Goal: Task Accomplishment & Management: Use online tool/utility

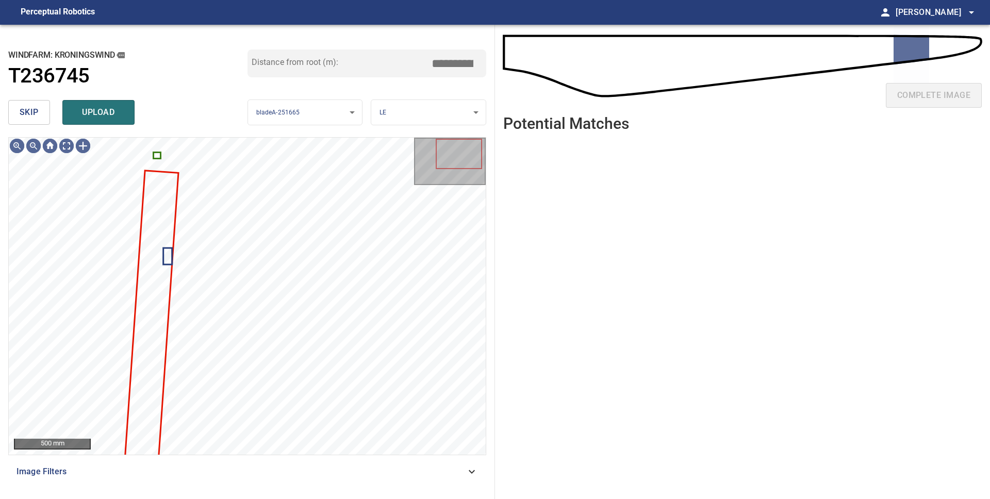
click at [31, 113] on span "skip" at bounding box center [29, 112] width 19 height 14
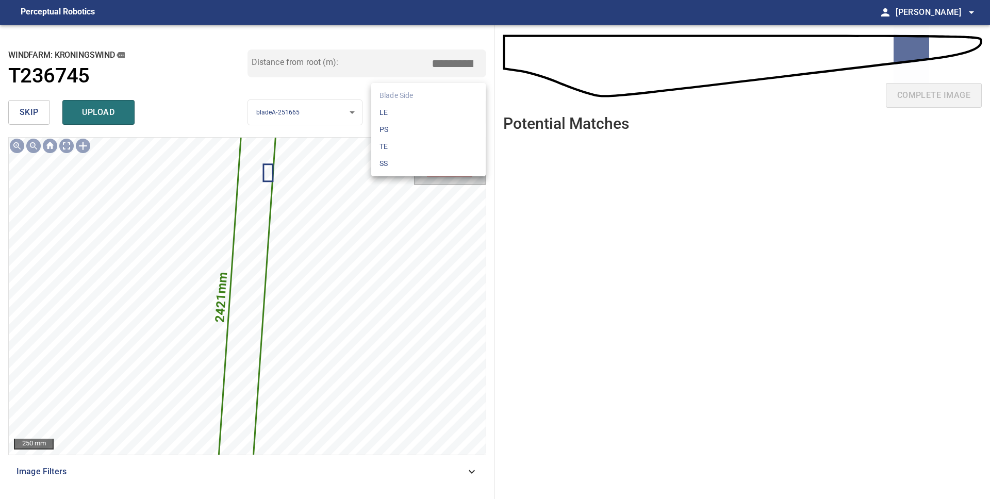
click at [460, 110] on body "**********" at bounding box center [495, 249] width 990 height 499
click at [443, 129] on li "PS" at bounding box center [428, 129] width 114 height 17
click at [427, 108] on body "**********" at bounding box center [495, 249] width 990 height 499
click at [427, 108] on li "LE" at bounding box center [428, 112] width 114 height 17
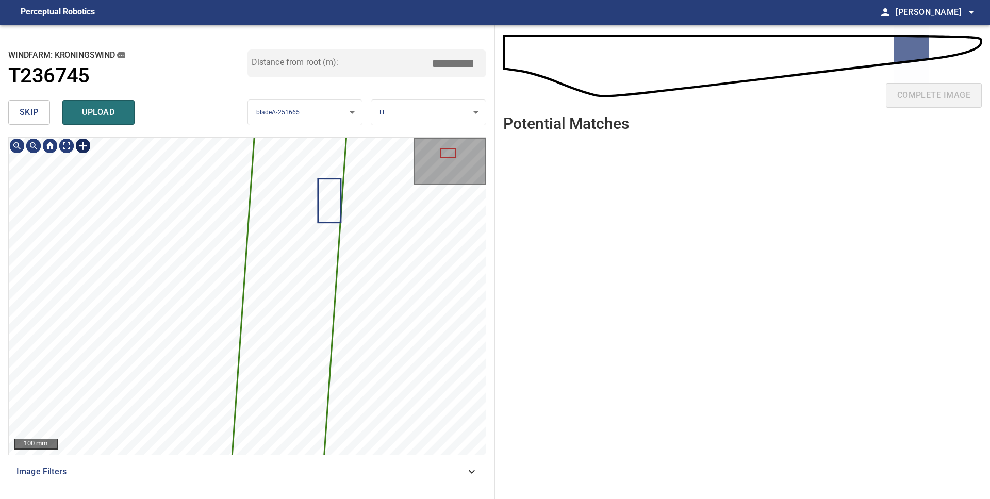
click at [82, 146] on div at bounding box center [83, 146] width 16 height 16
click at [210, 364] on div "2421mm 189mm" at bounding box center [247, 296] width 477 height 317
click at [282, 271] on div at bounding box center [290, 181] width 41 height 213
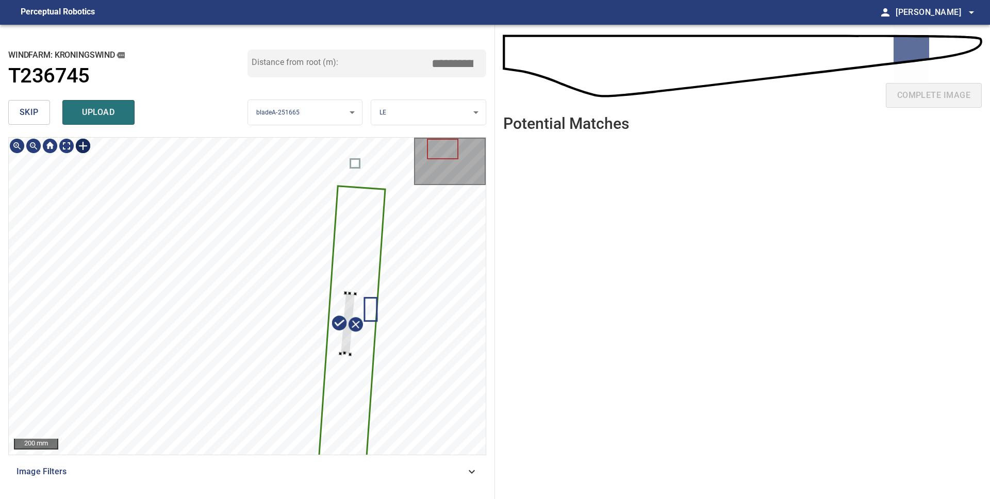
click at [345, 295] on div at bounding box center [348, 323] width 15 height 61
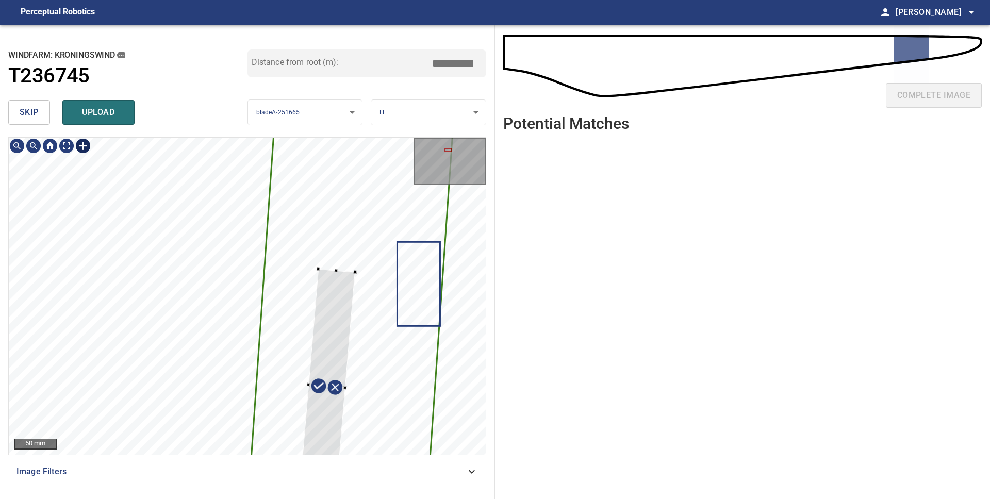
click at [319, 270] on div at bounding box center [326, 386] width 57 height 235
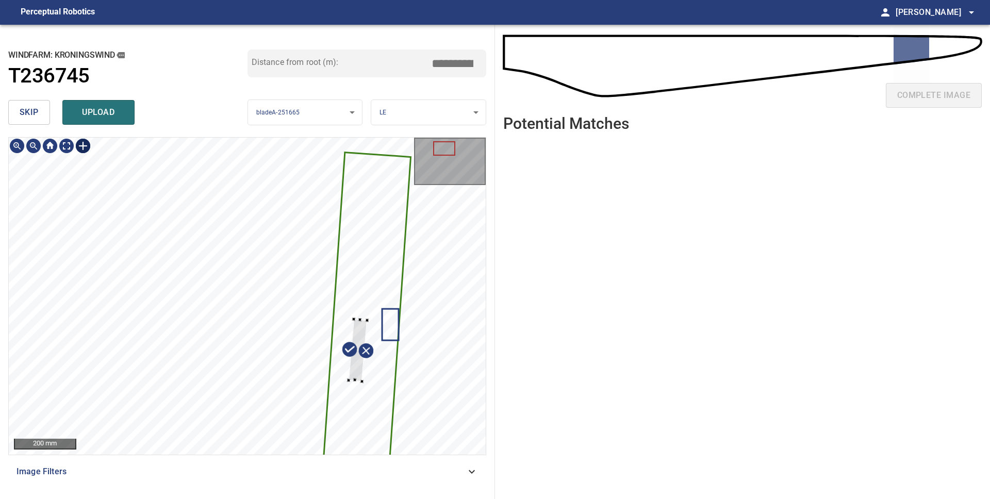
click at [349, 377] on div at bounding box center [357, 350] width 18 height 62
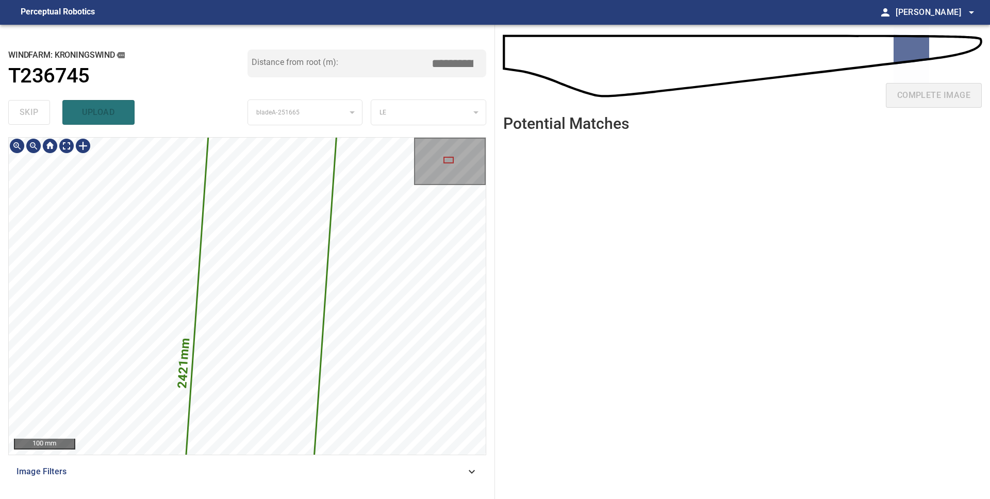
click at [389, 458] on div "2421mm 189mm 100 mm Image Filters" at bounding box center [247, 314] width 478 height 354
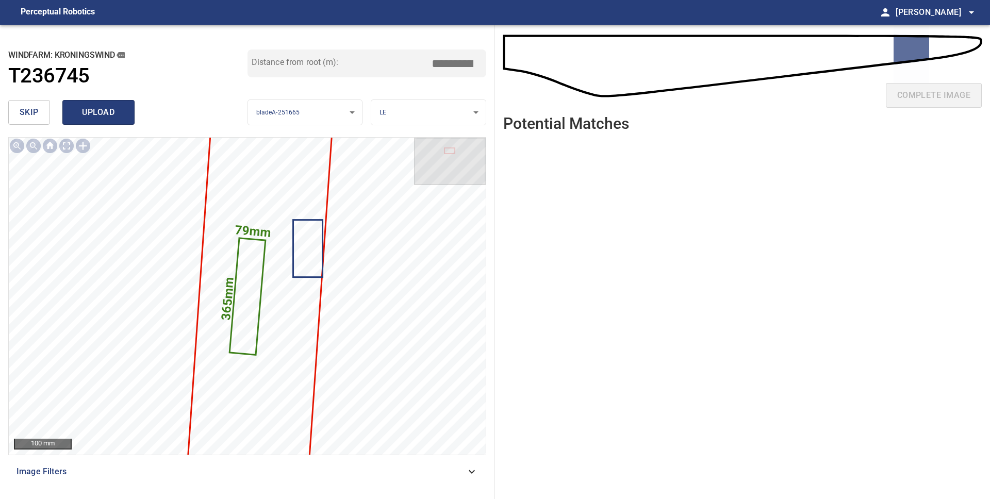
click at [107, 109] on span "upload" at bounding box center [98, 112] width 49 height 14
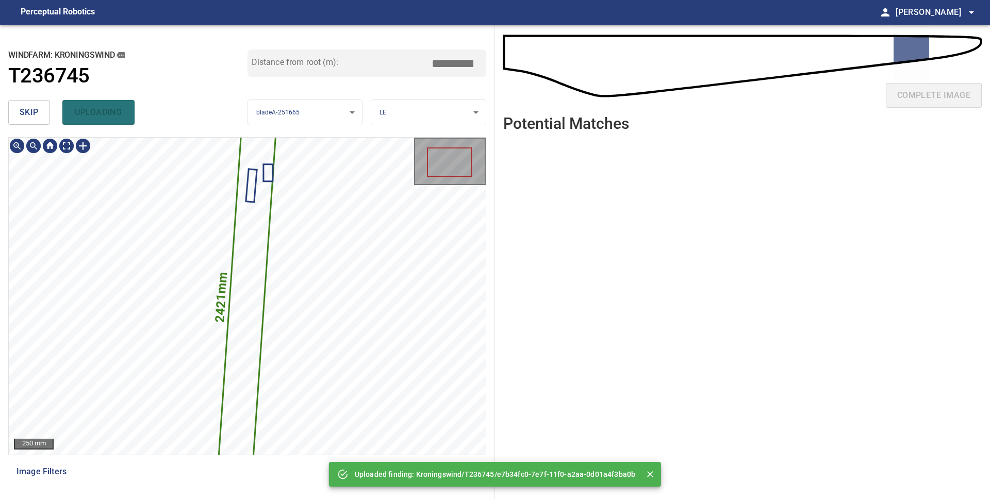
click at [246, 222] on icon at bounding box center [247, 296] width 62 height 422
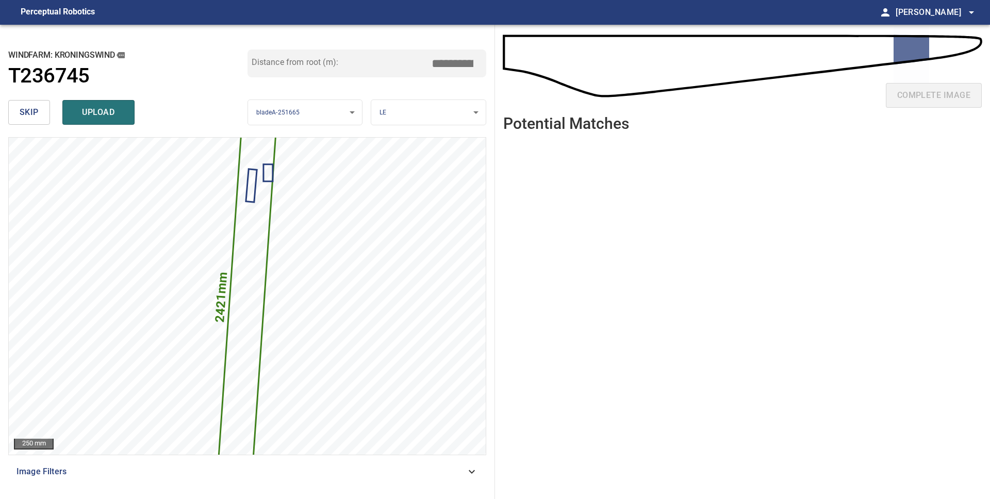
click at [20, 111] on span "skip" at bounding box center [29, 112] width 19 height 14
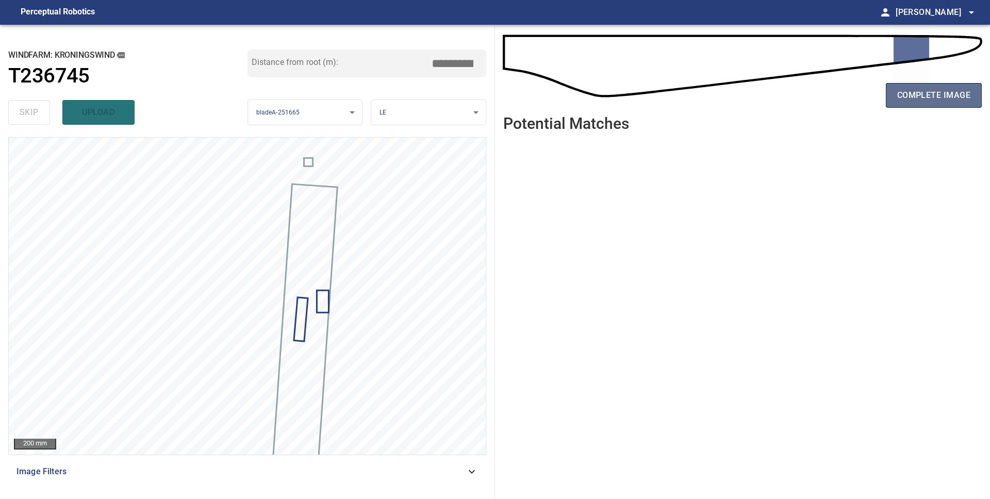
click at [902, 98] on span "complete image" at bounding box center [933, 95] width 73 height 14
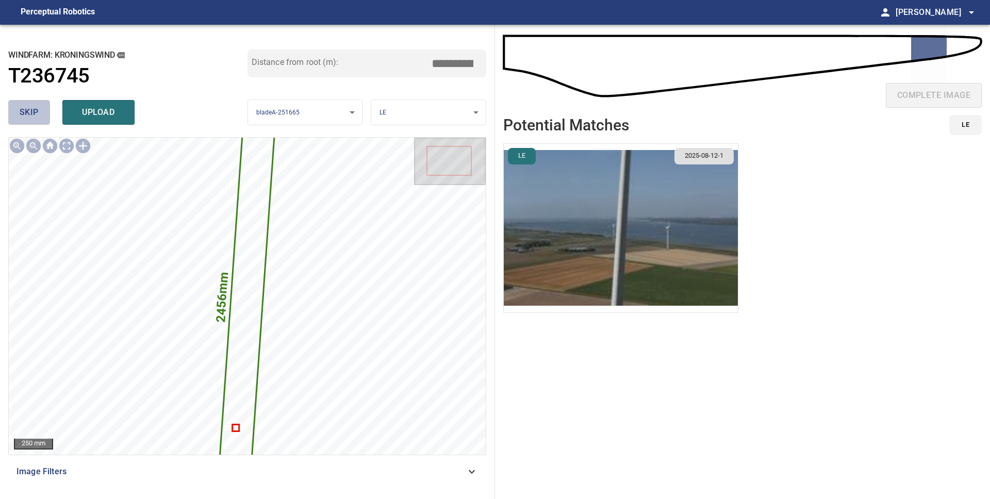
drag, startPoint x: 25, startPoint y: 112, endPoint x: 37, endPoint y: 130, distance: 21.9
click at [25, 112] on span "skip" at bounding box center [29, 112] width 19 height 14
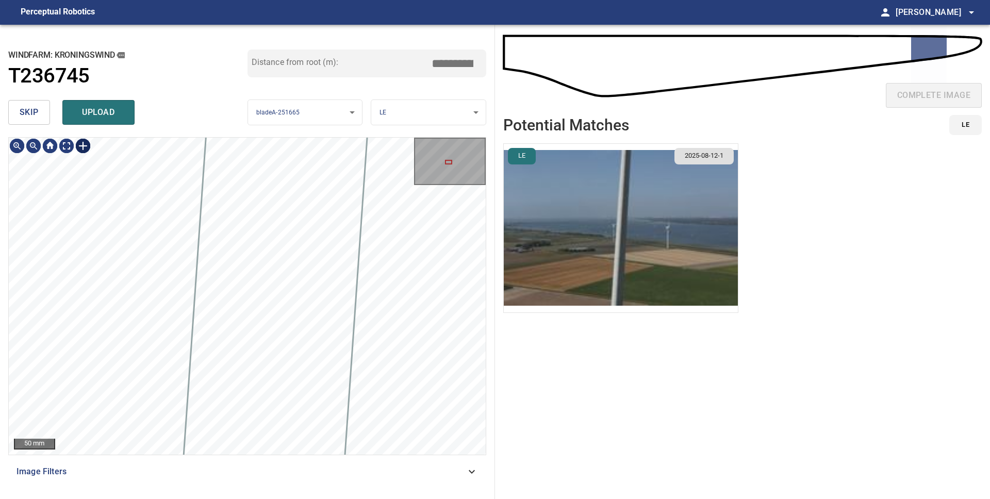
click at [83, 145] on div at bounding box center [83, 146] width 16 height 16
click at [147, 323] on div "31mm 31mm" at bounding box center [247, 296] width 477 height 317
click at [267, 387] on div at bounding box center [266, 355] width 25 height 100
click at [257, 369] on div at bounding box center [267, 339] width 21 height 69
click at [260, 374] on div at bounding box center [265, 355] width 21 height 69
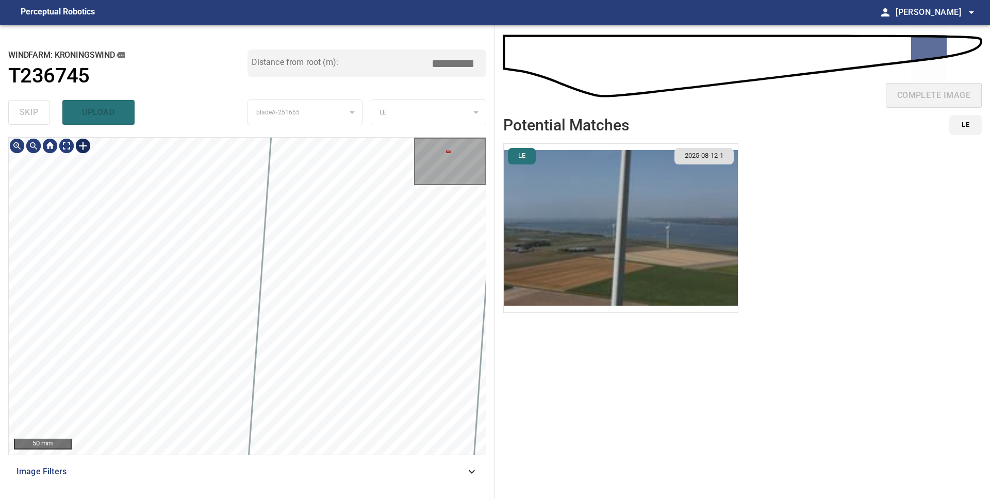
click at [88, 148] on div at bounding box center [83, 146] width 16 height 16
click at [196, 262] on div "31mm 31mm" at bounding box center [247, 296] width 477 height 317
click at [192, 263] on div "31mm 31mm" at bounding box center [247, 296] width 477 height 317
click at [195, 255] on div at bounding box center [195, 256] width 3 height 3
click at [362, 319] on div "31mm 31mm" at bounding box center [247, 296] width 477 height 317
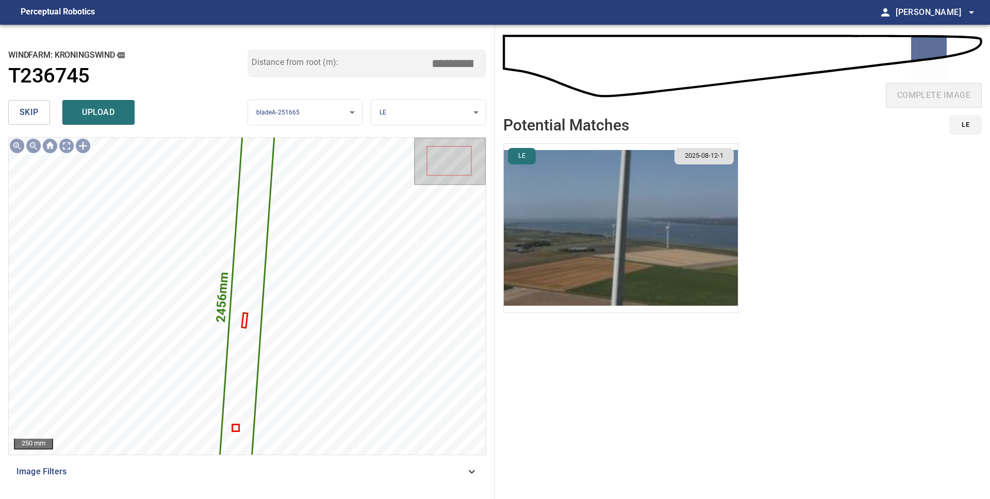
click at [25, 115] on span "skip" at bounding box center [29, 112] width 19 height 14
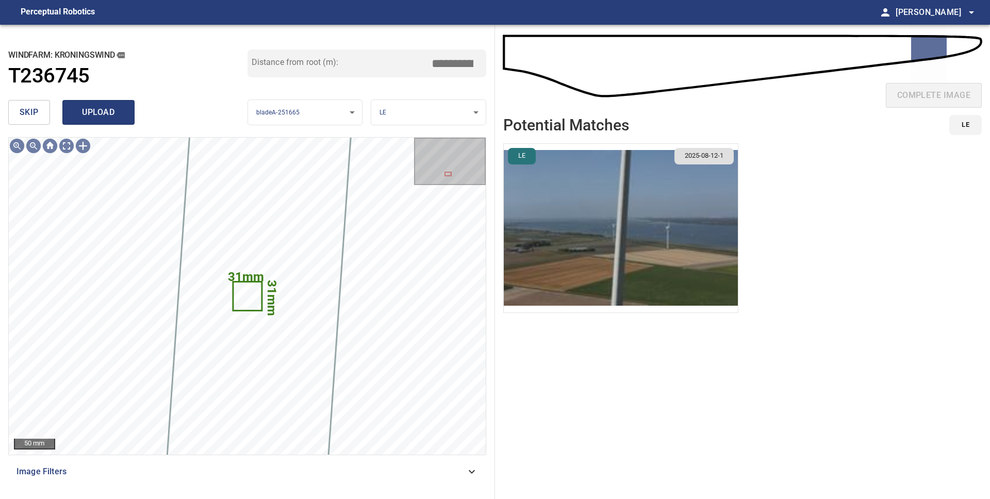
click at [77, 113] on span "upload" at bounding box center [98, 112] width 49 height 14
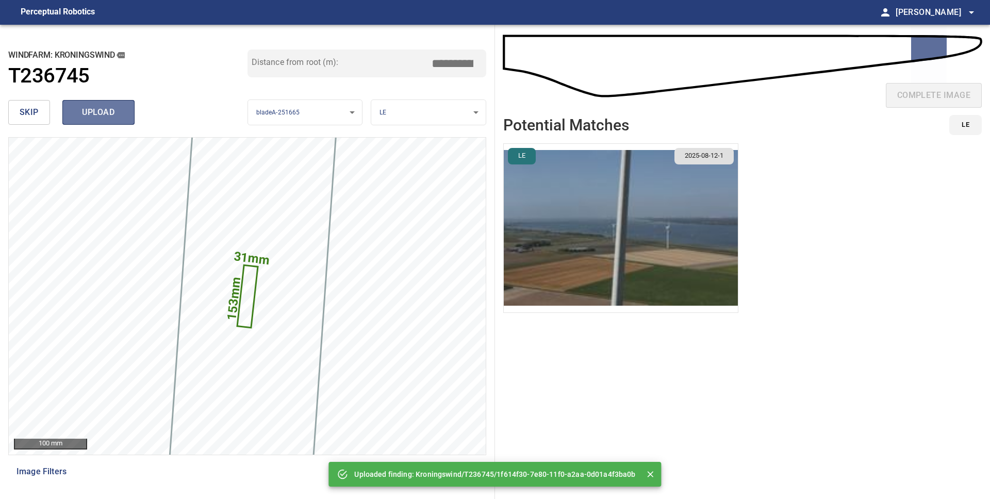
click at [86, 115] on span "upload" at bounding box center [98, 112] width 49 height 14
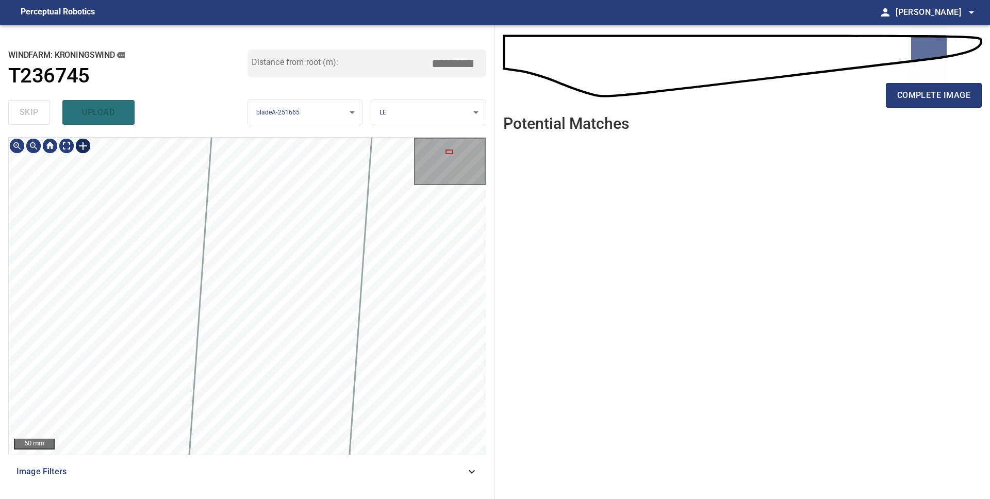
click at [85, 145] on div at bounding box center [83, 146] width 16 height 16
click at [136, 306] on div at bounding box center [247, 296] width 477 height 317
click at [278, 319] on div at bounding box center [247, 296] width 477 height 317
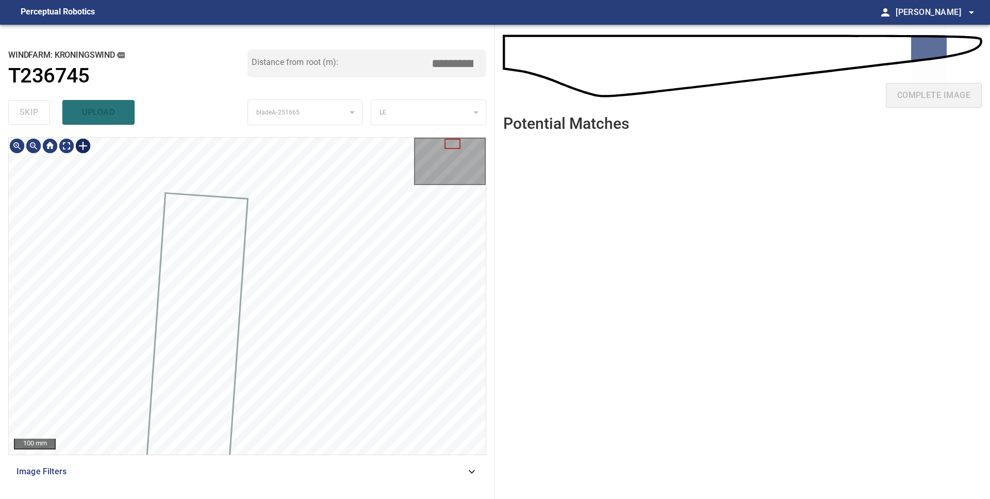
click at [78, 142] on div at bounding box center [83, 146] width 16 height 16
click at [115, 247] on div at bounding box center [247, 296] width 477 height 317
click at [197, 281] on div at bounding box center [247, 296] width 477 height 317
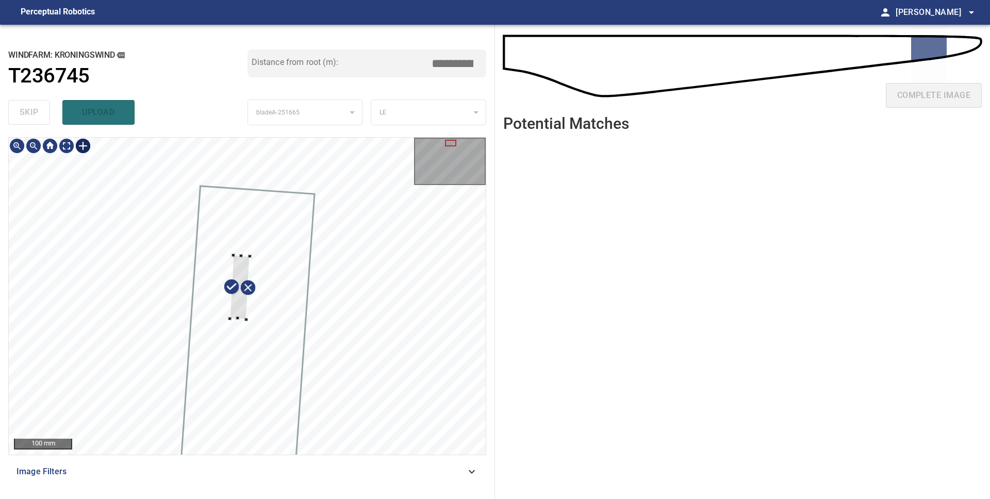
click at [237, 308] on div at bounding box center [239, 287] width 20 height 64
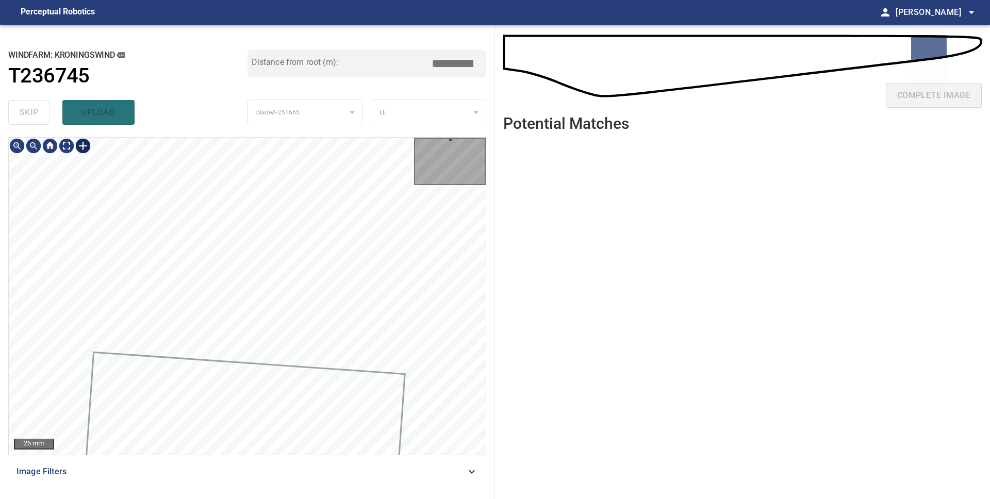
click at [84, 152] on div at bounding box center [83, 146] width 16 height 16
click at [241, 311] on div at bounding box center [247, 296] width 477 height 317
click at [224, 292] on div at bounding box center [221, 264] width 31 height 78
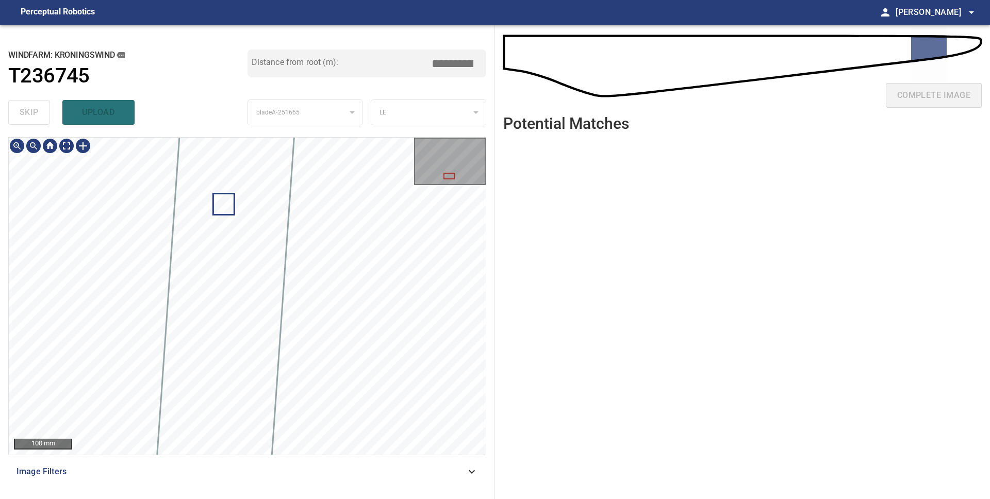
click at [331, 498] on div "**********" at bounding box center [247, 262] width 495 height 474
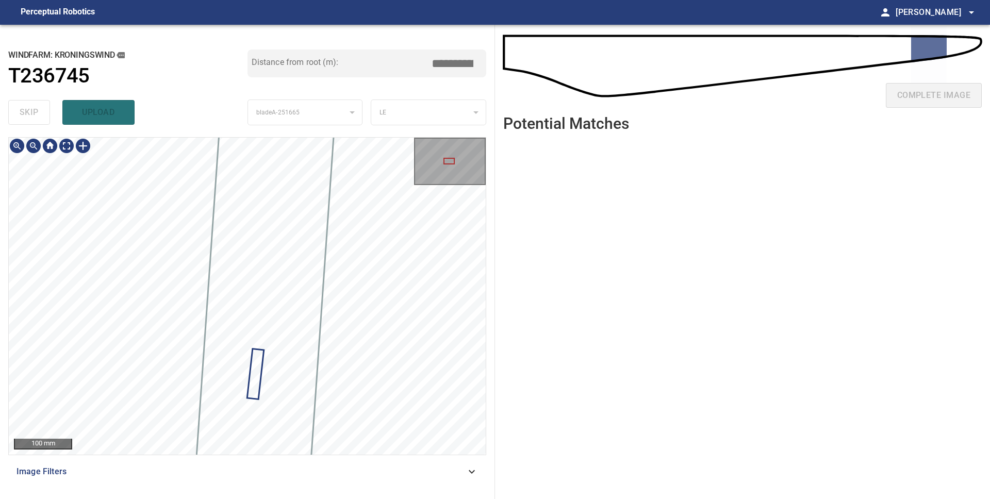
click at [371, 464] on div "100 mm Image Filters" at bounding box center [247, 314] width 478 height 354
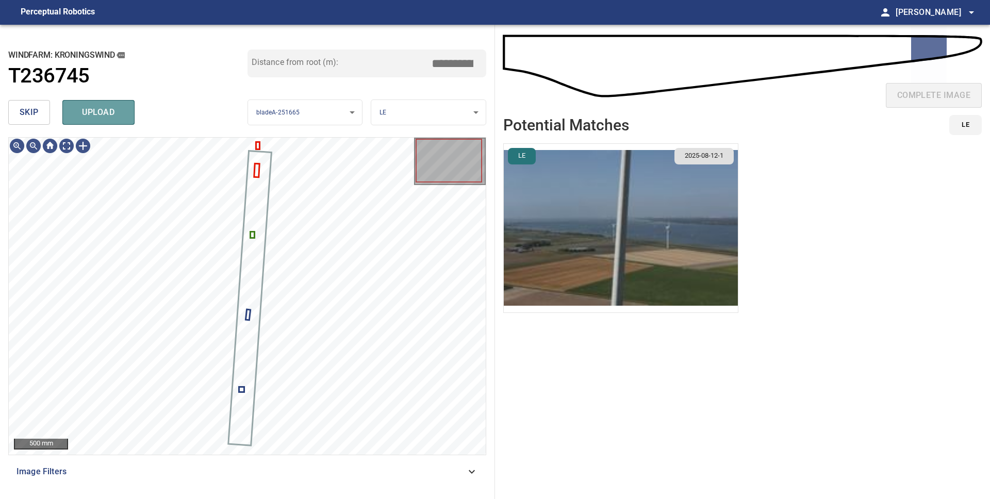
click at [95, 119] on span "upload" at bounding box center [98, 112] width 49 height 14
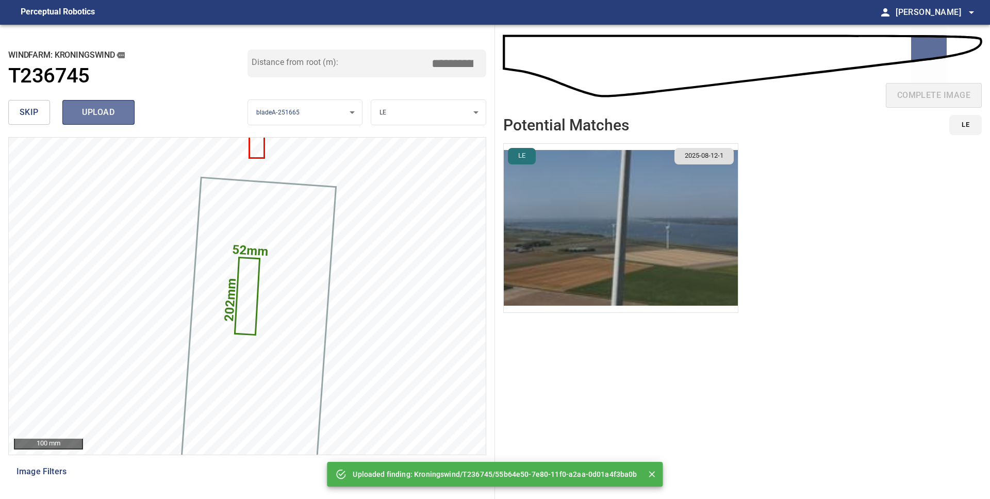
click at [100, 114] on span "upload" at bounding box center [98, 112] width 49 height 14
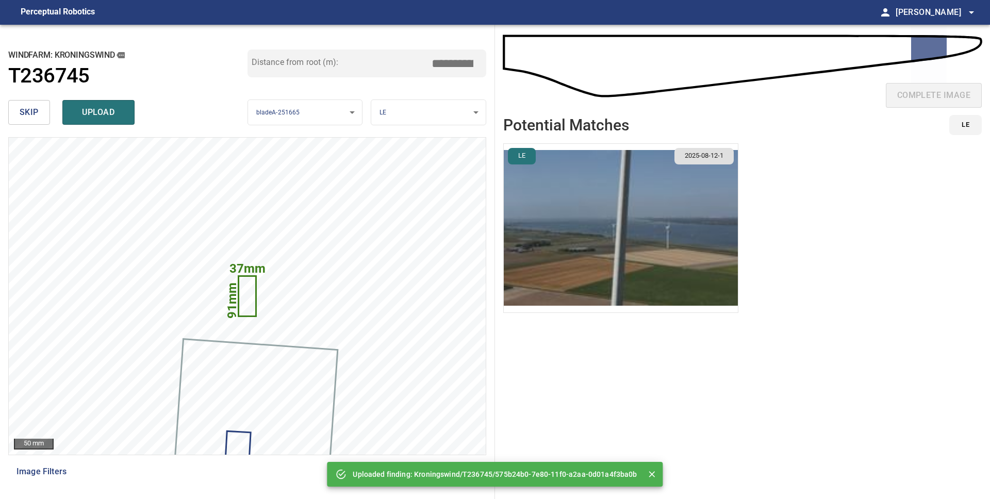
click at [99, 115] on span "upload" at bounding box center [98, 112] width 49 height 14
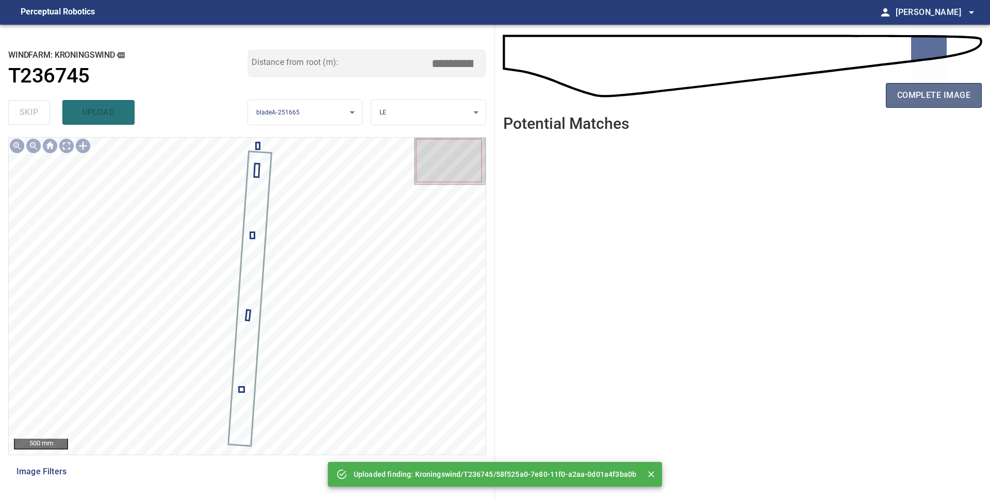
click at [932, 91] on span "complete image" at bounding box center [933, 95] width 73 height 14
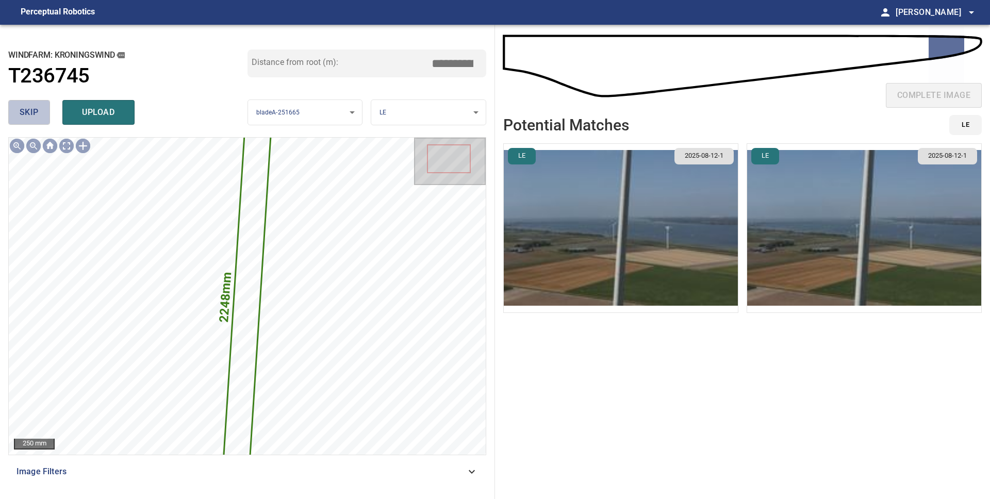
drag, startPoint x: 36, startPoint y: 115, endPoint x: 42, endPoint y: 117, distance: 6.9
click at [35, 115] on span "skip" at bounding box center [29, 112] width 19 height 14
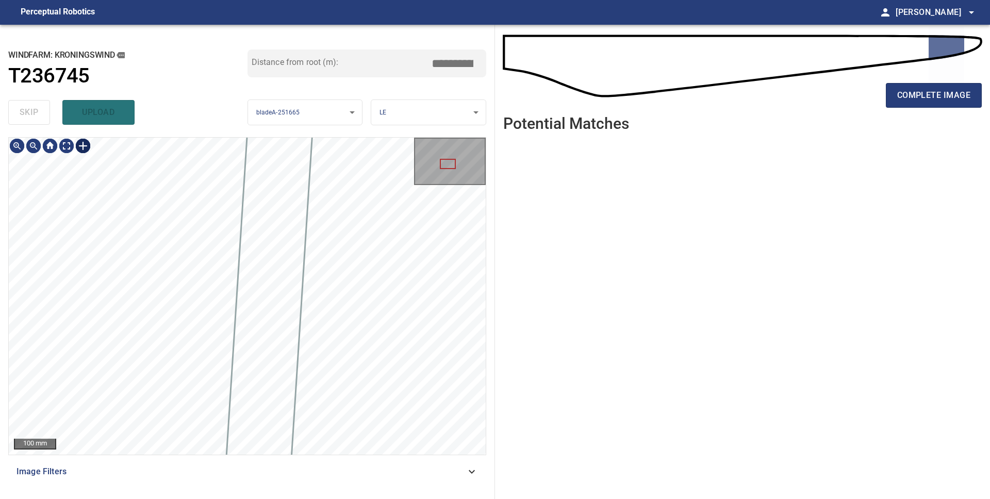
click at [86, 146] on div at bounding box center [83, 146] width 16 height 16
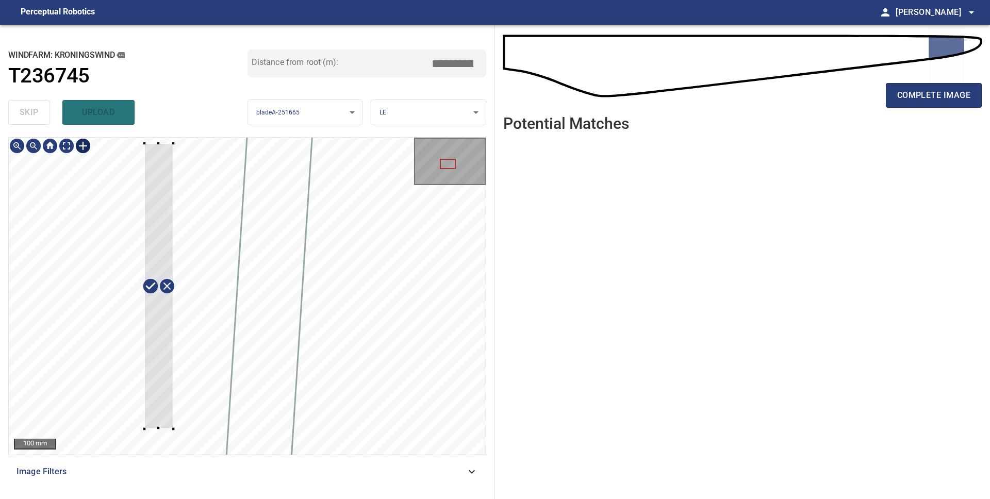
click at [145, 430] on div at bounding box center [247, 296] width 477 height 317
click at [124, 448] on div at bounding box center [247, 296] width 477 height 317
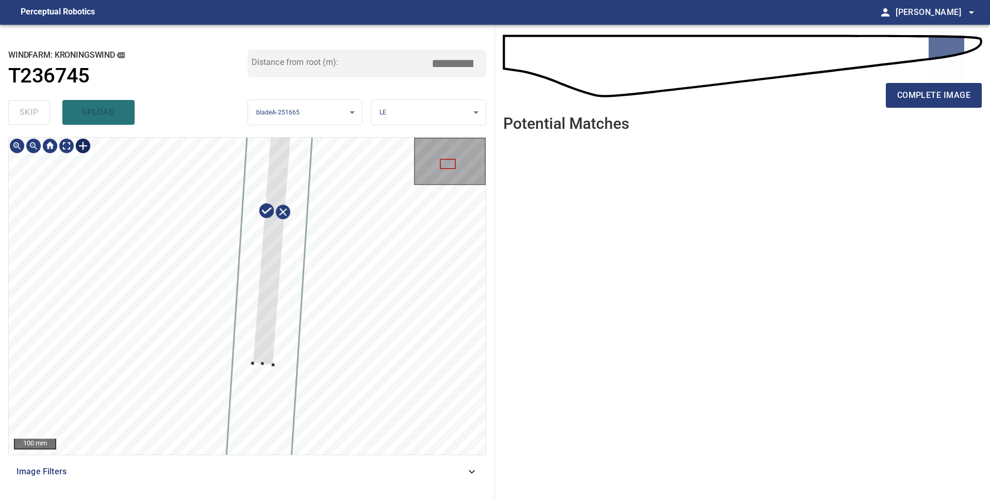
click at [264, 332] on div at bounding box center [275, 210] width 44 height 307
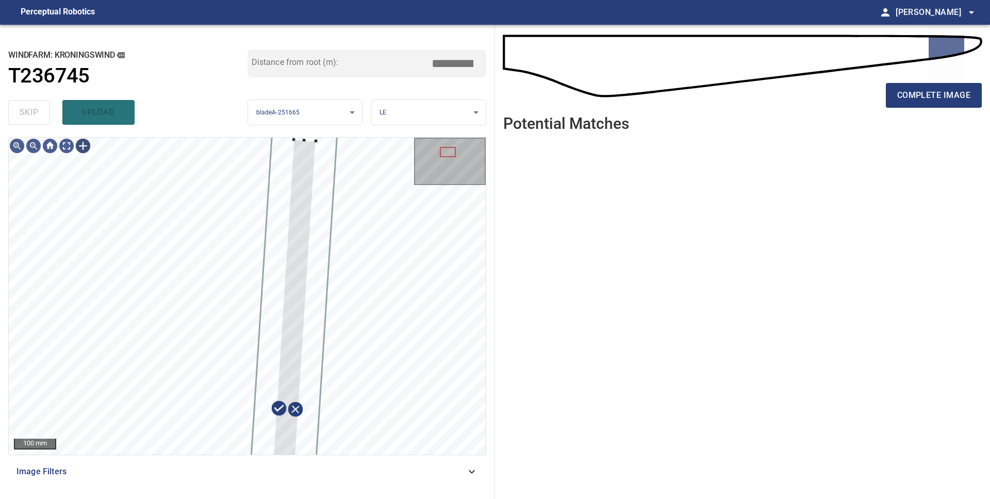
click at [296, 137] on div "100 mm" at bounding box center [247, 296] width 478 height 318
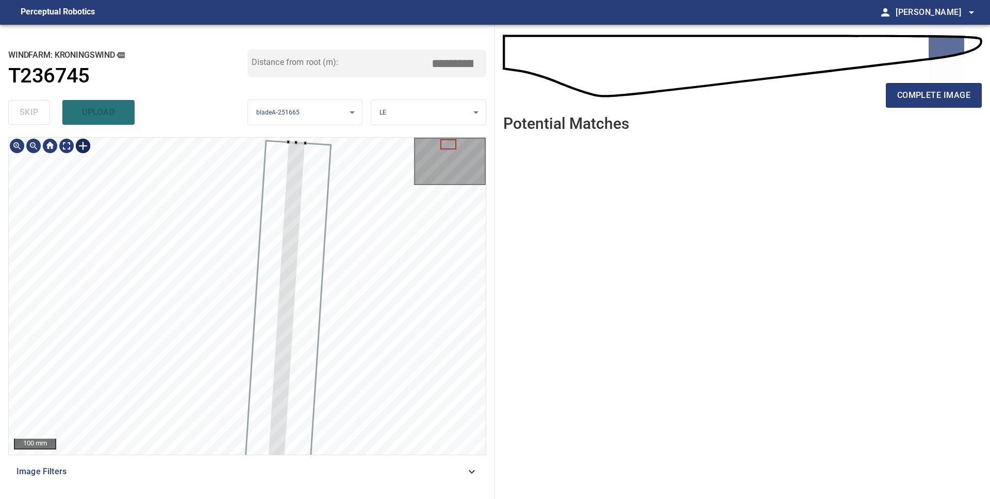
click at [282, 139] on div at bounding box center [247, 296] width 477 height 317
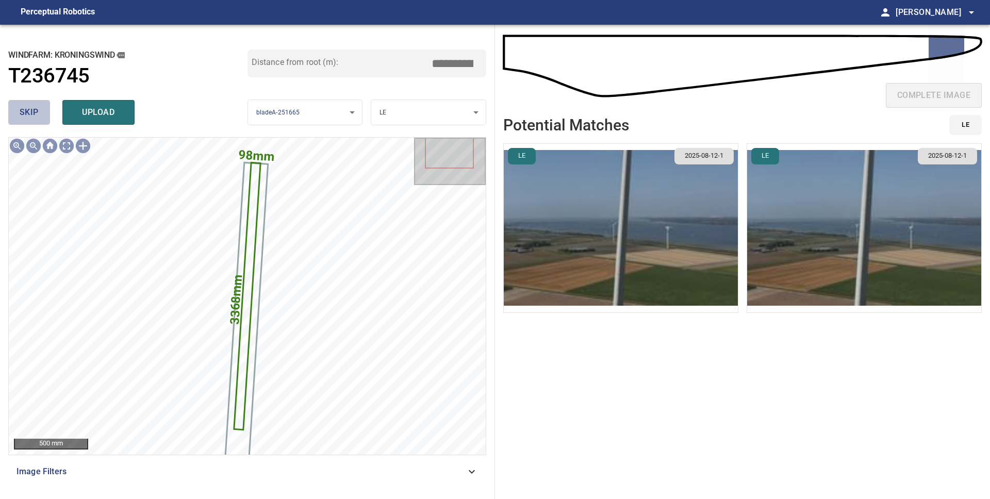
click at [25, 116] on span "skip" at bounding box center [29, 112] width 19 height 14
click at [78, 120] on button "upload" at bounding box center [98, 112] width 72 height 25
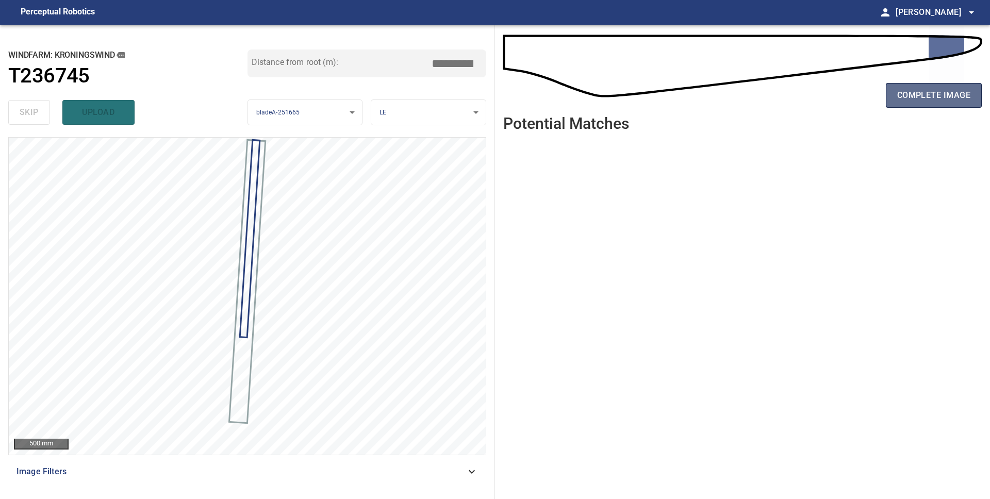
click at [919, 103] on button "complete image" at bounding box center [934, 95] width 96 height 25
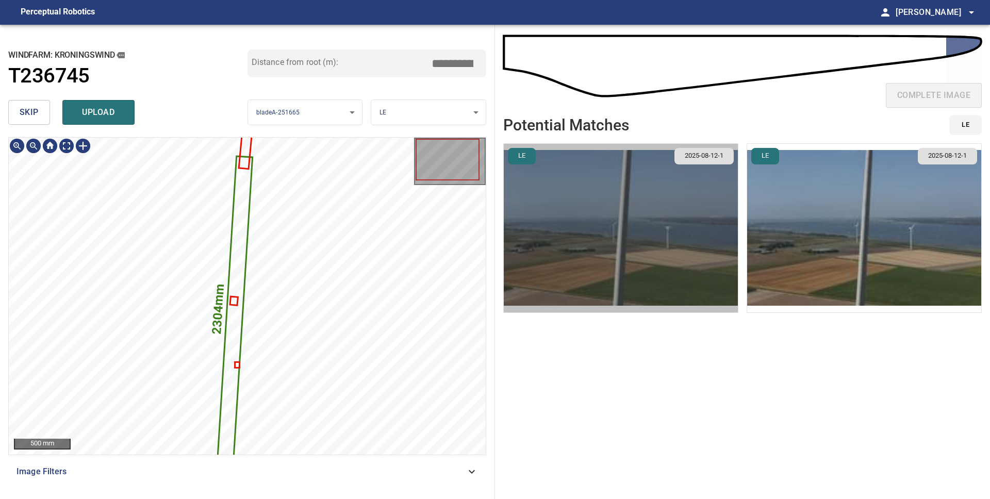
click at [655, 261] on img "button" at bounding box center [621, 228] width 234 height 169
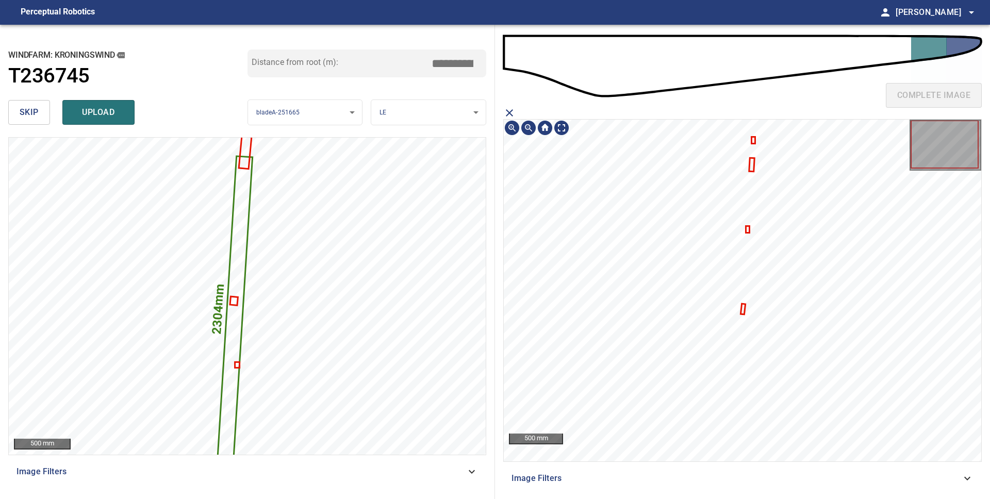
click at [506, 111] on icon "close matching imageResolution:" at bounding box center [509, 113] width 12 height 12
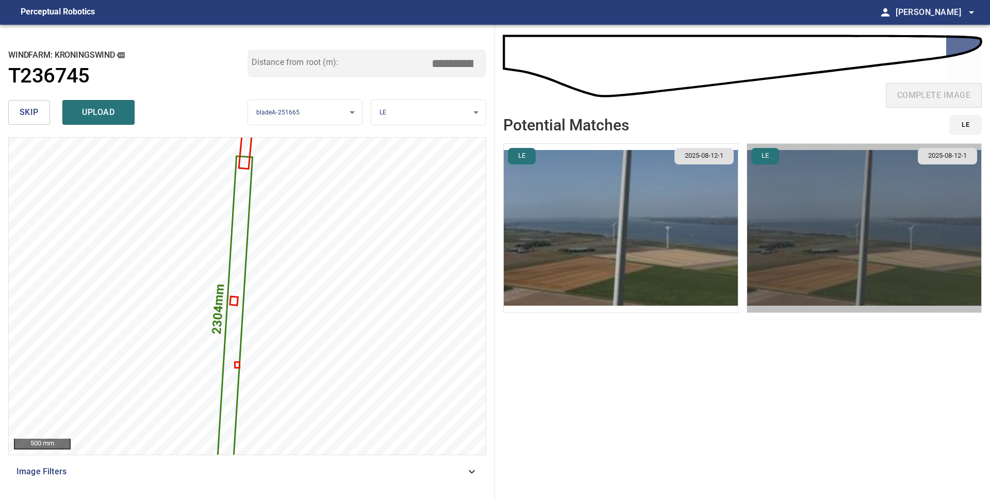
click at [857, 229] on img "button" at bounding box center [864, 228] width 234 height 169
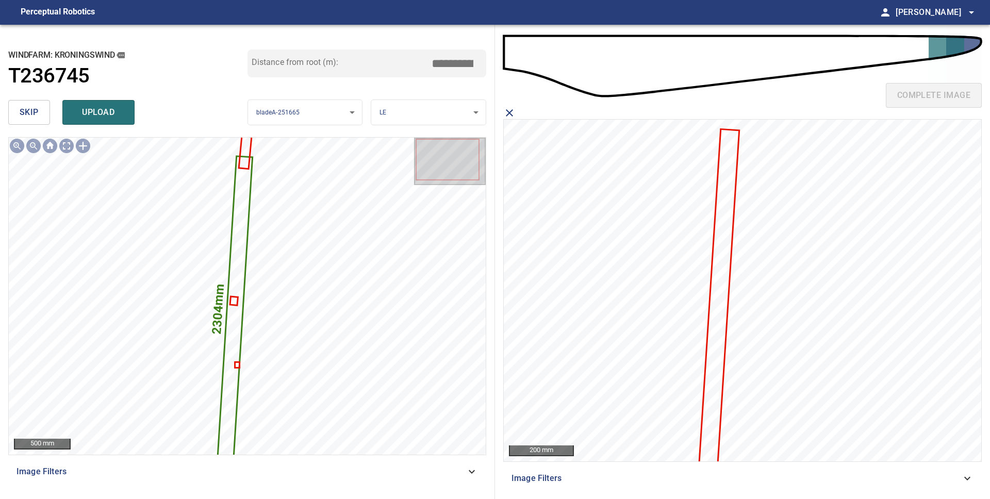
click at [508, 112] on icon "close matching imageResolution:" at bounding box center [509, 112] width 7 height 7
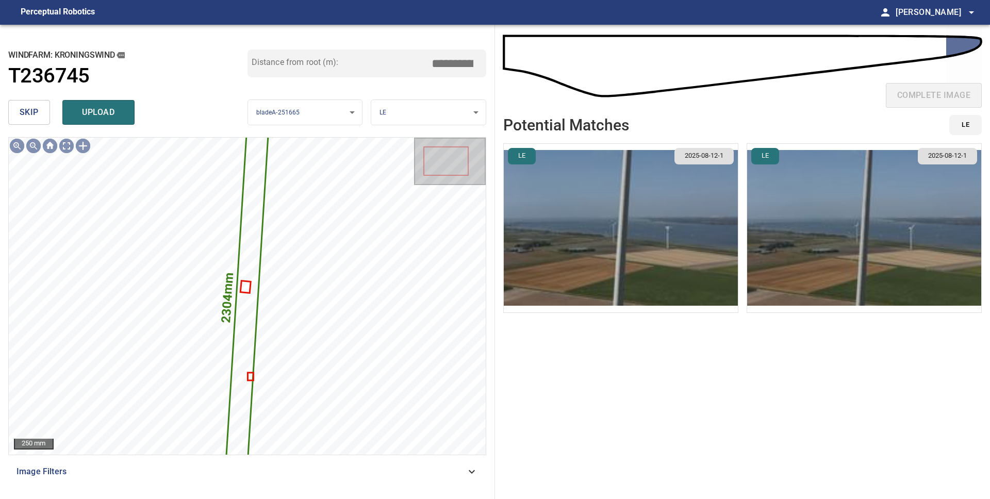
click at [27, 112] on span "skip" at bounding box center [29, 112] width 19 height 14
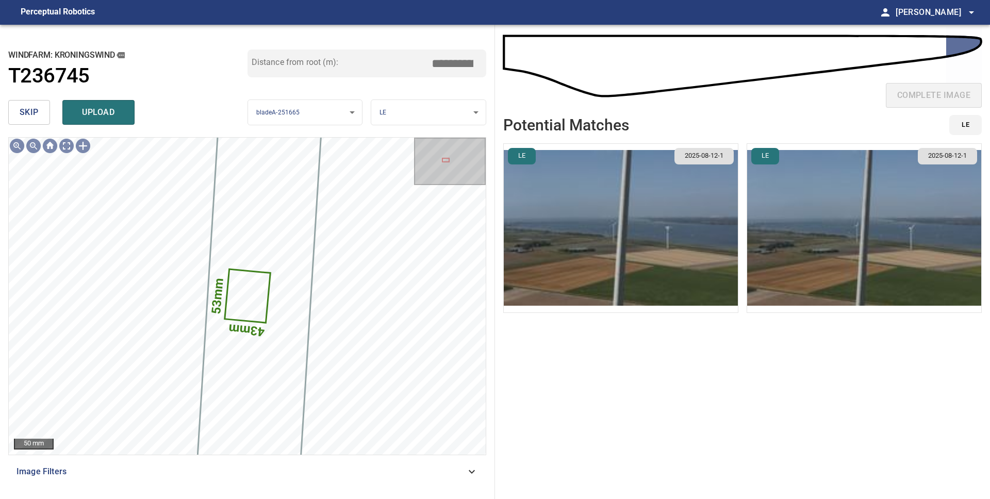
click at [38, 111] on span "skip" at bounding box center [29, 112] width 19 height 14
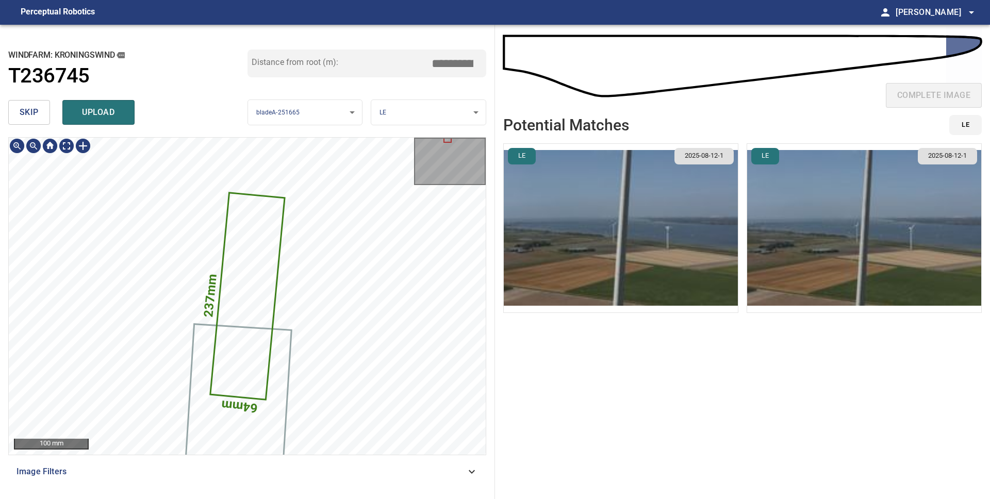
click at [275, 265] on icon at bounding box center [247, 296] width 73 height 205
click at [31, 111] on span "skip" at bounding box center [29, 112] width 19 height 14
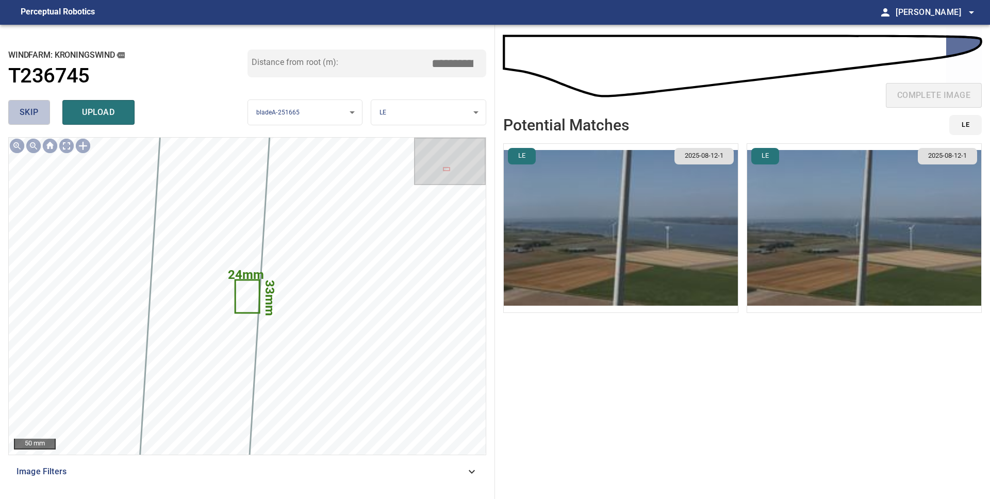
click at [36, 117] on span "skip" at bounding box center [29, 112] width 19 height 14
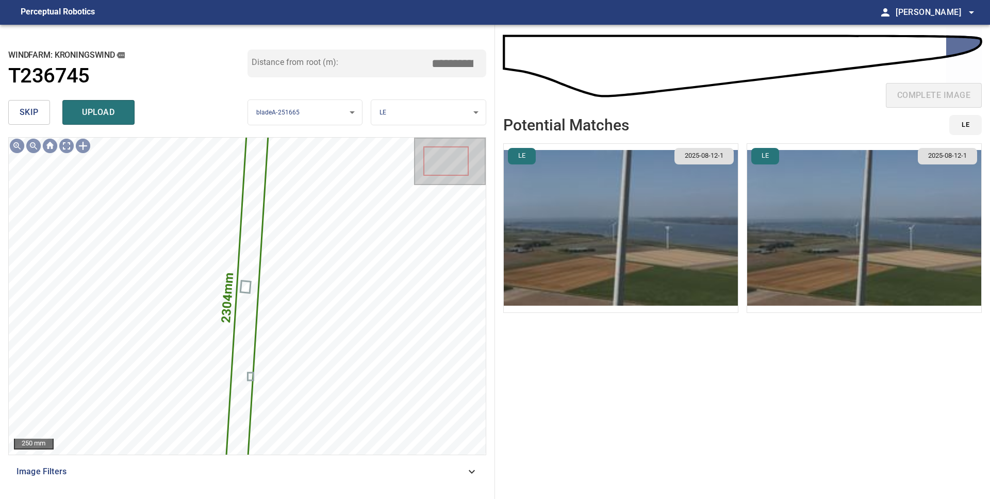
click at [826, 230] on img "button" at bounding box center [864, 228] width 234 height 169
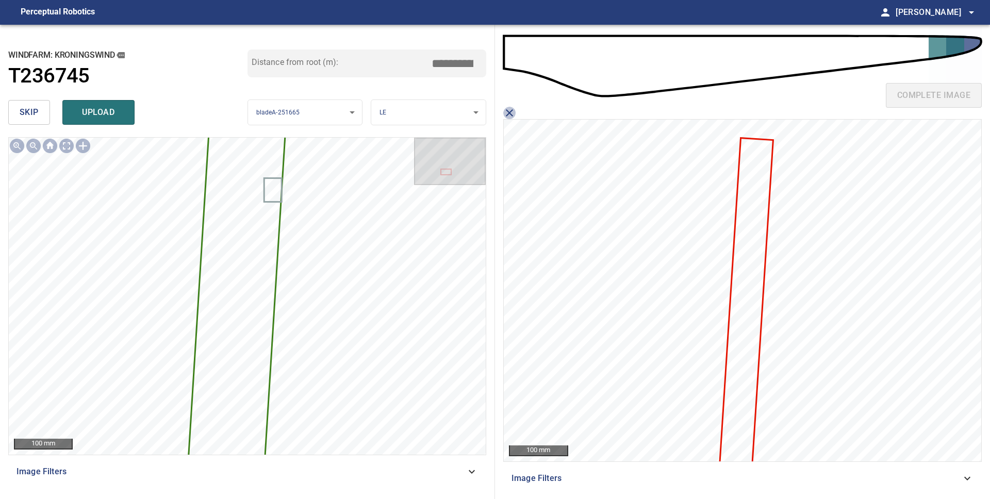
drag, startPoint x: 507, startPoint y: 113, endPoint x: 488, endPoint y: 125, distance: 22.9
click at [507, 113] on icon "close matching imageResolution:" at bounding box center [509, 113] width 12 height 12
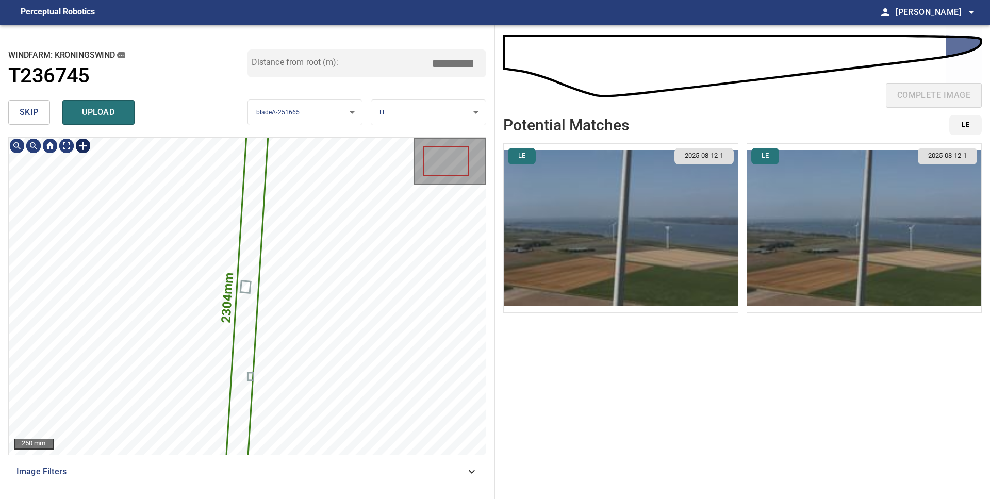
click at [84, 148] on div at bounding box center [83, 146] width 16 height 16
click at [229, 135] on div "**********" at bounding box center [247, 262] width 495 height 474
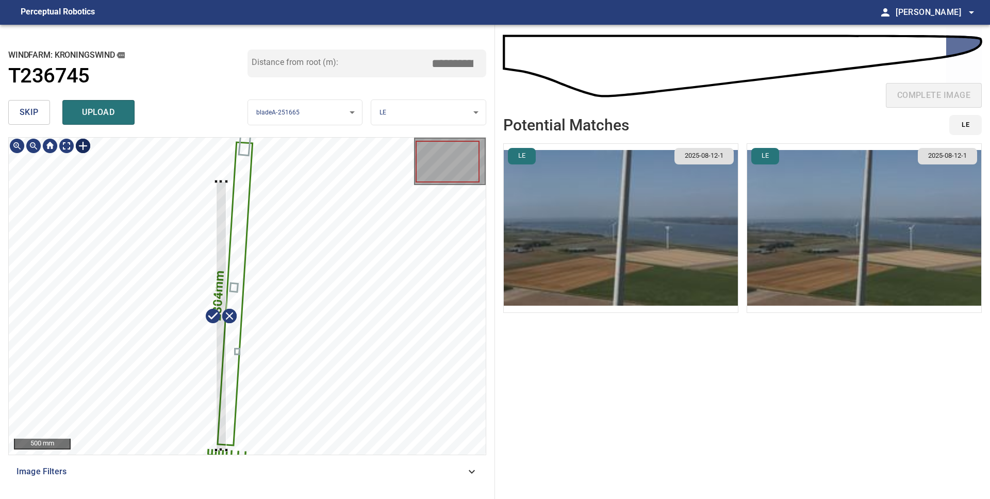
click at [224, 271] on div at bounding box center [221, 315] width 10 height 269
click at [240, 223] on div at bounding box center [235, 274] width 29 height 269
click at [228, 381] on div at bounding box center [236, 266] width 31 height 285
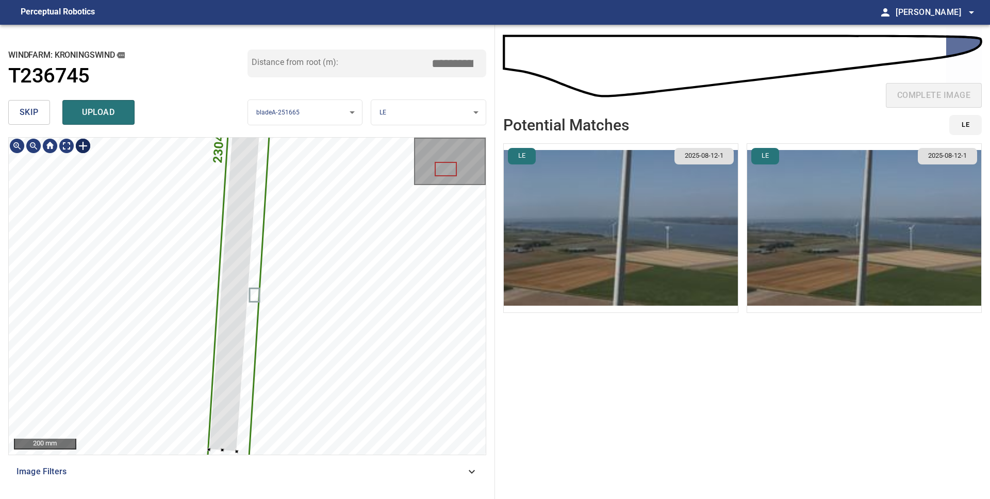
click at [213, 424] on div at bounding box center [251, 61] width 85 height 780
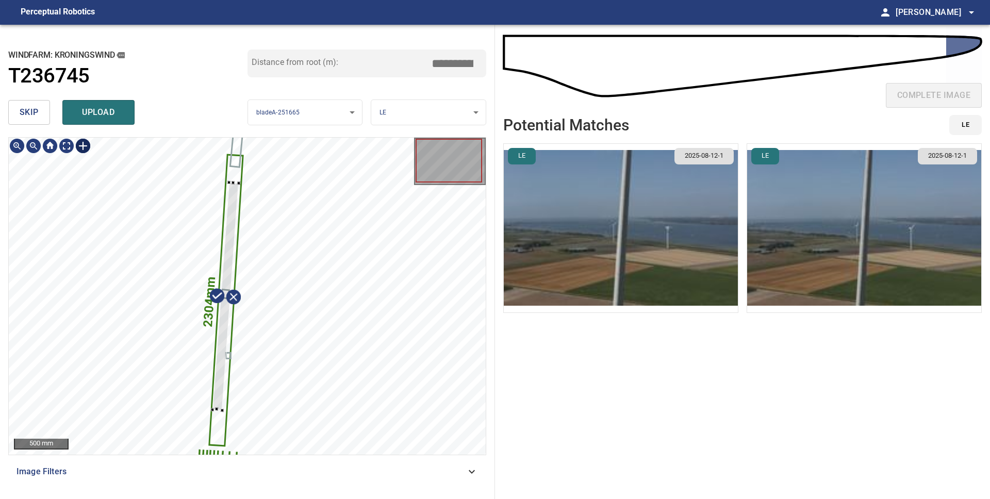
click at [219, 445] on div "2304mm 111mm" at bounding box center [247, 296] width 477 height 317
click at [220, 365] on div at bounding box center [227, 271] width 26 height 228
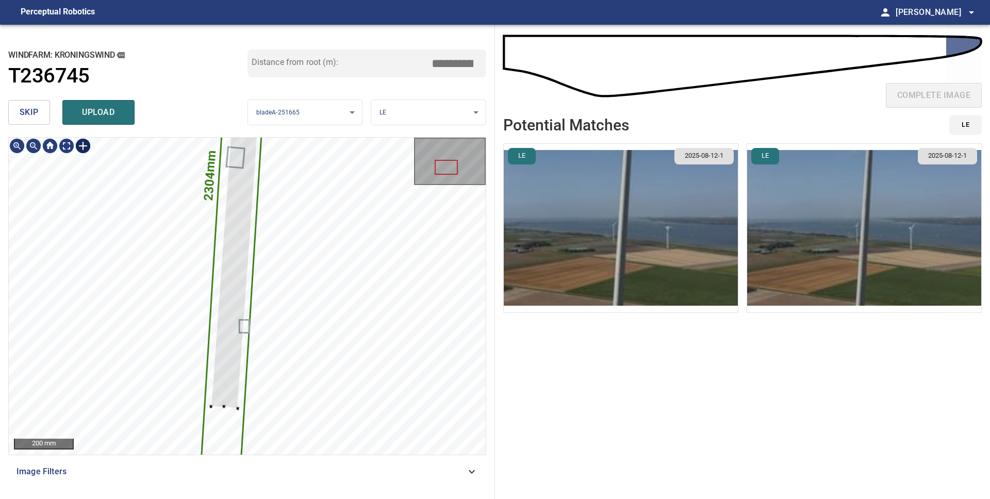
click at [229, 392] on div at bounding box center [247, 96] width 72 height 625
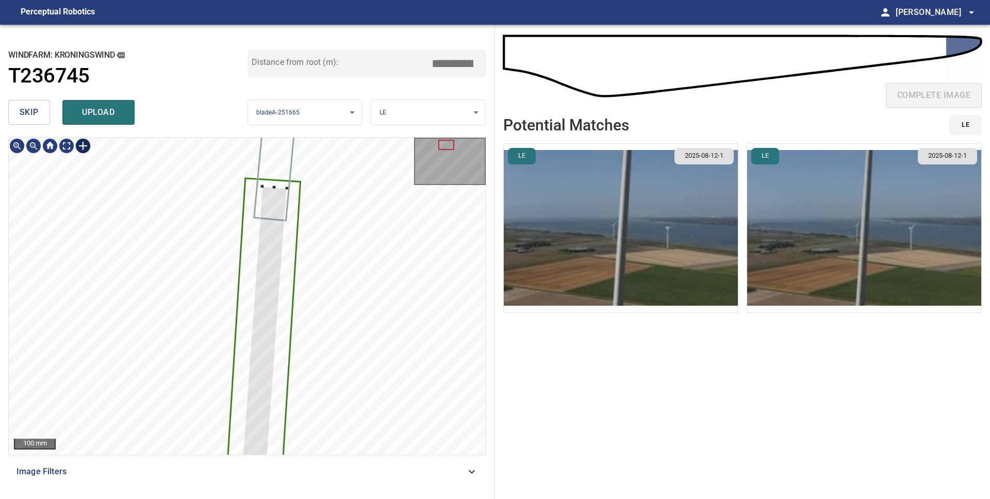
click at [287, 190] on div "2304mm 111mm" at bounding box center [247, 296] width 477 height 317
click at [287, 197] on div "2304mm 111mm" at bounding box center [247, 296] width 477 height 317
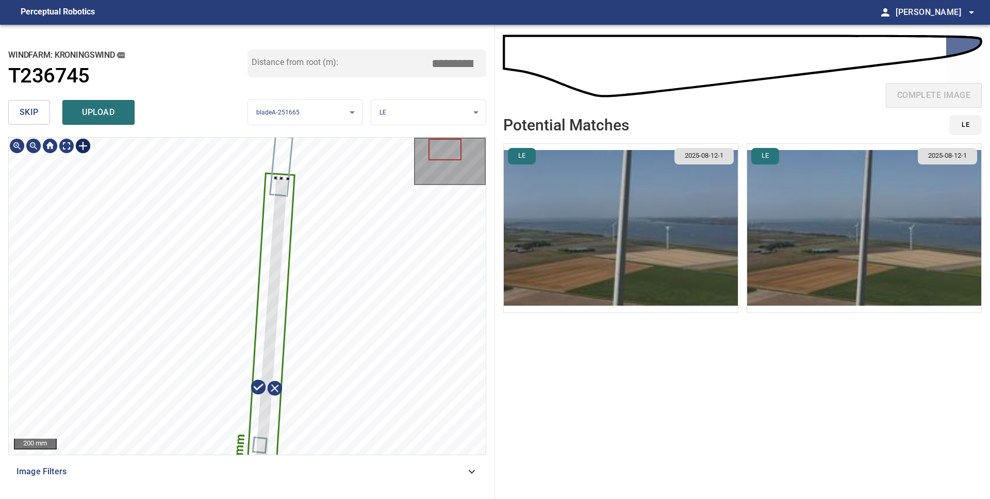
click at [278, 137] on div "2304mm 111mm 200 mm" at bounding box center [247, 296] width 478 height 318
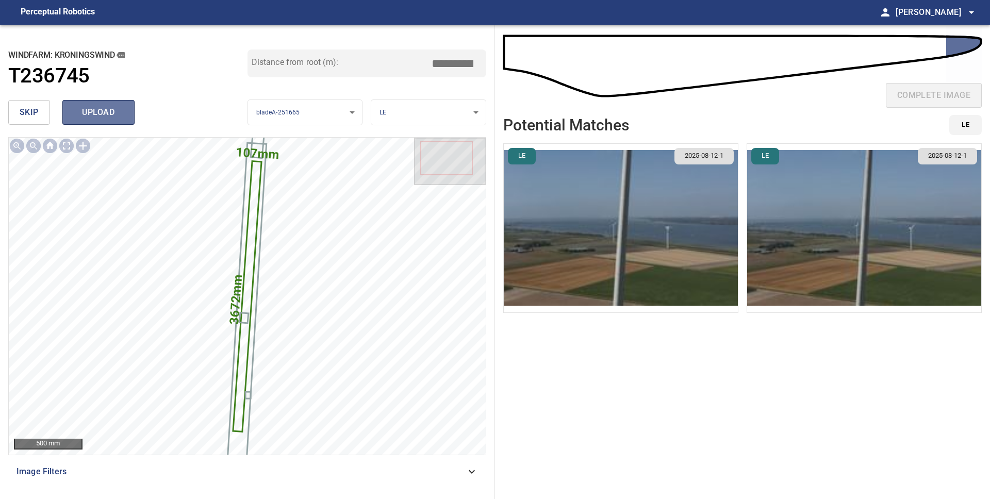
click at [90, 114] on span "upload" at bounding box center [98, 112] width 49 height 14
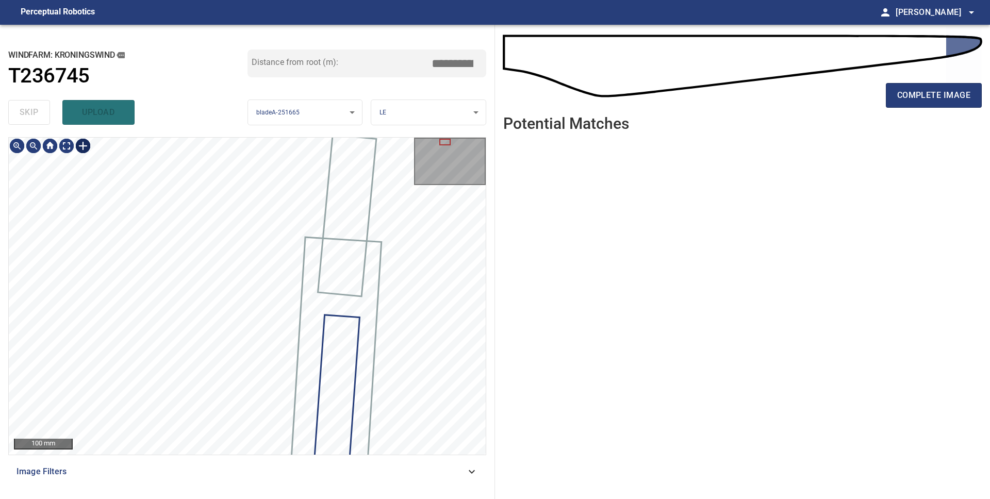
click at [87, 147] on div at bounding box center [83, 146] width 16 height 16
click at [222, 277] on div at bounding box center [247, 296] width 477 height 317
click at [357, 278] on div at bounding box center [247, 296] width 477 height 317
click at [355, 253] on div at bounding box center [343, 224] width 36 height 61
click at [345, 269] on div at bounding box center [343, 250] width 35 height 61
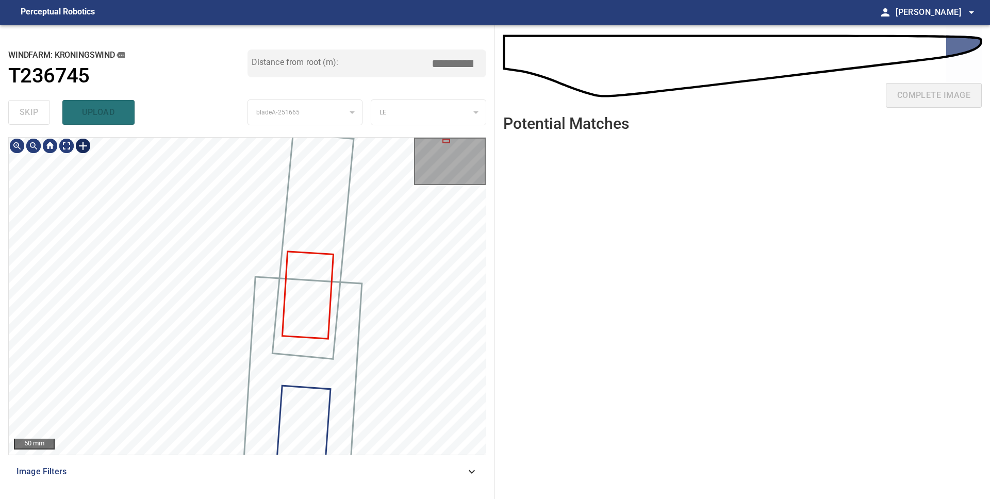
click at [82, 145] on div at bounding box center [83, 146] width 16 height 16
click at [216, 233] on div at bounding box center [247, 296] width 477 height 317
click at [436, 171] on div "50 mm" at bounding box center [247, 296] width 477 height 317
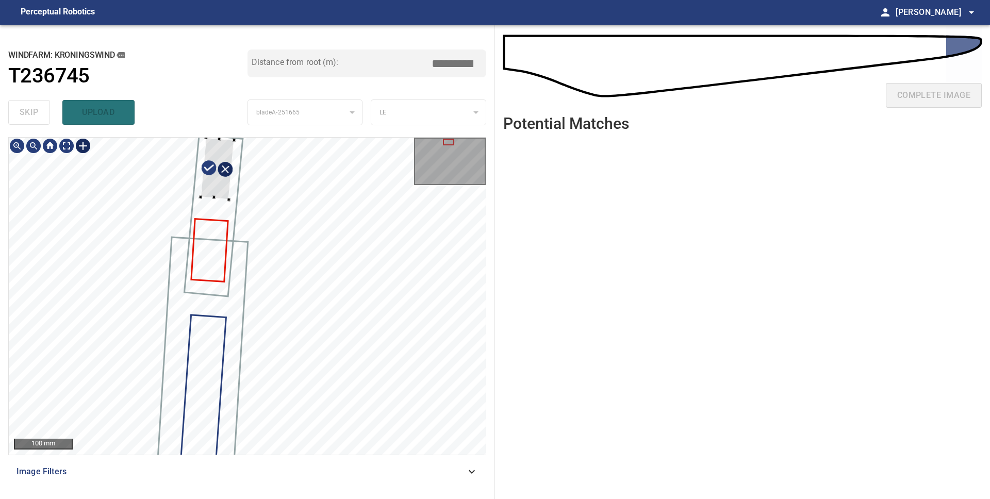
click at [215, 176] on div at bounding box center [218, 169] width 34 height 62
click at [231, 192] on div at bounding box center [232, 193] width 4 height 4
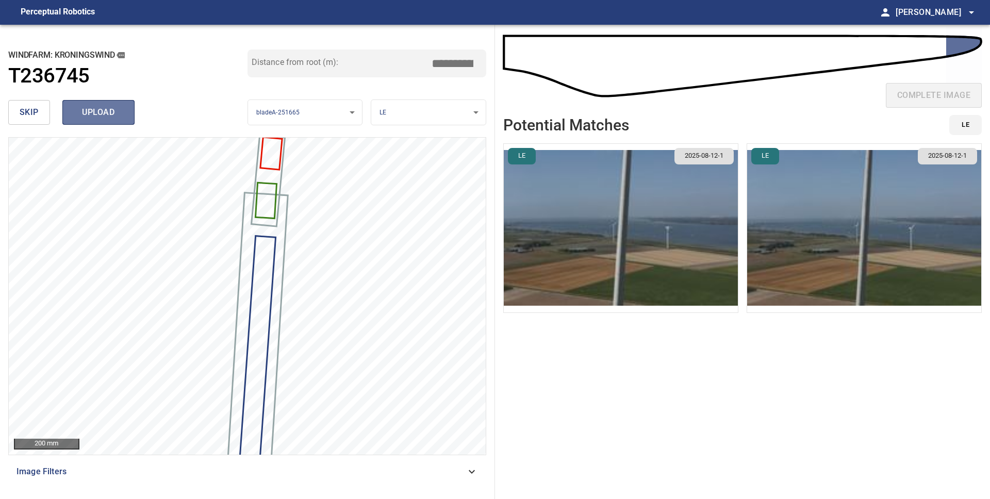
click at [91, 114] on span "upload" at bounding box center [98, 112] width 49 height 14
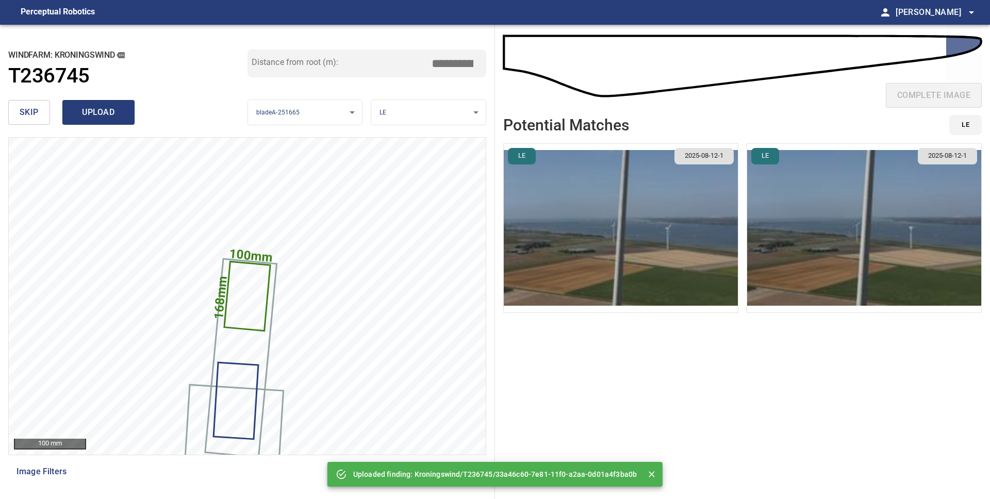
click at [91, 114] on span "upload" at bounding box center [98, 112] width 49 height 14
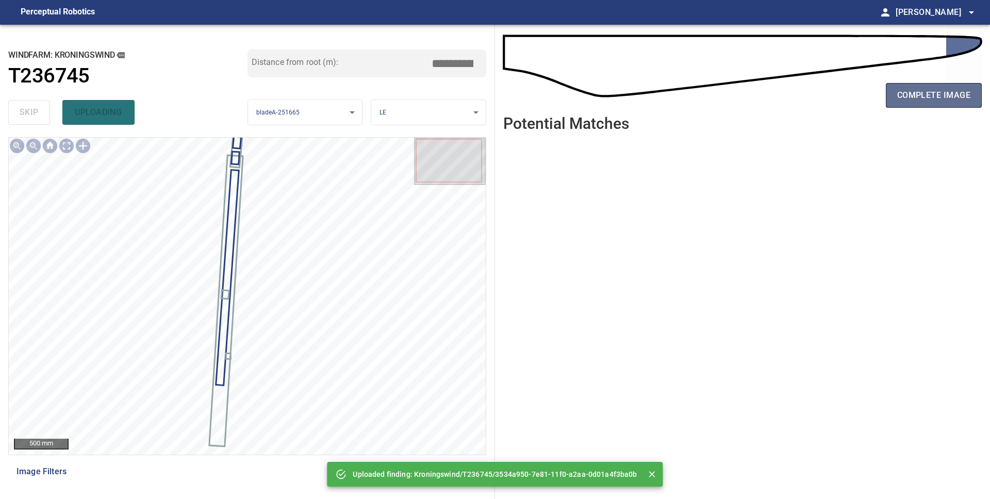
click at [929, 95] on span "complete image" at bounding box center [933, 95] width 73 height 14
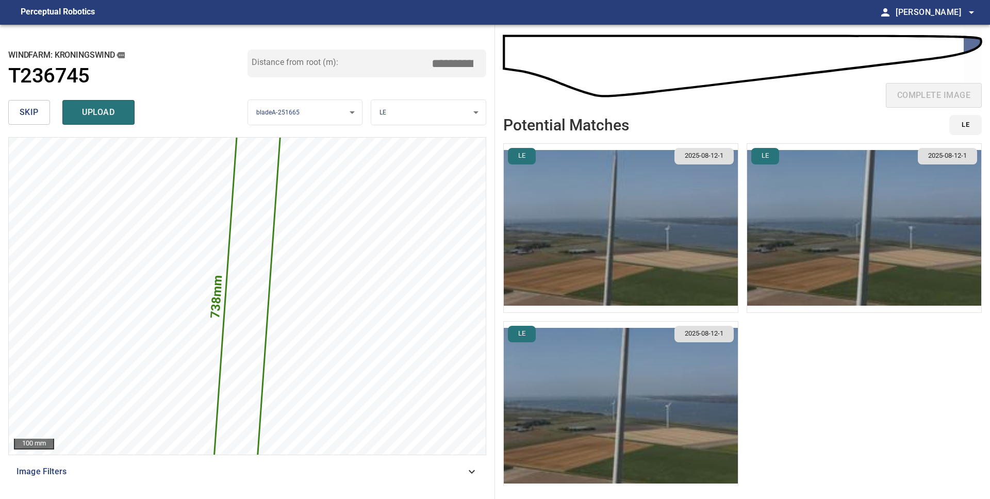
click at [31, 117] on span "skip" at bounding box center [29, 112] width 19 height 14
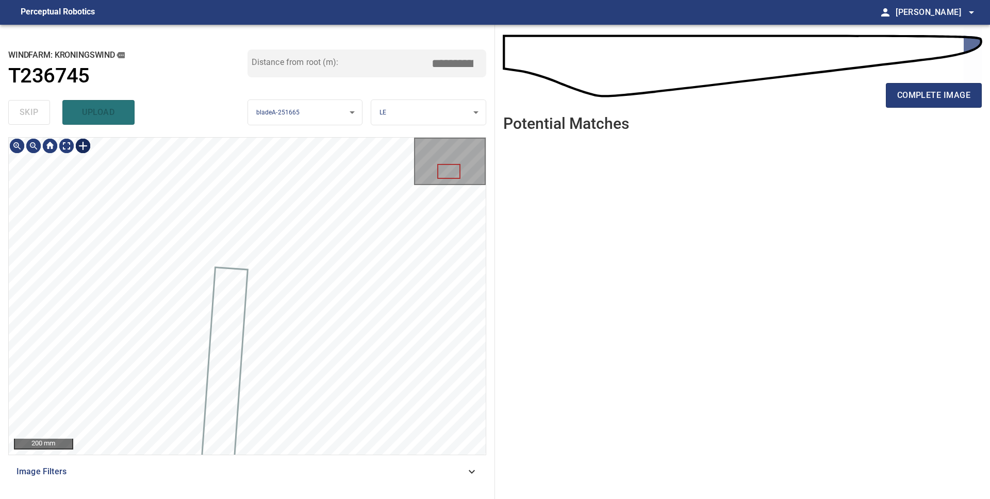
click at [80, 141] on div at bounding box center [83, 146] width 16 height 16
click at [201, 307] on div at bounding box center [247, 296] width 477 height 317
click at [223, 308] on div at bounding box center [230, 295] width 24 height 45
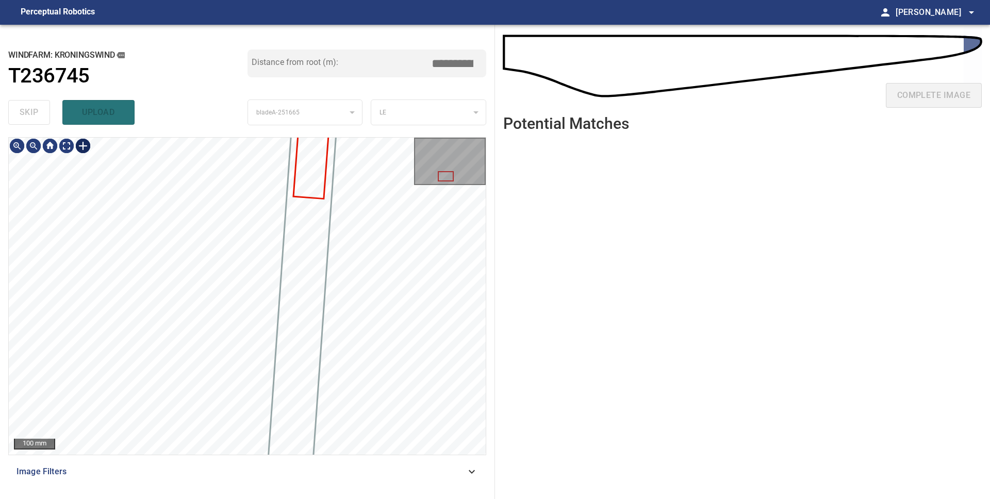
click at [84, 145] on div at bounding box center [83, 146] width 16 height 16
click at [236, 255] on div at bounding box center [247, 296] width 477 height 317
click at [302, 260] on div at bounding box center [303, 241] width 30 height 59
click at [80, 145] on div at bounding box center [83, 146] width 16 height 16
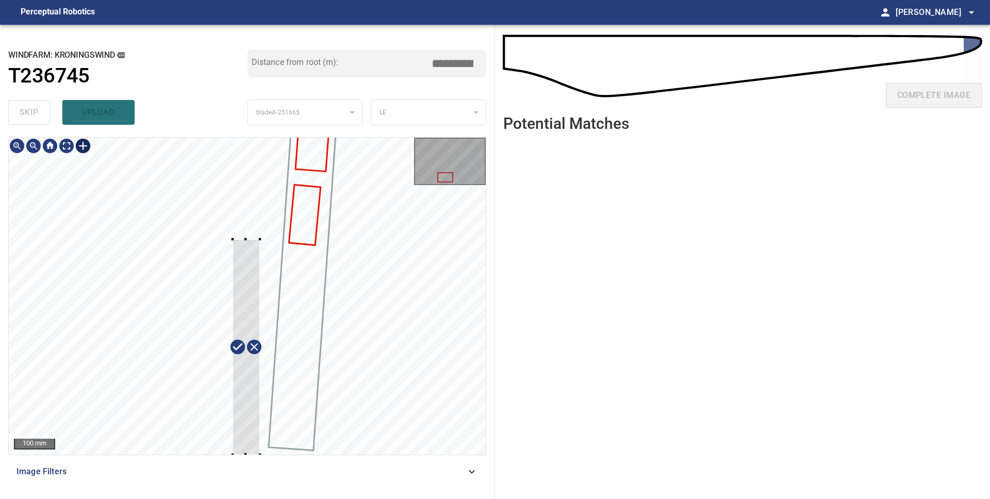
click at [261, 482] on div "100 mm Image Filters" at bounding box center [247, 314] width 478 height 354
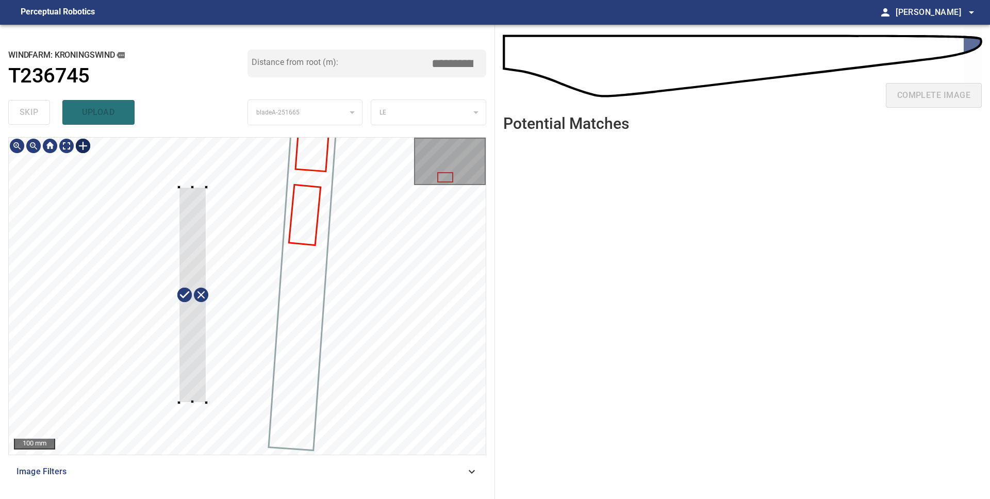
click at [177, 234] on div at bounding box center [247, 296] width 477 height 317
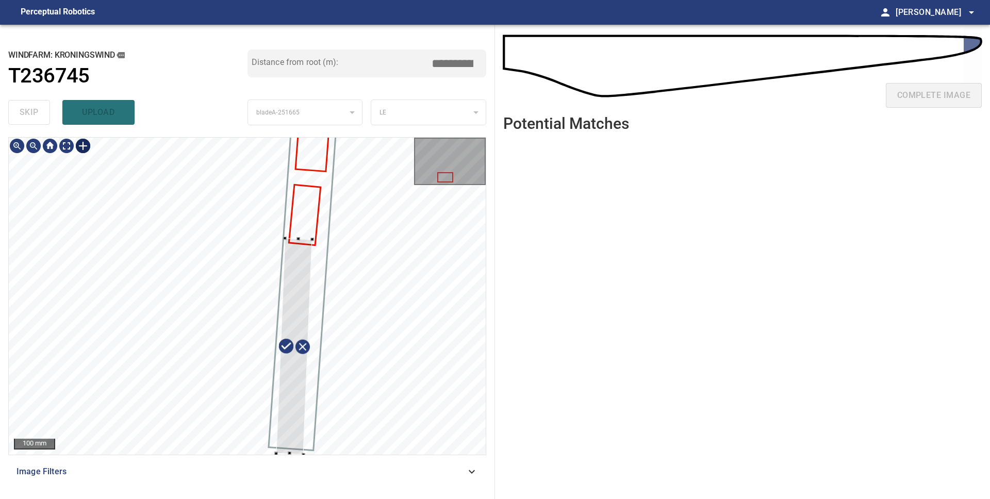
click at [296, 318] on div at bounding box center [294, 347] width 36 height 216
click at [301, 307] on div at bounding box center [294, 346] width 36 height 216
click at [301, 319] on div at bounding box center [296, 346] width 47 height 217
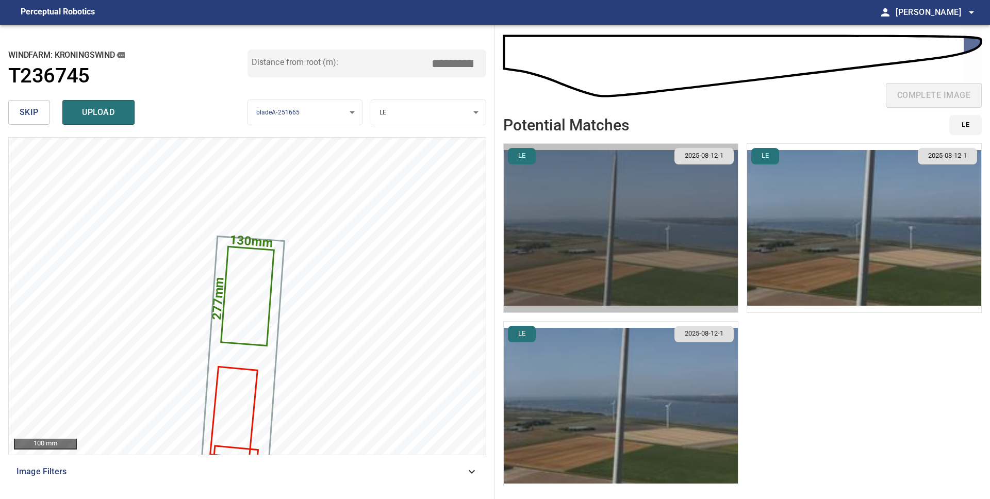
click at [660, 222] on img "button" at bounding box center [621, 228] width 234 height 169
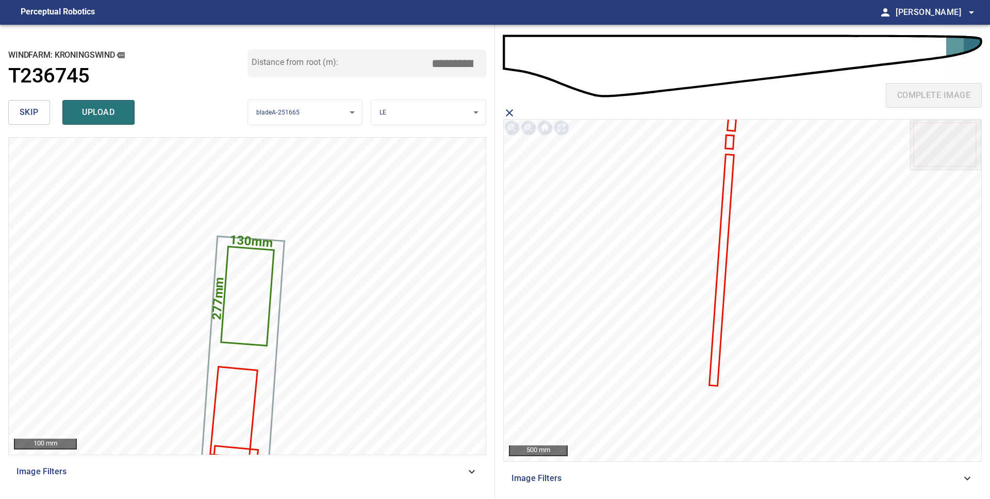
click at [731, 128] on icon at bounding box center [731, 125] width 7 height 11
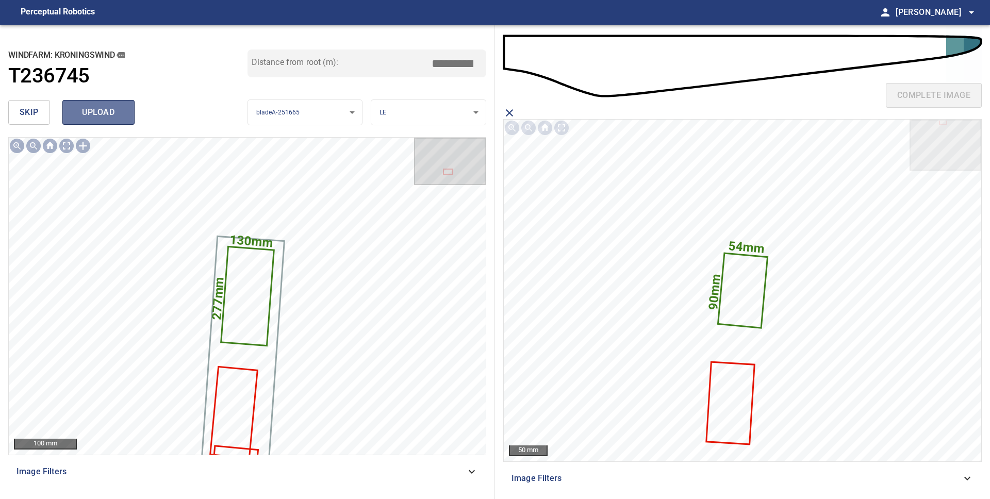
click at [127, 110] on button "upload" at bounding box center [98, 112] width 72 height 25
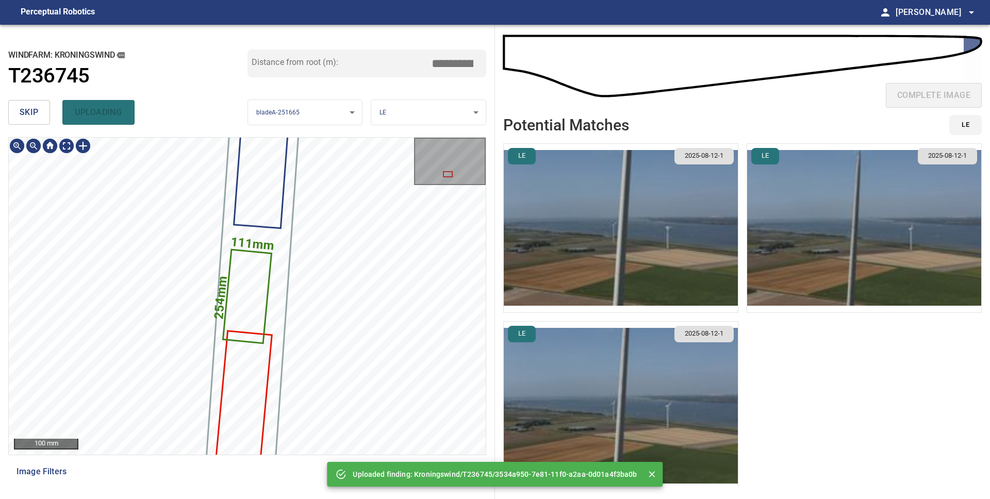
click at [253, 280] on icon at bounding box center [247, 297] width 47 height 92
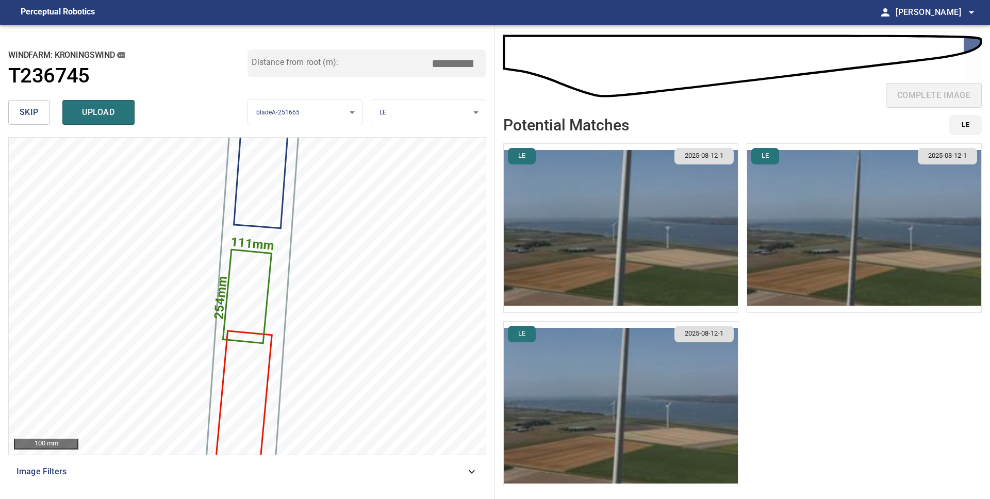
click at [881, 219] on img "button" at bounding box center [864, 228] width 234 height 169
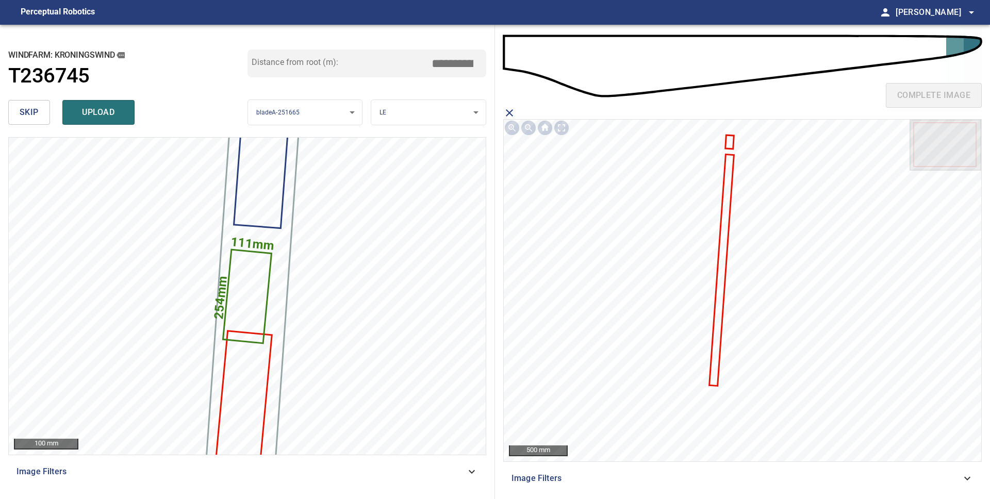
click at [730, 142] on icon at bounding box center [729, 142] width 7 height 12
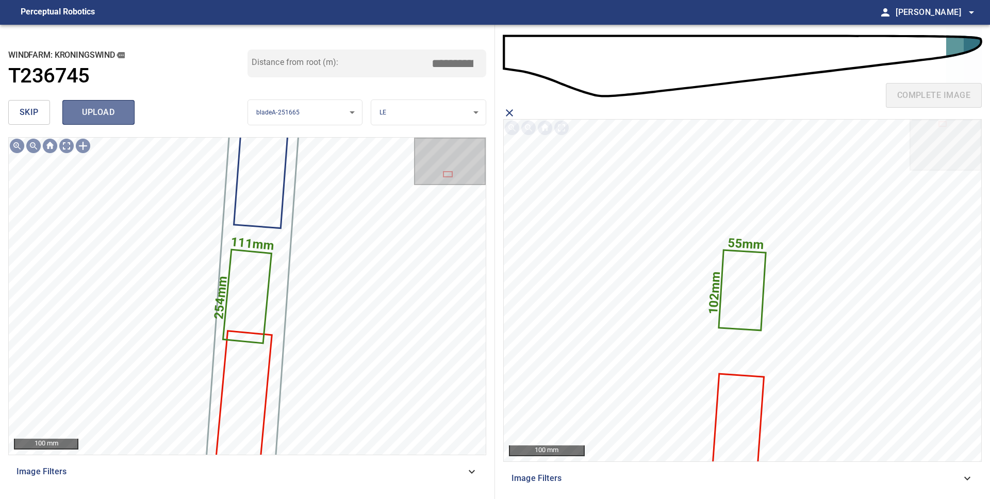
click at [103, 116] on span "upload" at bounding box center [98, 112] width 49 height 14
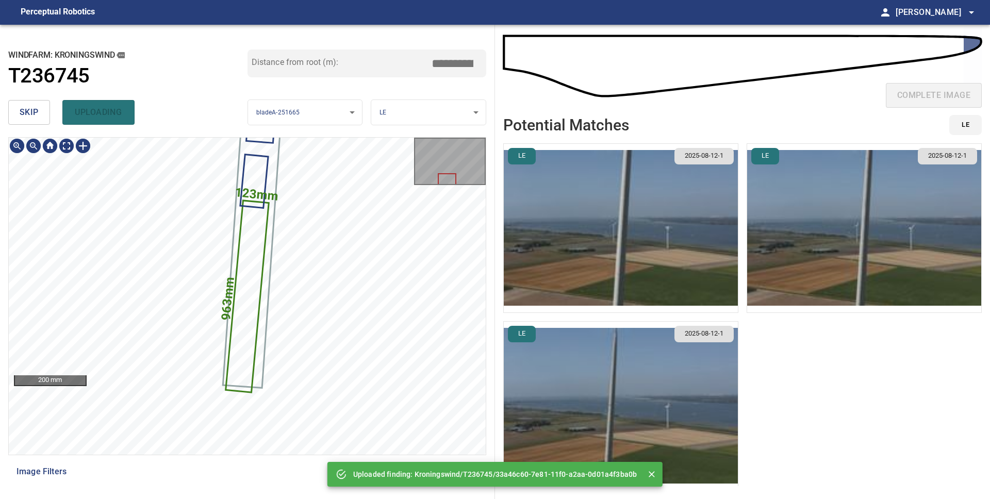
click at [247, 274] on icon at bounding box center [246, 296] width 41 height 190
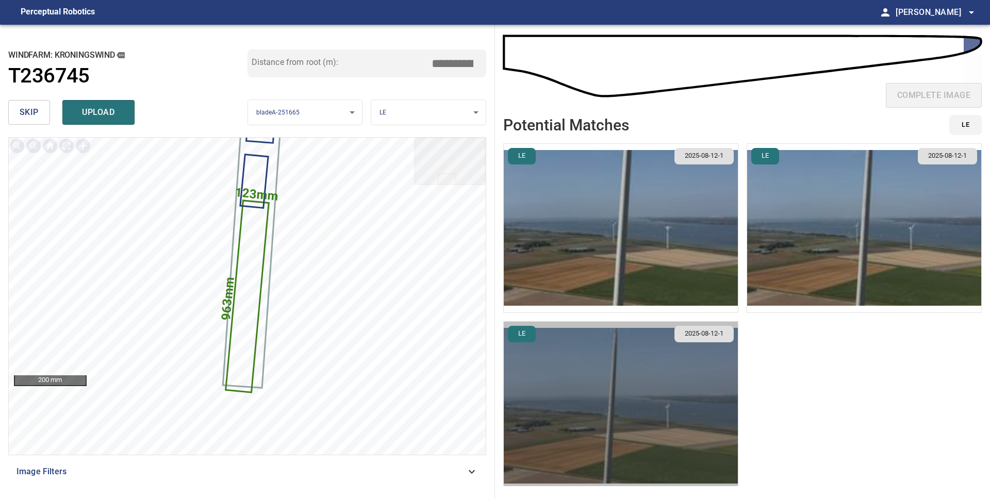
click at [666, 374] on img "button" at bounding box center [621, 406] width 234 height 169
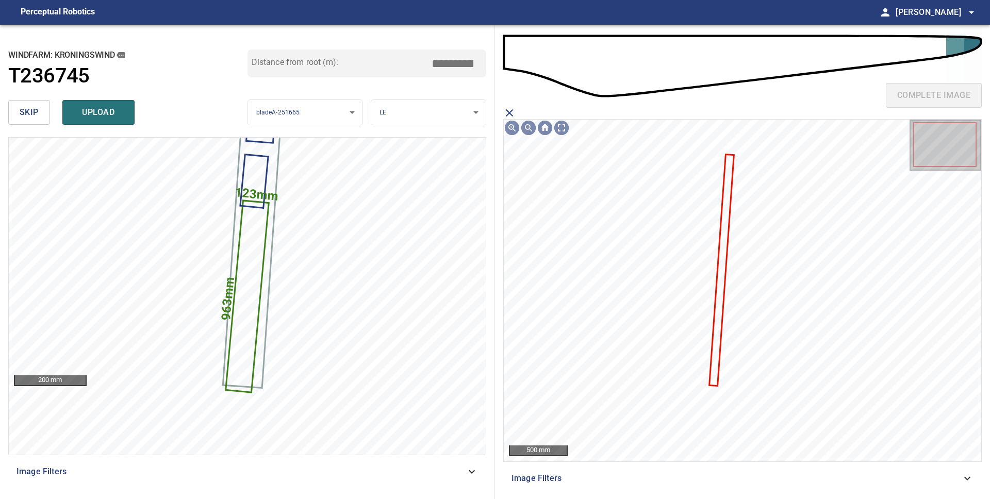
click at [510, 110] on icon "close matching imageResolution:" at bounding box center [509, 113] width 12 height 12
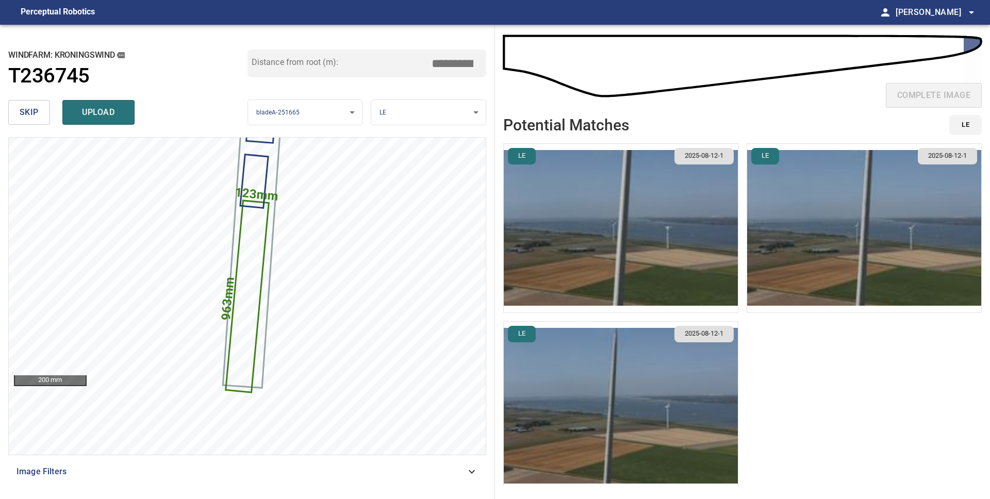
click at [653, 215] on img "button" at bounding box center [621, 228] width 234 height 169
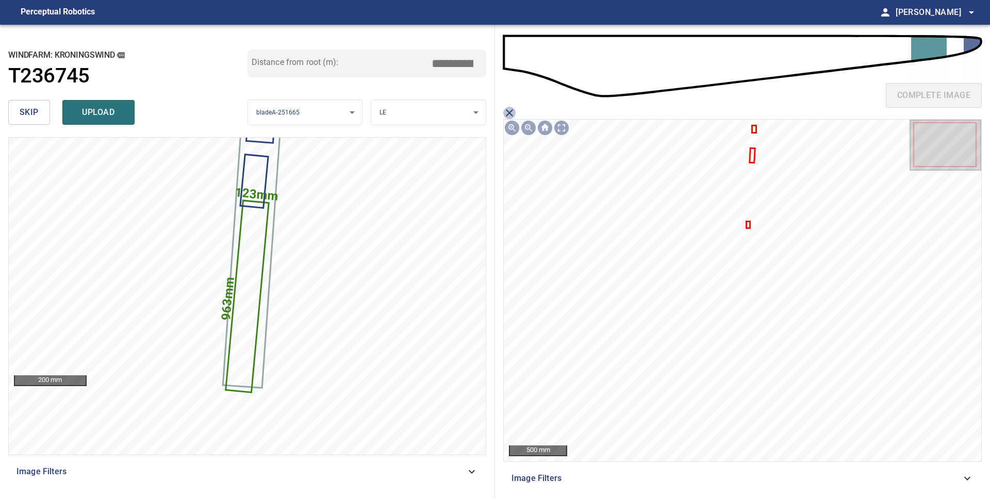
click at [512, 111] on icon "close matching imageResolution:" at bounding box center [509, 113] width 12 height 12
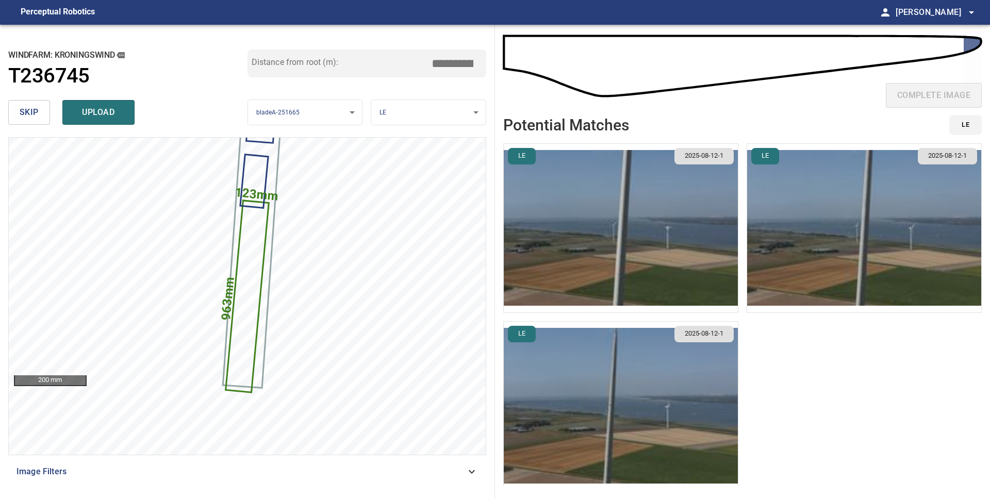
click at [843, 216] on img "button" at bounding box center [864, 228] width 234 height 169
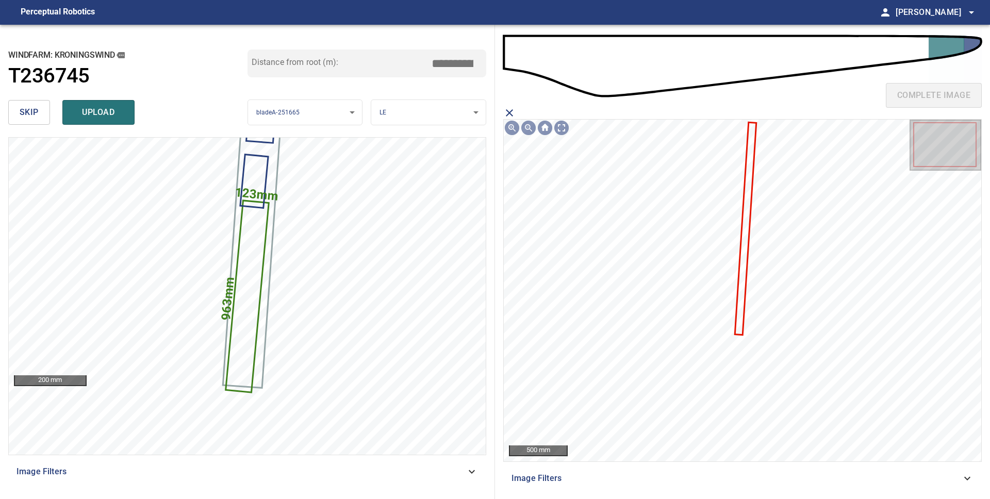
click at [510, 110] on icon "close matching imageResolution:" at bounding box center [509, 112] width 7 height 7
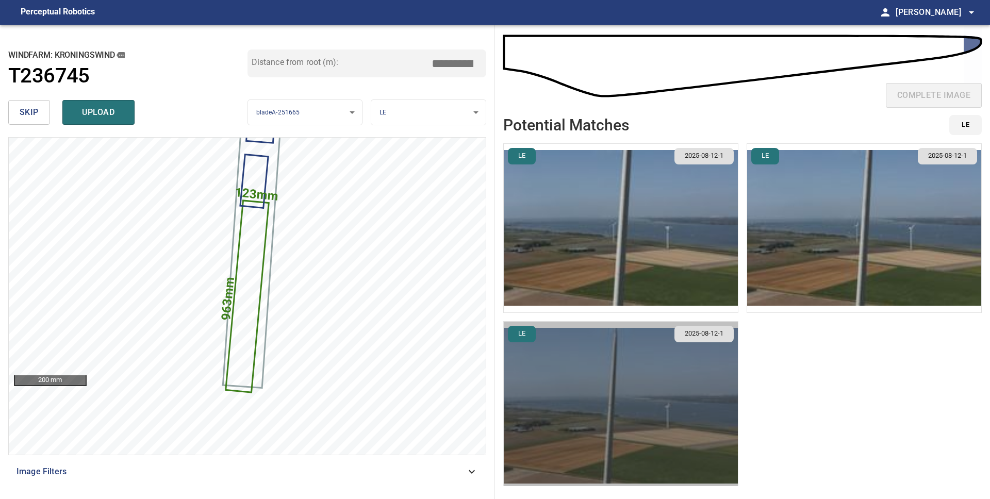
click at [643, 367] on img "button" at bounding box center [621, 406] width 234 height 169
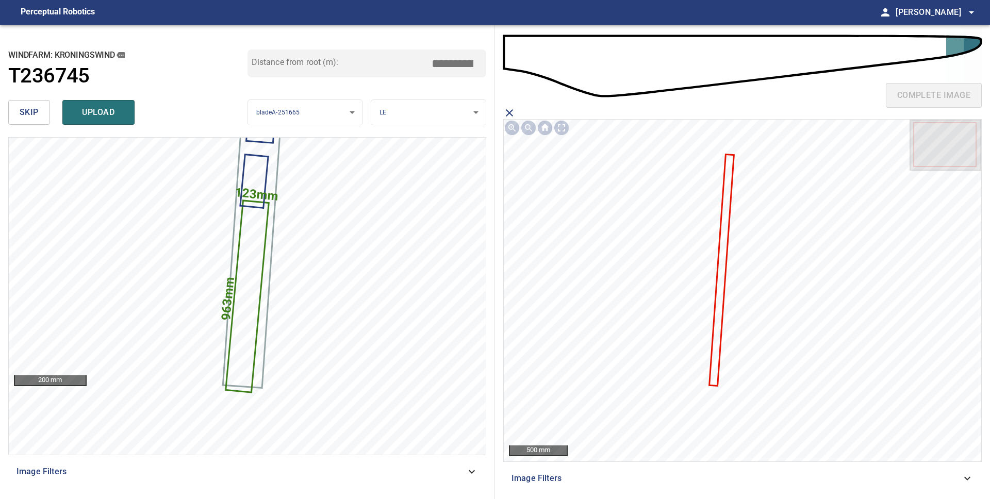
click at [729, 157] on icon at bounding box center [721, 270] width 23 height 230
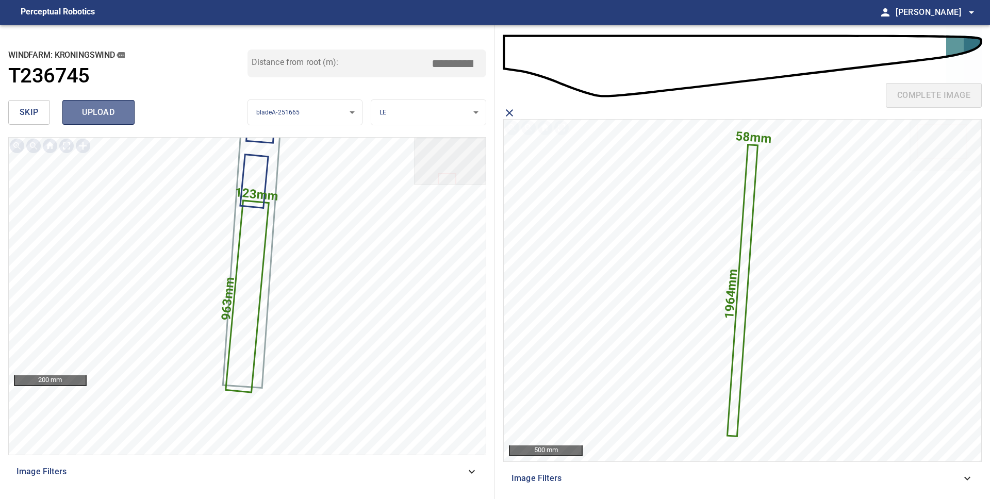
click at [104, 110] on span "upload" at bounding box center [98, 112] width 49 height 14
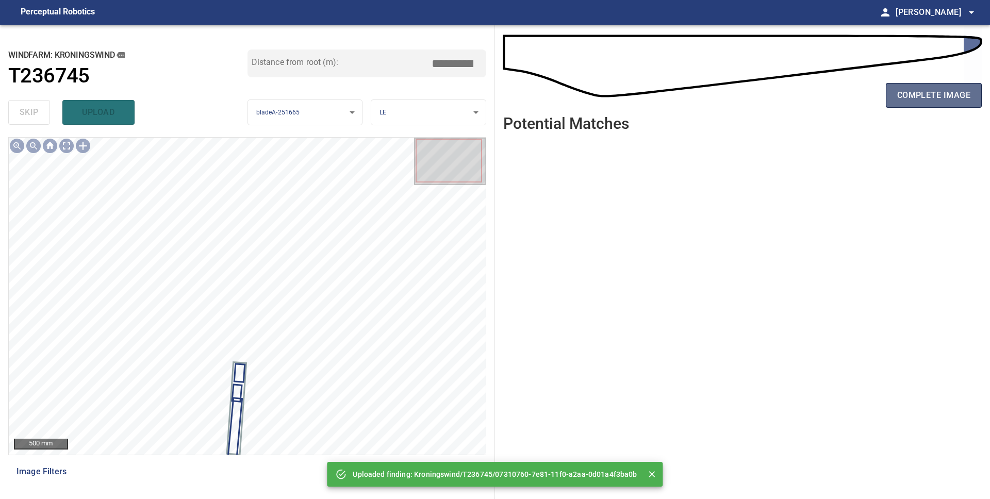
click at [950, 92] on span "complete image" at bounding box center [933, 95] width 73 height 14
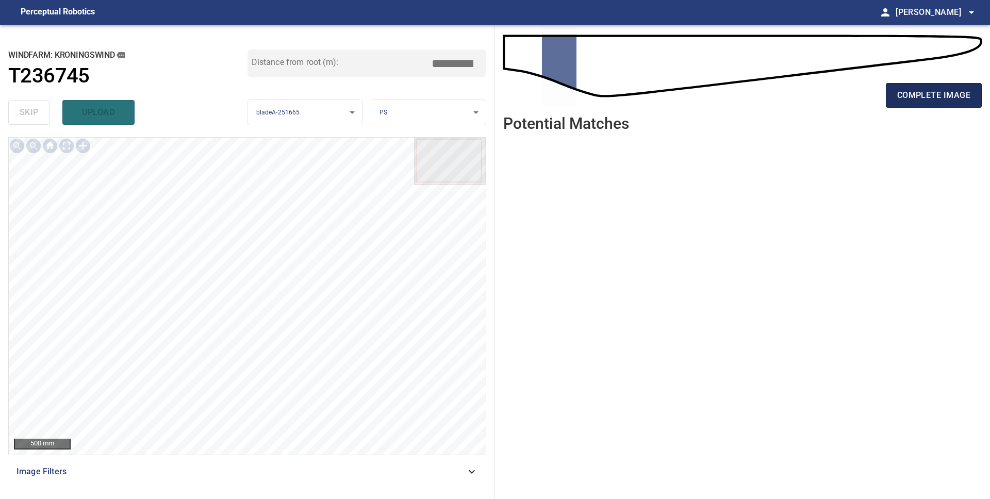
click at [910, 97] on span "complete image" at bounding box center [933, 95] width 73 height 14
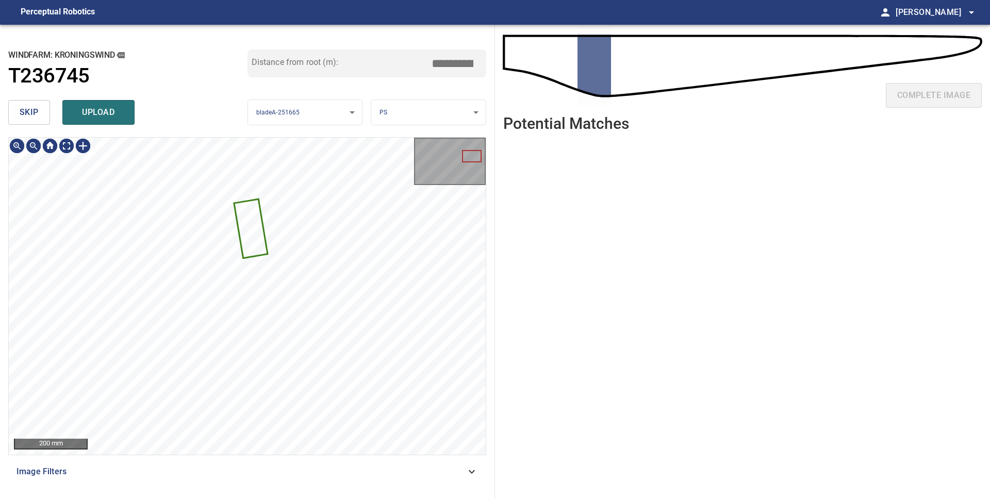
click at [22, 113] on span "skip" at bounding box center [29, 112] width 19 height 14
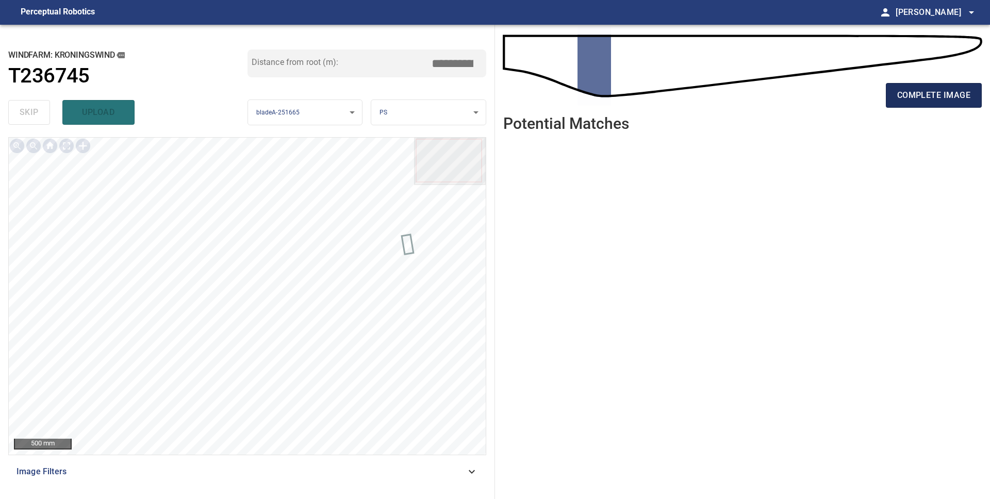
click at [902, 92] on span "complete image" at bounding box center [933, 95] width 73 height 14
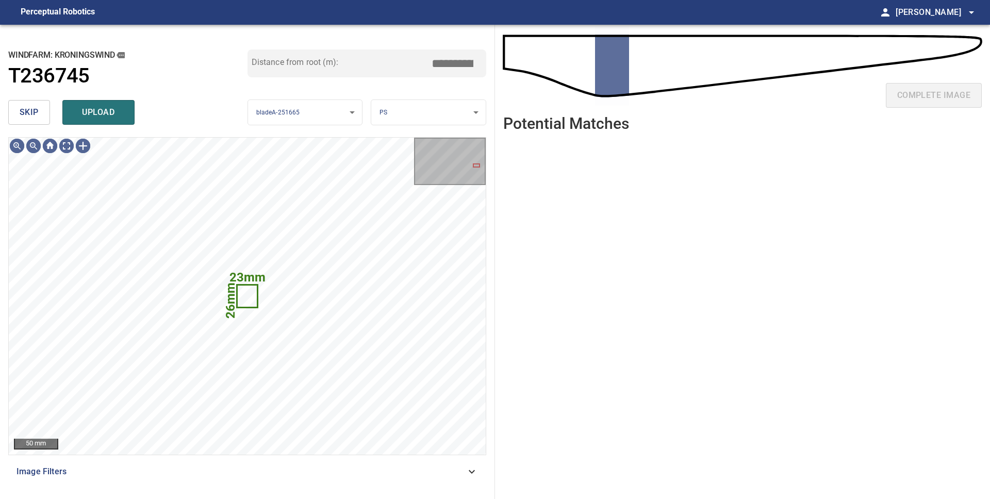
click at [24, 109] on span "skip" at bounding box center [29, 112] width 19 height 14
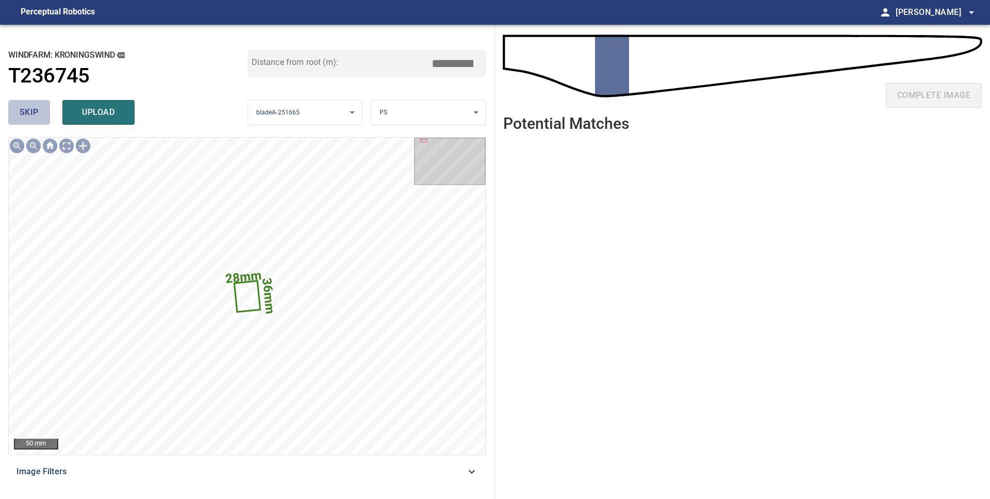
click at [21, 111] on span "skip" at bounding box center [29, 112] width 19 height 14
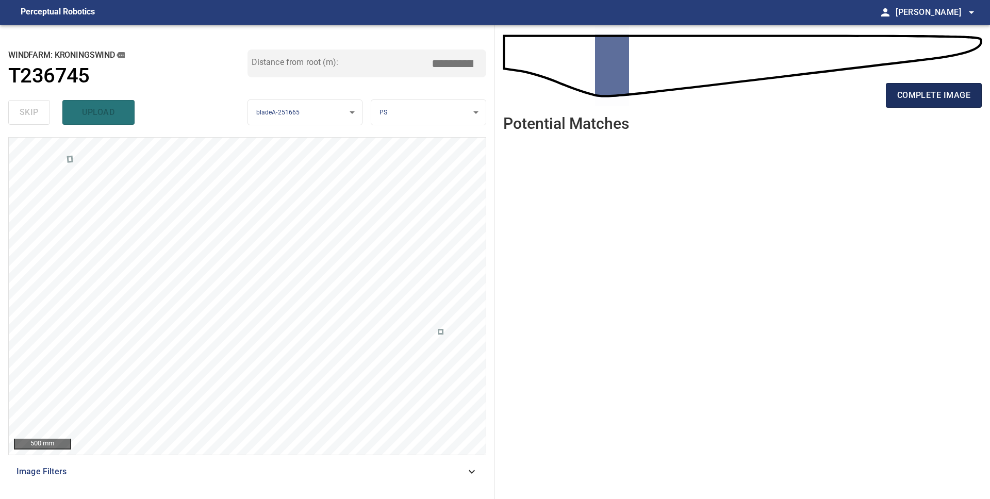
click at [949, 104] on button "complete image" at bounding box center [934, 95] width 96 height 25
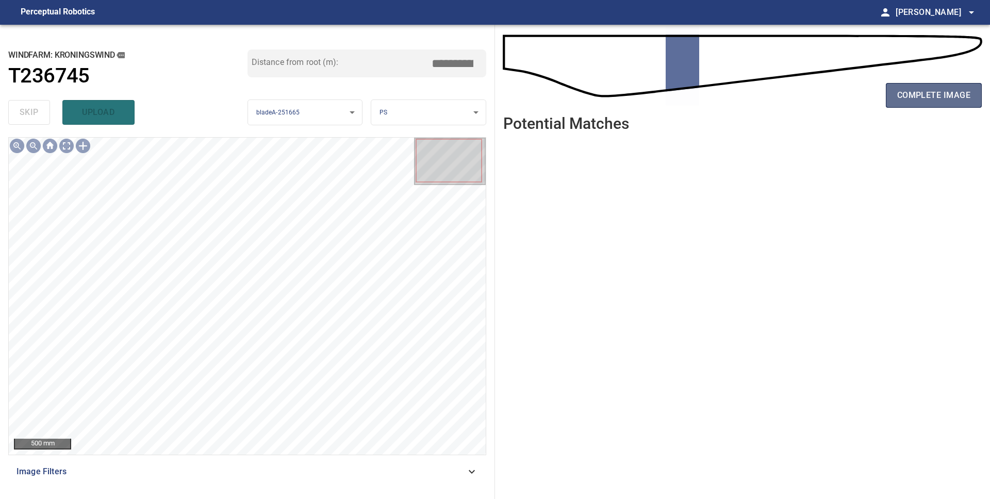
click at [912, 97] on span "complete image" at bounding box center [933, 95] width 73 height 14
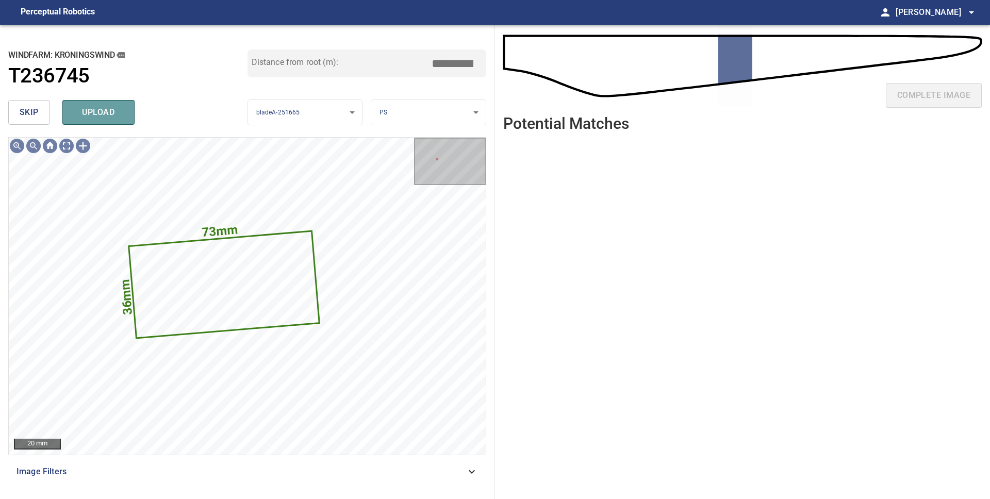
click at [83, 117] on span "upload" at bounding box center [98, 112] width 49 height 14
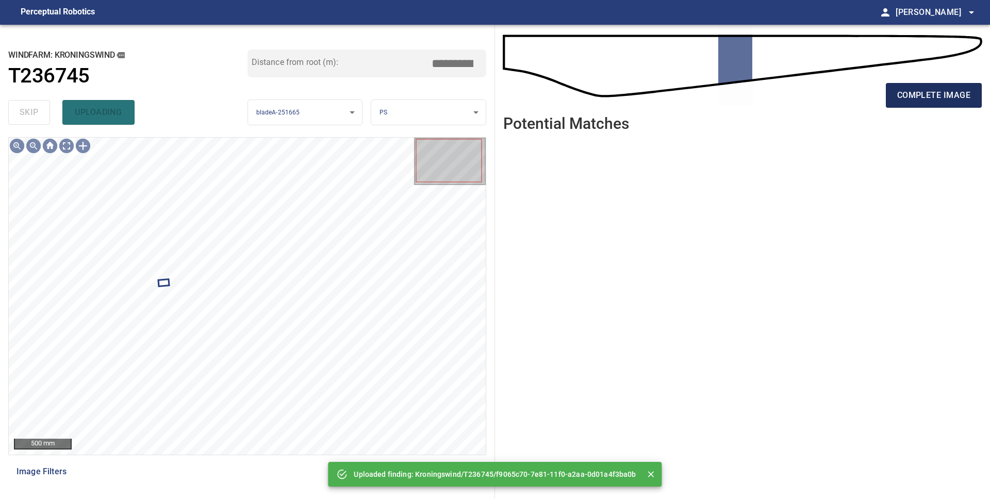
click at [926, 92] on span "complete image" at bounding box center [933, 95] width 73 height 14
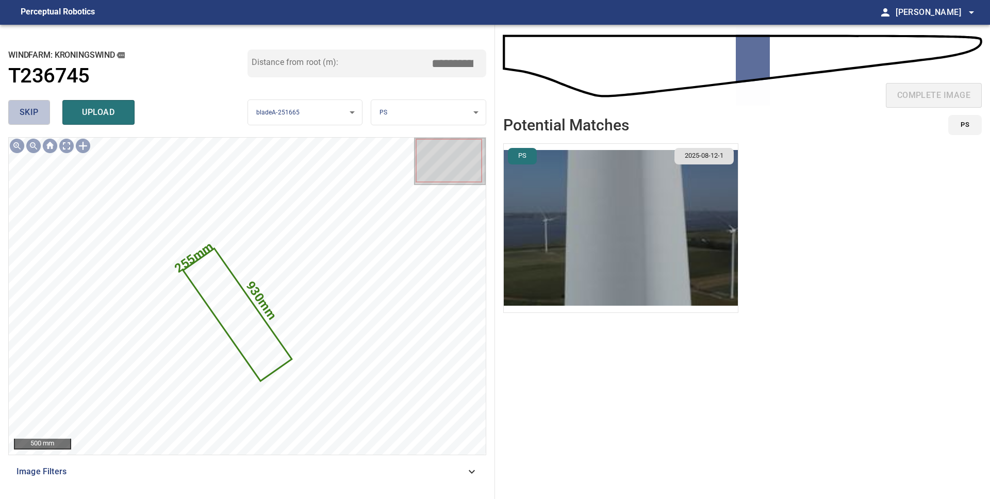
click at [45, 113] on button "skip" at bounding box center [29, 112] width 42 height 25
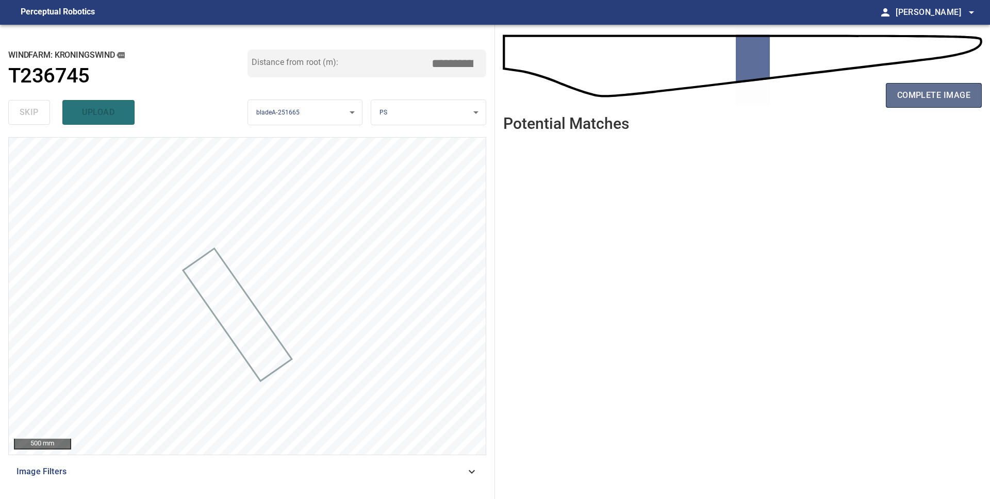
click at [923, 105] on button "complete image" at bounding box center [934, 95] width 96 height 25
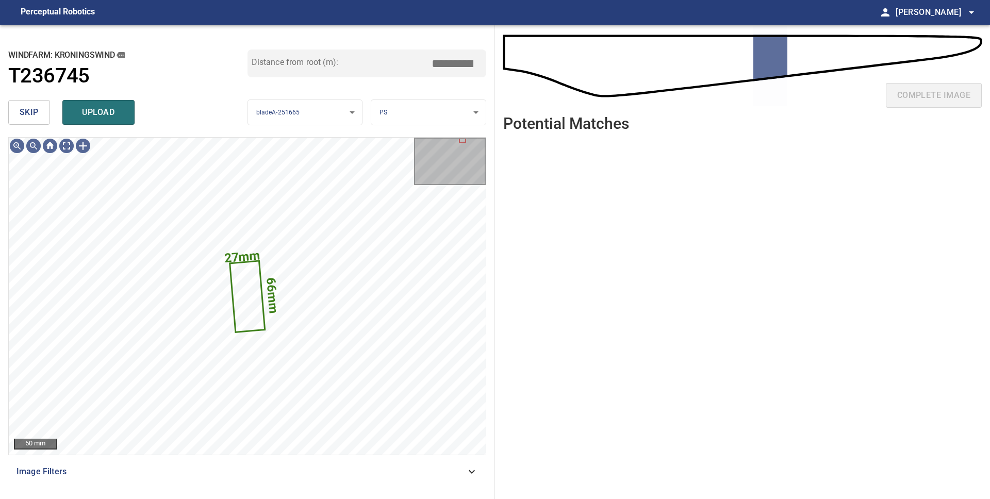
click at [25, 112] on span "skip" at bounding box center [29, 112] width 19 height 14
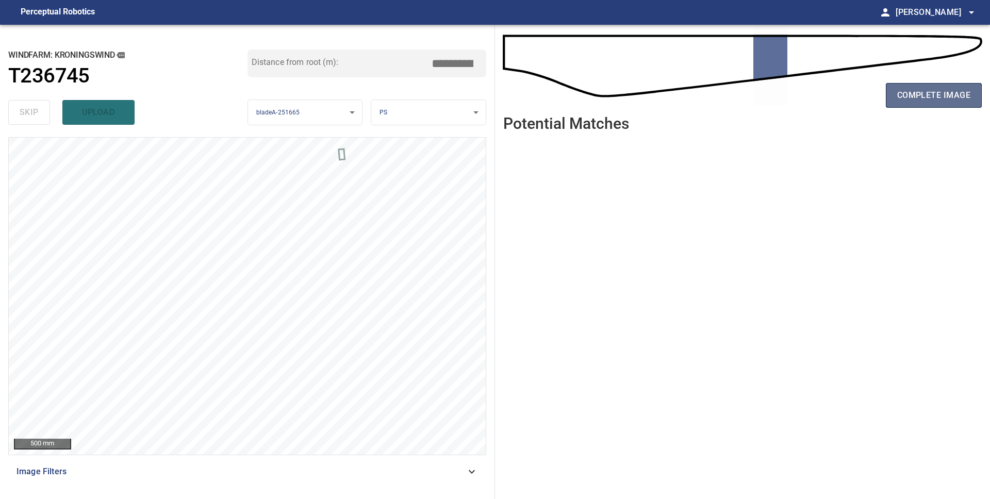
click at [927, 92] on span "complete image" at bounding box center [933, 95] width 73 height 14
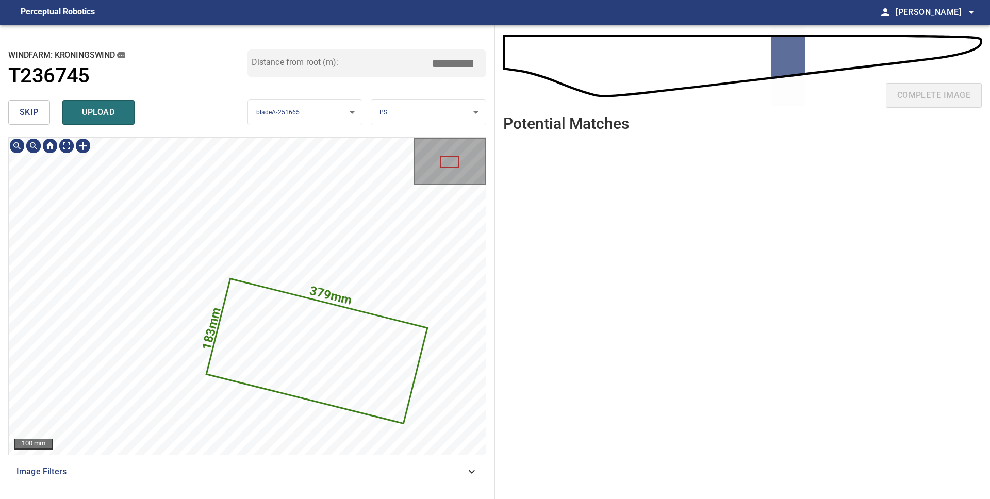
click at [79, 116] on span "upload" at bounding box center [98, 112] width 49 height 14
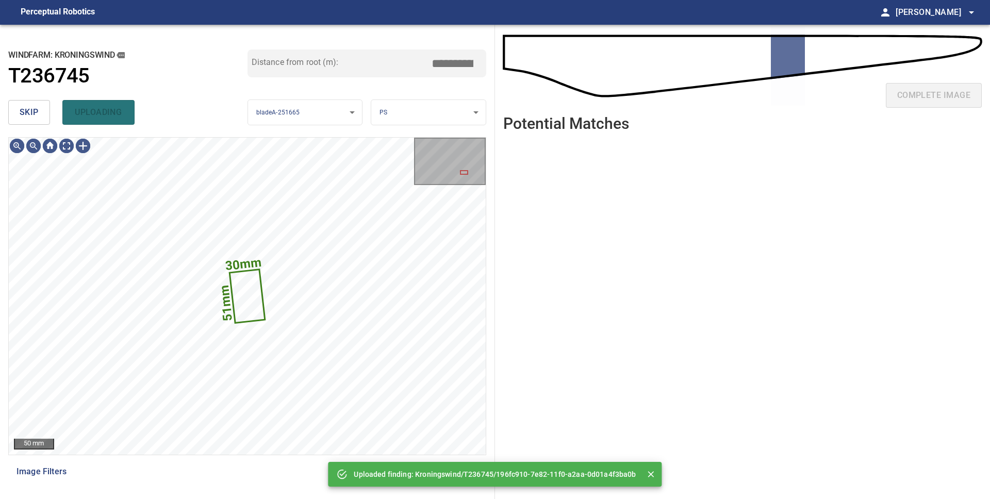
click at [30, 115] on span "skip" at bounding box center [29, 112] width 19 height 14
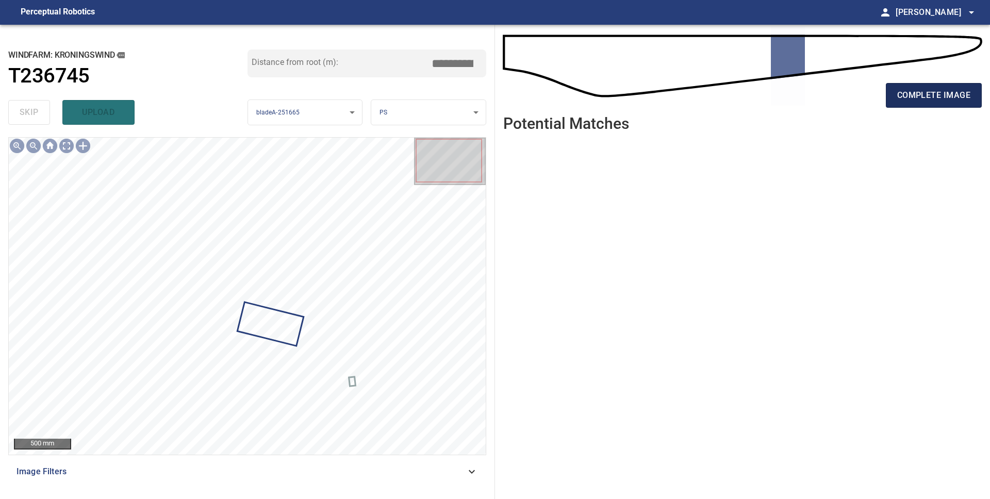
click at [952, 103] on button "complete image" at bounding box center [934, 95] width 96 height 25
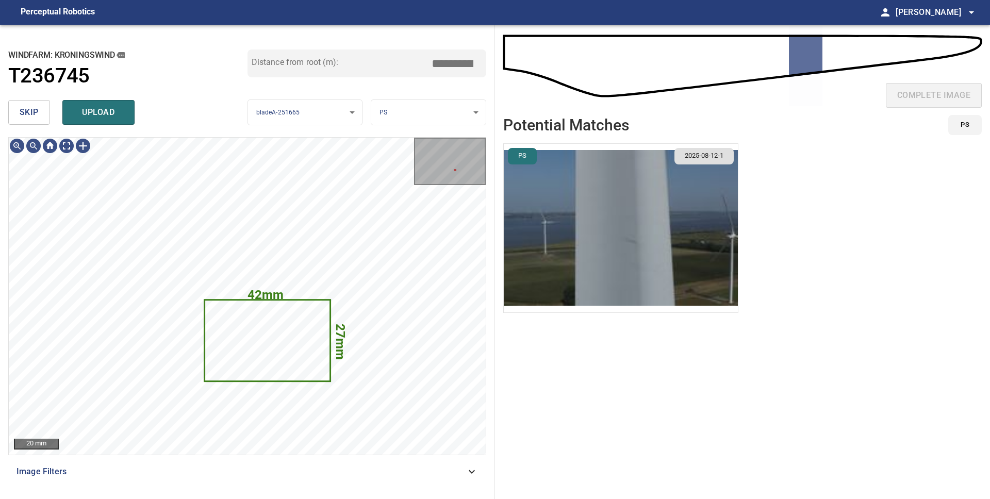
click at [101, 119] on span "upload" at bounding box center [98, 112] width 49 height 14
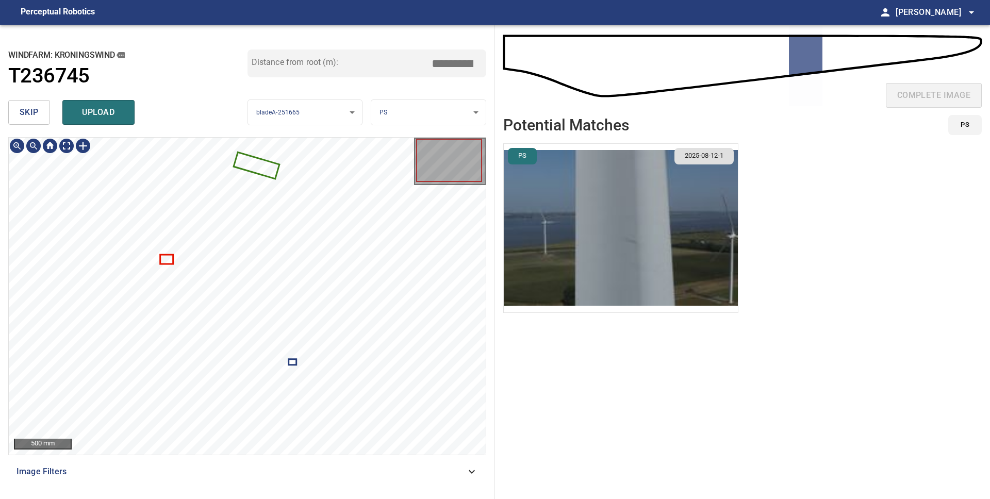
click at [32, 118] on span "skip" at bounding box center [29, 112] width 19 height 14
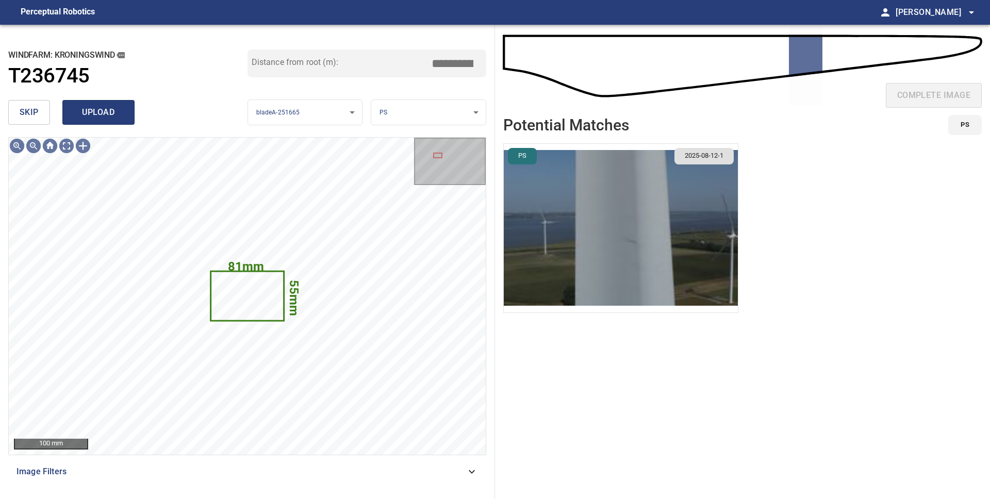
click at [123, 120] on button "upload" at bounding box center [98, 112] width 72 height 25
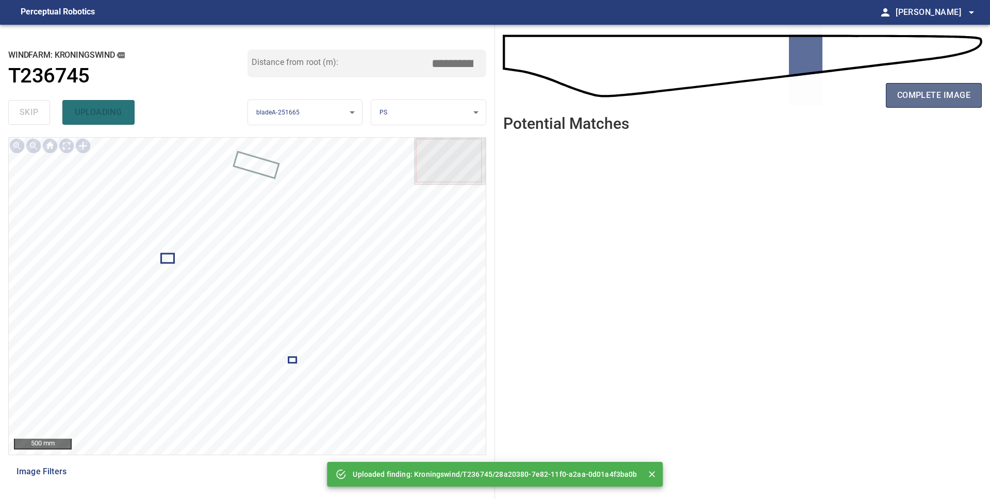
click at [914, 94] on span "complete image" at bounding box center [933, 95] width 73 height 14
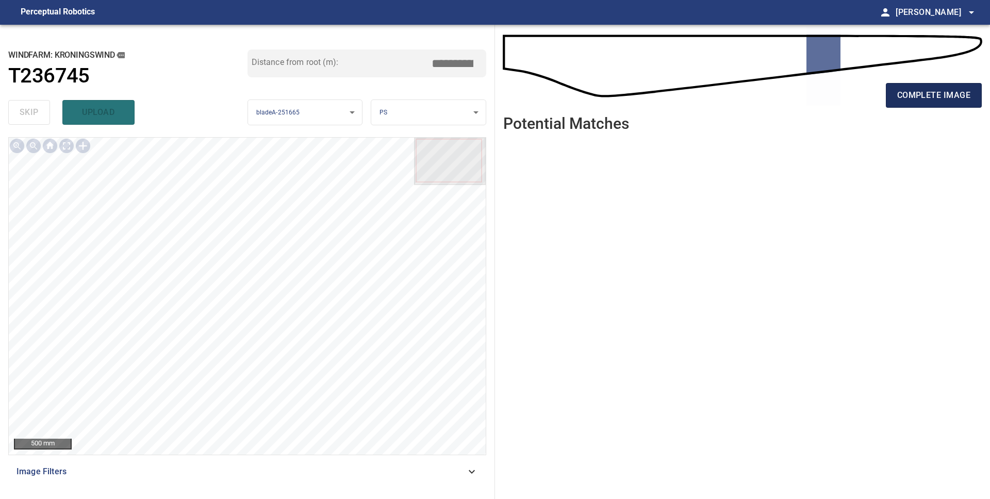
click at [946, 95] on span "complete image" at bounding box center [933, 95] width 73 height 14
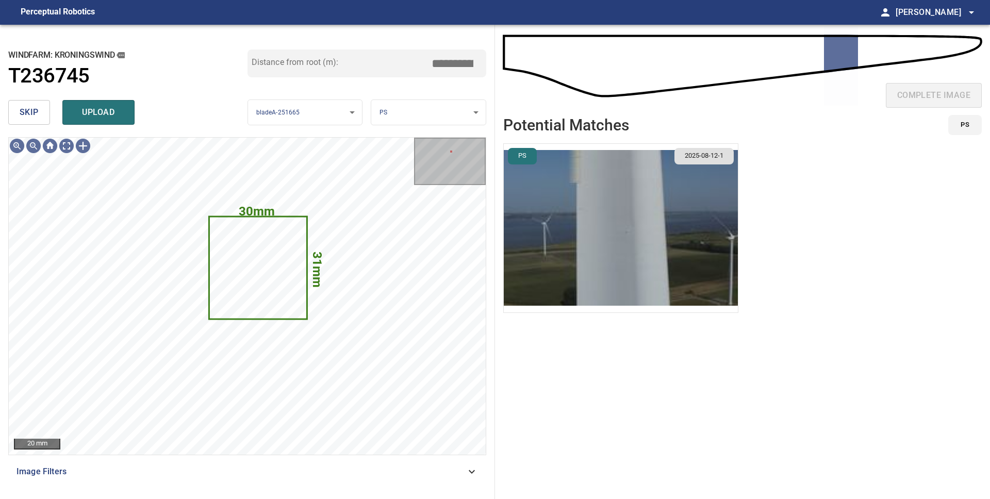
click at [37, 113] on span "skip" at bounding box center [29, 112] width 19 height 14
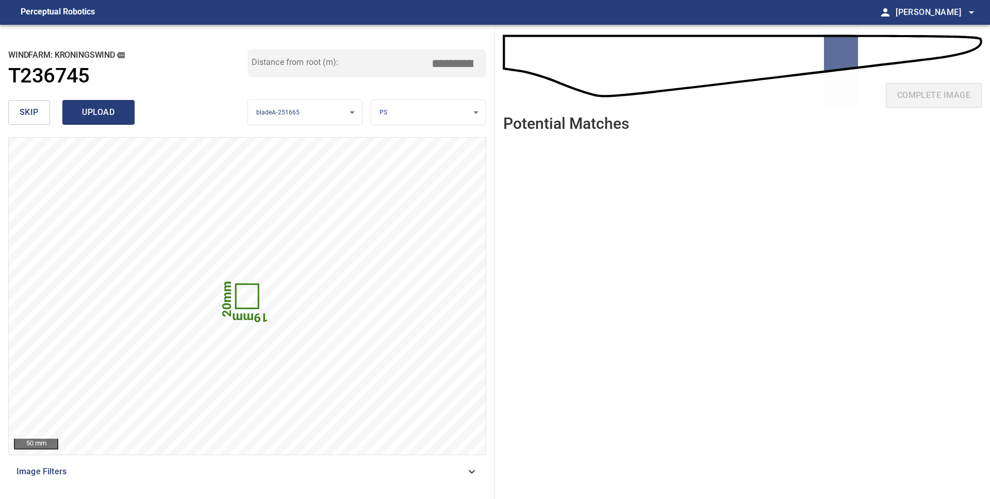
click at [102, 117] on span "upload" at bounding box center [98, 112] width 49 height 14
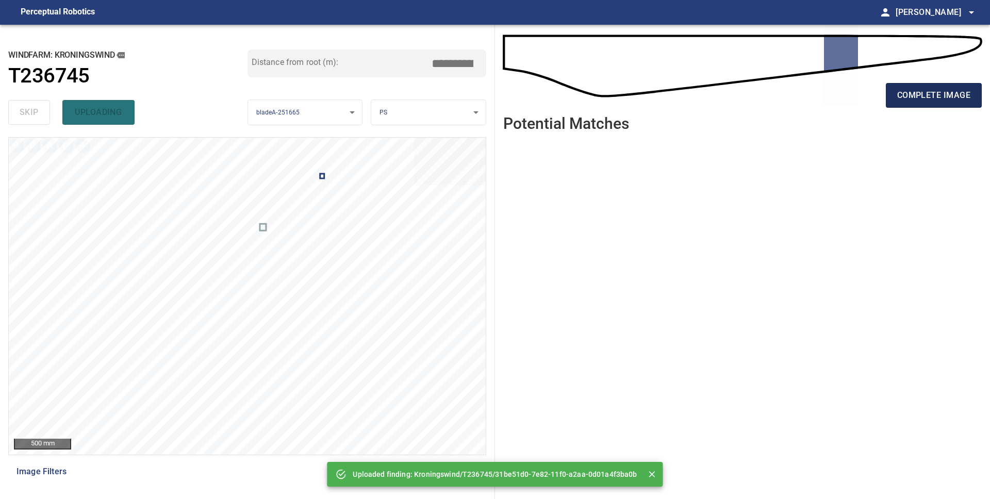
click at [935, 99] on span "complete image" at bounding box center [933, 95] width 73 height 14
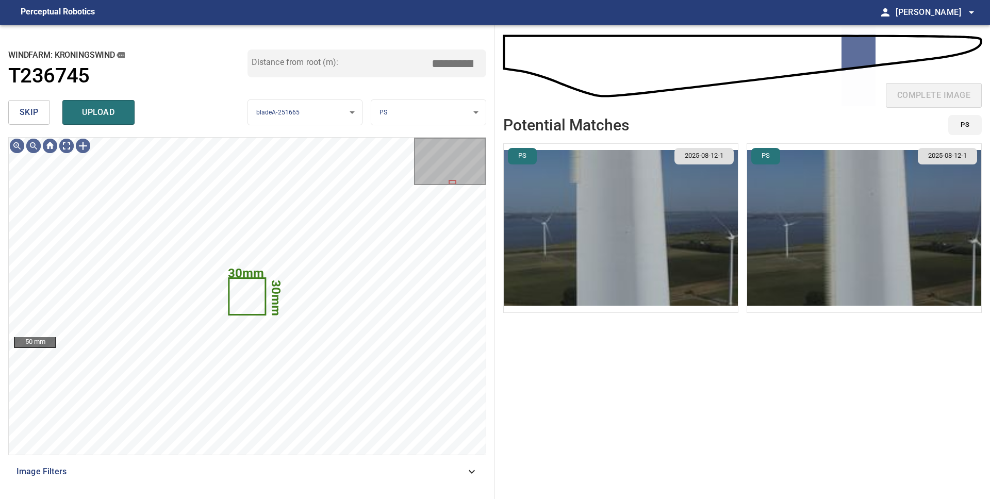
click at [38, 115] on span "skip" at bounding box center [29, 112] width 19 height 14
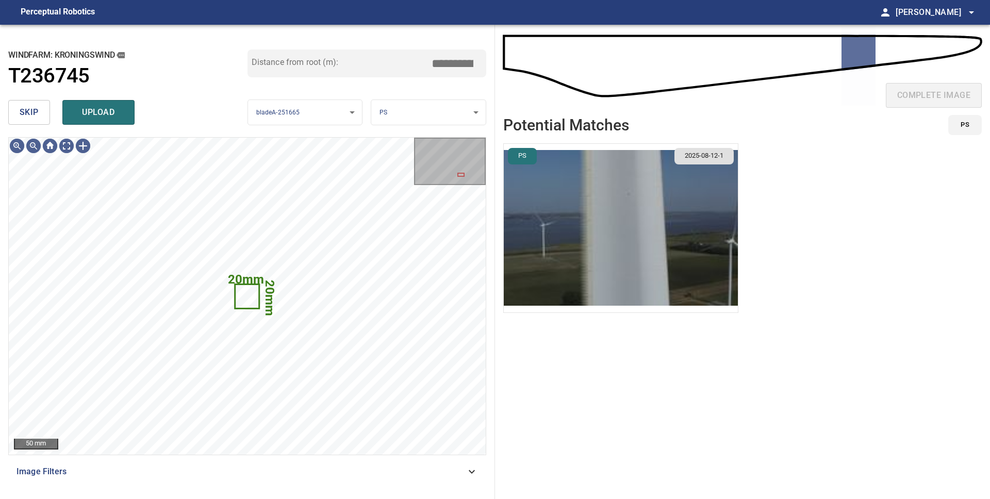
click at [662, 239] on img "button" at bounding box center [621, 228] width 234 height 169
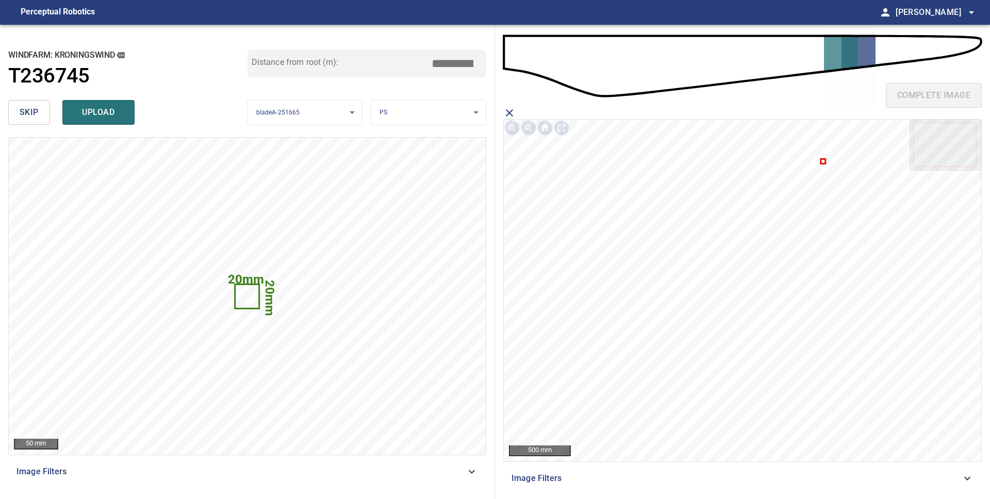
click at [824, 161] on icon at bounding box center [822, 161] width 3 height 3
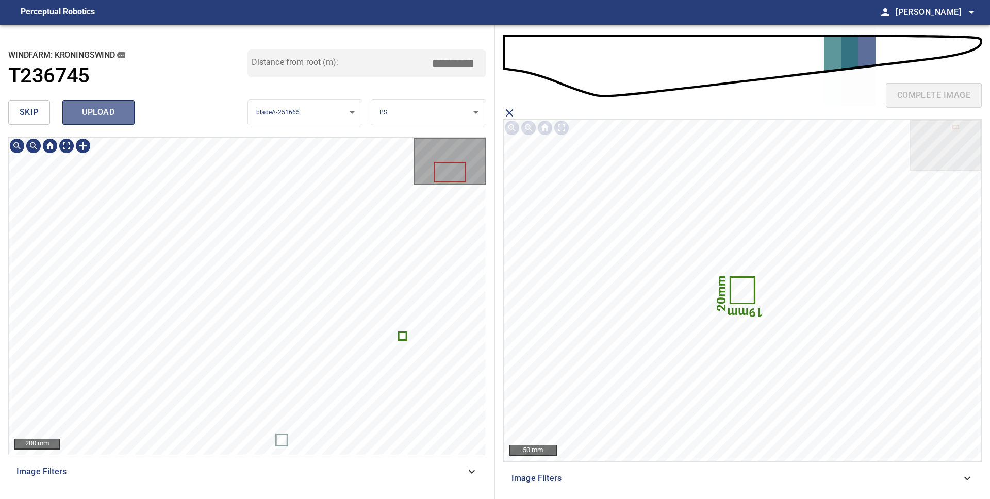
click at [98, 112] on span "upload" at bounding box center [98, 112] width 49 height 14
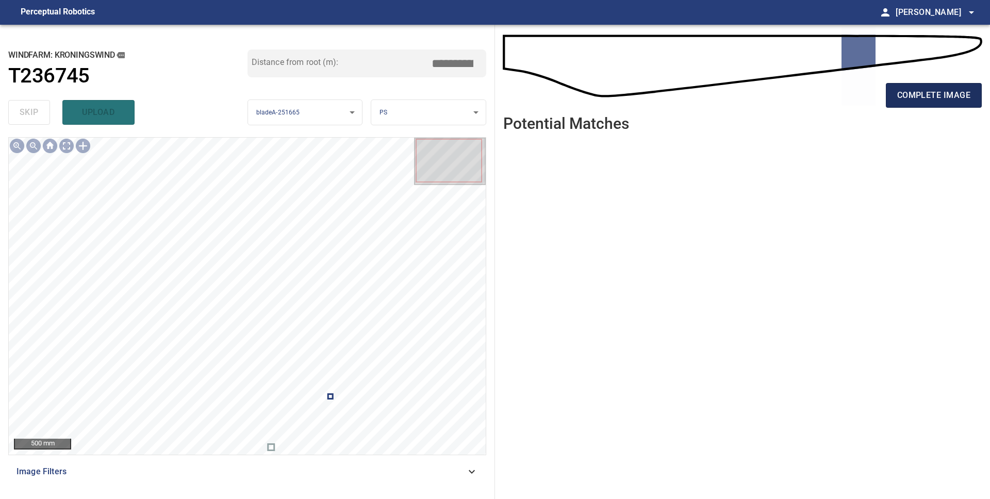
click at [932, 100] on span "complete image" at bounding box center [933, 95] width 73 height 14
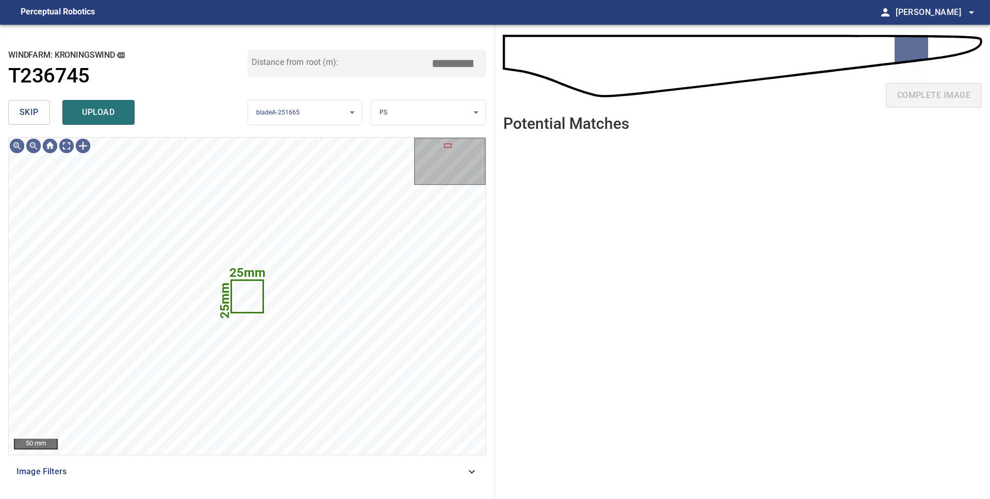
drag, startPoint x: 31, startPoint y: 116, endPoint x: 53, endPoint y: 116, distance: 21.7
click at [31, 116] on span "skip" at bounding box center [29, 112] width 19 height 14
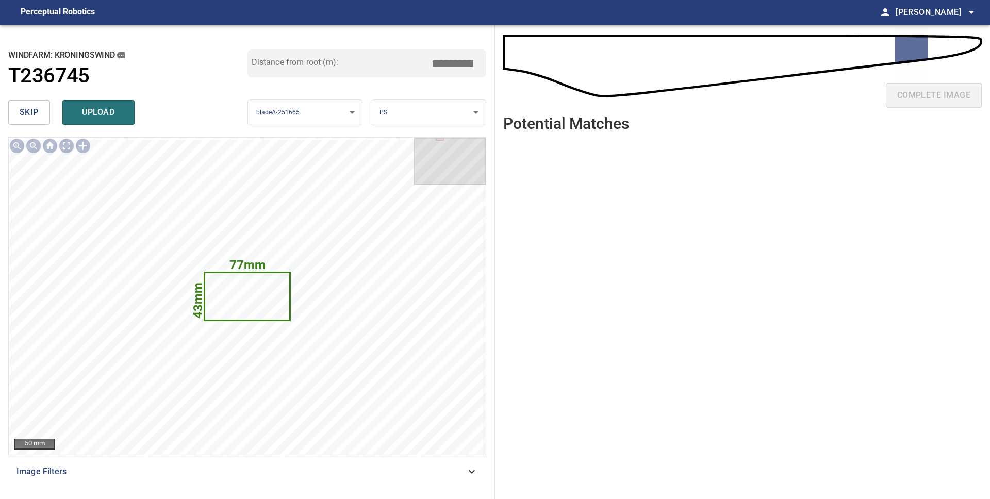
click at [94, 116] on span "upload" at bounding box center [98, 112] width 49 height 14
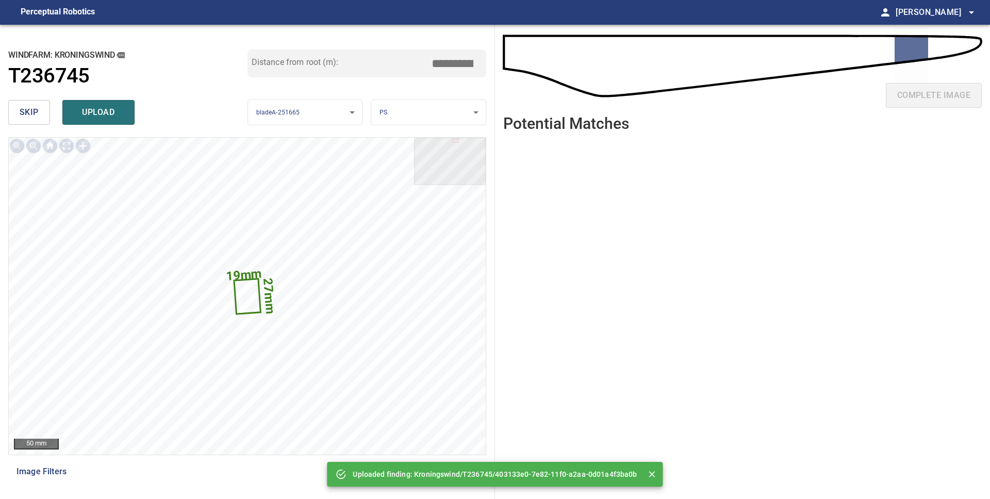
click at [21, 116] on span "skip" at bounding box center [29, 112] width 19 height 14
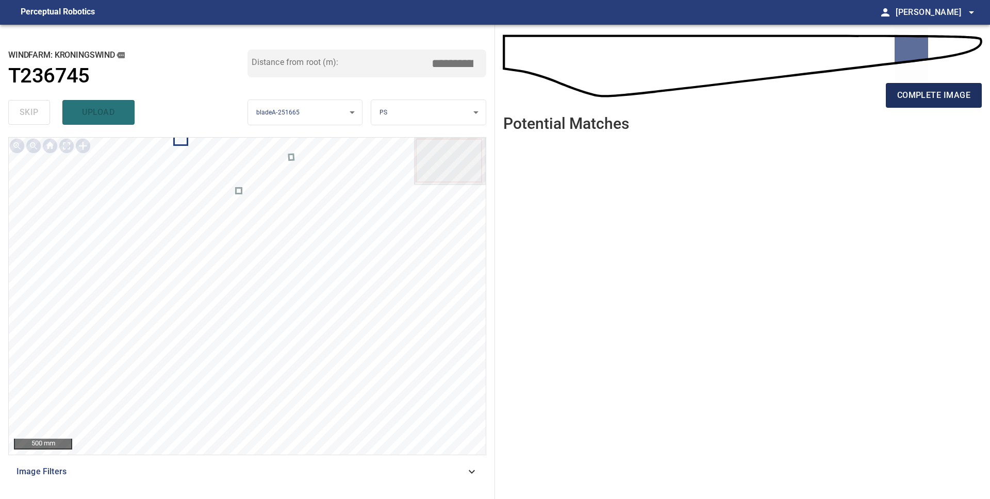
click at [929, 97] on span "complete image" at bounding box center [933, 95] width 73 height 14
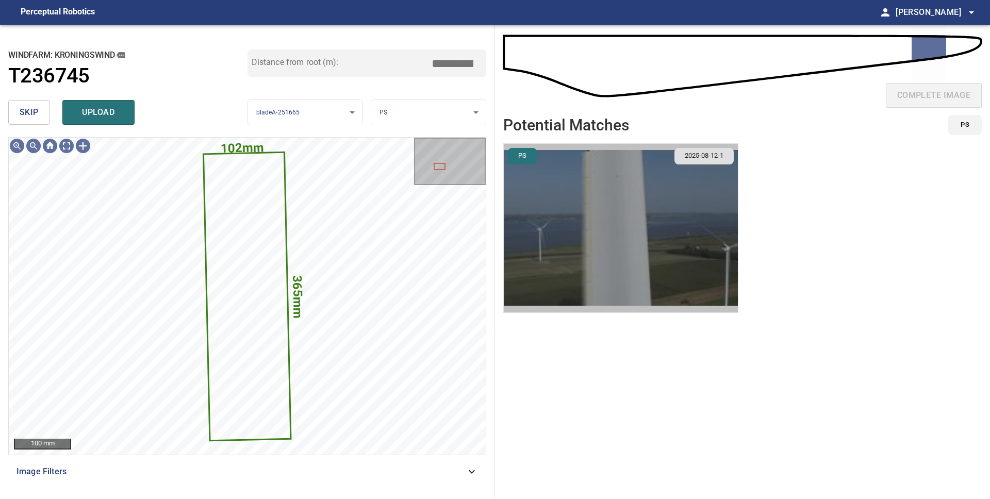
click at [614, 241] on img "button" at bounding box center [621, 228] width 234 height 169
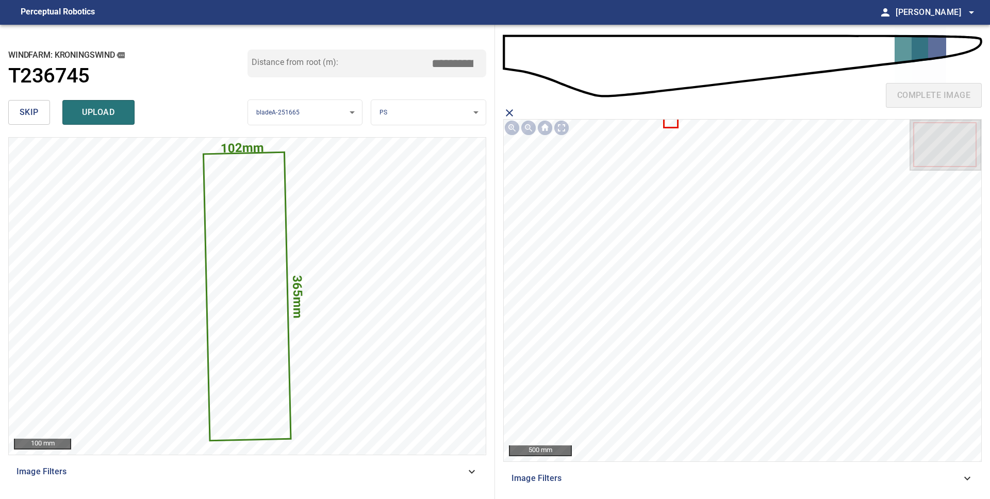
click at [674, 123] on icon at bounding box center [670, 123] width 13 height 7
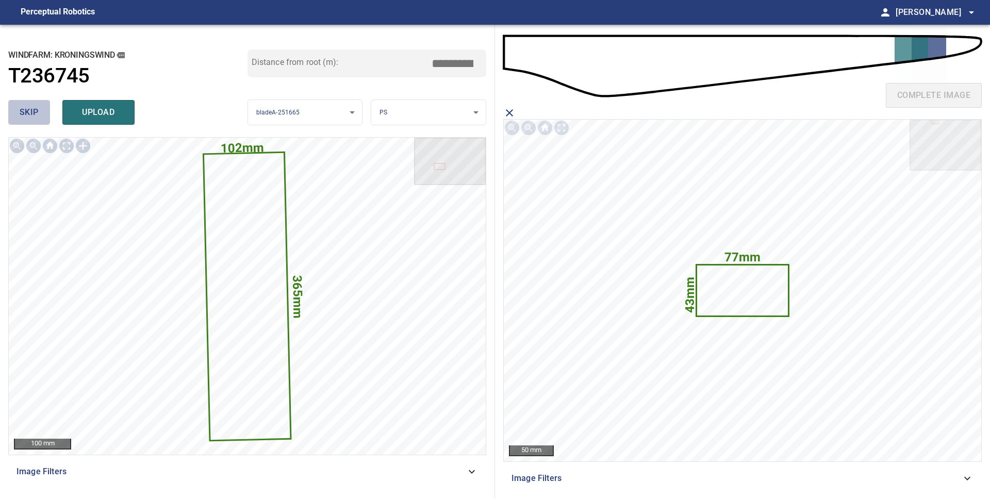
click at [32, 117] on span "skip" at bounding box center [29, 112] width 19 height 14
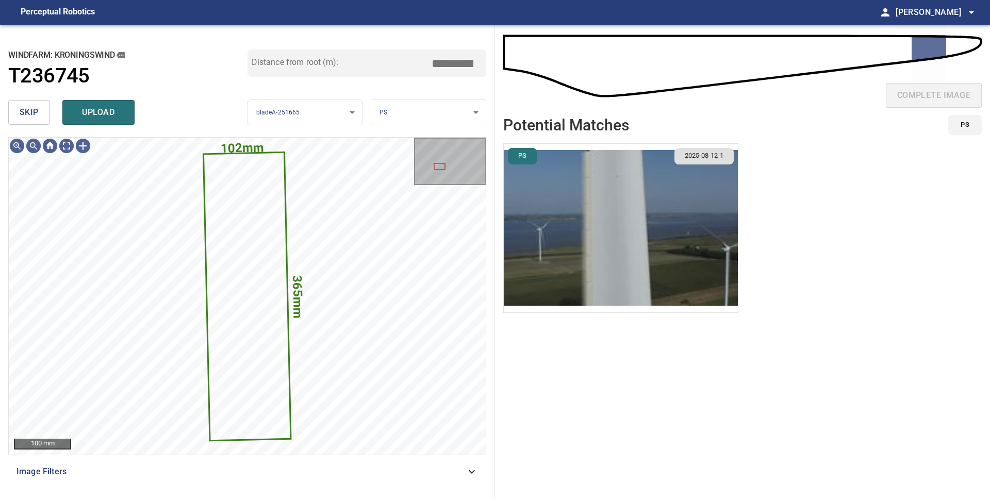
click at [655, 195] on img "button" at bounding box center [621, 228] width 234 height 169
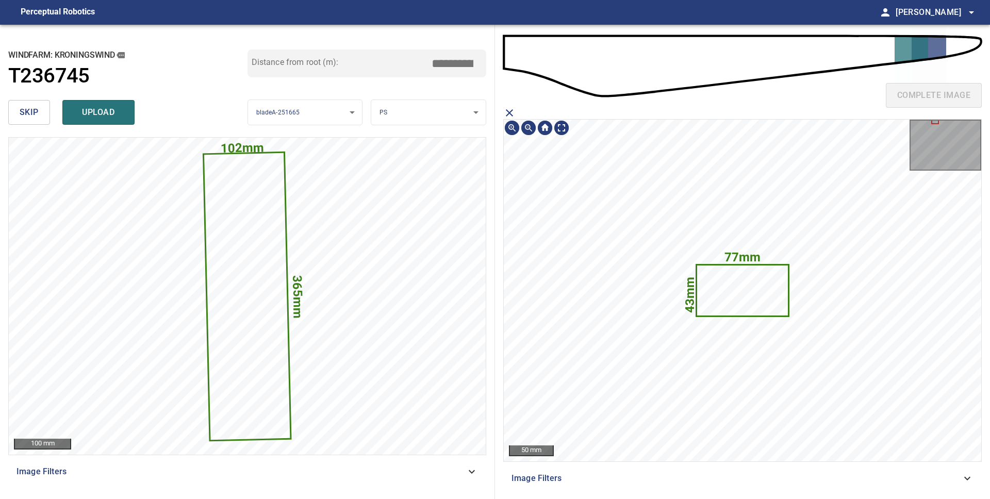
click at [731, 286] on icon at bounding box center [742, 290] width 90 height 51
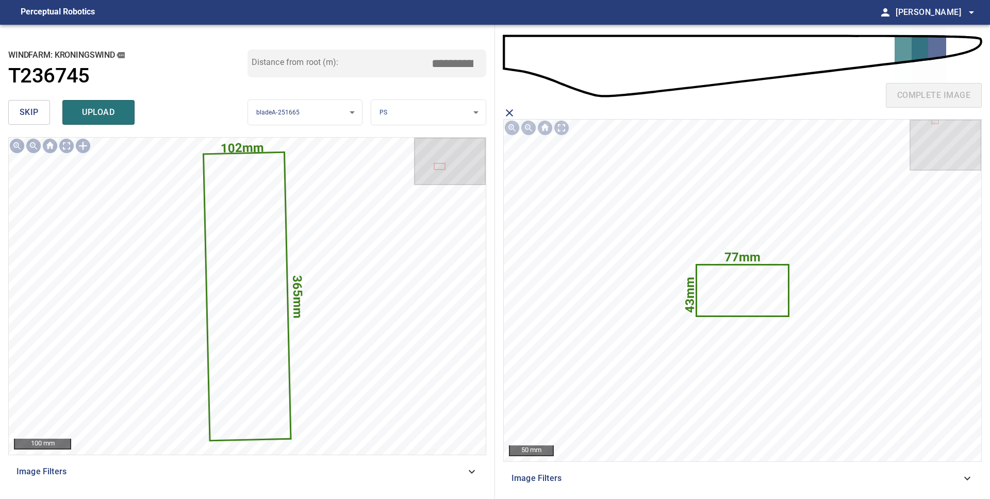
click at [116, 115] on span "upload" at bounding box center [98, 112] width 49 height 14
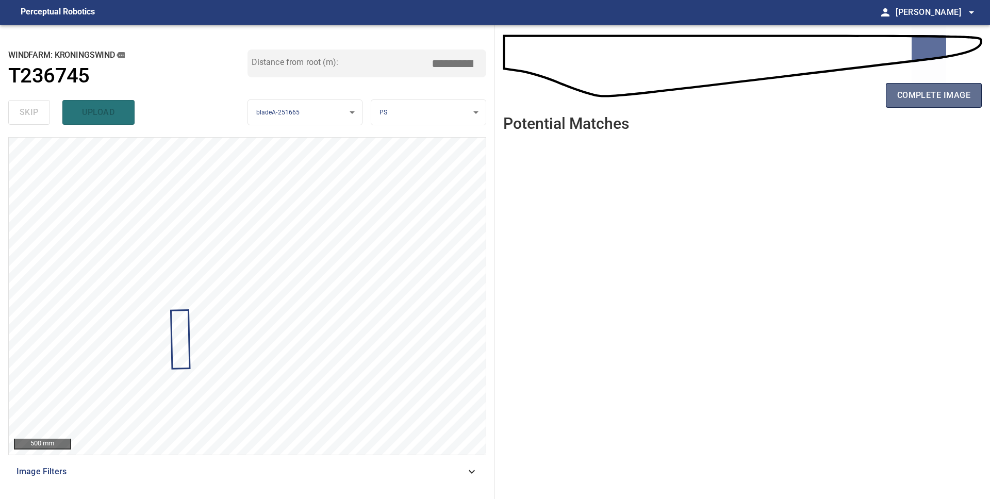
click at [952, 101] on span "complete image" at bounding box center [933, 95] width 73 height 14
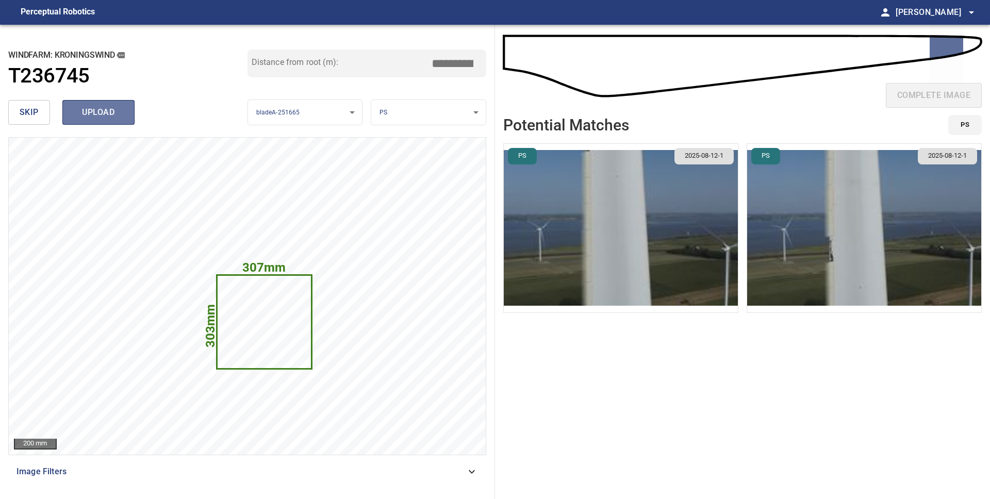
click at [105, 119] on span "upload" at bounding box center [98, 112] width 49 height 14
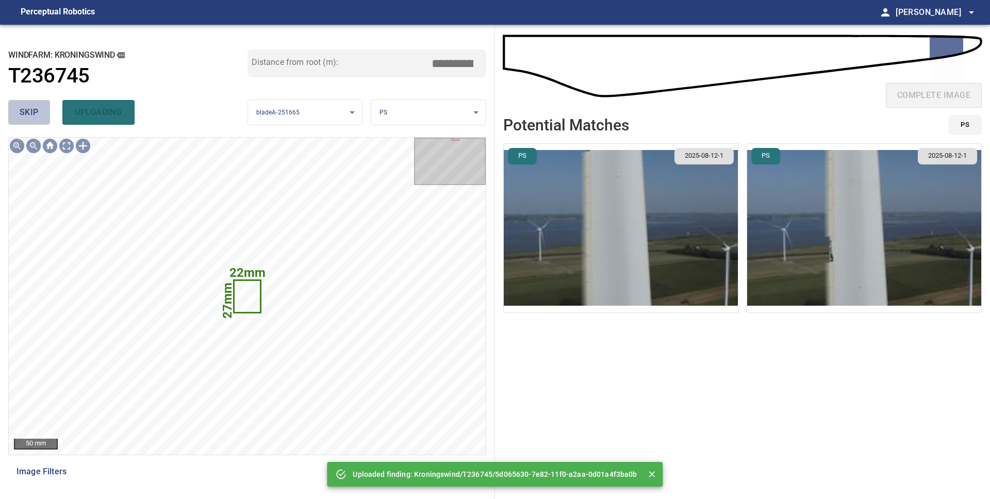
click at [31, 111] on span "skip" at bounding box center [29, 112] width 19 height 14
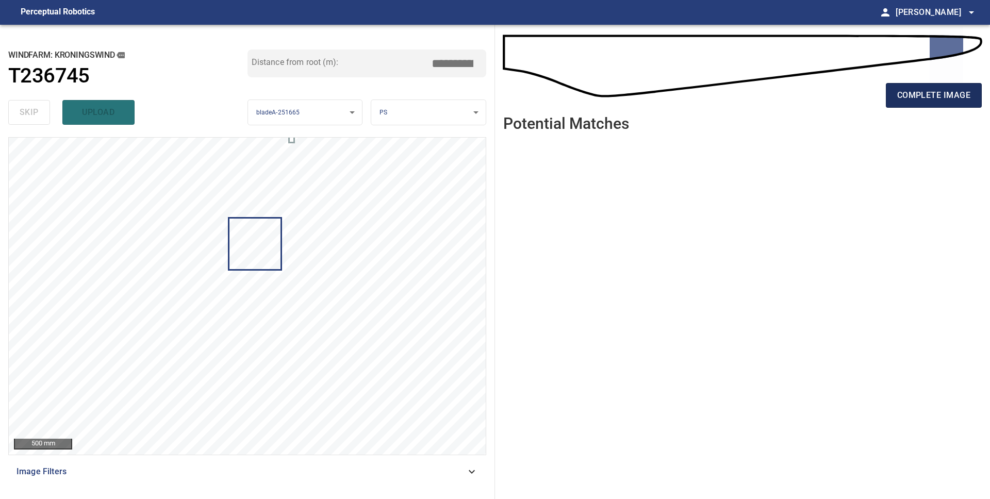
click at [925, 99] on span "complete image" at bounding box center [933, 95] width 73 height 14
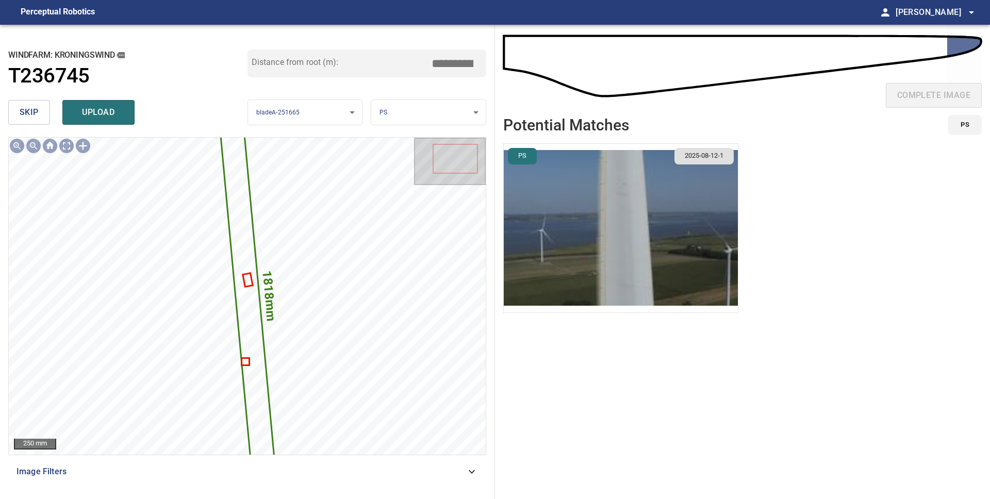
click at [33, 112] on span "skip" at bounding box center [29, 112] width 19 height 14
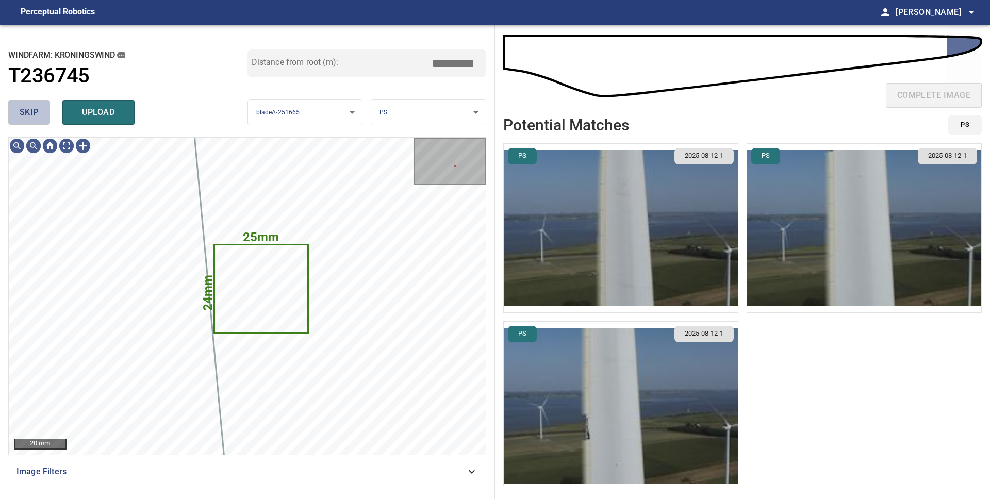
click at [24, 119] on span "skip" at bounding box center [29, 112] width 19 height 14
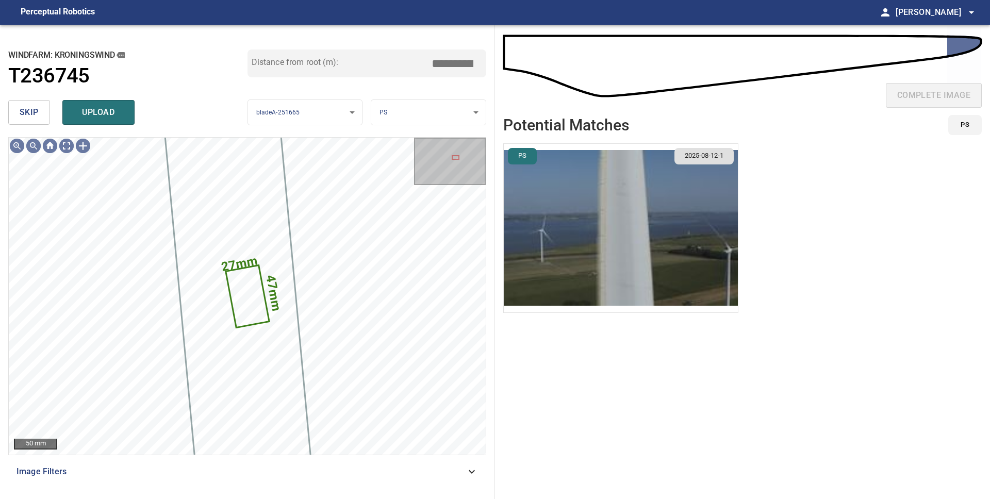
click at [35, 118] on span "skip" at bounding box center [29, 112] width 19 height 14
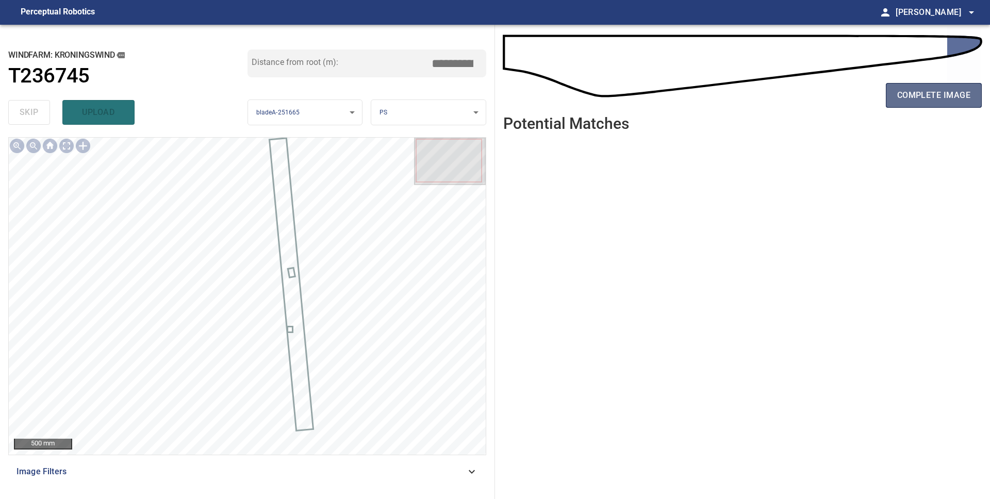
click at [911, 99] on span "complete image" at bounding box center [933, 95] width 73 height 14
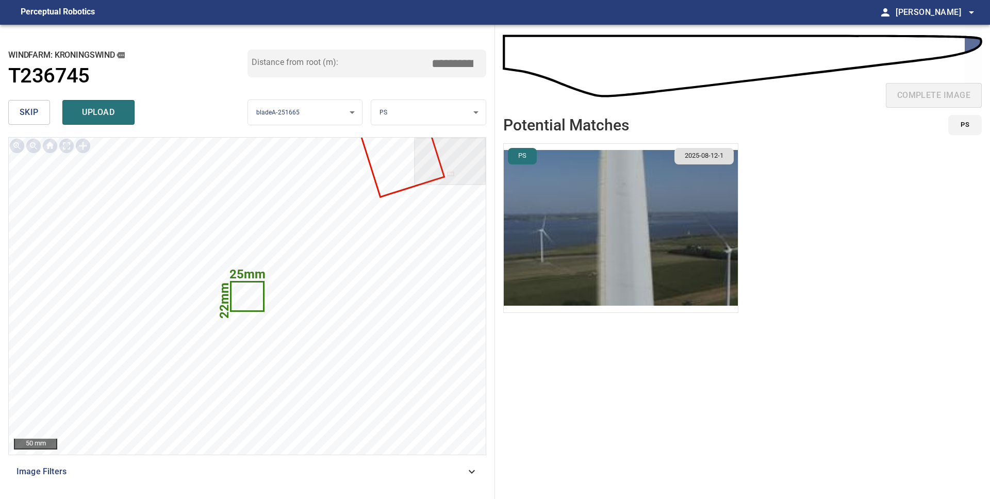
click at [38, 112] on span "skip" at bounding box center [29, 112] width 19 height 14
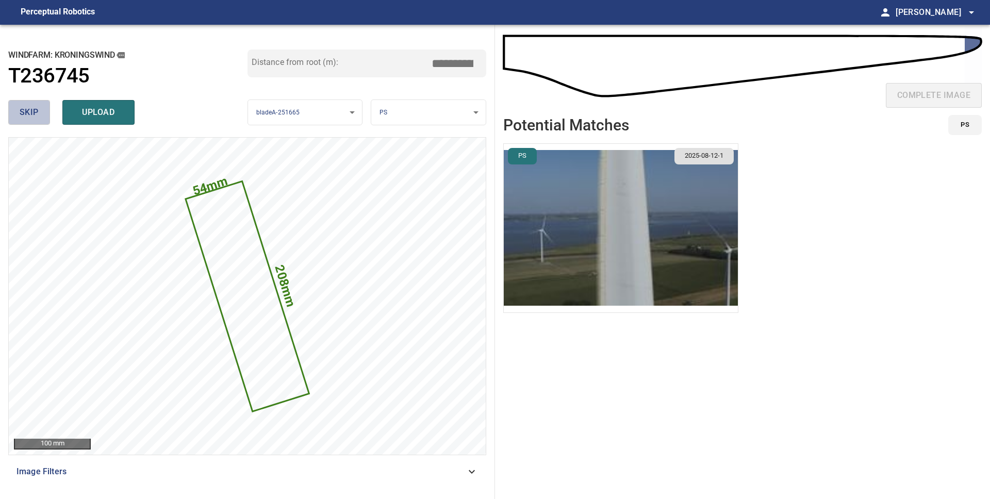
click at [22, 110] on span "skip" at bounding box center [29, 112] width 19 height 14
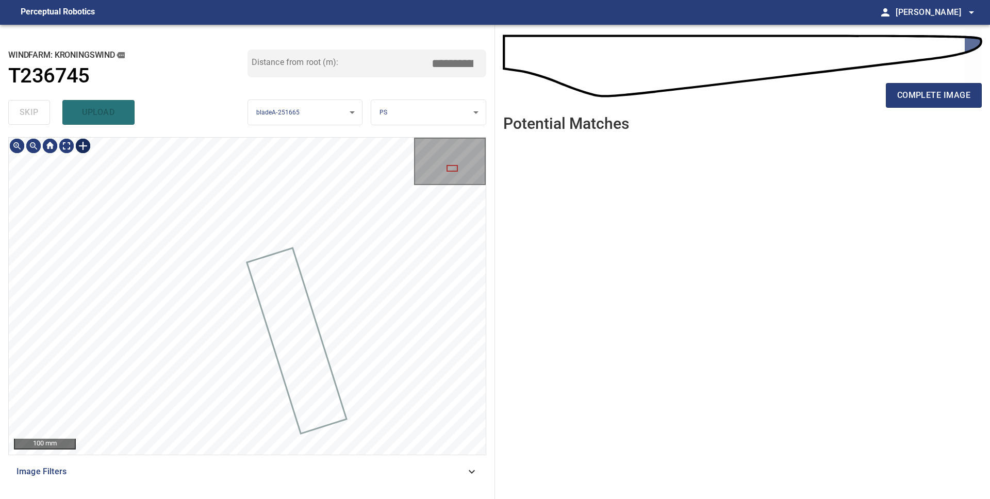
click at [84, 146] on div at bounding box center [83, 146] width 16 height 16
click at [355, 311] on div at bounding box center [247, 296] width 477 height 317
click at [291, 311] on div at bounding box center [285, 298] width 48 height 68
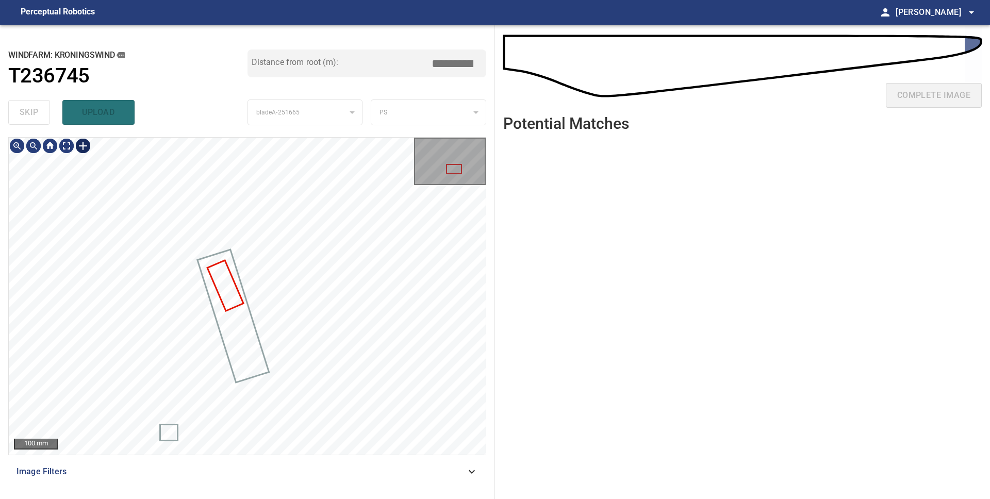
click at [86, 145] on div at bounding box center [83, 146] width 16 height 16
click at [335, 369] on div at bounding box center [247, 296] width 477 height 317
click at [256, 375] on div at bounding box center [246, 353] width 39 height 70
click at [249, 340] on div at bounding box center [248, 363] width 30 height 51
click at [245, 338] on div at bounding box center [246, 353] width 30 height 51
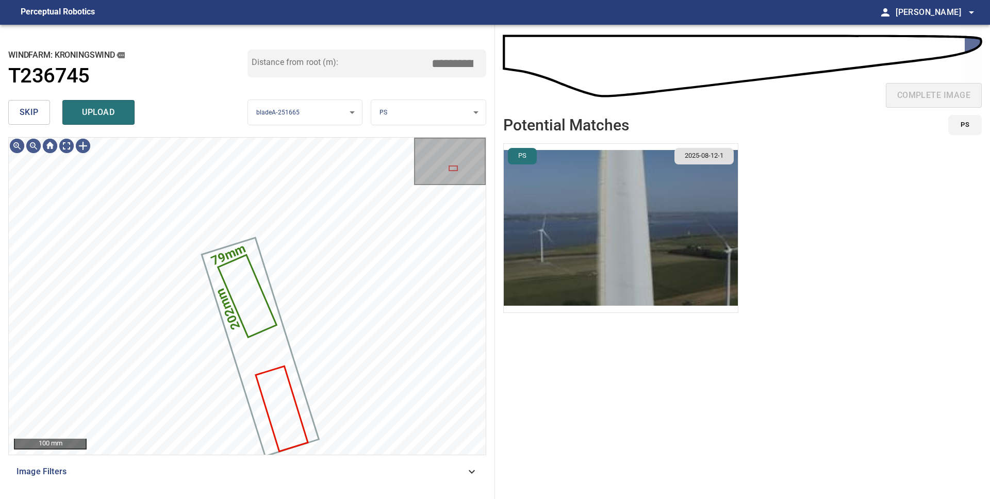
click at [597, 211] on img "button" at bounding box center [621, 228] width 234 height 169
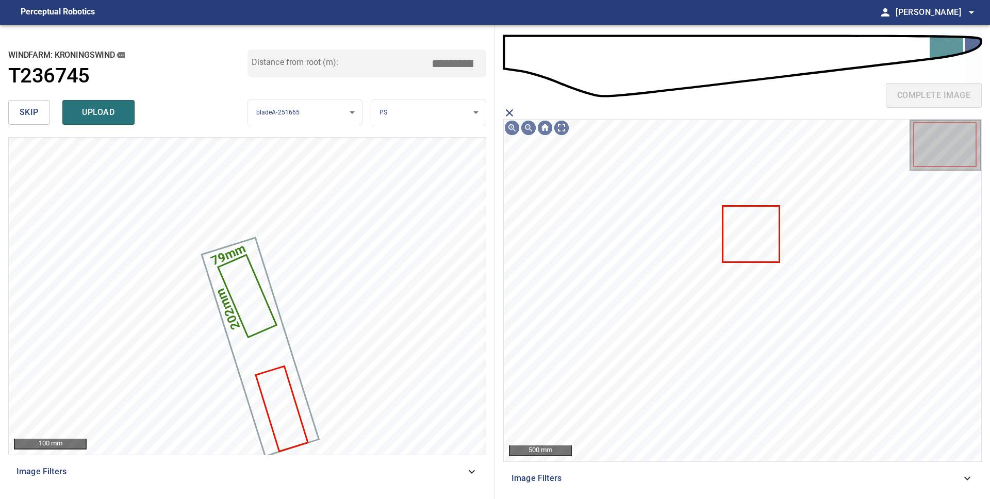
drag, startPoint x: 511, startPoint y: 113, endPoint x: 437, endPoint y: 108, distance: 73.9
click at [508, 113] on icon "close matching imageResolution:" at bounding box center [509, 113] width 12 height 12
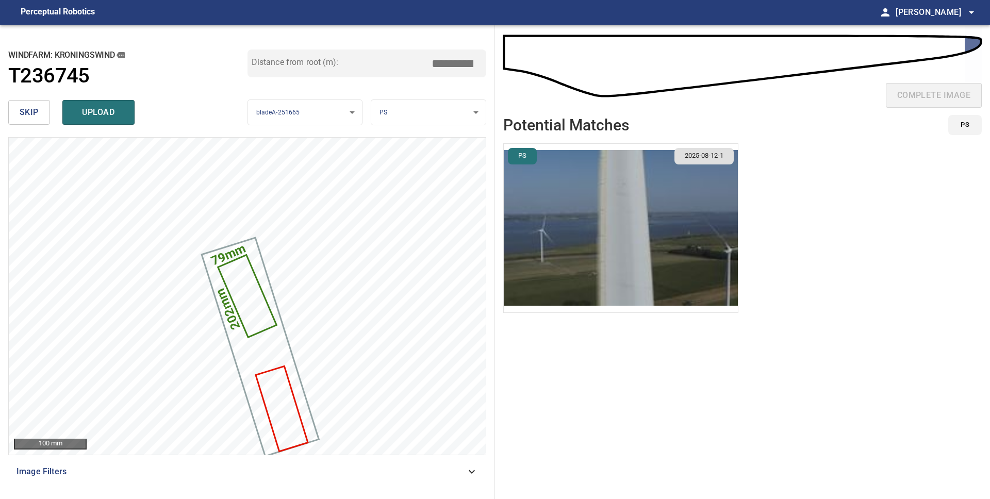
click at [412, 109] on body "**********" at bounding box center [495, 249] width 990 height 499
click at [411, 113] on li "LE" at bounding box center [428, 112] width 114 height 17
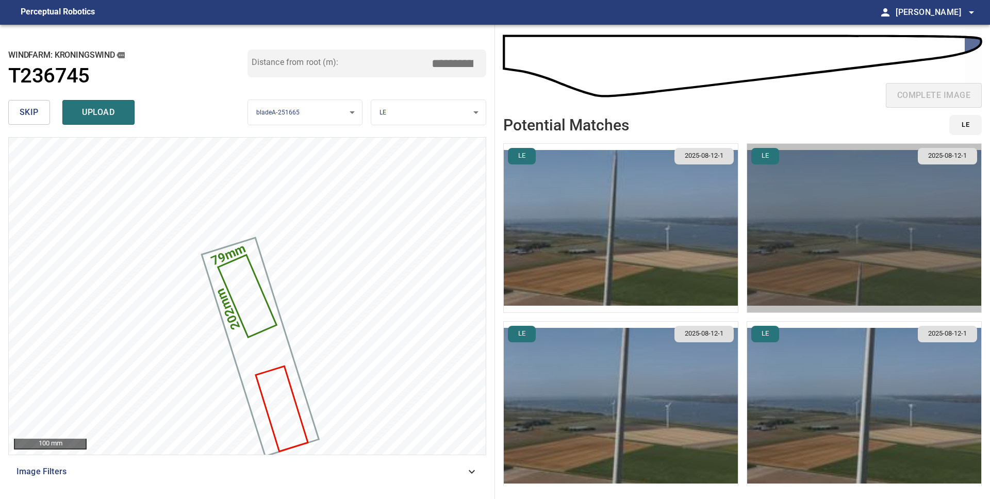
click at [820, 263] on img "button" at bounding box center [864, 228] width 234 height 169
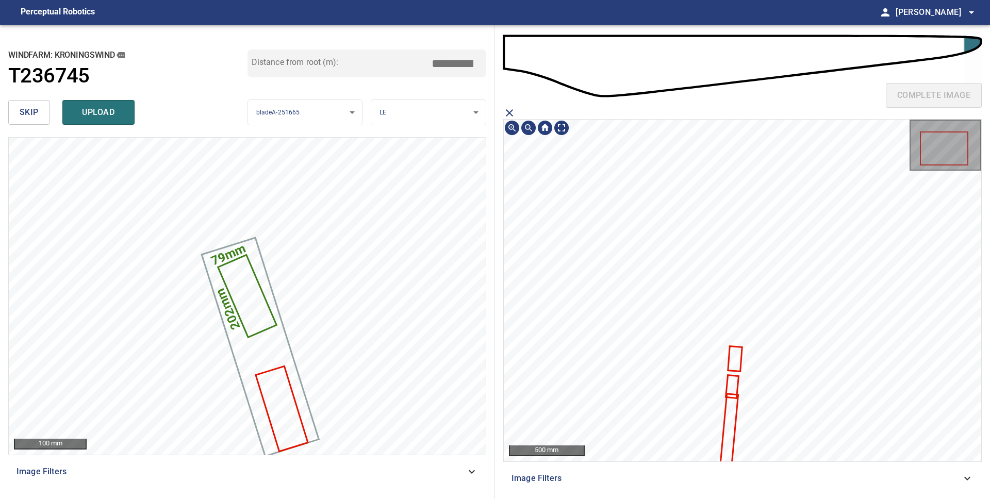
click at [733, 387] on icon at bounding box center [731, 387] width 11 height 22
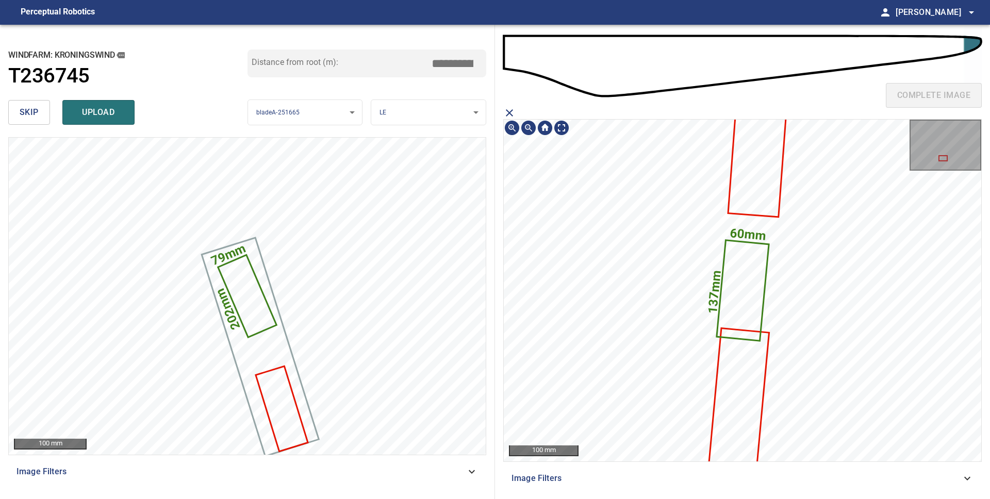
click at [746, 198] on icon at bounding box center [756, 162] width 56 height 107
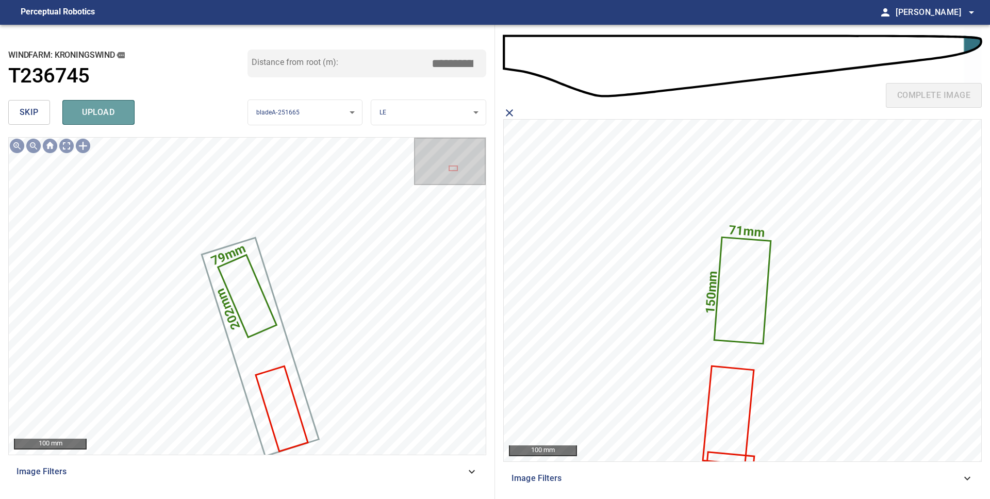
click at [103, 111] on span "upload" at bounding box center [98, 112] width 49 height 14
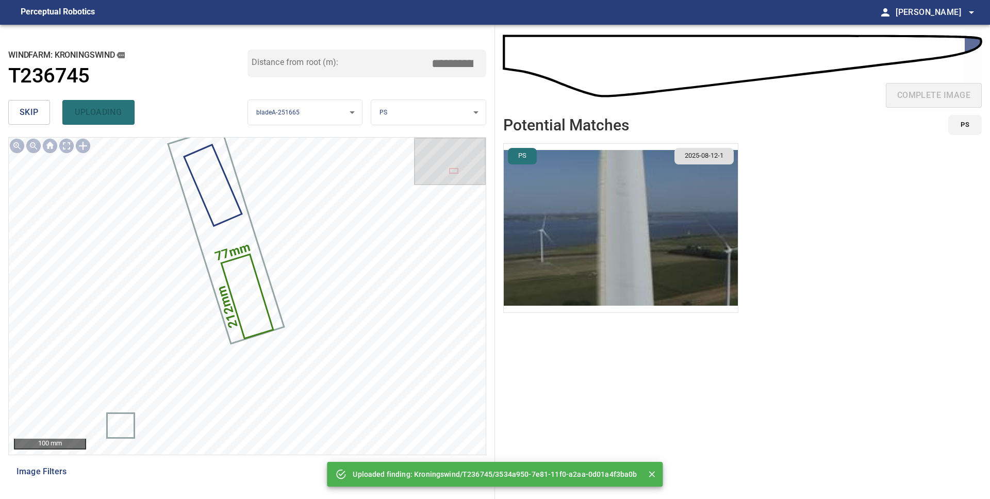
click at [422, 111] on body "**********" at bounding box center [495, 249] width 990 height 499
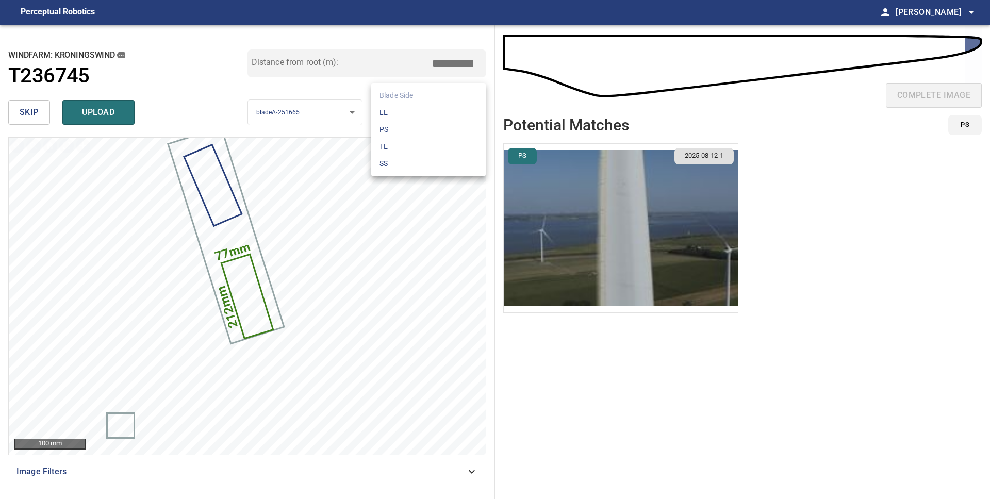
click at [422, 111] on li "LE" at bounding box center [428, 112] width 114 height 17
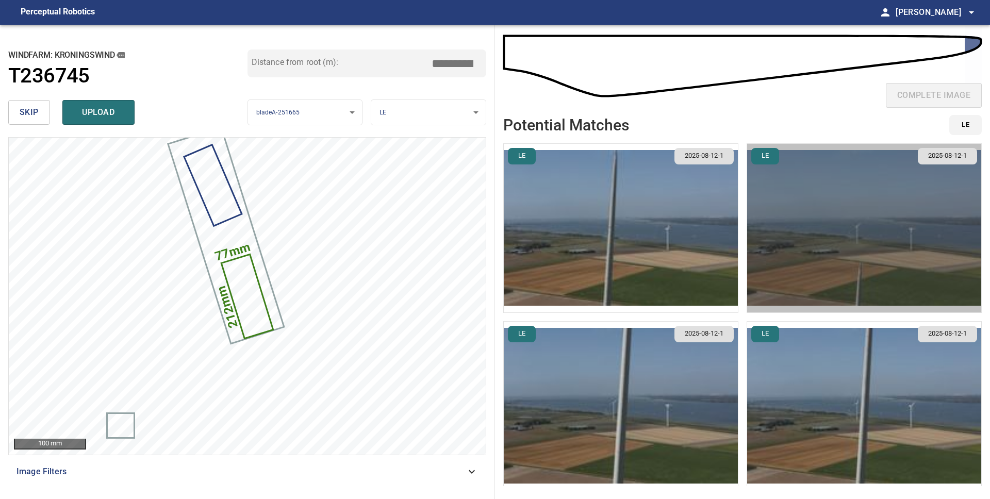
click at [859, 259] on img "button" at bounding box center [864, 228] width 234 height 169
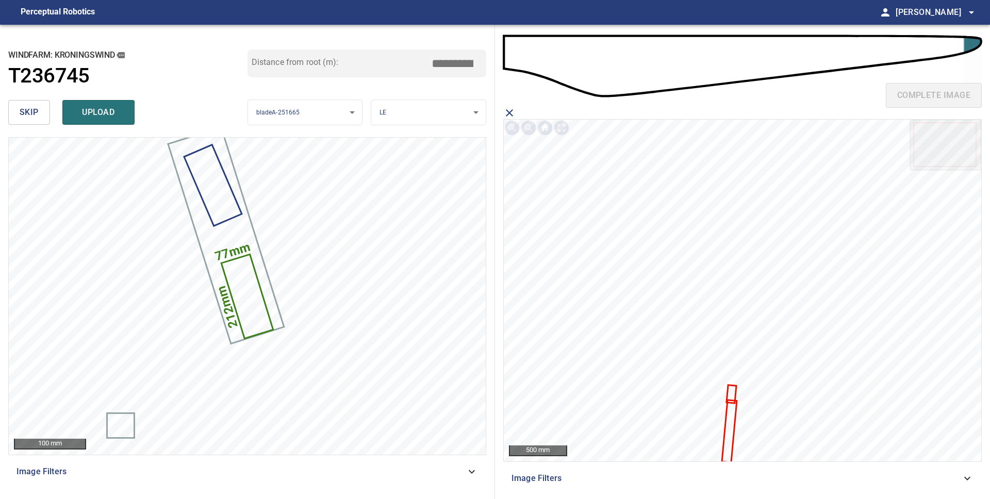
click at [734, 393] on icon at bounding box center [731, 394] width 8 height 16
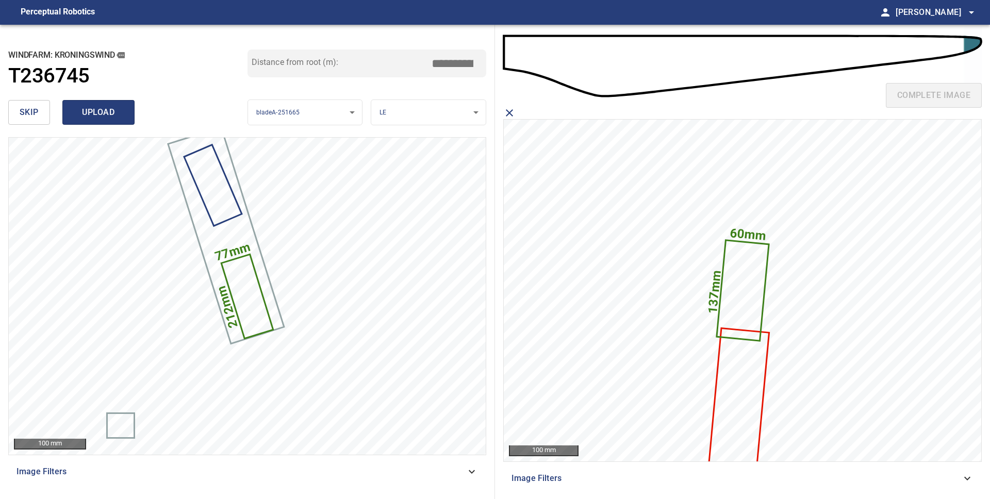
click at [95, 116] on span "upload" at bounding box center [98, 112] width 49 height 14
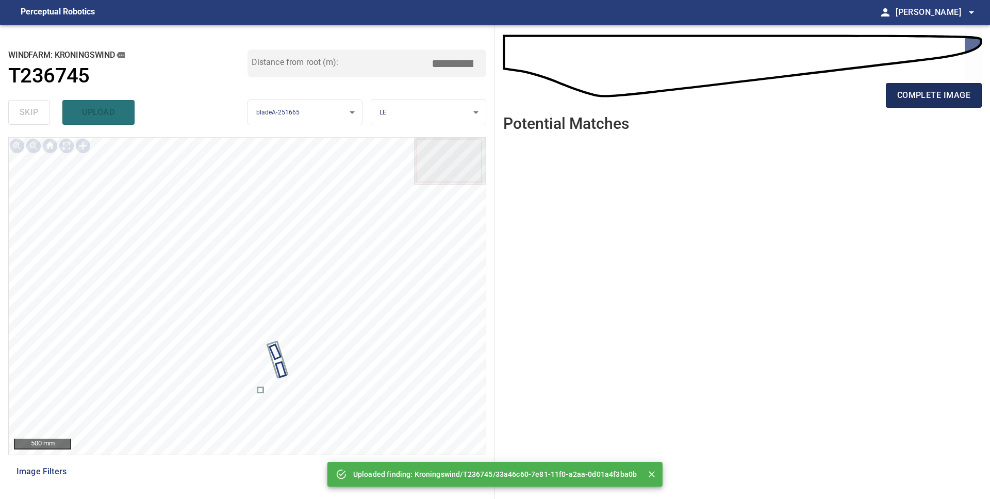
click at [921, 97] on span "complete image" at bounding box center [933, 95] width 73 height 14
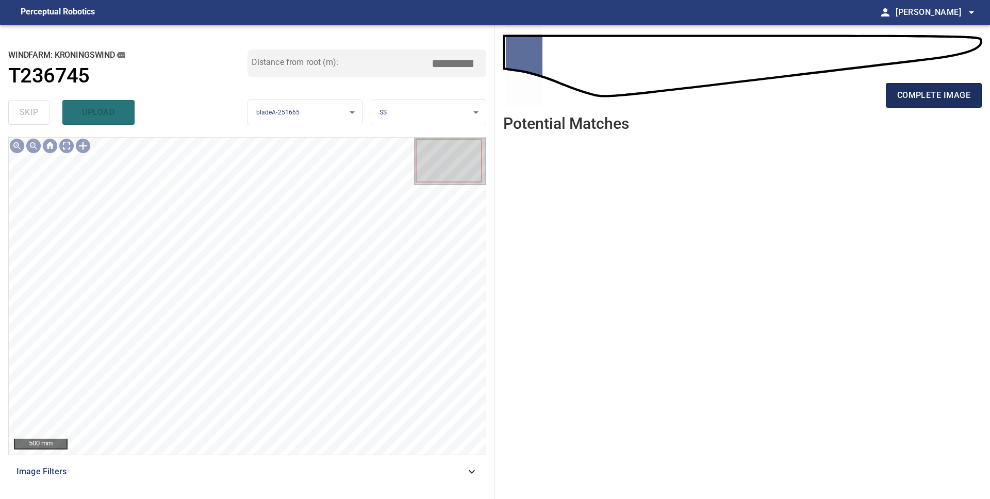
click at [936, 100] on span "complete image" at bounding box center [933, 95] width 73 height 14
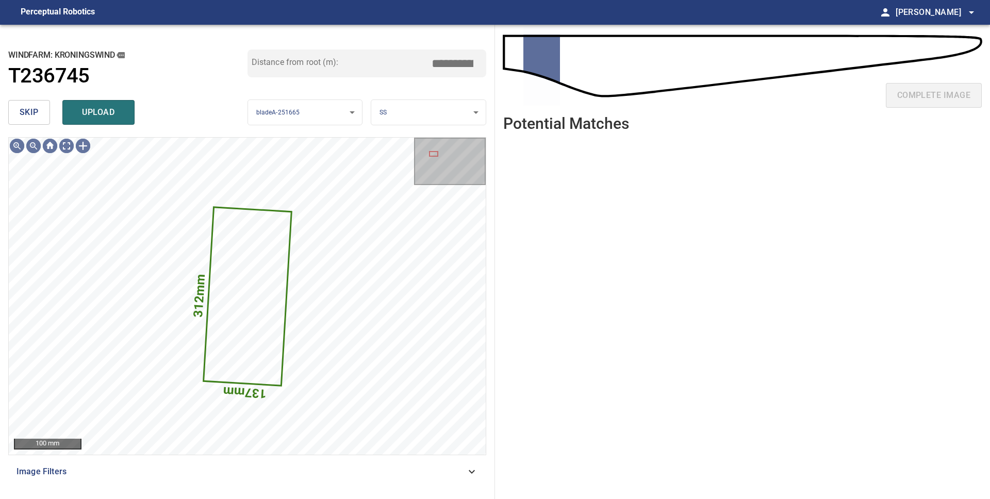
click at [26, 112] on span "skip" at bounding box center [29, 112] width 19 height 14
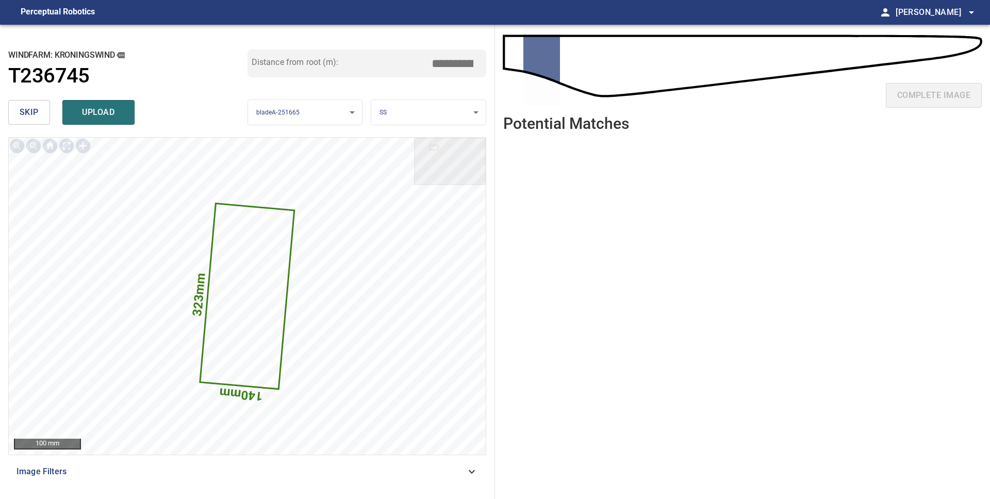
click at [26, 113] on span "skip" at bounding box center [29, 112] width 19 height 14
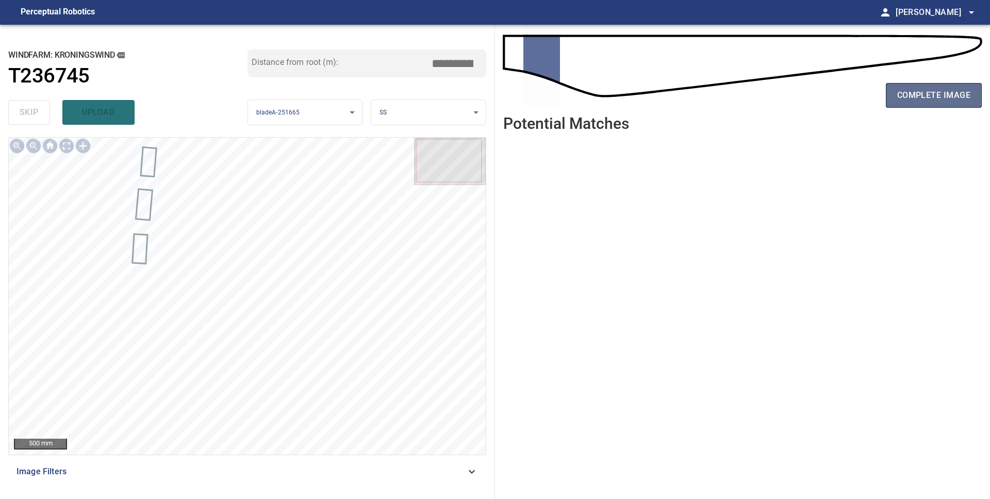
click at [928, 95] on span "complete image" at bounding box center [933, 95] width 73 height 14
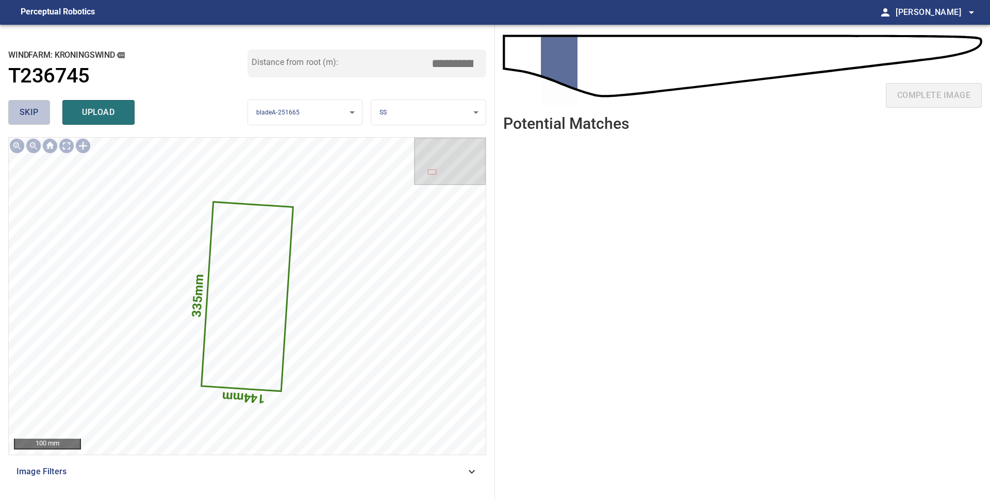
click at [22, 120] on span "skip" at bounding box center [29, 112] width 19 height 14
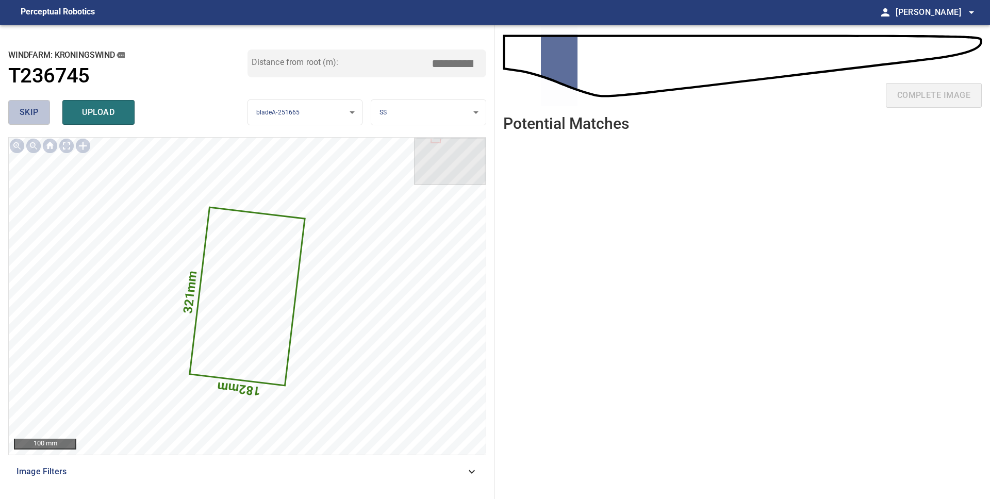
click at [25, 116] on span "skip" at bounding box center [29, 112] width 19 height 14
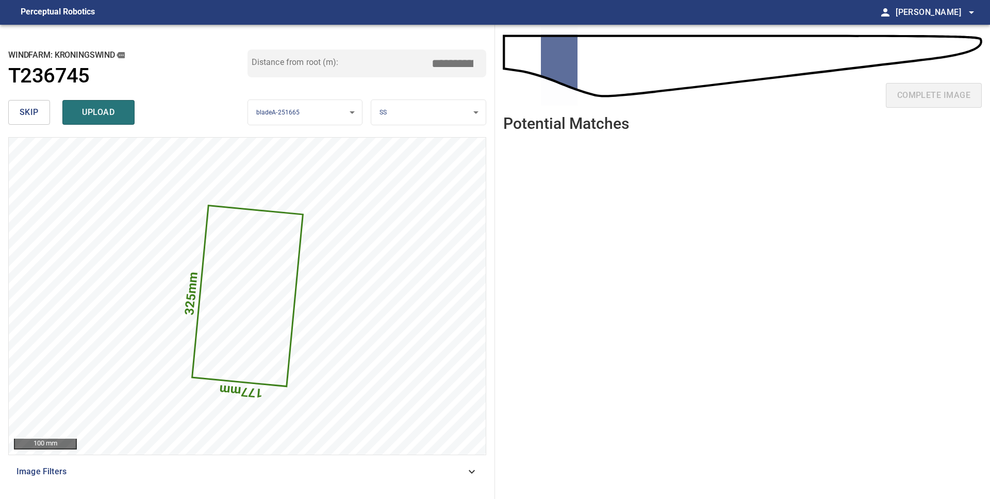
click at [26, 115] on span "skip" at bounding box center [29, 112] width 19 height 14
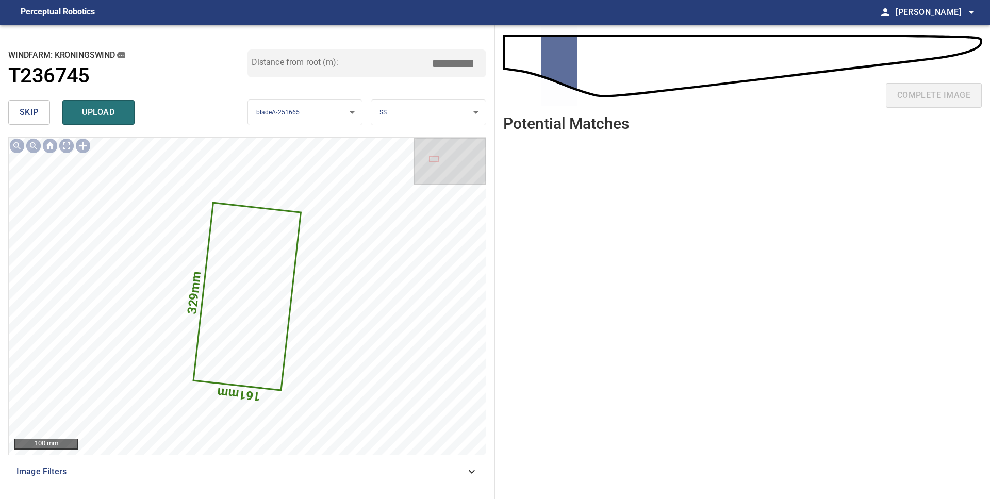
click at [26, 115] on span "skip" at bounding box center [29, 112] width 19 height 14
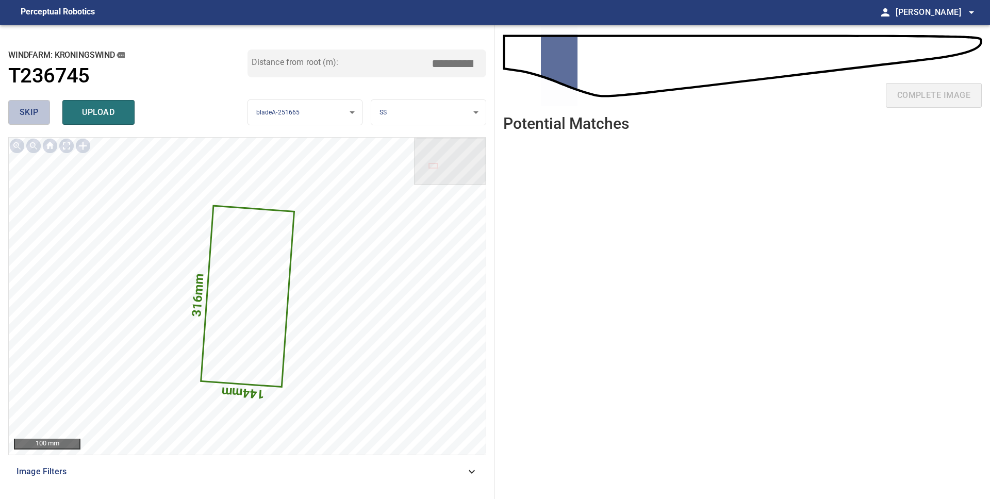
click at [26, 115] on span "skip" at bounding box center [29, 112] width 19 height 14
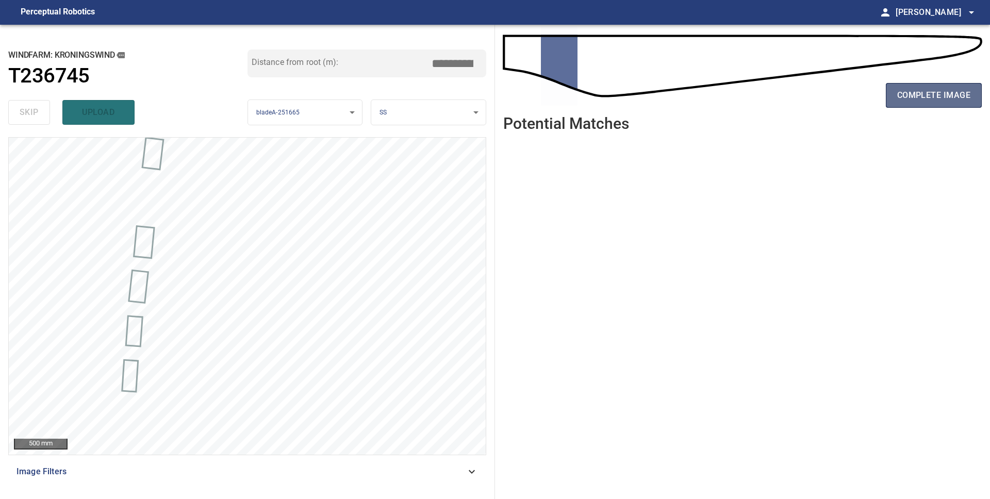
click at [932, 100] on span "complete image" at bounding box center [933, 95] width 73 height 14
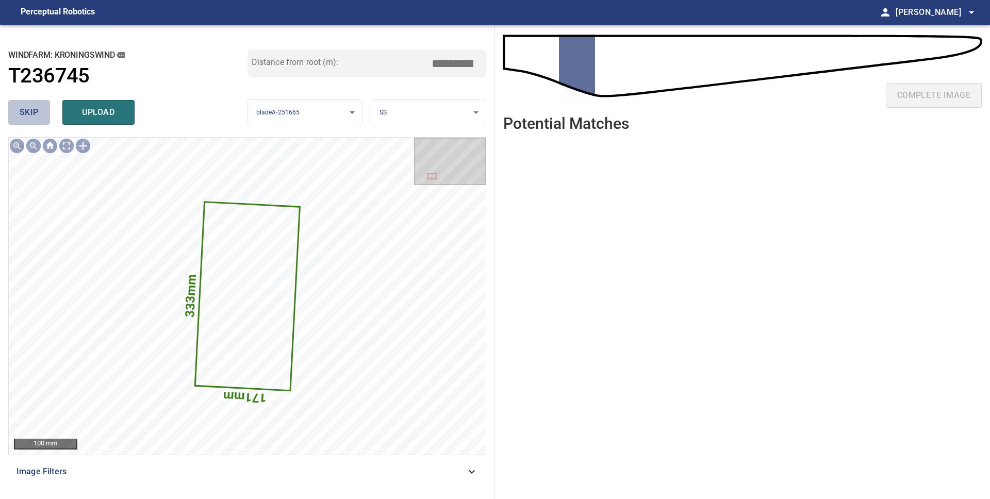
click at [30, 111] on span "skip" at bounding box center [29, 112] width 19 height 14
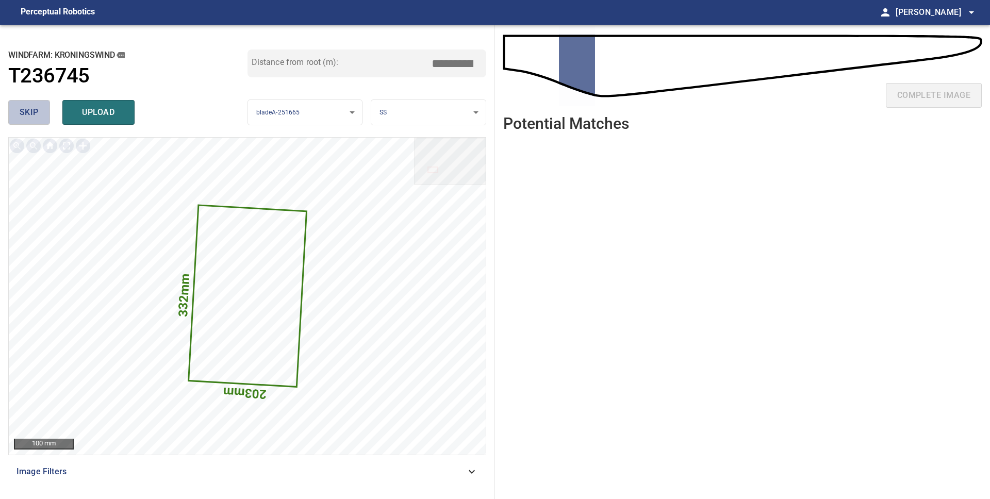
click at [30, 112] on span "skip" at bounding box center [29, 112] width 19 height 14
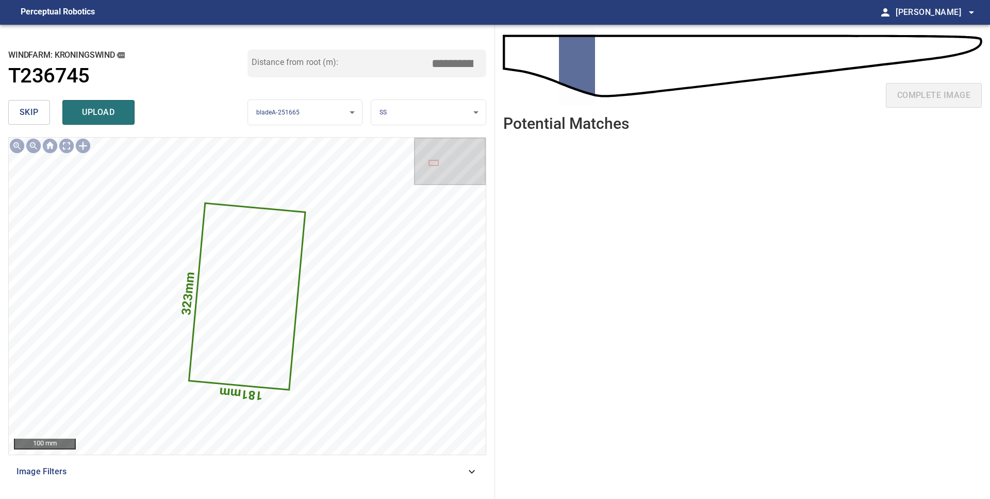
click at [30, 112] on span "skip" at bounding box center [29, 112] width 19 height 14
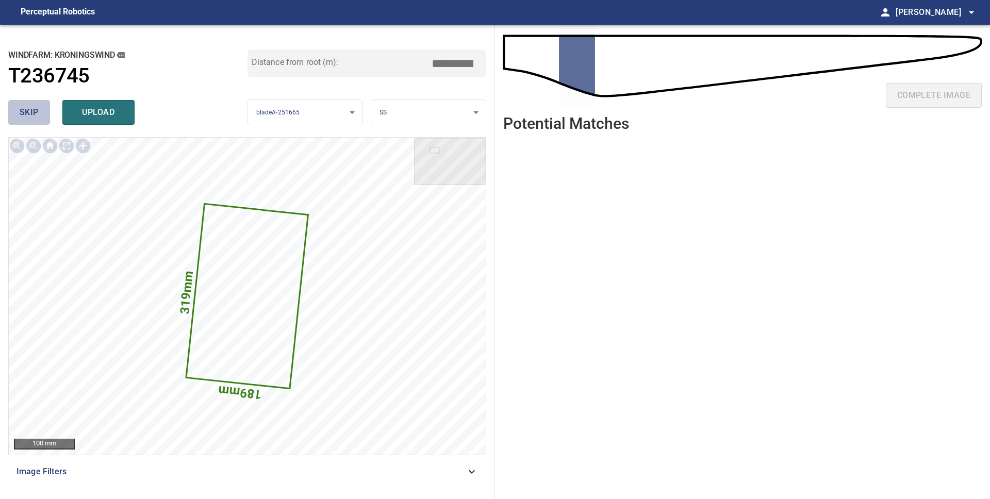
click at [30, 112] on span "skip" at bounding box center [29, 112] width 19 height 14
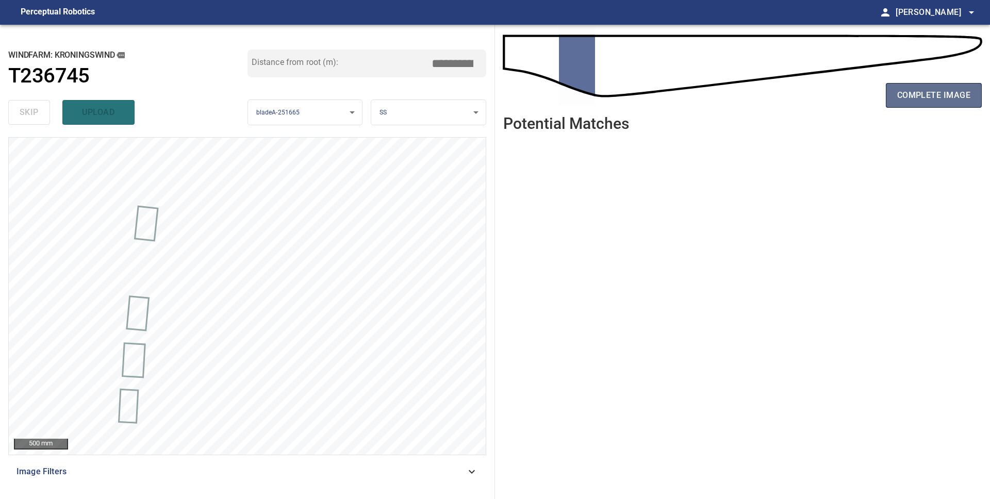
click at [952, 105] on button "complete image" at bounding box center [934, 95] width 96 height 25
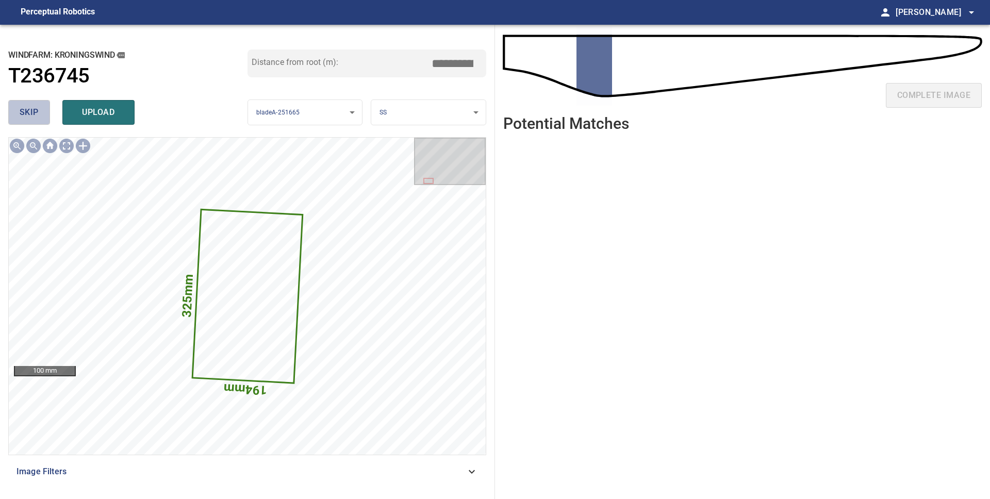
click at [27, 112] on span "skip" at bounding box center [29, 112] width 19 height 14
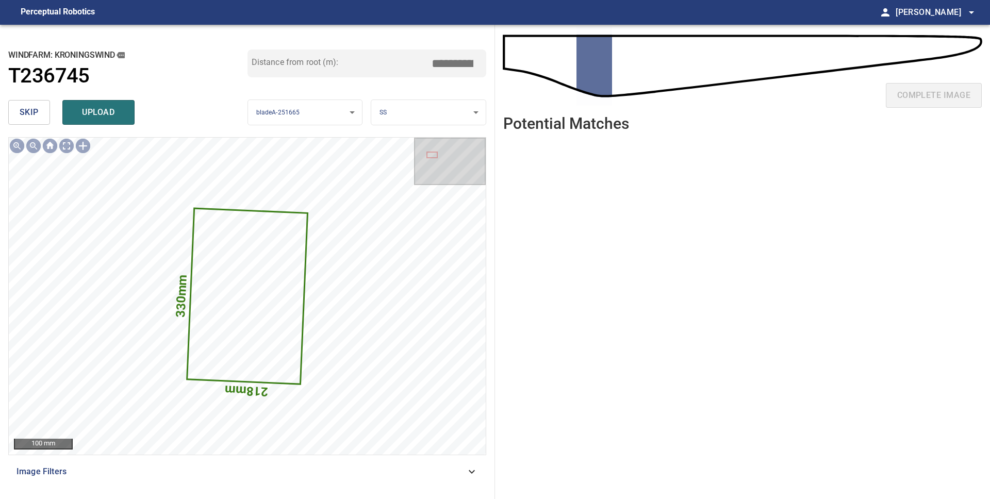
click at [27, 112] on span "skip" at bounding box center [29, 112] width 19 height 14
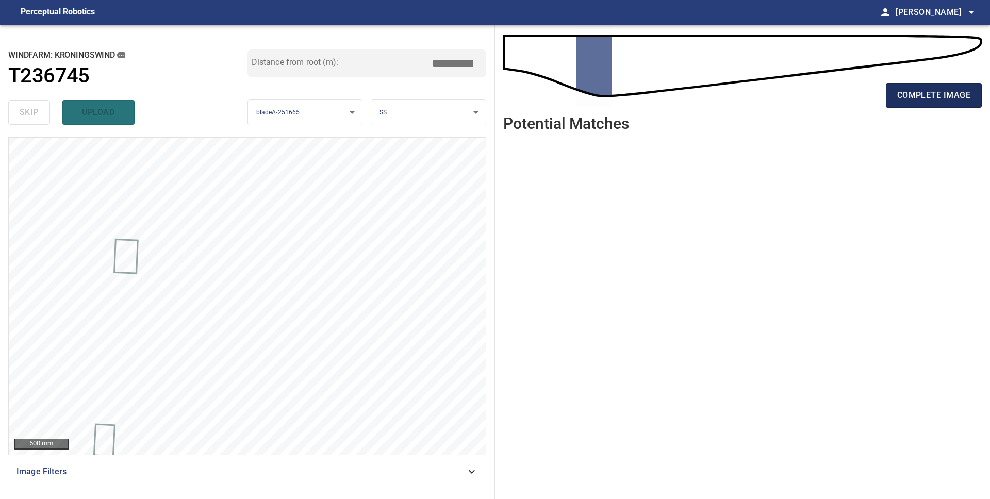
click at [936, 98] on span "complete image" at bounding box center [933, 95] width 73 height 14
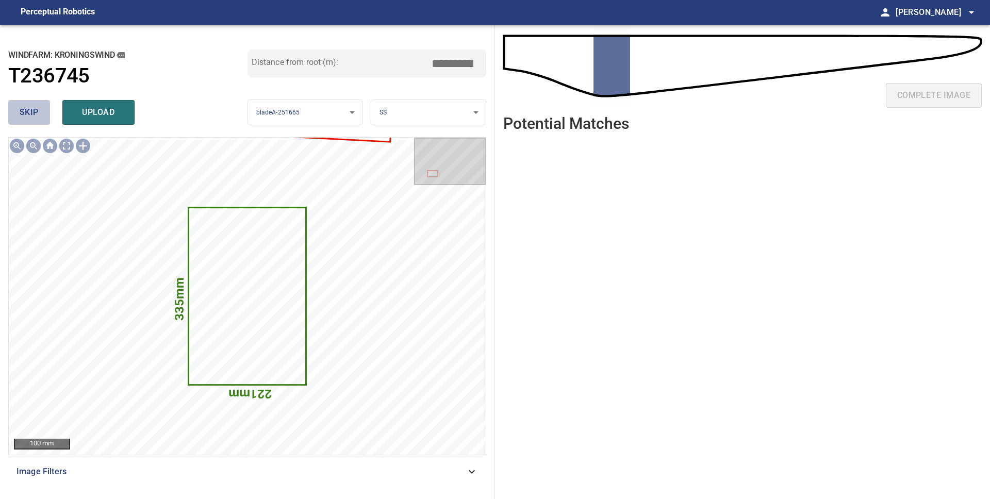
click at [34, 110] on span "skip" at bounding box center [29, 112] width 19 height 14
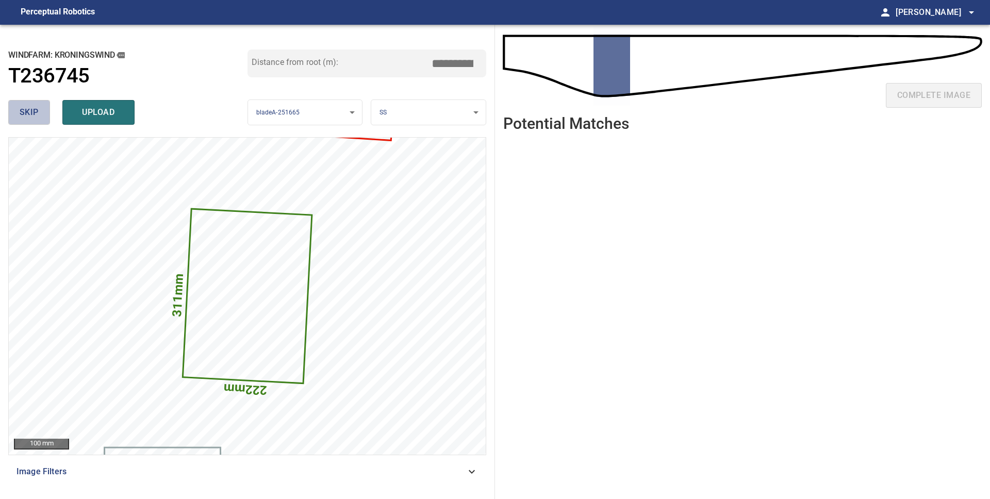
click at [36, 113] on span "skip" at bounding box center [29, 112] width 19 height 14
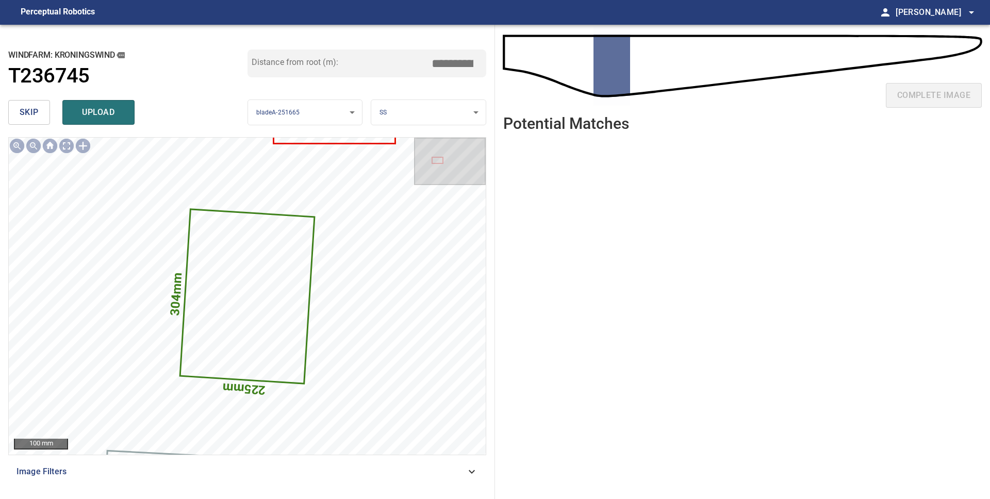
click at [36, 113] on span "skip" at bounding box center [29, 112] width 19 height 14
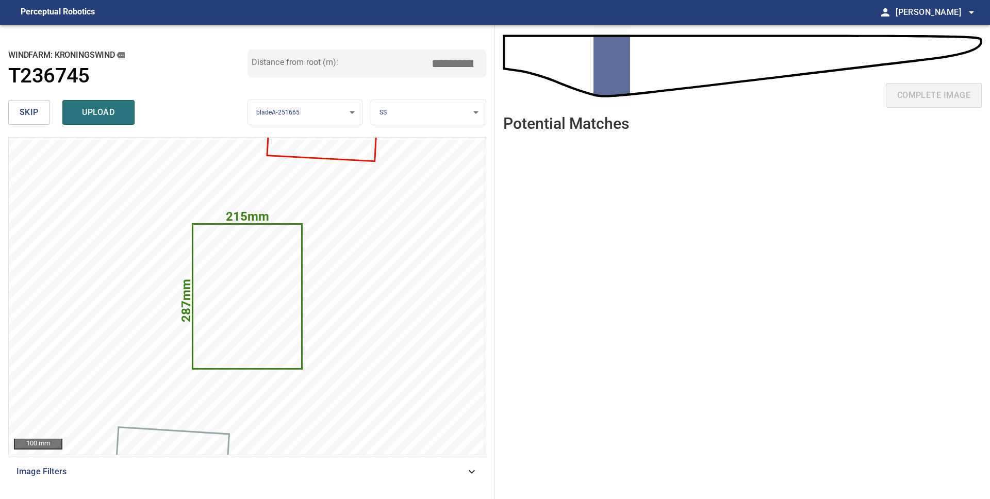
click at [36, 113] on span "skip" at bounding box center [29, 112] width 19 height 14
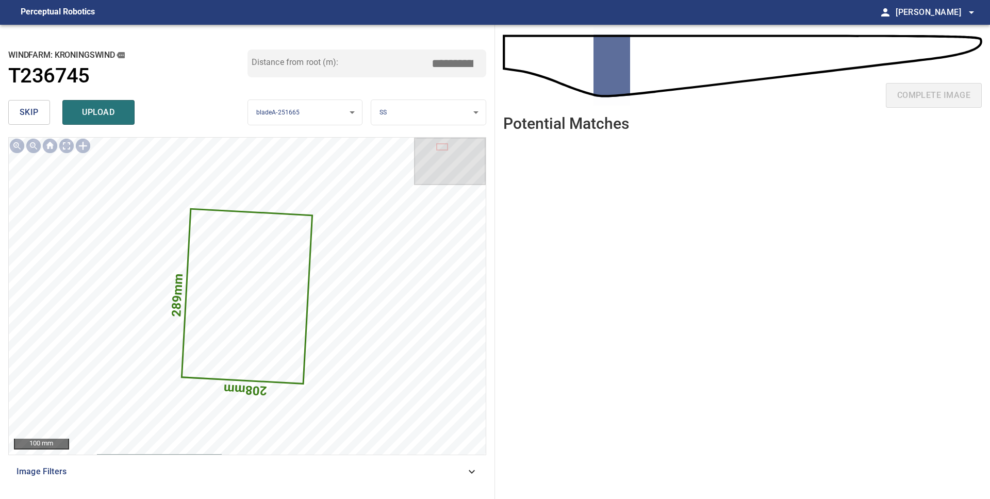
click at [36, 113] on span "skip" at bounding box center [29, 112] width 19 height 14
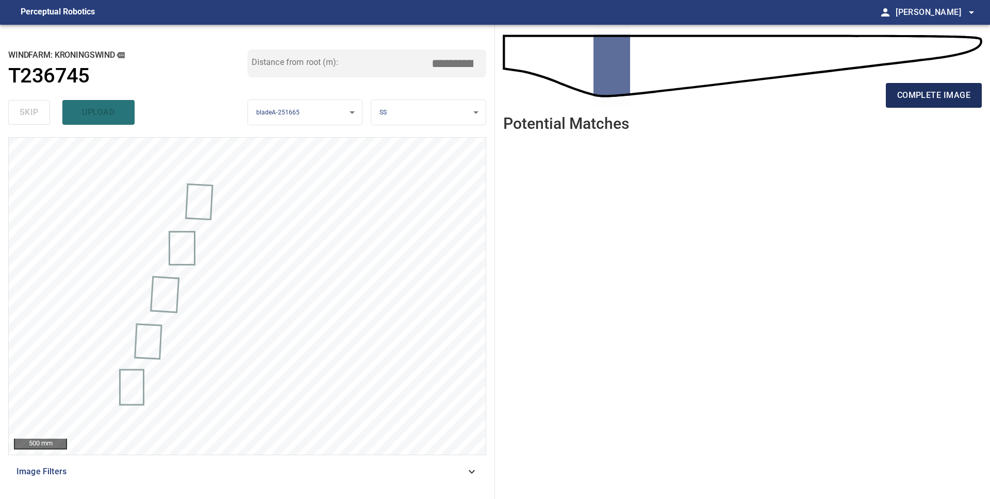
click at [948, 102] on span "complete image" at bounding box center [933, 95] width 73 height 14
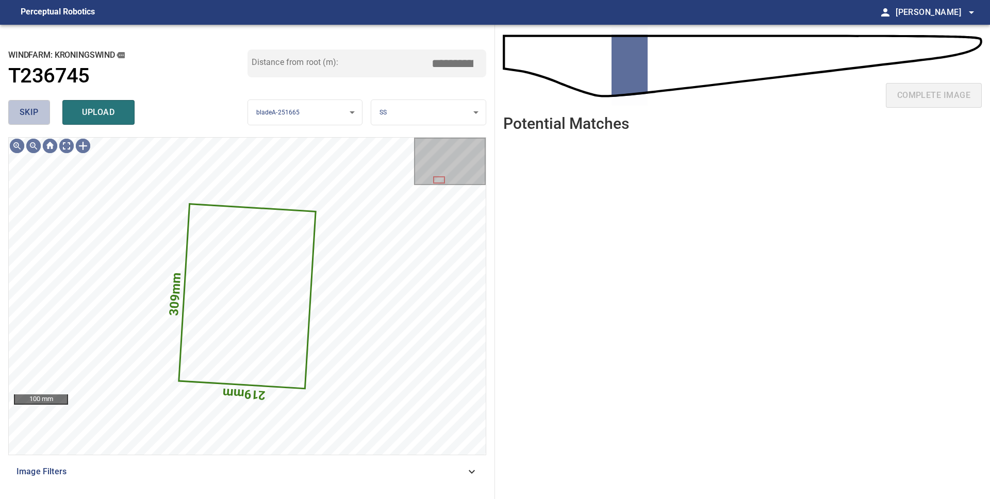
click at [20, 110] on span "skip" at bounding box center [29, 112] width 19 height 14
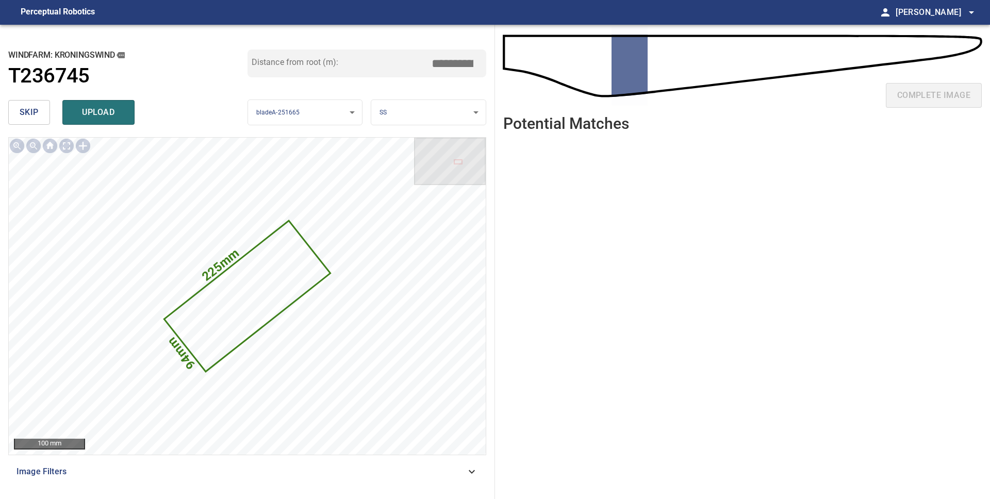
click at [20, 110] on span "skip" at bounding box center [29, 112] width 19 height 14
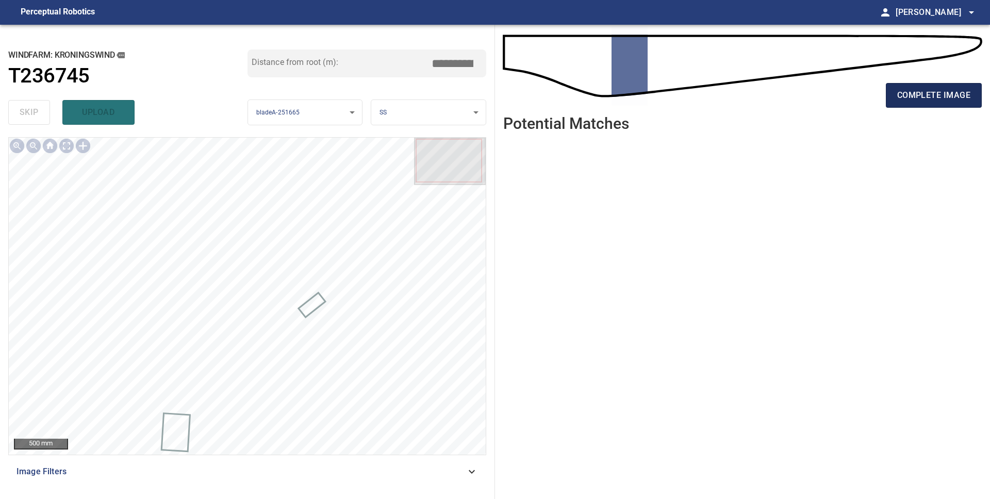
click at [903, 103] on button "complete image" at bounding box center [934, 95] width 96 height 25
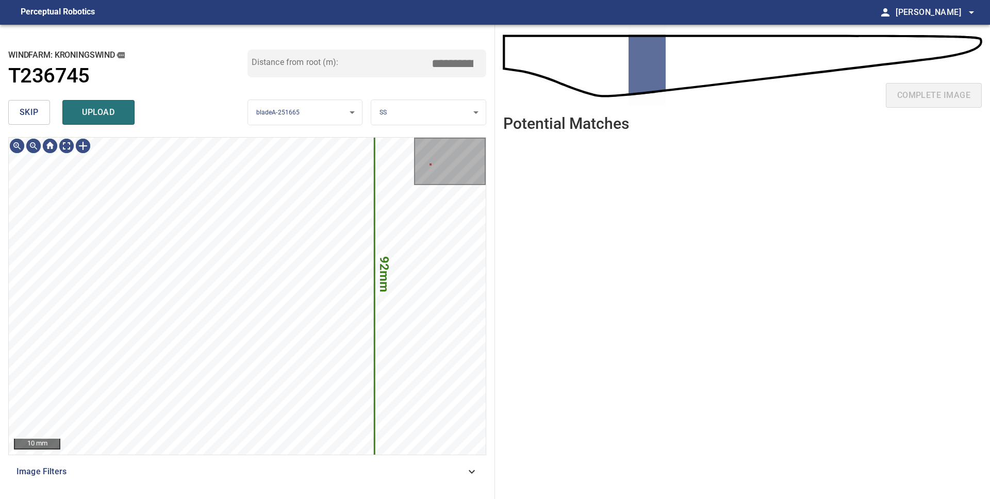
click at [19, 114] on button "skip" at bounding box center [29, 112] width 42 height 25
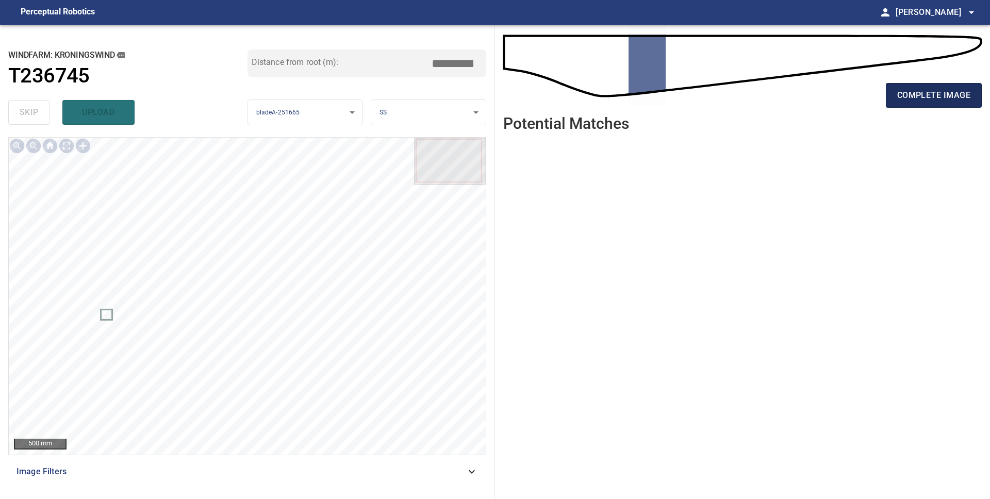
click at [903, 90] on span "complete image" at bounding box center [933, 95] width 73 height 14
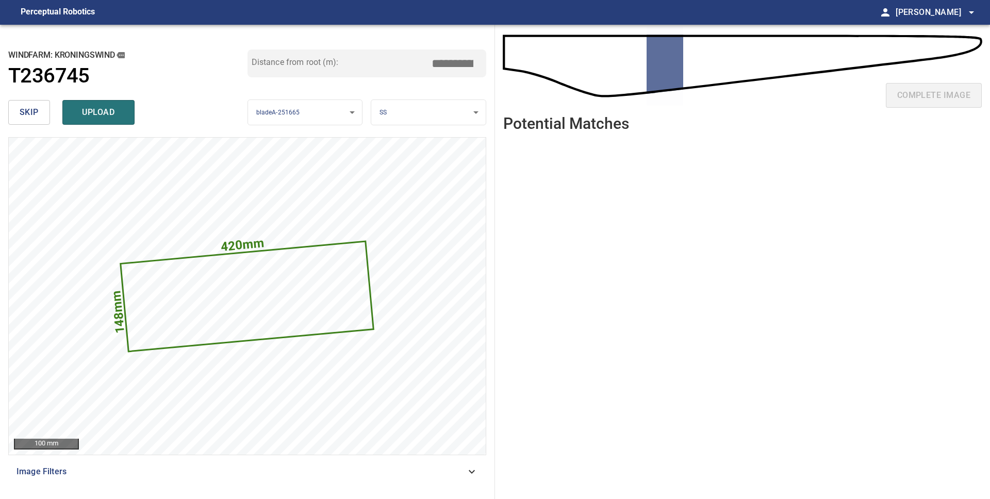
click at [420, 108] on body "**********" at bounding box center [495, 249] width 990 height 499
click at [419, 112] on li "LE" at bounding box center [428, 112] width 114 height 17
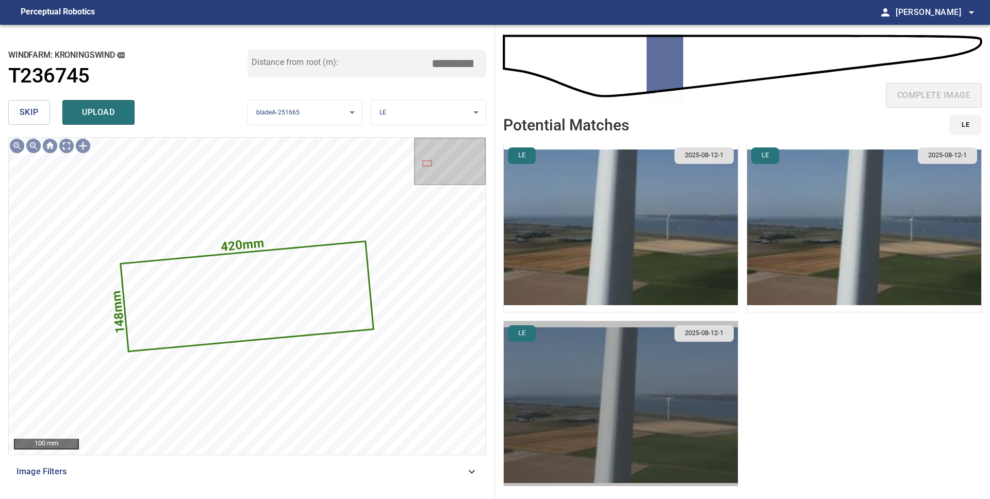
scroll to position [1, 0]
click at [699, 394] on img "button" at bounding box center [621, 405] width 234 height 169
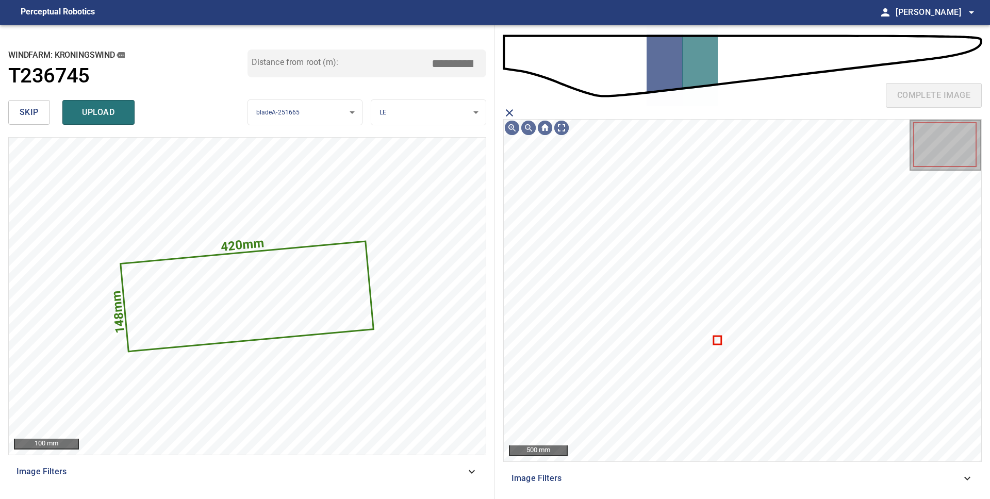
click at [511, 111] on icon "close matching imageResolution:" at bounding box center [509, 113] width 12 height 12
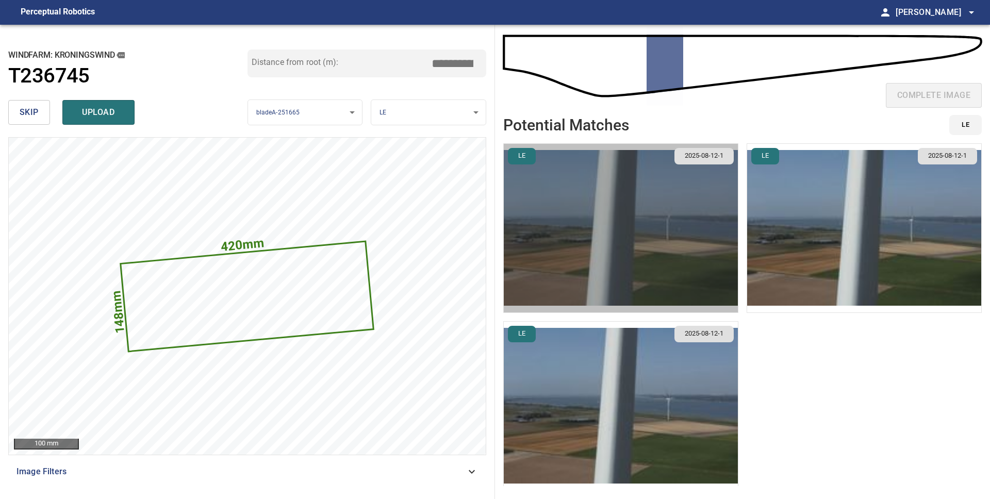
click at [637, 245] on img "button" at bounding box center [621, 228] width 234 height 169
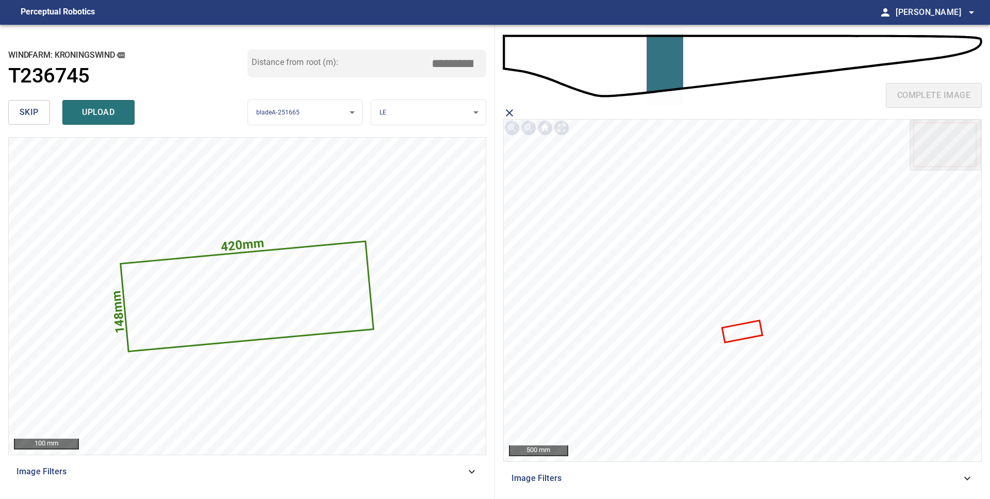
click at [742, 336] on icon at bounding box center [742, 332] width 39 height 21
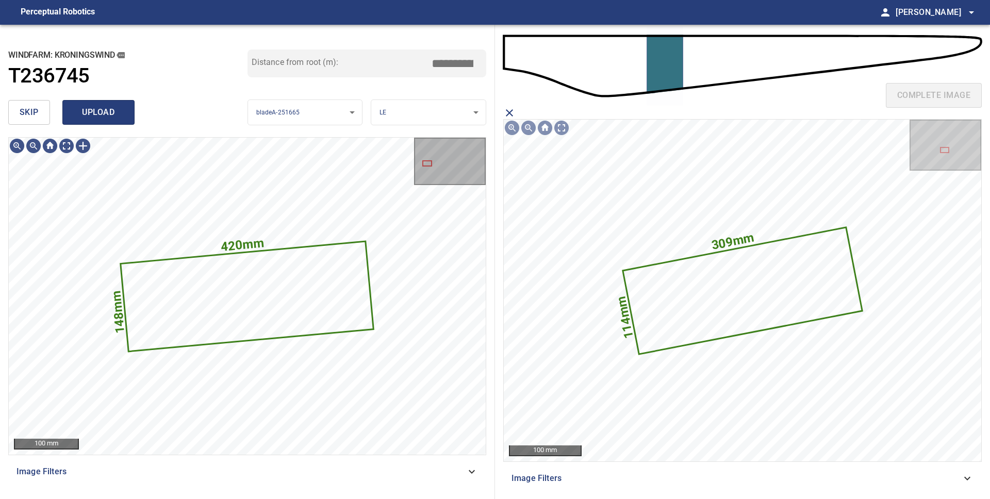
click at [115, 115] on span "upload" at bounding box center [98, 112] width 49 height 14
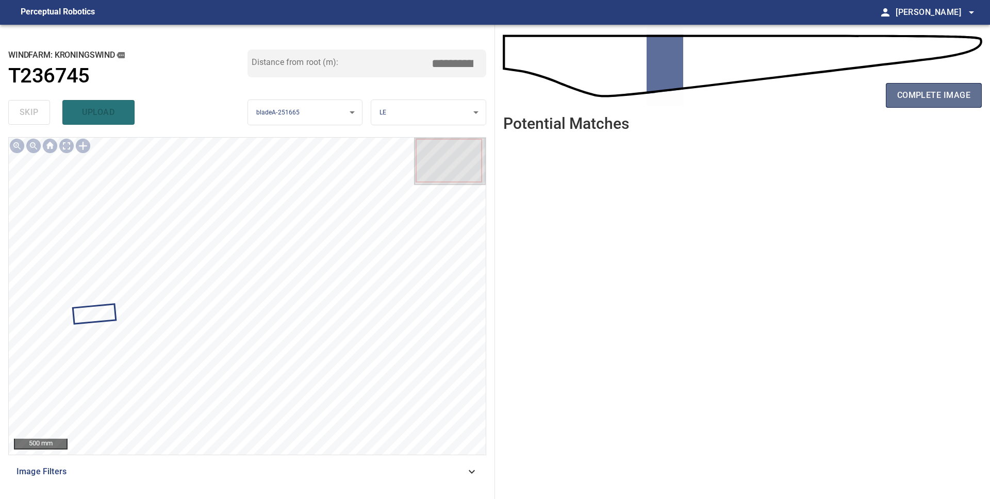
click at [947, 92] on span "complete image" at bounding box center [933, 95] width 73 height 14
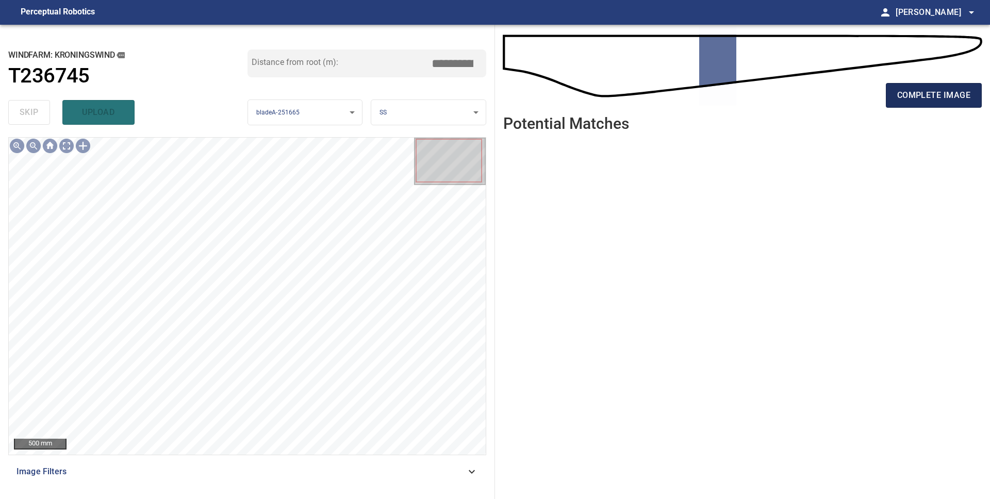
click at [949, 92] on span "complete image" at bounding box center [933, 95] width 73 height 14
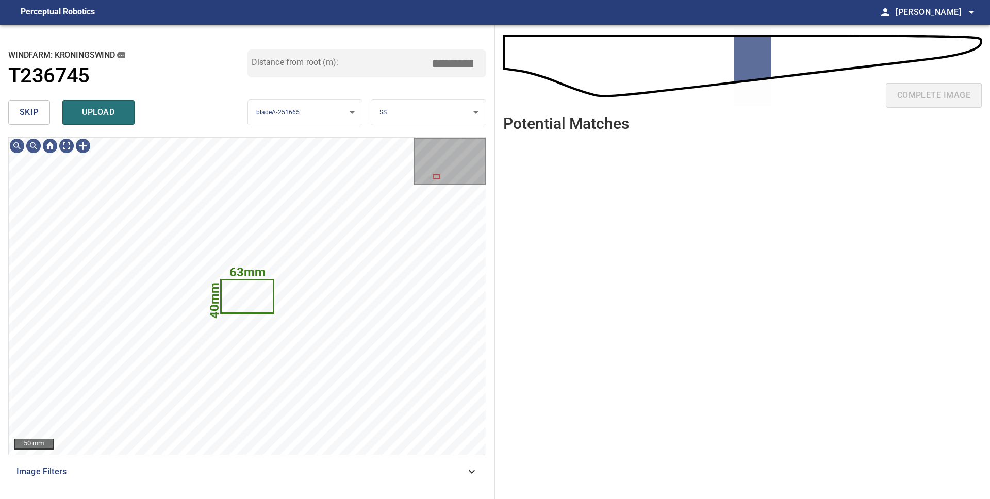
click at [441, 117] on body "**********" at bounding box center [495, 249] width 990 height 499
click at [441, 117] on li "LE" at bounding box center [428, 112] width 114 height 17
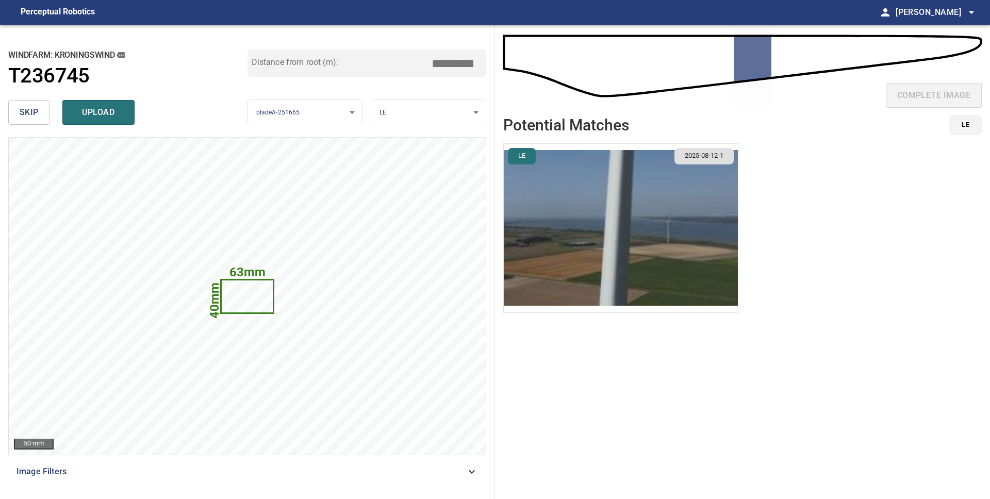
click at [663, 231] on img "button" at bounding box center [621, 228] width 234 height 169
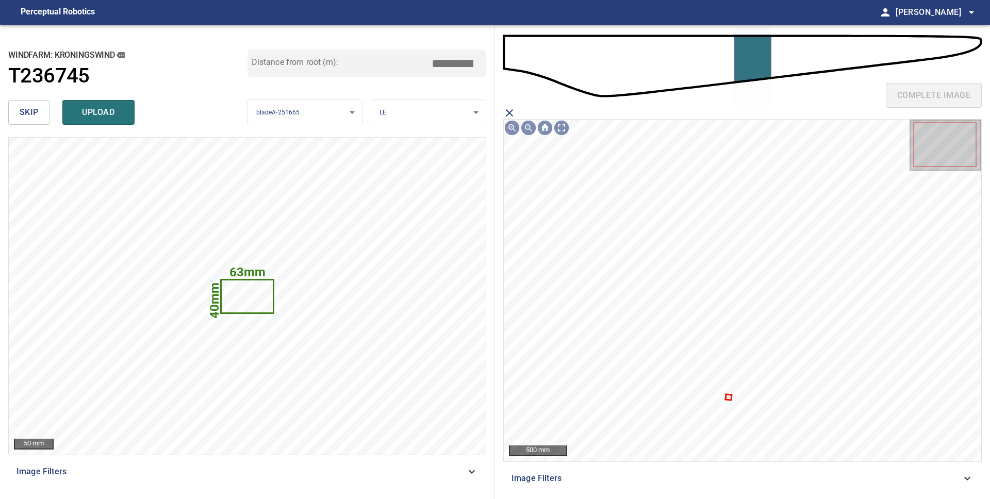
click at [510, 113] on icon "close matching imageResolution:" at bounding box center [509, 112] width 7 height 7
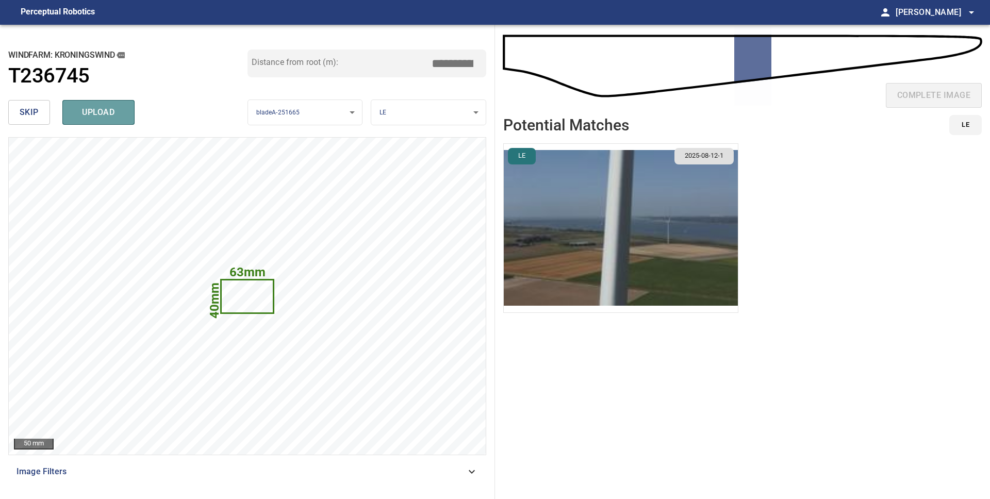
click at [112, 119] on span "upload" at bounding box center [98, 112] width 49 height 14
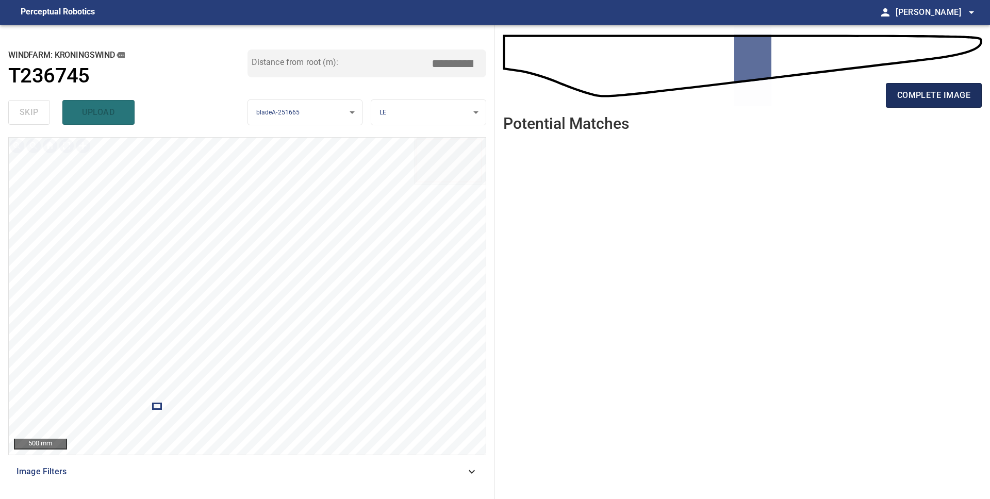
click at [901, 93] on span "complete image" at bounding box center [933, 95] width 73 height 14
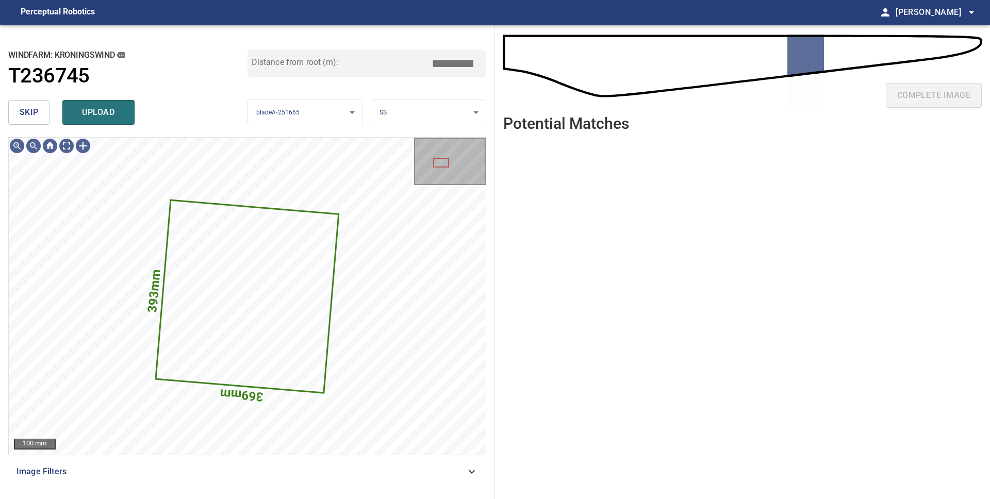
click at [397, 109] on body "**********" at bounding box center [495, 249] width 990 height 499
click at [400, 111] on li "LE" at bounding box center [428, 112] width 114 height 17
click at [253, 285] on icon at bounding box center [247, 296] width 181 height 191
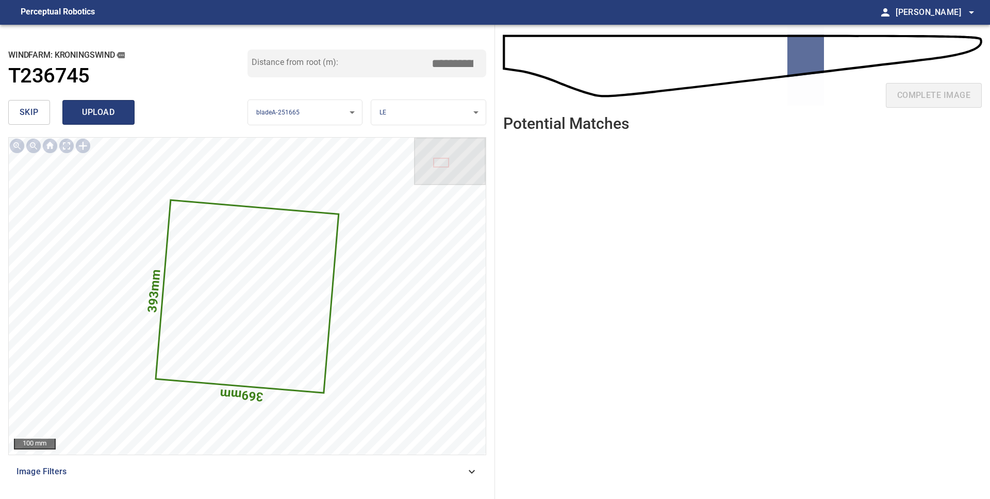
click at [88, 111] on span "upload" at bounding box center [98, 112] width 49 height 14
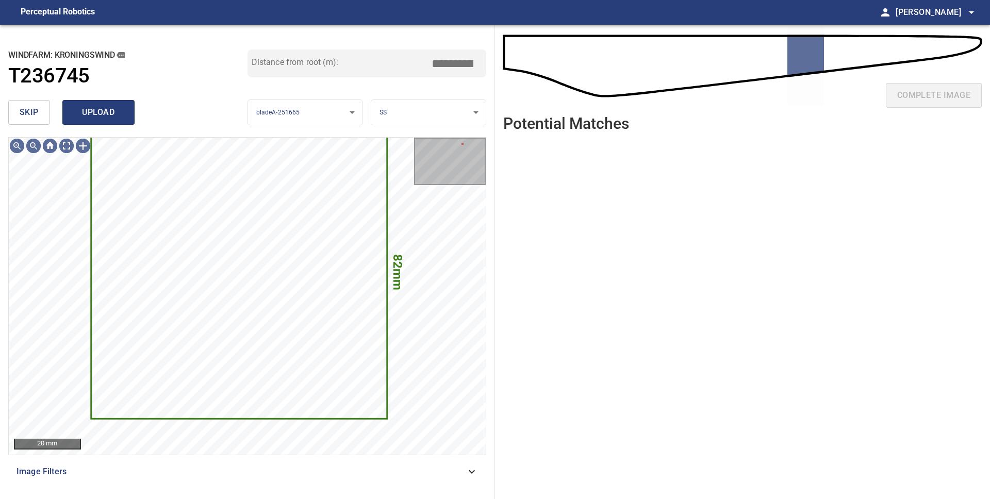
click at [85, 115] on span "upload" at bounding box center [98, 112] width 49 height 14
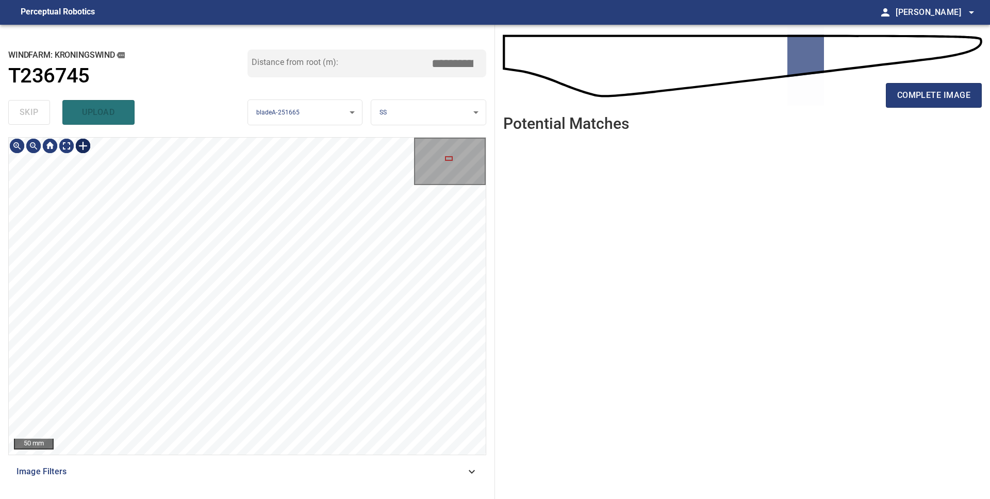
click at [82, 142] on div at bounding box center [83, 146] width 16 height 16
click at [293, 305] on div at bounding box center [247, 296] width 477 height 317
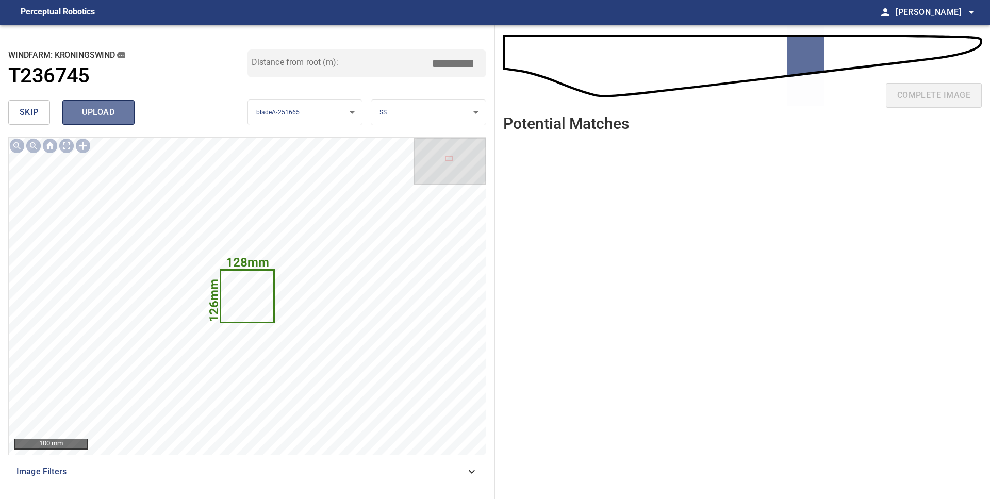
click at [80, 112] on span "upload" at bounding box center [98, 112] width 49 height 14
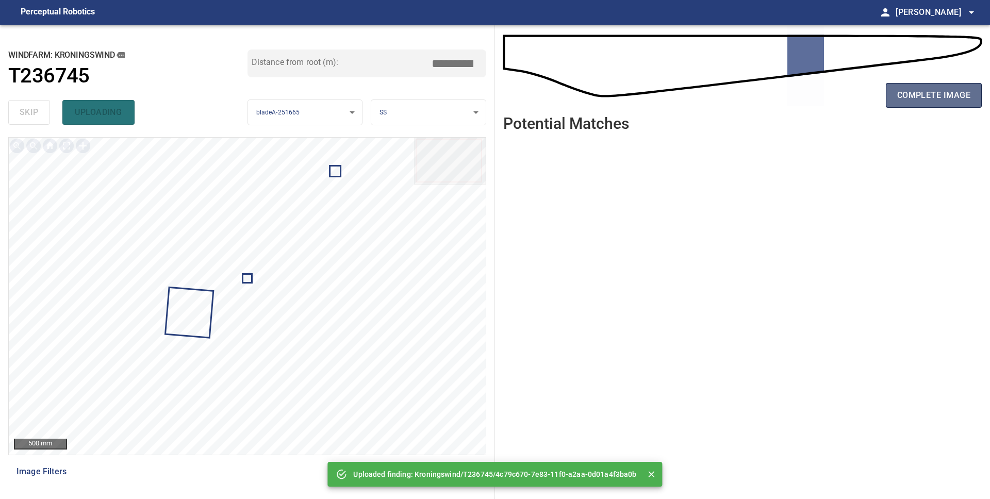
click at [959, 103] on button "complete image" at bounding box center [934, 95] width 96 height 25
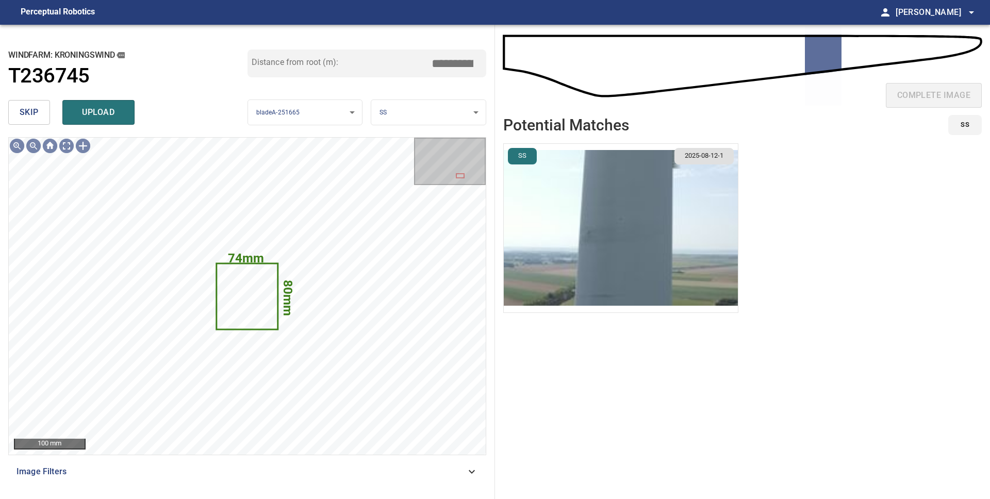
click at [682, 222] on img "button" at bounding box center [621, 228] width 234 height 169
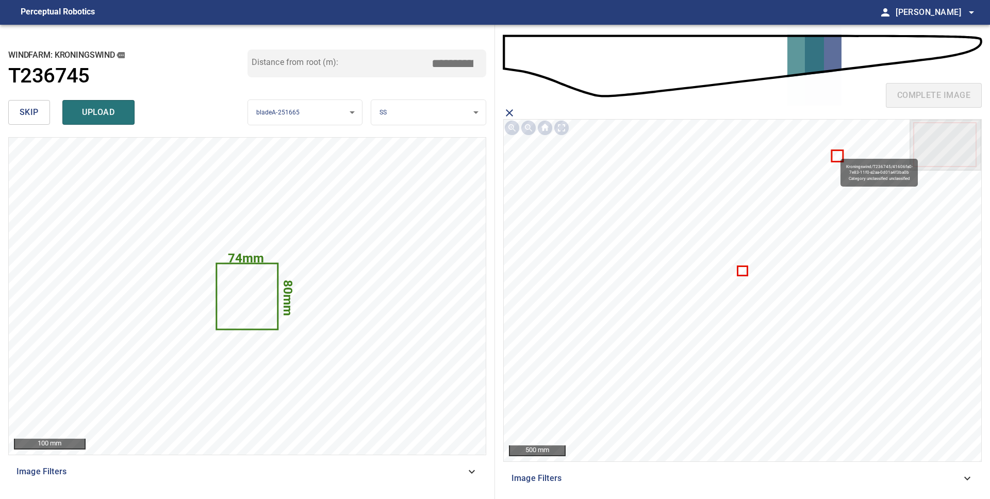
click at [835, 154] on icon at bounding box center [837, 156] width 10 height 10
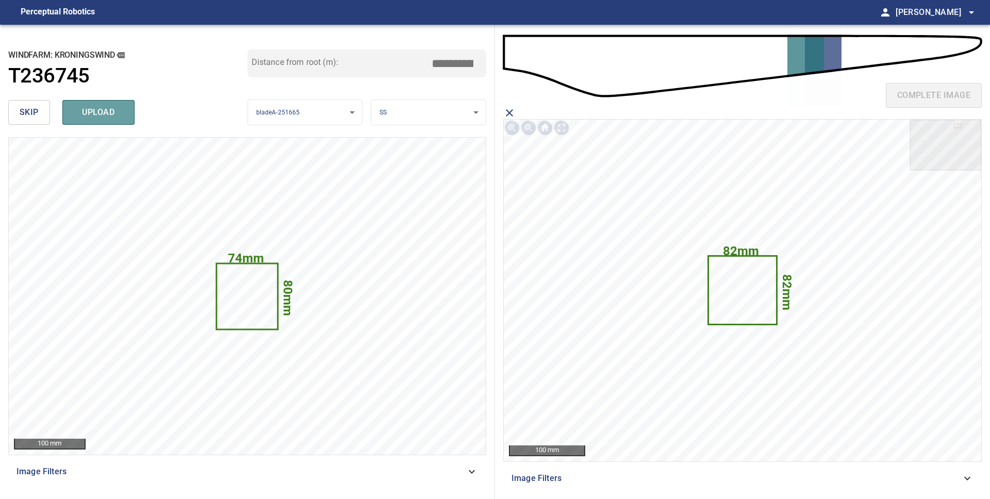
click at [121, 121] on button "upload" at bounding box center [98, 112] width 72 height 25
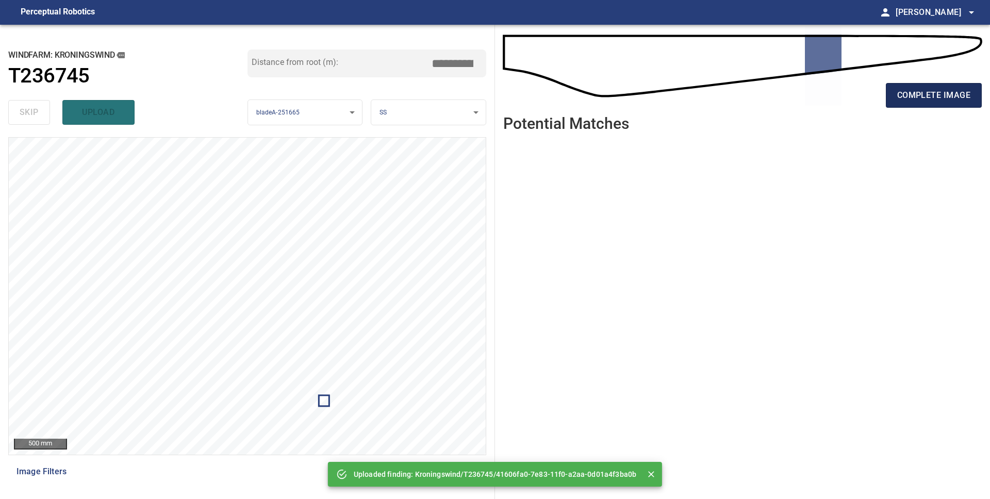
click at [928, 100] on span "complete image" at bounding box center [933, 95] width 73 height 14
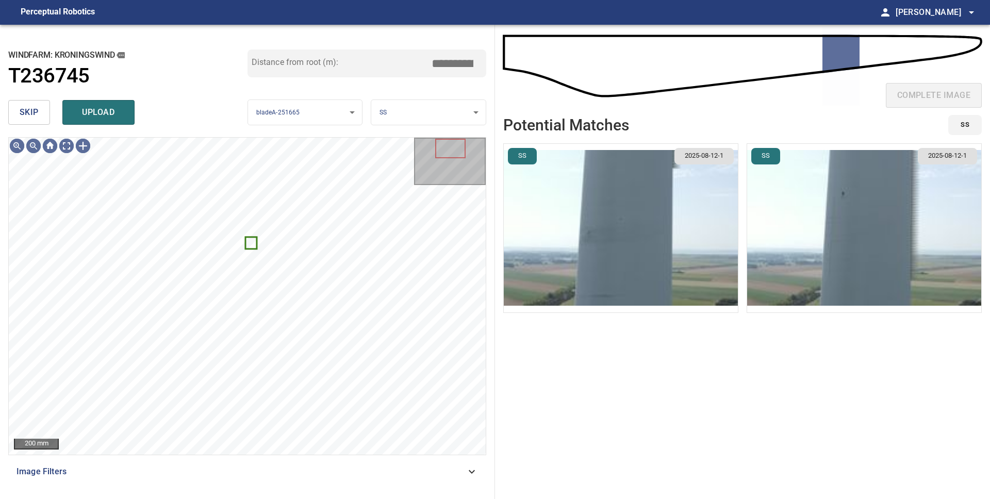
click at [34, 119] on span "skip" at bounding box center [29, 112] width 19 height 14
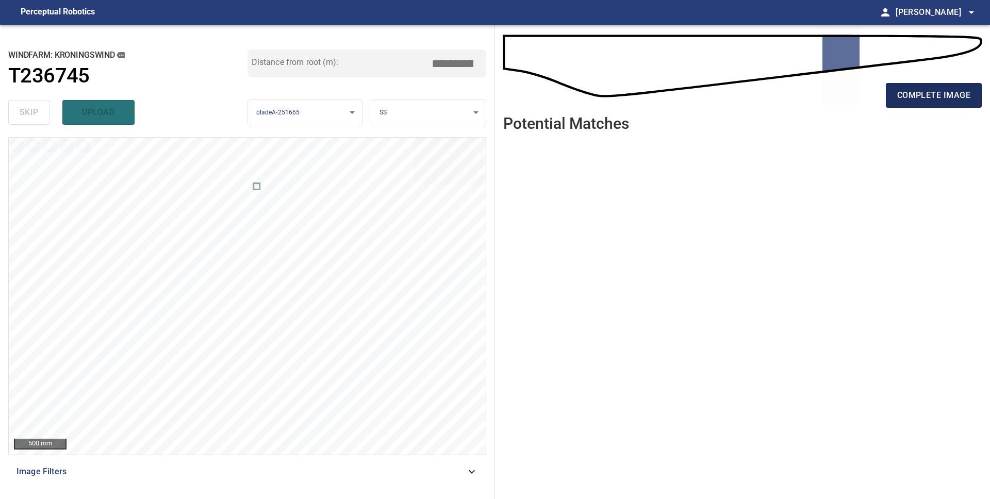
click at [909, 100] on span "complete image" at bounding box center [933, 95] width 73 height 14
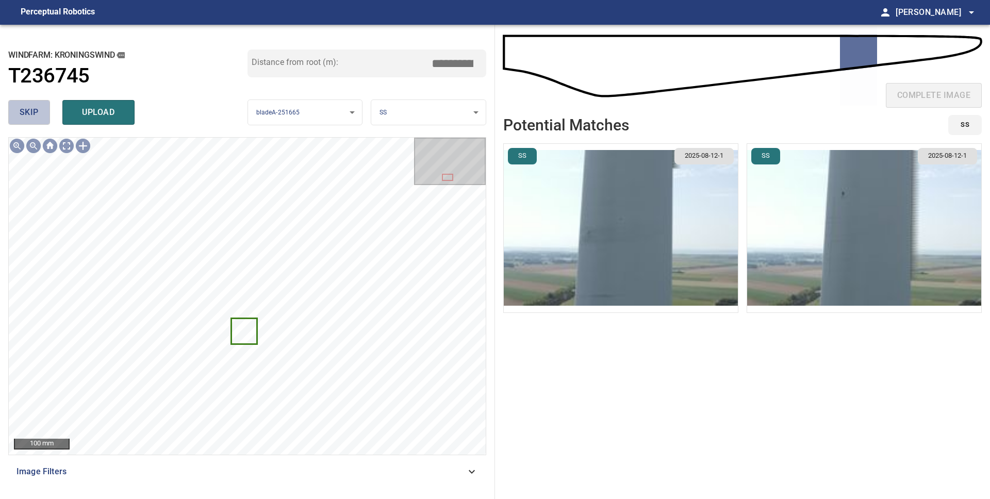
click at [13, 112] on button "skip" at bounding box center [29, 112] width 42 height 25
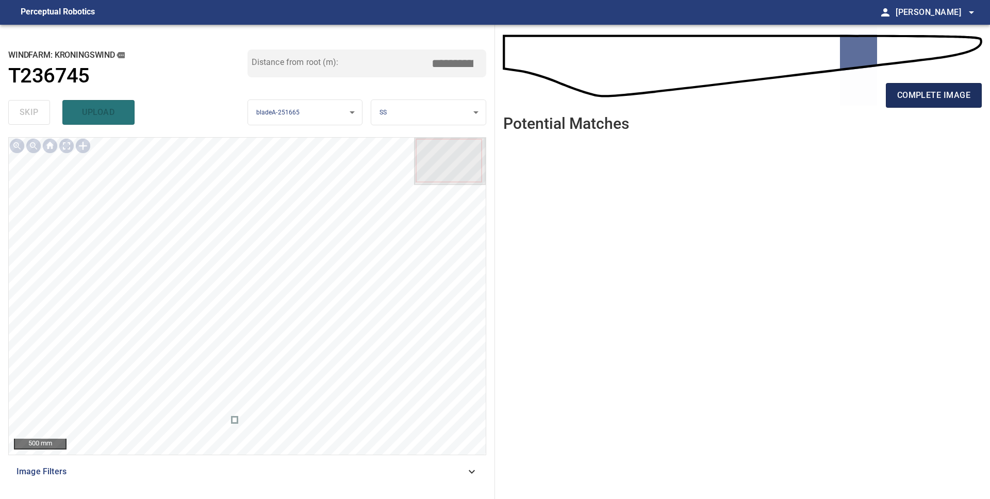
click at [909, 102] on span "complete image" at bounding box center [933, 95] width 73 height 14
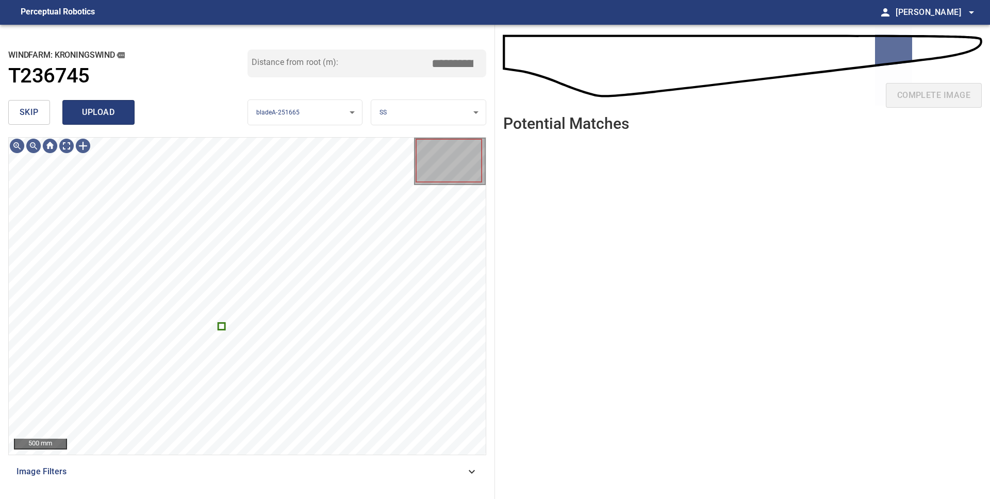
click at [91, 121] on button "upload" at bounding box center [98, 112] width 72 height 25
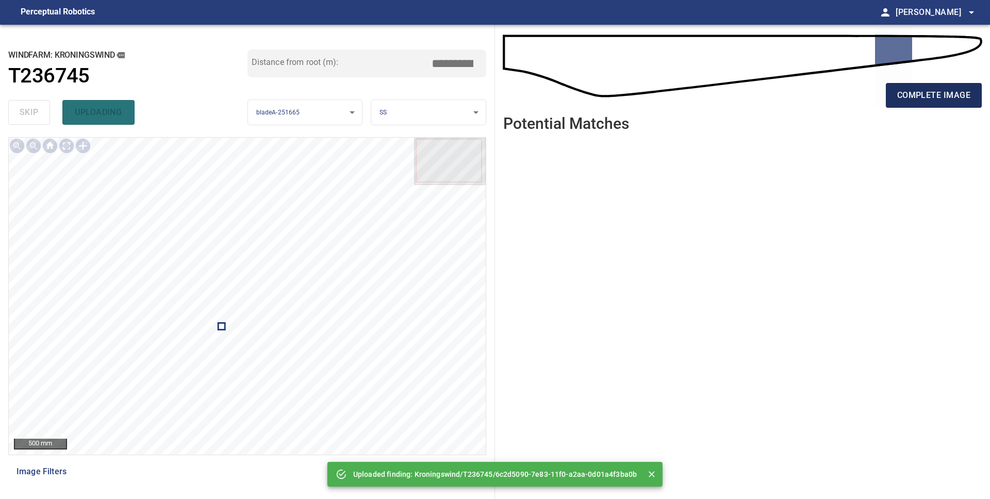
click at [920, 92] on span "complete image" at bounding box center [933, 95] width 73 height 14
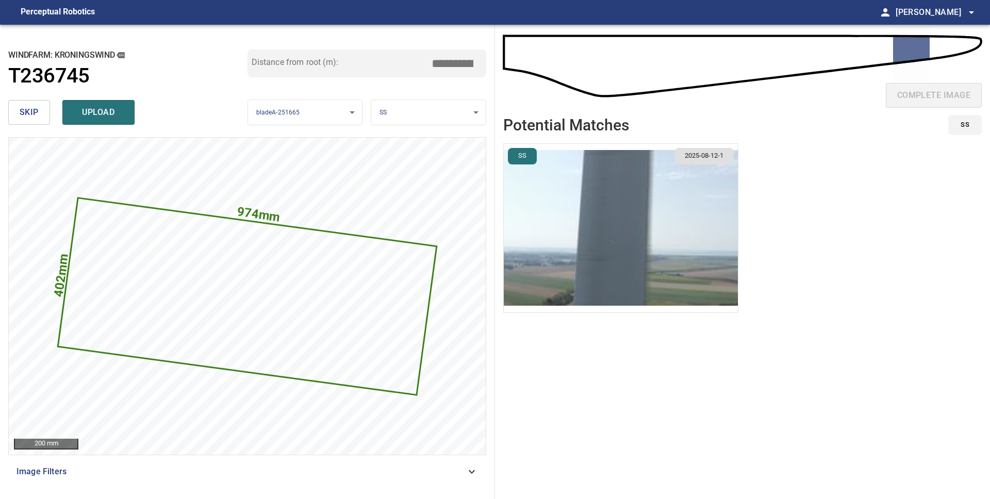
click at [464, 117] on body "**********" at bounding box center [495, 249] width 990 height 499
click at [463, 117] on li "LE" at bounding box center [428, 112] width 114 height 17
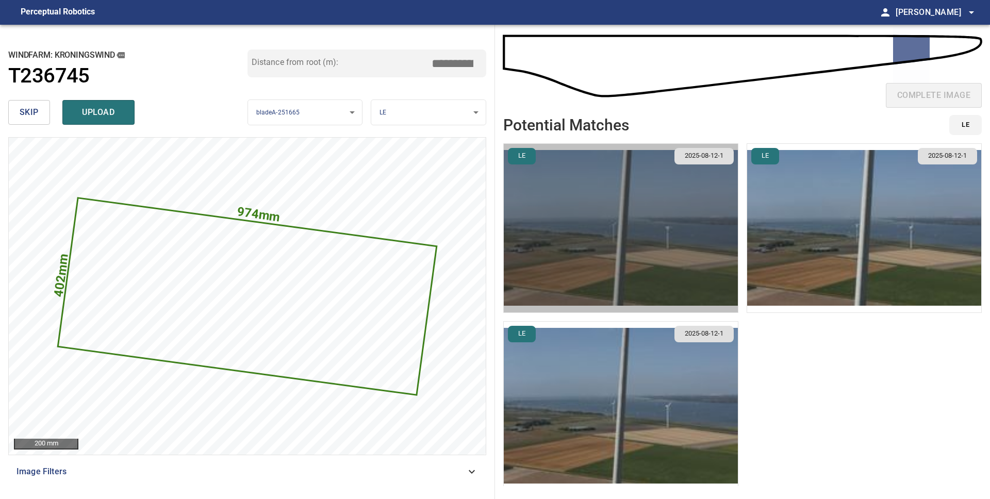
click at [715, 261] on img "button" at bounding box center [621, 228] width 234 height 169
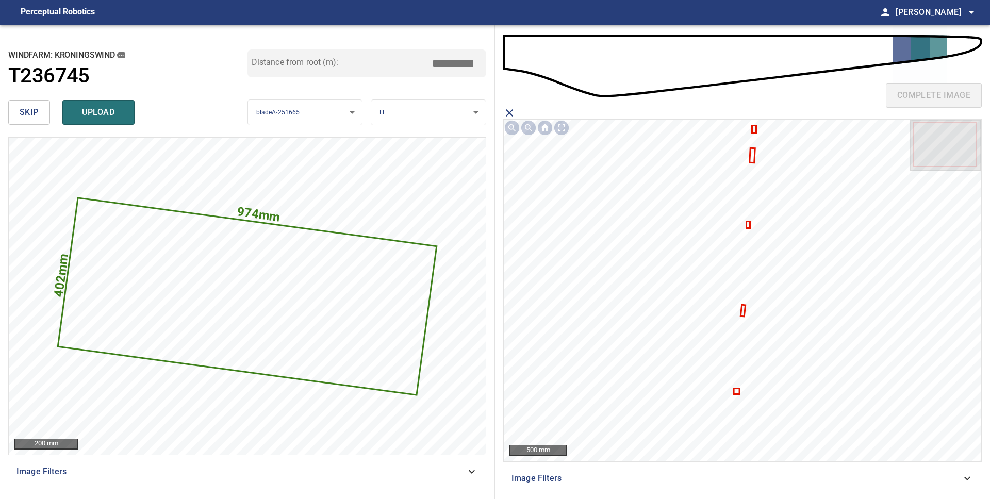
click at [510, 109] on icon "close matching imageResolution:" at bounding box center [509, 113] width 12 height 12
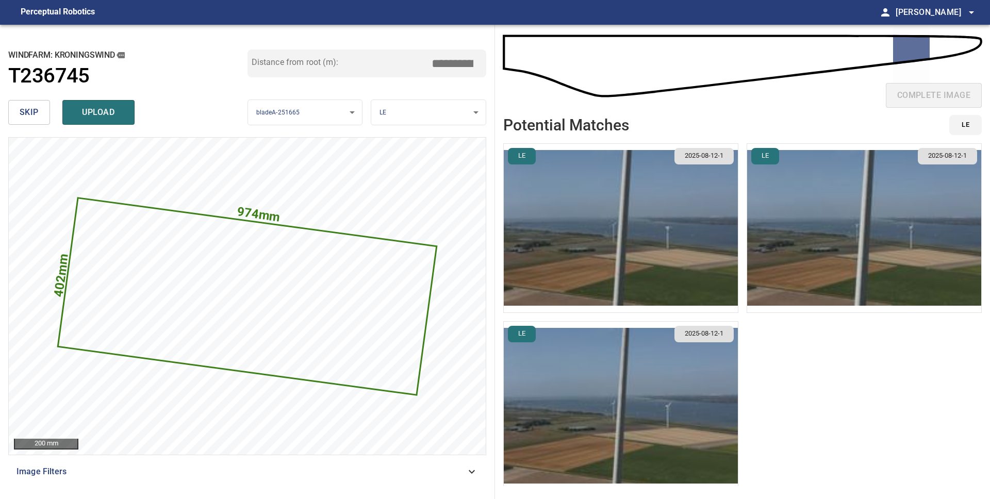
click at [871, 259] on img "button" at bounding box center [864, 228] width 234 height 169
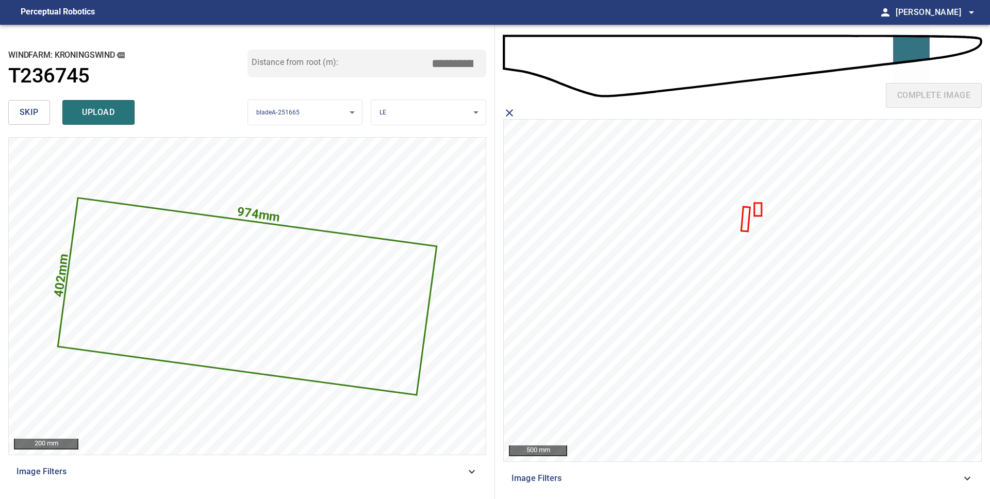
click at [757, 210] on icon at bounding box center [758, 209] width 6 height 11
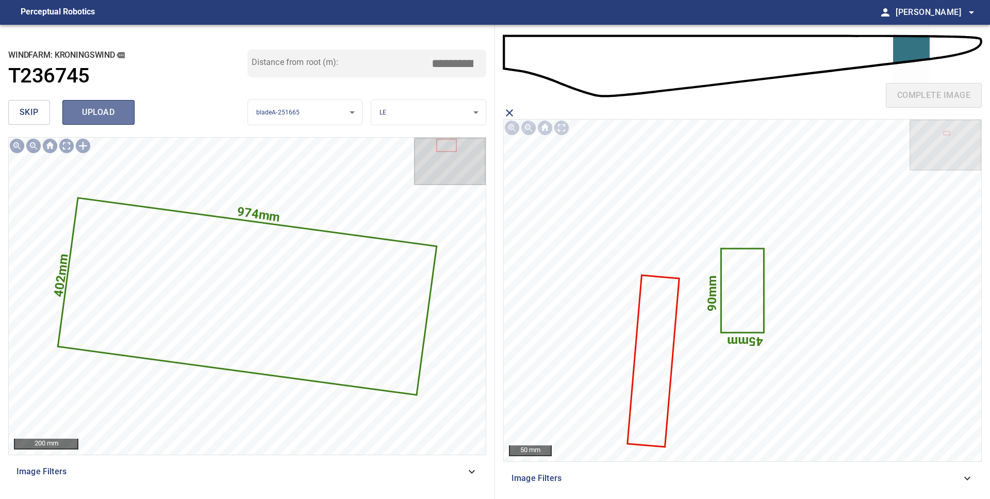
click at [112, 111] on span "upload" at bounding box center [98, 112] width 49 height 14
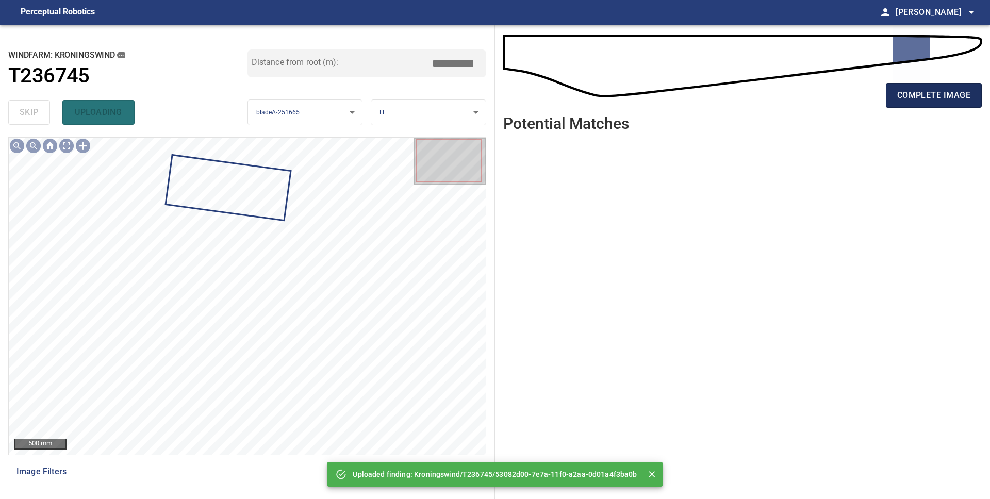
click at [908, 95] on span "complete image" at bounding box center [933, 95] width 73 height 14
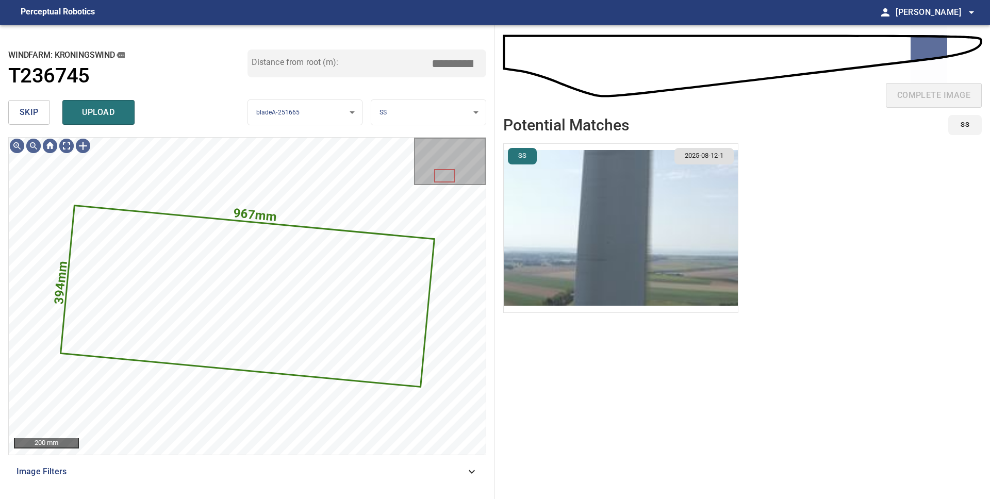
click at [621, 204] on img "button" at bounding box center [621, 228] width 234 height 169
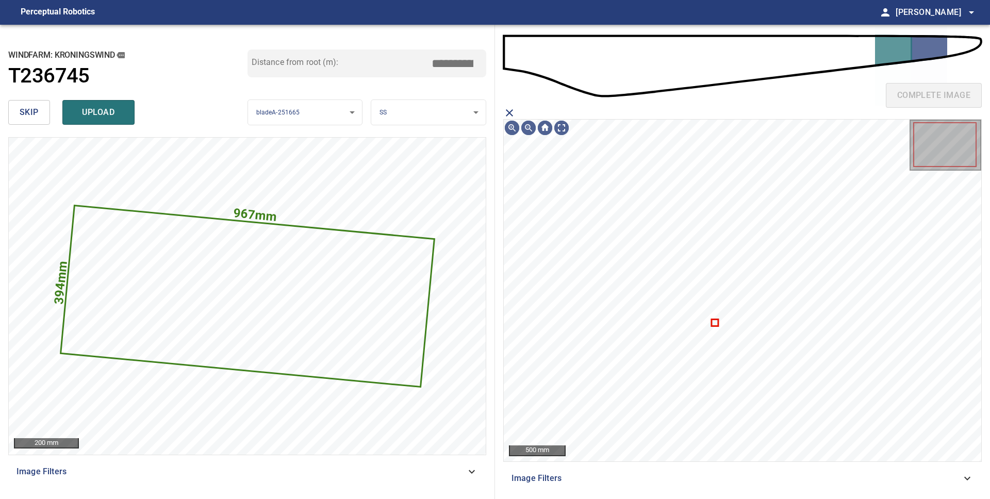
click at [507, 112] on icon "close matching imageResolution:" at bounding box center [509, 113] width 12 height 12
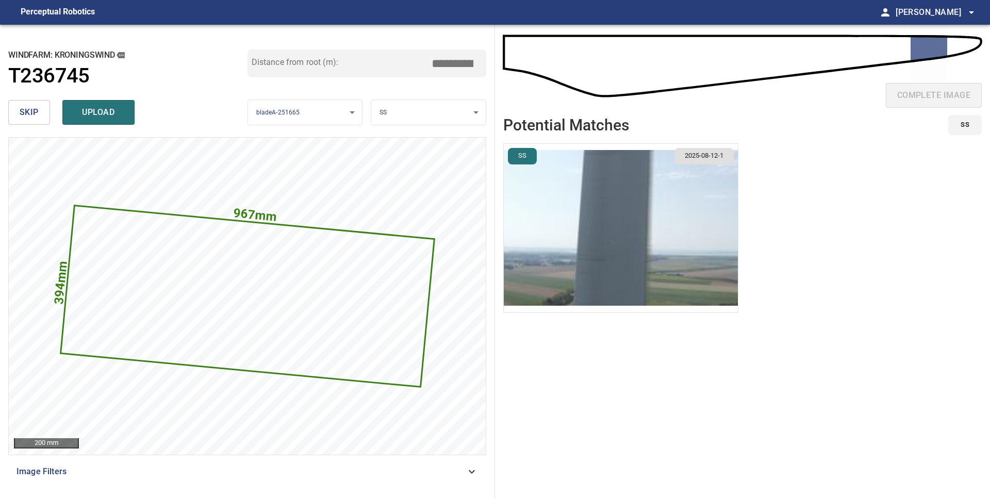
click at [468, 114] on body "**********" at bounding box center [495, 249] width 990 height 499
click at [466, 115] on li "LE" at bounding box center [428, 112] width 114 height 17
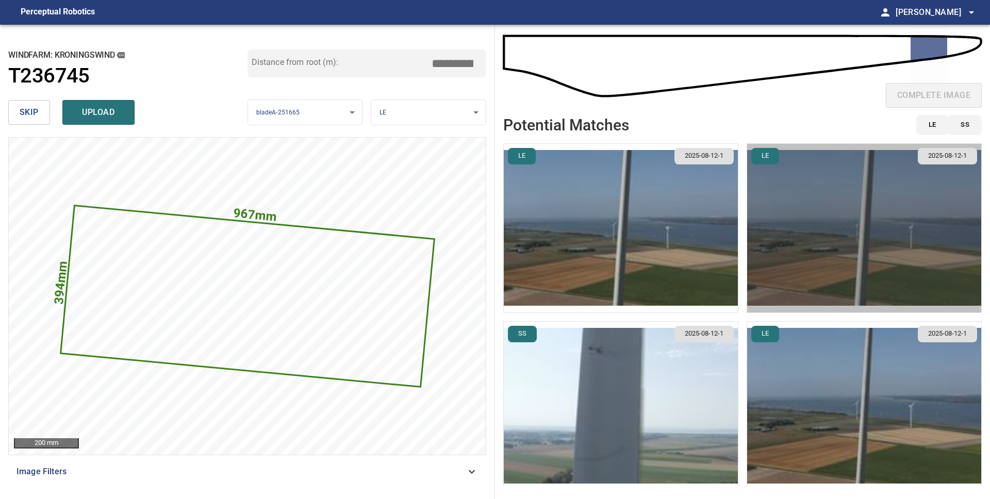
click at [803, 265] on img "button" at bounding box center [864, 228] width 234 height 169
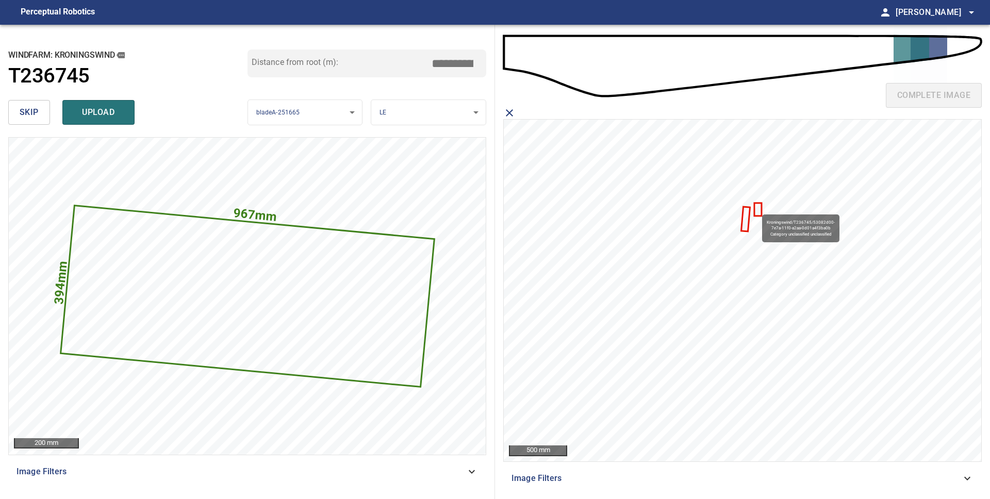
click at [757, 209] on icon at bounding box center [758, 209] width 6 height 11
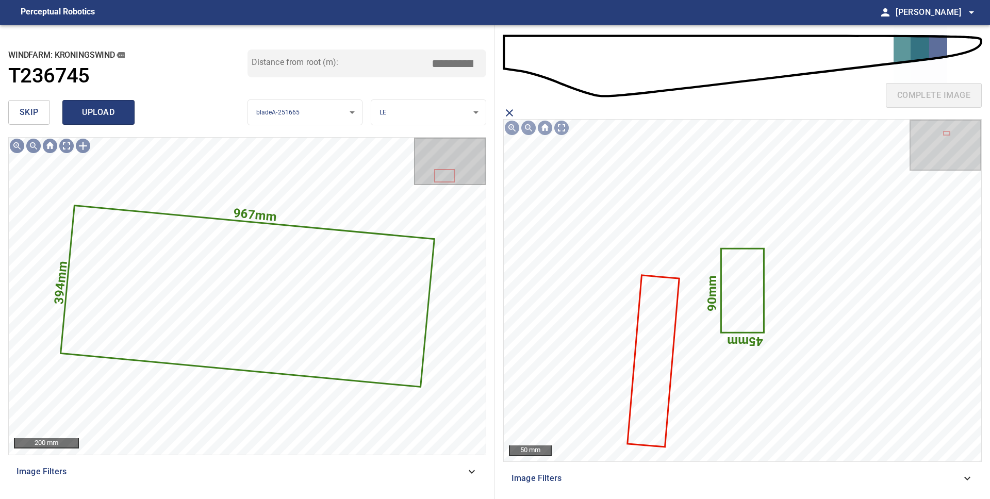
click at [122, 119] on span "upload" at bounding box center [98, 112] width 49 height 14
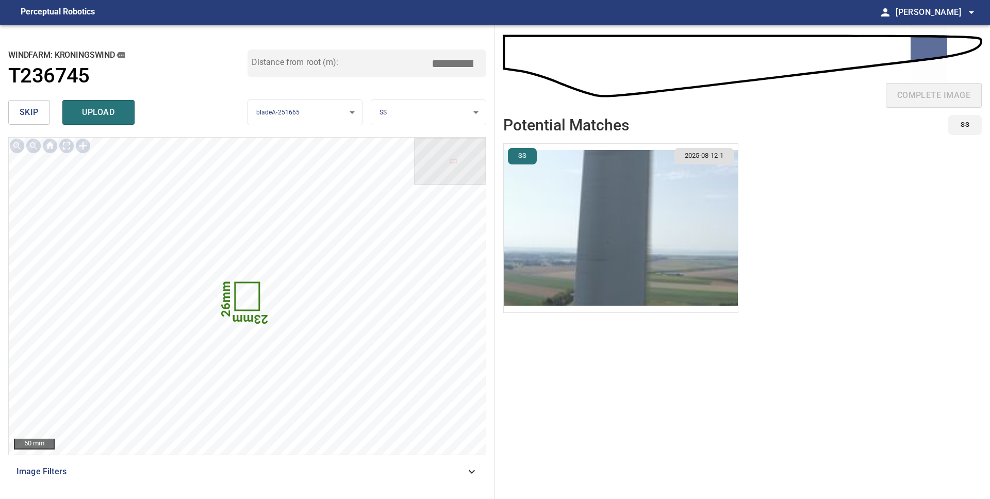
click at [437, 105] on body "**********" at bounding box center [495, 249] width 990 height 499
click at [433, 134] on li "PS" at bounding box center [428, 129] width 114 height 17
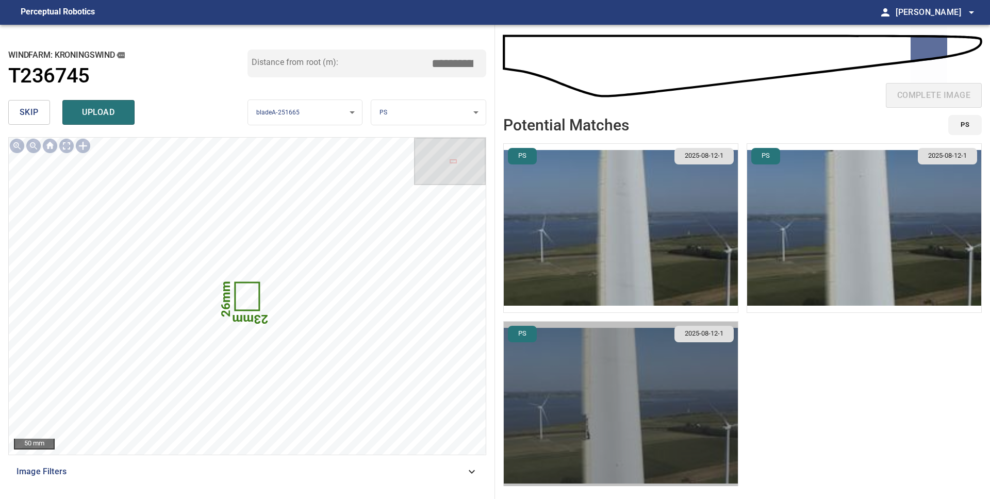
click at [647, 426] on img "button" at bounding box center [621, 406] width 234 height 169
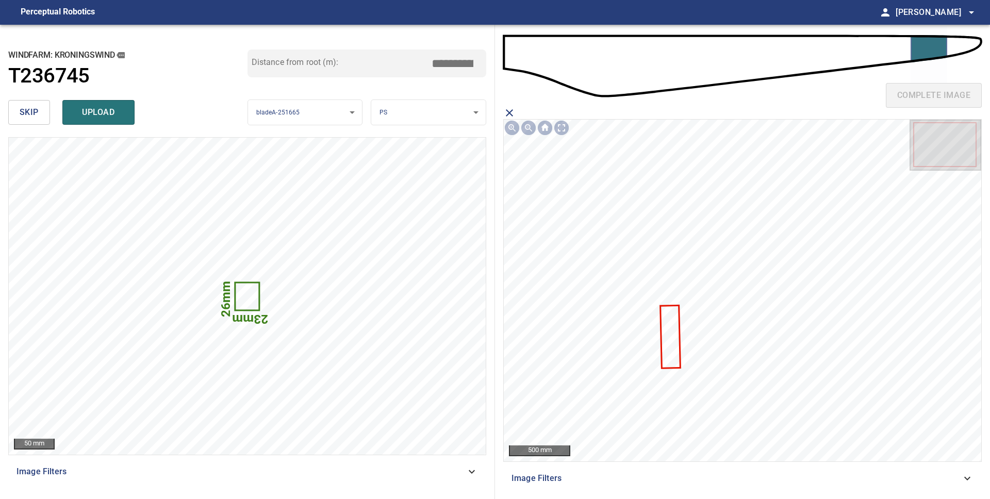
click at [669, 349] on icon at bounding box center [670, 336] width 19 height 61
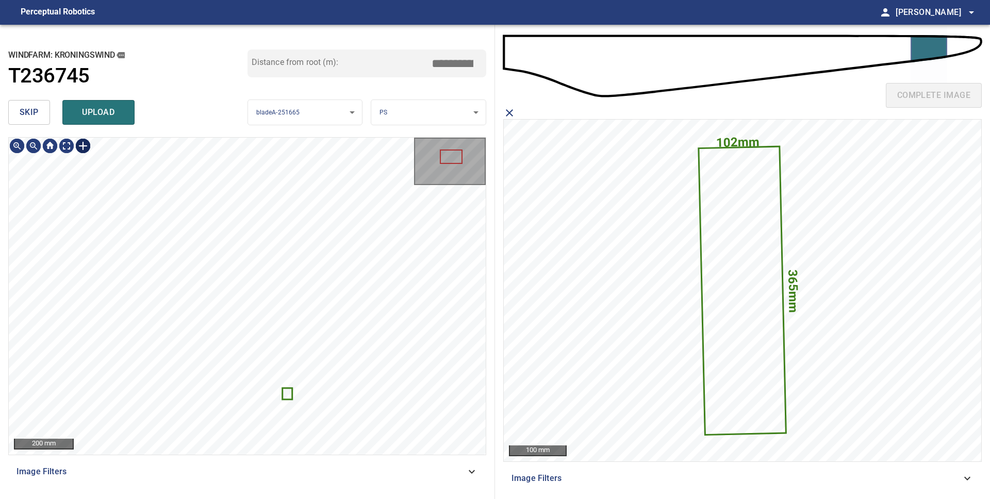
click at [89, 146] on div at bounding box center [83, 146] width 16 height 16
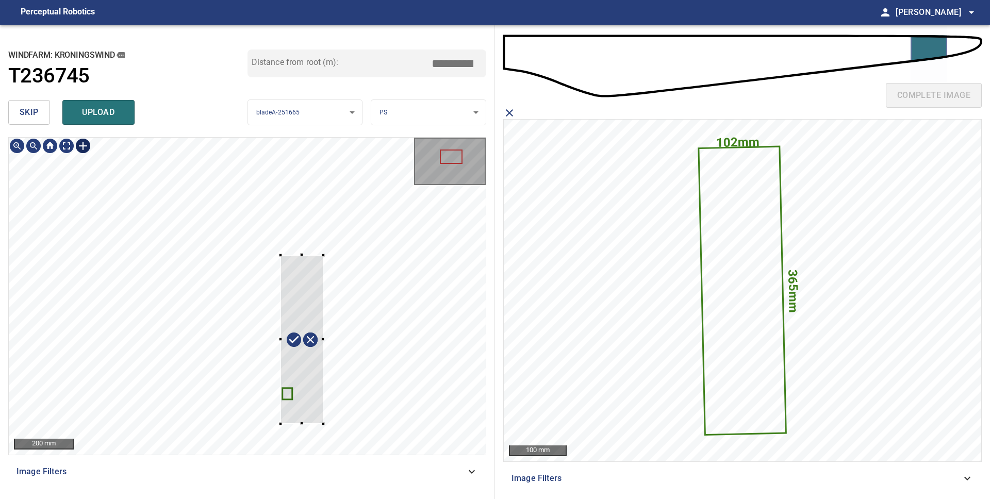
click at [323, 424] on div at bounding box center [247, 296] width 477 height 317
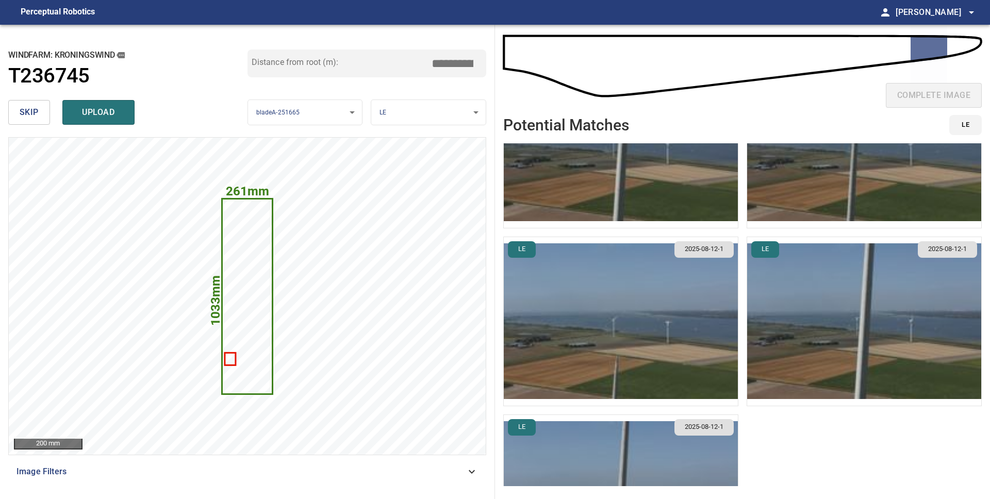
scroll to position [0, 0]
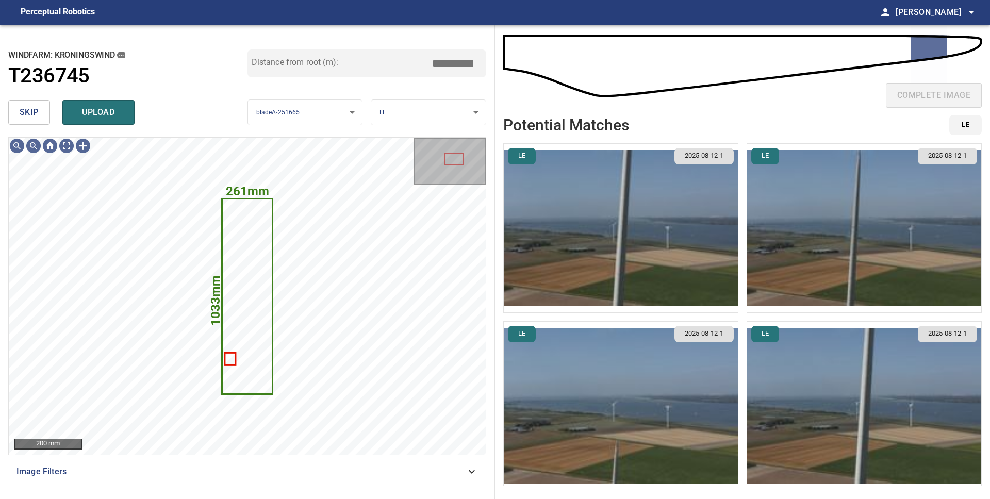
click at [426, 116] on body "**********" at bounding box center [495, 249] width 990 height 499
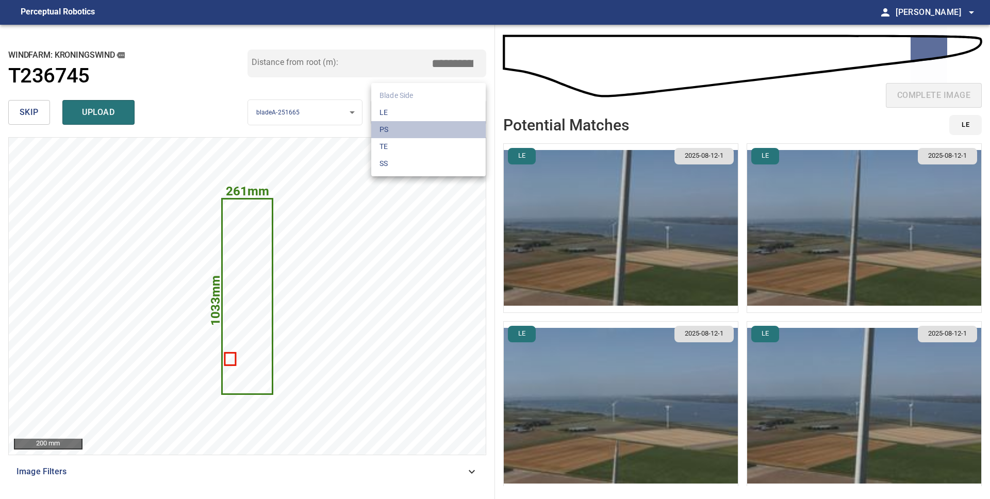
click at [420, 125] on li "PS" at bounding box center [428, 129] width 114 height 17
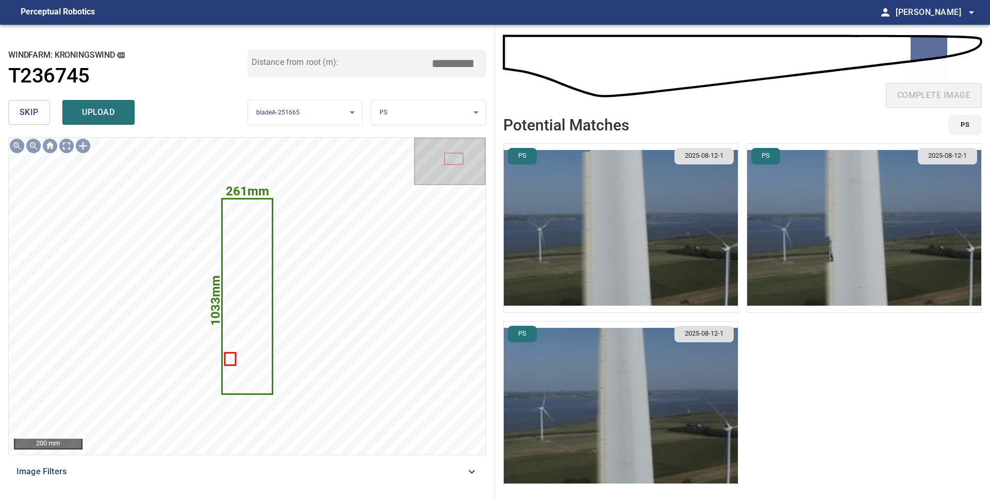
click at [823, 257] on img "button" at bounding box center [864, 228] width 234 height 169
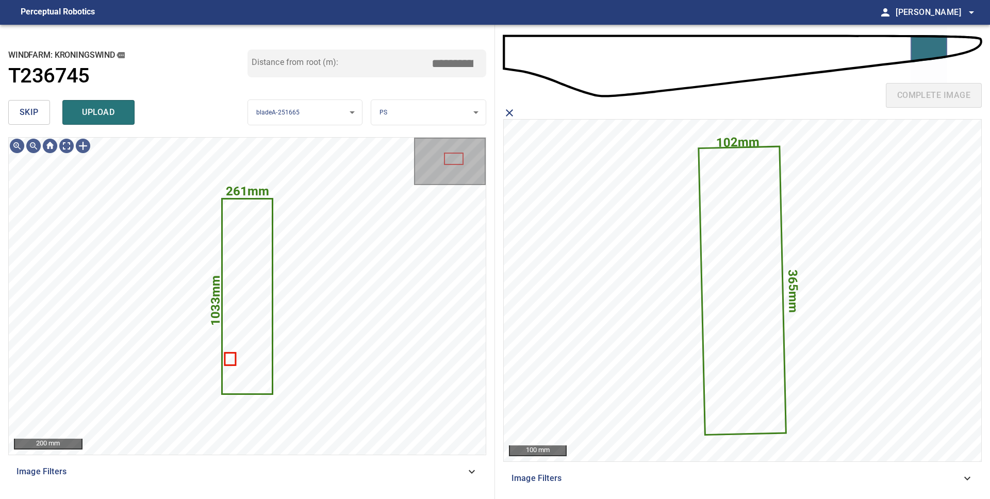
click at [97, 113] on span "upload" at bounding box center [98, 112] width 49 height 14
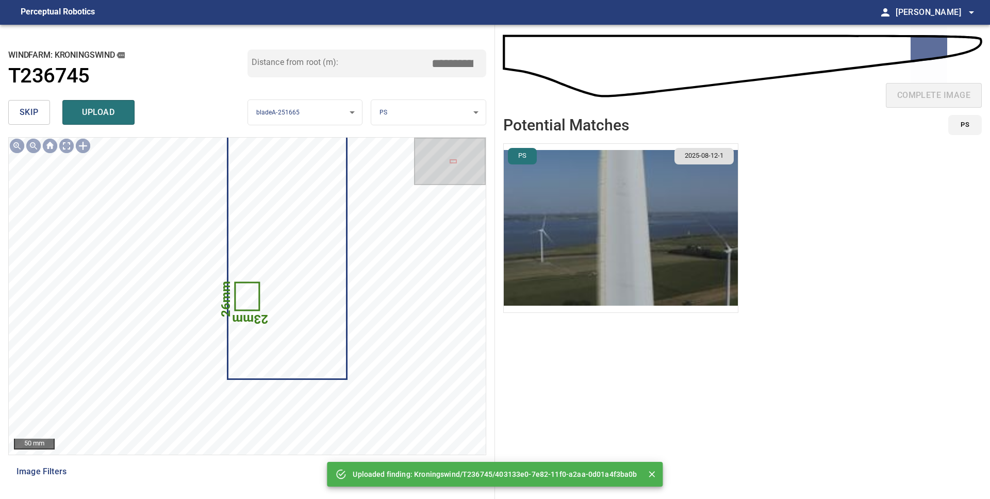
click at [27, 118] on span "skip" at bounding box center [29, 112] width 19 height 14
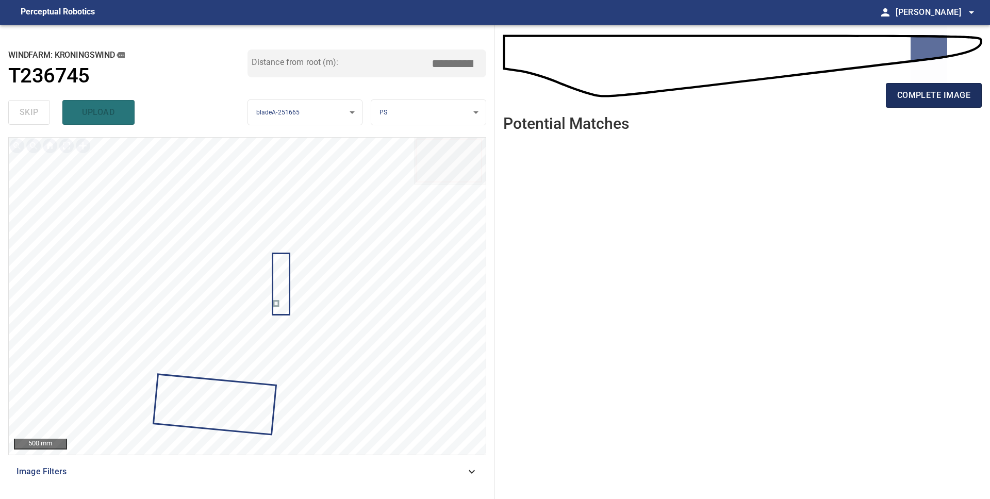
click at [910, 96] on span "complete image" at bounding box center [933, 95] width 73 height 14
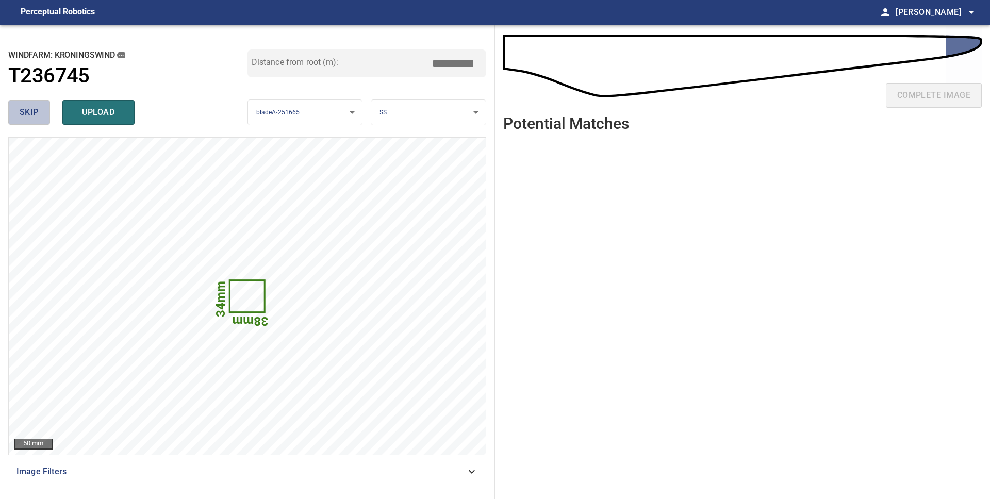
click at [35, 112] on span "skip" at bounding box center [29, 112] width 19 height 14
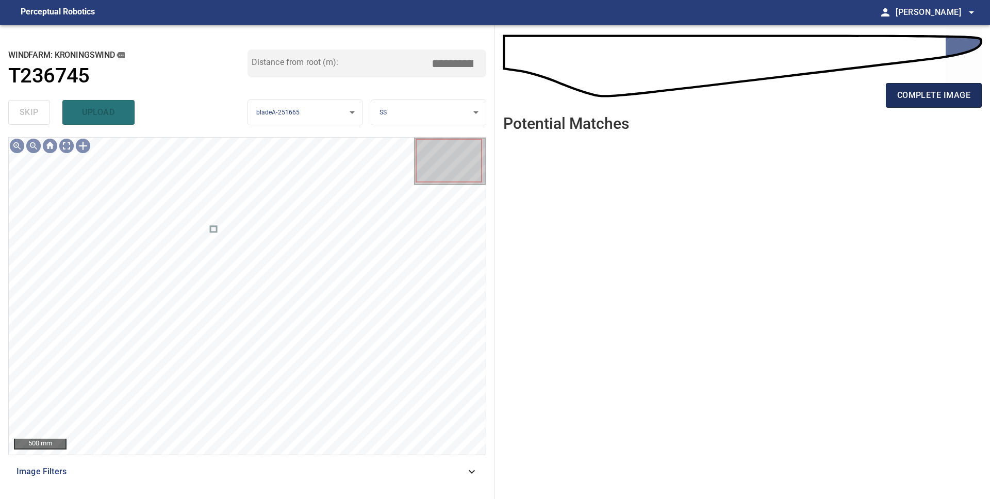
click at [936, 89] on span "complete image" at bounding box center [933, 95] width 73 height 14
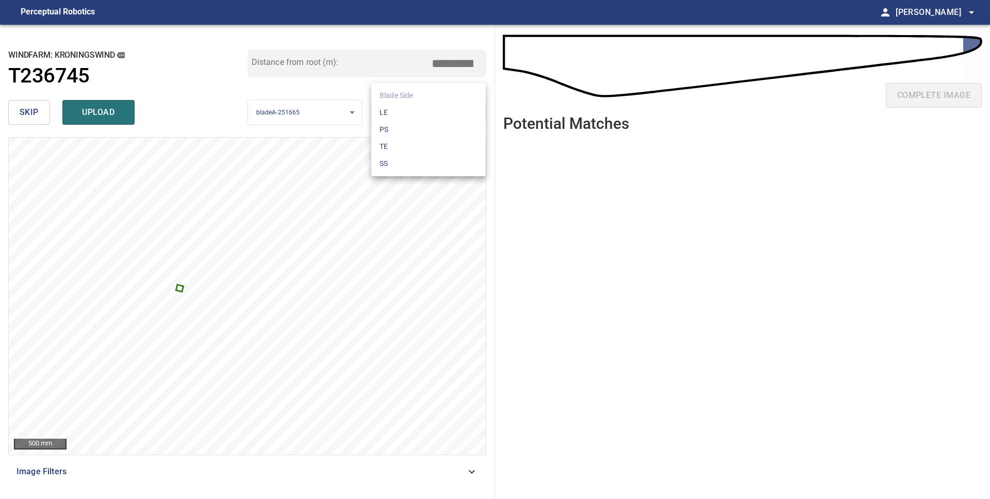
click at [411, 111] on body "**********" at bounding box center [495, 249] width 990 height 499
click at [408, 117] on li "LE" at bounding box center [428, 112] width 114 height 17
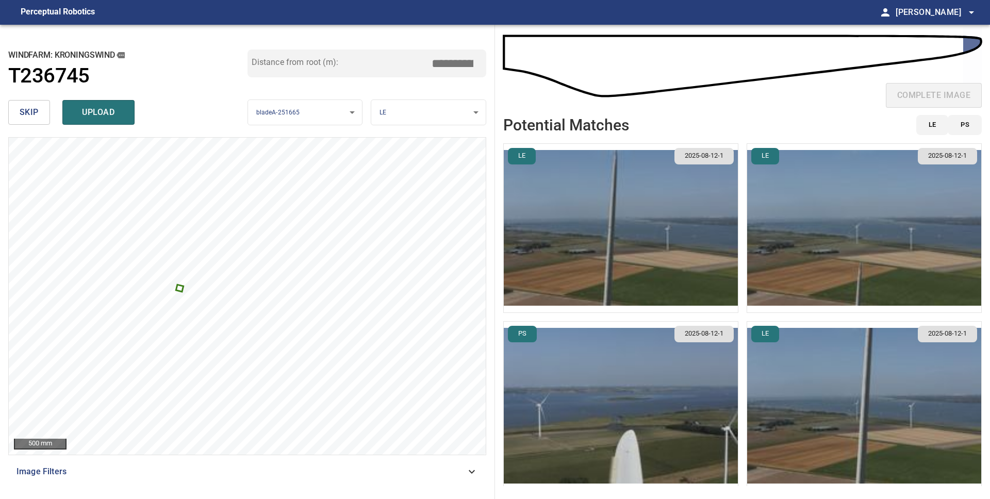
click at [650, 227] on img "button" at bounding box center [621, 228] width 234 height 169
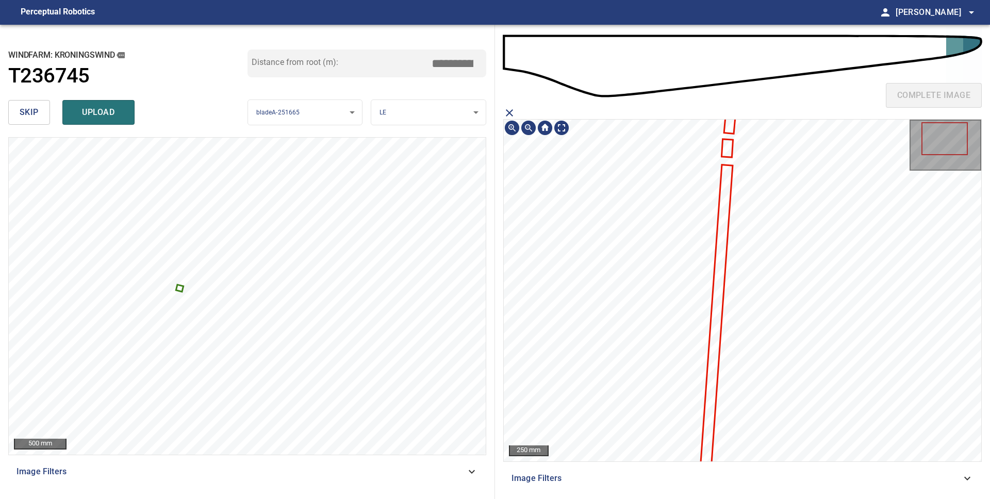
click at [730, 127] on icon at bounding box center [730, 125] width 10 height 15
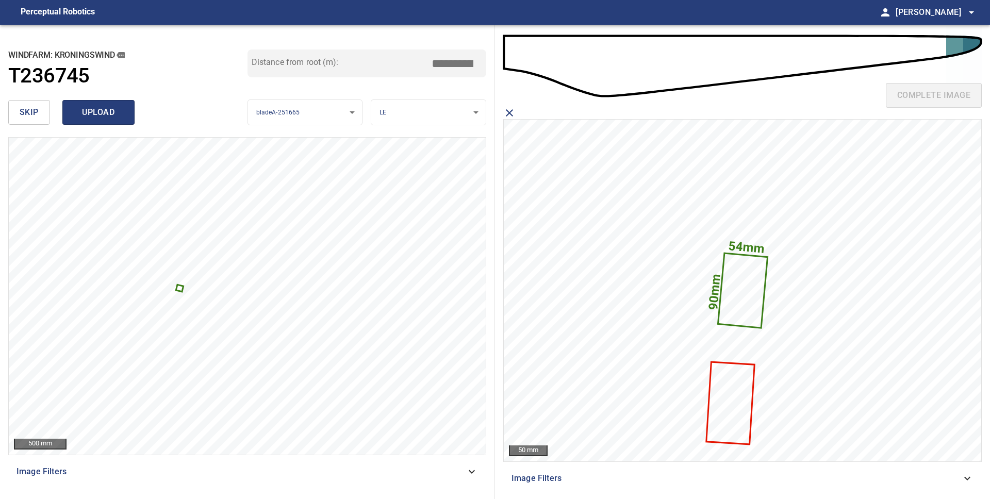
click at [119, 114] on span "upload" at bounding box center [98, 112] width 49 height 14
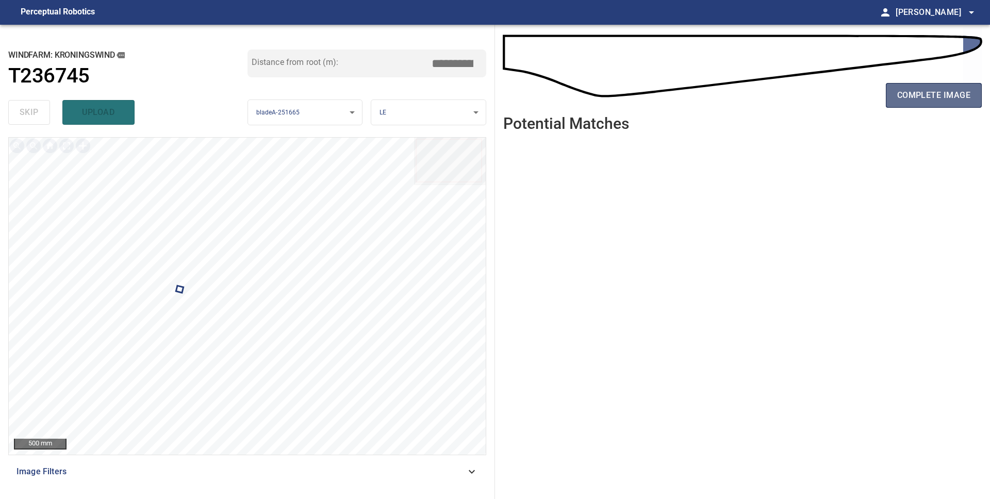
click at [900, 101] on span "complete image" at bounding box center [933, 95] width 73 height 14
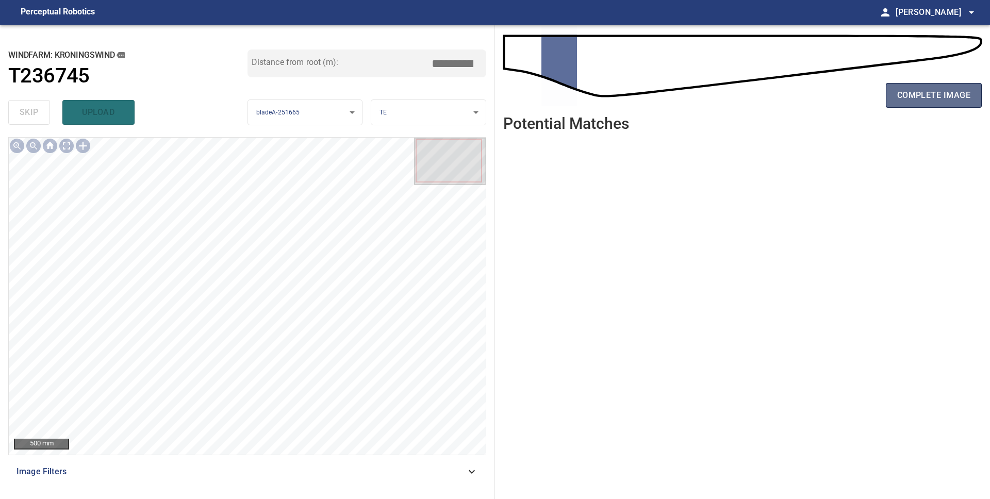
click at [959, 101] on span "complete image" at bounding box center [933, 95] width 73 height 14
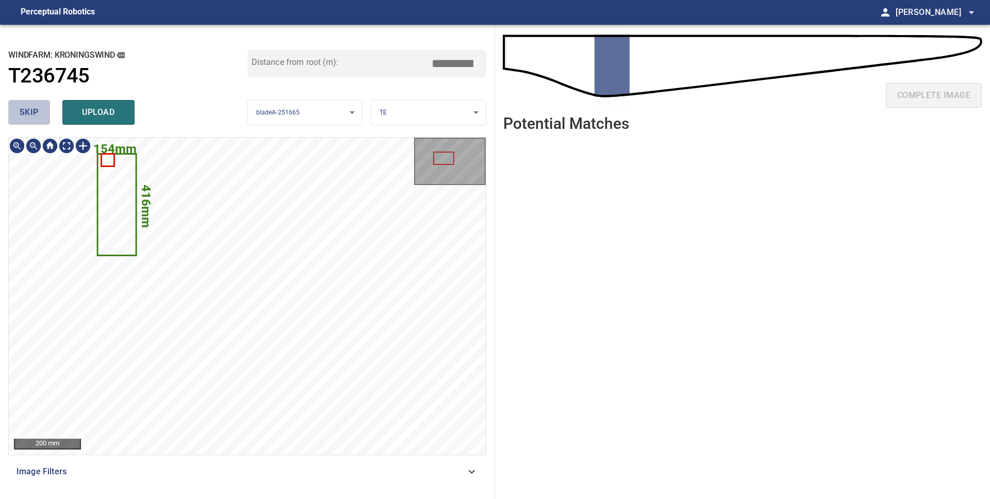
click at [24, 113] on span "skip" at bounding box center [29, 112] width 19 height 14
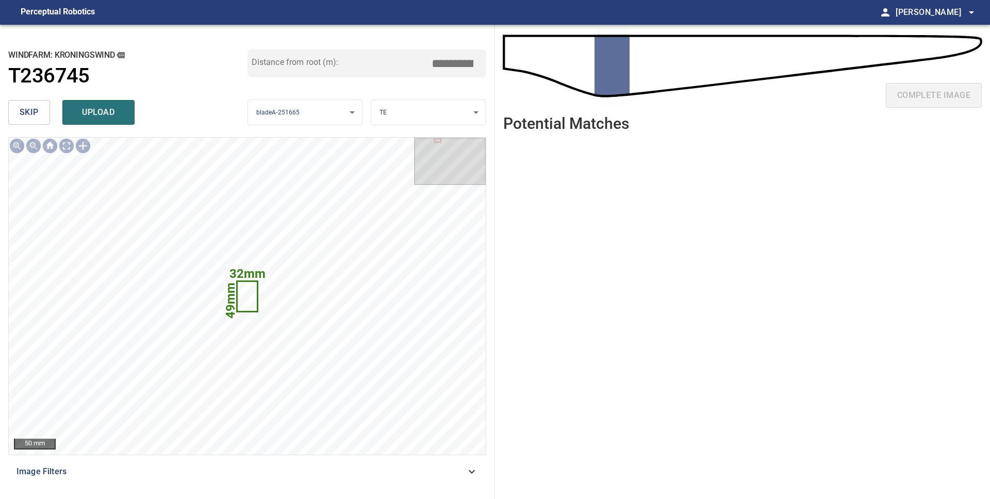
click at [24, 113] on span "skip" at bounding box center [29, 112] width 19 height 14
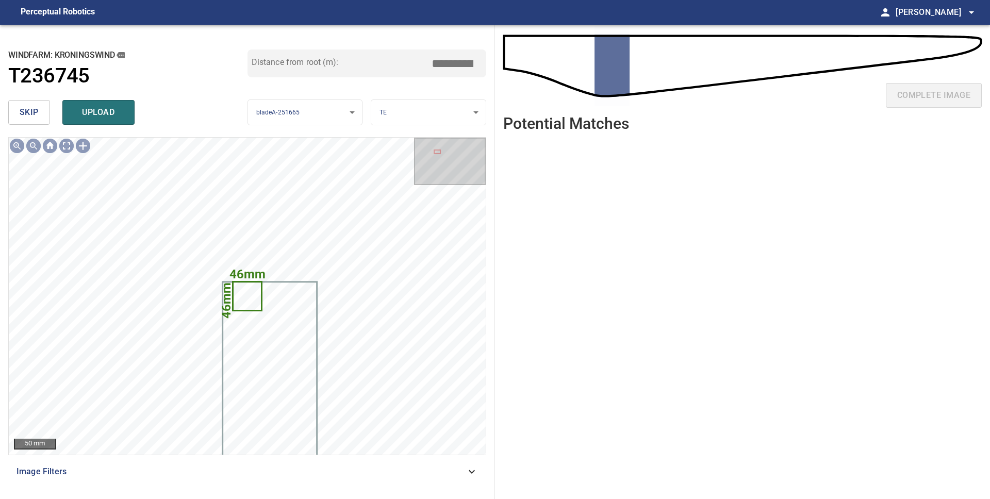
click at [24, 113] on span "skip" at bounding box center [29, 112] width 19 height 14
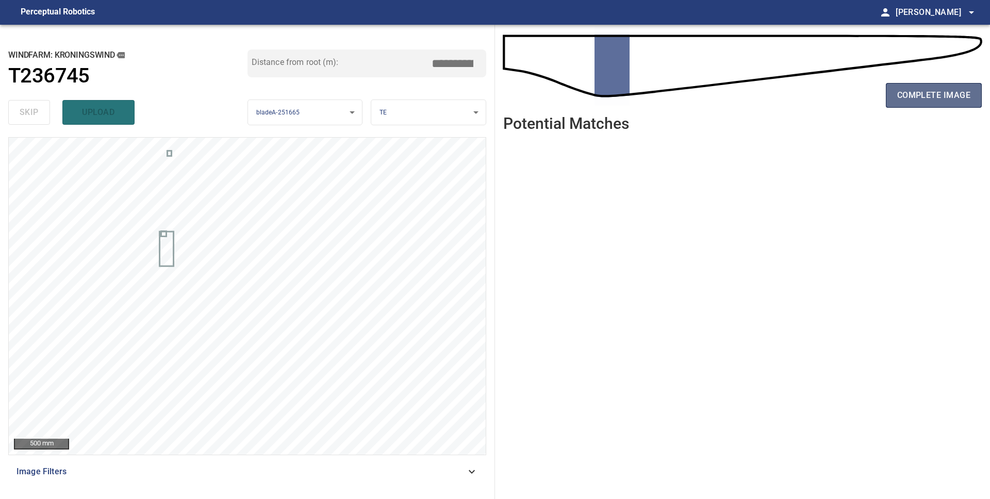
click at [940, 99] on span "complete image" at bounding box center [933, 95] width 73 height 14
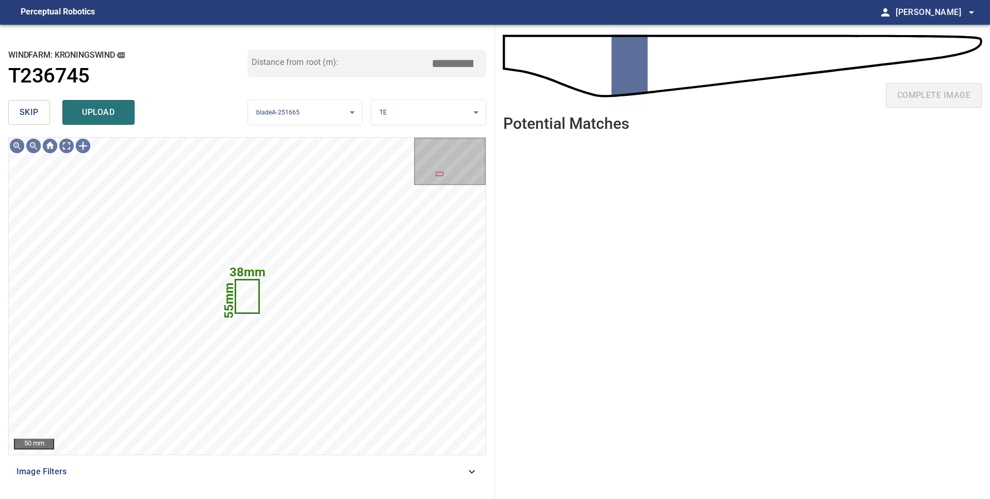
click at [24, 114] on span "skip" at bounding box center [29, 112] width 19 height 14
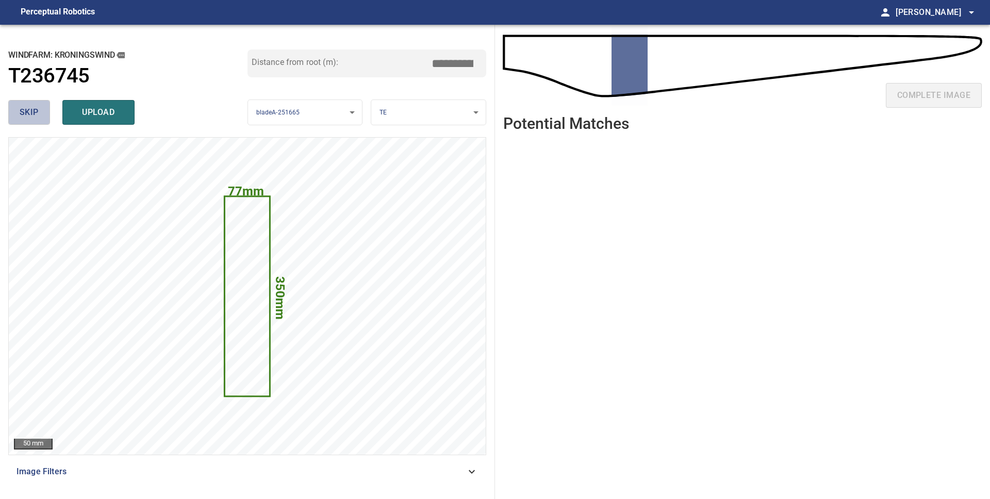
click at [21, 110] on span "skip" at bounding box center [29, 112] width 19 height 14
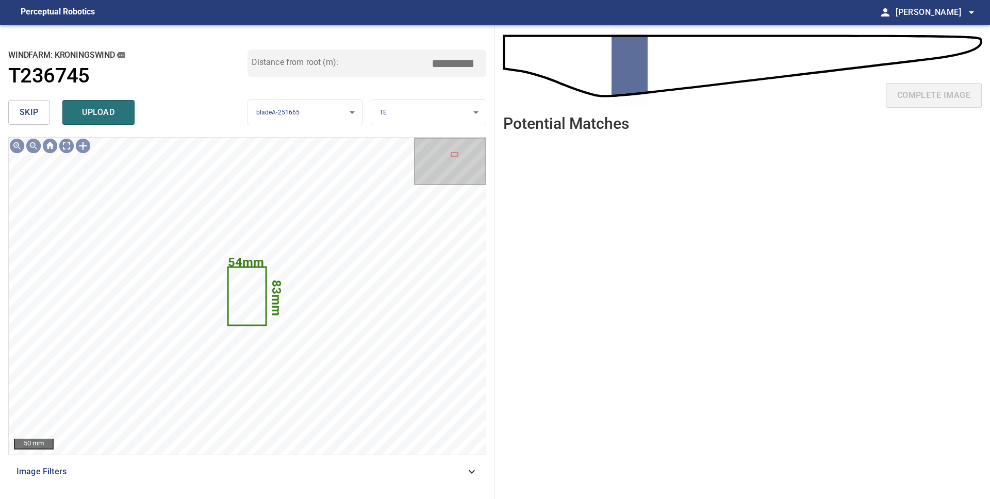
click at [25, 111] on span "skip" at bounding box center [29, 112] width 19 height 14
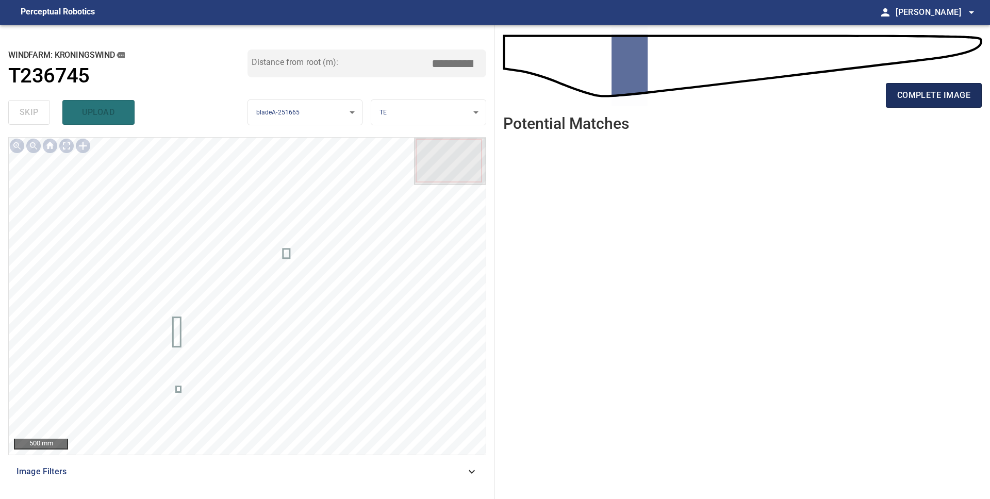
click at [908, 101] on span "complete image" at bounding box center [933, 95] width 73 height 14
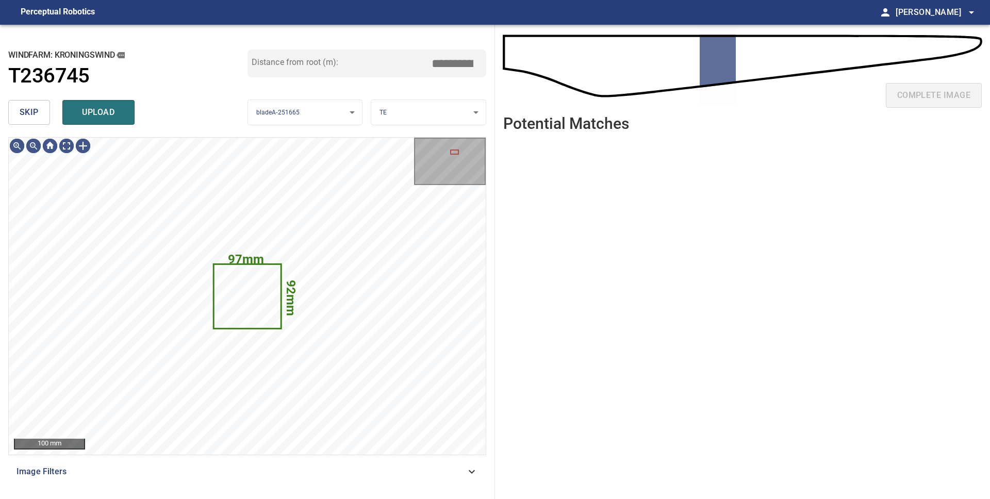
click at [26, 115] on span "skip" at bounding box center [29, 112] width 19 height 14
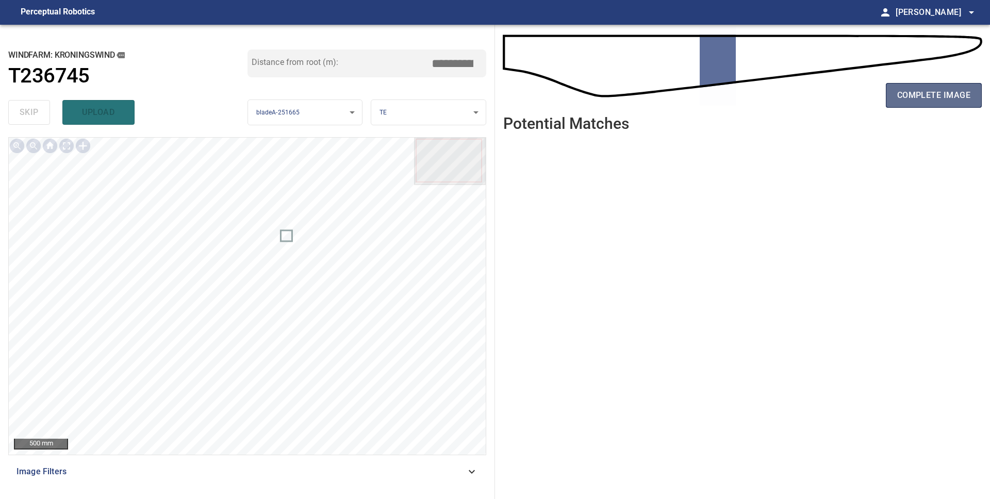
click at [936, 101] on span "complete image" at bounding box center [933, 95] width 73 height 14
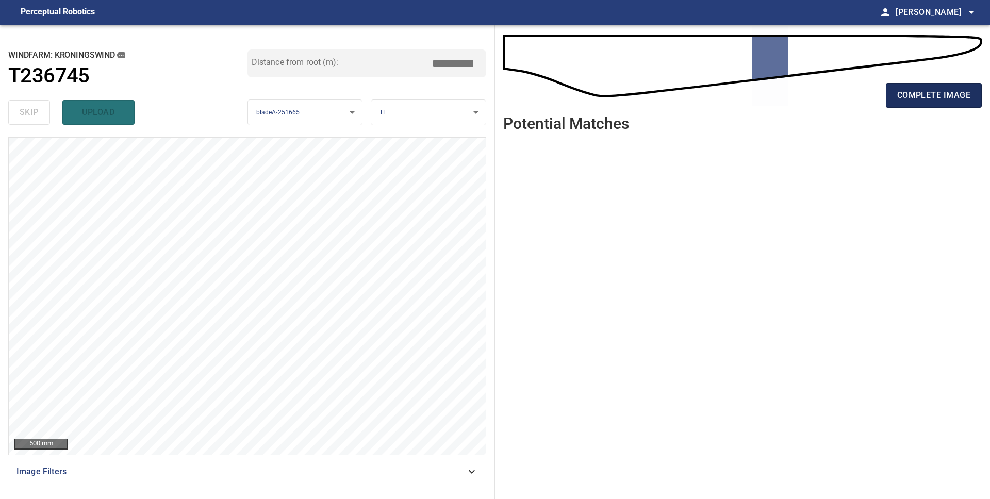
click at [938, 96] on span "complete image" at bounding box center [933, 95] width 73 height 14
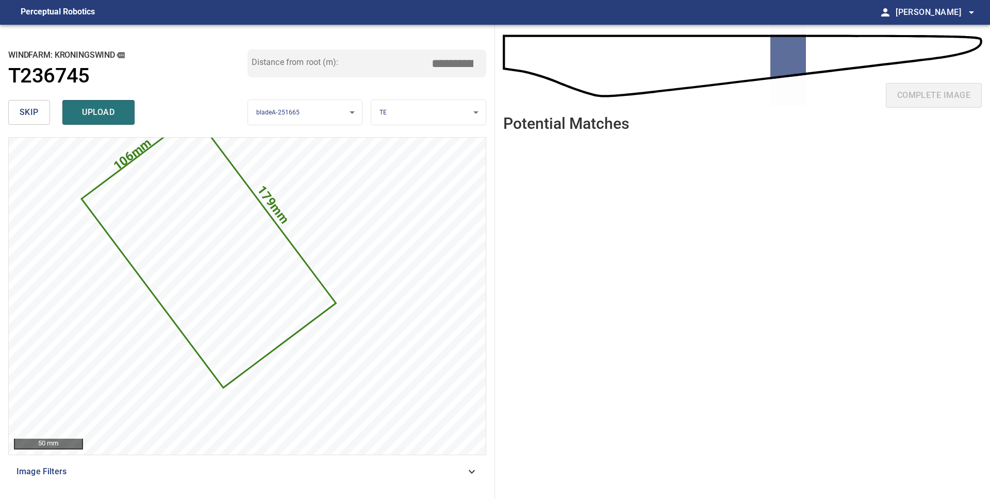
click at [34, 121] on button "skip" at bounding box center [29, 112] width 42 height 25
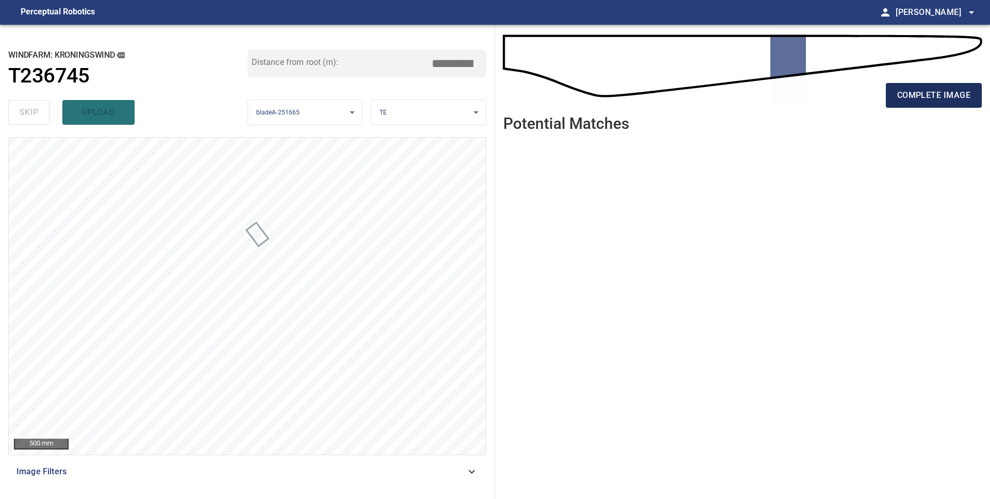
click at [907, 97] on span "complete image" at bounding box center [933, 95] width 73 height 14
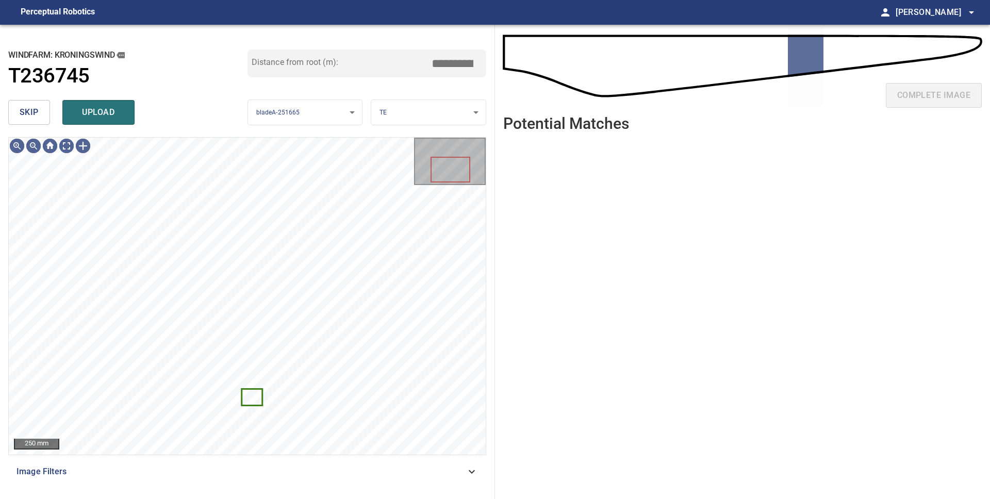
click at [36, 118] on span "skip" at bounding box center [29, 112] width 19 height 14
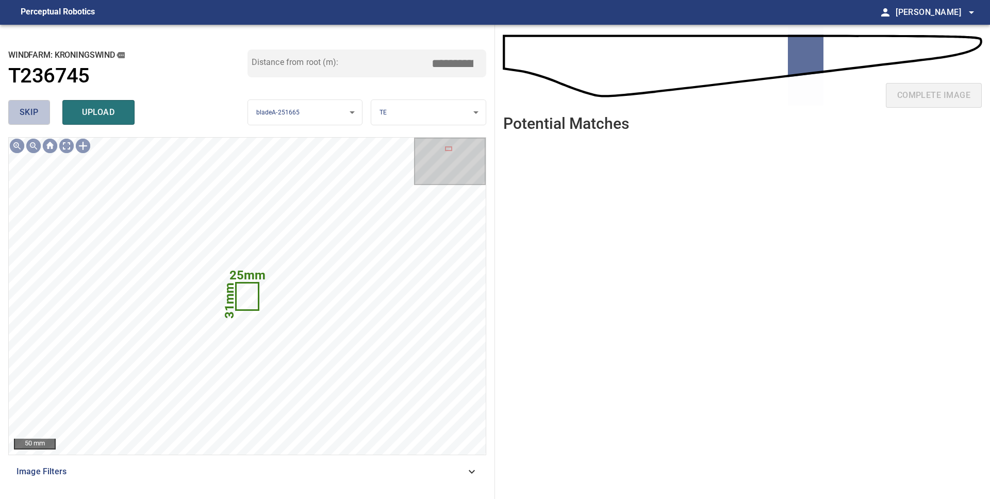
click at [36, 118] on span "skip" at bounding box center [29, 112] width 19 height 14
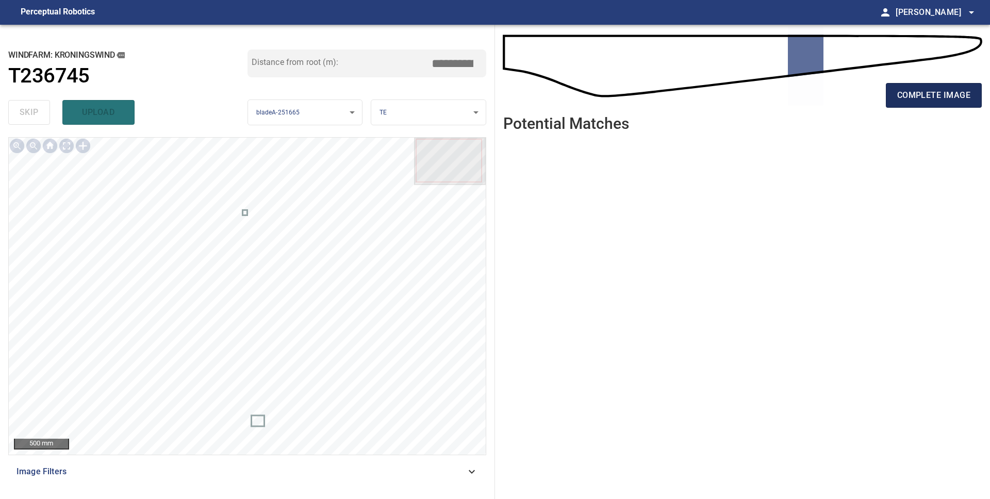
click at [933, 100] on span "complete image" at bounding box center [933, 95] width 73 height 14
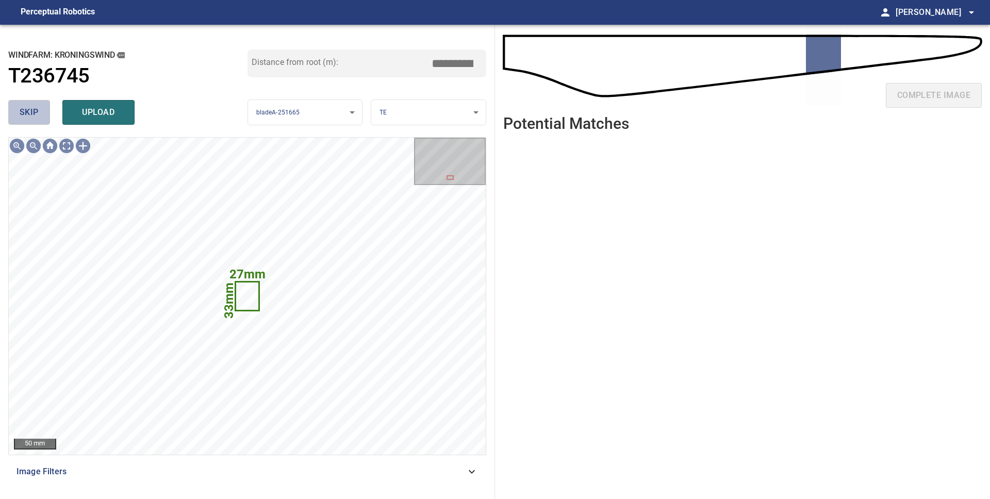
click at [17, 112] on button "skip" at bounding box center [29, 112] width 42 height 25
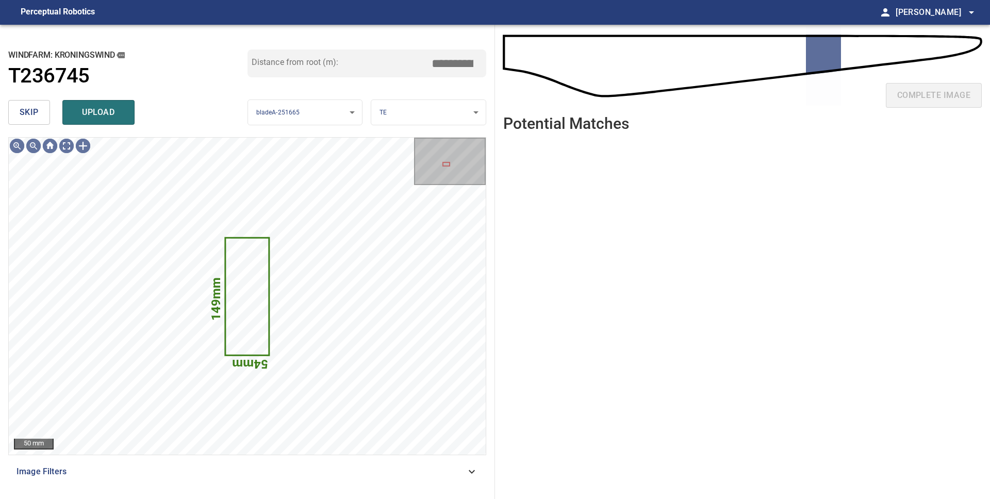
click at [29, 115] on span "skip" at bounding box center [29, 112] width 19 height 14
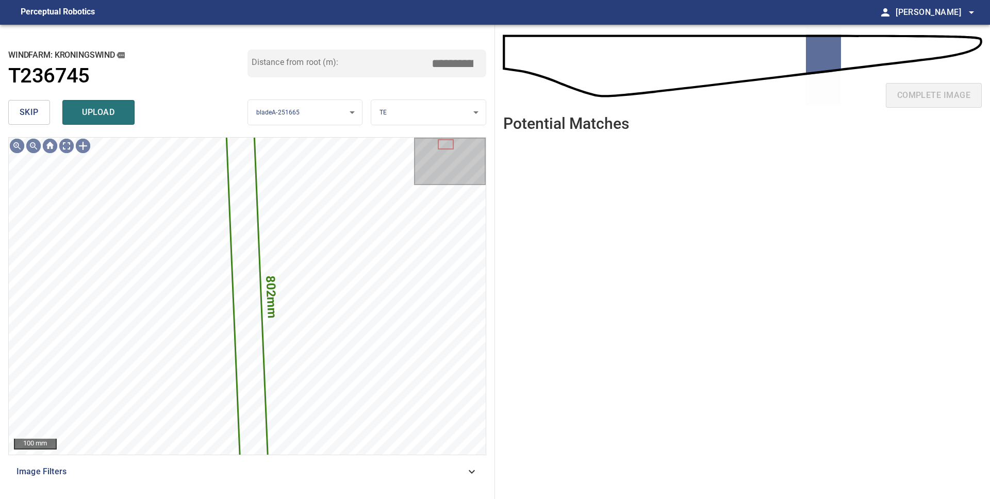
click at [29, 115] on span "skip" at bounding box center [29, 112] width 19 height 14
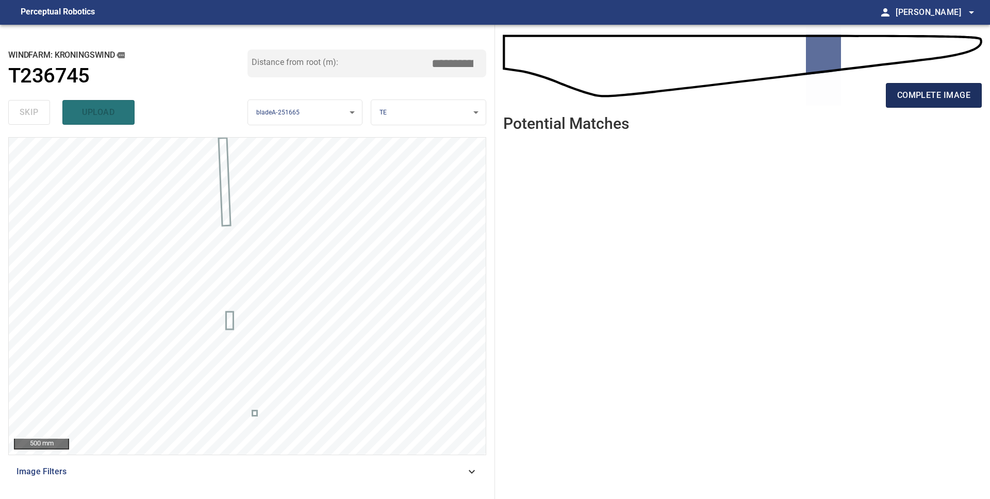
click at [934, 104] on button "complete image" at bounding box center [934, 95] width 96 height 25
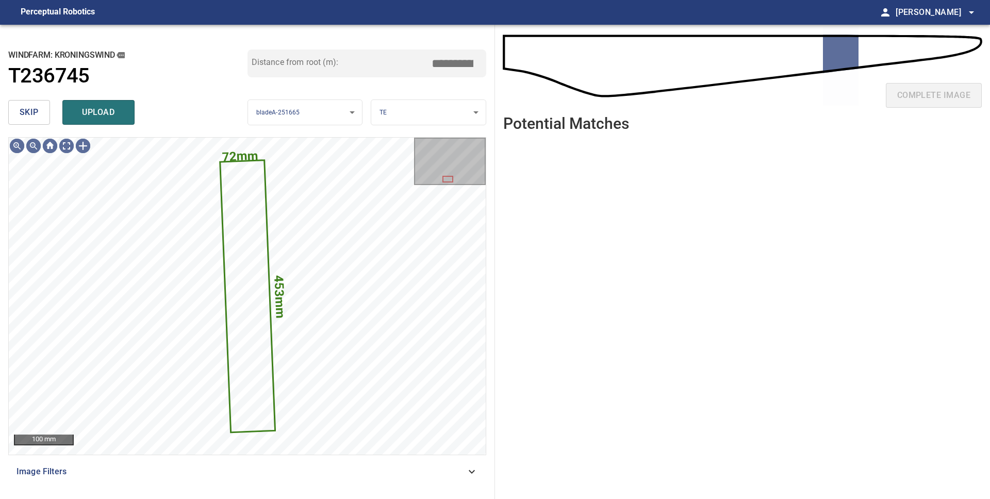
click at [40, 115] on button "skip" at bounding box center [29, 112] width 42 height 25
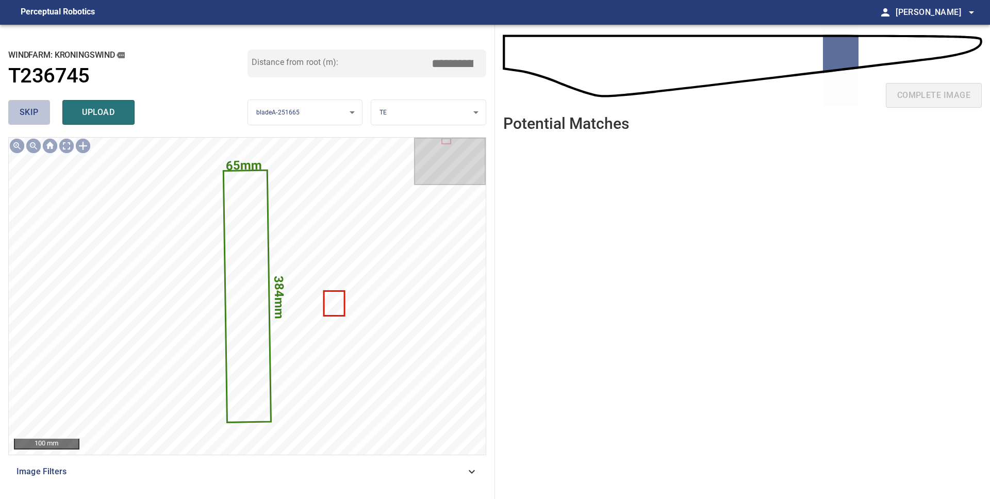
click at [40, 115] on button "skip" at bounding box center [29, 112] width 42 height 25
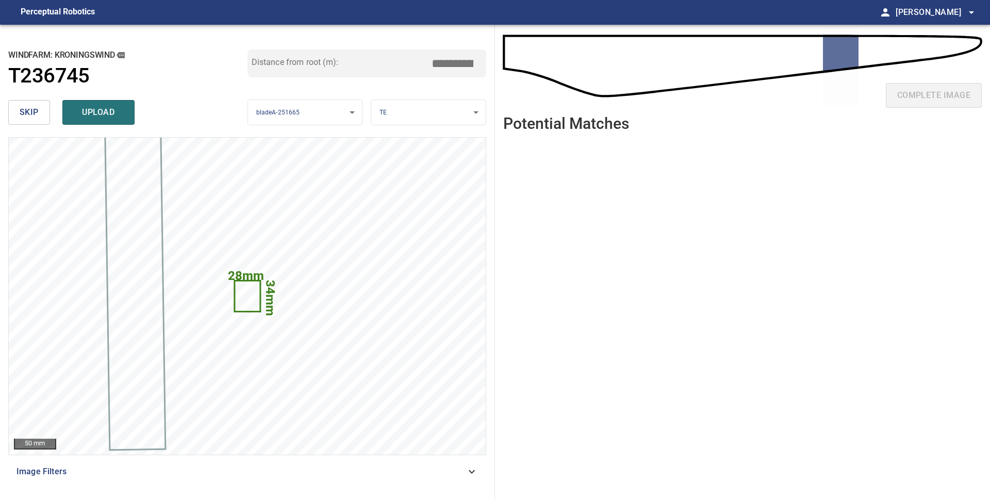
click at [460, 117] on body "**********" at bounding box center [495, 249] width 990 height 499
click at [454, 127] on li "PS" at bounding box center [428, 129] width 114 height 17
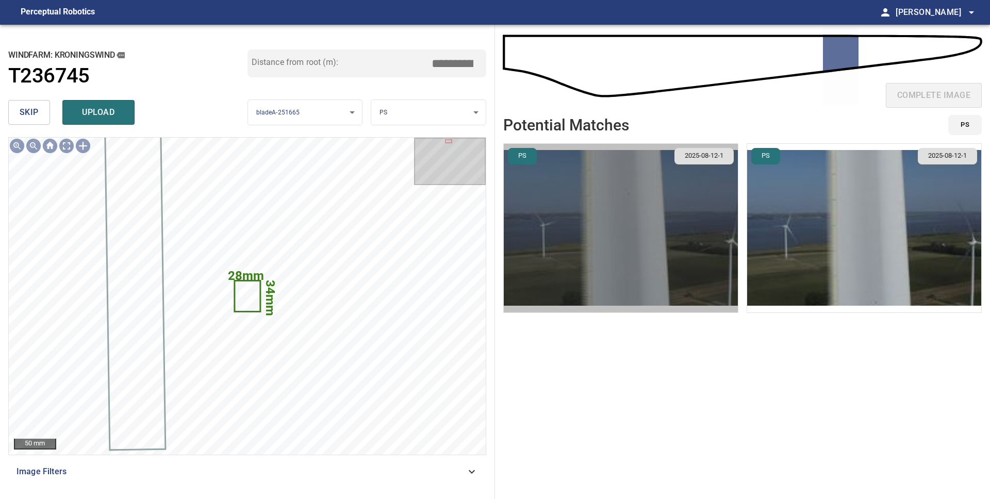
click at [690, 212] on img "button" at bounding box center [621, 228] width 234 height 169
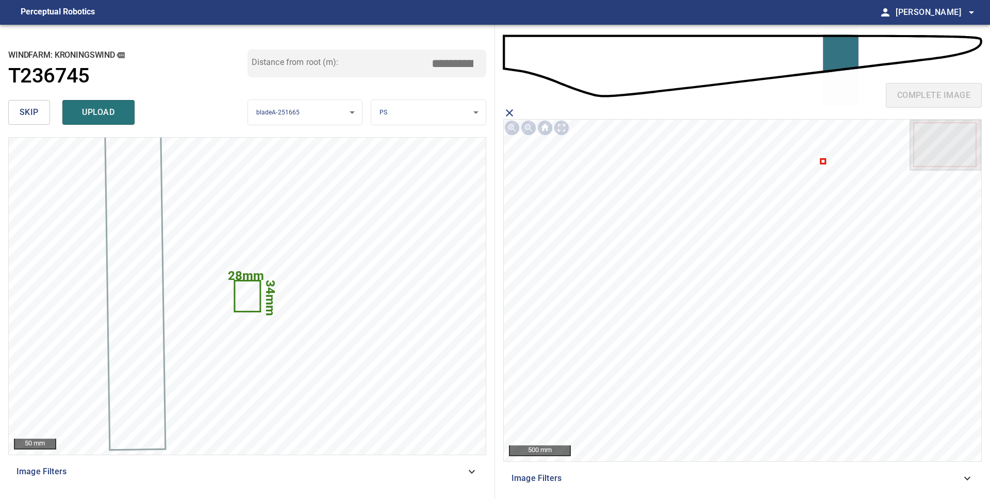
click at [509, 112] on icon "close matching imageResolution:" at bounding box center [509, 112] width 7 height 7
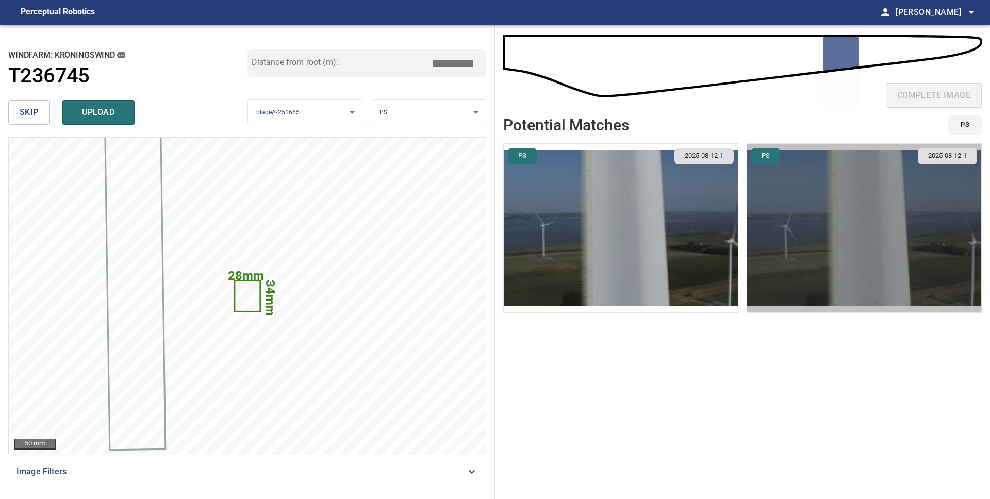
click at [822, 215] on img "button" at bounding box center [864, 228] width 234 height 169
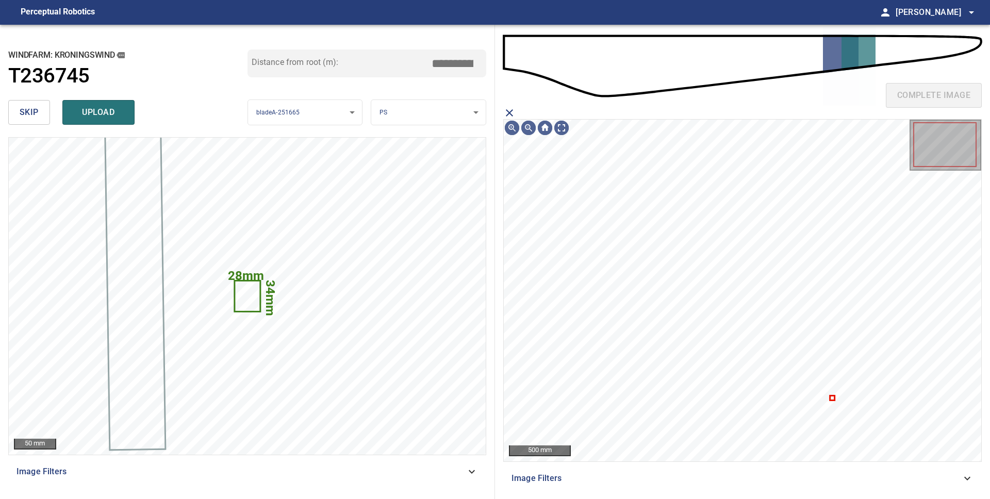
click at [510, 114] on icon "close matching imageResolution:" at bounding box center [509, 113] width 12 height 12
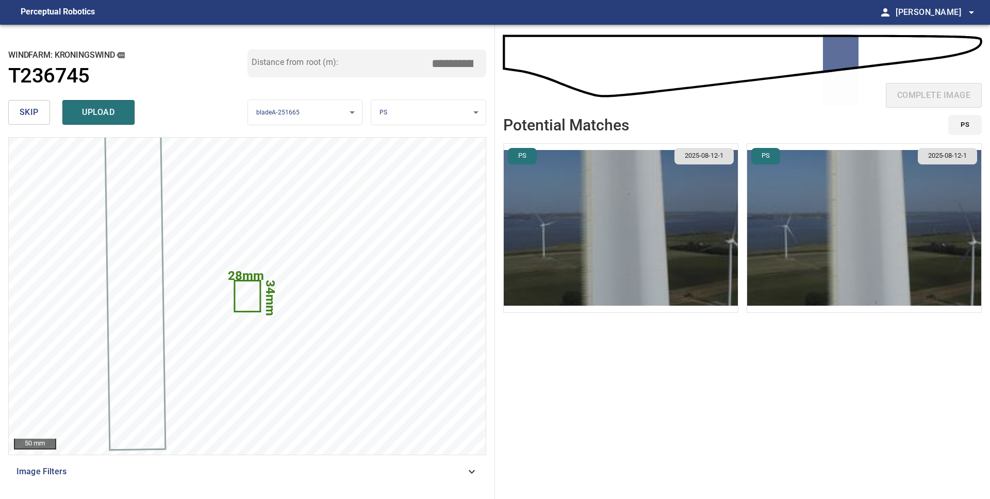
click at [644, 221] on img "button" at bounding box center [621, 228] width 234 height 169
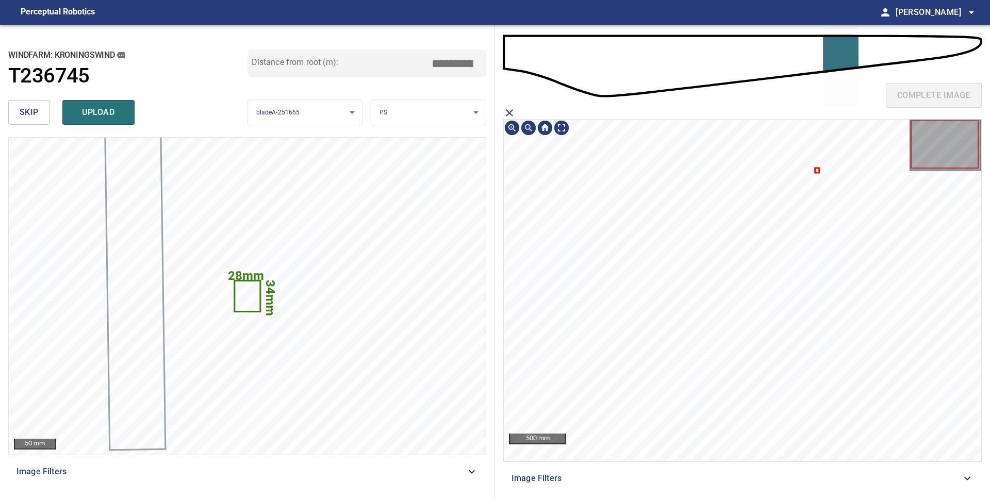
click at [509, 111] on icon "close matching imageResolution:" at bounding box center [509, 113] width 12 height 12
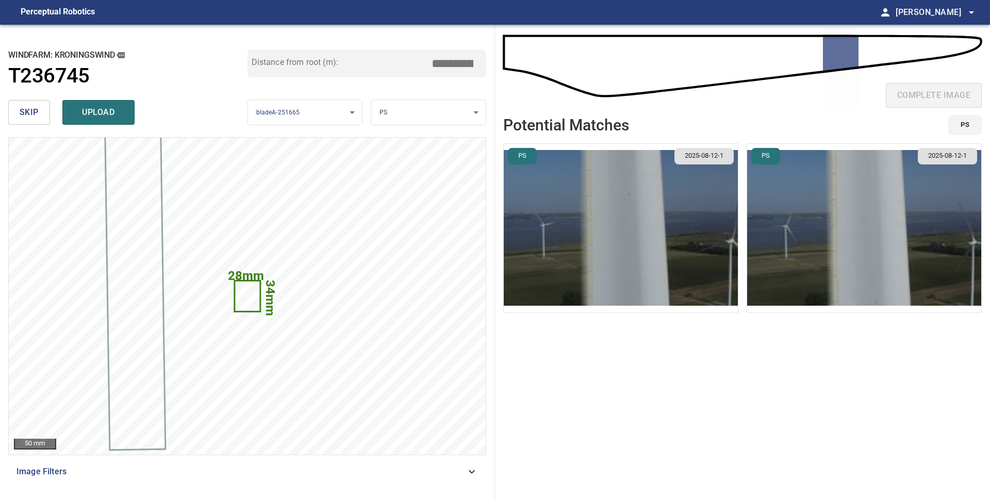
click at [35, 114] on span "skip" at bounding box center [29, 112] width 19 height 14
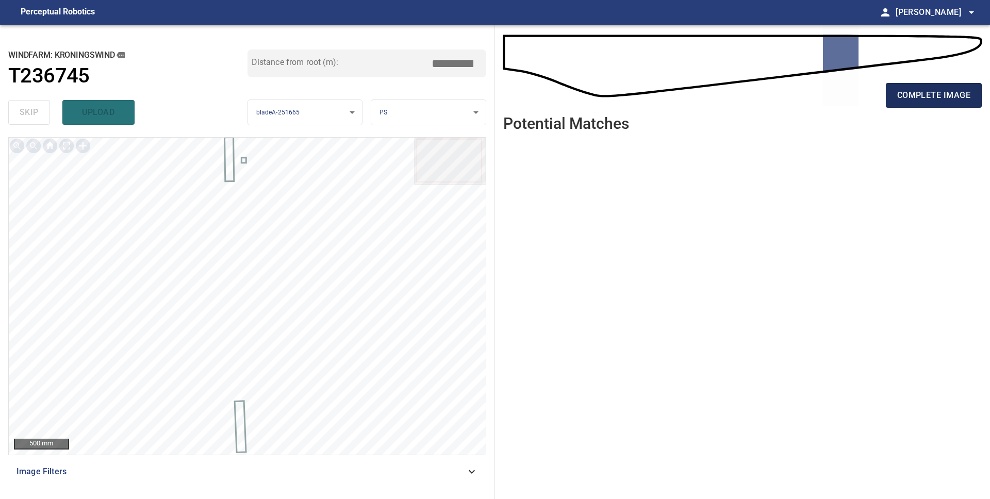
click at [909, 91] on span "complete image" at bounding box center [933, 95] width 73 height 14
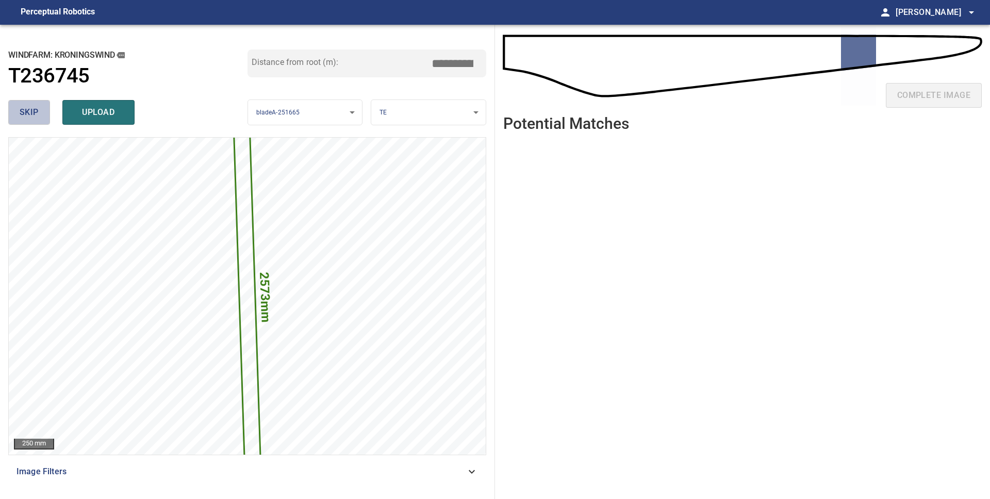
click at [39, 118] on button "skip" at bounding box center [29, 112] width 42 height 25
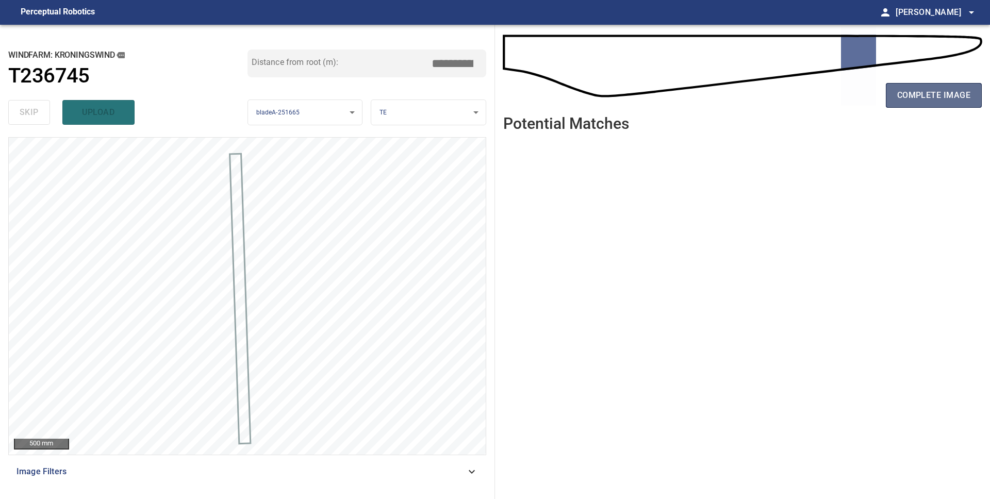
click at [921, 103] on button "complete image" at bounding box center [934, 95] width 96 height 25
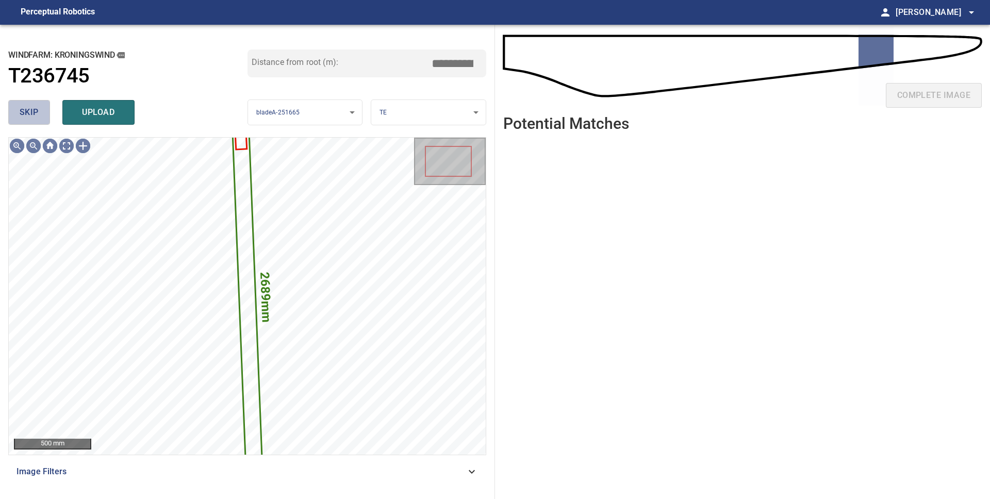
click at [33, 116] on span "skip" at bounding box center [29, 112] width 19 height 14
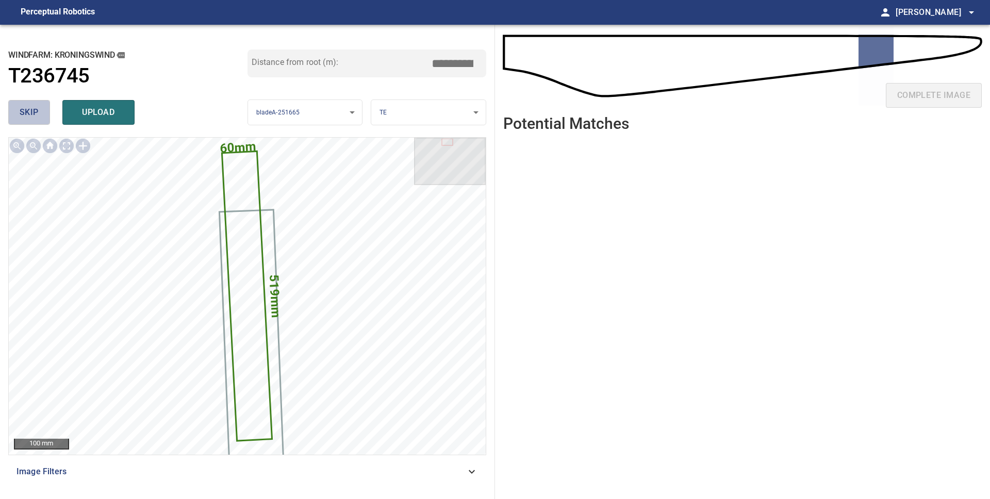
click at [33, 116] on span "skip" at bounding box center [29, 112] width 19 height 14
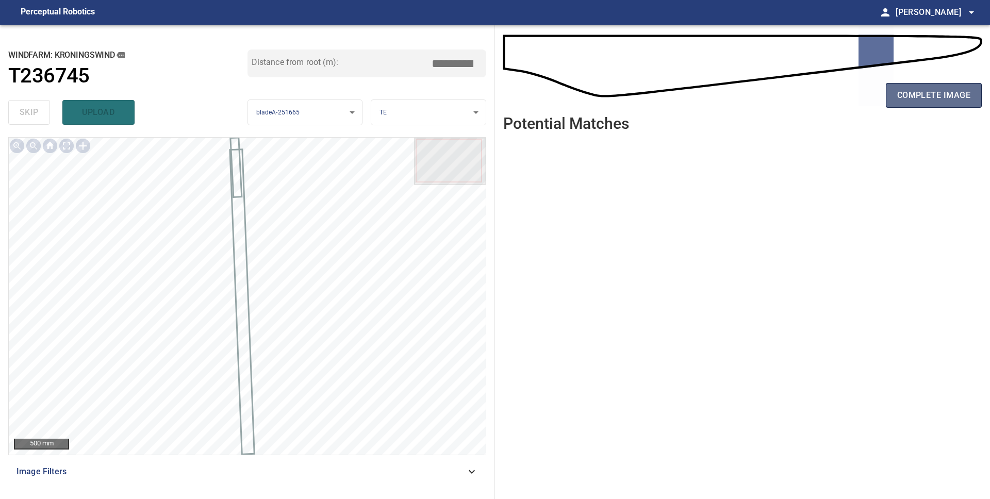
click at [958, 98] on span "complete image" at bounding box center [933, 95] width 73 height 14
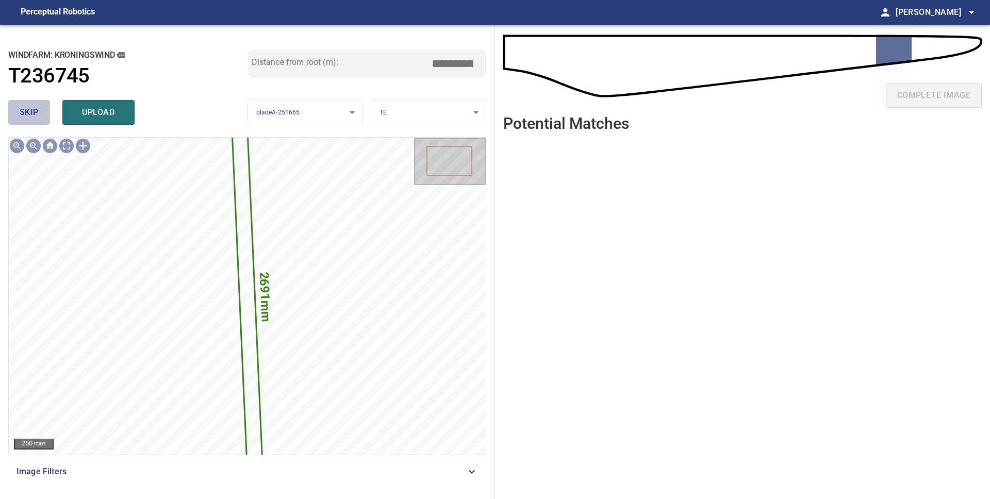
click at [40, 119] on button "skip" at bounding box center [29, 112] width 42 height 25
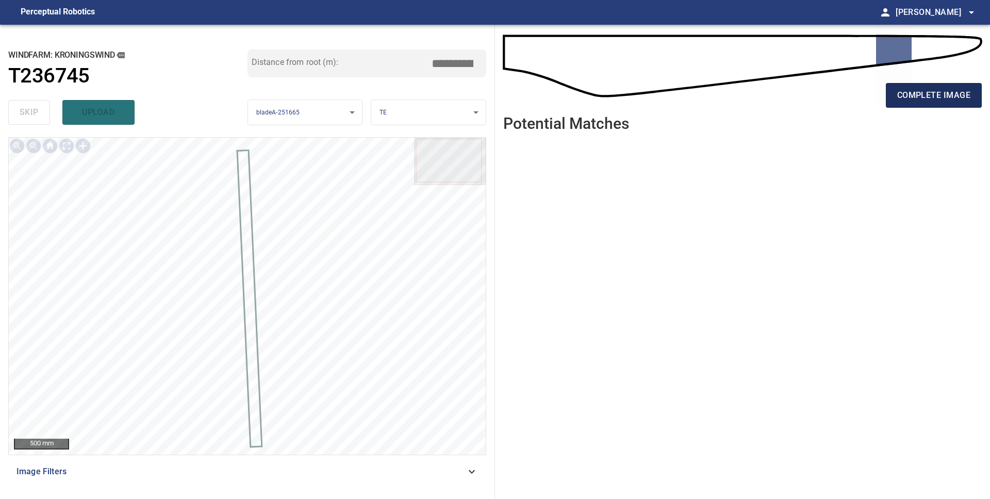
click at [901, 101] on span "complete image" at bounding box center [933, 95] width 73 height 14
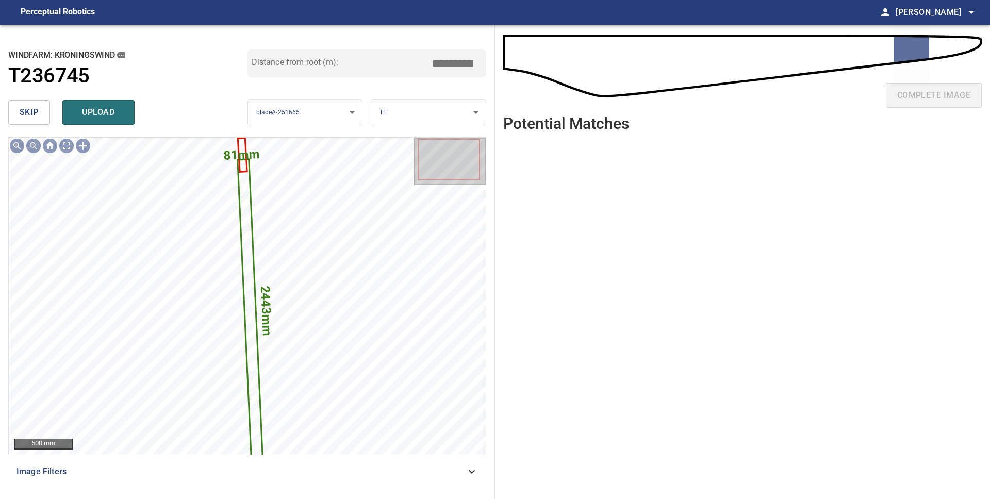
click at [31, 118] on span "skip" at bounding box center [29, 112] width 19 height 14
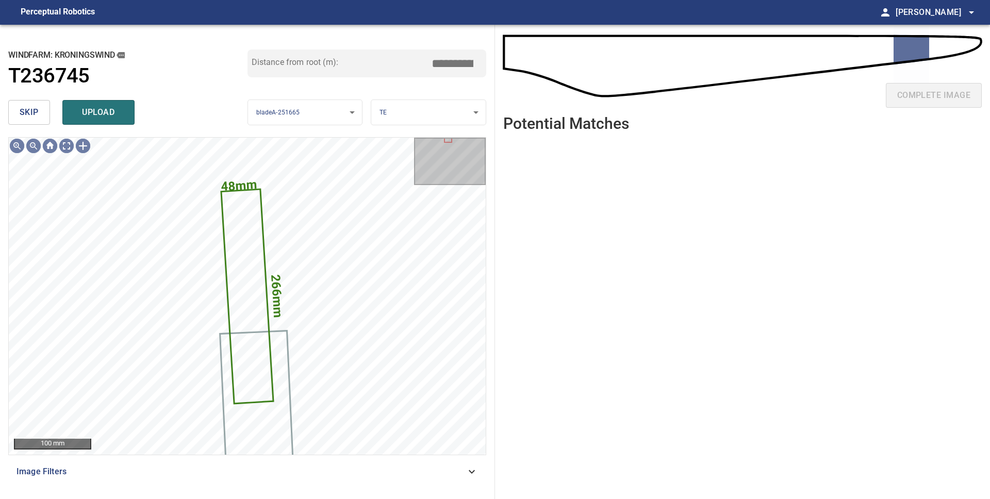
click at [29, 118] on span "skip" at bounding box center [29, 112] width 19 height 14
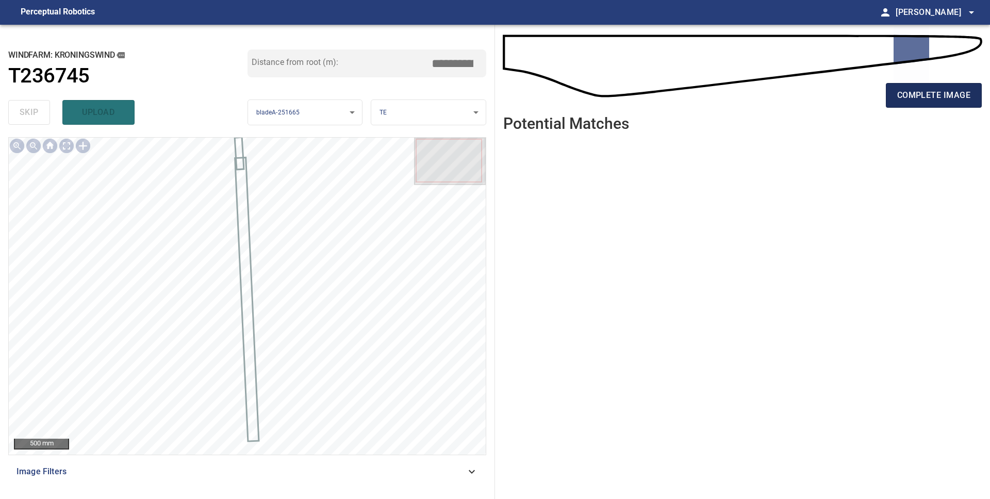
click at [929, 93] on span "complete image" at bounding box center [933, 95] width 73 height 14
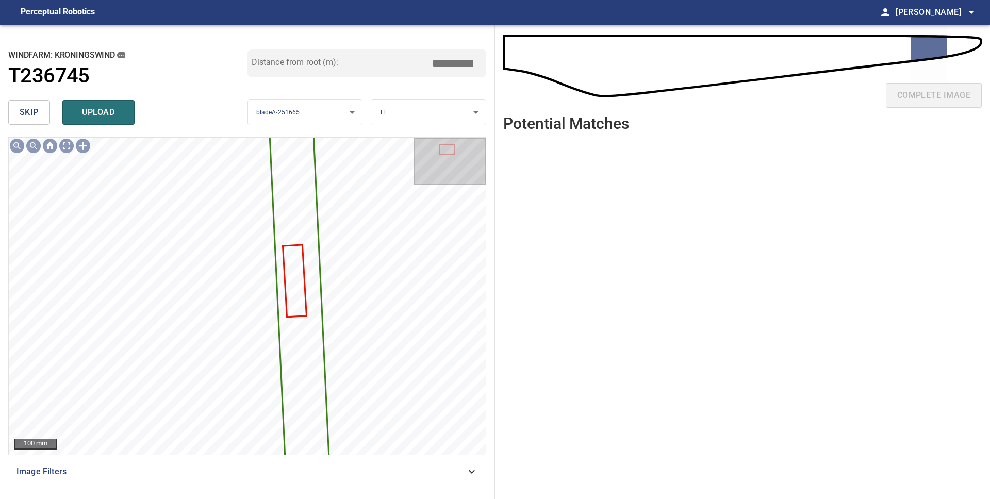
click at [28, 117] on span "skip" at bounding box center [29, 112] width 19 height 14
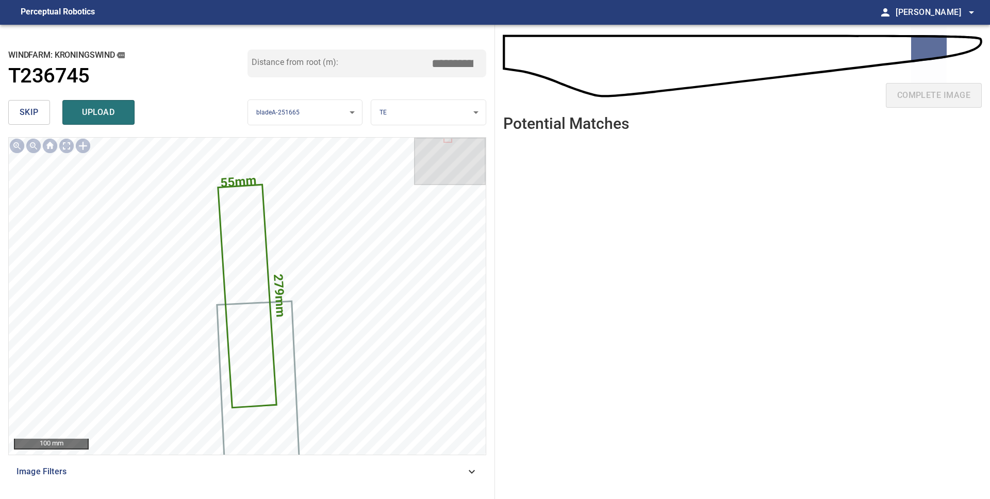
click at [28, 118] on span "skip" at bounding box center [29, 112] width 19 height 14
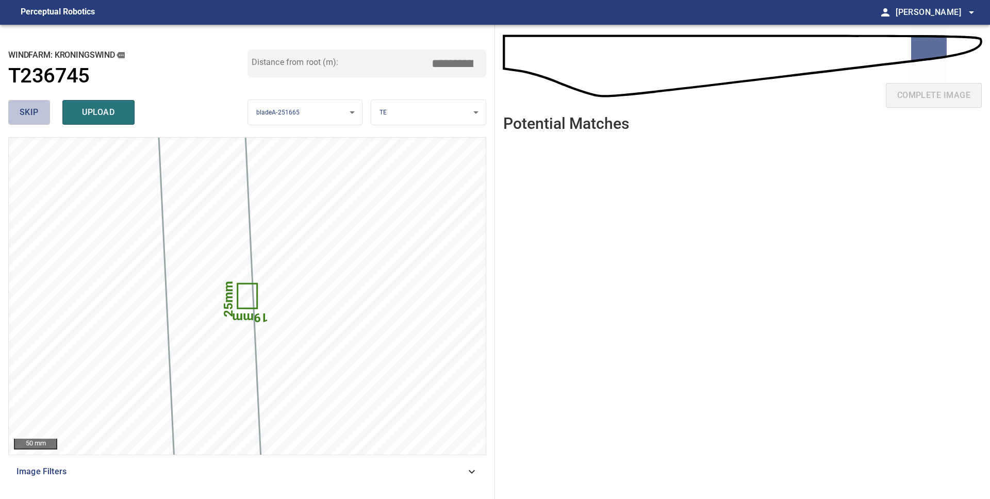
click at [28, 118] on span "skip" at bounding box center [29, 112] width 19 height 14
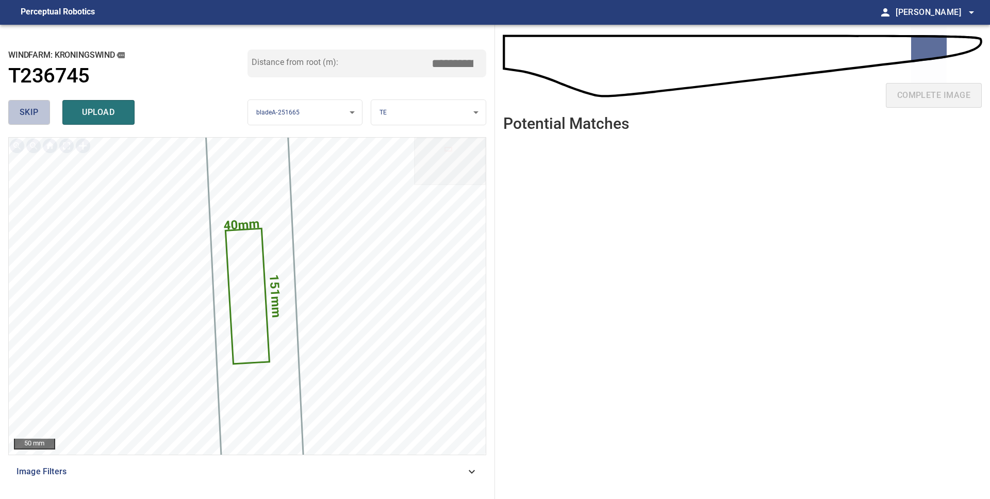
click at [28, 118] on span "skip" at bounding box center [29, 112] width 19 height 14
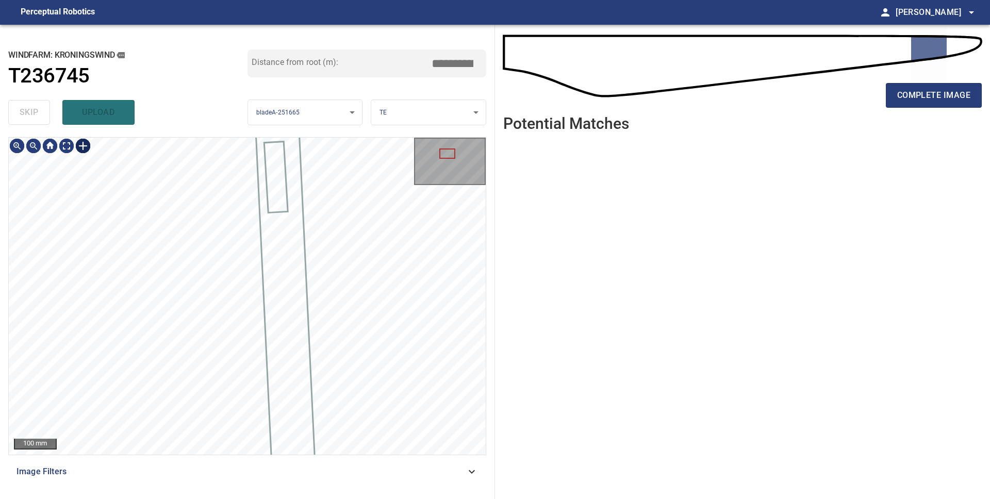
click at [86, 146] on div at bounding box center [83, 146] width 16 height 16
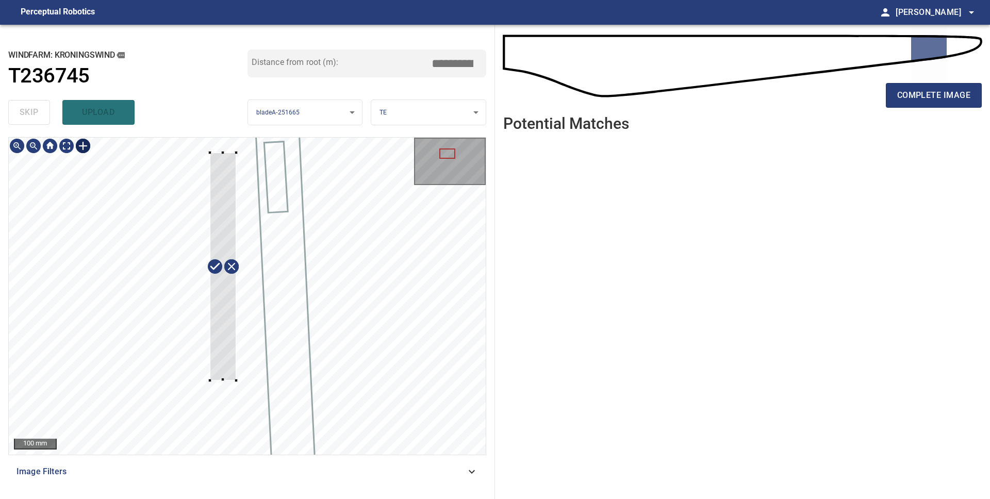
click at [236, 380] on div at bounding box center [247, 296] width 477 height 317
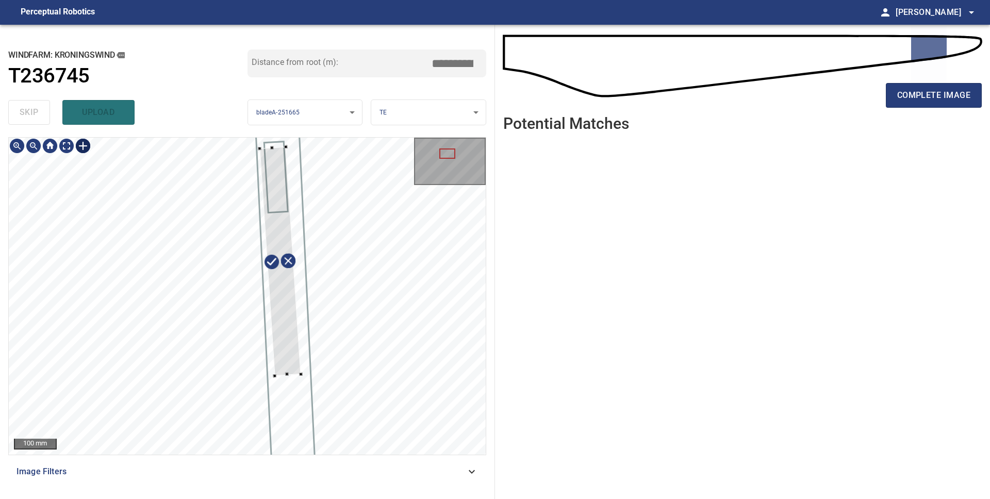
click at [283, 360] on div at bounding box center [279, 261] width 41 height 229
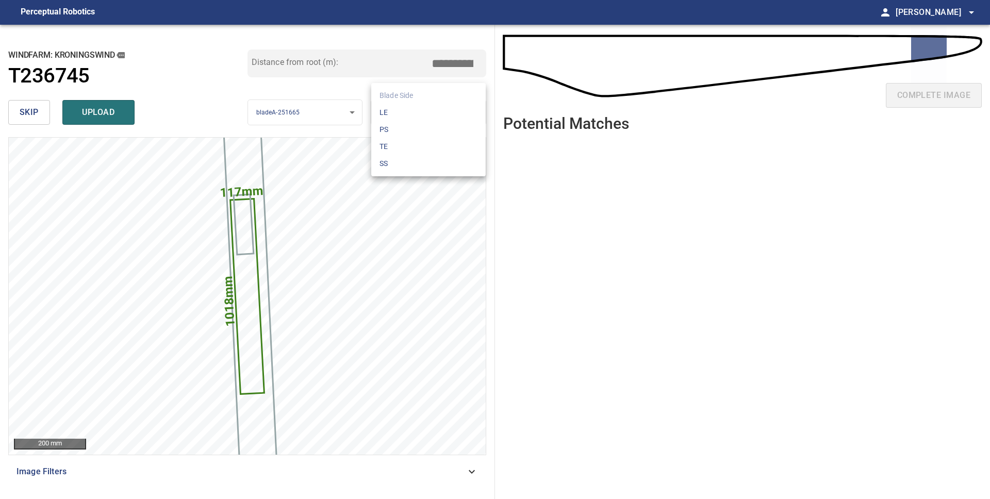
click at [403, 117] on body "**********" at bounding box center [495, 249] width 990 height 499
click at [403, 117] on li "LE" at bounding box center [428, 112] width 114 height 17
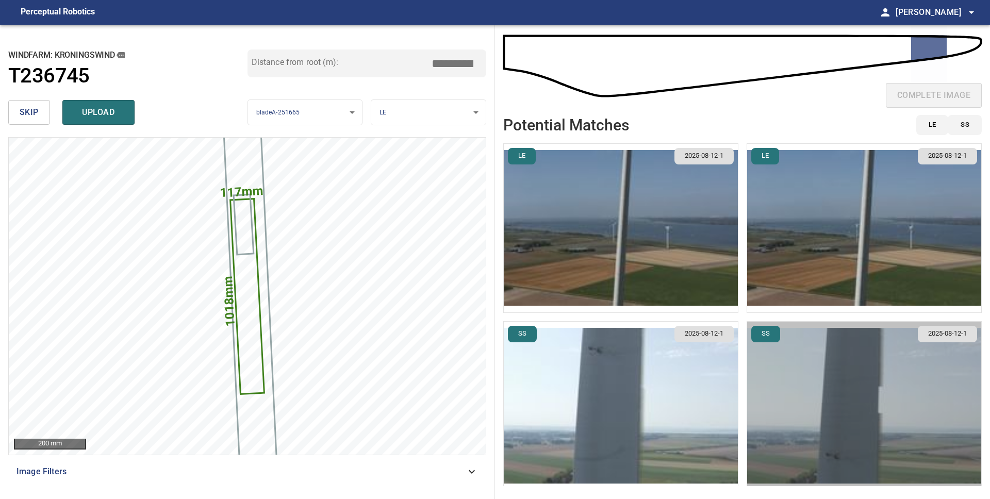
click at [839, 413] on img "button" at bounding box center [864, 406] width 234 height 169
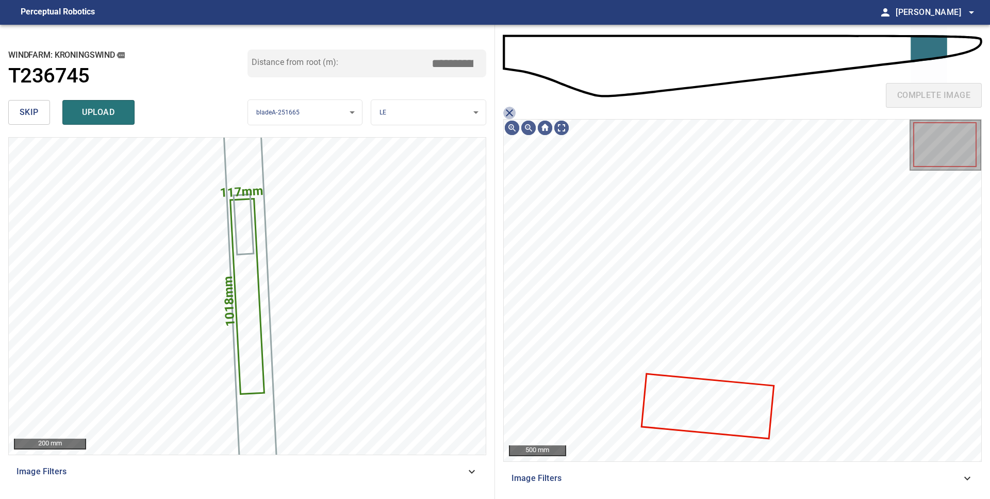
click at [511, 110] on icon "close matching imageResolution:" at bounding box center [509, 112] width 7 height 7
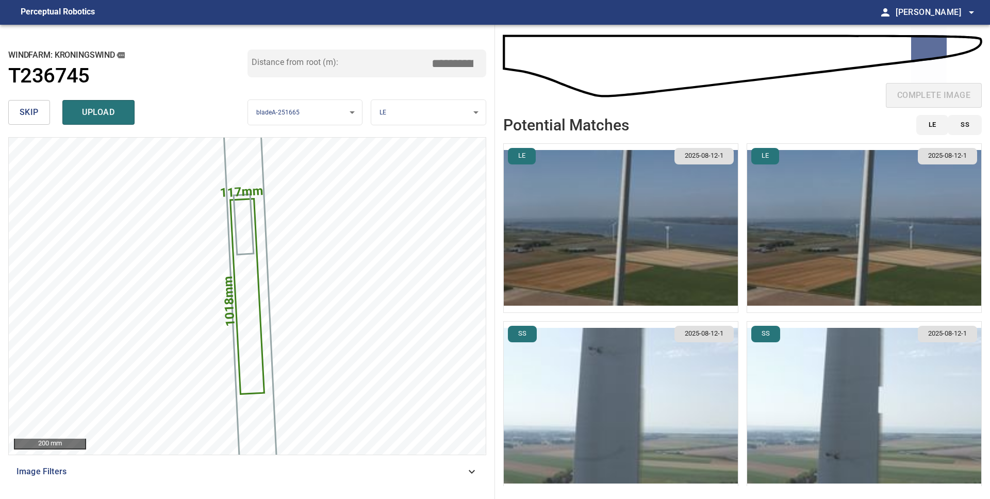
click at [391, 114] on body "**********" at bounding box center [495, 249] width 990 height 499
click at [399, 128] on li "PS" at bounding box center [428, 129] width 114 height 17
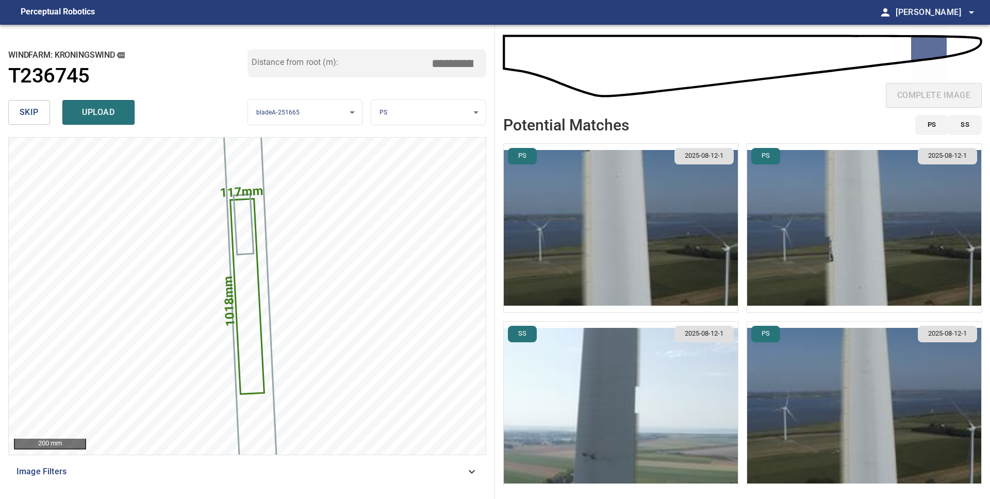
click at [827, 276] on img "button" at bounding box center [864, 228] width 234 height 169
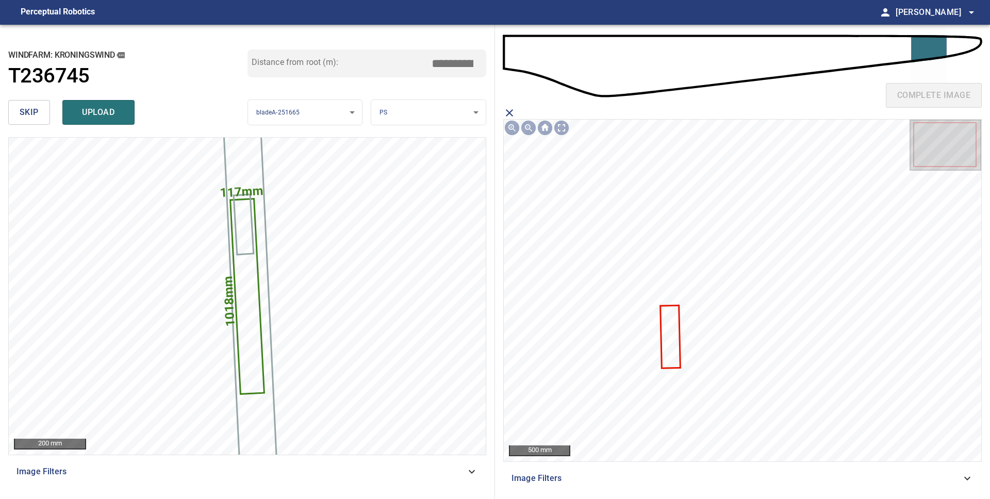
click at [676, 352] on icon at bounding box center [670, 336] width 19 height 61
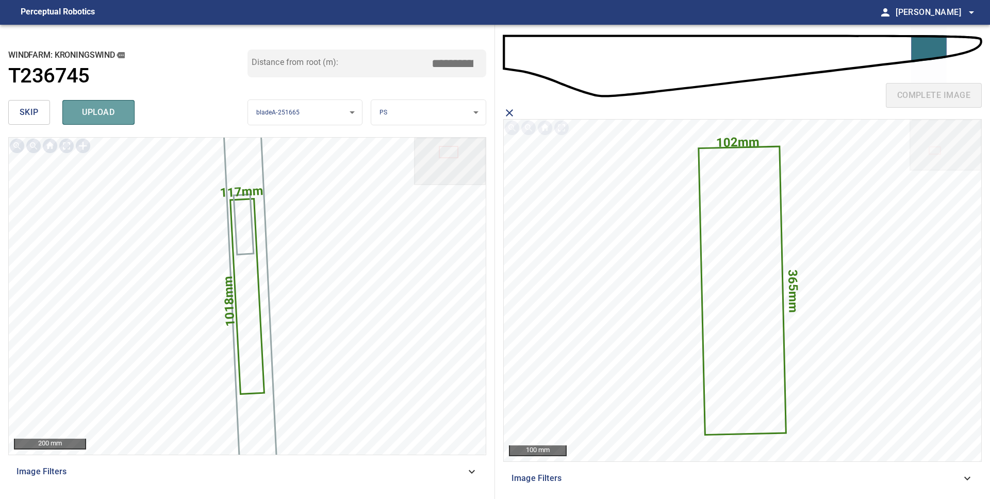
click at [89, 109] on span "upload" at bounding box center [98, 112] width 49 height 14
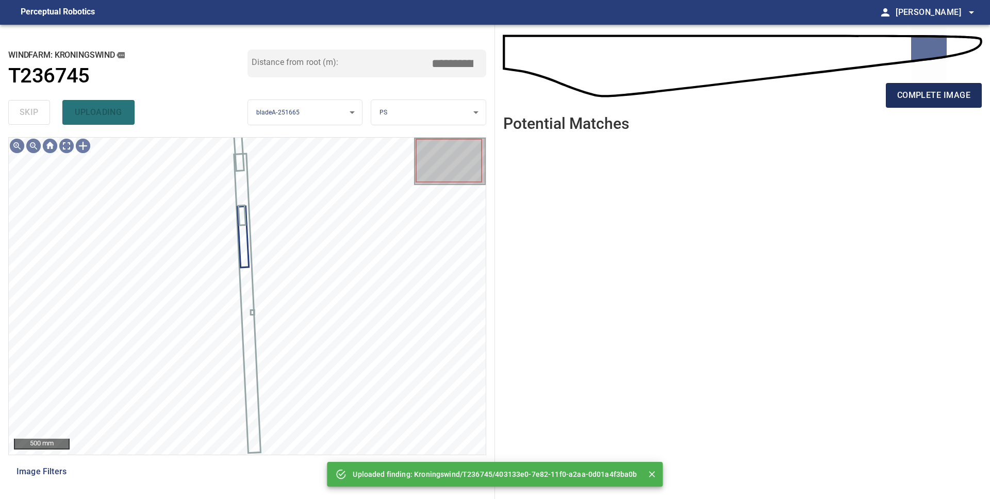
click at [921, 98] on span "complete image" at bounding box center [933, 95] width 73 height 14
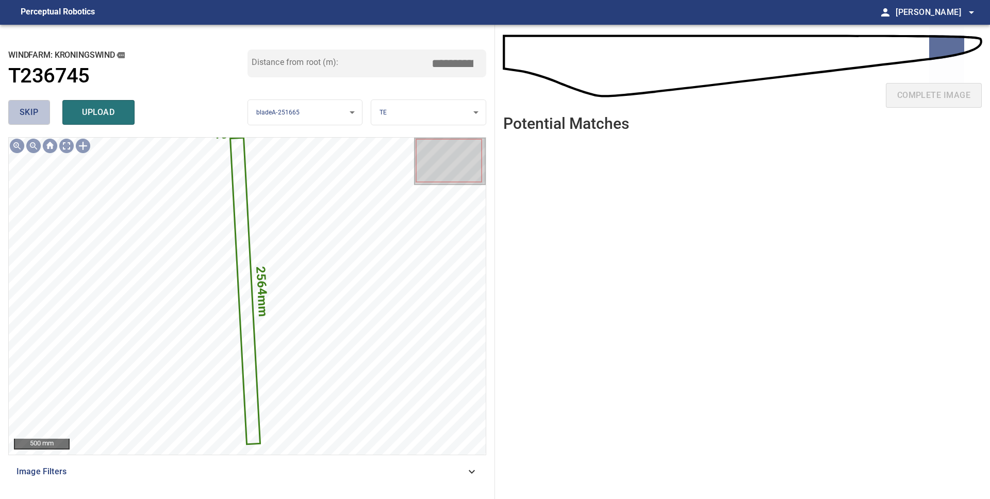
click at [39, 111] on button "skip" at bounding box center [29, 112] width 42 height 25
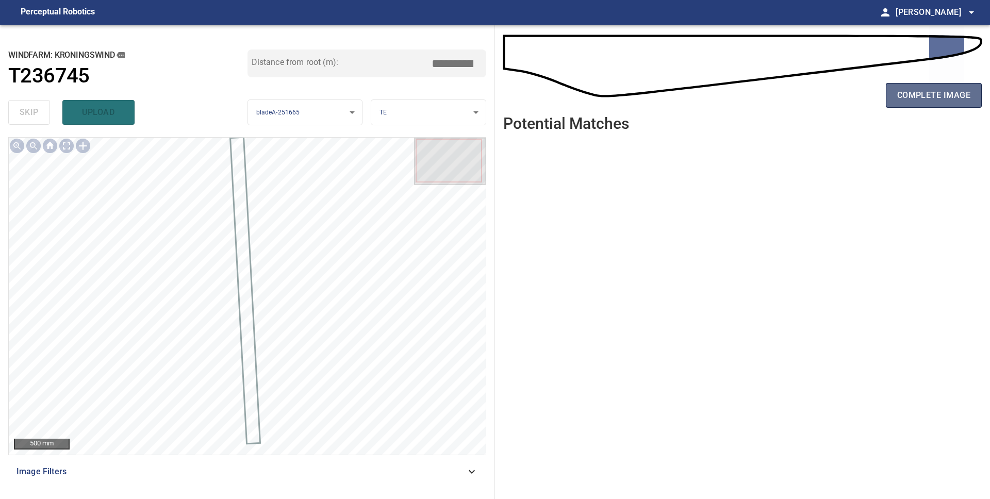
click at [929, 93] on span "complete image" at bounding box center [933, 95] width 73 height 14
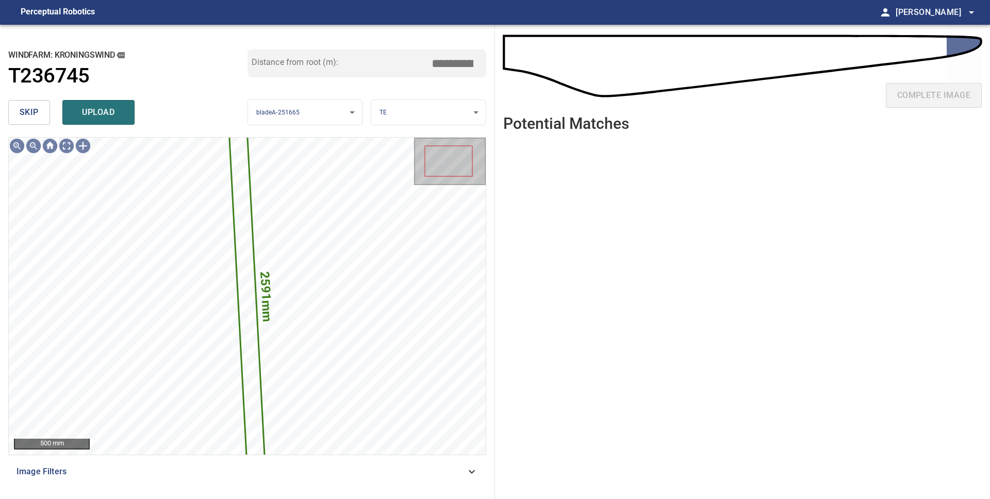
click at [26, 113] on span "skip" at bounding box center [29, 112] width 19 height 14
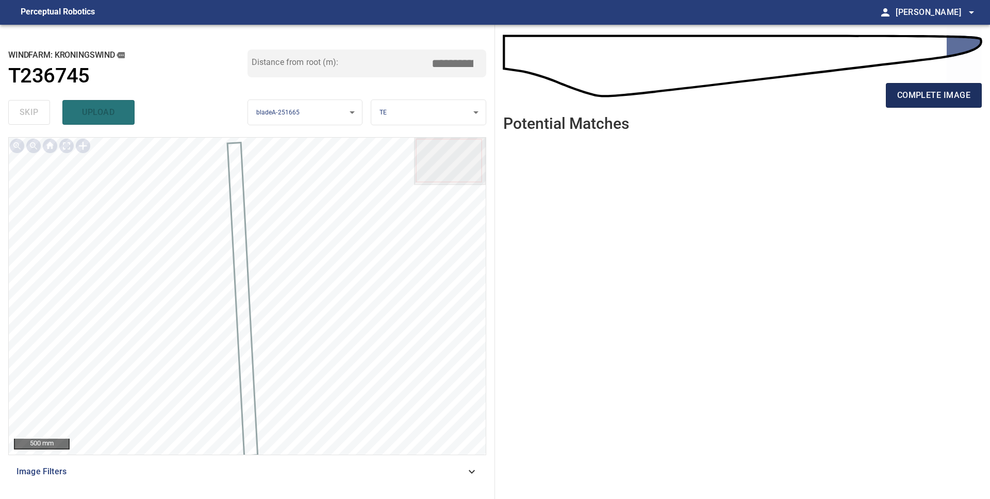
click at [904, 98] on span "complete image" at bounding box center [933, 95] width 73 height 14
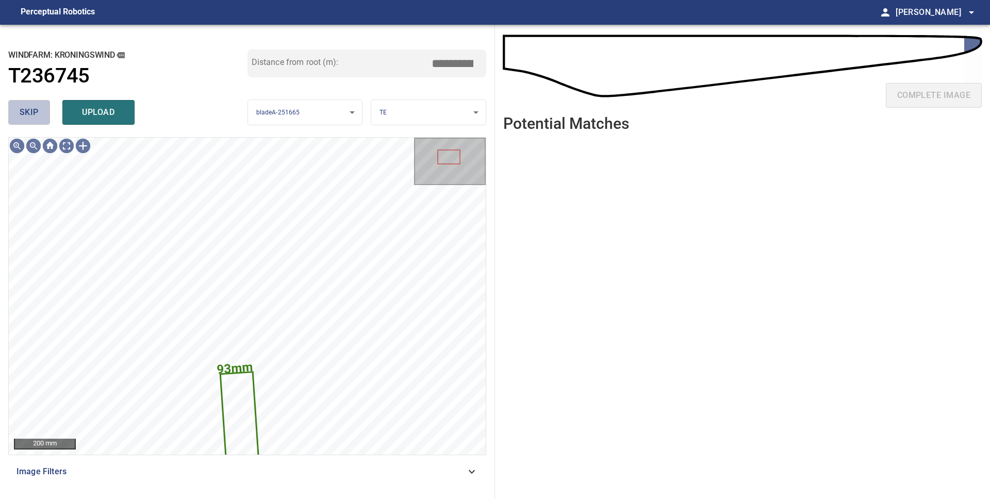
click at [28, 114] on span "skip" at bounding box center [29, 112] width 19 height 14
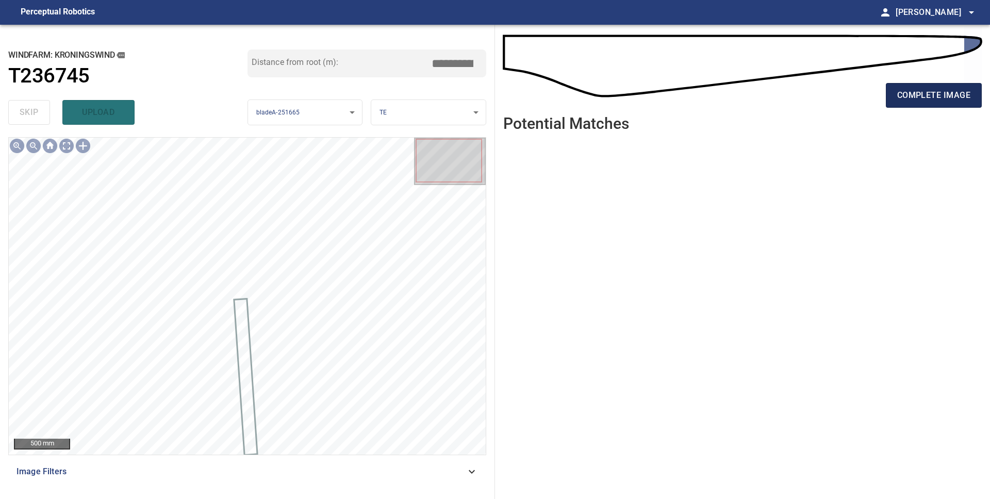
click at [891, 99] on button "complete image" at bounding box center [934, 95] width 96 height 25
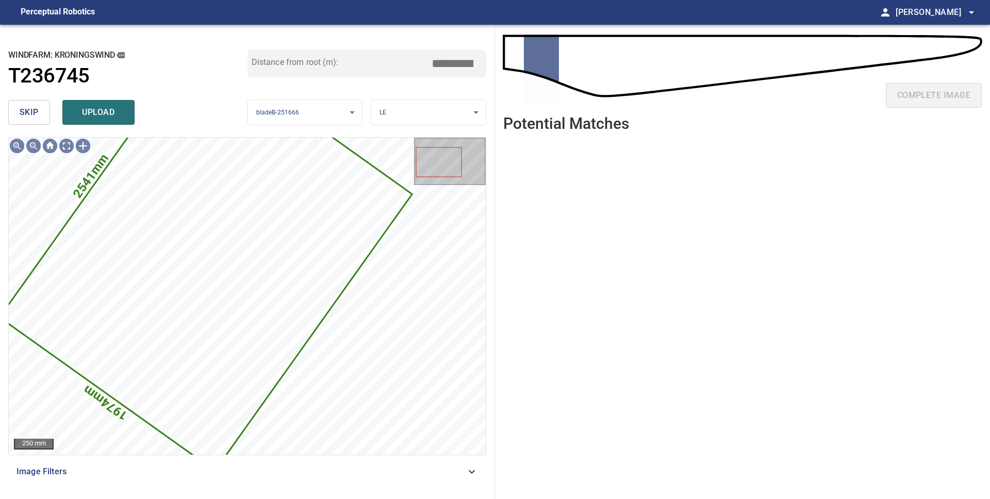
click at [22, 108] on span "skip" at bounding box center [29, 112] width 19 height 14
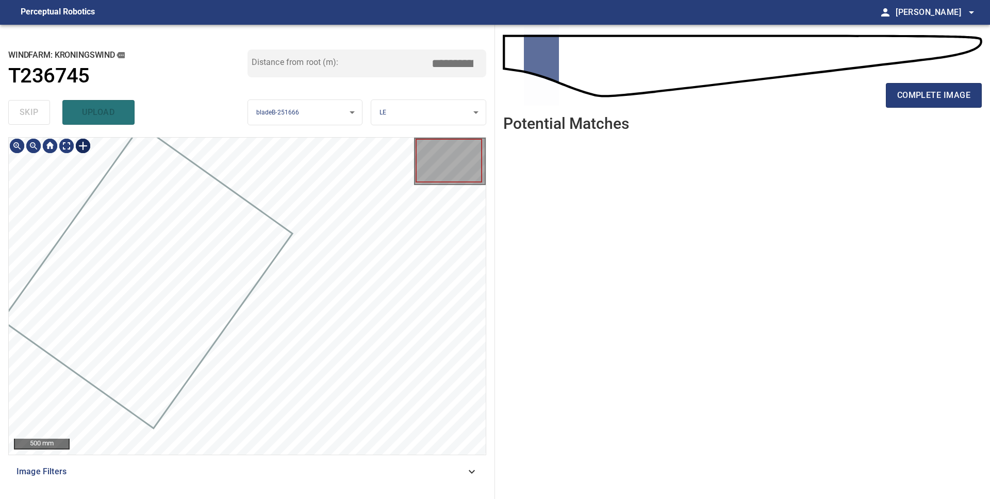
click at [79, 148] on div at bounding box center [83, 146] width 16 height 16
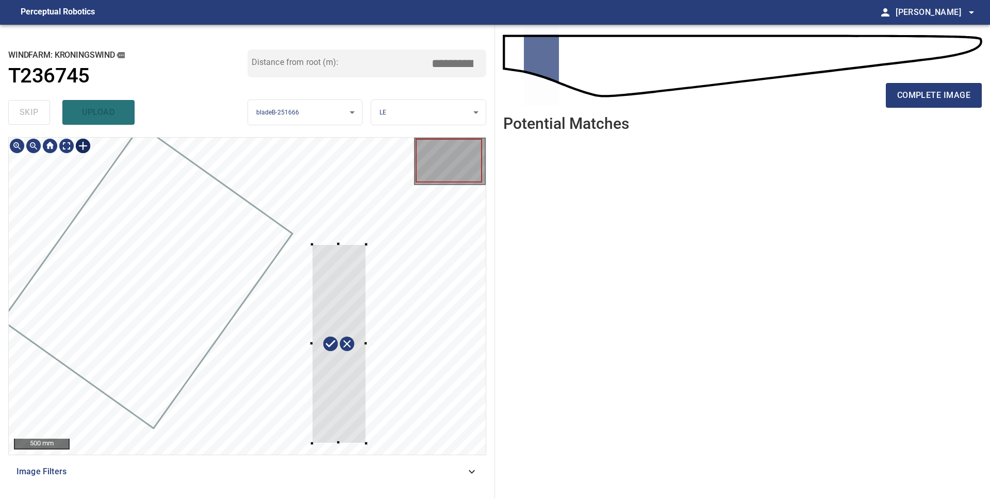
click at [311, 443] on div at bounding box center [247, 296] width 477 height 317
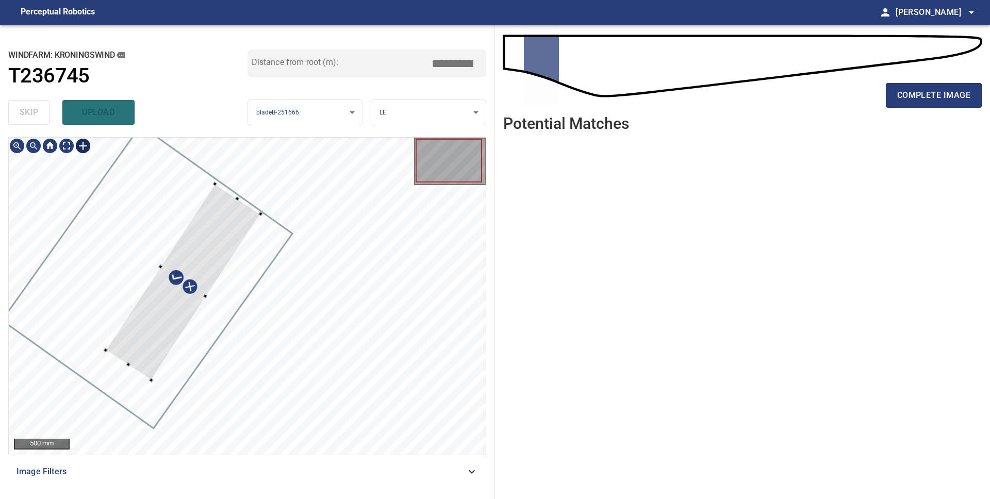
click at [197, 256] on div at bounding box center [182, 282] width 155 height 196
click at [193, 187] on div at bounding box center [247, 296] width 477 height 317
click at [227, 252] on div at bounding box center [188, 294] width 135 height 176
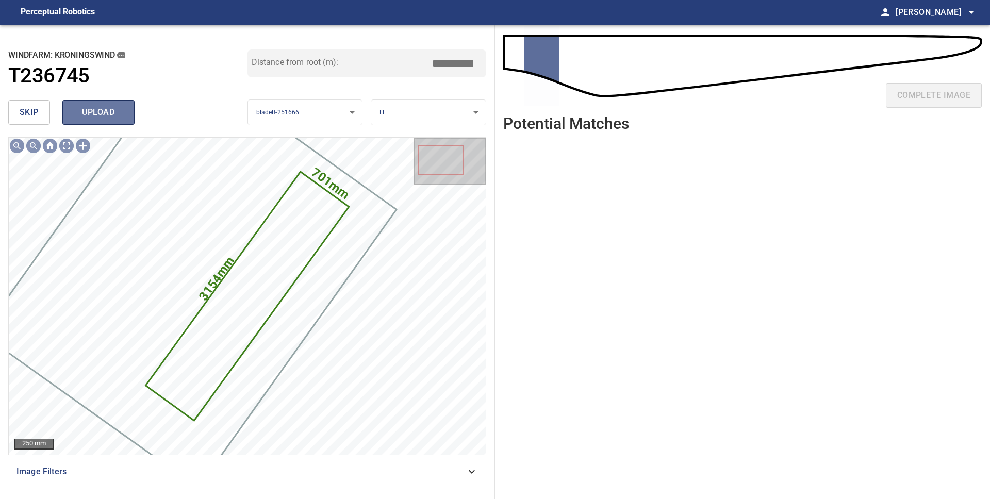
click at [101, 109] on span "upload" at bounding box center [98, 112] width 49 height 14
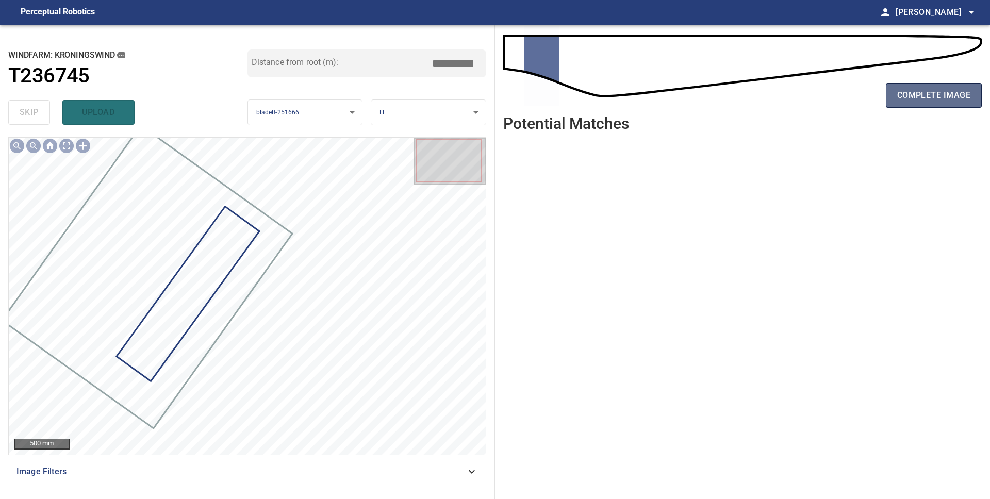
click at [911, 98] on span "complete image" at bounding box center [933, 95] width 73 height 14
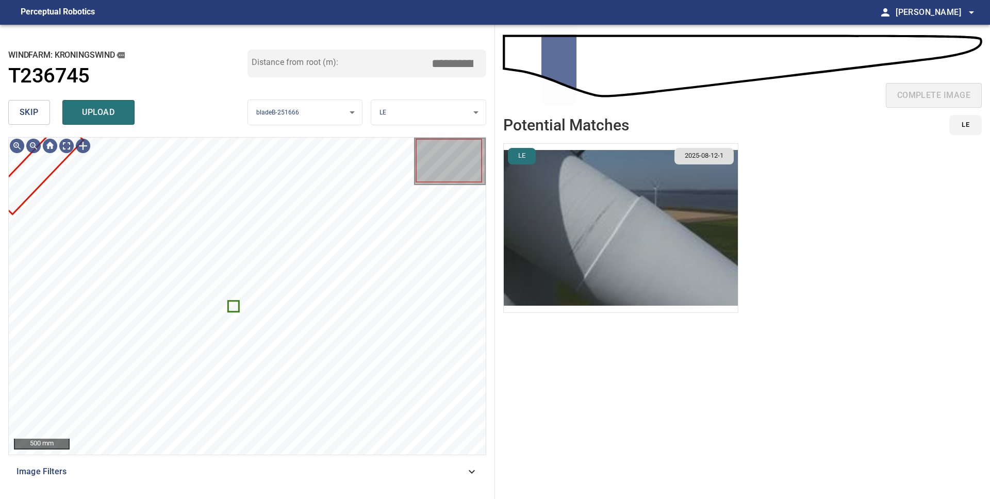
click at [654, 216] on img "button" at bounding box center [621, 228] width 234 height 169
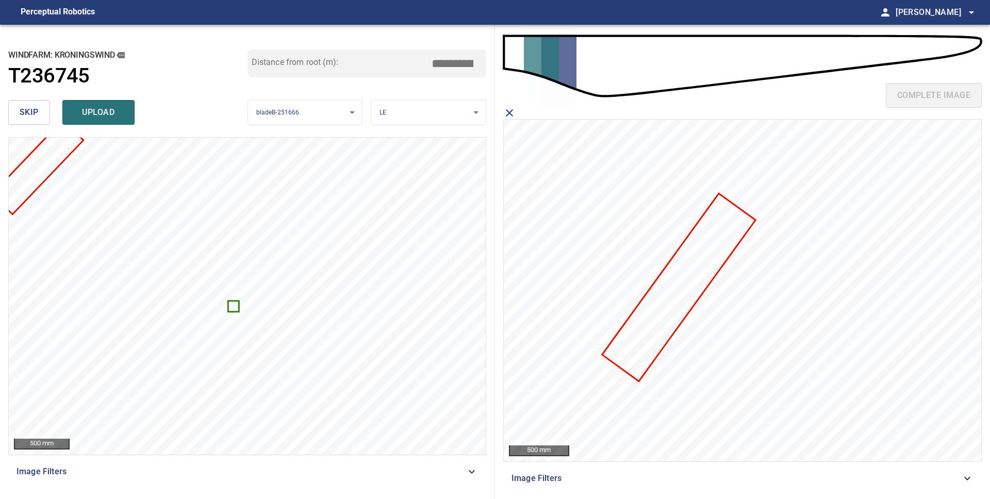
click at [39, 118] on button "skip" at bounding box center [29, 112] width 42 height 25
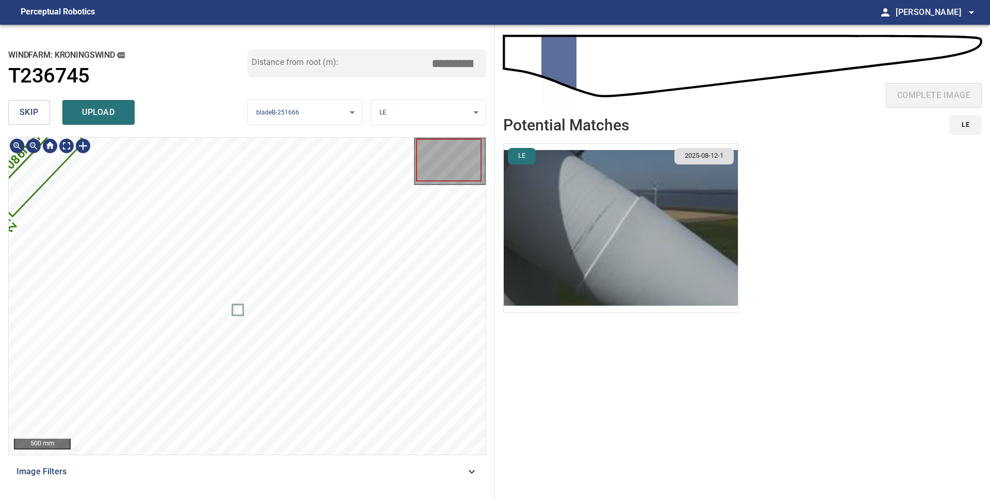
click at [31, 115] on span "skip" at bounding box center [29, 112] width 19 height 14
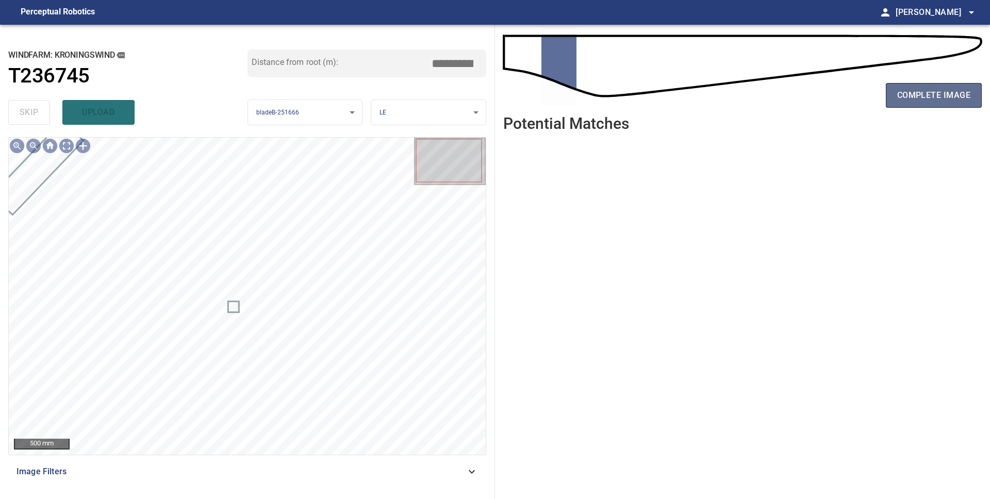
click at [960, 90] on span "complete image" at bounding box center [933, 95] width 73 height 14
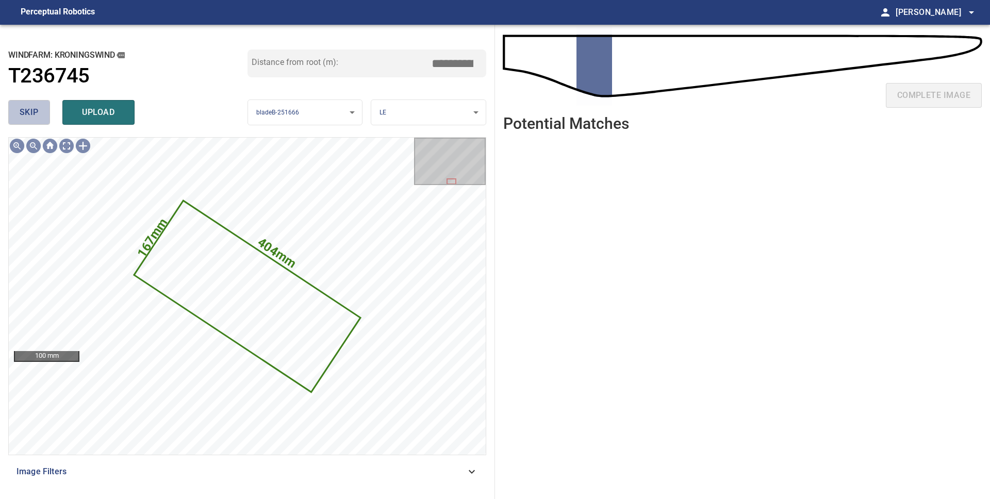
click at [35, 112] on span "skip" at bounding box center [29, 112] width 19 height 14
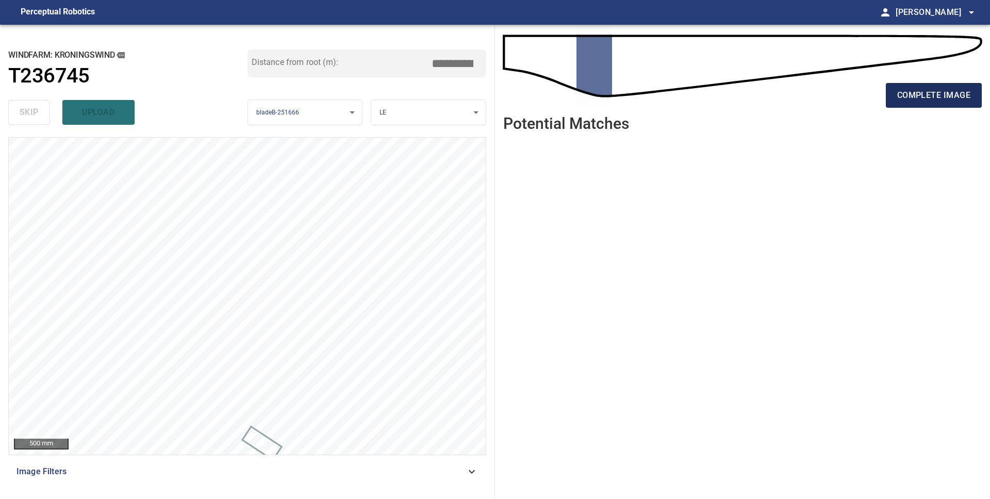
click at [908, 96] on span "complete image" at bounding box center [933, 95] width 73 height 14
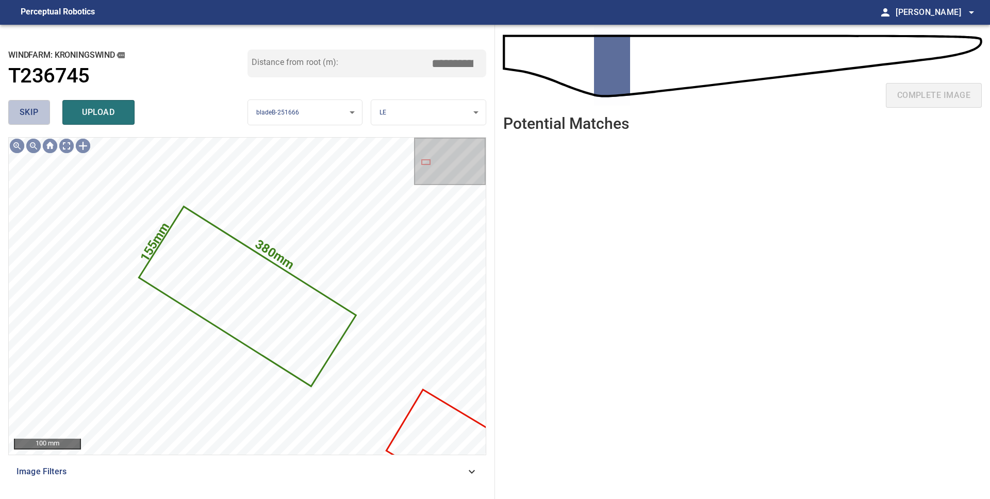
click at [28, 114] on span "skip" at bounding box center [29, 112] width 19 height 14
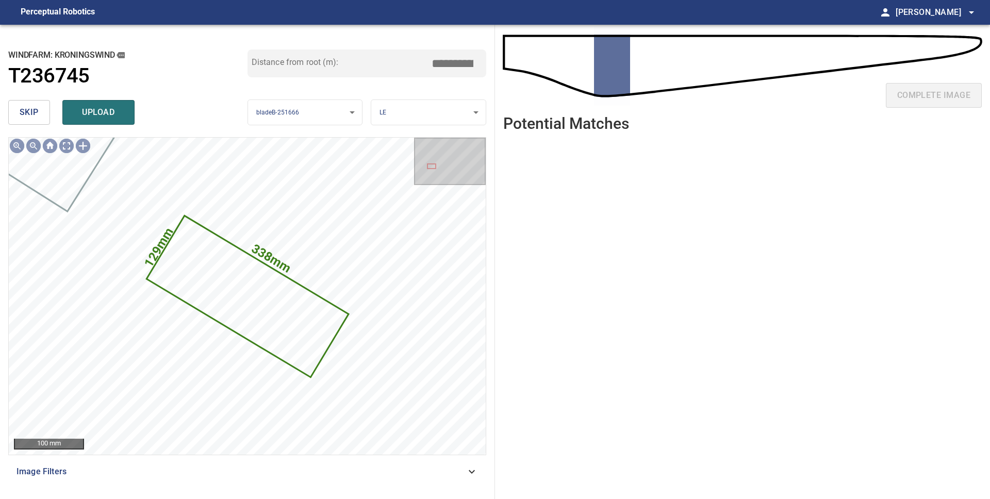
click at [28, 114] on span "skip" at bounding box center [29, 112] width 19 height 14
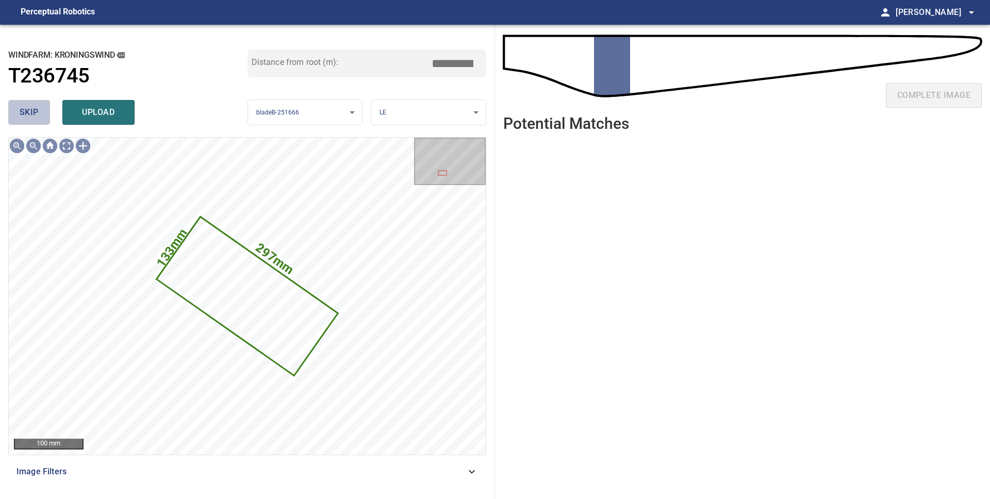
click at [32, 113] on span "skip" at bounding box center [29, 112] width 19 height 14
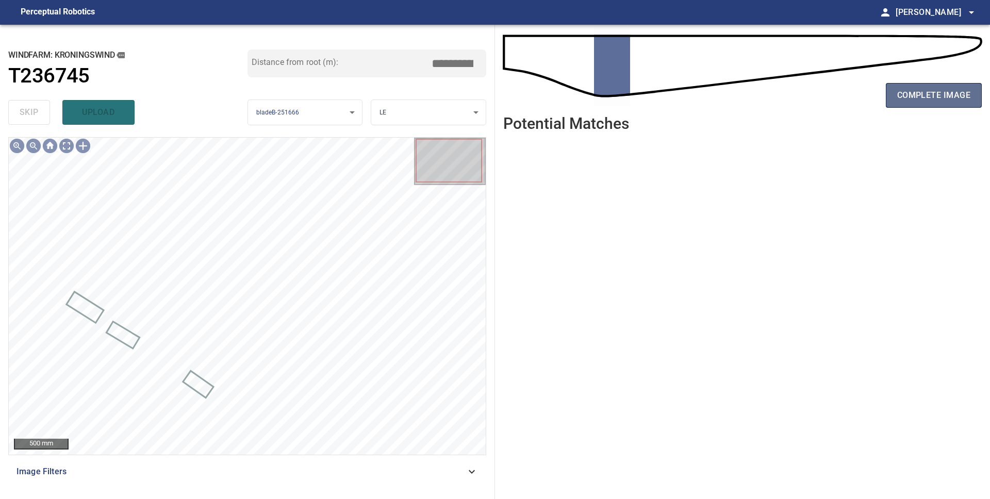
click at [909, 95] on span "complete image" at bounding box center [933, 95] width 73 height 14
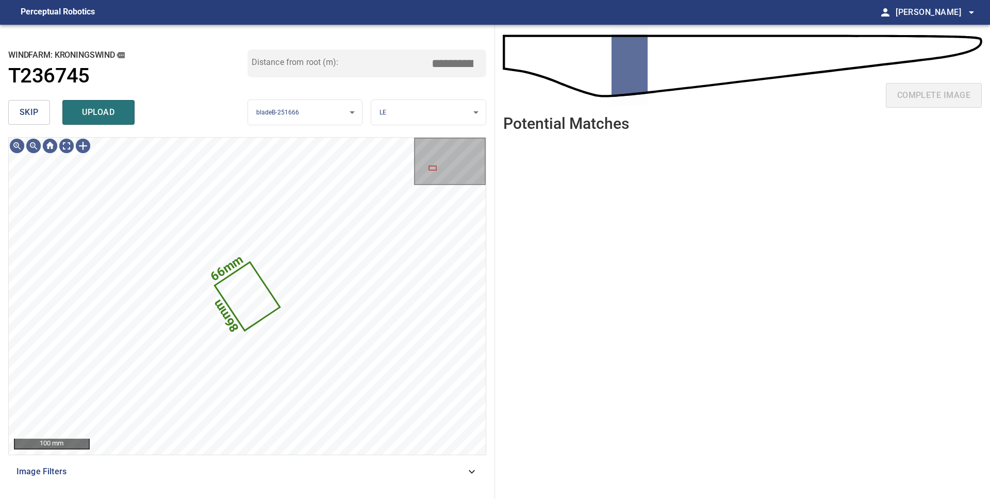
click at [27, 114] on span "skip" at bounding box center [29, 112] width 19 height 14
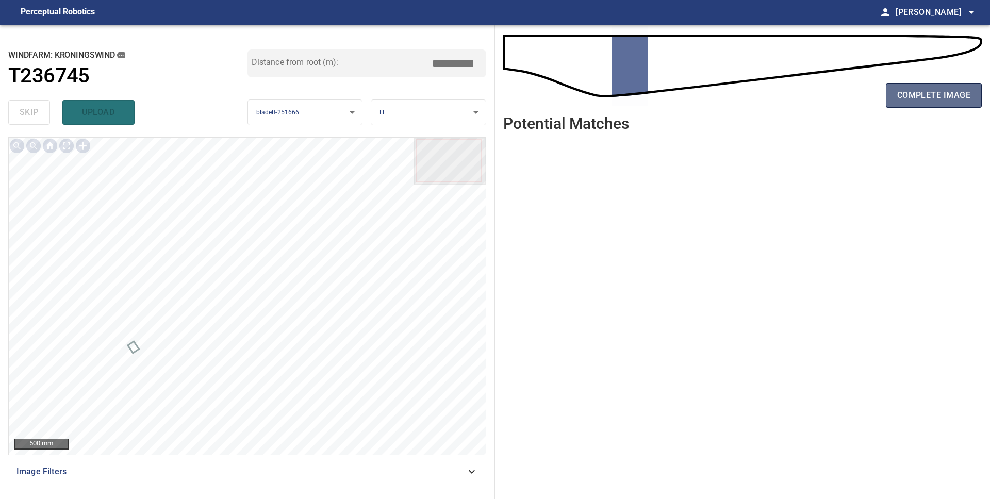
click at [905, 97] on span "complete image" at bounding box center [933, 95] width 73 height 14
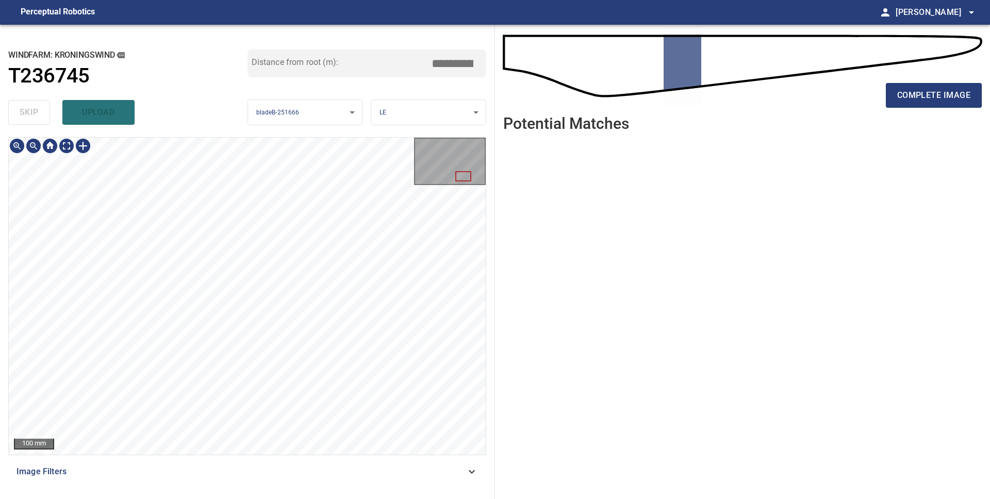
click at [91, 136] on div "**********" at bounding box center [247, 262] width 495 height 474
click at [81, 142] on div "100 mm" at bounding box center [247, 296] width 477 height 317
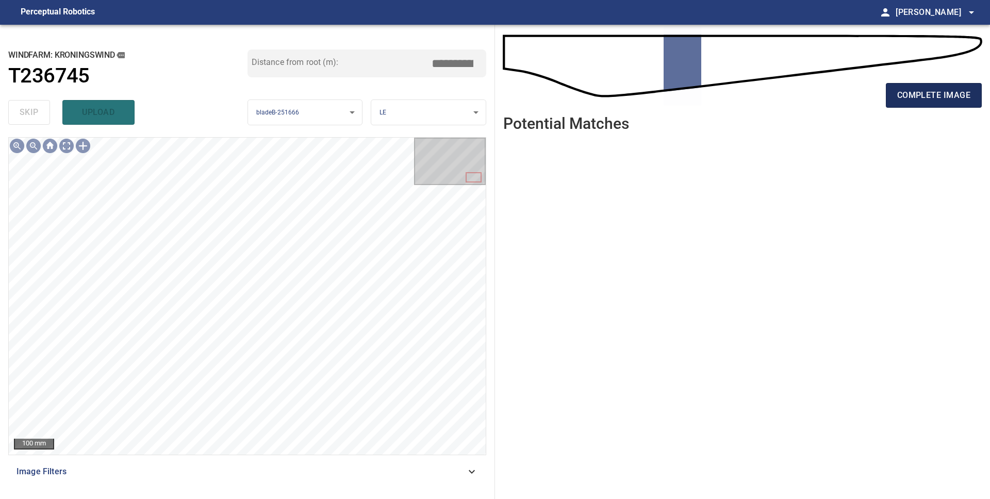
click at [961, 94] on span "complete image" at bounding box center [933, 95] width 73 height 14
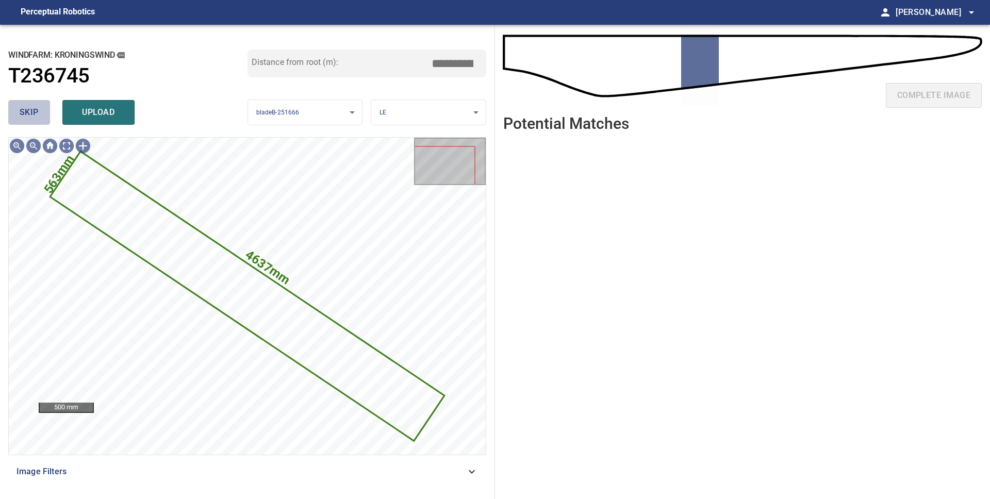
click at [26, 119] on span "skip" at bounding box center [29, 112] width 19 height 14
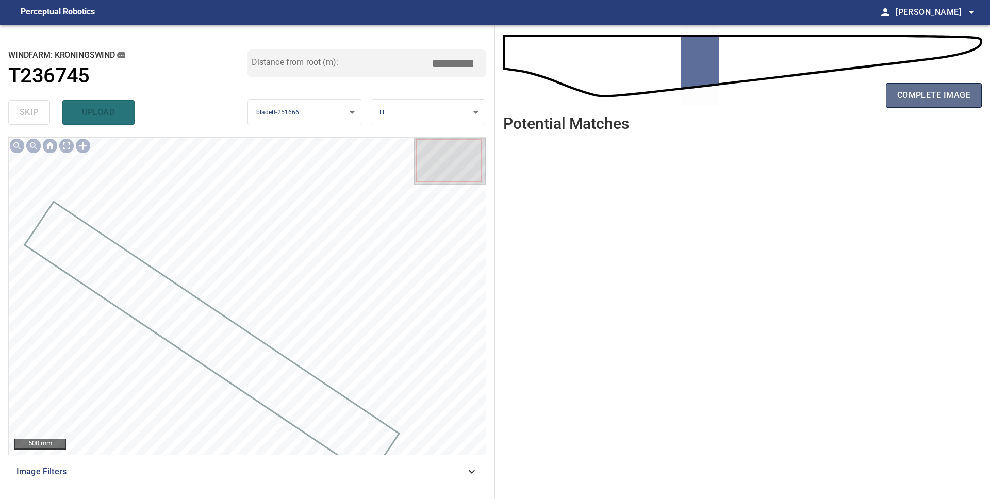
click at [909, 96] on span "complete image" at bounding box center [933, 95] width 73 height 14
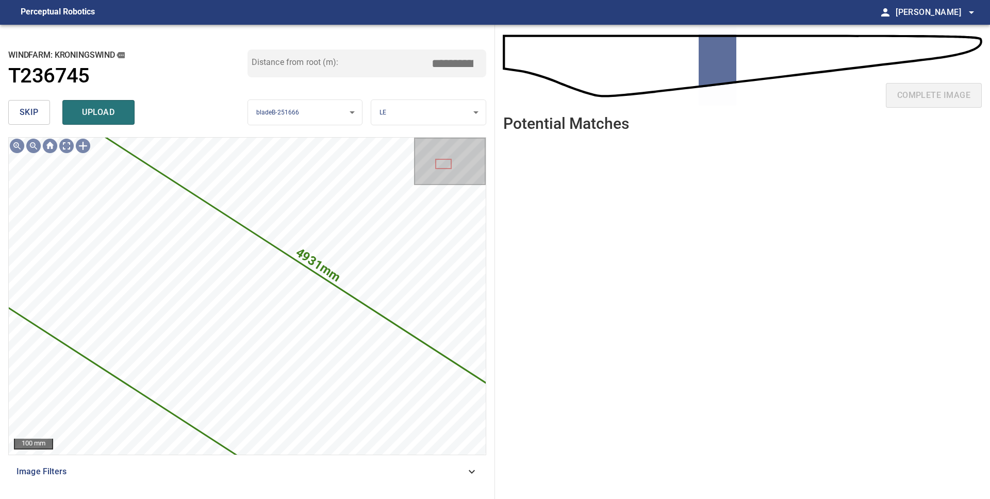
click at [26, 115] on span "skip" at bounding box center [29, 112] width 19 height 14
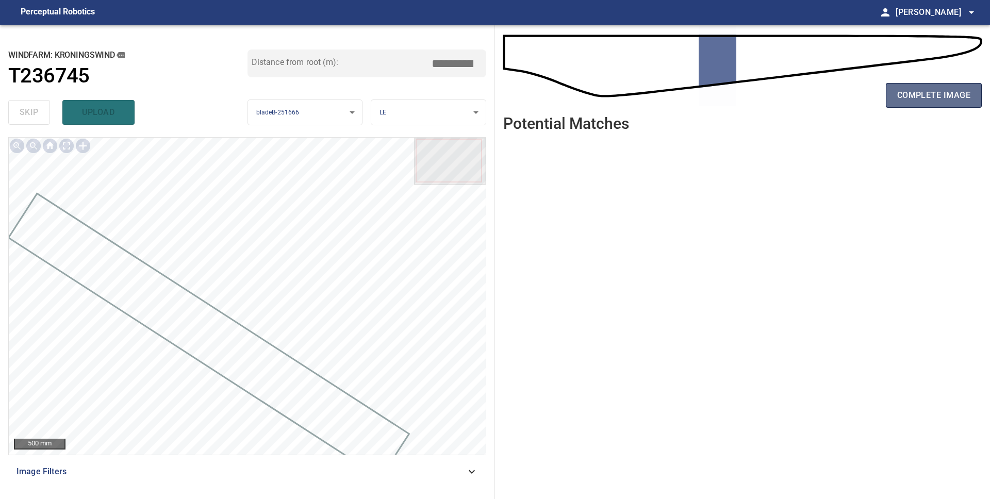
click at [919, 96] on span "complete image" at bounding box center [933, 95] width 73 height 14
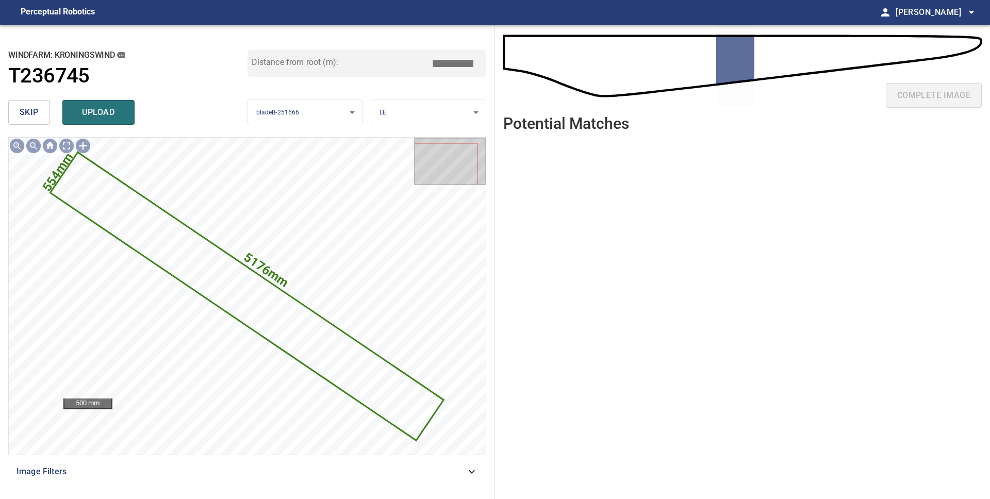
click at [42, 115] on button "skip" at bounding box center [29, 112] width 42 height 25
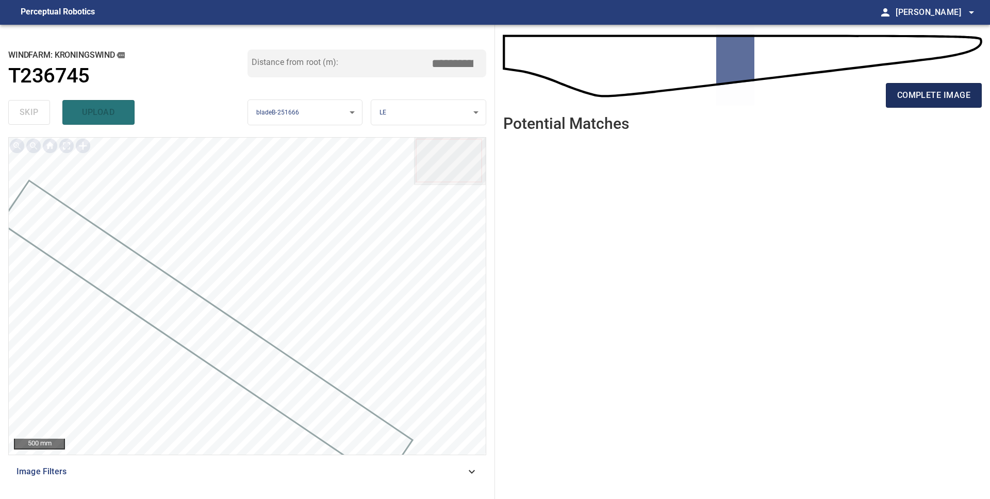
click at [927, 95] on span "complete image" at bounding box center [933, 95] width 73 height 14
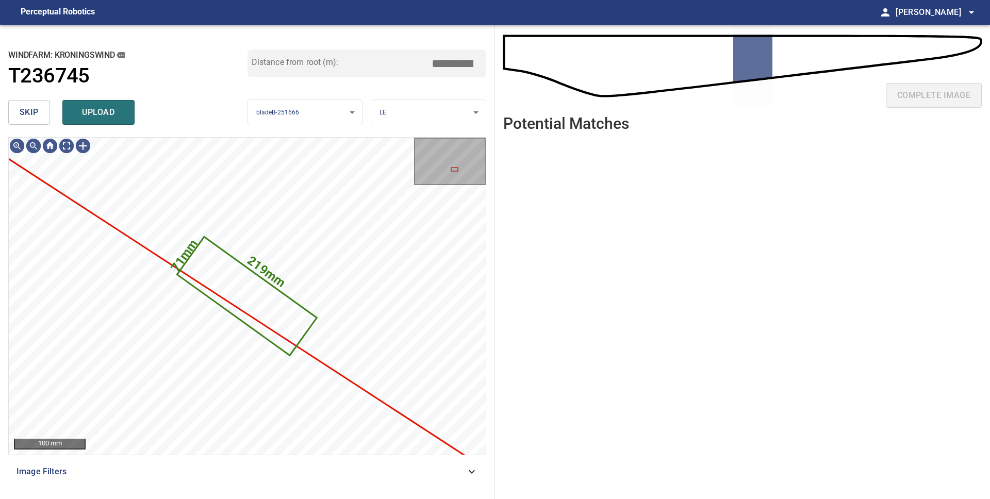
click at [31, 114] on span "skip" at bounding box center [29, 112] width 19 height 14
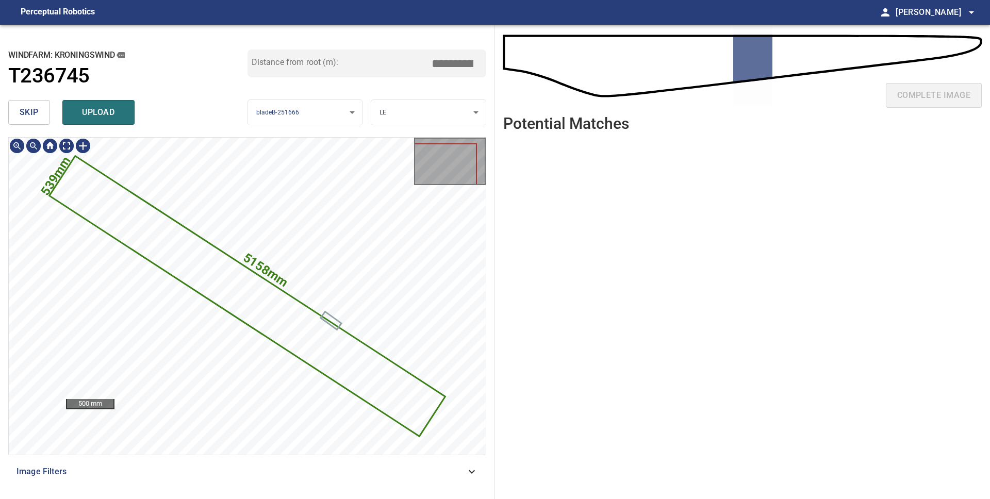
click at [321, 352] on icon at bounding box center [248, 296] width 394 height 278
click at [22, 114] on span "skip" at bounding box center [29, 112] width 19 height 14
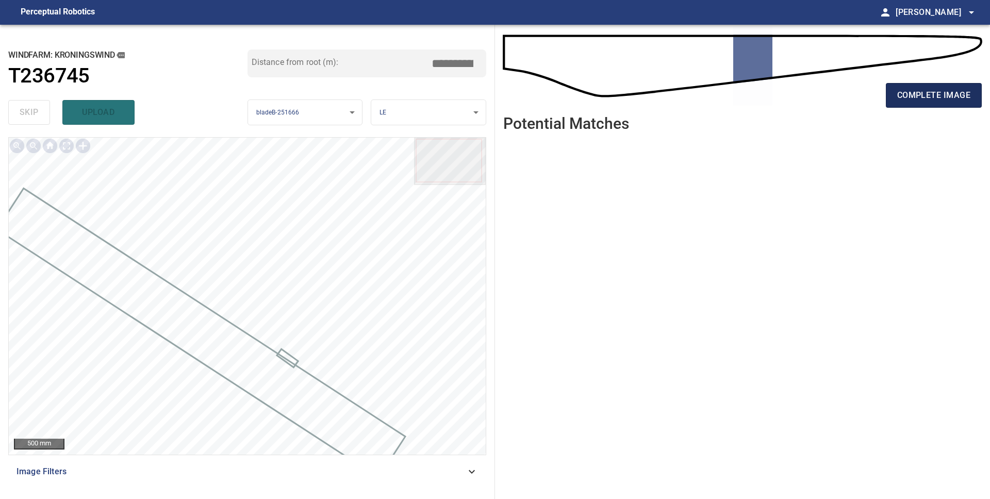
click at [922, 104] on button "complete image" at bounding box center [934, 95] width 96 height 25
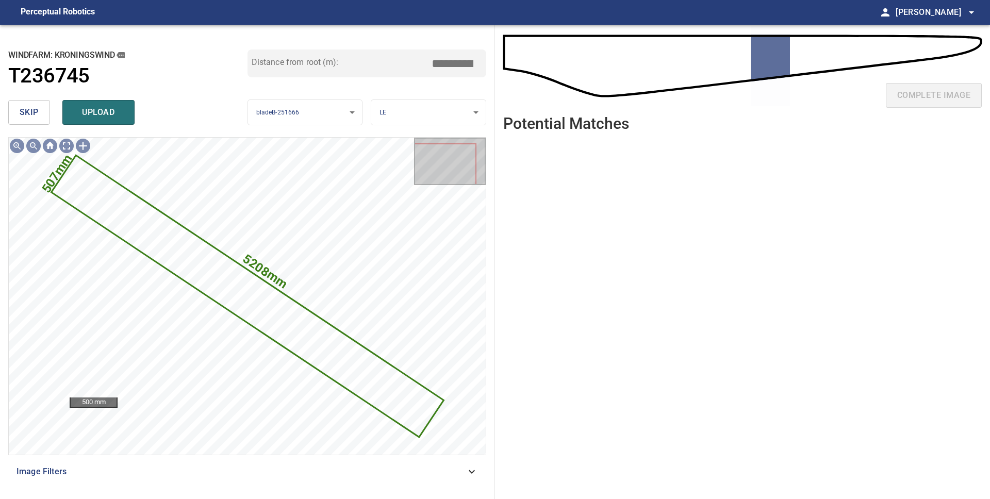
click at [21, 109] on span "skip" at bounding box center [29, 112] width 19 height 14
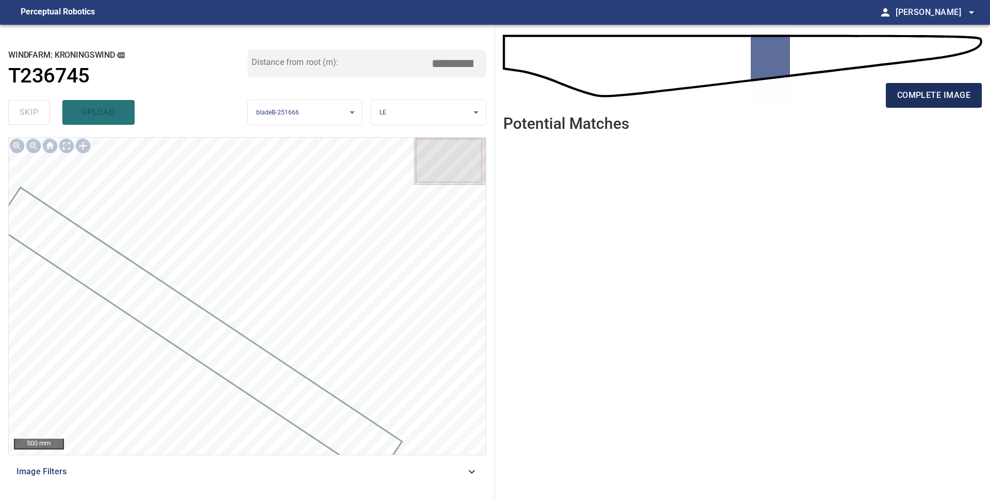
click at [913, 93] on span "complete image" at bounding box center [933, 95] width 73 height 14
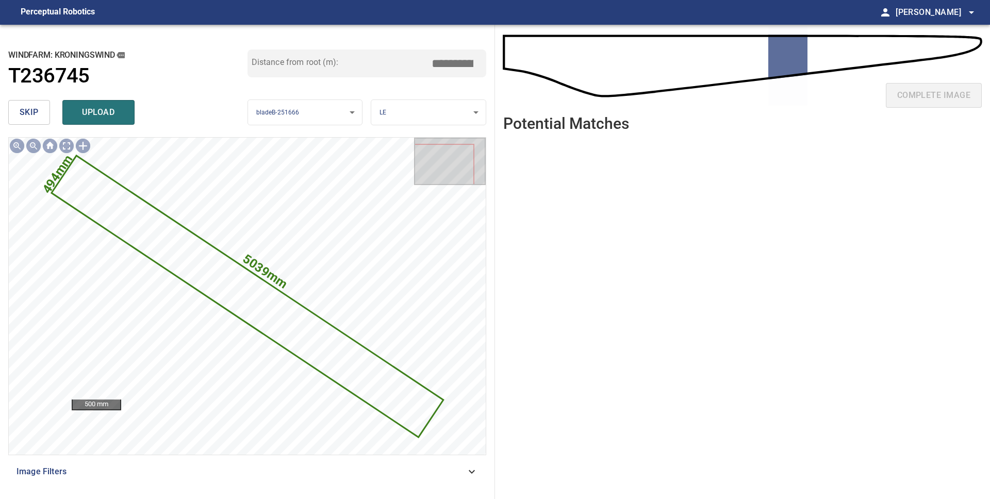
click at [33, 108] on span "skip" at bounding box center [29, 112] width 19 height 14
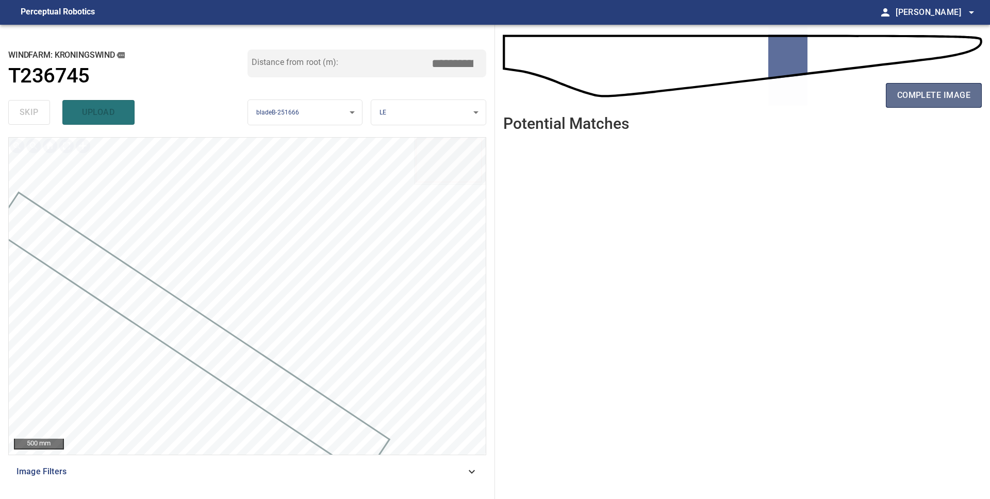
click at [920, 102] on span "complete image" at bounding box center [933, 95] width 73 height 14
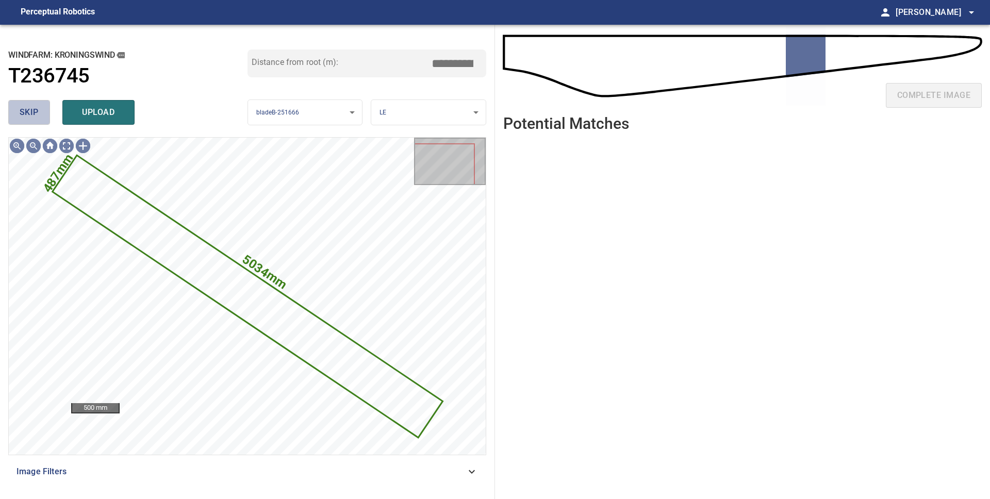
drag, startPoint x: 20, startPoint y: 115, endPoint x: 28, endPoint y: 115, distance: 8.8
click at [20, 115] on span "skip" at bounding box center [29, 112] width 19 height 14
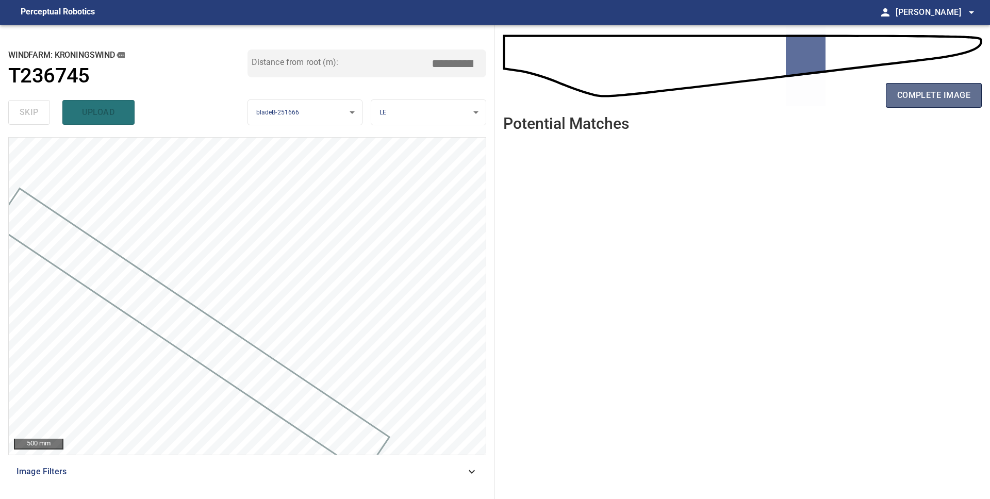
click at [935, 100] on span "complete image" at bounding box center [933, 95] width 73 height 14
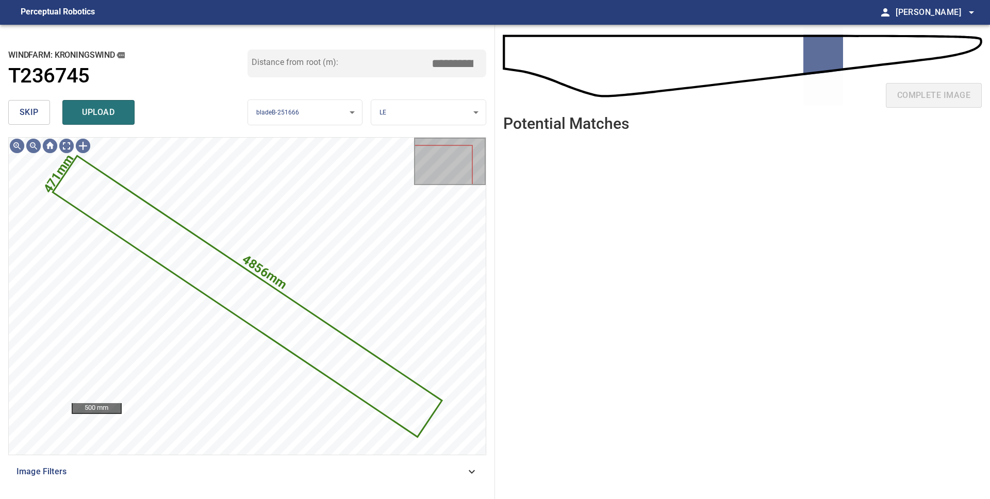
click at [23, 112] on span "skip" at bounding box center [29, 112] width 19 height 14
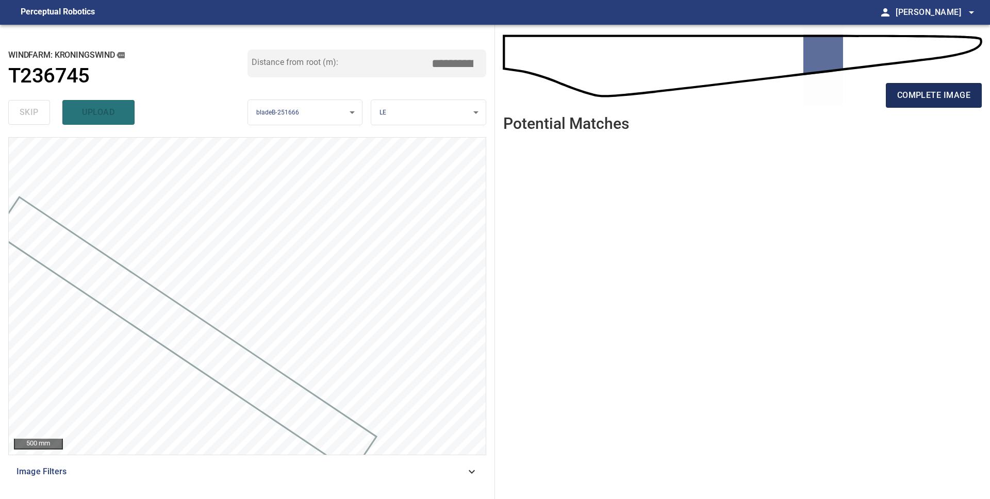
click at [934, 90] on span "complete image" at bounding box center [933, 95] width 73 height 14
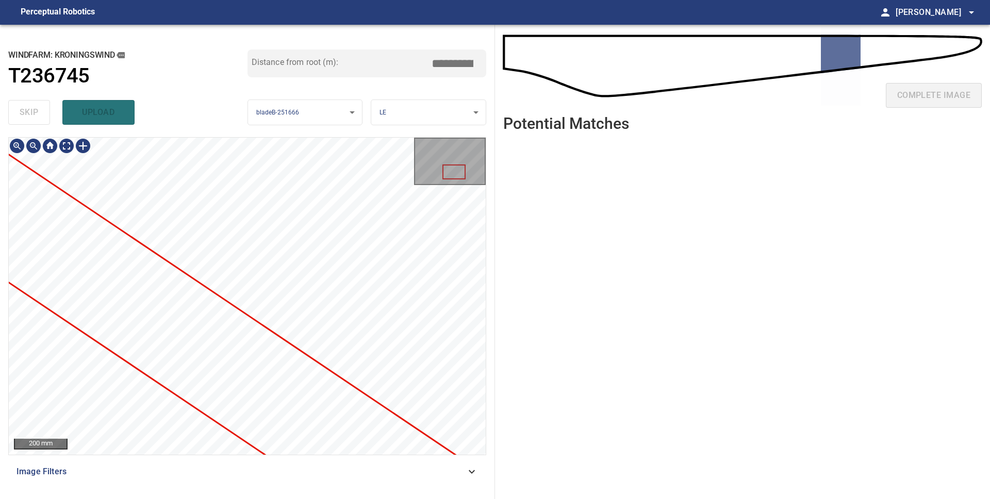
click at [331, 498] on div "**********" at bounding box center [247, 262] width 495 height 474
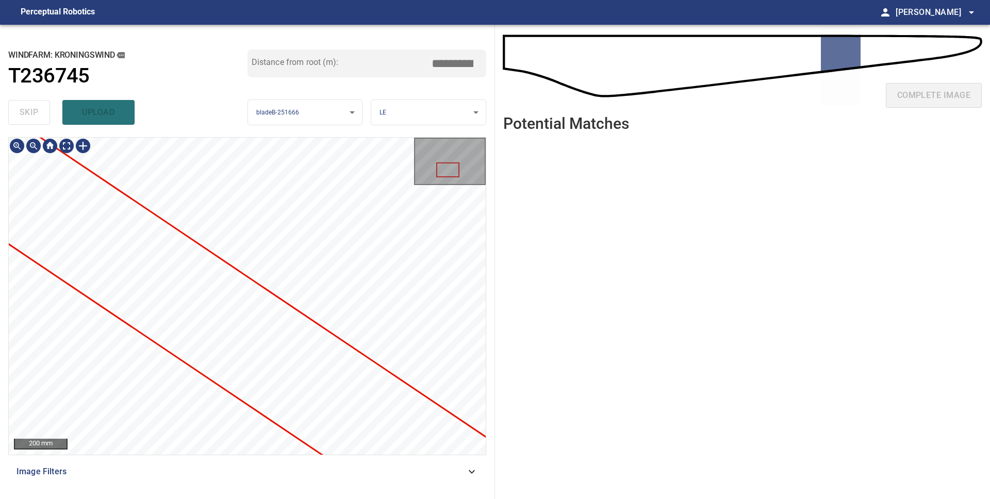
click at [256, 460] on div "200 mm Image Filters" at bounding box center [247, 314] width 478 height 354
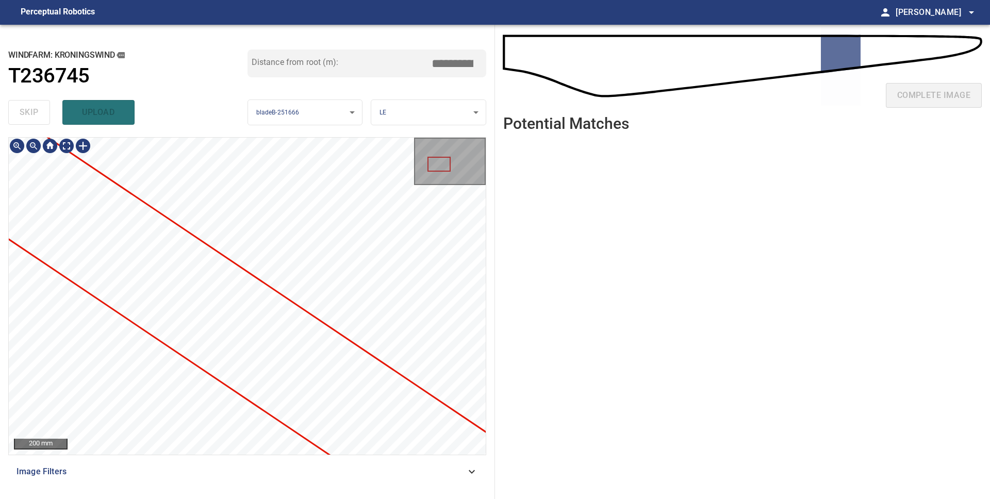
click at [329, 465] on div "200 mm Image Filters" at bounding box center [247, 314] width 478 height 354
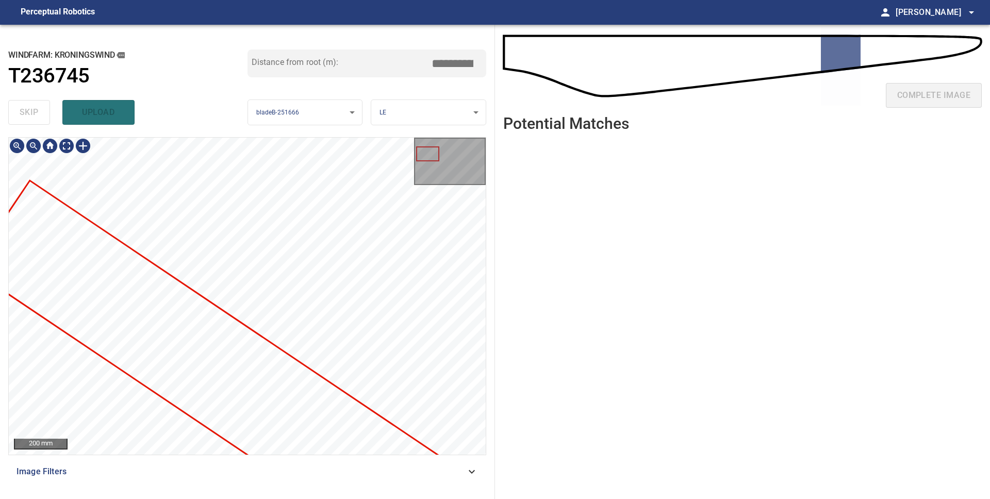
click at [351, 498] on div "**********" at bounding box center [247, 262] width 495 height 474
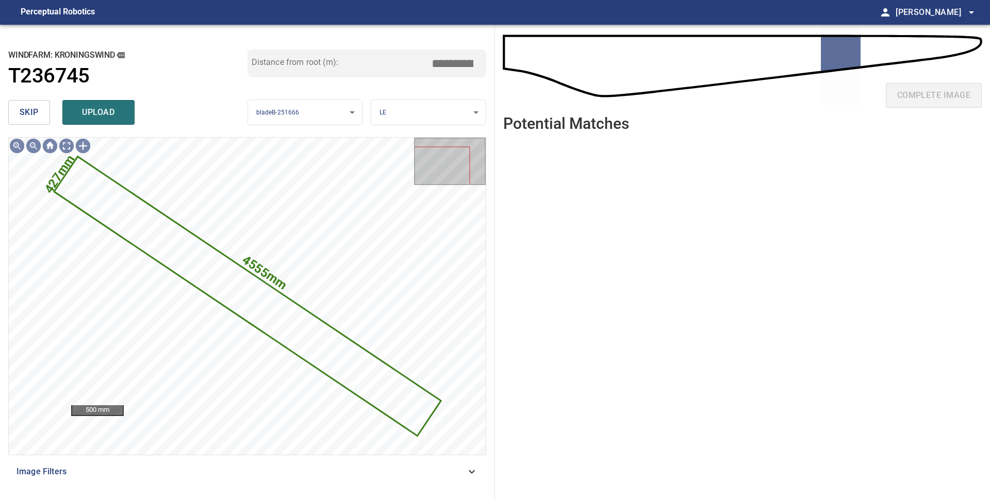
click at [18, 108] on button "skip" at bounding box center [29, 112] width 42 height 25
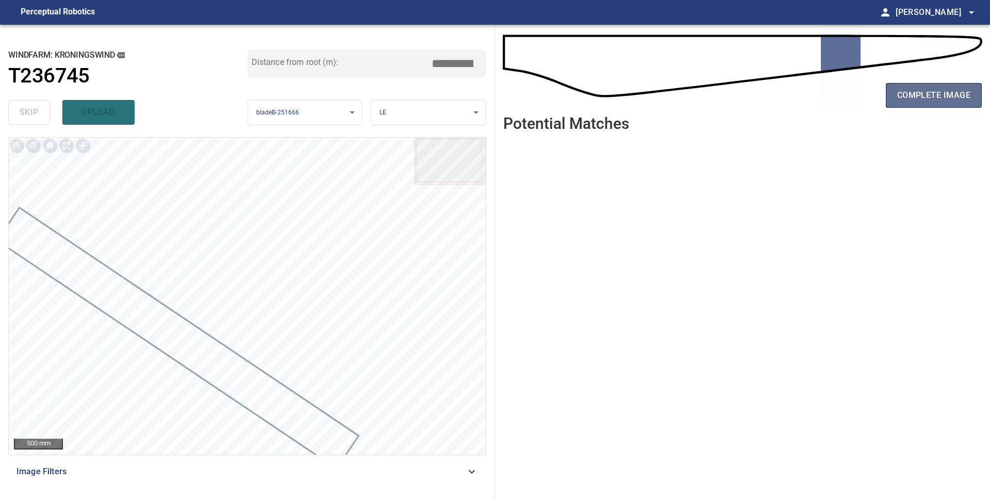
click at [932, 102] on span "complete image" at bounding box center [933, 95] width 73 height 14
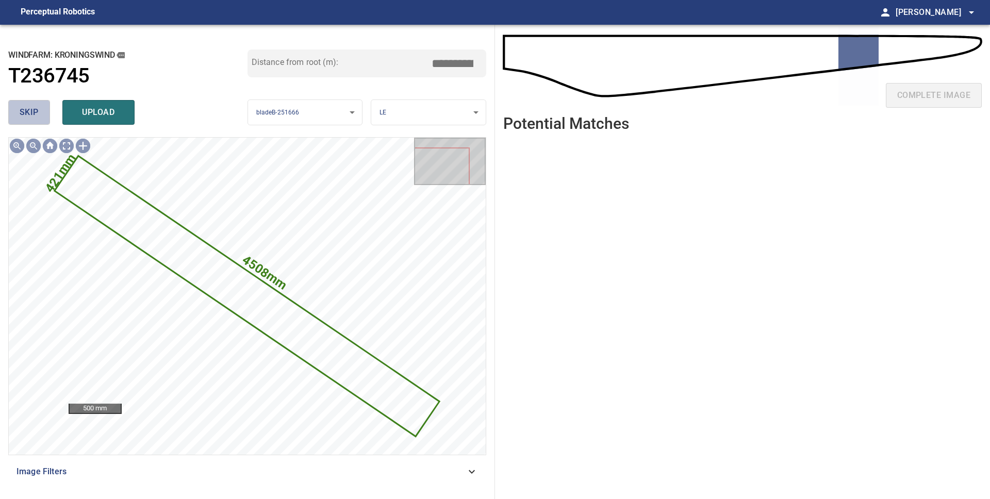
drag, startPoint x: 21, startPoint y: 110, endPoint x: 27, endPoint y: 114, distance: 7.9
click at [21, 110] on span "skip" at bounding box center [29, 112] width 19 height 14
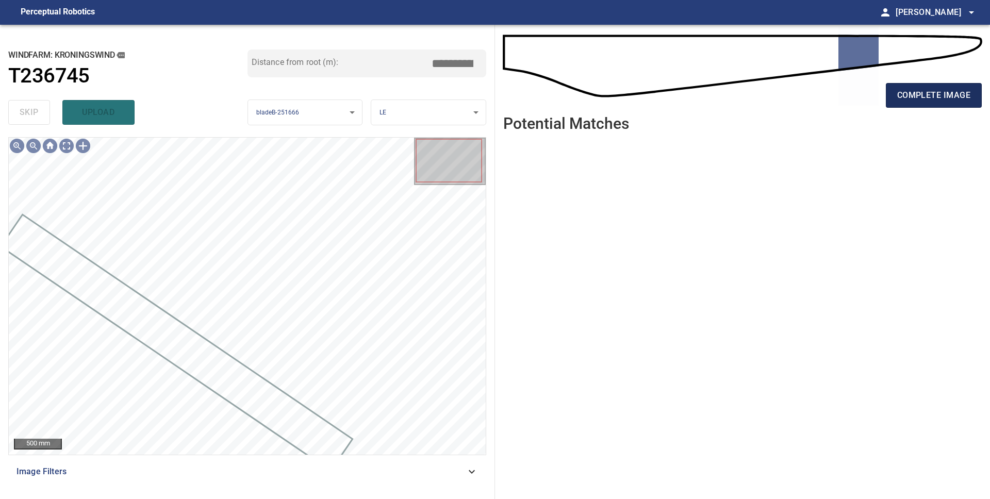
click at [940, 98] on span "complete image" at bounding box center [933, 95] width 73 height 14
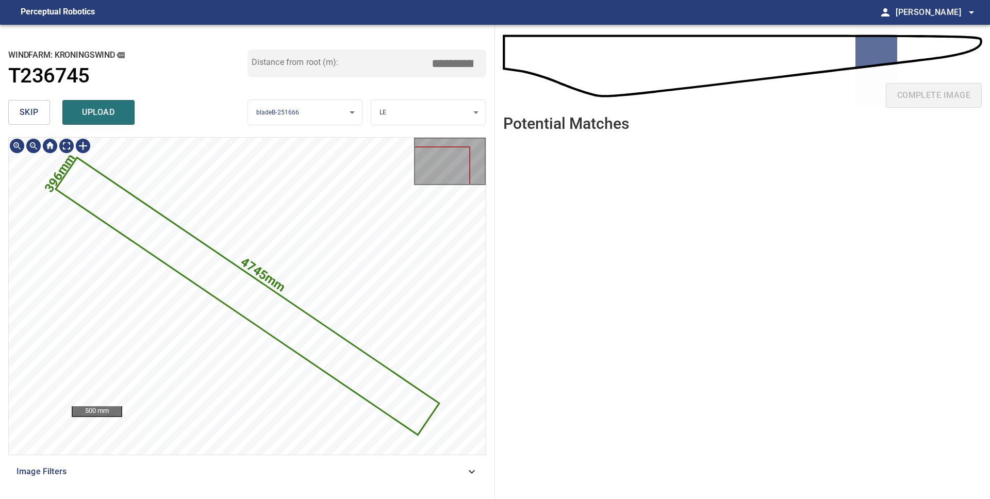
click at [362, 376] on icon at bounding box center [247, 296] width 381 height 275
click at [28, 118] on span "skip" at bounding box center [29, 112] width 19 height 14
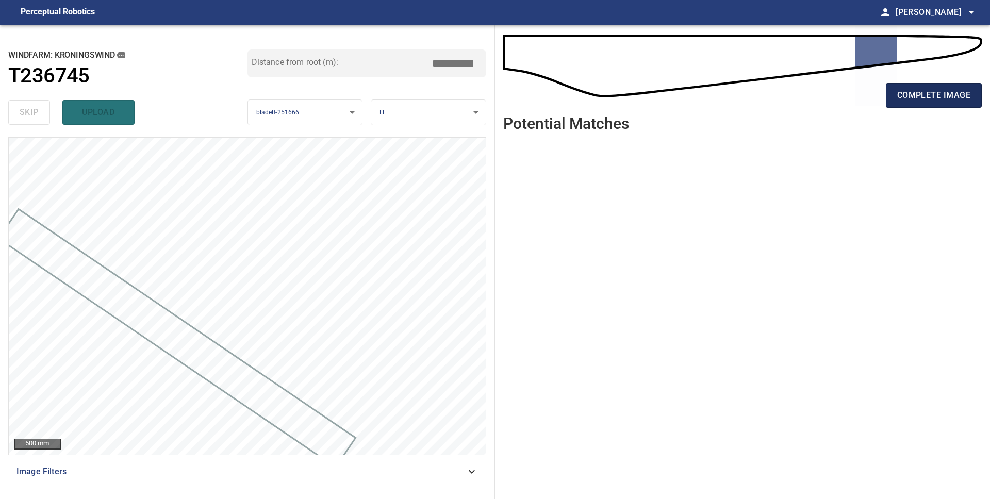
click at [937, 99] on span "complete image" at bounding box center [933, 95] width 73 height 14
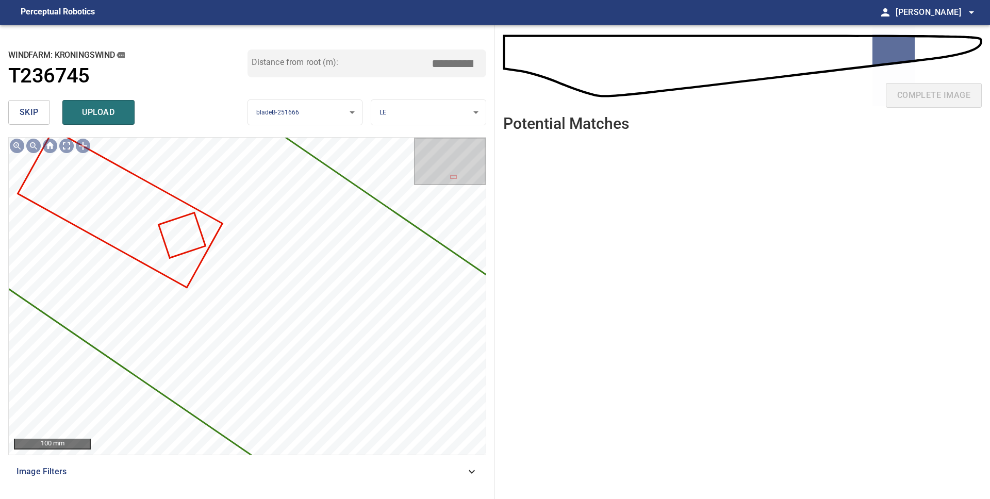
click at [38, 107] on button "skip" at bounding box center [29, 112] width 42 height 25
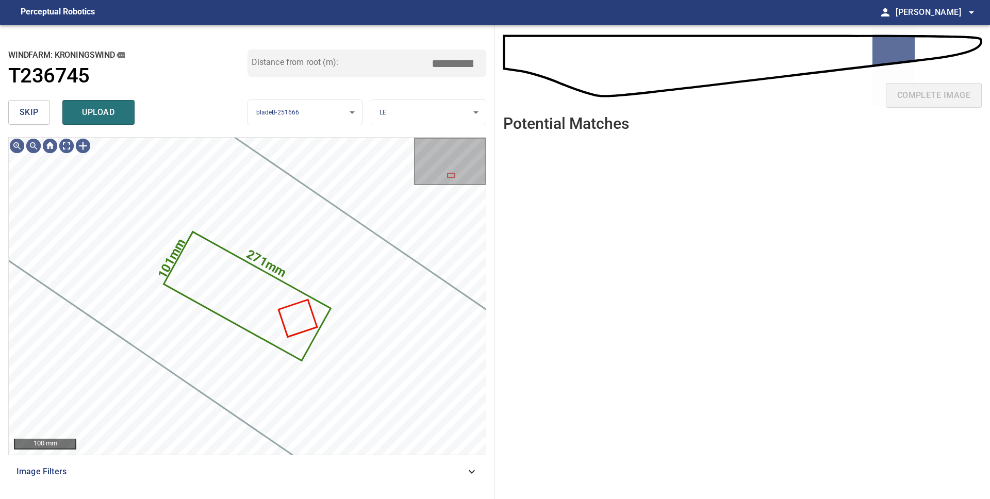
click at [38, 107] on span "skip" at bounding box center [29, 112] width 19 height 14
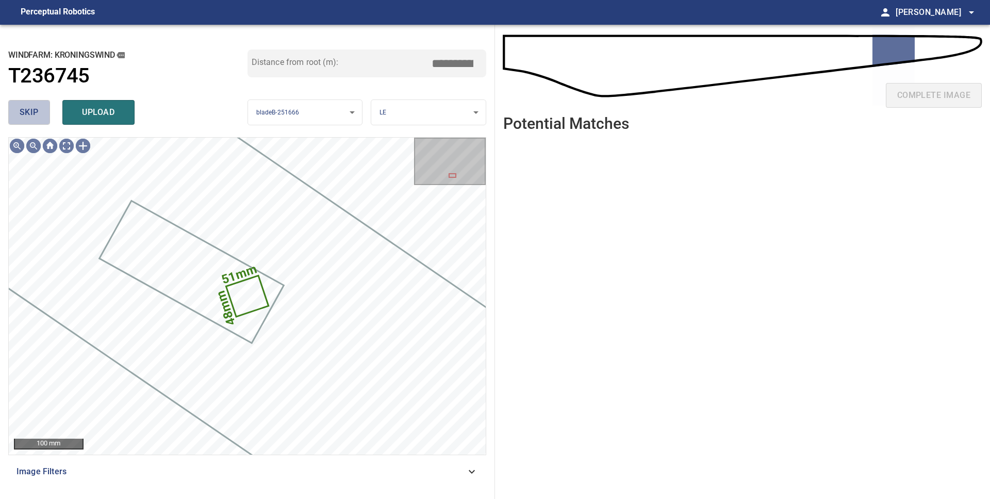
click at [38, 107] on span "skip" at bounding box center [29, 112] width 19 height 14
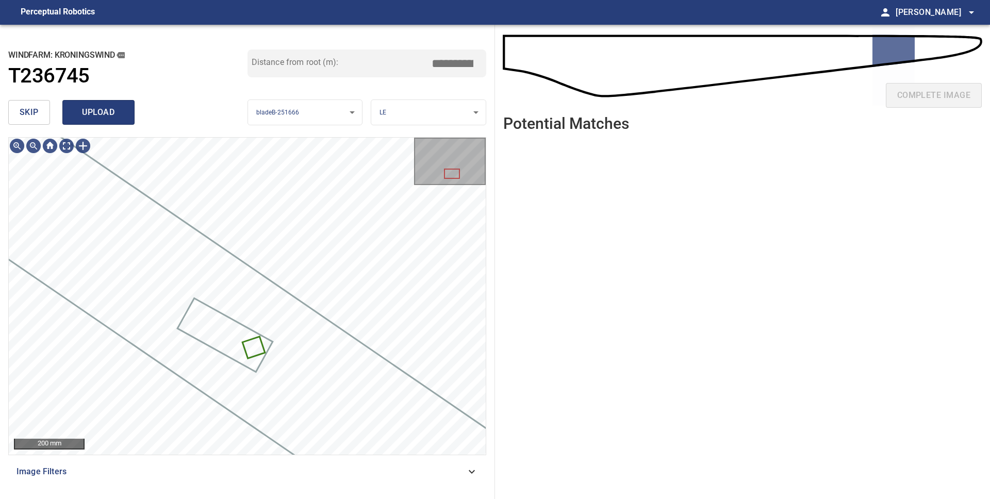
click at [112, 109] on span "upload" at bounding box center [98, 112] width 49 height 14
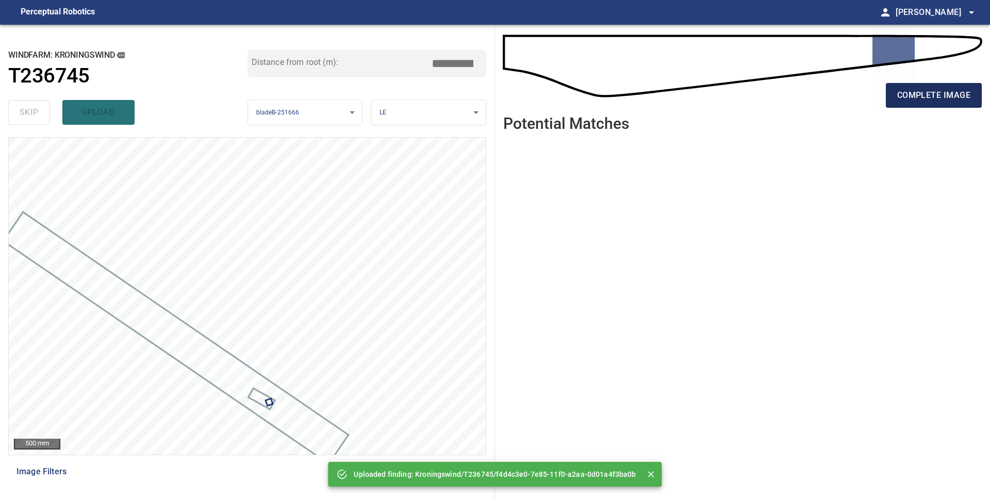
click at [918, 101] on span "complete image" at bounding box center [933, 95] width 73 height 14
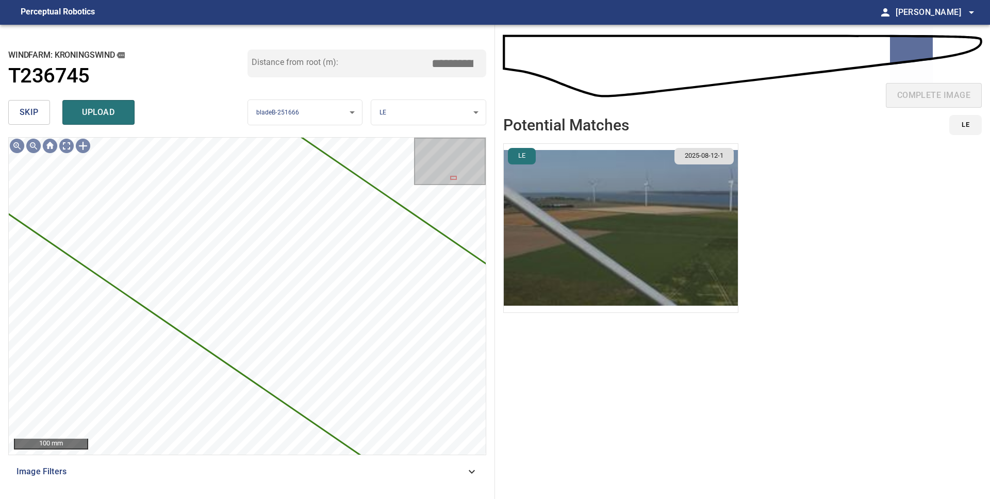
click at [36, 113] on span "skip" at bounding box center [29, 112] width 19 height 14
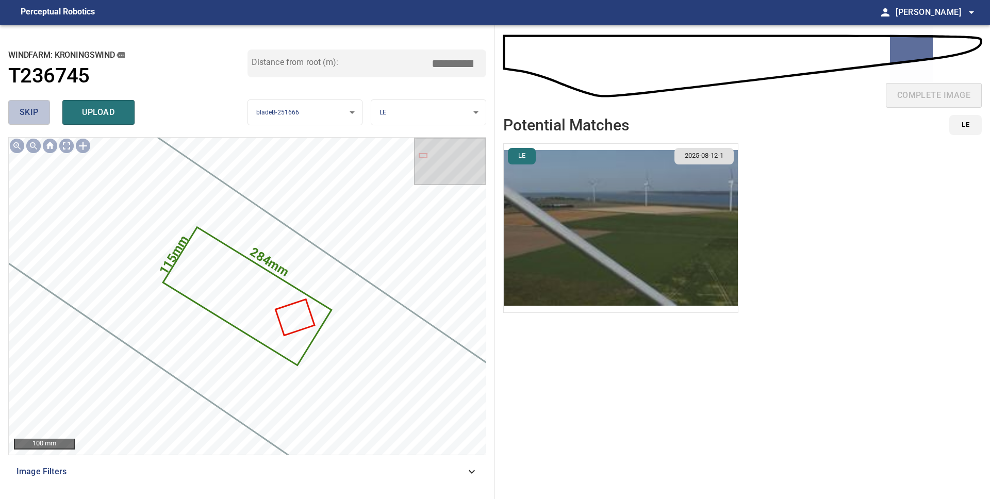
click at [36, 113] on span "skip" at bounding box center [29, 112] width 19 height 14
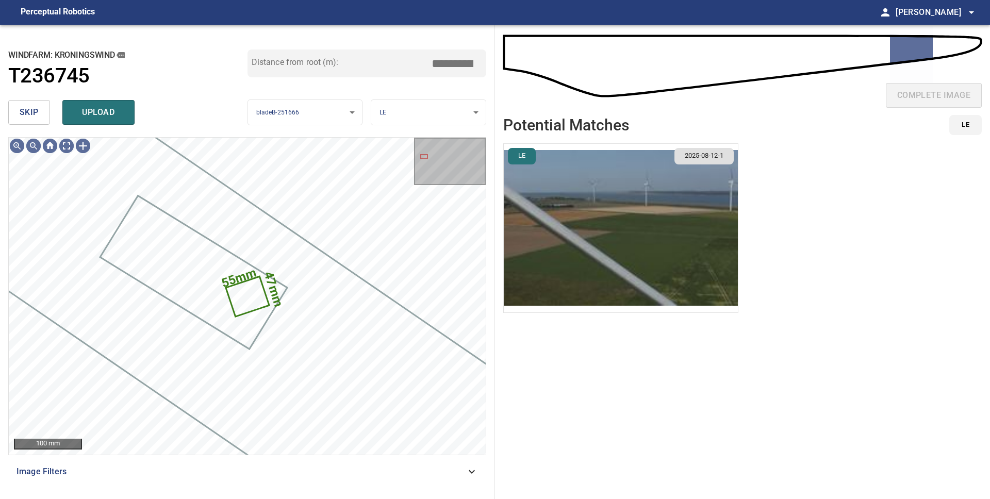
click at [36, 113] on span "skip" at bounding box center [29, 112] width 19 height 14
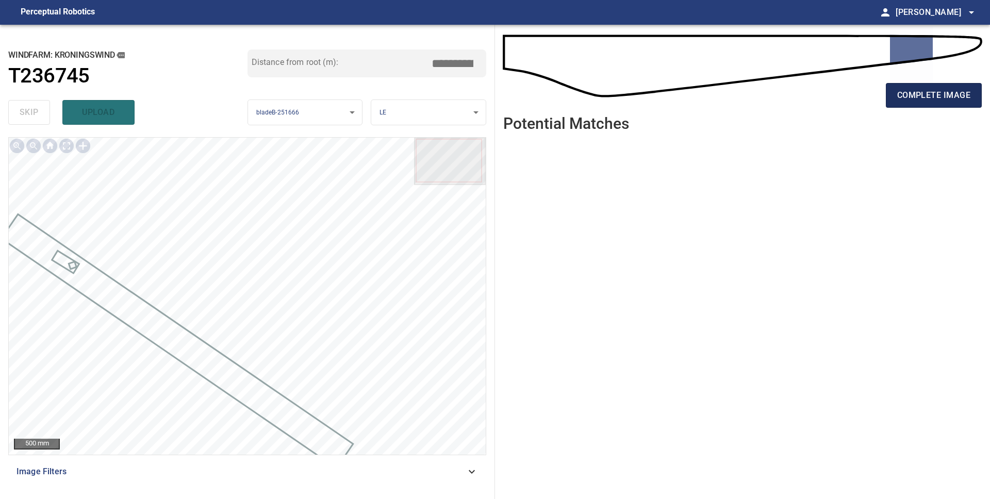
click at [927, 99] on span "complete image" at bounding box center [933, 95] width 73 height 14
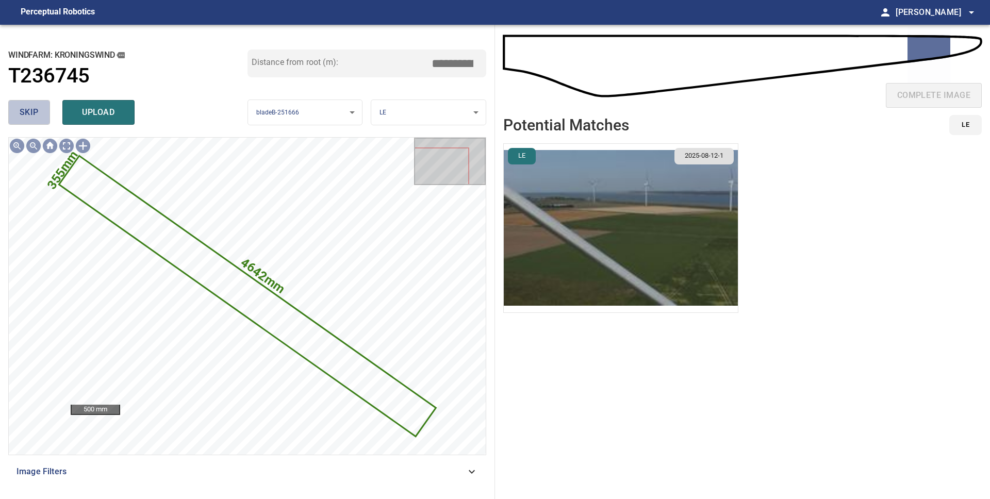
click at [29, 115] on span "skip" at bounding box center [29, 112] width 19 height 14
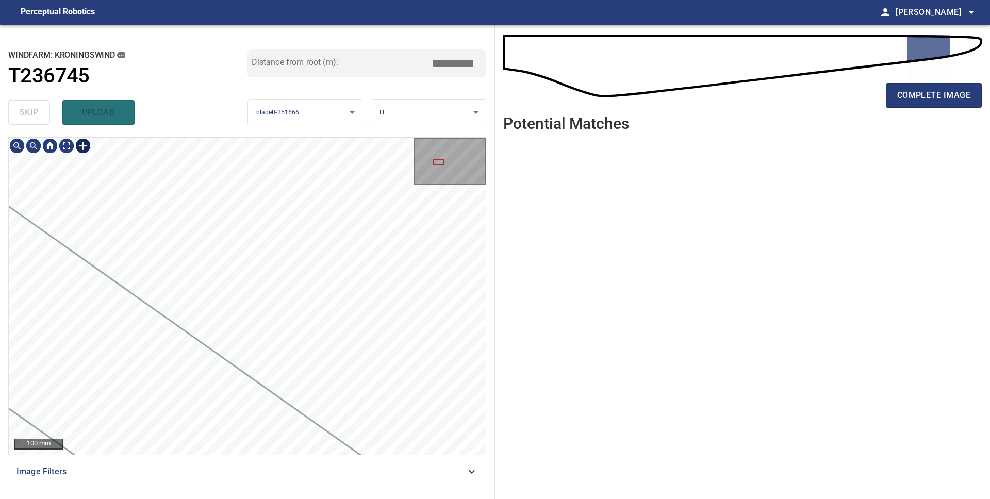
click at [87, 149] on div at bounding box center [83, 146] width 16 height 16
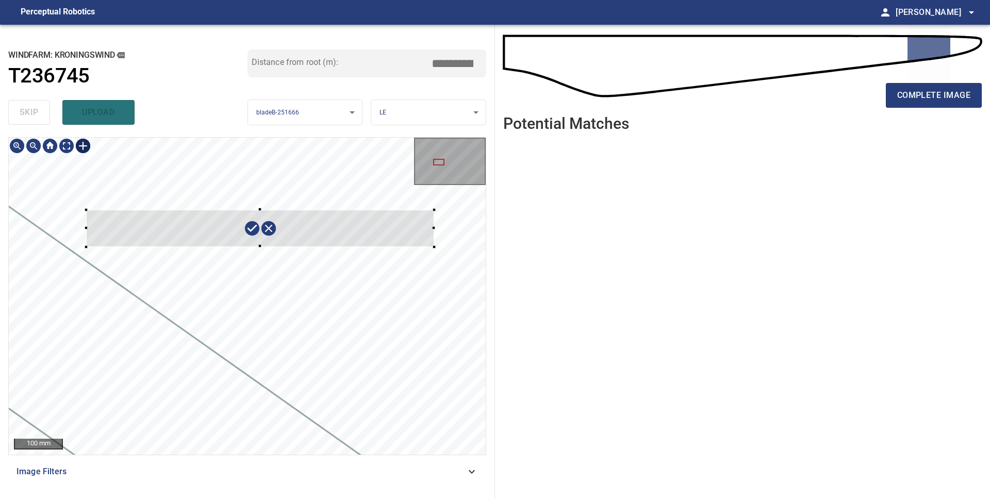
click at [434, 246] on div at bounding box center [247, 296] width 477 height 317
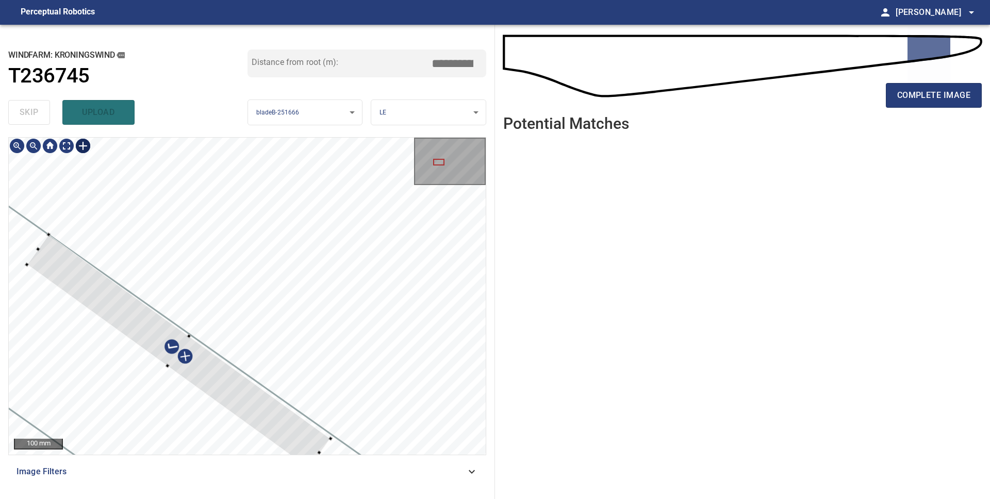
click at [270, 442] on div at bounding box center [247, 296] width 477 height 317
click at [269, 418] on div at bounding box center [155, 334] width 257 height 201
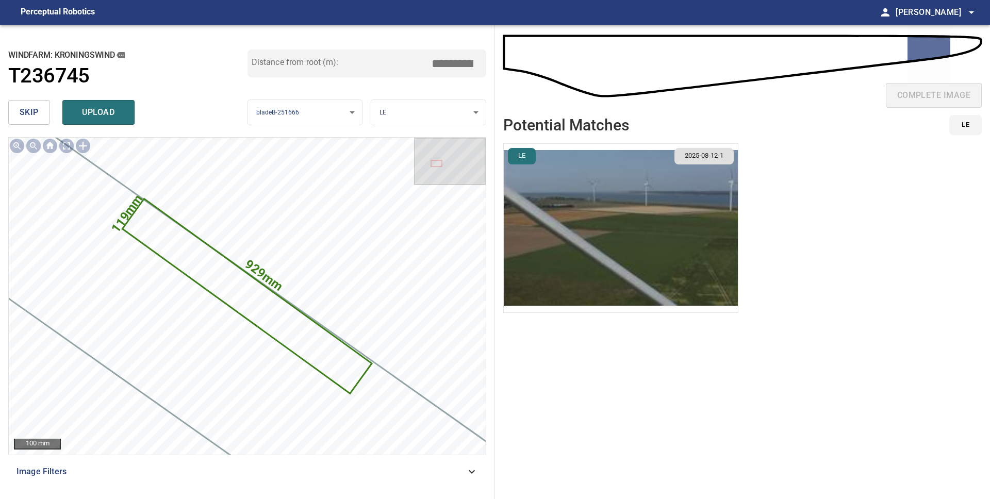
click at [407, 112] on body "**********" at bounding box center [495, 249] width 990 height 499
click at [403, 130] on li "PS" at bounding box center [428, 129] width 114 height 17
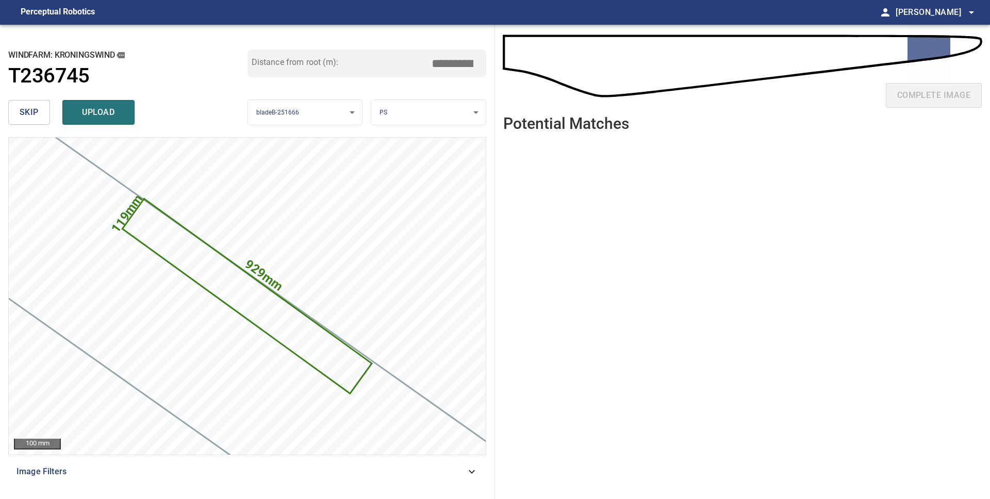
click at [403, 121] on body "**********" at bounding box center [495, 249] width 990 height 499
click at [403, 111] on li "LE" at bounding box center [428, 112] width 114 height 17
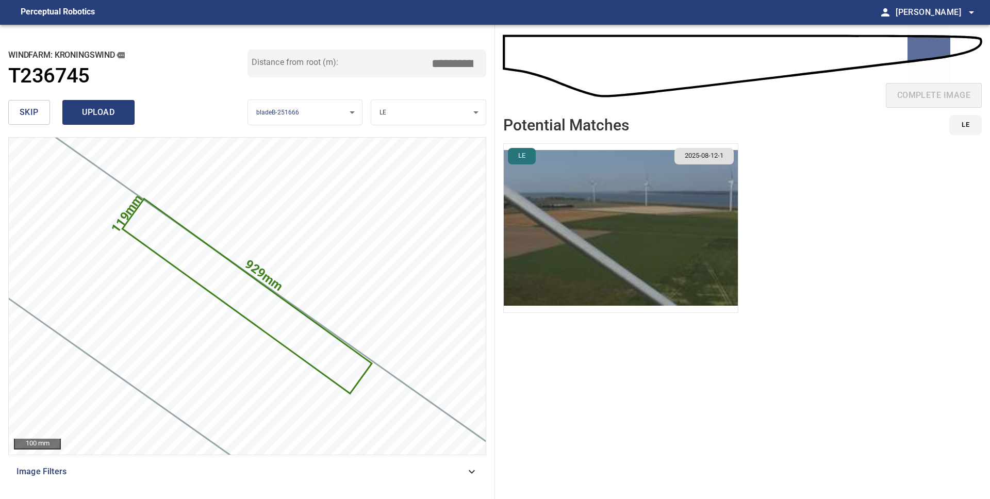
click at [111, 120] on button "upload" at bounding box center [98, 112] width 72 height 25
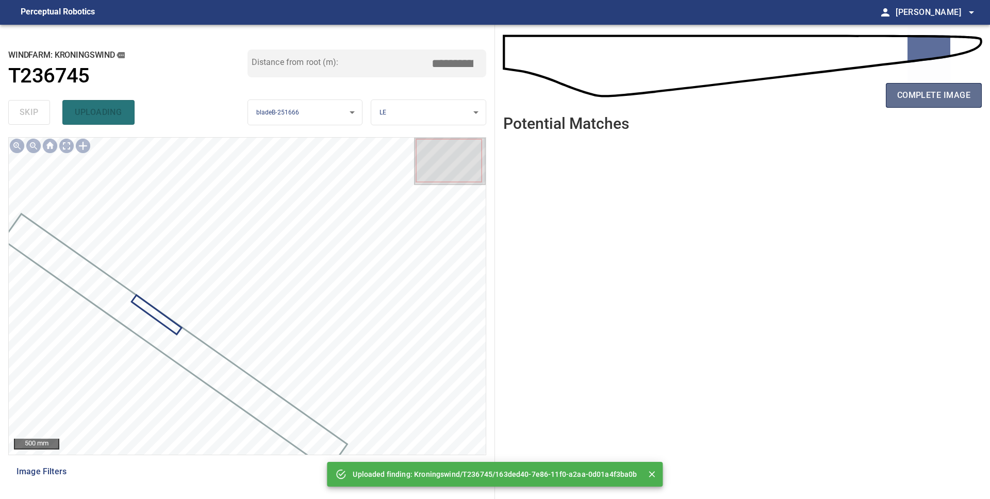
click at [953, 94] on span "complete image" at bounding box center [933, 95] width 73 height 14
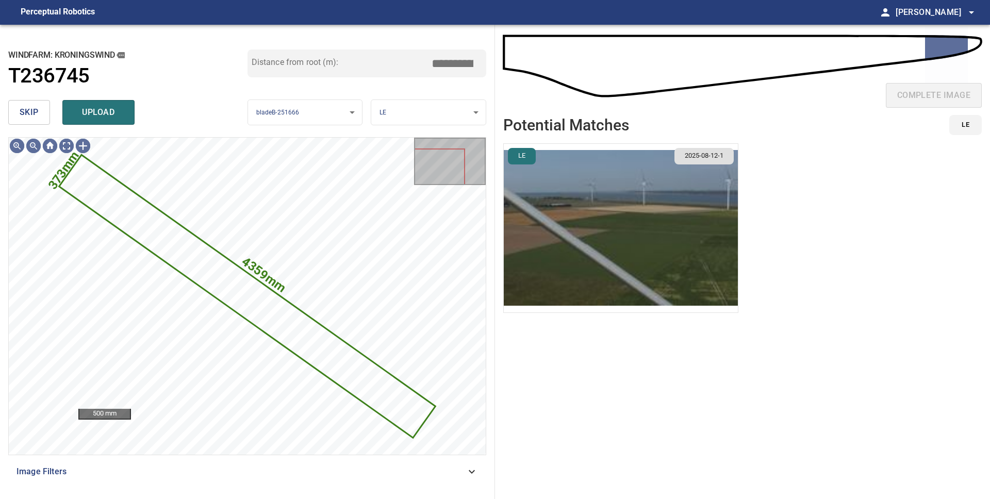
click at [32, 118] on span "skip" at bounding box center [29, 112] width 19 height 14
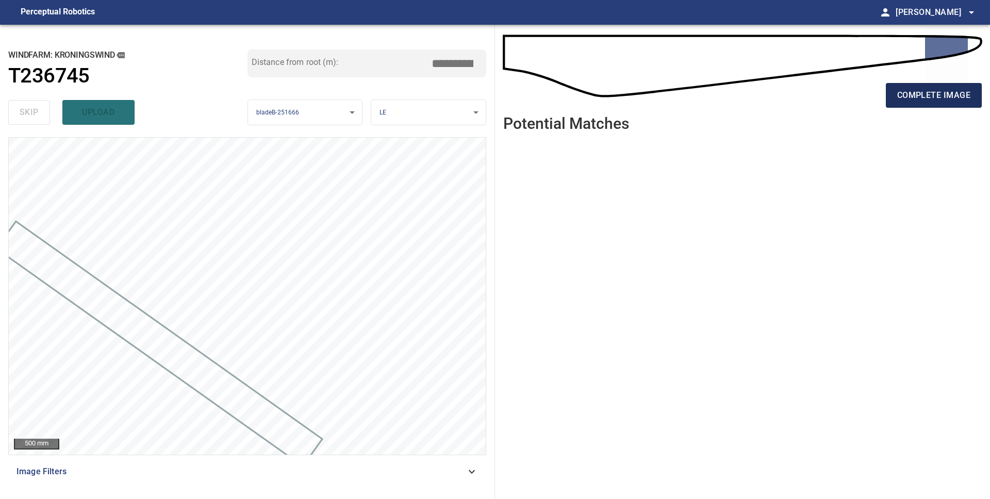
click at [926, 92] on span "complete image" at bounding box center [933, 95] width 73 height 14
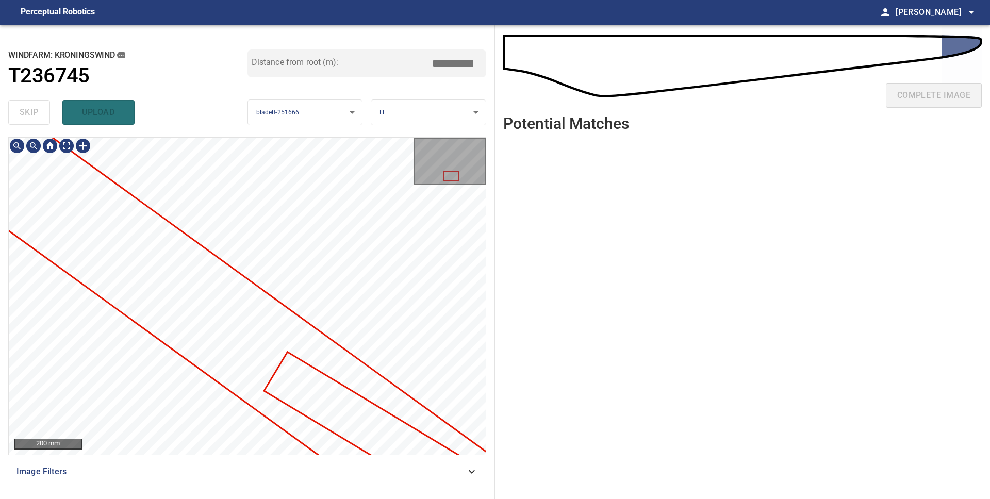
click at [124, 299] on div at bounding box center [247, 296] width 477 height 317
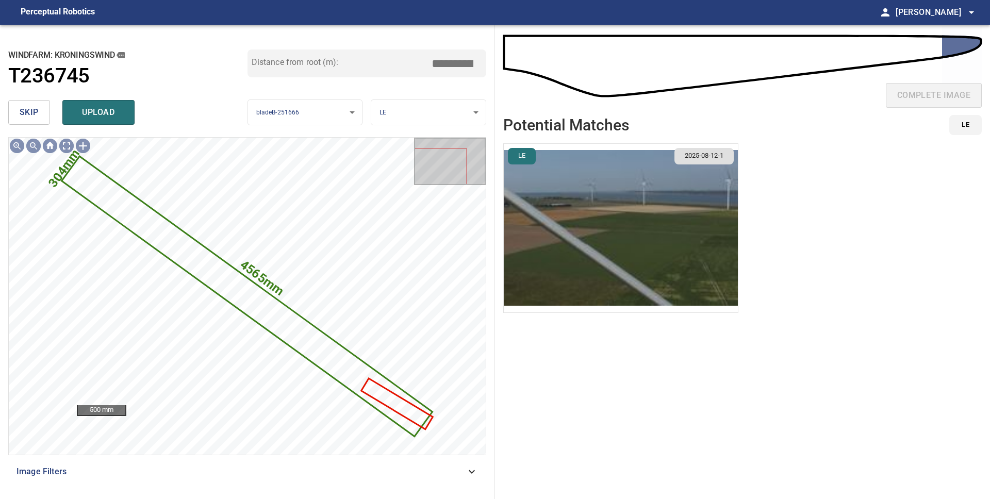
click at [24, 109] on span "skip" at bounding box center [29, 112] width 19 height 14
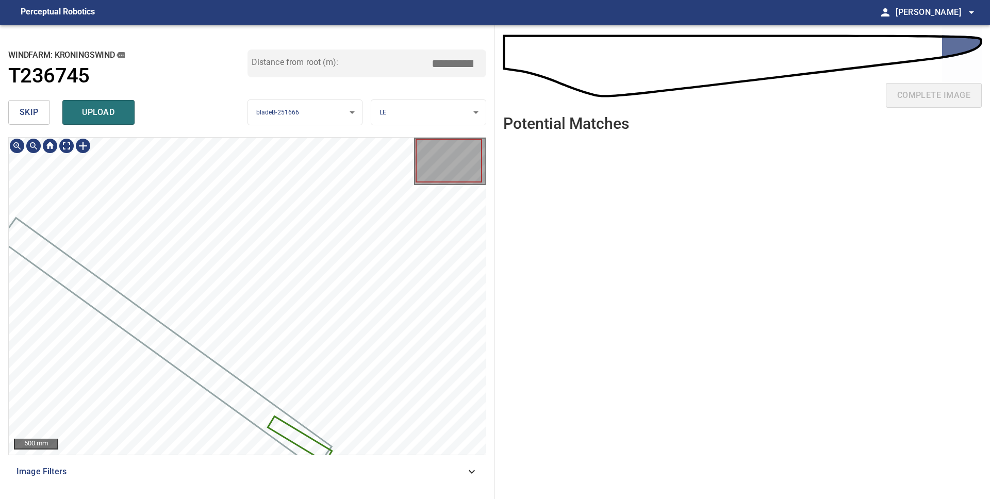
click at [277, 424] on icon at bounding box center [300, 440] width 62 height 44
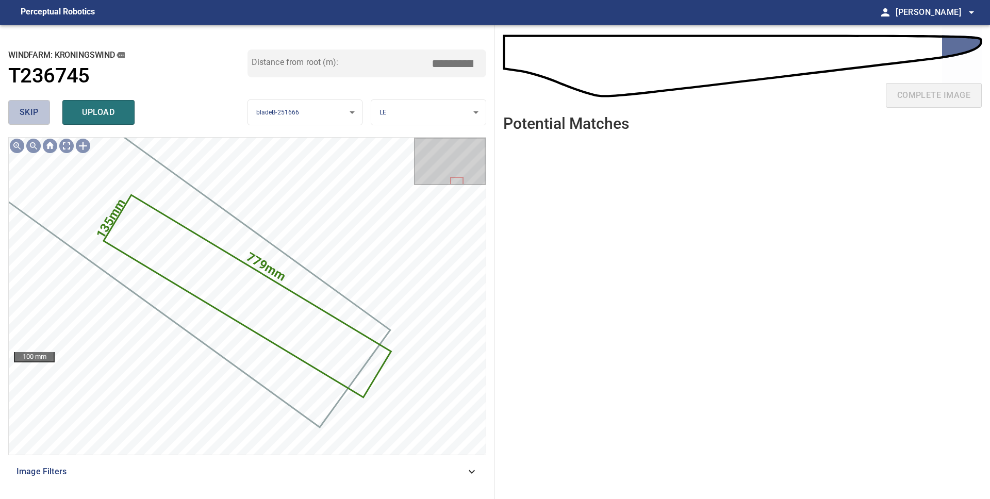
click at [34, 110] on span "skip" at bounding box center [29, 112] width 19 height 14
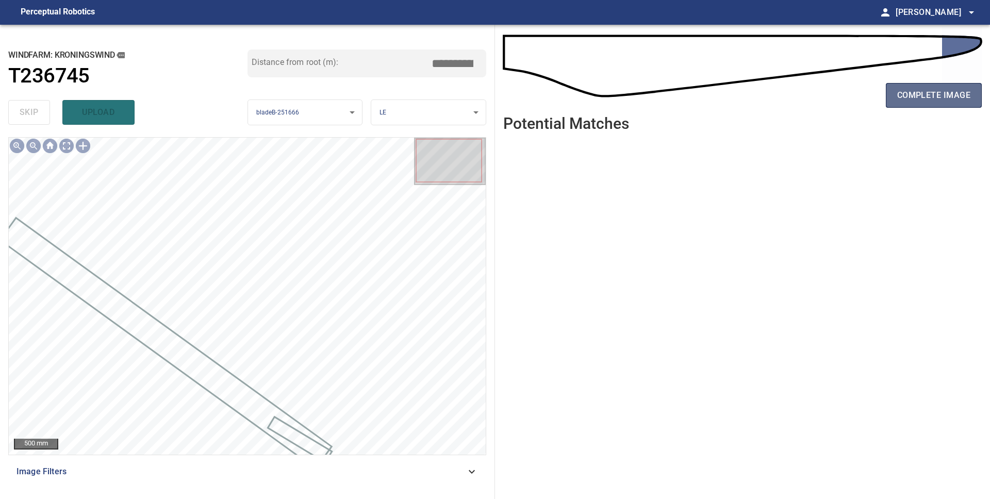
click at [902, 106] on button "complete image" at bounding box center [934, 95] width 96 height 25
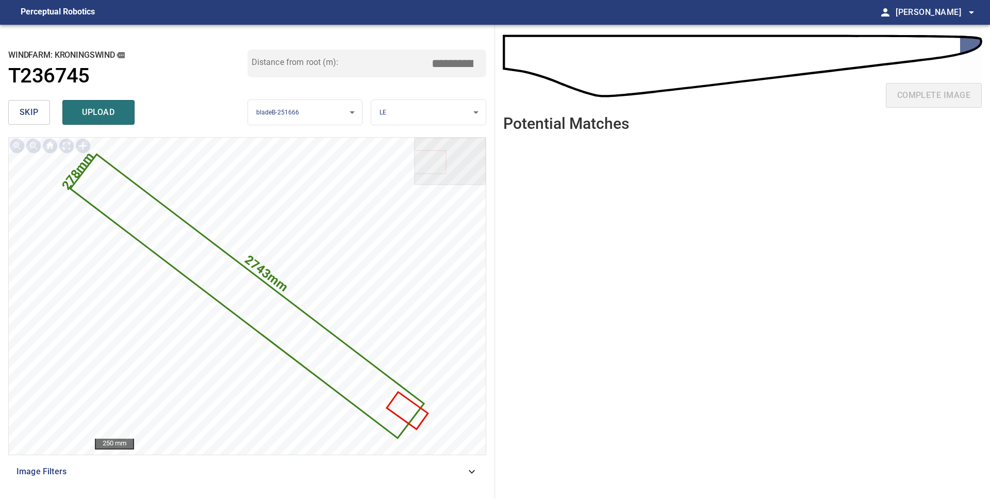
click at [31, 112] on span "skip" at bounding box center [29, 112] width 19 height 14
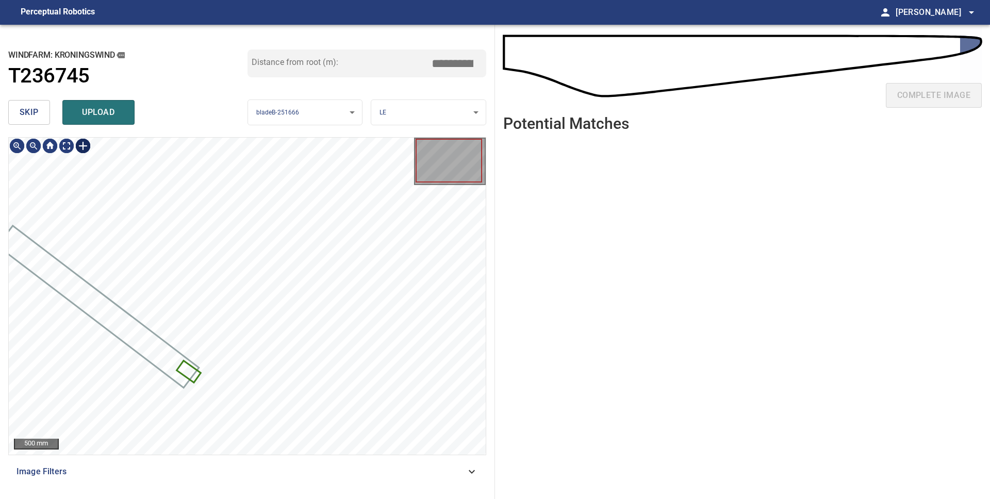
click at [82, 146] on div at bounding box center [83, 146] width 16 height 16
click at [306, 227] on div at bounding box center [247, 296] width 477 height 317
click at [190, 341] on div at bounding box center [247, 296] width 477 height 317
click at [242, 335] on div at bounding box center [243, 335] width 4 height 4
click at [209, 330] on div at bounding box center [247, 296] width 477 height 317
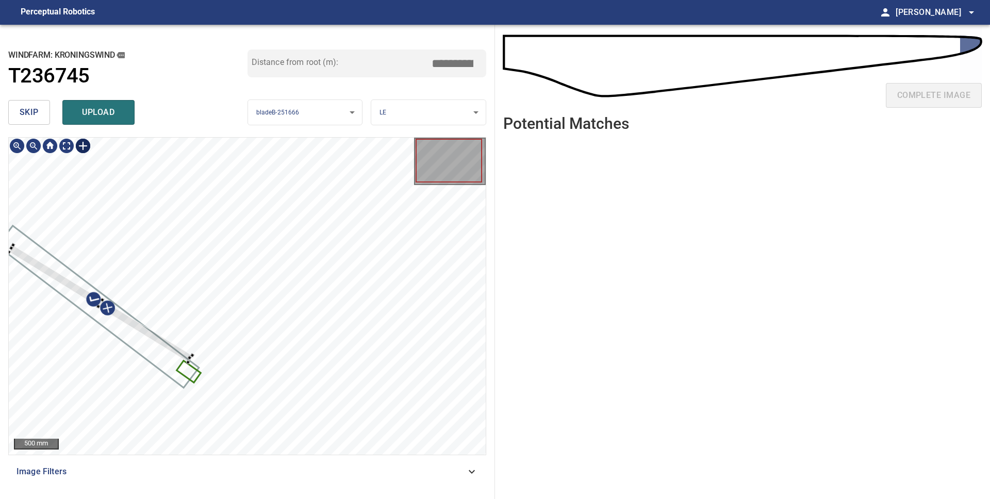
click at [158, 362] on div at bounding box center [247, 296] width 477 height 317
click at [146, 342] on div at bounding box center [98, 308] width 175 height 130
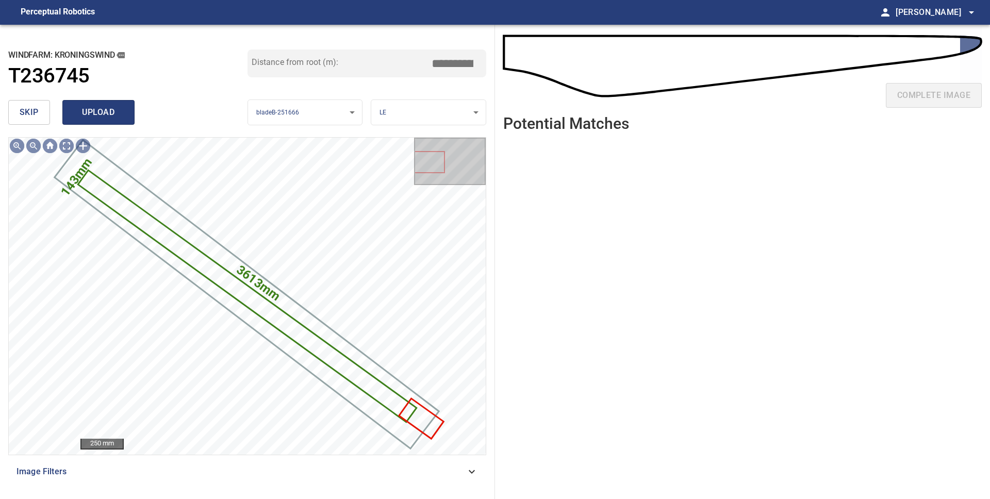
click at [79, 114] on span "upload" at bounding box center [98, 112] width 49 height 14
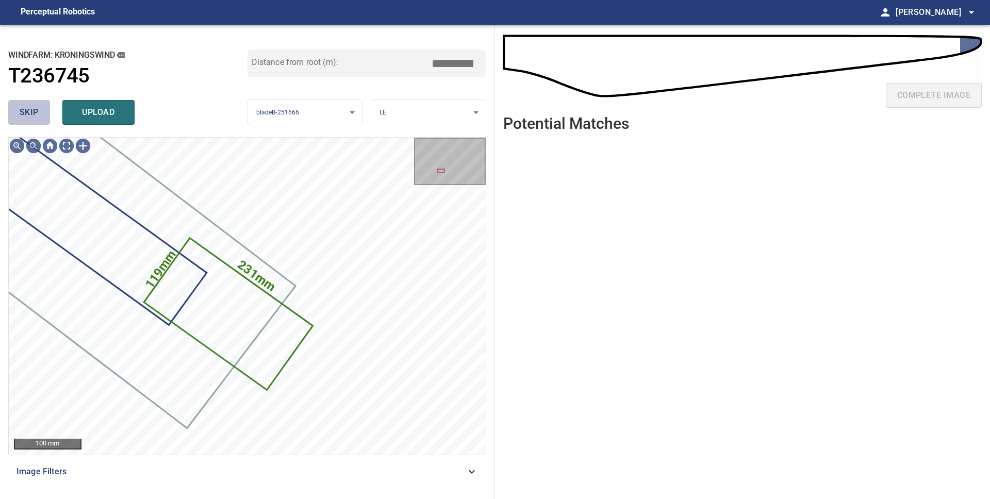
click at [39, 115] on button "skip" at bounding box center [29, 112] width 42 height 25
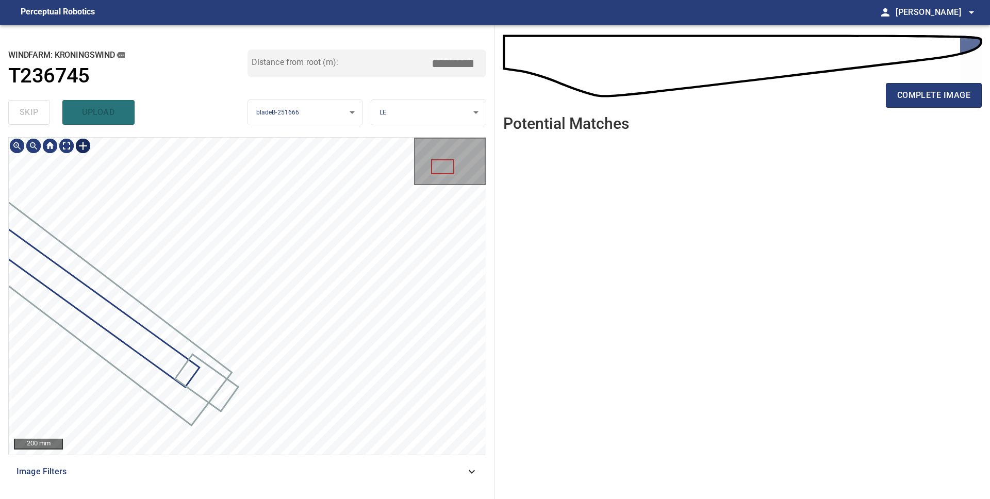
click at [82, 146] on div at bounding box center [83, 146] width 16 height 16
click at [223, 337] on div at bounding box center [247, 296] width 477 height 317
click at [187, 386] on div at bounding box center [247, 296] width 477 height 317
click at [195, 368] on div at bounding box center [190, 370] width 26 height 29
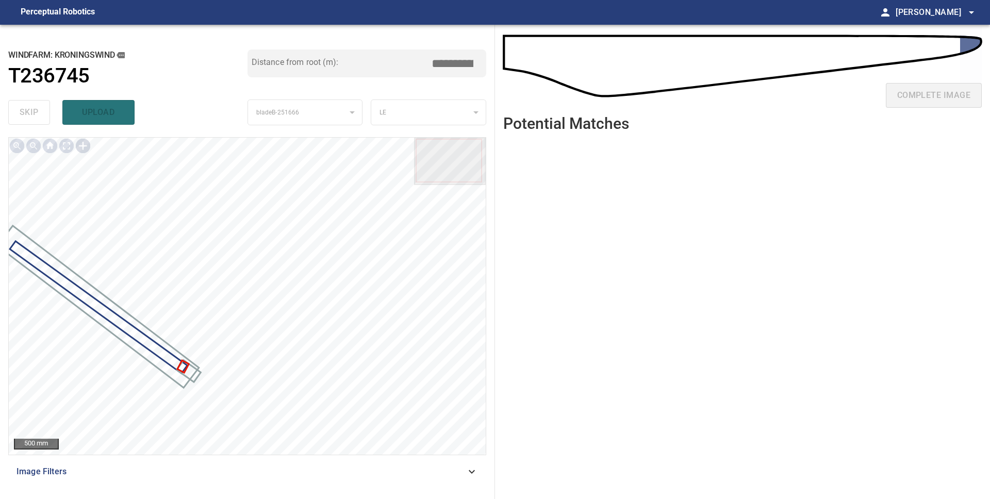
click at [83, 145] on div at bounding box center [83, 146] width 16 height 16
click at [226, 372] on div at bounding box center [247, 296] width 477 height 317
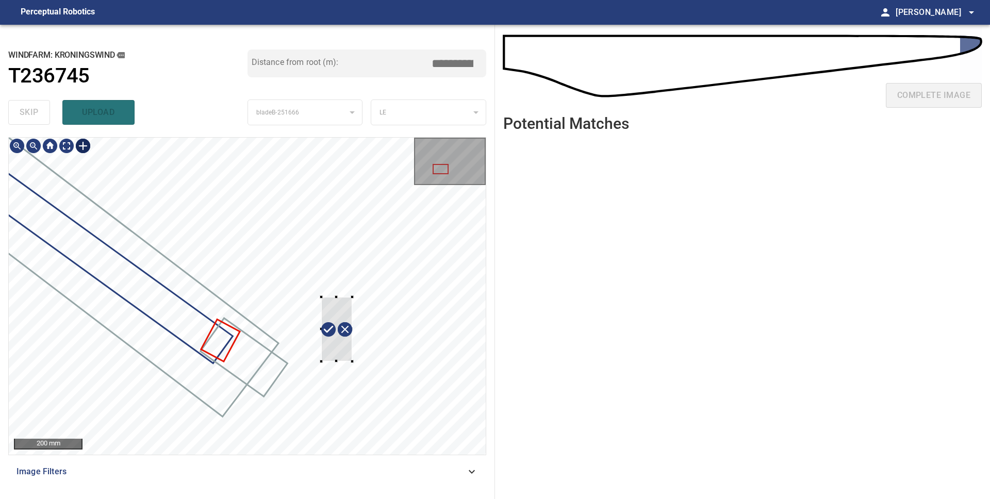
click at [351, 299] on div at bounding box center [336, 329] width 31 height 64
click at [272, 370] on div at bounding box center [255, 362] width 71 height 56
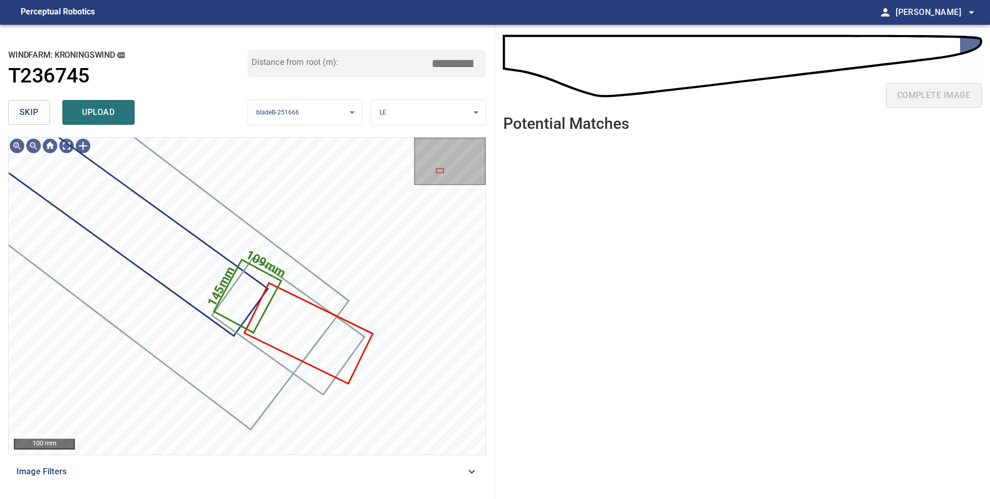
click at [104, 114] on span "upload" at bounding box center [98, 112] width 49 height 14
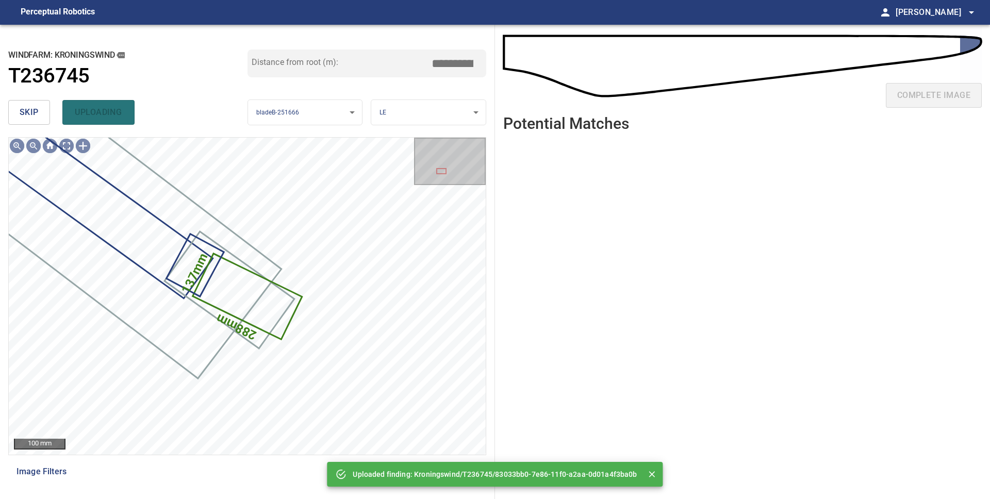
click at [104, 114] on div "skip uploading" at bounding box center [127, 112] width 239 height 33
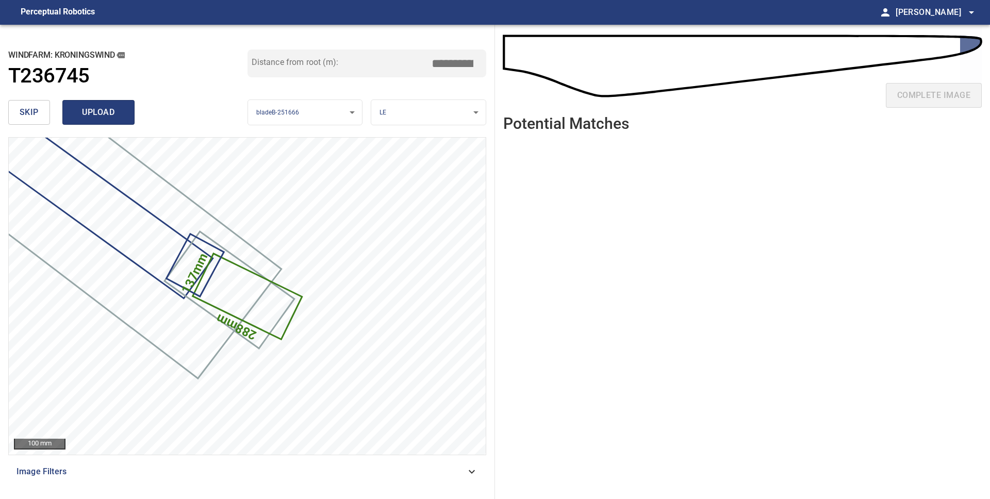
click at [98, 117] on span "upload" at bounding box center [98, 112] width 49 height 14
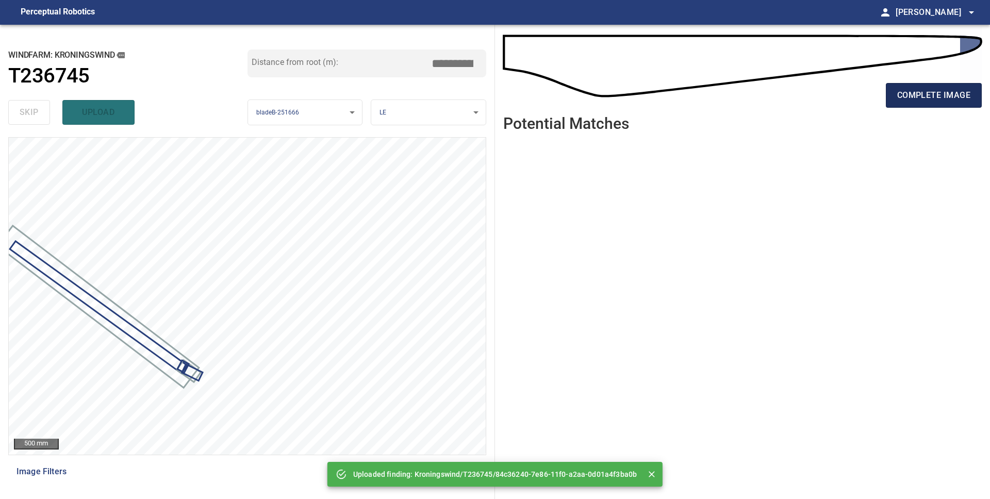
click at [907, 99] on span "complete image" at bounding box center [933, 95] width 73 height 14
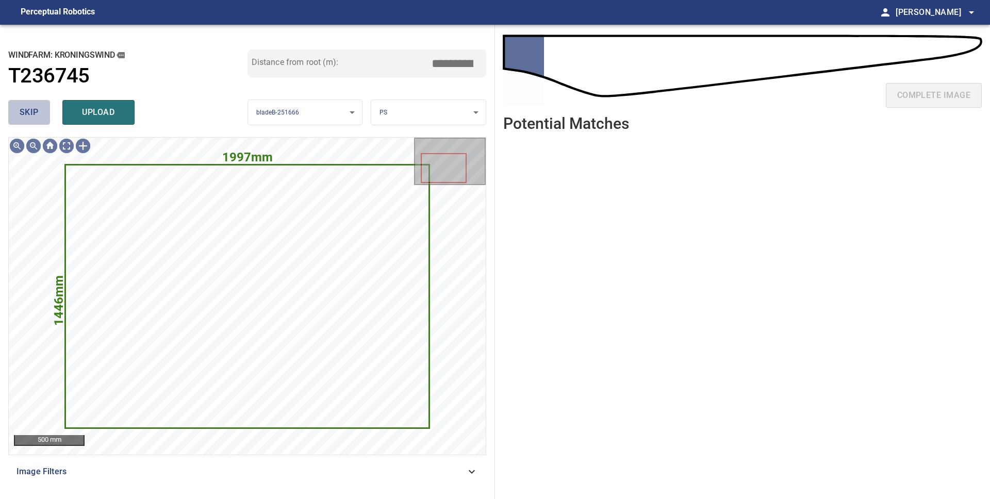
click at [43, 116] on button "skip" at bounding box center [29, 112] width 42 height 25
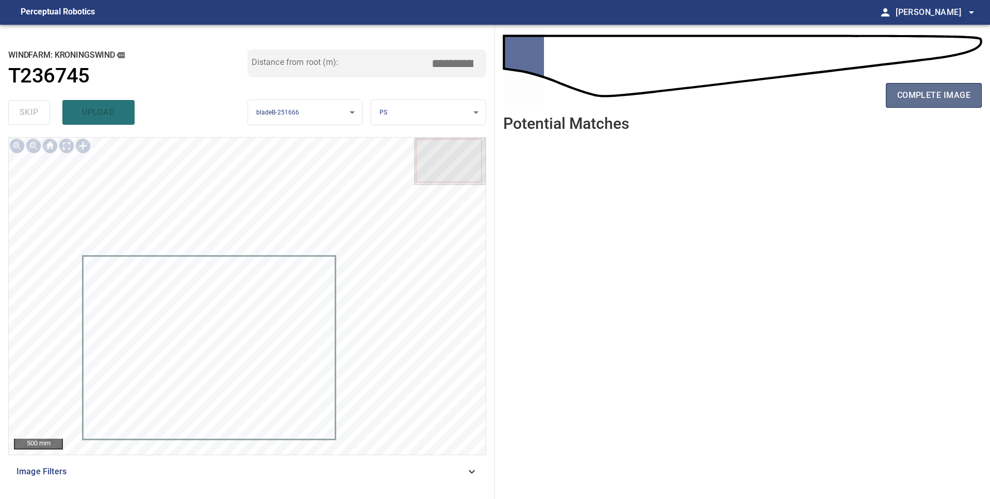
click at [930, 98] on span "complete image" at bounding box center [933, 95] width 73 height 14
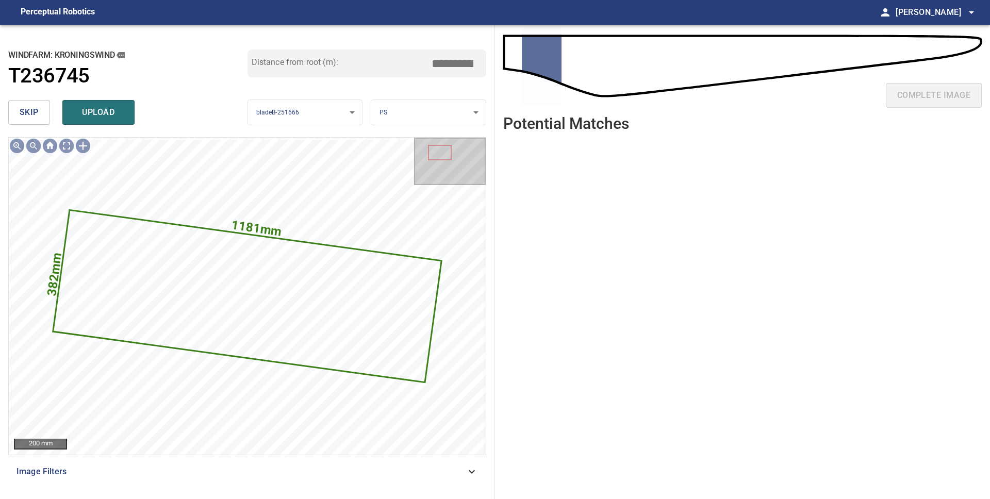
click at [39, 111] on button "skip" at bounding box center [29, 112] width 42 height 25
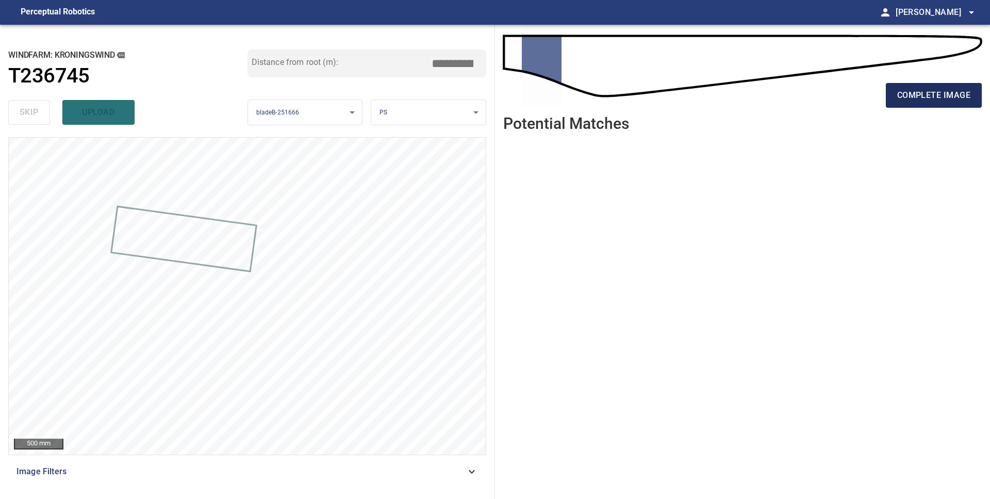
click at [910, 99] on span "complete image" at bounding box center [933, 95] width 73 height 14
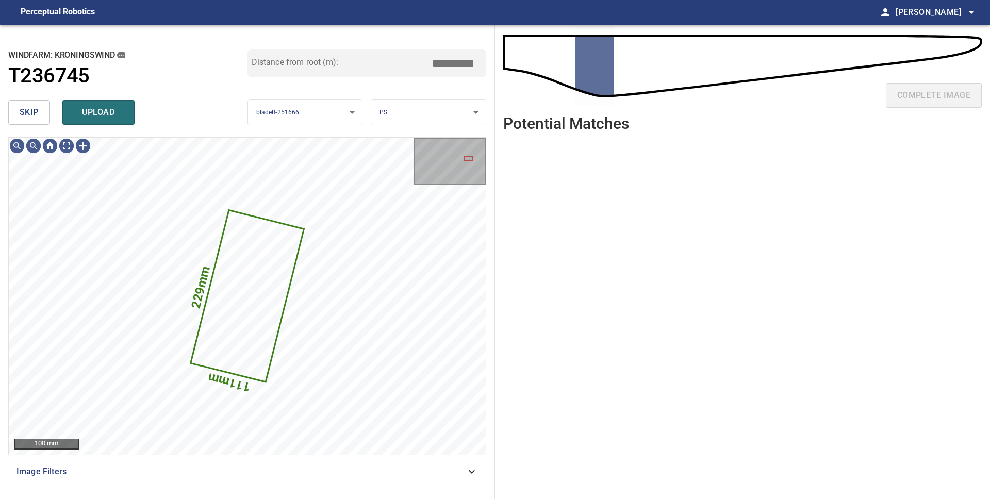
click at [21, 108] on span "skip" at bounding box center [29, 112] width 19 height 14
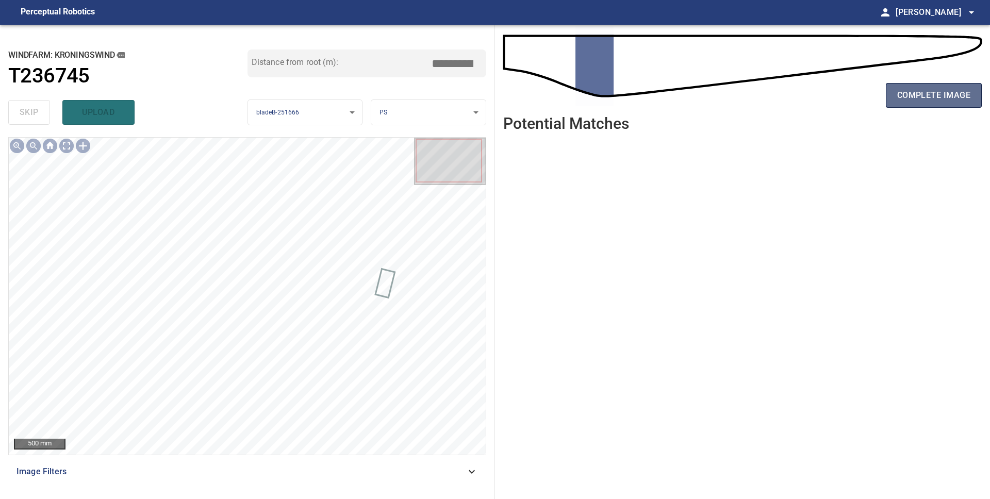
click at [908, 101] on span "complete image" at bounding box center [933, 95] width 73 height 14
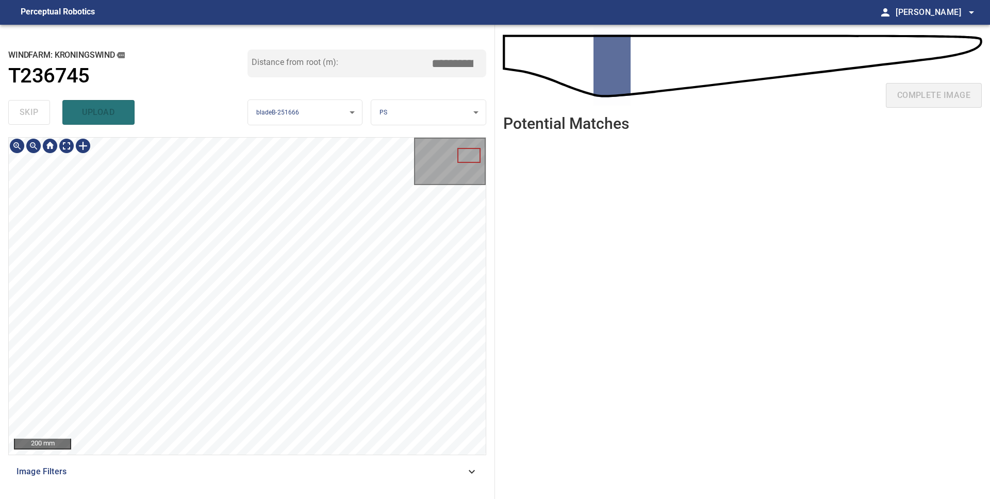
click at [237, 462] on div "200 mm Image Filters" at bounding box center [247, 314] width 478 height 354
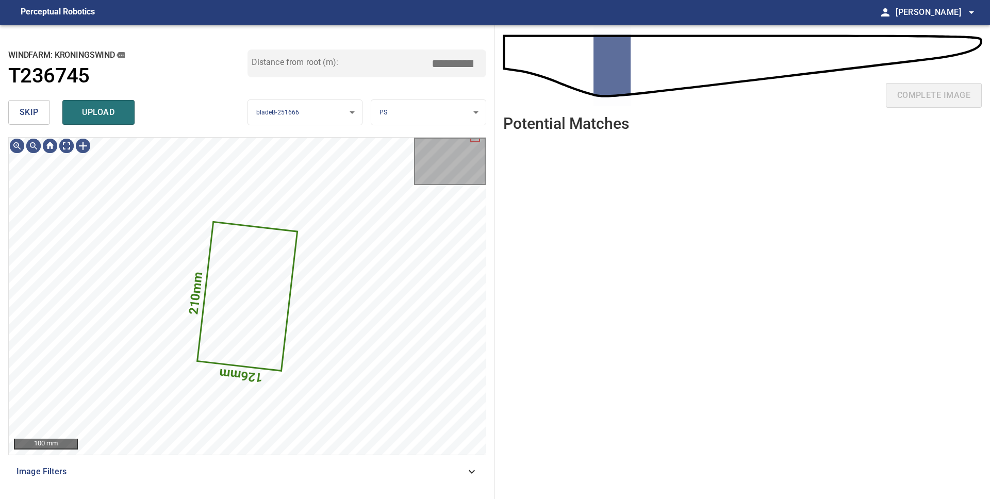
click at [35, 122] on button "skip" at bounding box center [29, 112] width 42 height 25
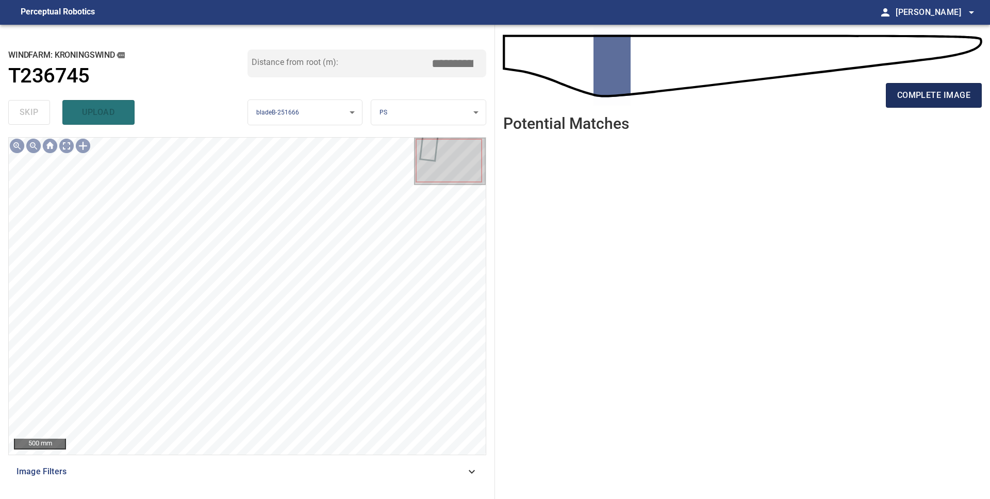
click at [939, 107] on button "complete image" at bounding box center [934, 95] width 96 height 25
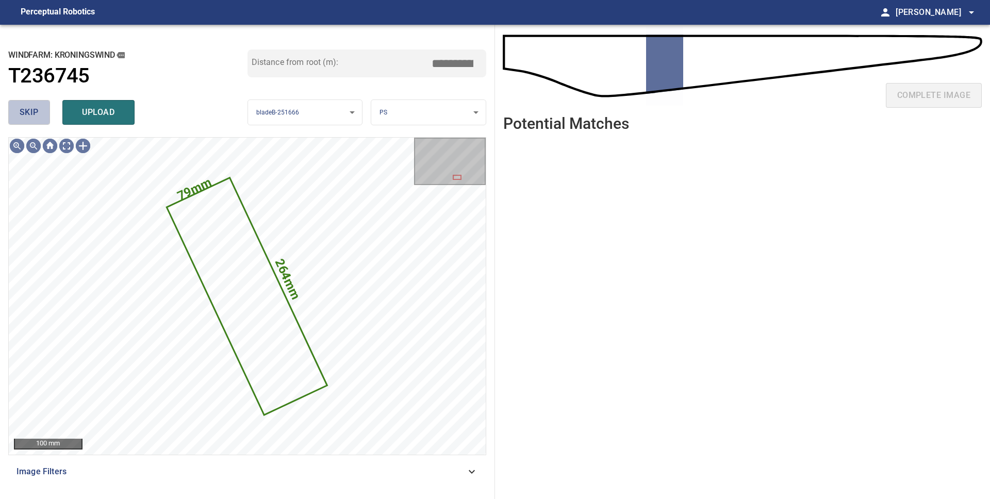
click at [36, 114] on span "skip" at bounding box center [29, 112] width 19 height 14
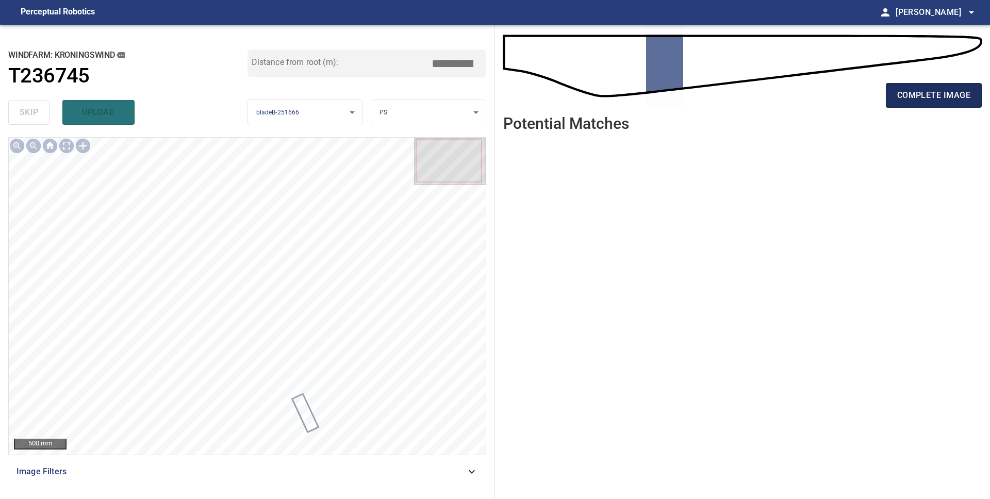
click at [905, 103] on button "complete image" at bounding box center [934, 95] width 96 height 25
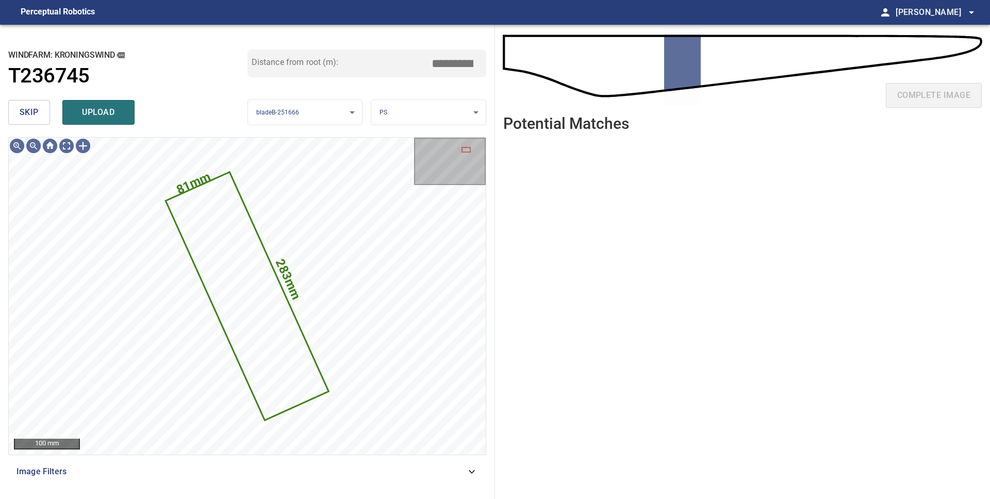
click at [20, 113] on span "skip" at bounding box center [29, 112] width 19 height 14
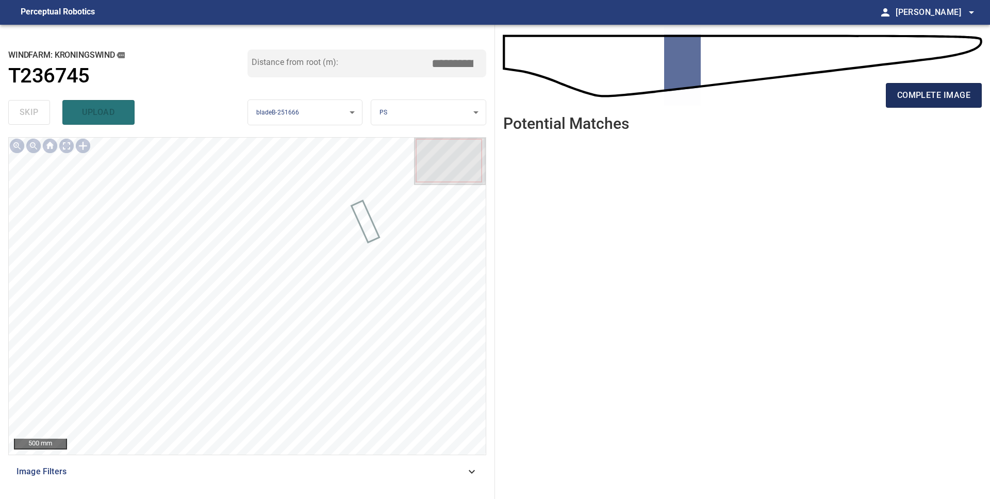
click at [917, 89] on span "complete image" at bounding box center [933, 95] width 73 height 14
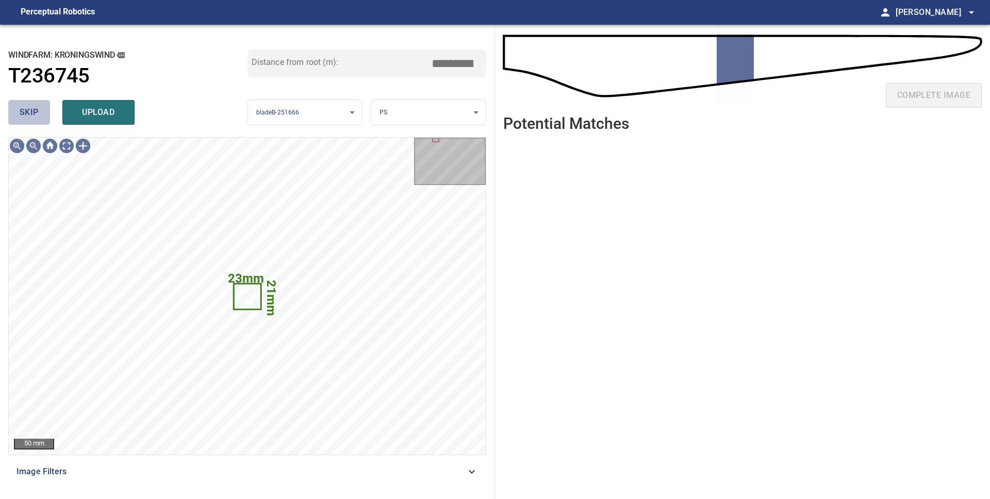
click at [35, 114] on span "skip" at bounding box center [29, 112] width 19 height 14
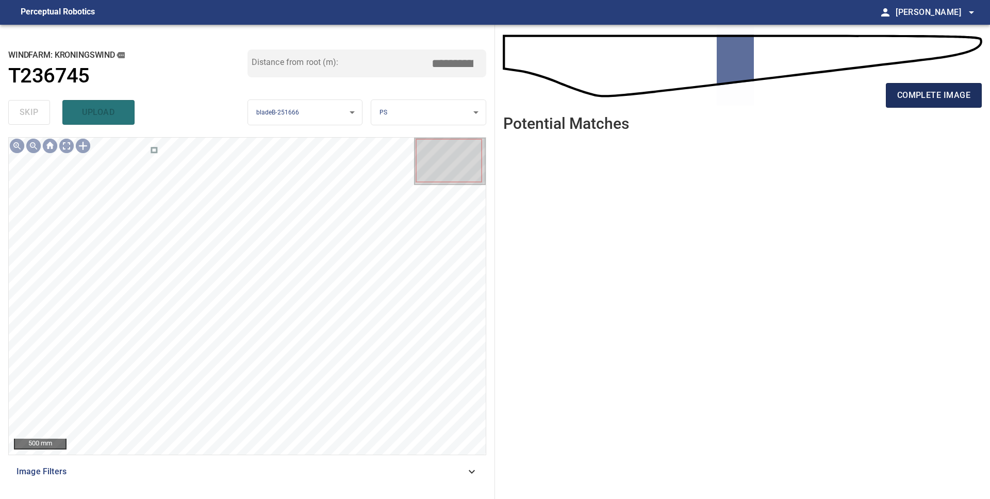
click at [924, 94] on span "complete image" at bounding box center [933, 95] width 73 height 14
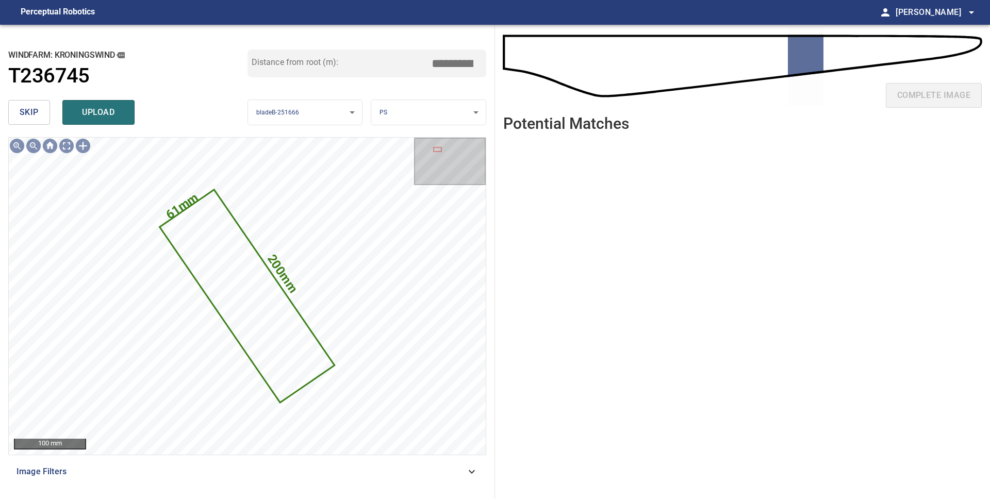
click at [22, 109] on span "skip" at bounding box center [29, 112] width 19 height 14
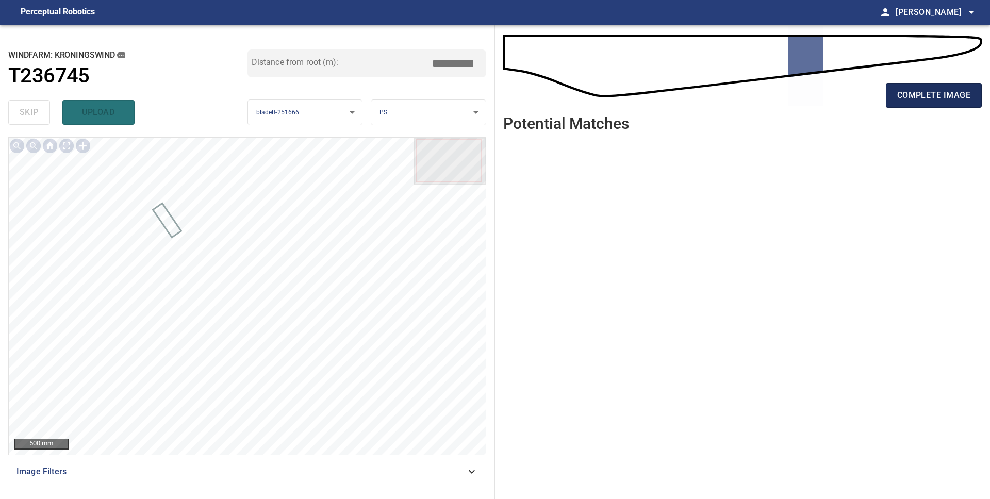
click at [955, 95] on span "complete image" at bounding box center [933, 95] width 73 height 14
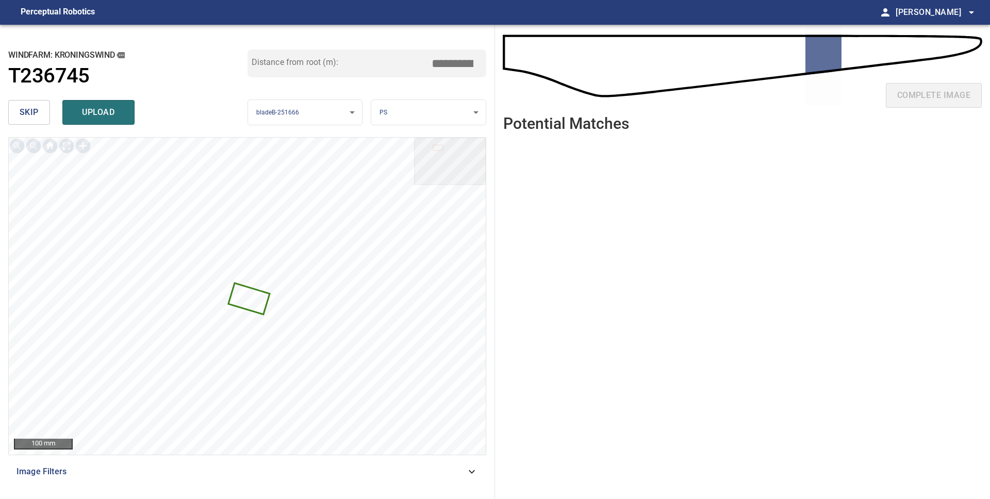
click at [387, 116] on body "**********" at bounding box center [495, 249] width 990 height 499
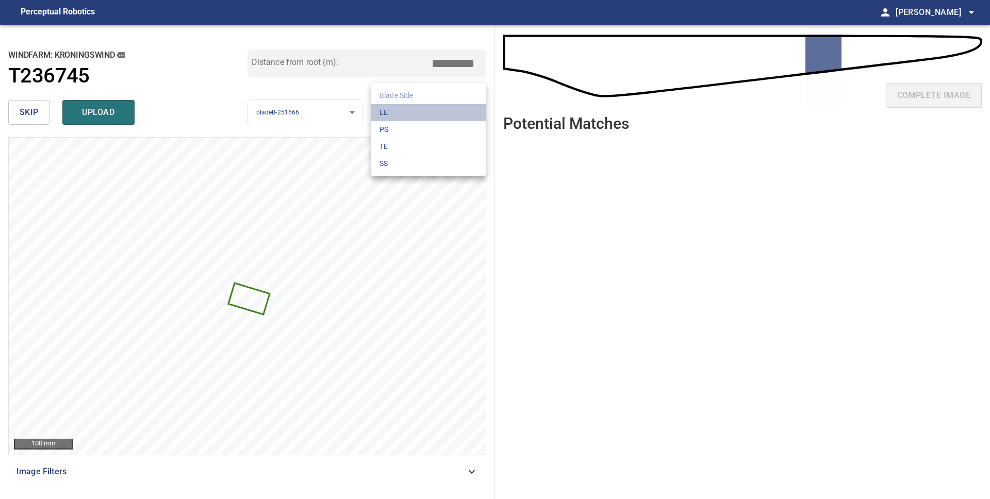
click at [387, 116] on li "LE" at bounding box center [428, 112] width 114 height 17
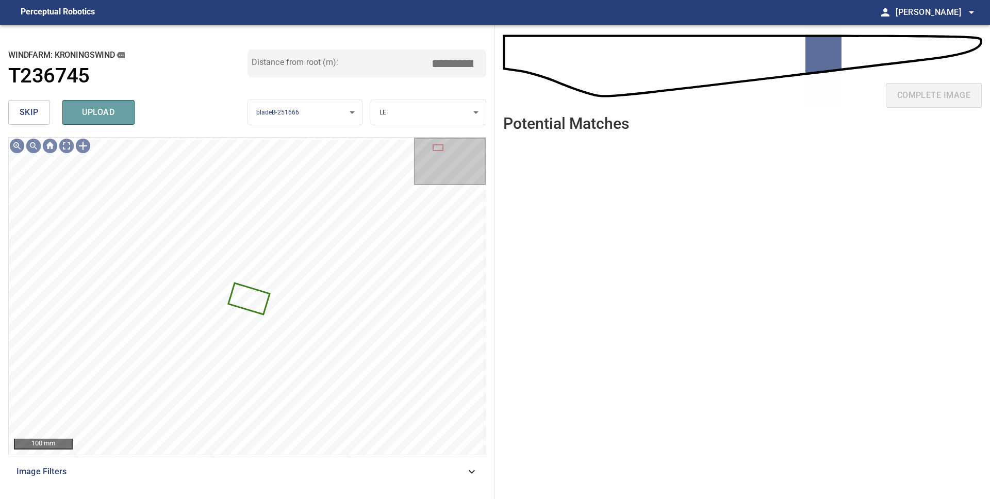
click at [87, 122] on button "upload" at bounding box center [98, 112] width 72 height 25
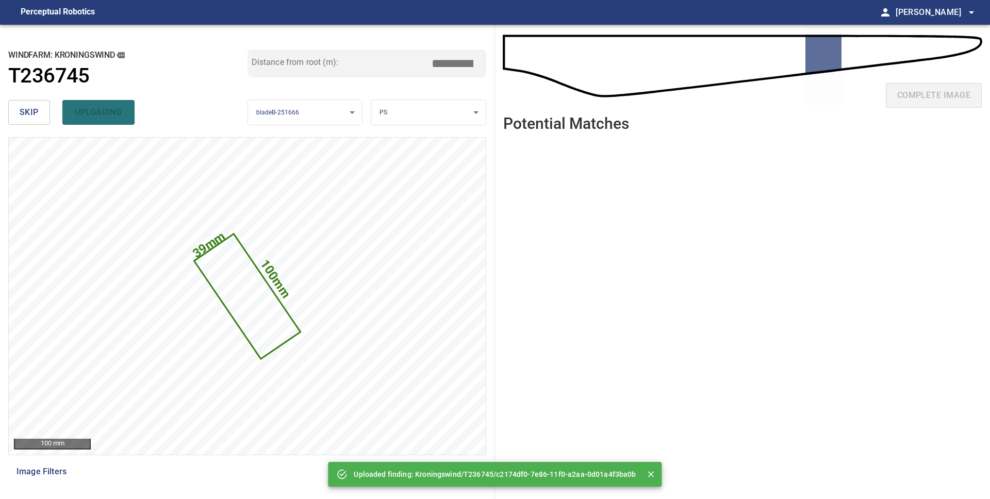
click at [400, 118] on body "**********" at bounding box center [495, 249] width 990 height 499
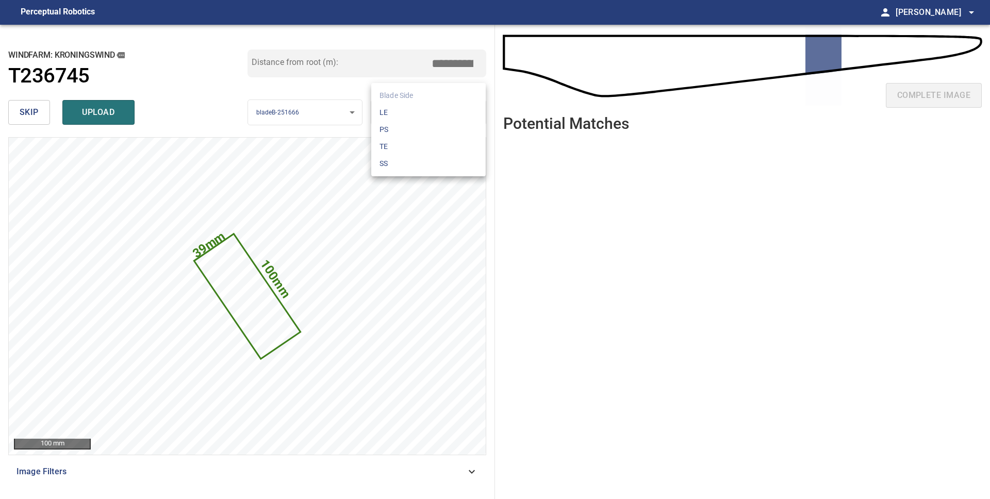
click at [400, 118] on li "LE" at bounding box center [428, 112] width 114 height 17
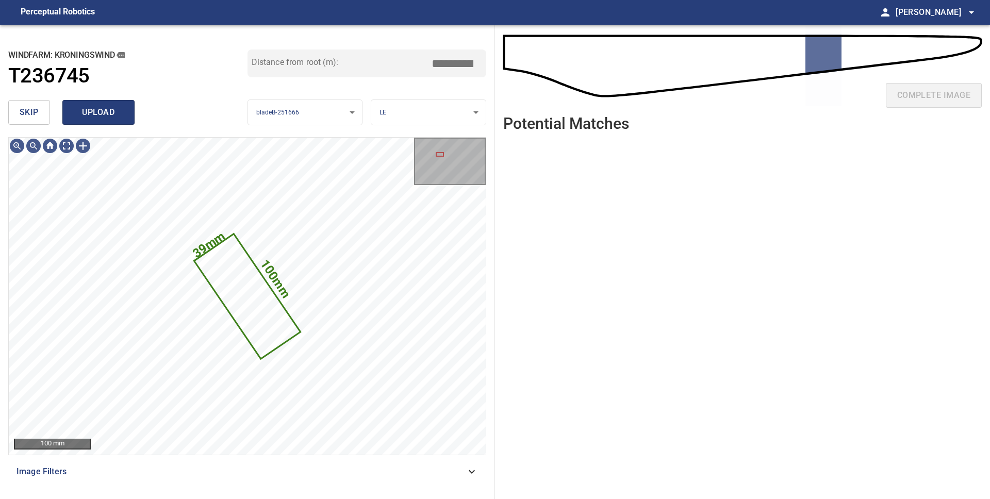
click at [104, 104] on button "upload" at bounding box center [98, 112] width 72 height 25
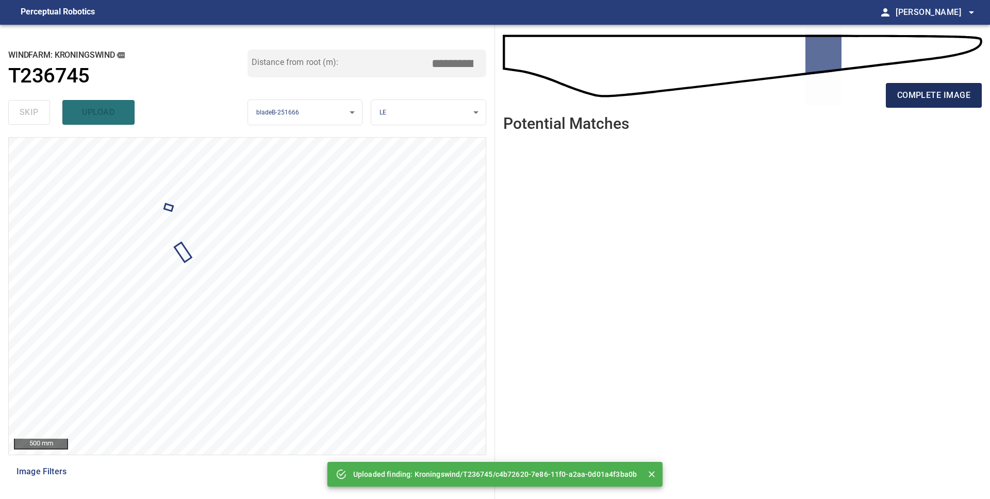
click at [928, 99] on span "complete image" at bounding box center [933, 95] width 73 height 14
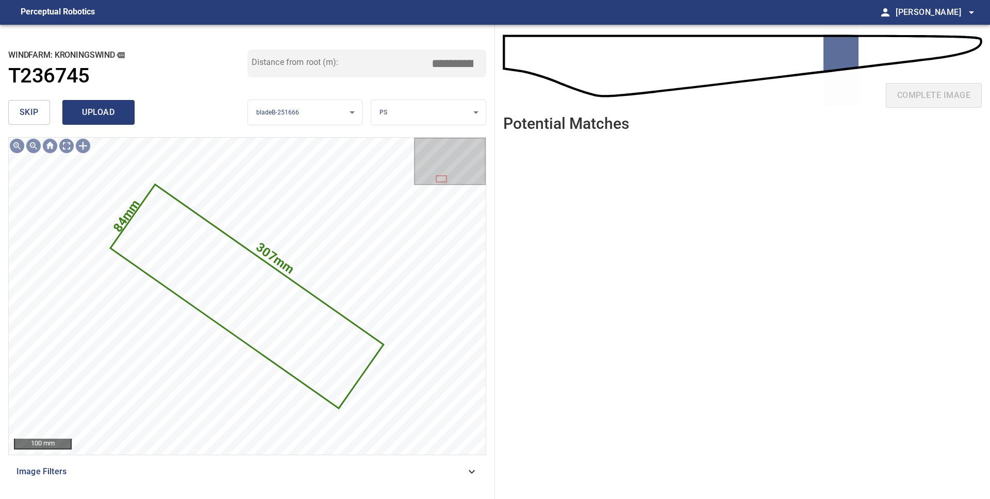
click at [90, 109] on span "upload" at bounding box center [98, 112] width 49 height 14
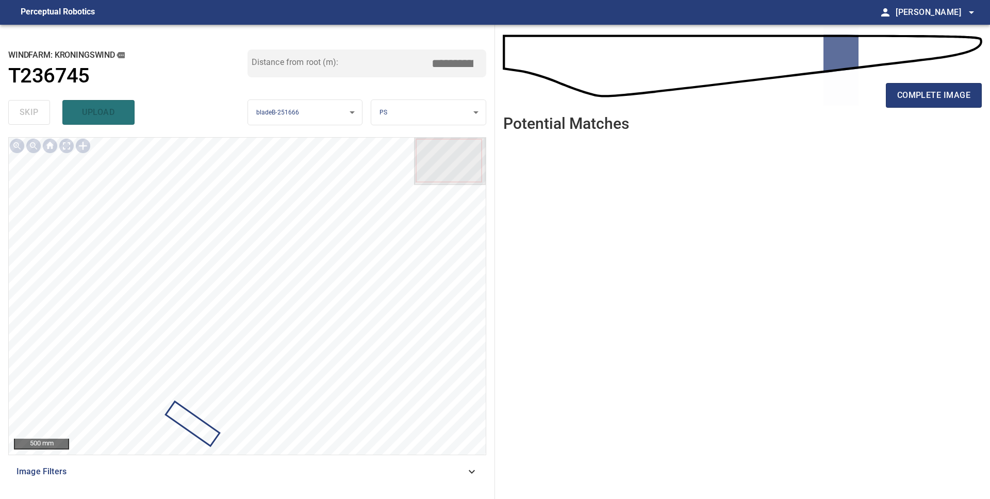
click at [816, 61] on div "complete image" at bounding box center [742, 70] width 478 height 74
click at [802, 60] on div "complete image" at bounding box center [742, 70] width 478 height 74
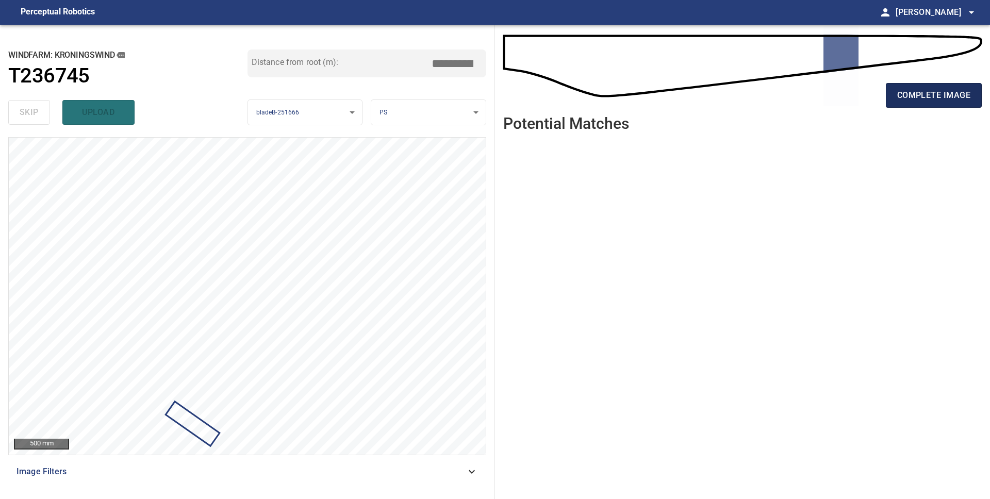
click at [917, 100] on span "complete image" at bounding box center [933, 95] width 73 height 14
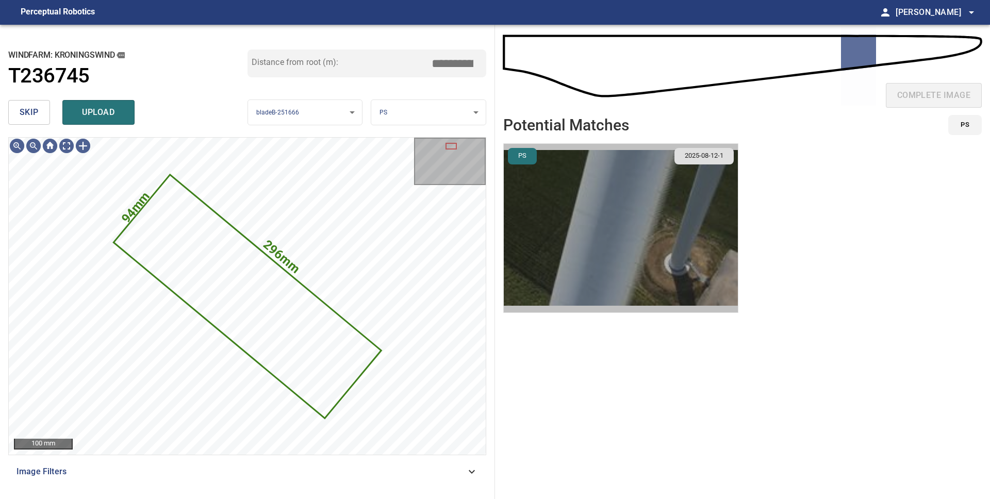
click at [653, 230] on img "button" at bounding box center [621, 228] width 234 height 169
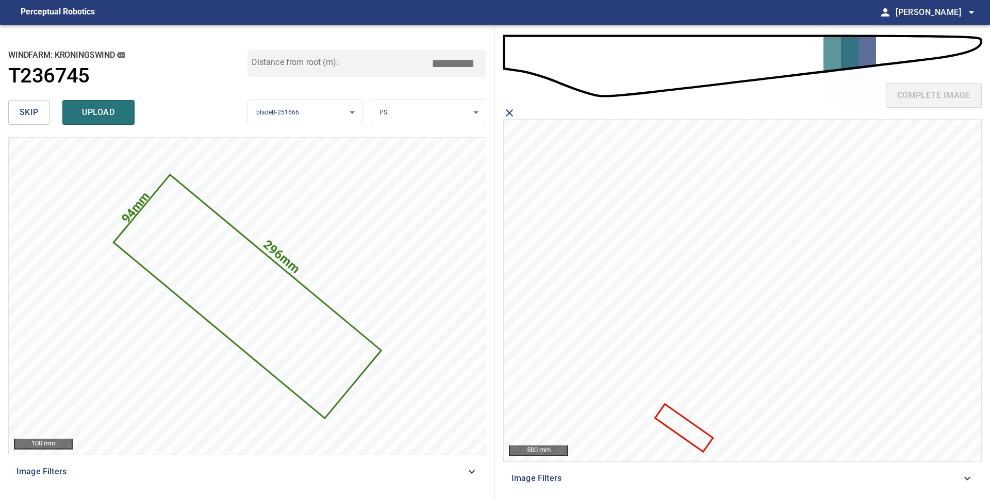
click at [693, 428] on icon at bounding box center [684, 427] width 56 height 45
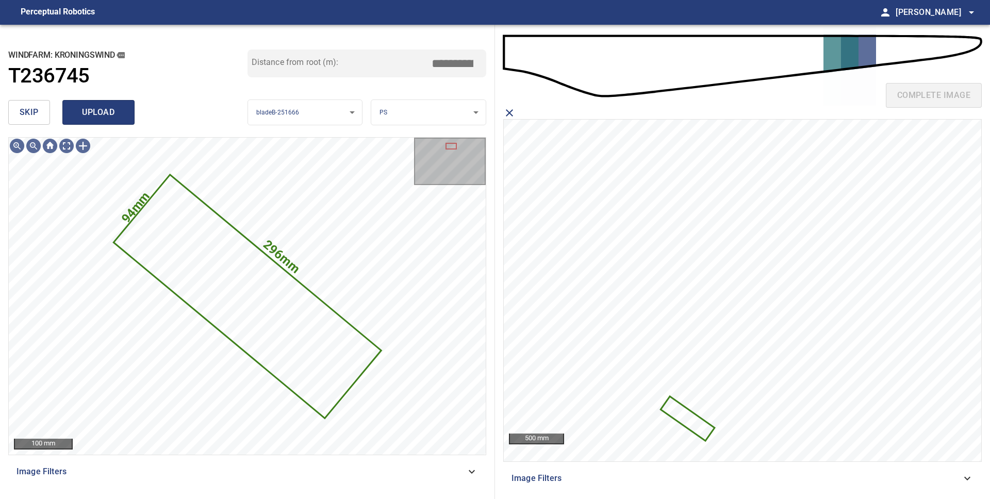
click at [81, 104] on button "upload" at bounding box center [98, 112] width 72 height 25
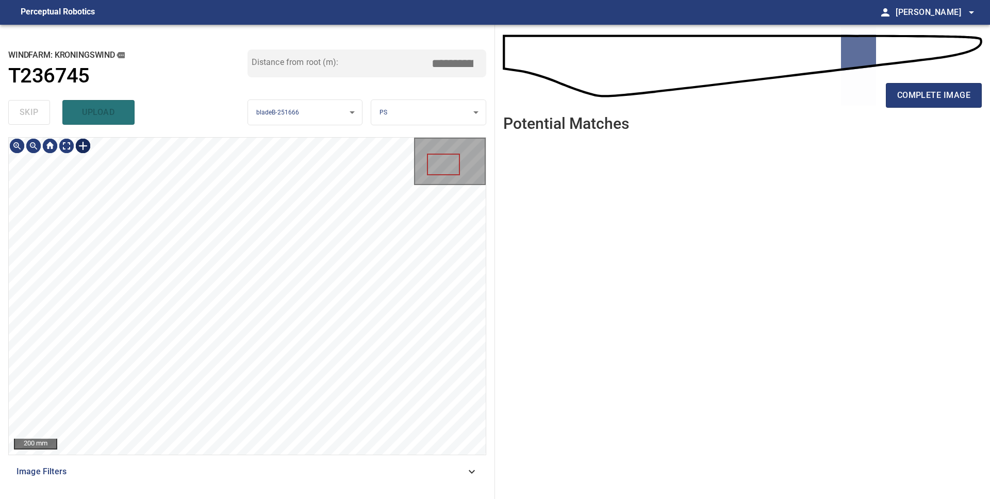
click at [85, 149] on div at bounding box center [83, 146] width 16 height 16
click at [357, 327] on div at bounding box center [247, 296] width 477 height 317
click at [284, 374] on div at bounding box center [228, 355] width 181 height 80
click at [296, 382] on div at bounding box center [220, 352] width 165 height 75
click at [284, 373] on div at bounding box center [227, 355] width 165 height 75
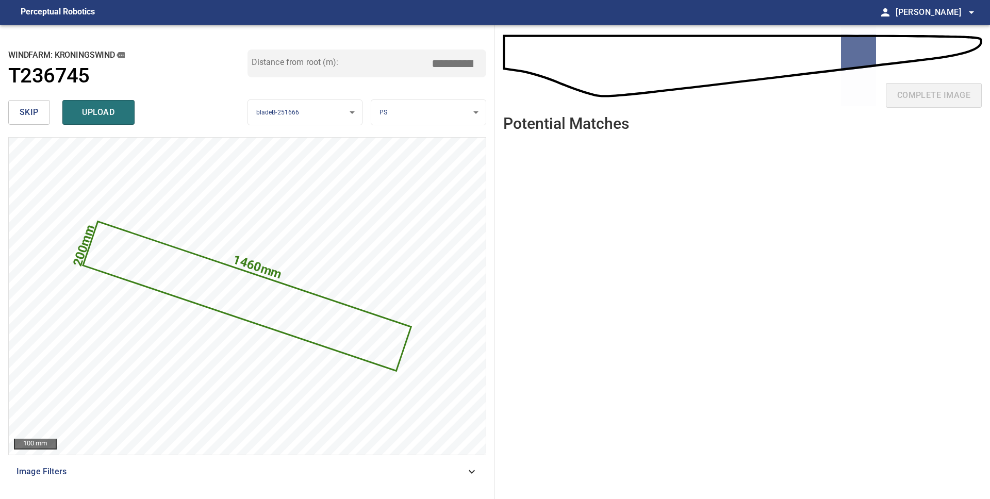
click at [390, 111] on body "**********" at bounding box center [495, 249] width 990 height 499
click at [390, 111] on li "LE" at bounding box center [428, 112] width 114 height 17
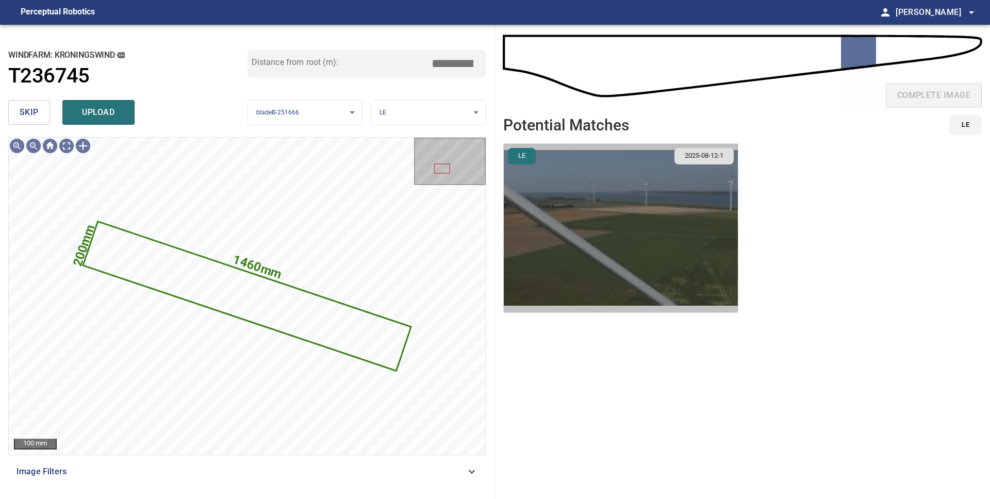
click at [558, 219] on img "button" at bounding box center [621, 228] width 234 height 169
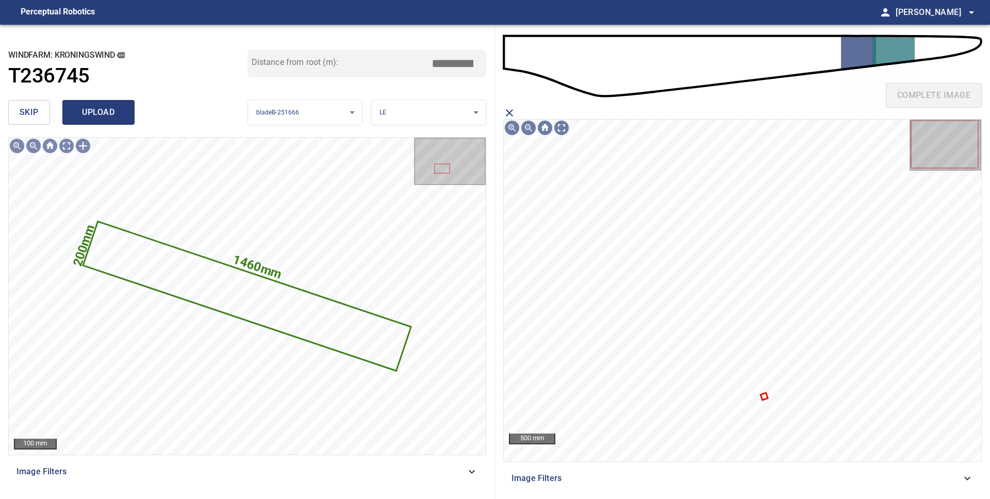
click at [101, 116] on span "upload" at bounding box center [98, 112] width 49 height 14
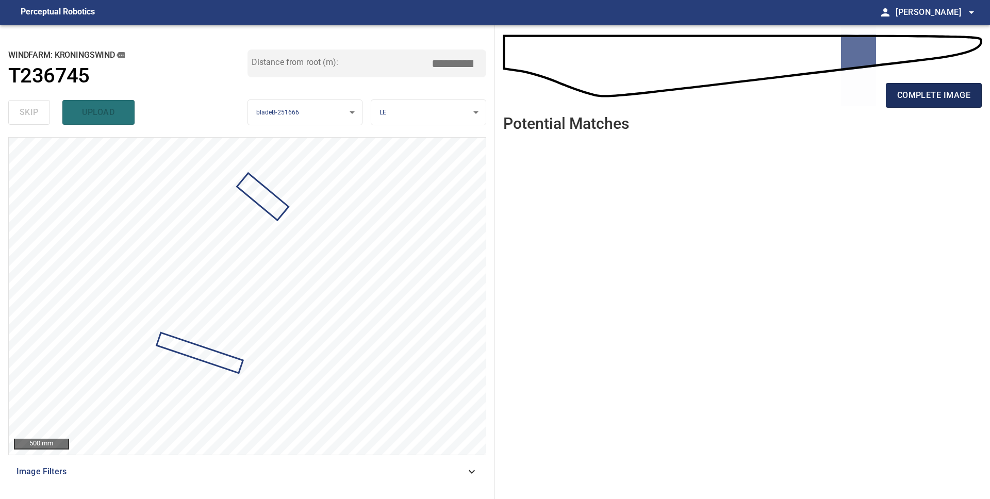
click at [940, 100] on span "complete image" at bounding box center [933, 95] width 73 height 14
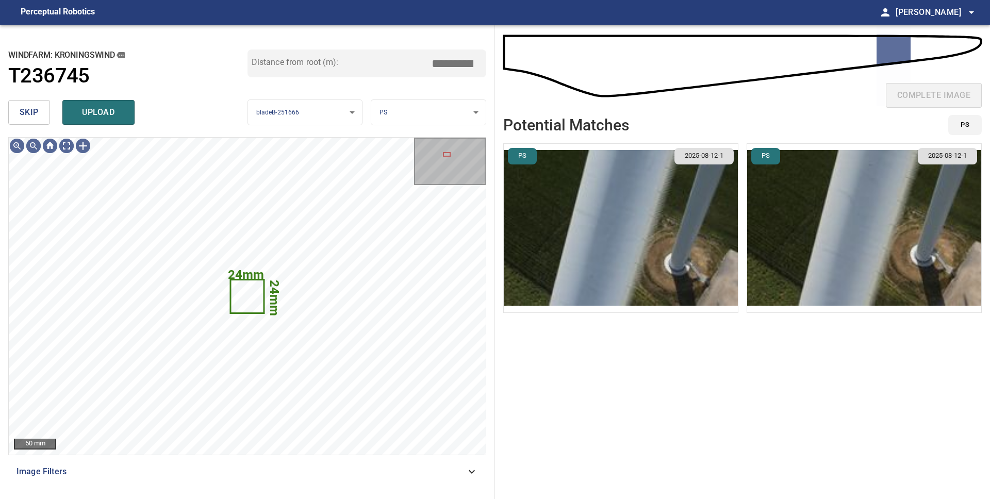
click at [37, 116] on span "skip" at bounding box center [29, 112] width 19 height 14
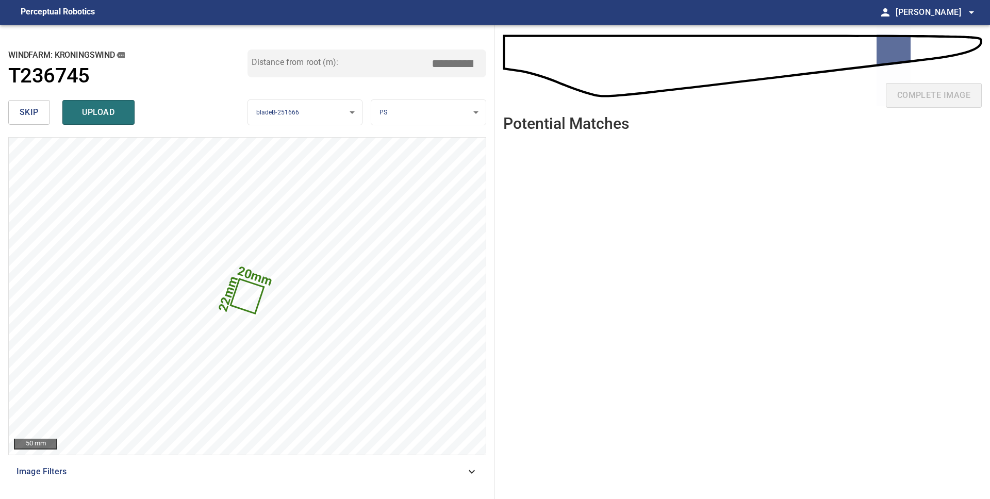
click at [391, 119] on body "**********" at bounding box center [495, 249] width 990 height 499
click at [395, 121] on li "PS" at bounding box center [428, 129] width 114 height 17
click at [395, 120] on body "**********" at bounding box center [495, 249] width 990 height 499
click at [395, 117] on li "LE" at bounding box center [428, 112] width 114 height 17
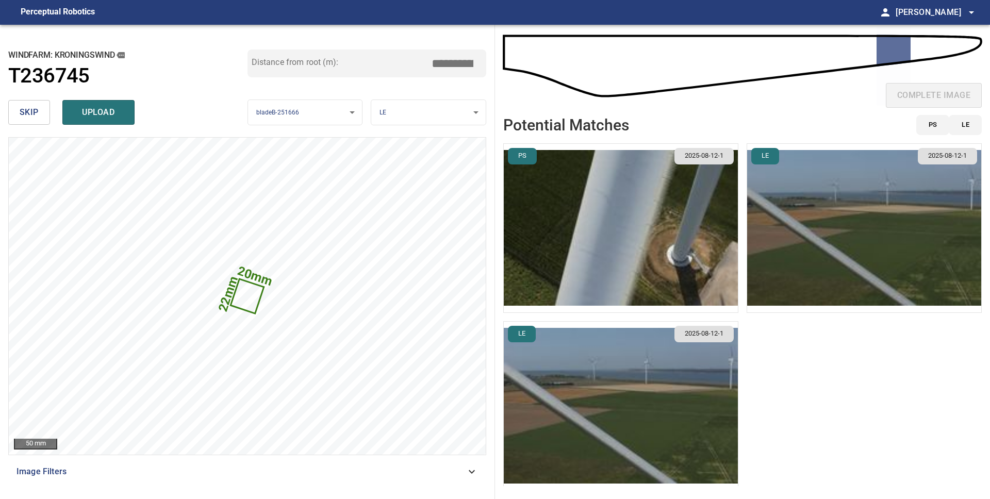
click at [806, 272] on img "button" at bounding box center [864, 228] width 234 height 169
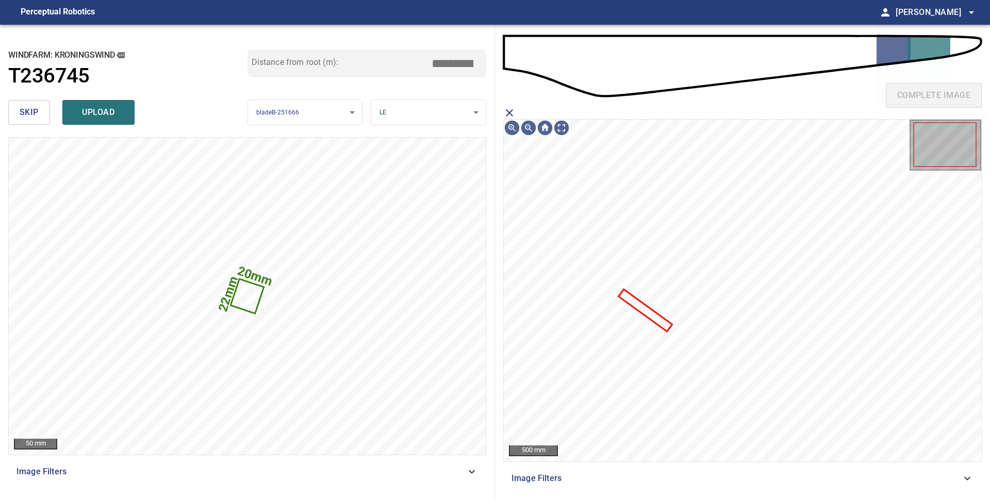
click at [507, 110] on icon "close matching imageResolution:" at bounding box center [509, 112] width 7 height 7
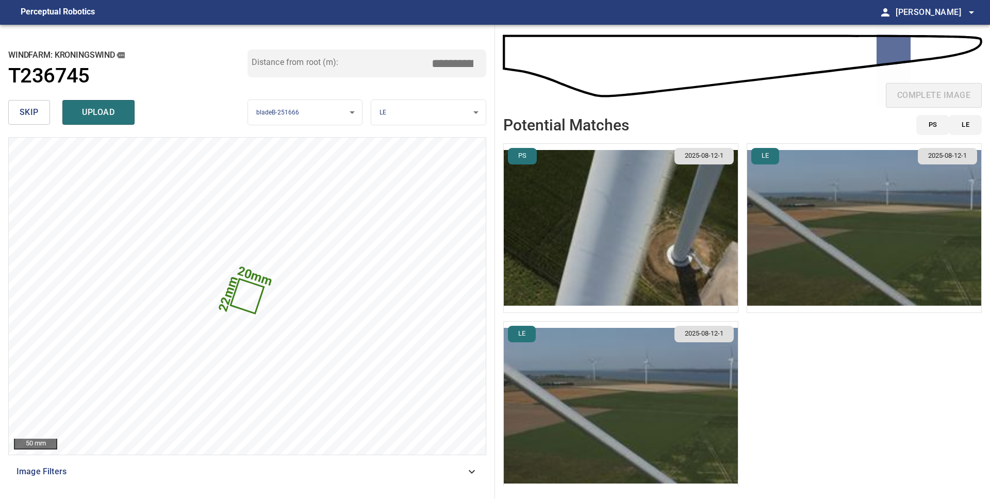
click at [610, 378] on img "button" at bounding box center [621, 406] width 234 height 169
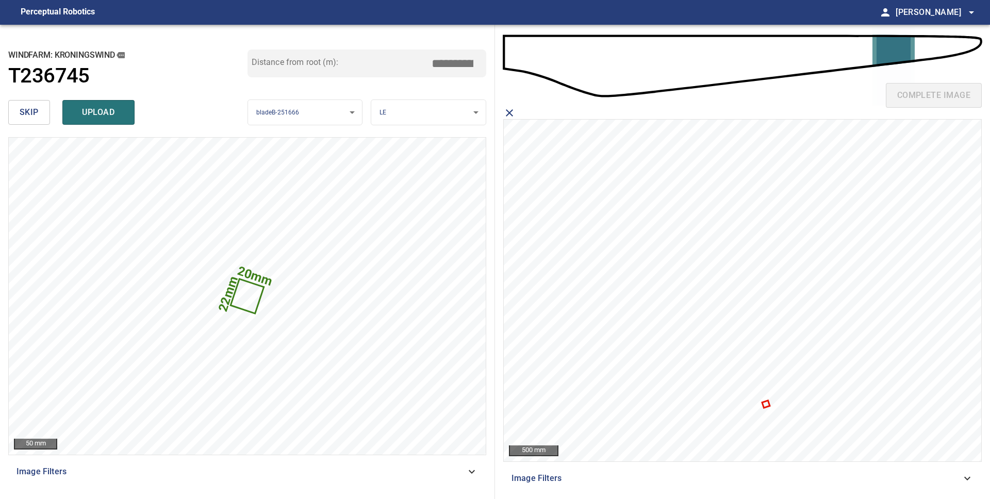
click at [768, 405] on icon at bounding box center [766, 405] width 6 height 6
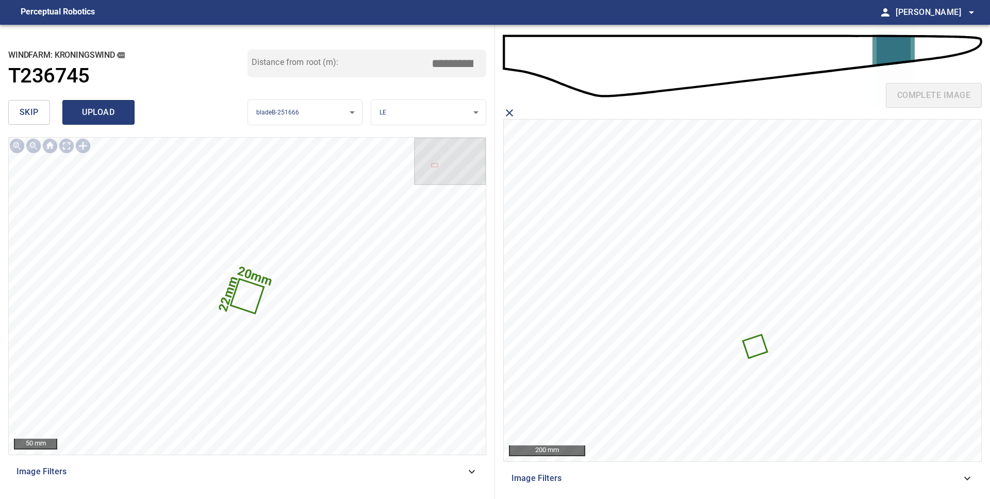
click at [93, 114] on span "upload" at bounding box center [98, 112] width 49 height 14
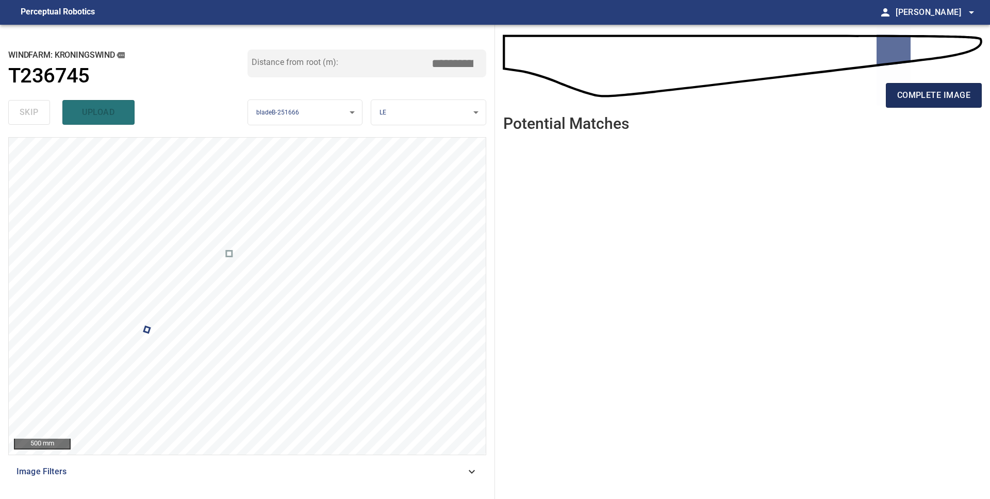
click at [930, 99] on span "complete image" at bounding box center [933, 95] width 73 height 14
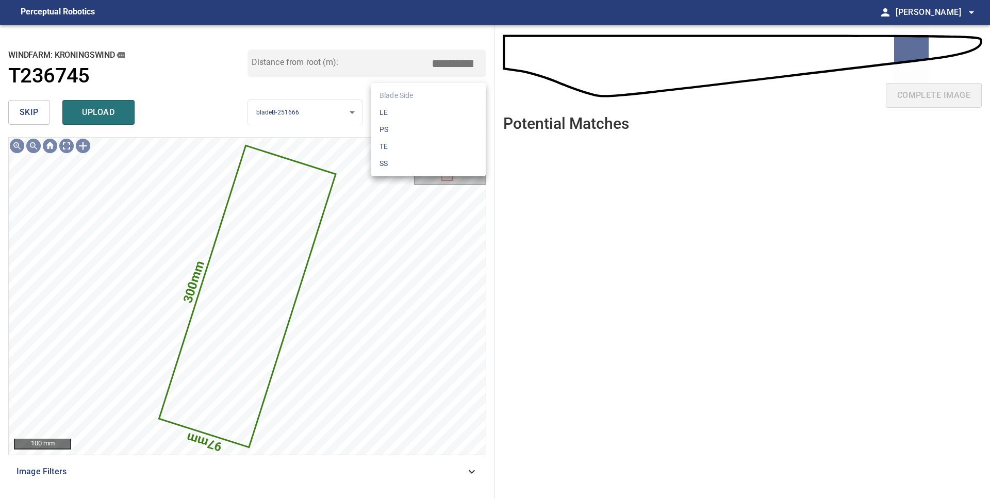
click at [413, 109] on body "**********" at bounding box center [495, 249] width 990 height 499
click at [413, 109] on li "LE" at bounding box center [428, 112] width 114 height 17
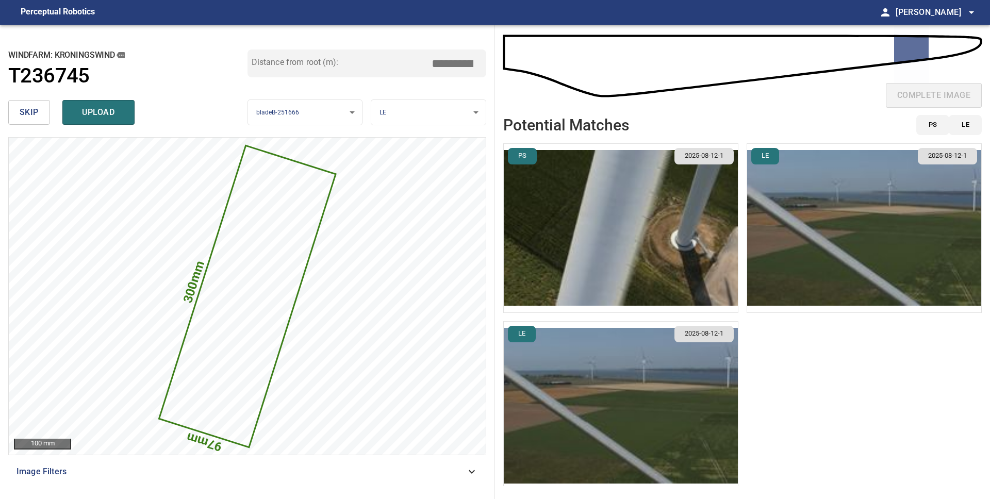
click at [843, 256] on img "button" at bounding box center [864, 228] width 234 height 169
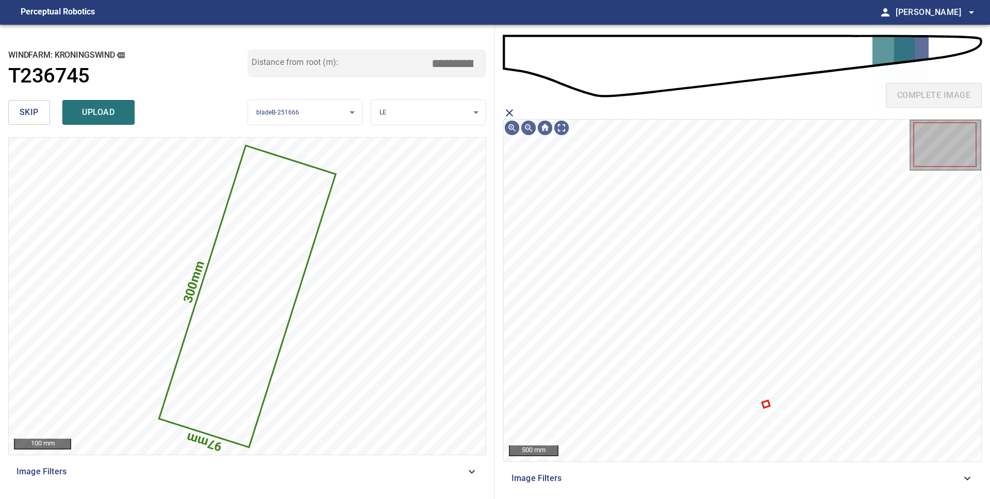
click at [512, 113] on icon "close matching imageResolution:" at bounding box center [509, 113] width 12 height 12
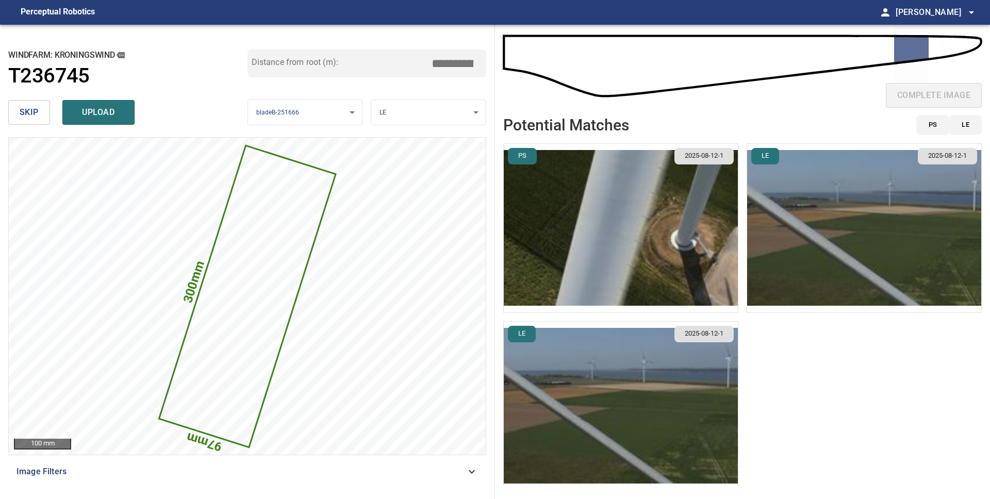
click at [629, 362] on img "button" at bounding box center [621, 406] width 234 height 169
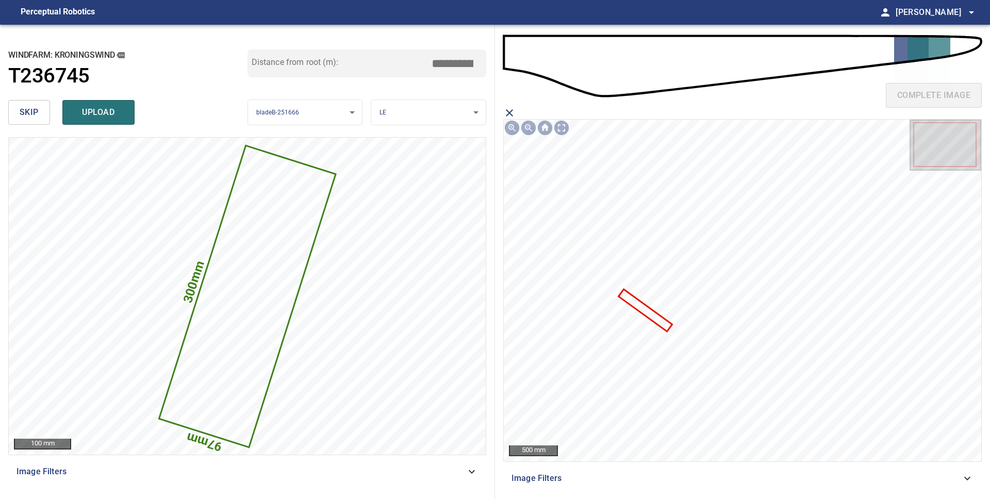
click at [656, 318] on icon at bounding box center [645, 310] width 52 height 40
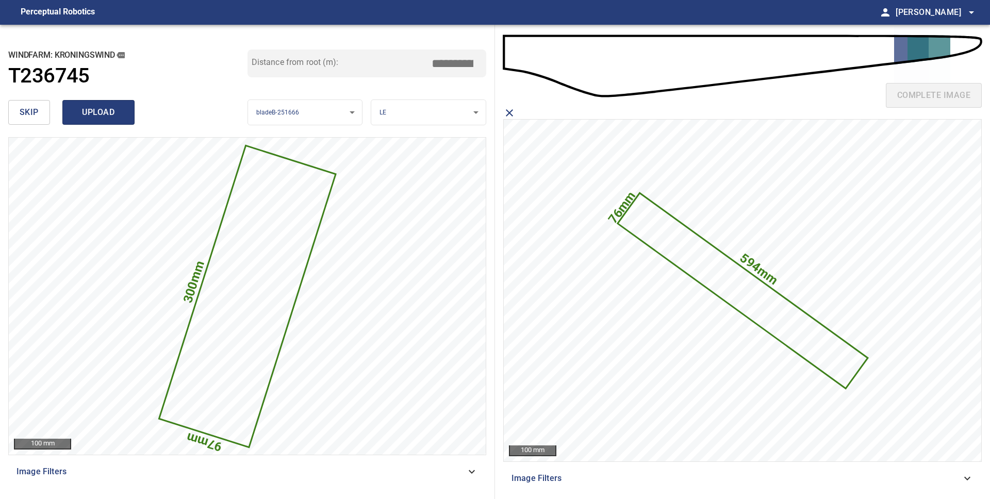
click at [100, 119] on span "upload" at bounding box center [98, 112] width 49 height 14
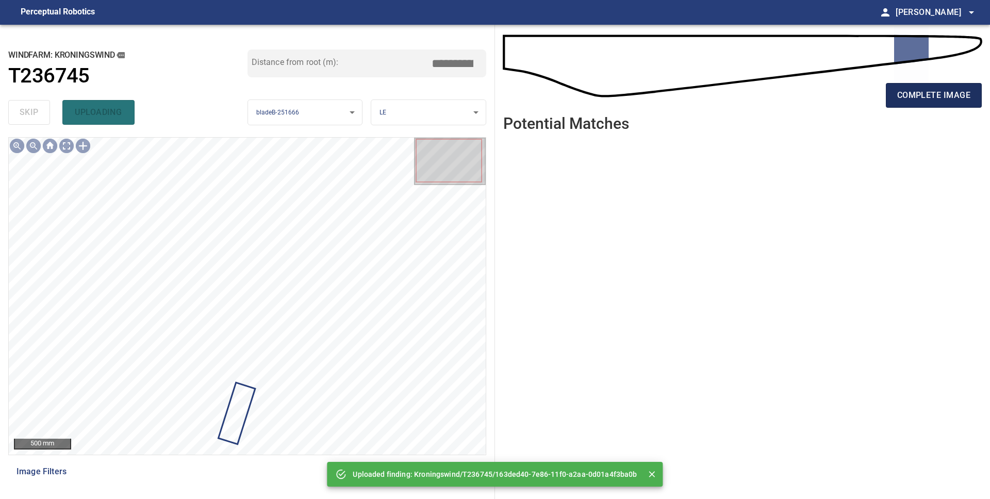
click at [952, 92] on span "complete image" at bounding box center [933, 95] width 73 height 14
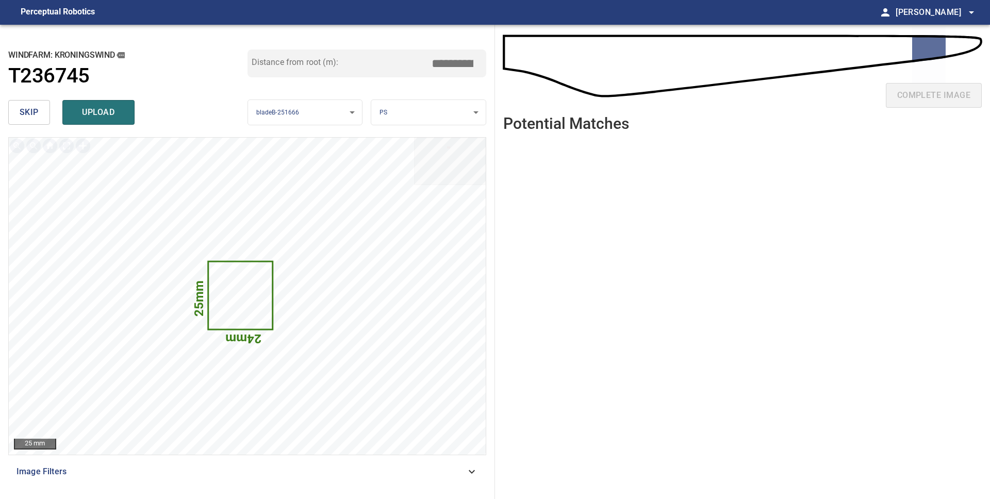
click at [29, 113] on span "skip" at bounding box center [29, 112] width 19 height 14
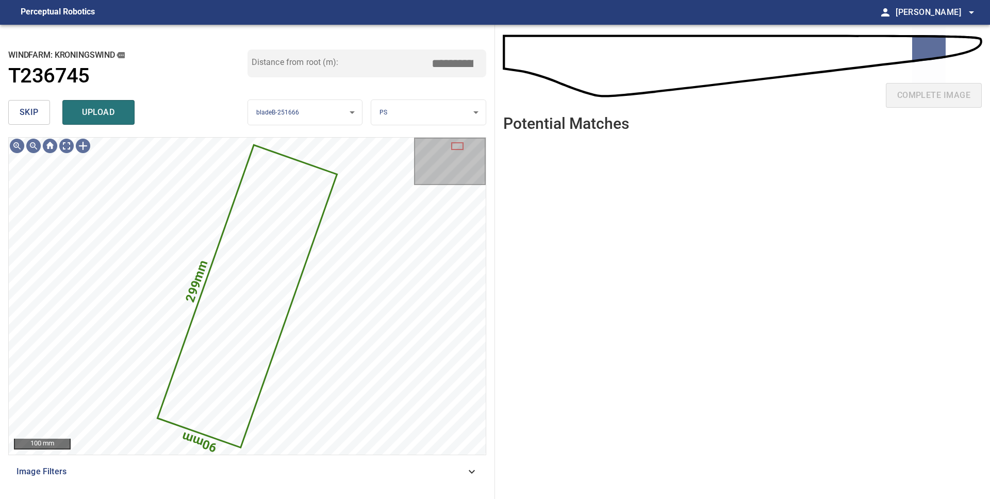
click at [392, 116] on body "**********" at bounding box center [495, 249] width 990 height 499
click at [399, 115] on li "LE" at bounding box center [428, 112] width 114 height 17
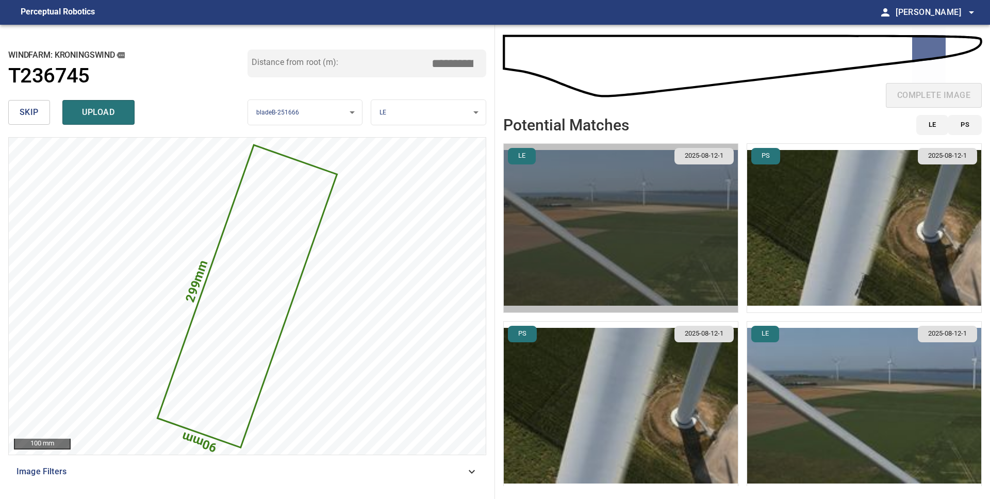
click at [632, 262] on img "button" at bounding box center [621, 228] width 234 height 169
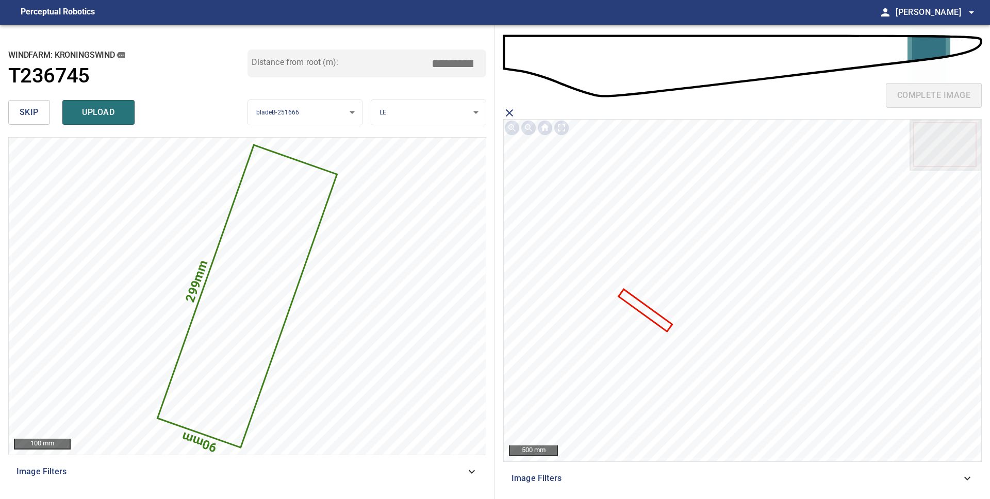
click at [636, 305] on icon at bounding box center [645, 310] width 52 height 40
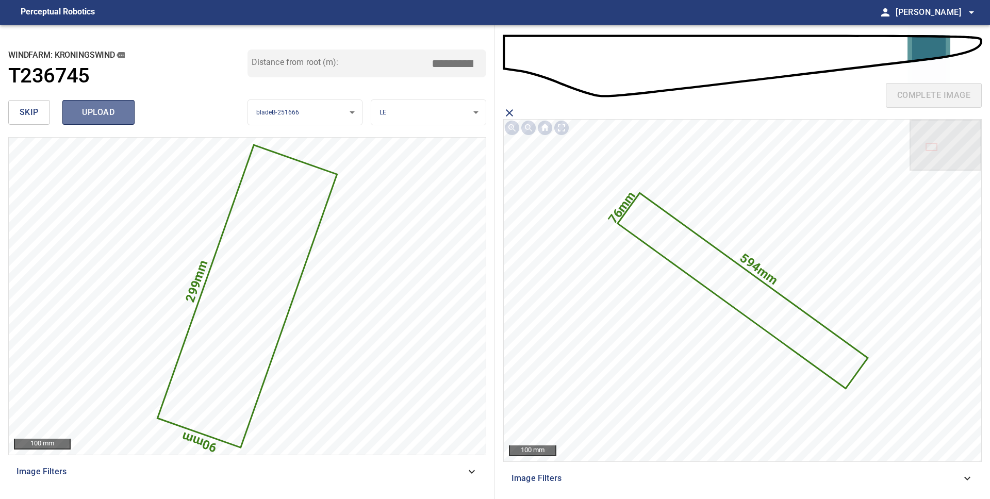
click at [119, 115] on span "upload" at bounding box center [98, 112] width 49 height 14
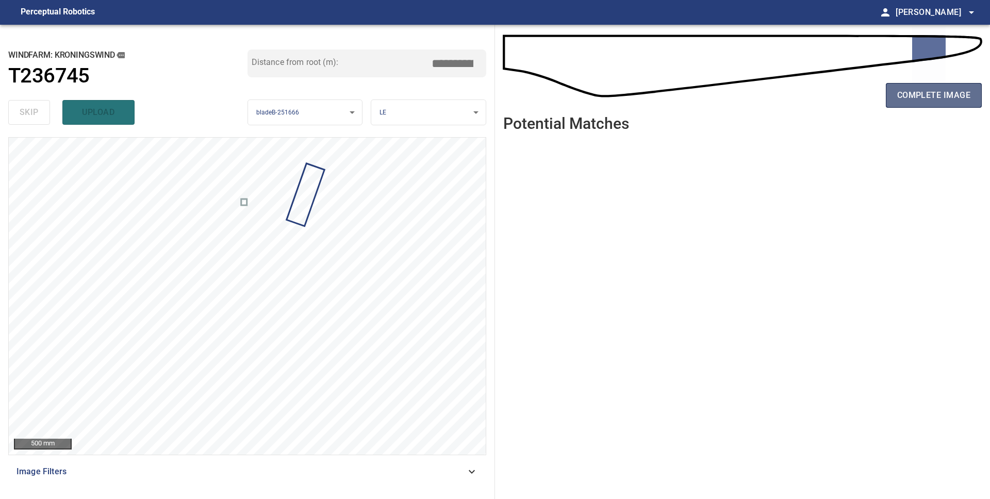
click at [931, 95] on span "complete image" at bounding box center [933, 95] width 73 height 14
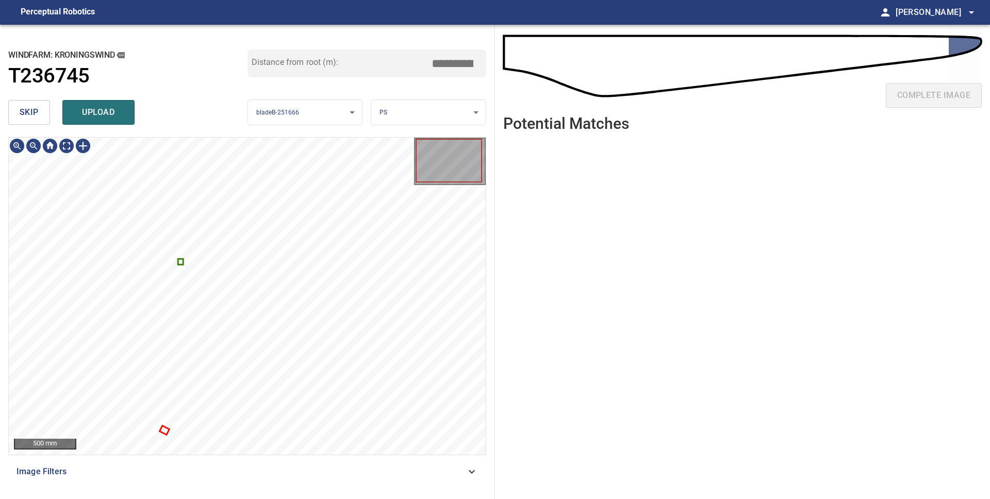
click at [29, 109] on span "skip" at bounding box center [29, 112] width 19 height 14
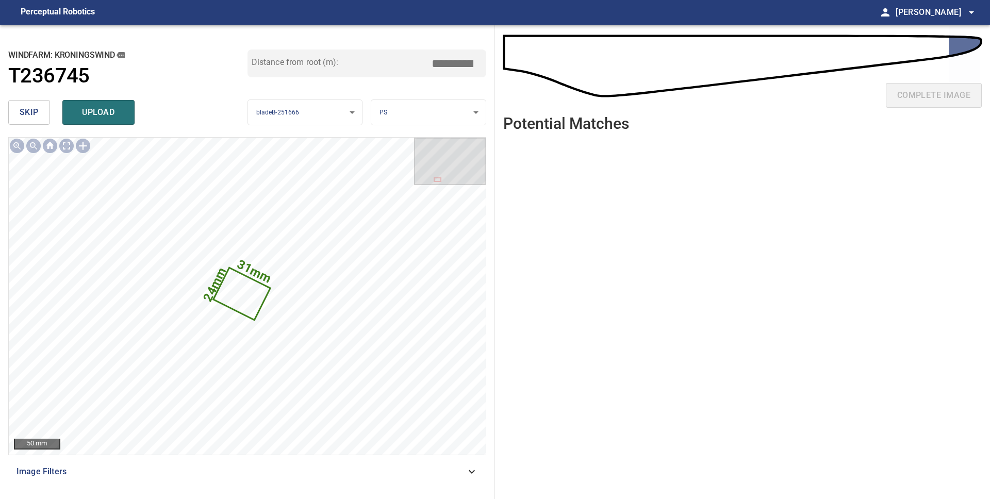
click at [29, 112] on span "skip" at bounding box center [29, 112] width 19 height 14
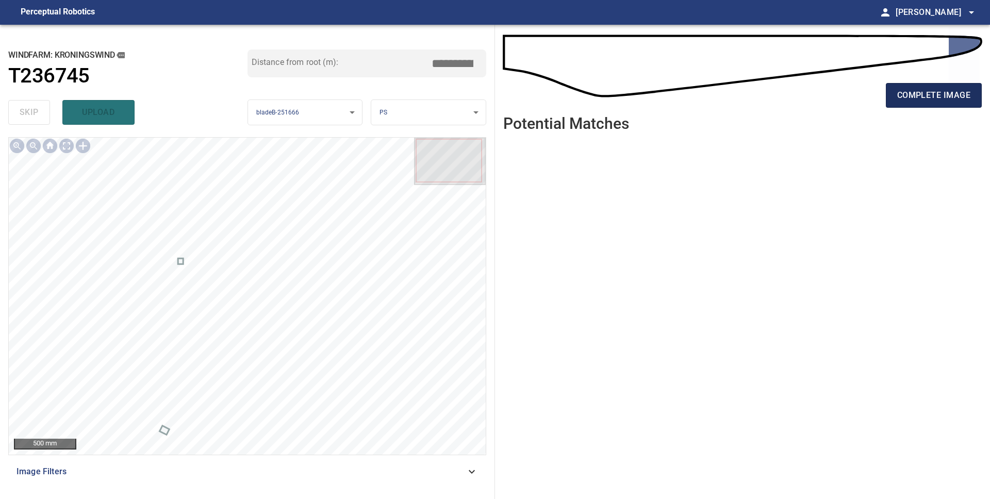
click at [891, 97] on button "complete image" at bounding box center [934, 95] width 96 height 25
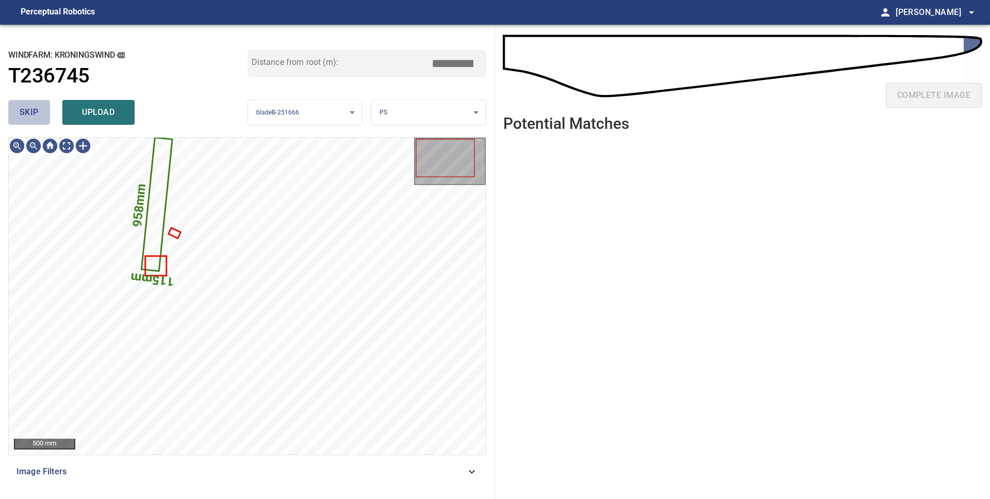
click at [31, 116] on span "skip" at bounding box center [29, 112] width 19 height 14
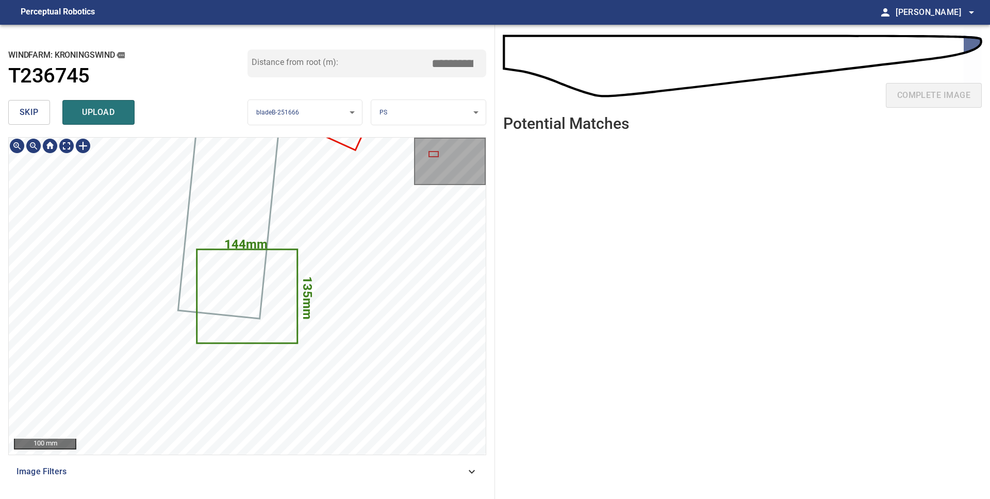
click at [256, 328] on icon at bounding box center [247, 296] width 99 height 92
click at [428, 114] on body "**********" at bounding box center [495, 249] width 990 height 499
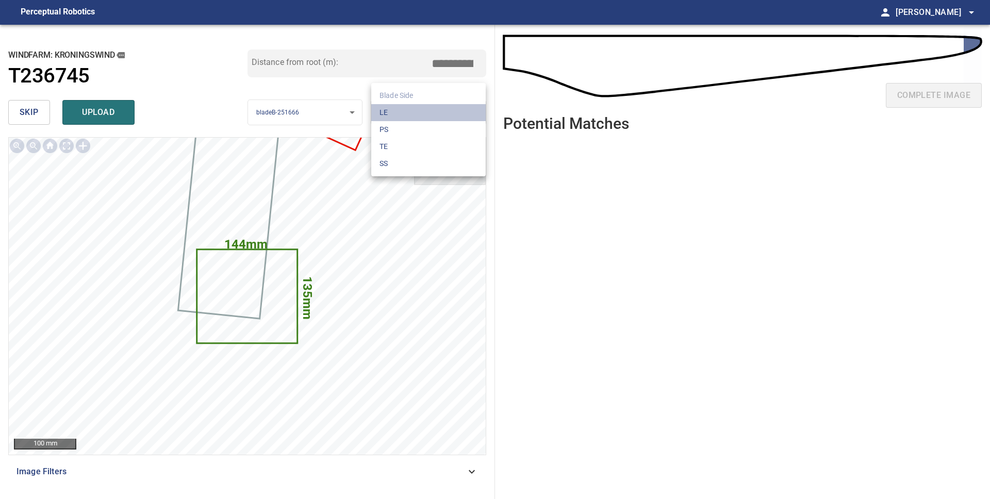
click at [428, 116] on li "LE" at bounding box center [428, 112] width 114 height 17
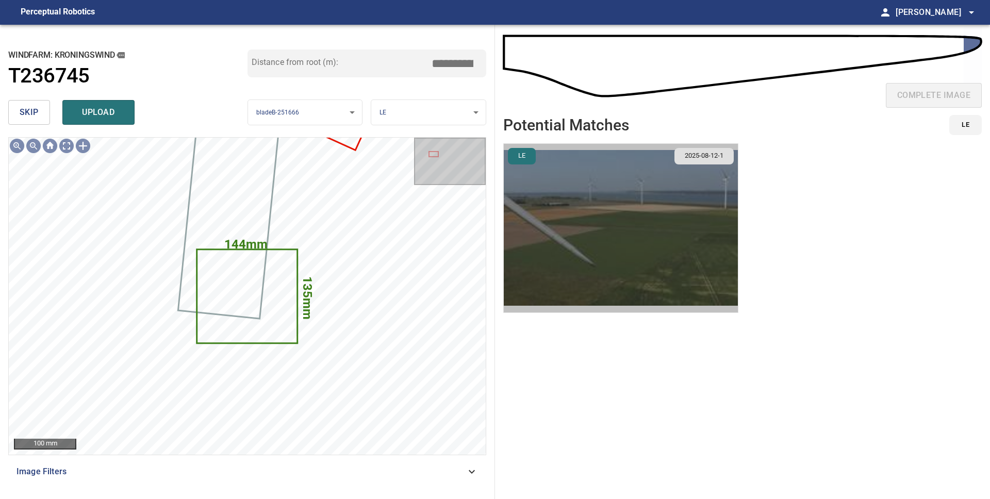
click at [610, 256] on img "button" at bounding box center [621, 228] width 234 height 169
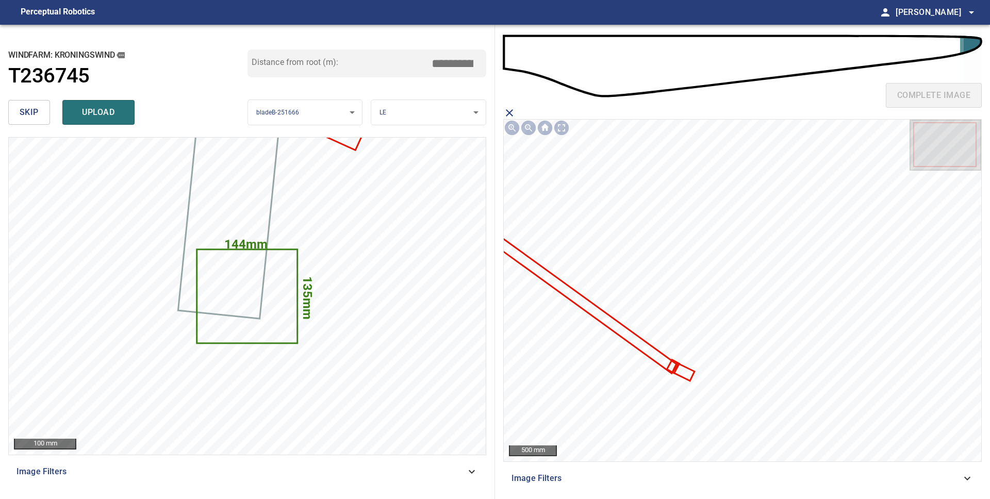
click at [689, 373] on icon at bounding box center [683, 371] width 20 height 15
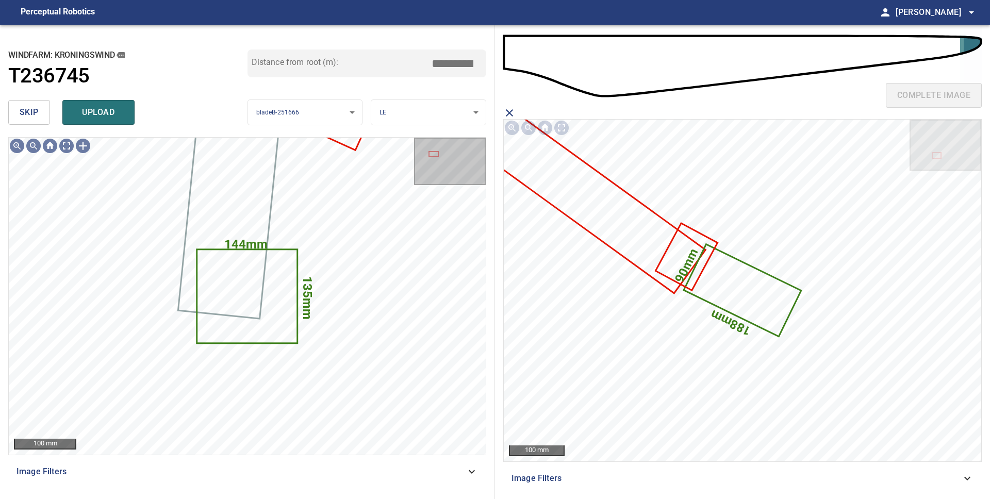
click at [107, 121] on button "upload" at bounding box center [98, 112] width 72 height 25
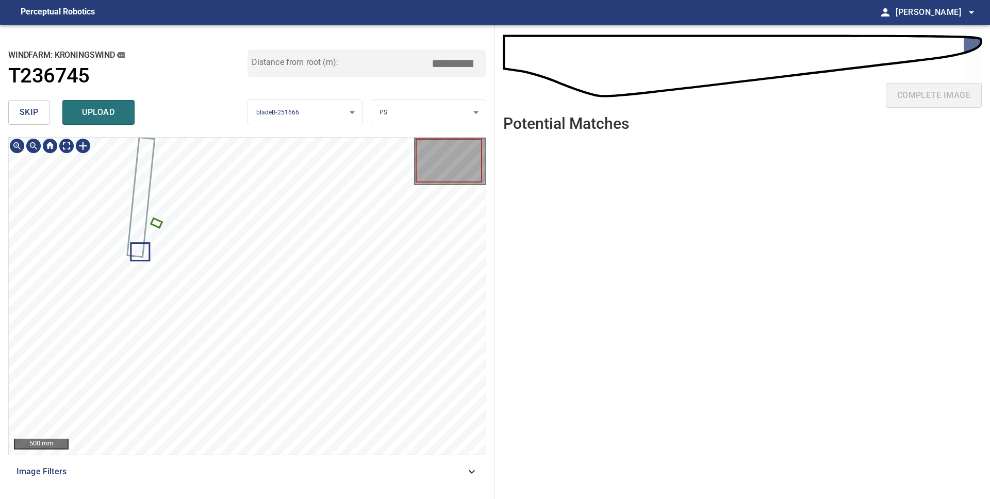
click at [158, 225] on icon at bounding box center [156, 222] width 9 height 7
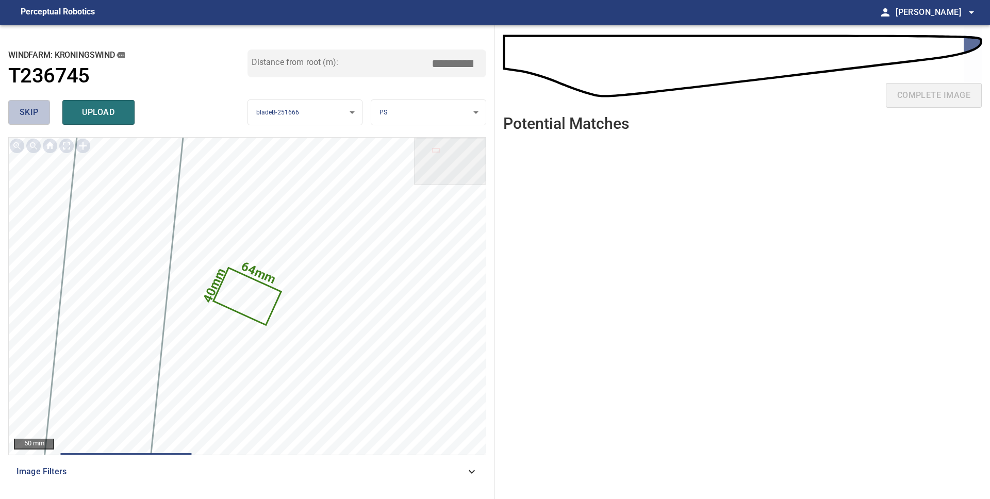
click at [29, 112] on span "skip" at bounding box center [29, 112] width 19 height 14
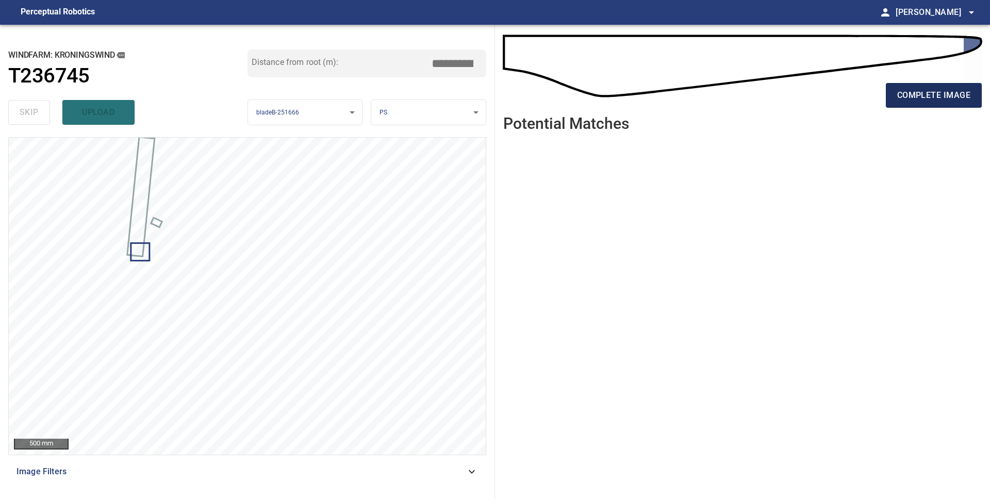
click at [960, 96] on span "complete image" at bounding box center [933, 95] width 73 height 14
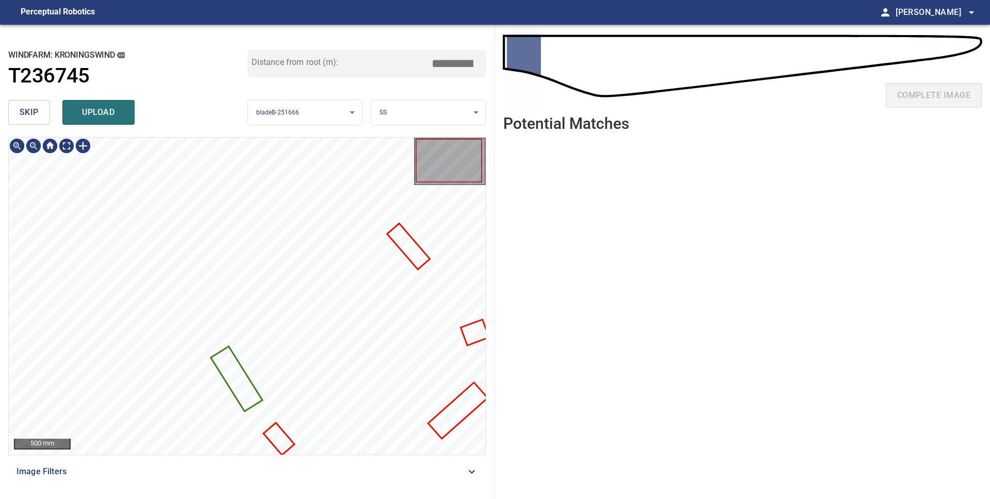
click at [39, 108] on button "skip" at bounding box center [29, 112] width 42 height 25
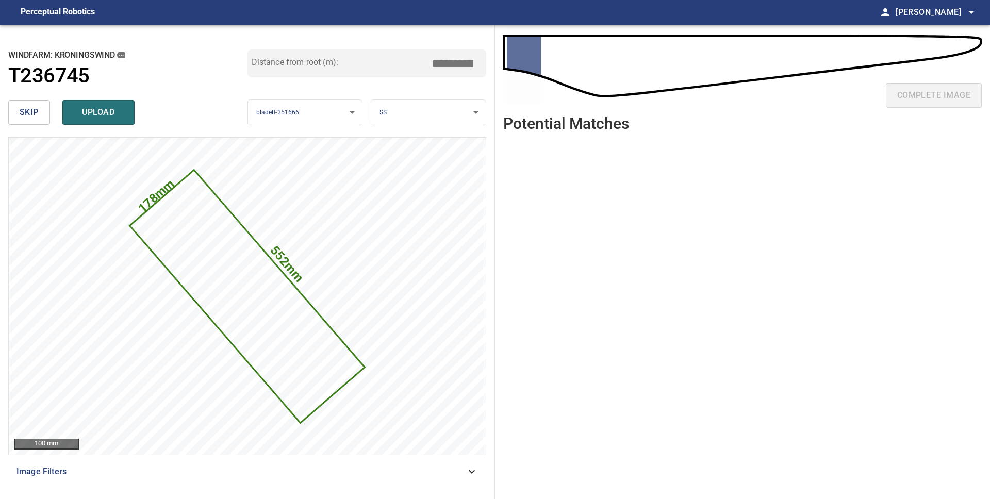
click at [39, 109] on button "skip" at bounding box center [29, 112] width 42 height 25
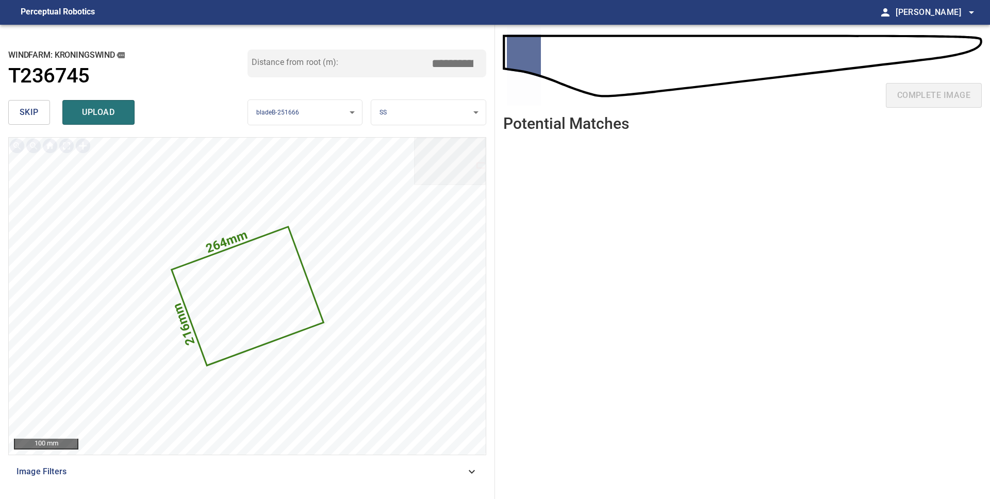
click at [39, 109] on button "skip" at bounding box center [29, 112] width 42 height 25
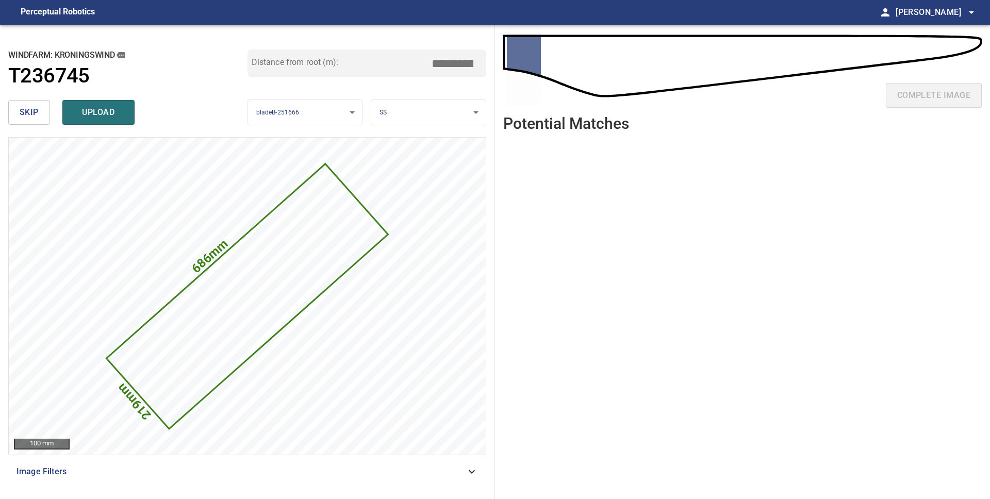
click at [39, 109] on button "skip" at bounding box center [29, 112] width 42 height 25
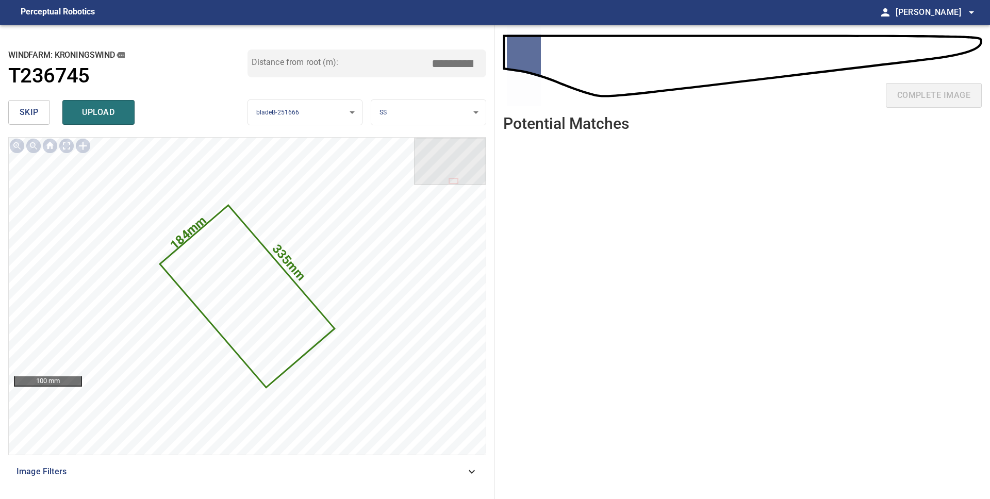
click at [39, 109] on button "skip" at bounding box center [29, 112] width 42 height 25
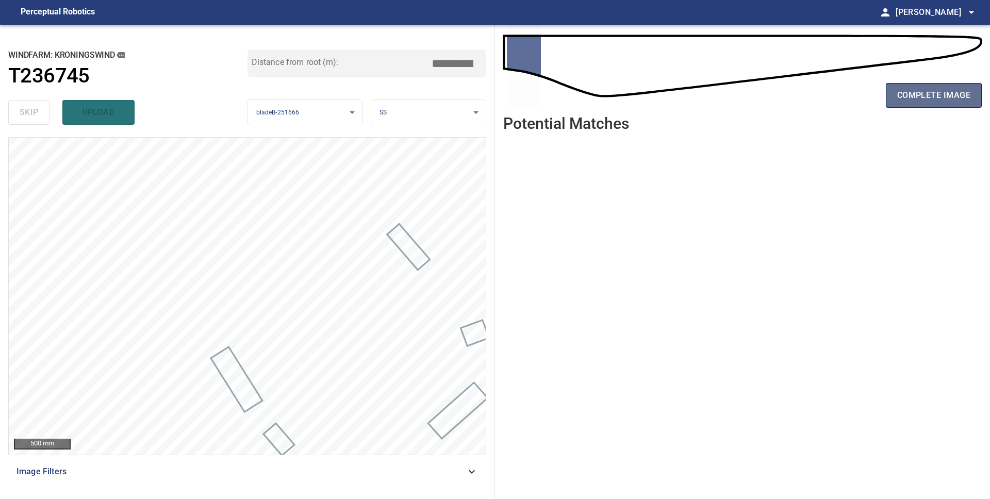
click at [923, 107] on button "complete image" at bounding box center [934, 95] width 96 height 25
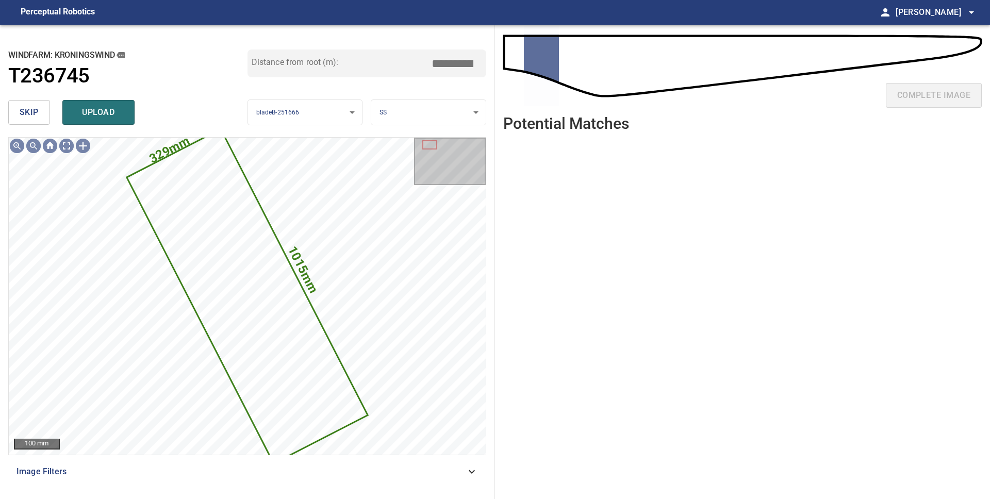
click at [24, 113] on span "skip" at bounding box center [29, 112] width 19 height 14
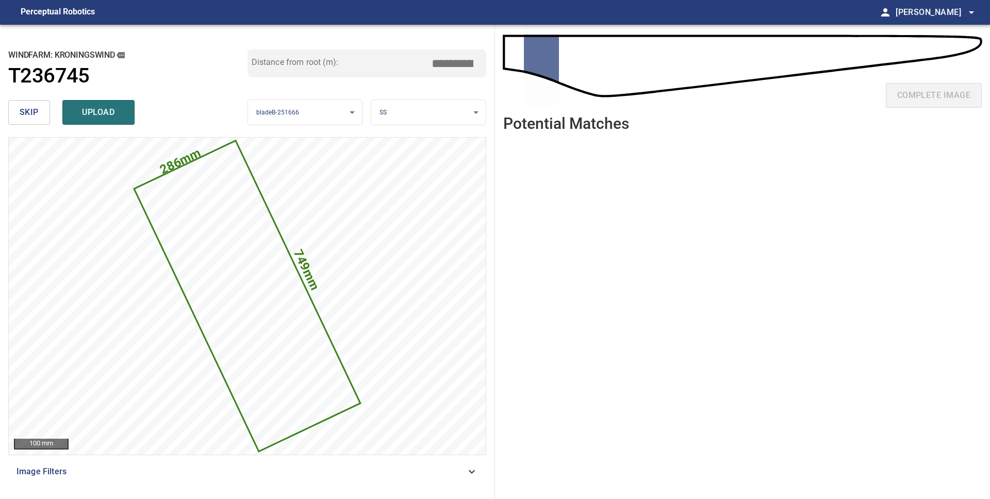
click at [24, 113] on span "skip" at bounding box center [29, 112] width 19 height 14
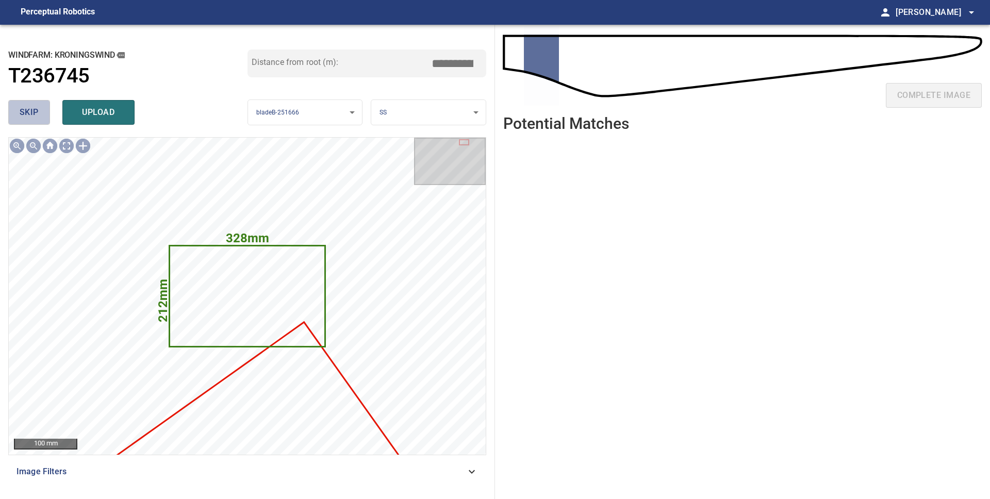
click at [24, 113] on span "skip" at bounding box center [29, 112] width 19 height 14
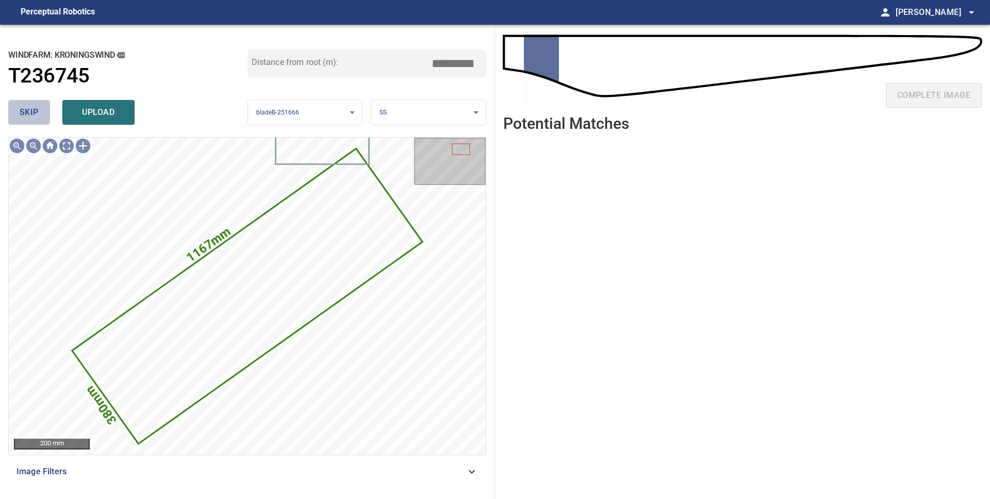
click at [24, 113] on span "skip" at bounding box center [29, 112] width 19 height 14
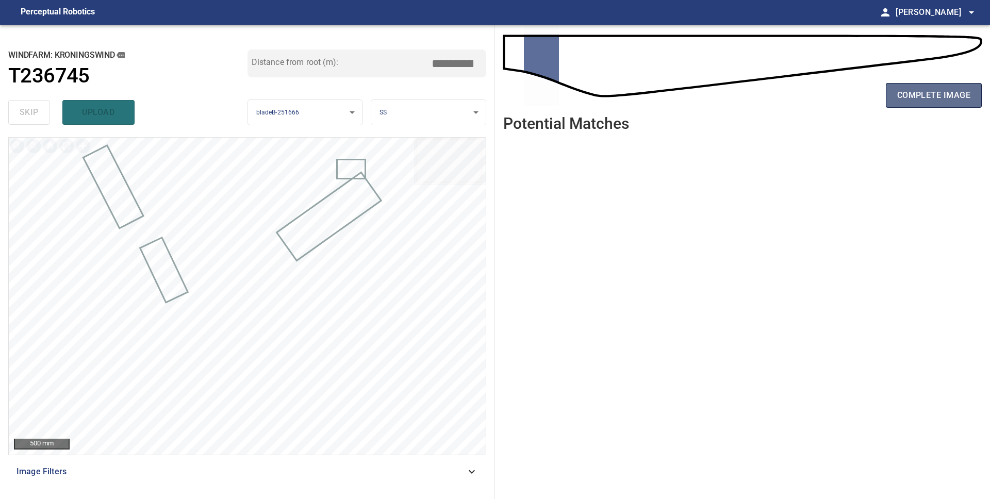
click at [918, 102] on span "complete image" at bounding box center [933, 95] width 73 height 14
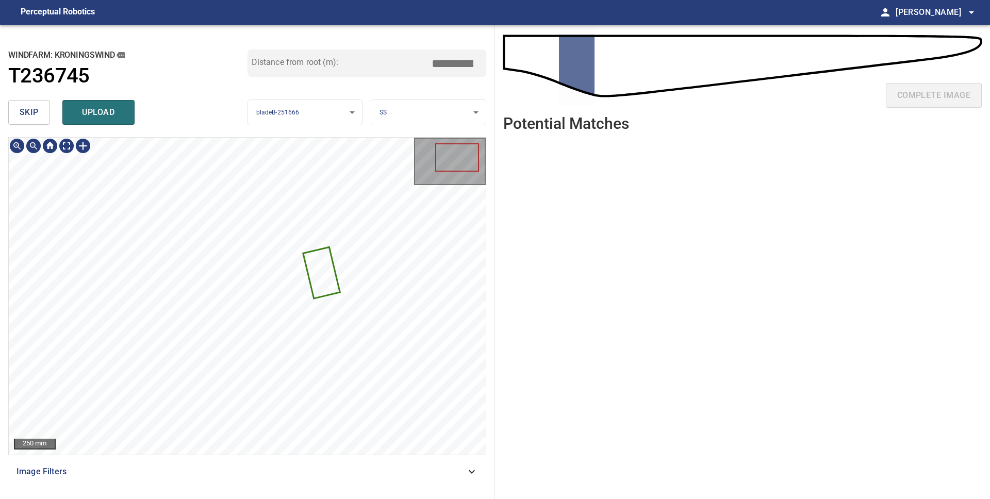
click at [321, 274] on icon at bounding box center [321, 272] width 35 height 49
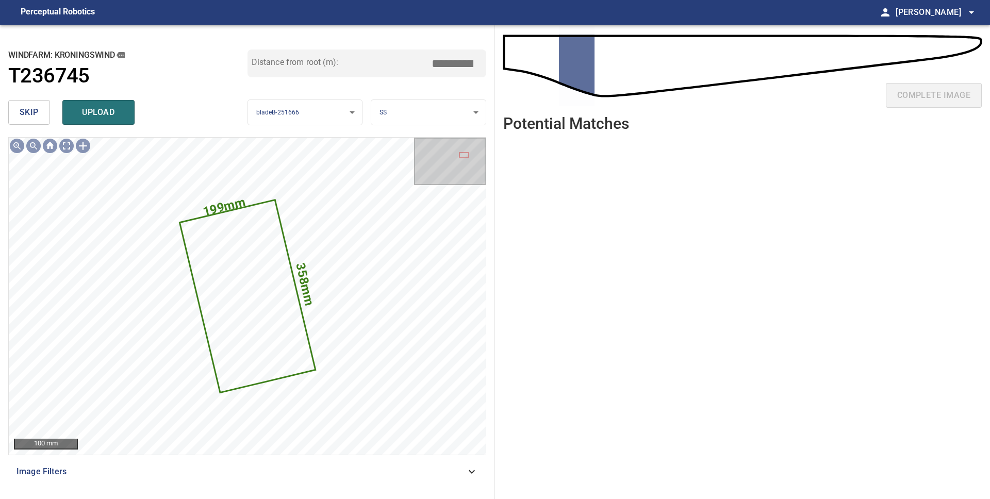
click at [39, 116] on button "skip" at bounding box center [29, 112] width 42 height 25
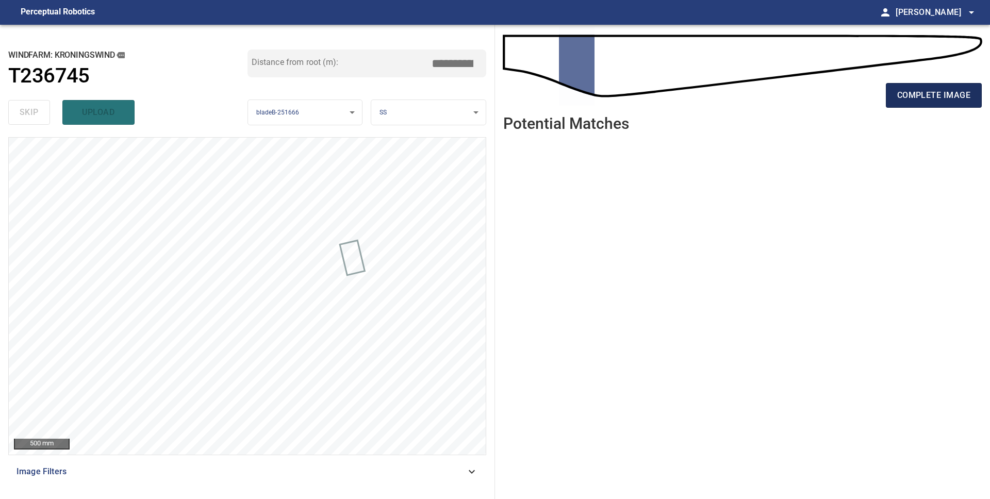
click at [937, 99] on span "complete image" at bounding box center [933, 95] width 73 height 14
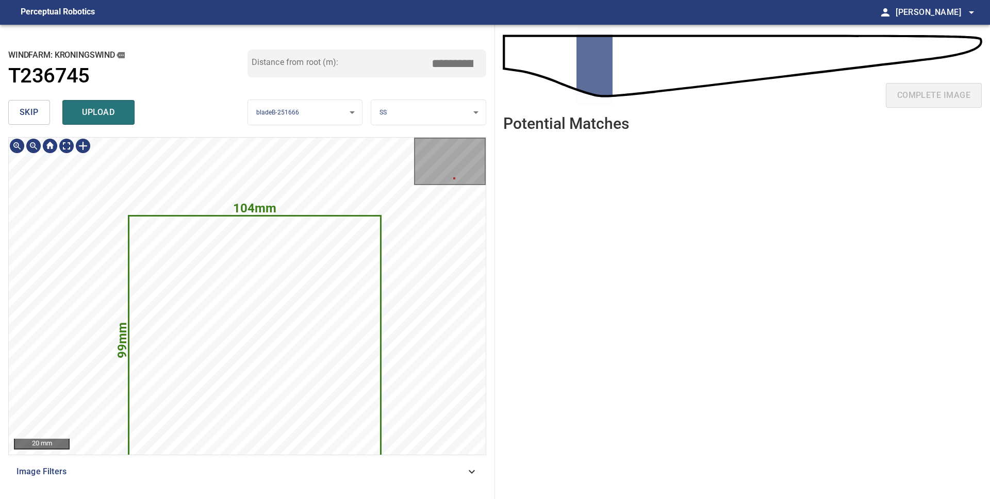
click at [279, 341] on icon at bounding box center [254, 335] width 251 height 239
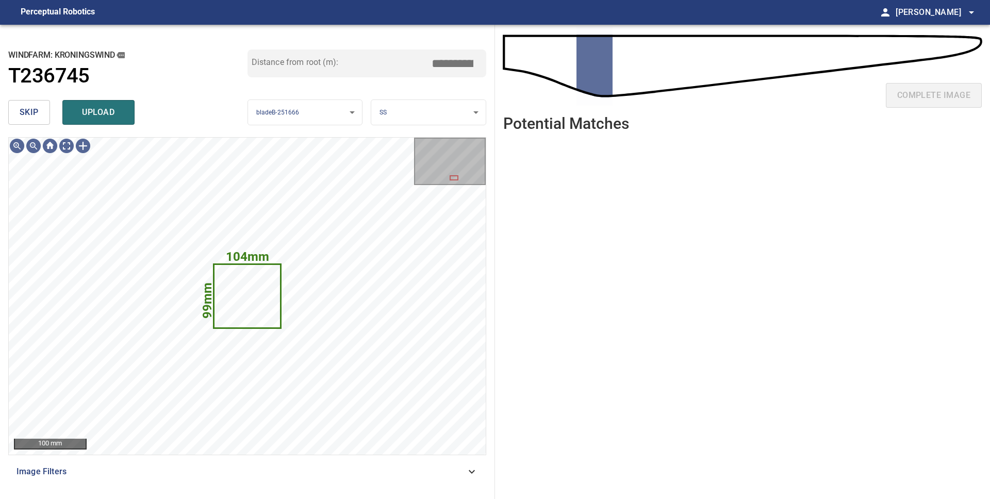
click at [409, 119] on body "**********" at bounding box center [495, 249] width 990 height 499
click at [411, 114] on li "LE" at bounding box center [428, 112] width 114 height 17
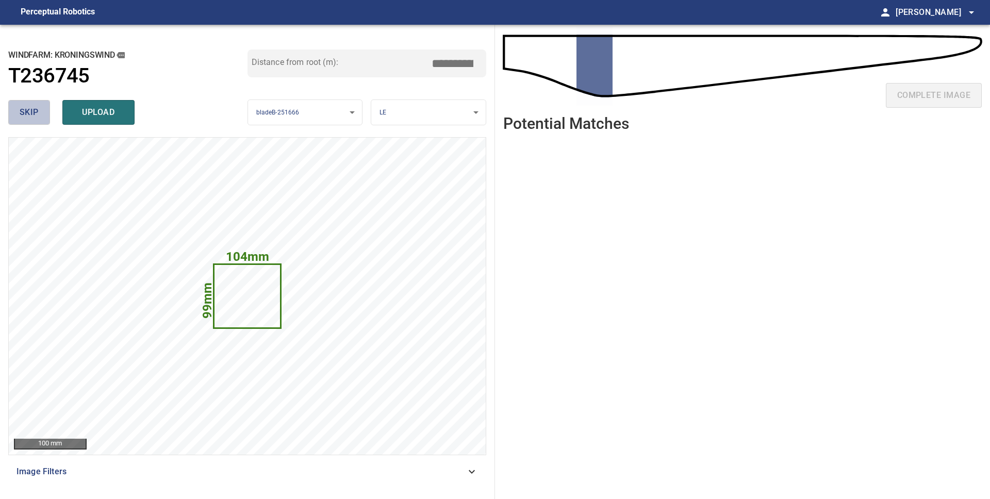
click at [38, 114] on span "skip" at bounding box center [29, 112] width 19 height 14
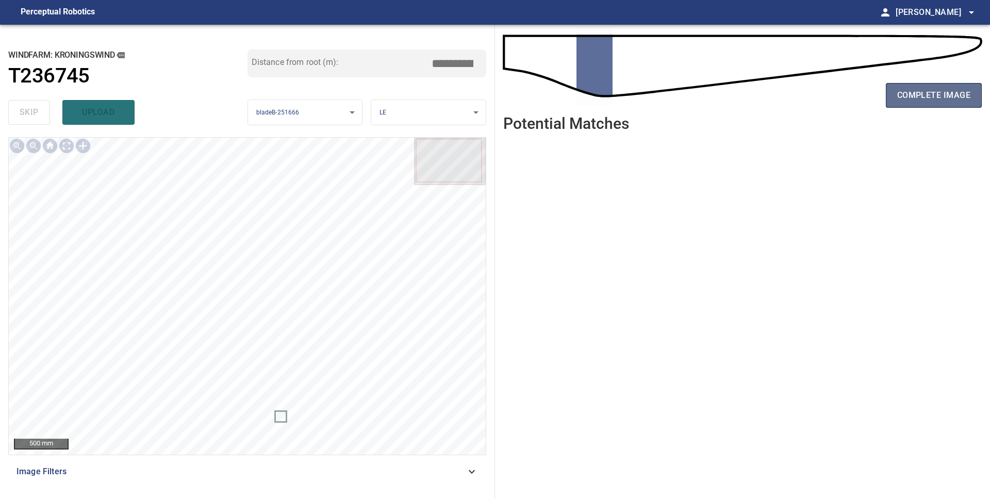
click at [919, 98] on span "complete image" at bounding box center [933, 95] width 73 height 14
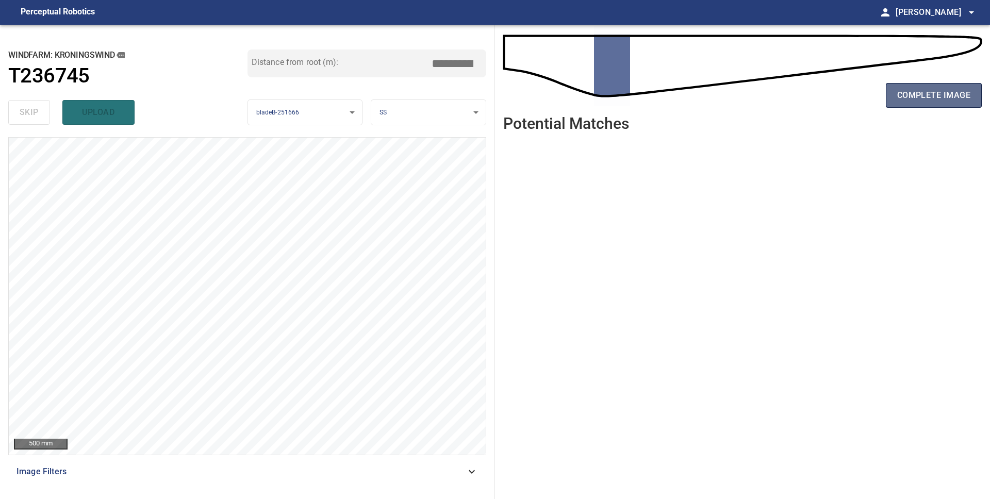
click at [936, 98] on span "complete image" at bounding box center [933, 95] width 73 height 14
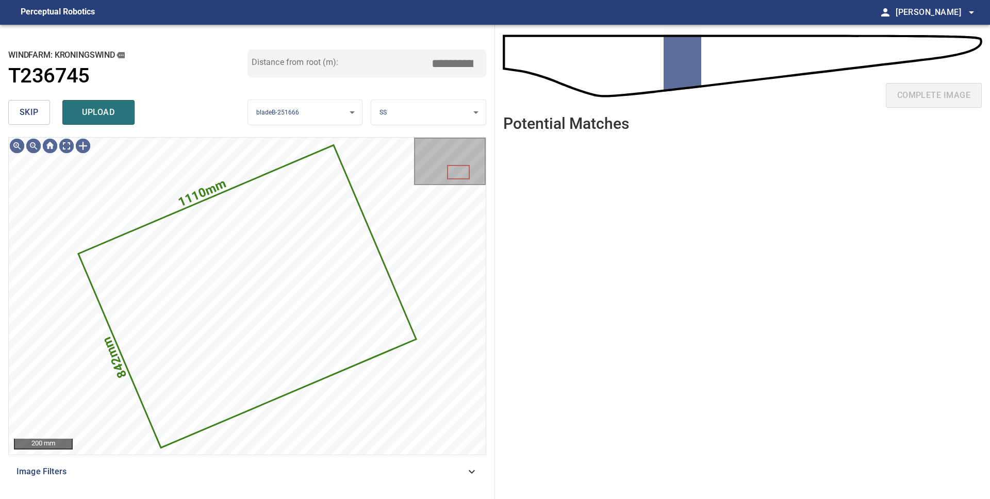
click at [22, 117] on span "skip" at bounding box center [29, 112] width 19 height 14
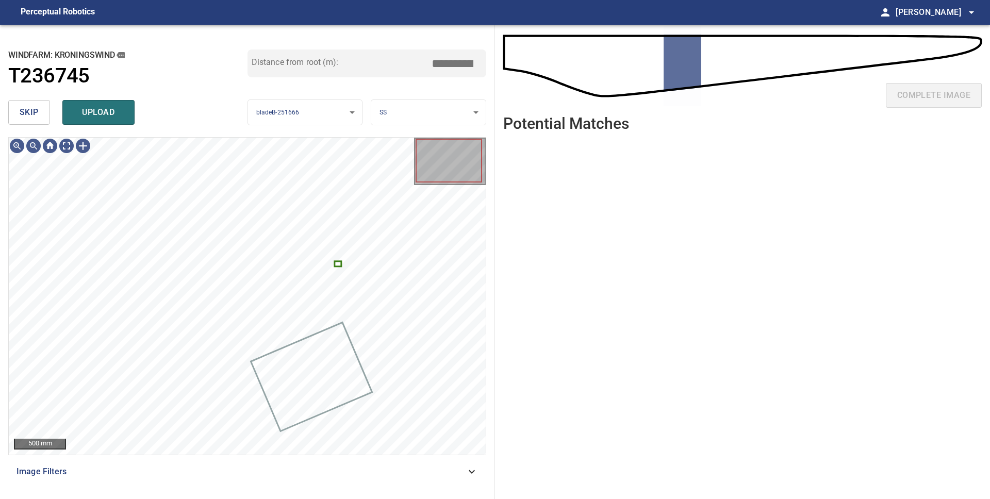
click at [85, 115] on span "upload" at bounding box center [98, 112] width 49 height 14
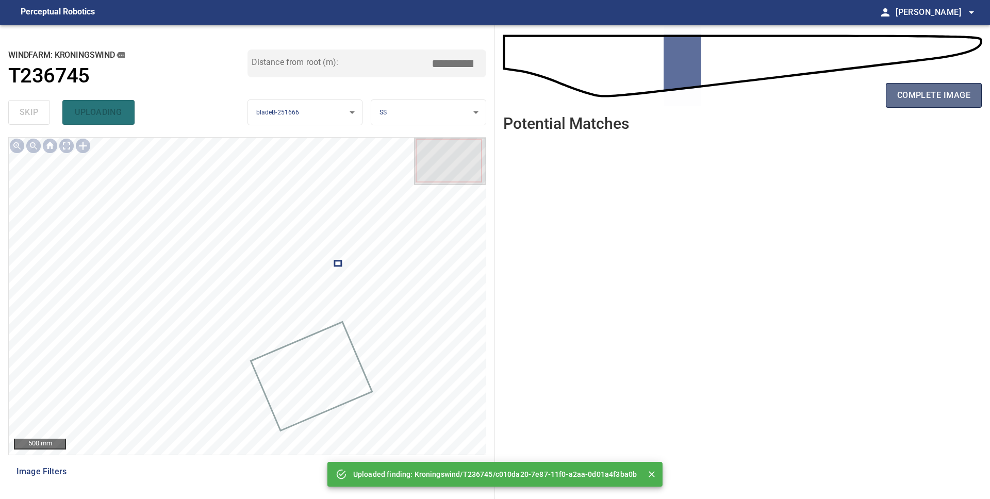
click at [914, 101] on span "complete image" at bounding box center [933, 95] width 73 height 14
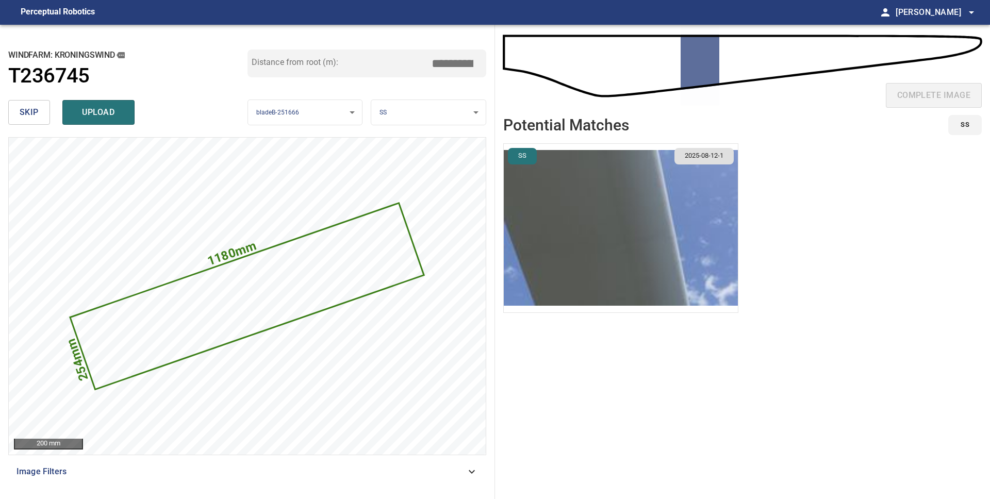
click at [424, 111] on body "**********" at bounding box center [495, 249] width 990 height 499
click at [425, 119] on li "LE" at bounding box center [428, 112] width 114 height 17
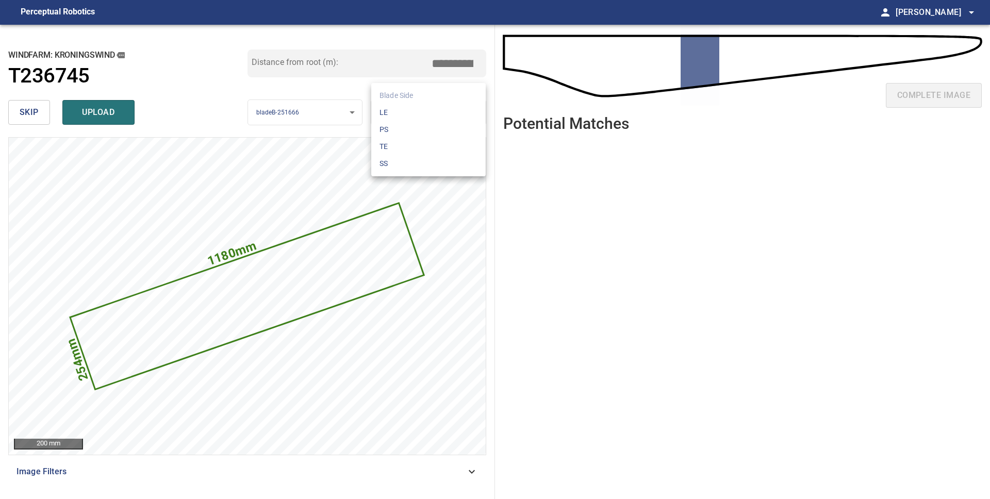
click at [426, 120] on body "**********" at bounding box center [495, 249] width 990 height 499
click at [96, 115] on div at bounding box center [495, 249] width 990 height 499
click at [101, 112] on span "upload" at bounding box center [98, 112] width 49 height 14
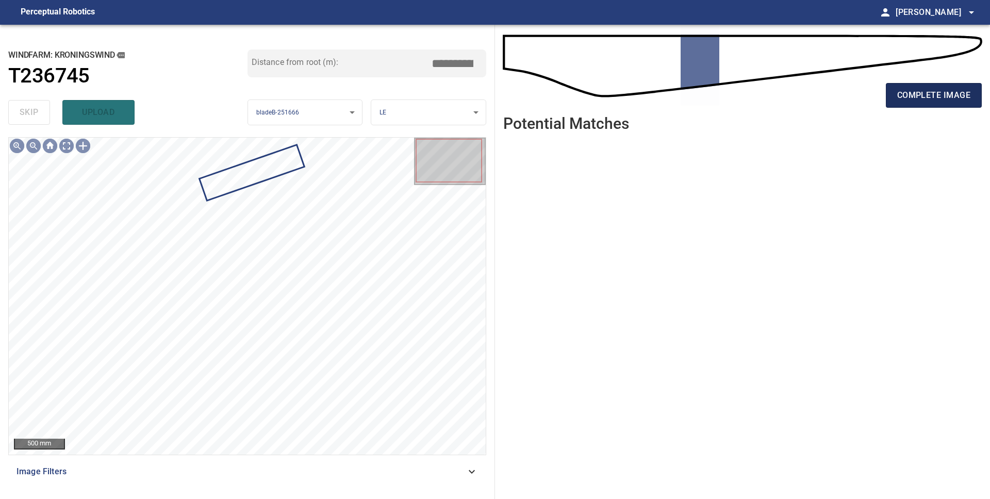
click at [939, 99] on span "complete image" at bounding box center [933, 95] width 73 height 14
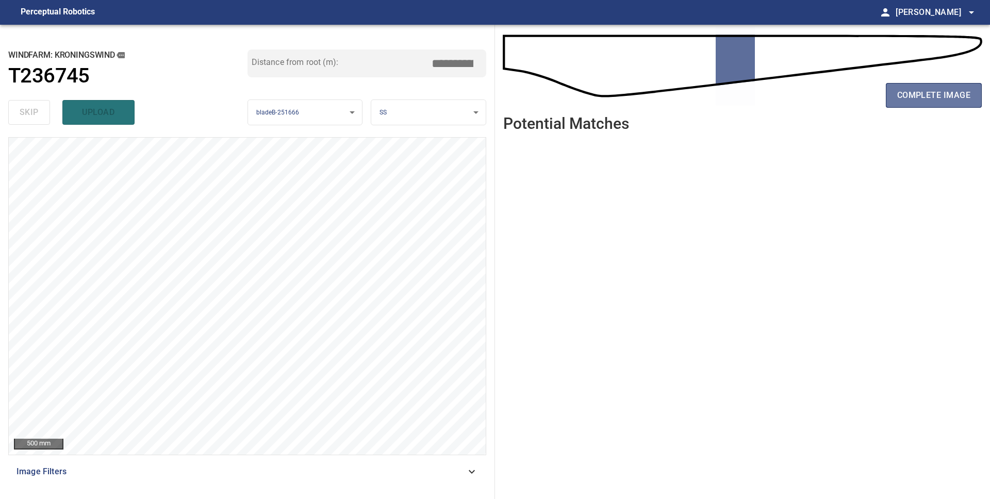
click at [931, 102] on span "complete image" at bounding box center [933, 95] width 73 height 14
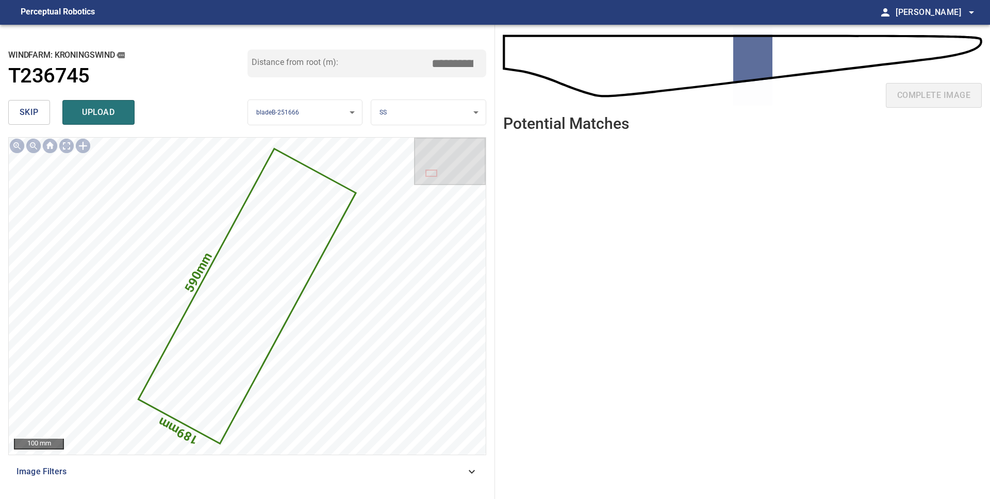
click at [36, 122] on button "skip" at bounding box center [29, 112] width 42 height 25
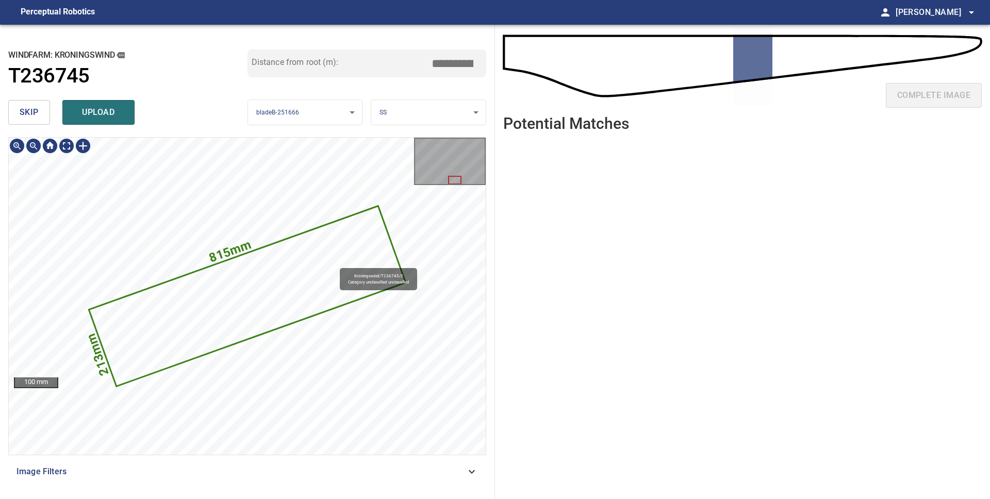
click at [335, 263] on icon at bounding box center [247, 296] width 314 height 178
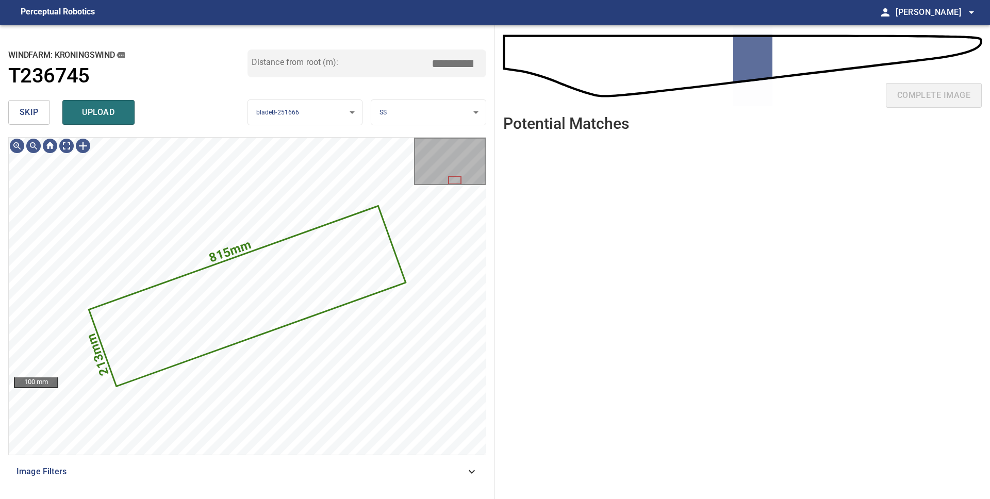
click at [403, 115] on body "**********" at bounding box center [495, 249] width 990 height 499
click at [404, 121] on li "PS" at bounding box center [428, 129] width 114 height 17
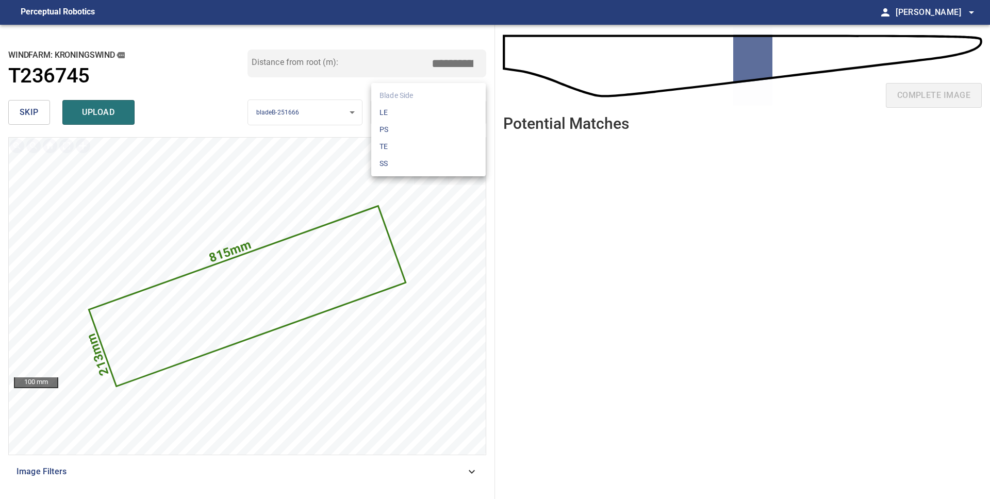
click at [404, 118] on body "**********" at bounding box center [495, 249] width 990 height 499
click at [404, 118] on li "LE" at bounding box center [428, 112] width 114 height 17
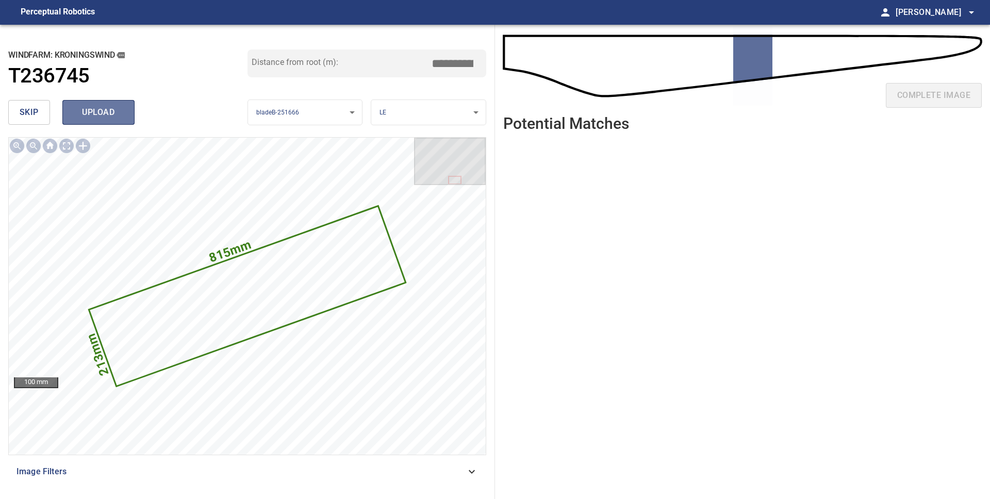
click at [104, 116] on span "upload" at bounding box center [98, 112] width 49 height 14
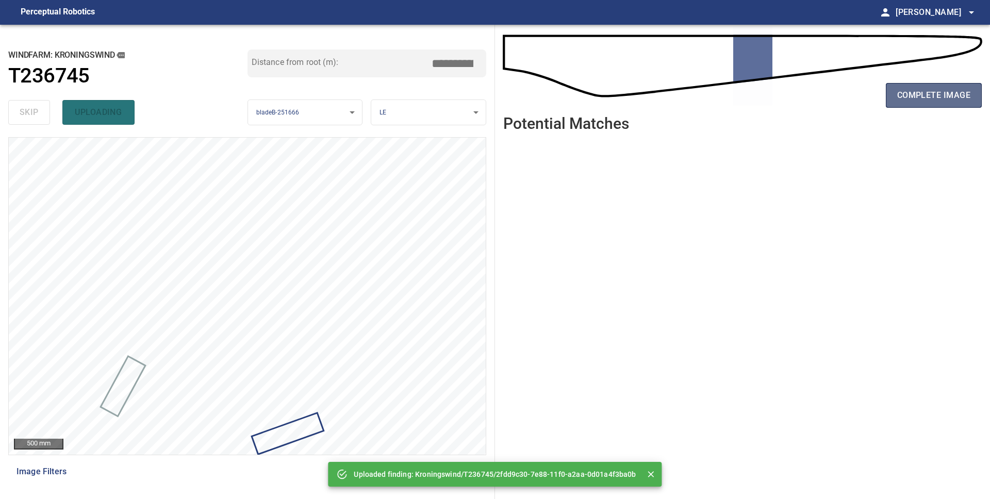
click at [919, 95] on span "complete image" at bounding box center [933, 95] width 73 height 14
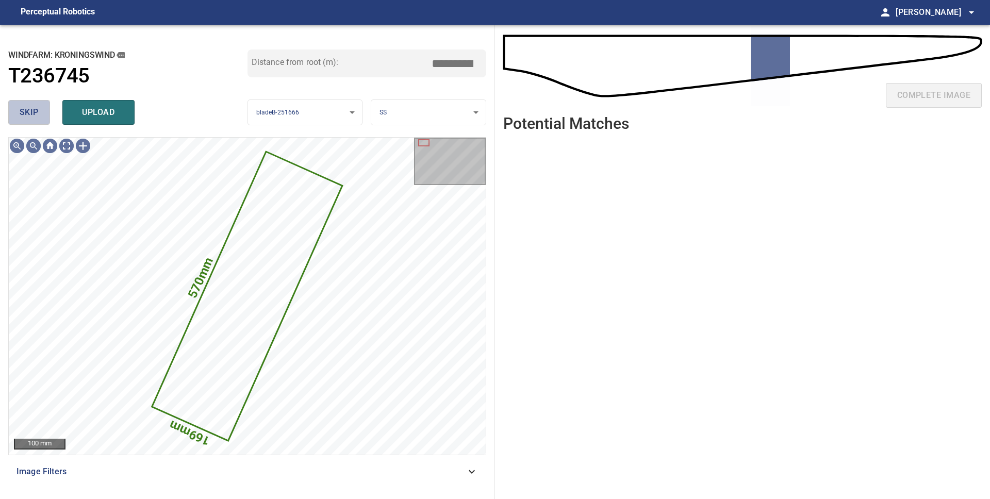
click at [27, 110] on span "skip" at bounding box center [29, 112] width 19 height 14
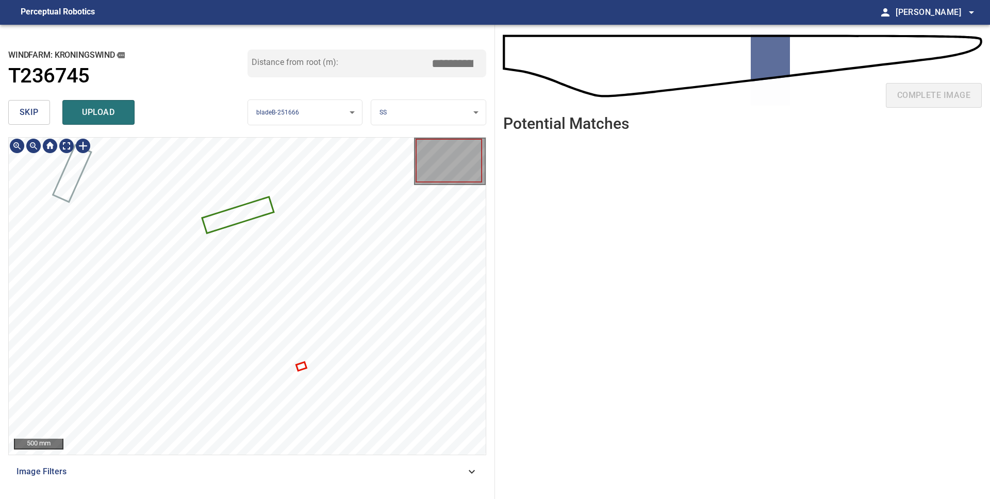
click at [243, 210] on icon at bounding box center [238, 214] width 70 height 35
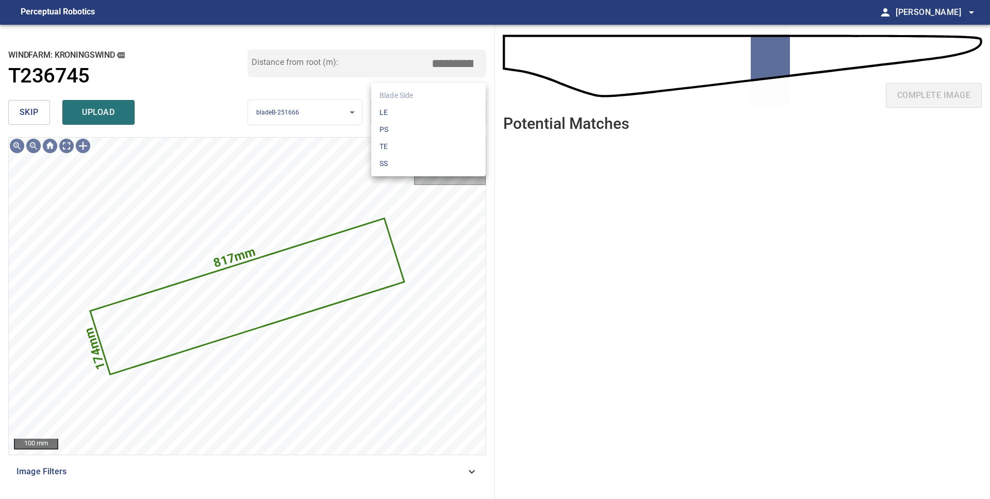
click at [416, 110] on body "**********" at bounding box center [495, 249] width 990 height 499
click at [418, 128] on li "PS" at bounding box center [428, 129] width 114 height 17
click at [423, 115] on body "**********" at bounding box center [495, 249] width 990 height 499
click at [423, 115] on li "LE" at bounding box center [428, 112] width 114 height 17
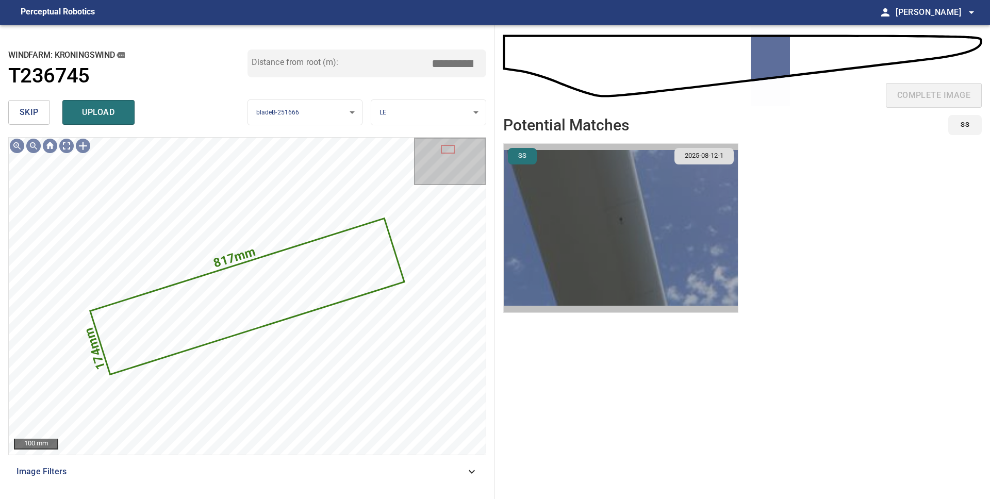
click at [614, 235] on img "button" at bounding box center [621, 228] width 234 height 169
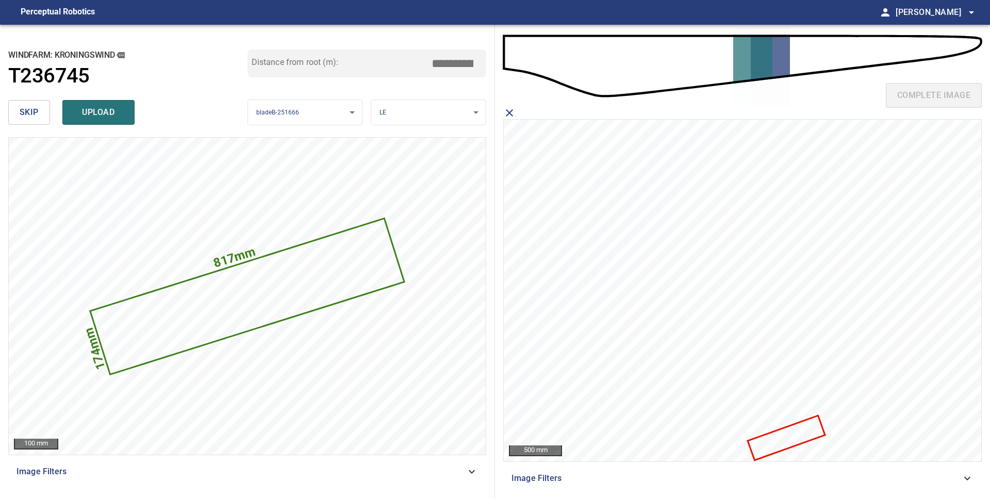
click at [790, 440] on icon at bounding box center [785, 437] width 75 height 43
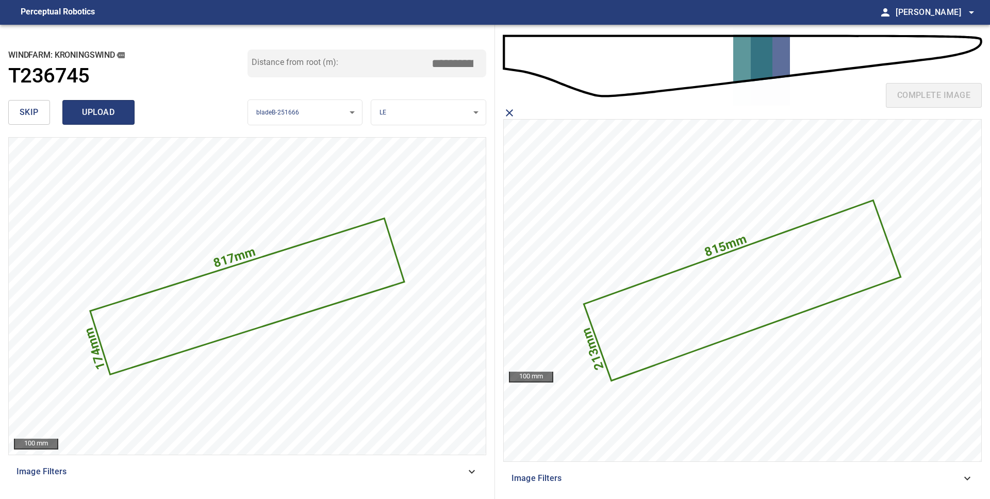
click at [114, 112] on span "upload" at bounding box center [98, 112] width 49 height 14
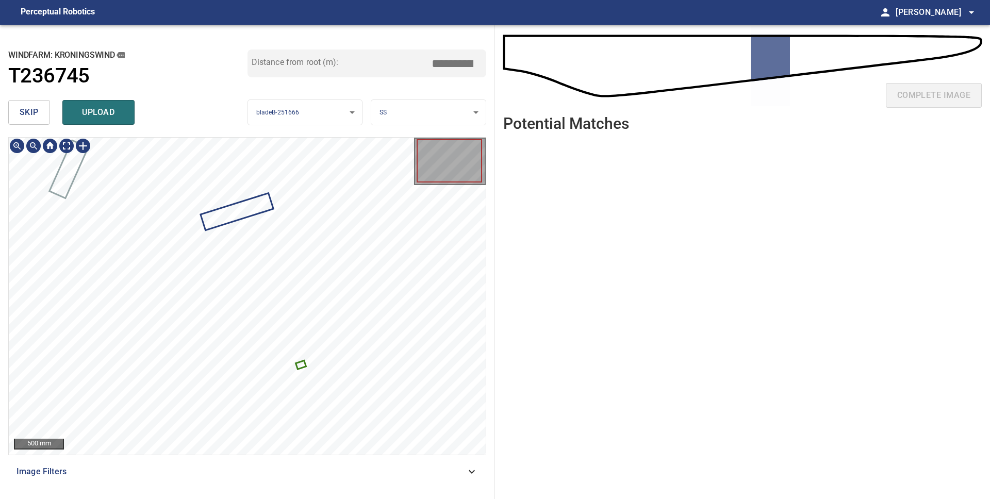
click at [31, 119] on span "skip" at bounding box center [29, 112] width 19 height 14
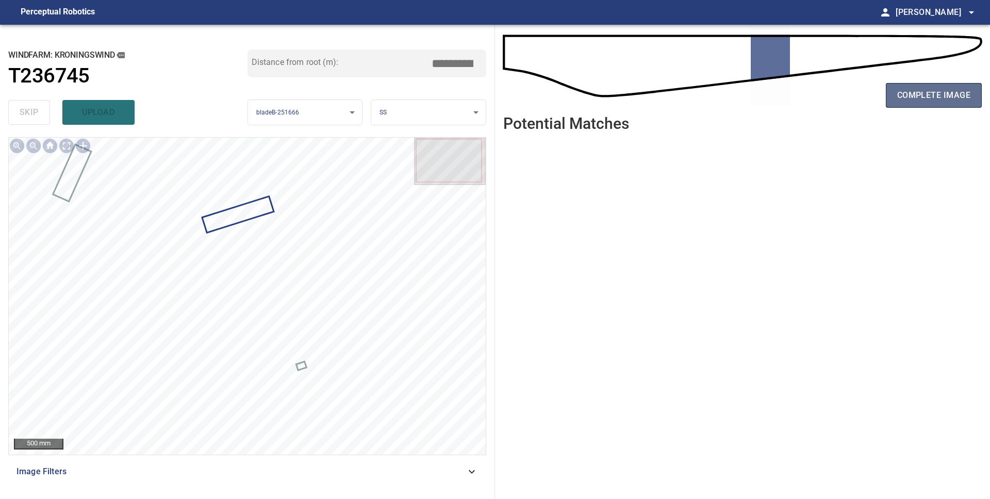
click at [929, 90] on span "complete image" at bounding box center [933, 95] width 73 height 14
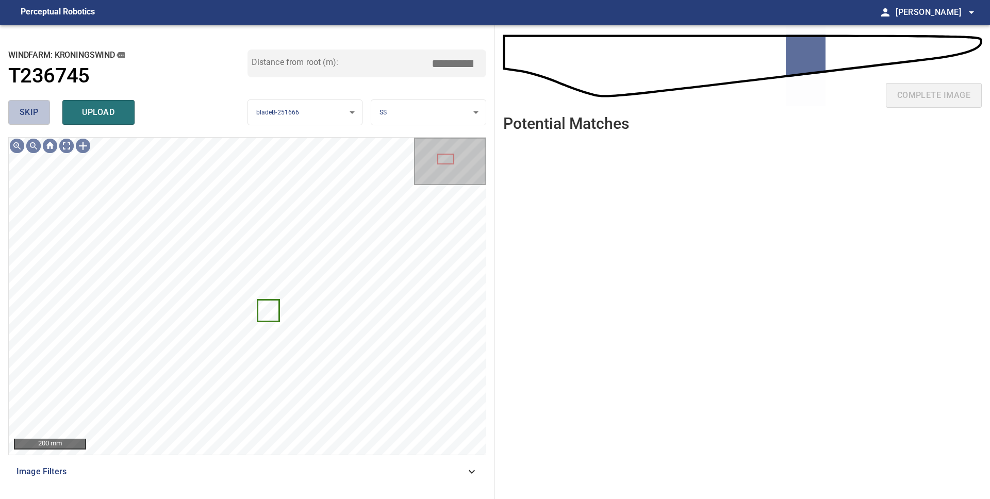
click at [34, 115] on span "skip" at bounding box center [29, 112] width 19 height 14
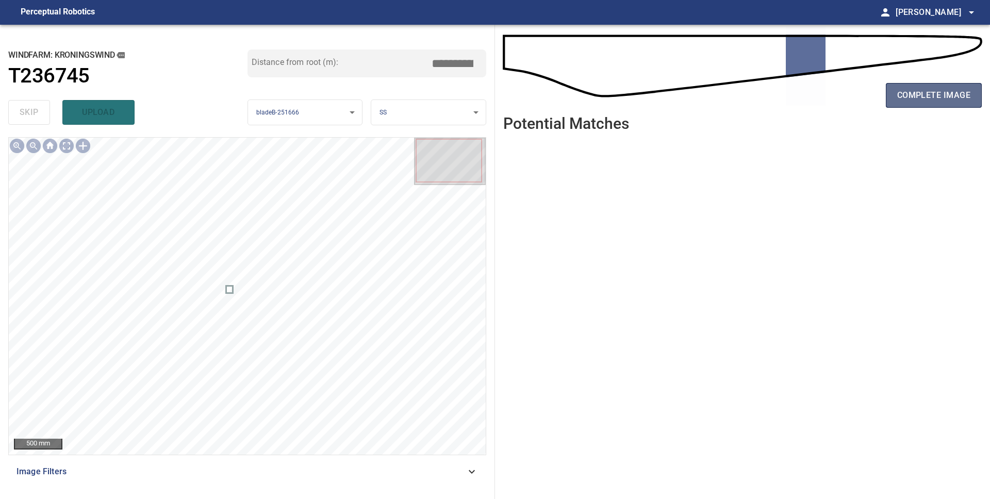
click at [899, 99] on span "complete image" at bounding box center [933, 95] width 73 height 14
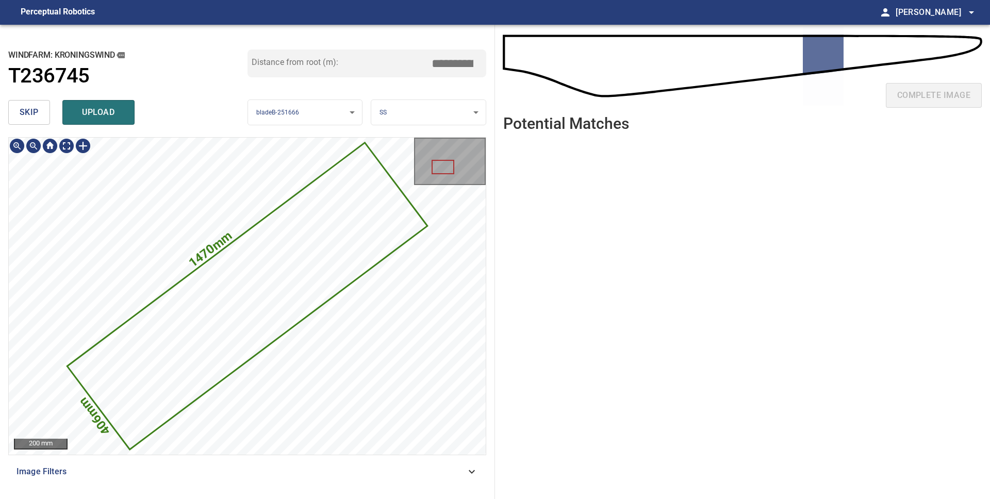
click at [180, 359] on icon at bounding box center [248, 296] width 358 height 304
click at [40, 116] on button "skip" at bounding box center [29, 112] width 42 height 25
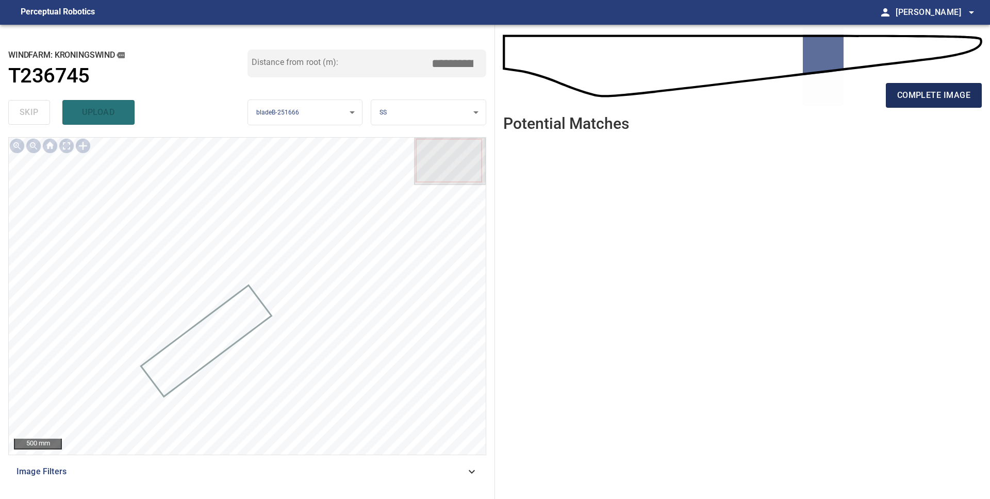
click at [943, 100] on span "complete image" at bounding box center [933, 95] width 73 height 14
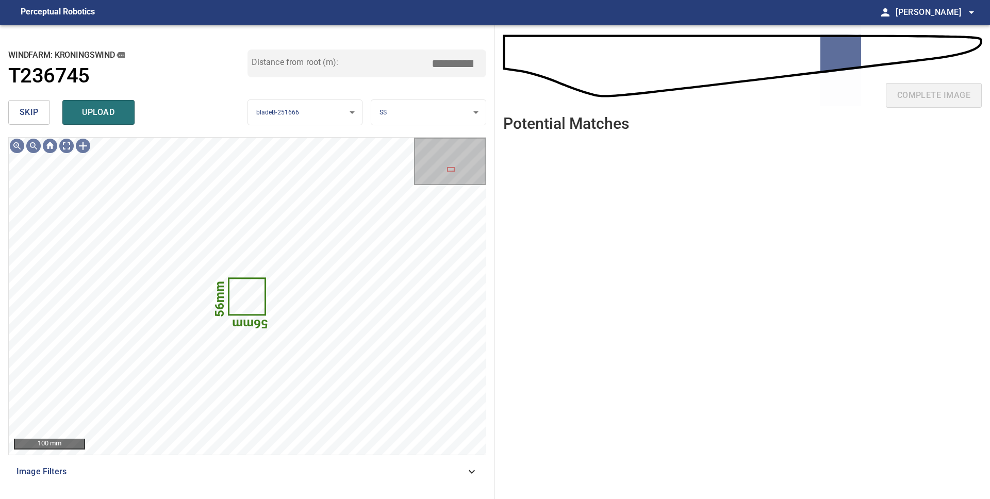
click at [20, 110] on span "skip" at bounding box center [29, 112] width 19 height 14
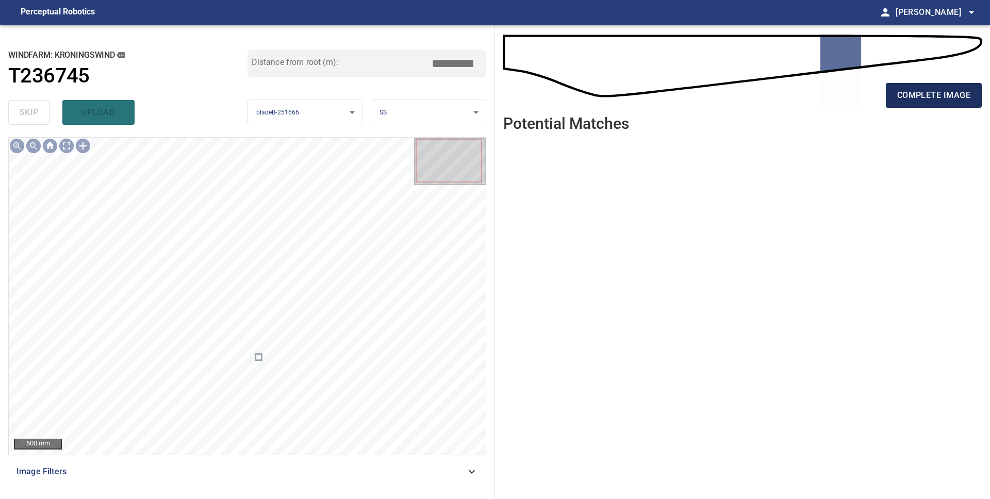
click at [913, 95] on span "complete image" at bounding box center [933, 95] width 73 height 14
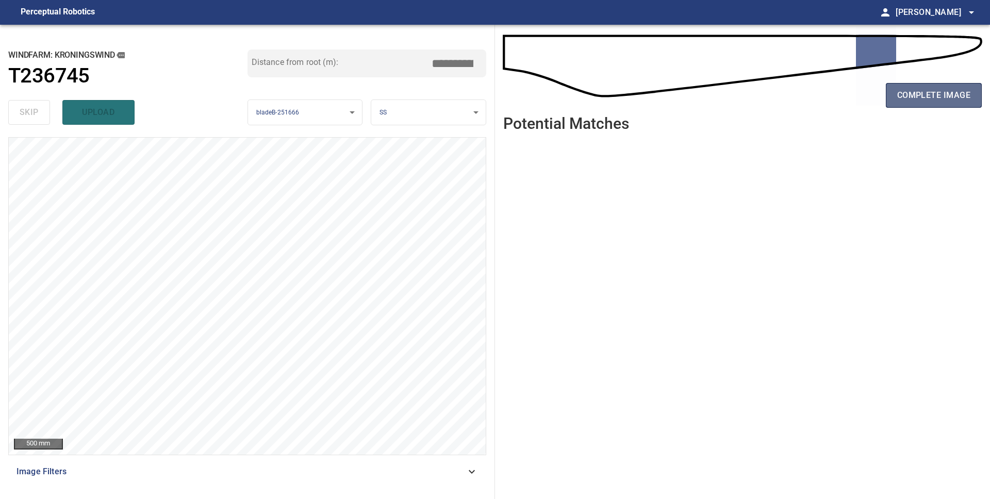
click at [947, 91] on span "complete image" at bounding box center [933, 95] width 73 height 14
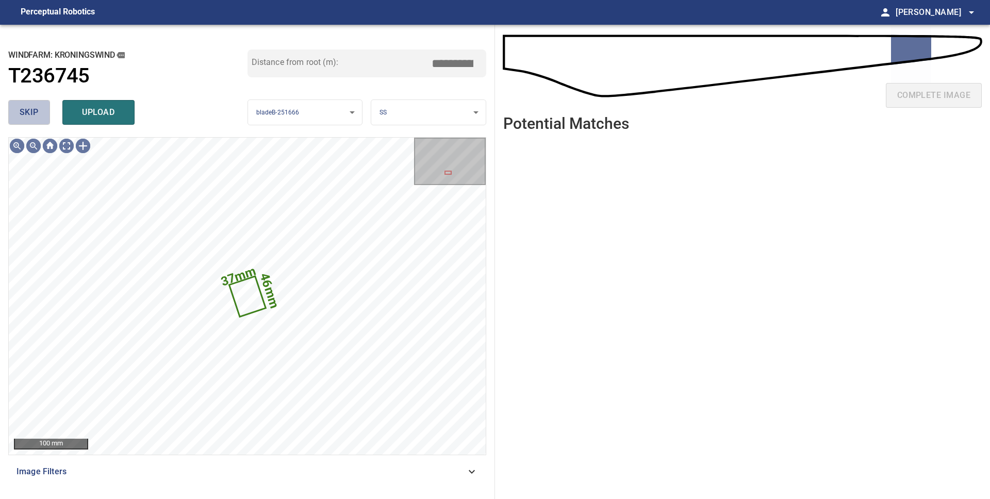
click at [31, 115] on span "skip" at bounding box center [29, 112] width 19 height 14
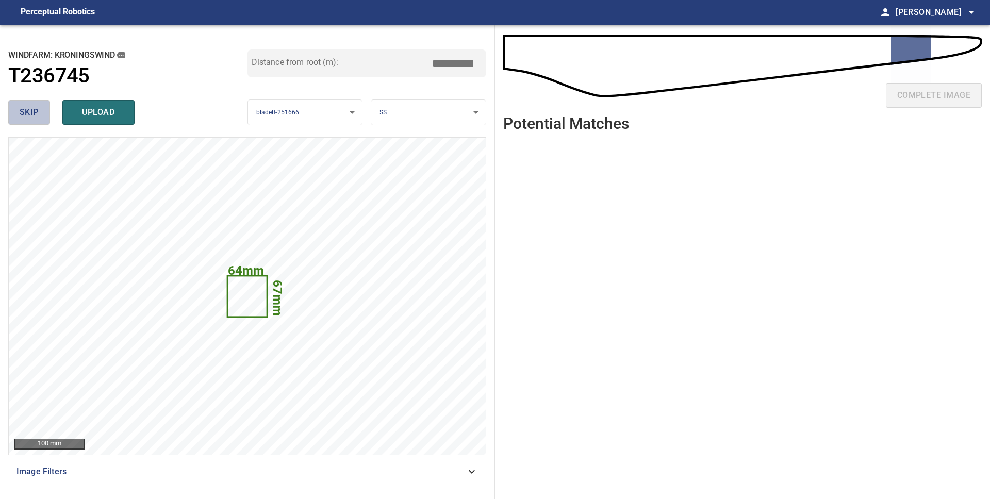
click at [32, 115] on span "skip" at bounding box center [29, 112] width 19 height 14
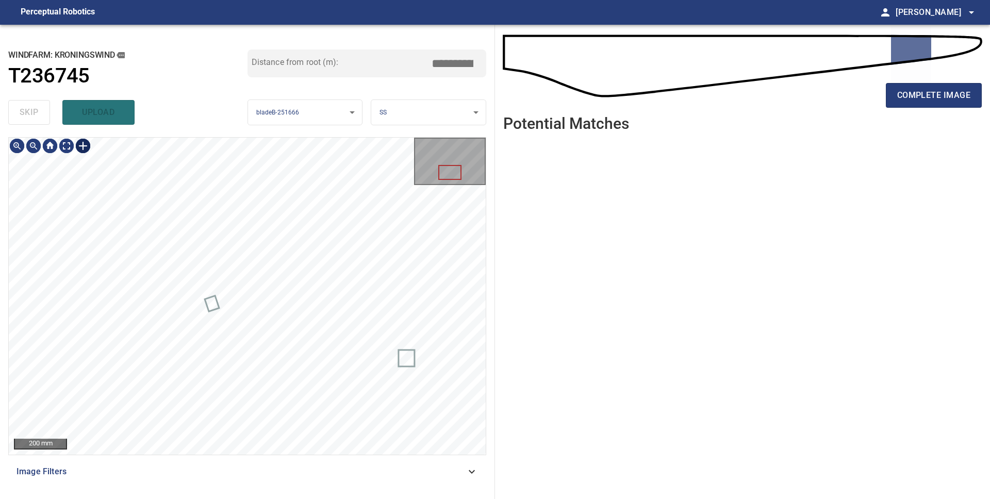
click at [85, 148] on div at bounding box center [83, 146] width 16 height 16
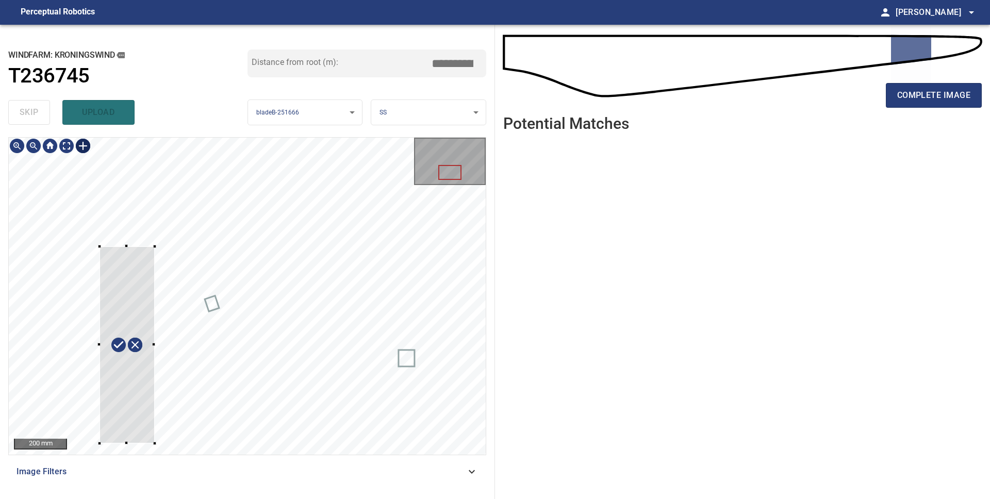
click at [154, 443] on div at bounding box center [247, 296] width 477 height 317
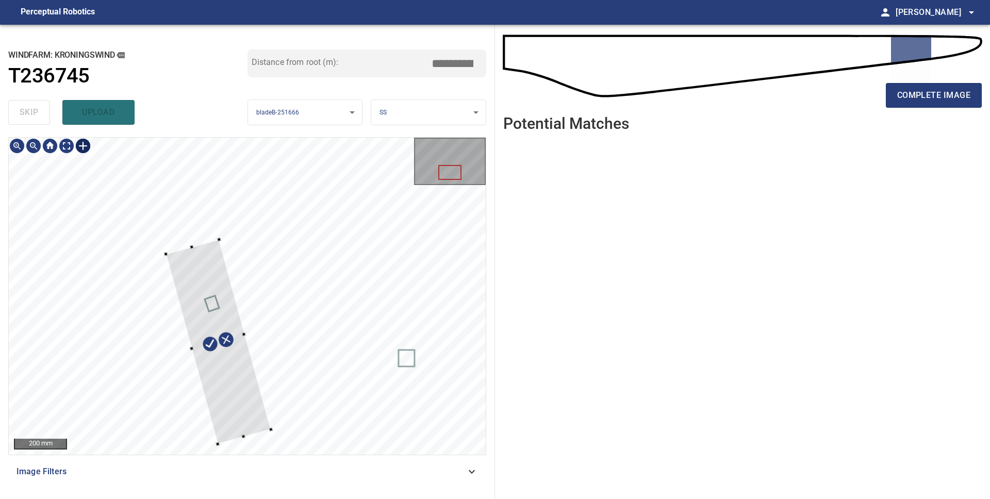
click at [246, 388] on div at bounding box center [218, 342] width 105 height 205
click at [251, 401] on div at bounding box center [247, 296] width 477 height 317
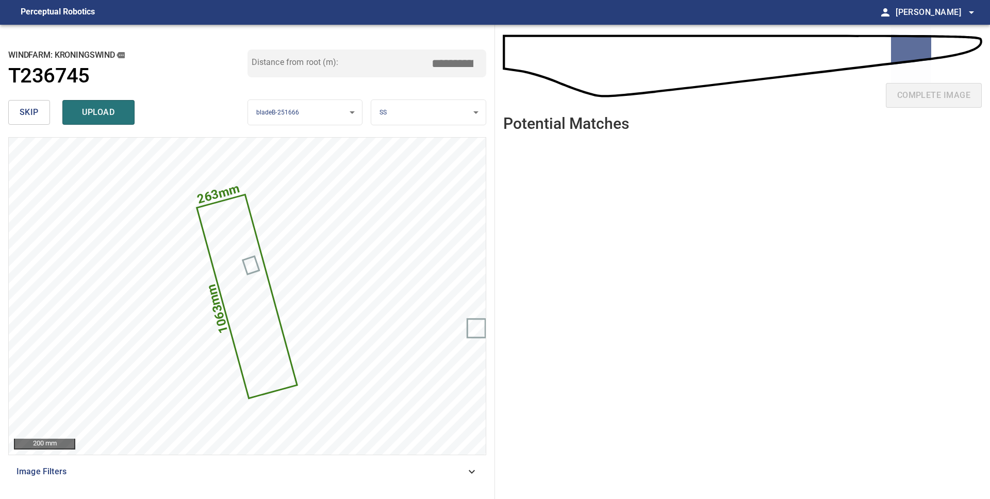
click at [397, 116] on body "**********" at bounding box center [495, 249] width 990 height 499
click at [397, 116] on li "LE" at bounding box center [428, 112] width 114 height 17
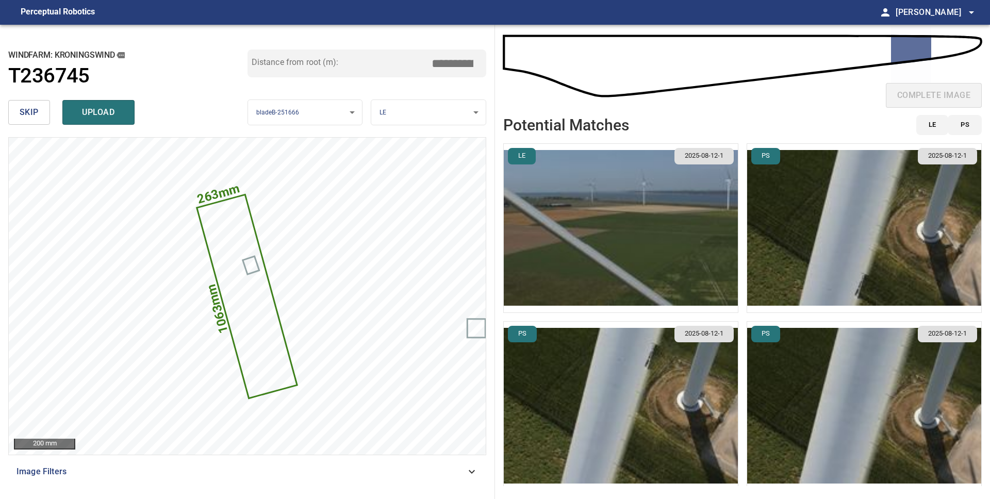
click at [817, 285] on img "button" at bounding box center [864, 228] width 234 height 169
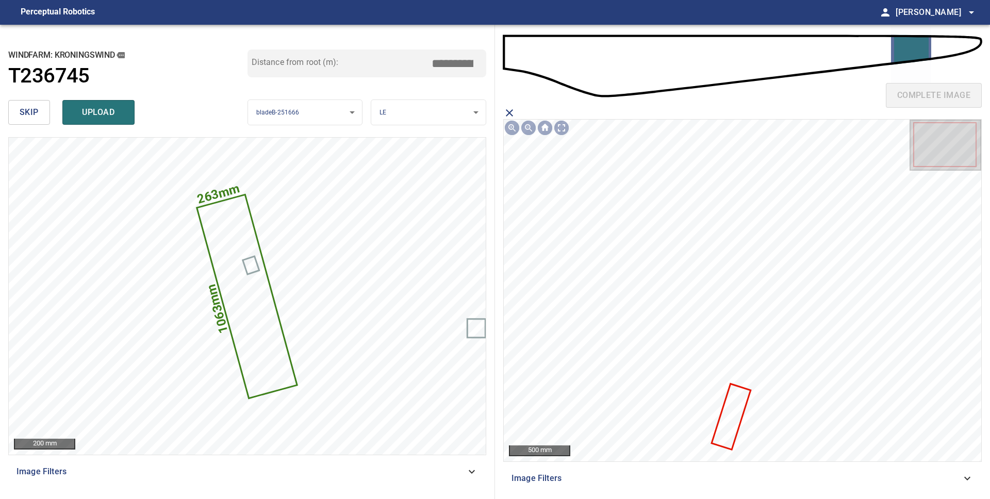
click at [736, 419] on icon at bounding box center [730, 417] width 37 height 64
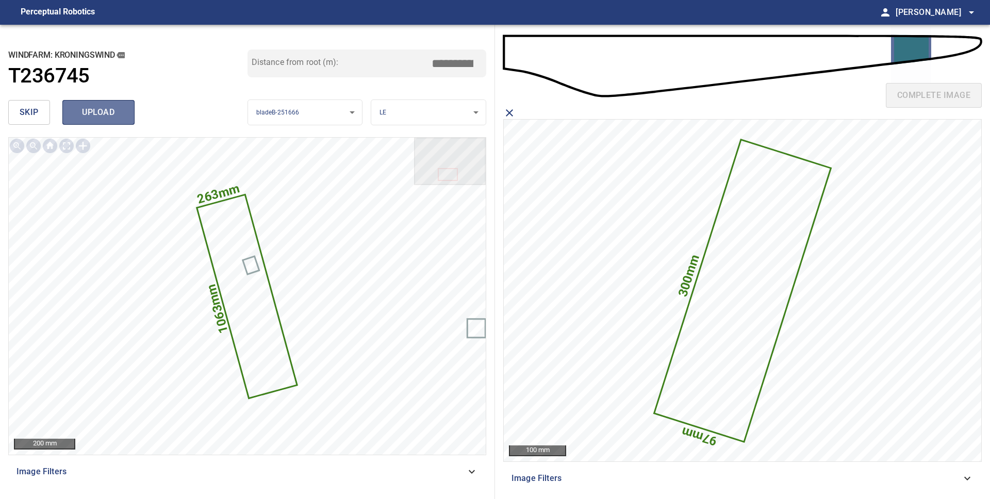
click at [113, 118] on span "upload" at bounding box center [98, 112] width 49 height 14
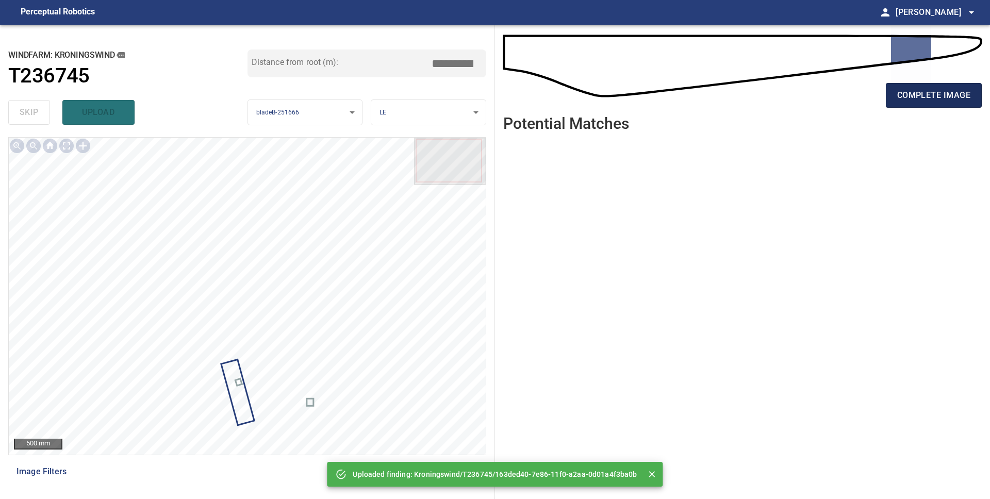
click at [921, 102] on span "complete image" at bounding box center [933, 95] width 73 height 14
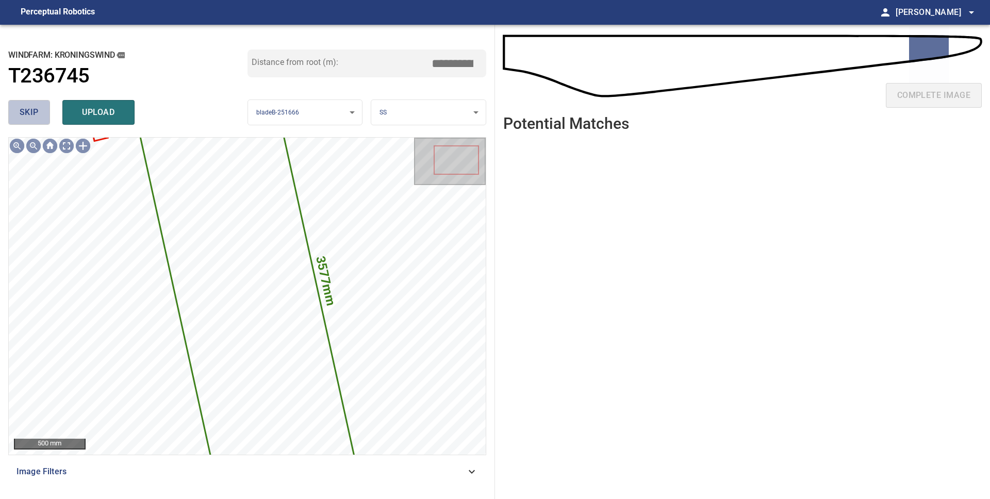
click at [29, 109] on span "skip" at bounding box center [29, 112] width 19 height 14
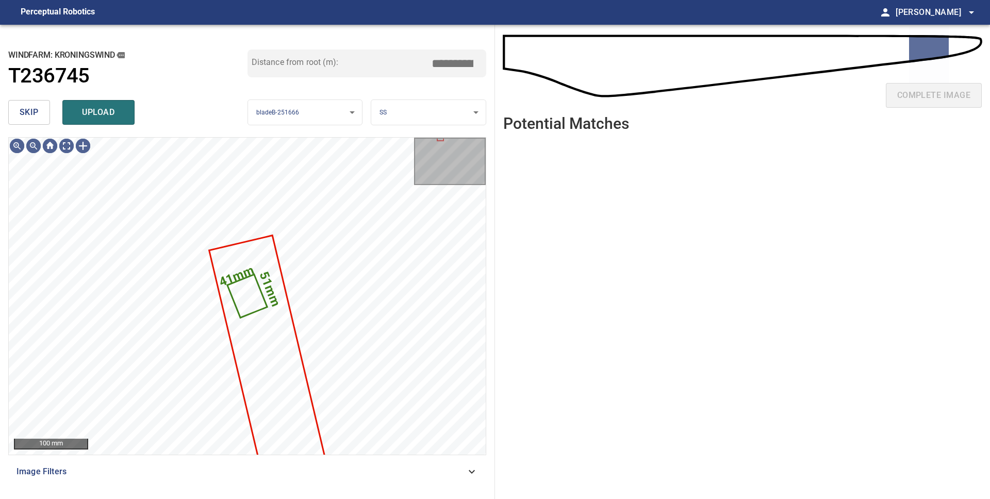
click at [32, 120] on button "skip" at bounding box center [29, 112] width 42 height 25
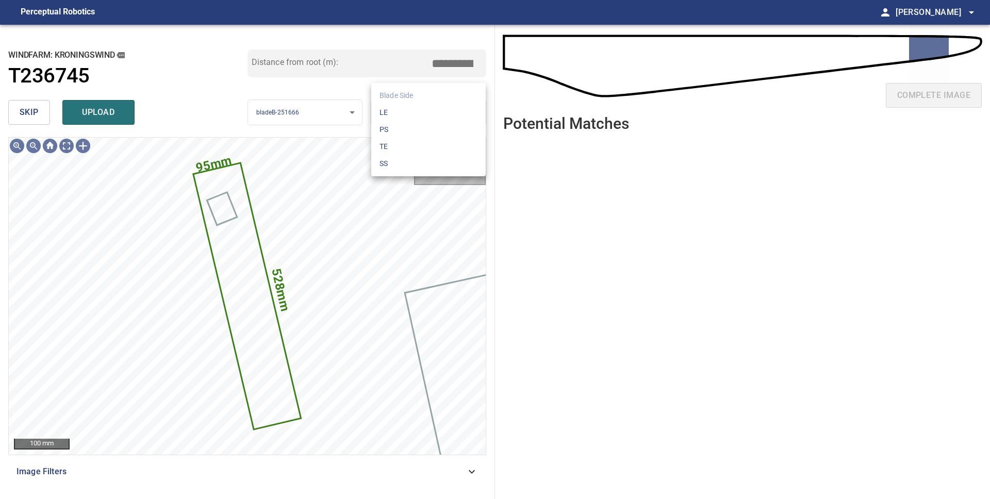
click at [379, 111] on body "**********" at bounding box center [495, 249] width 990 height 499
click at [381, 112] on li "LE" at bounding box center [428, 112] width 114 height 17
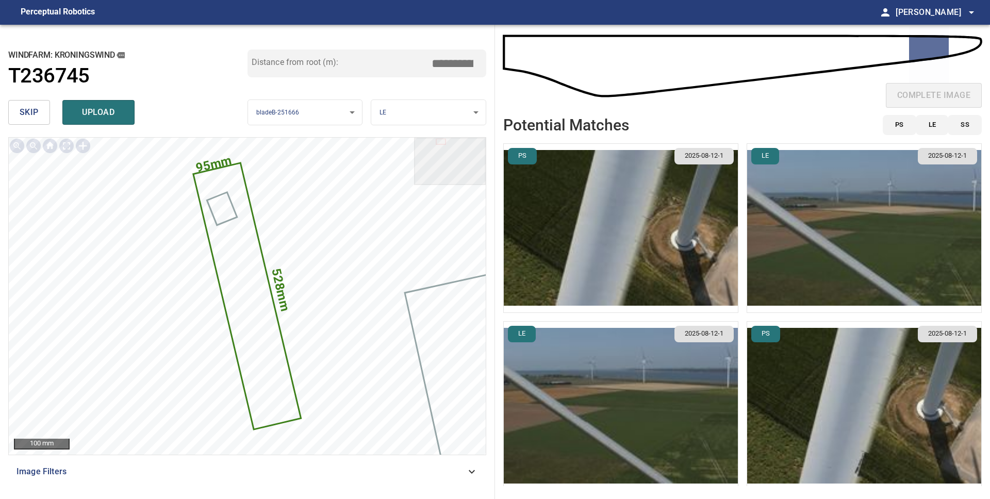
click at [878, 440] on img "button" at bounding box center [864, 406] width 234 height 169
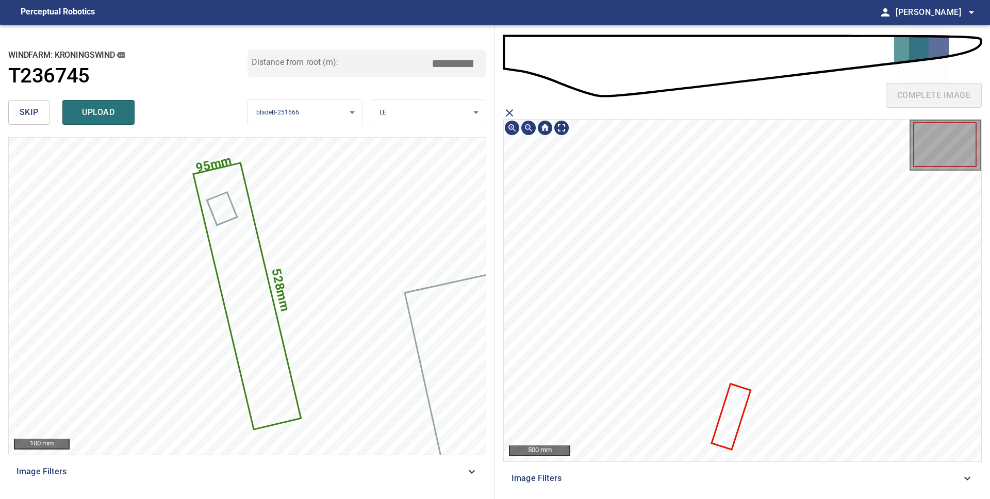
click at [729, 424] on icon at bounding box center [730, 417] width 37 height 64
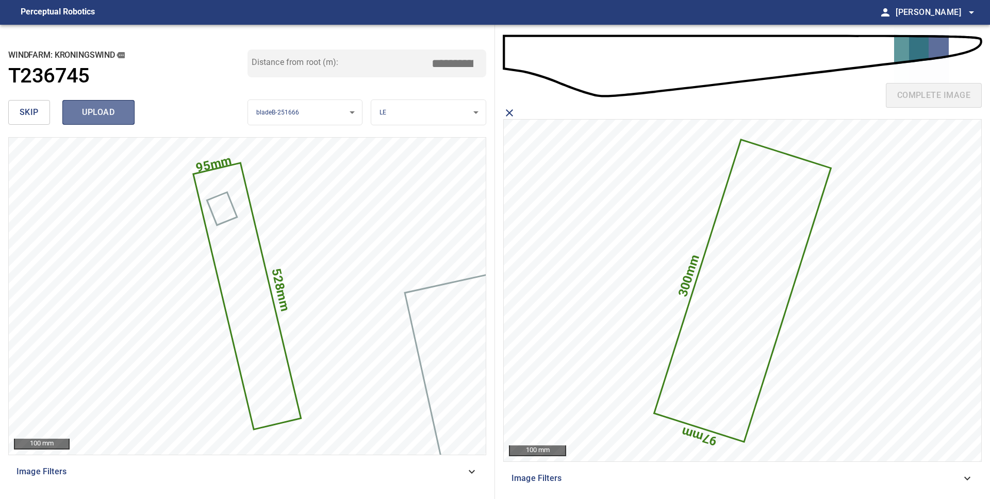
click at [74, 115] on span "upload" at bounding box center [98, 112] width 49 height 14
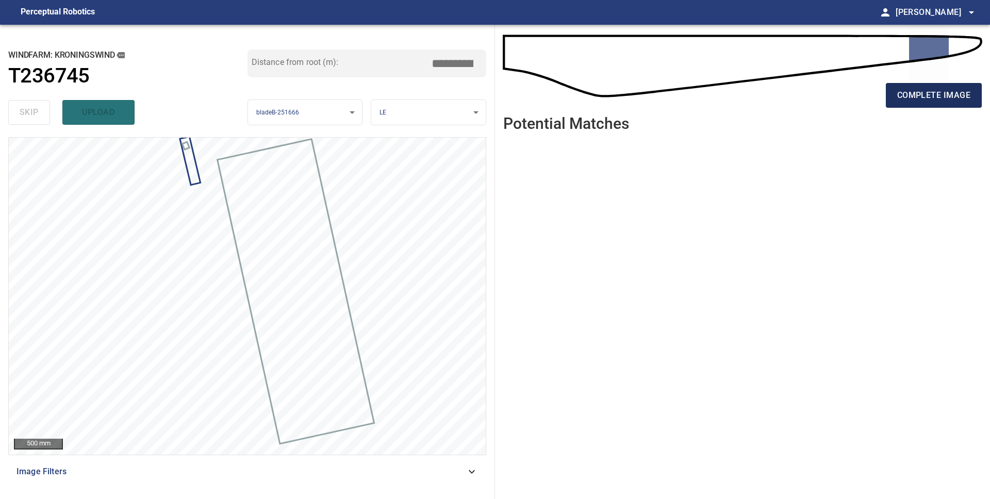
click at [948, 99] on span "complete image" at bounding box center [933, 95] width 73 height 14
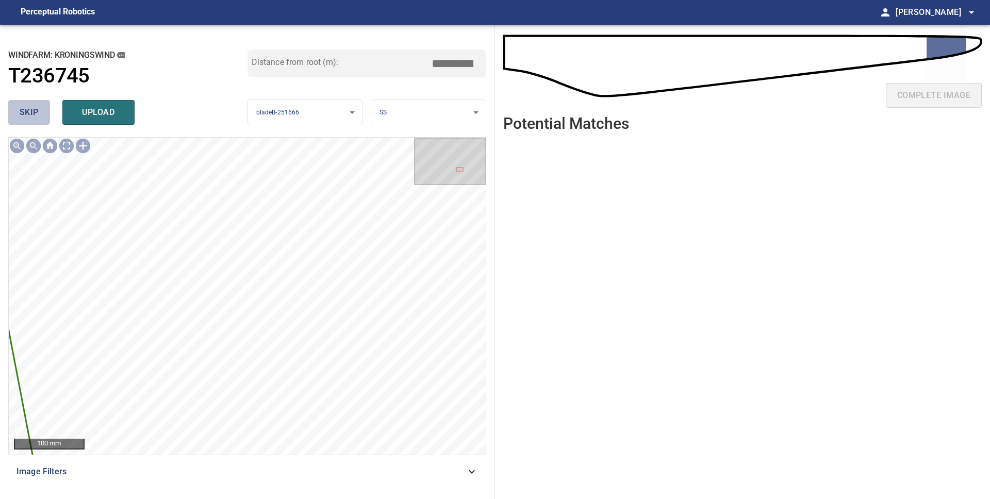
click at [18, 109] on button "skip" at bounding box center [29, 112] width 42 height 25
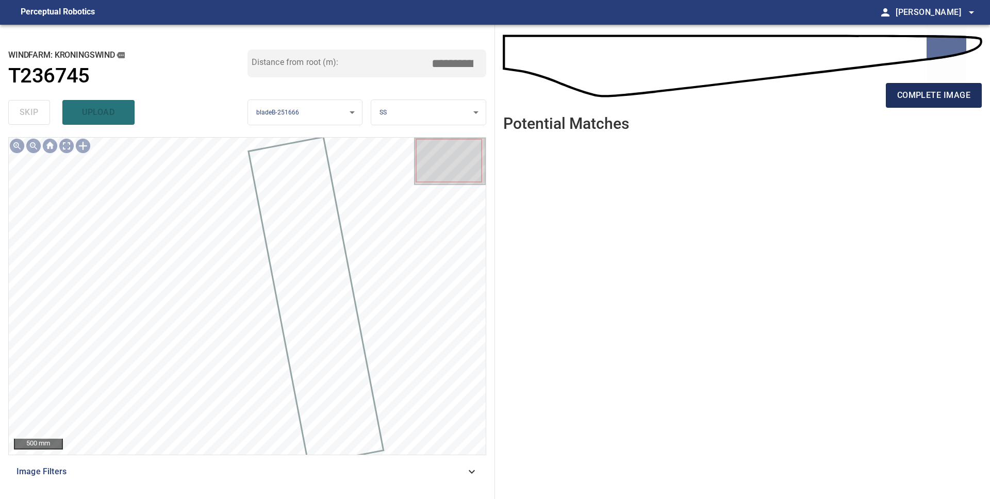
click at [932, 93] on span "complete image" at bounding box center [933, 95] width 73 height 14
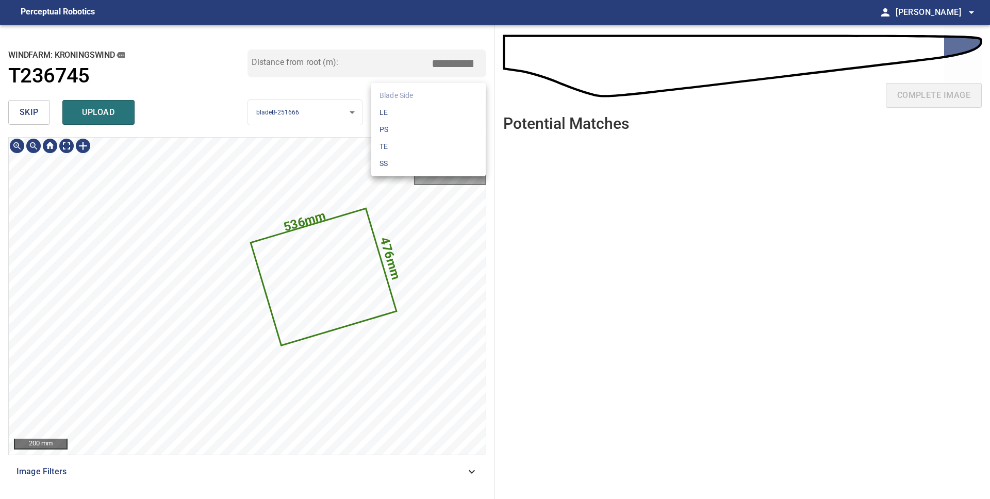
click at [385, 120] on body "**********" at bounding box center [495, 249] width 990 height 499
click at [389, 118] on li "LE" at bounding box center [428, 112] width 114 height 17
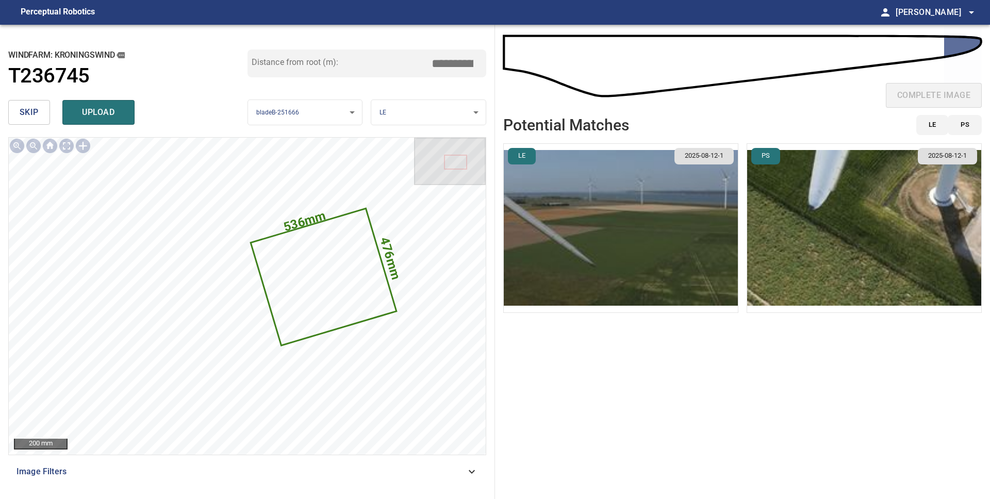
click at [648, 240] on img "button" at bounding box center [621, 228] width 234 height 169
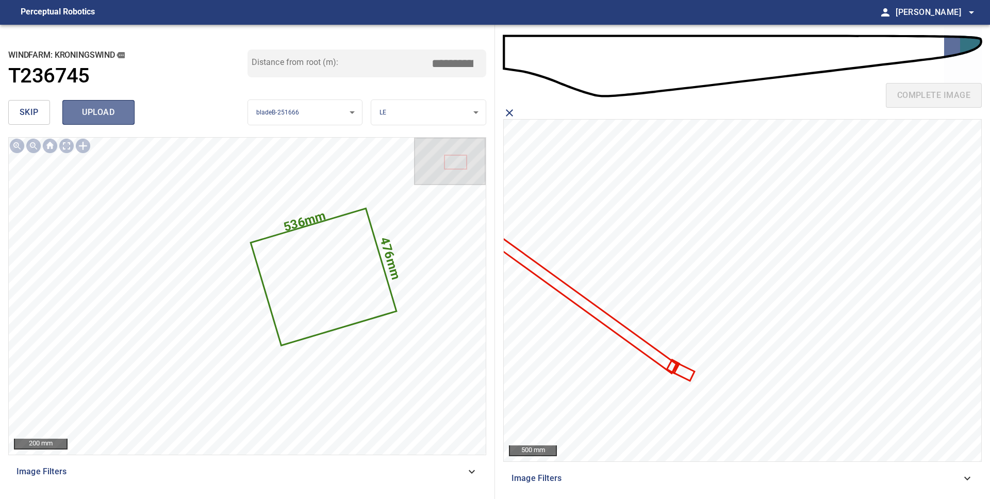
click at [117, 114] on span "upload" at bounding box center [98, 112] width 49 height 14
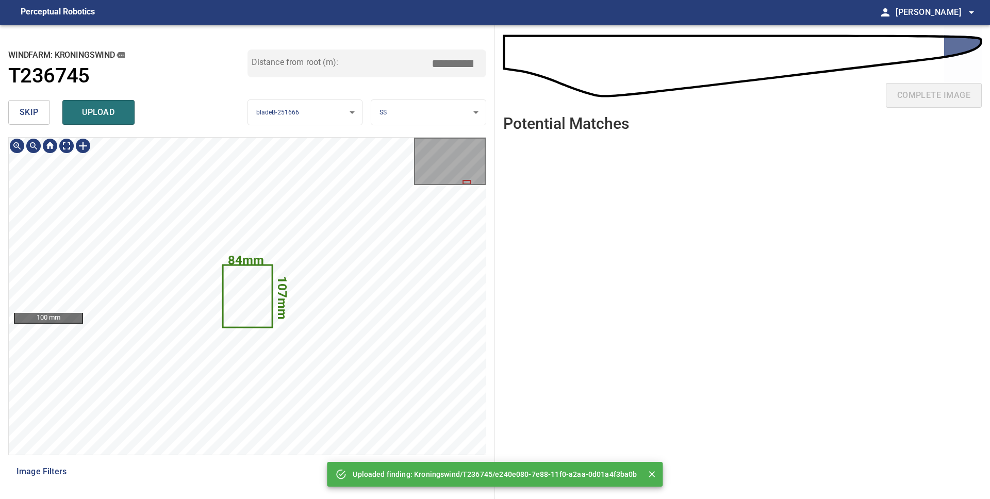
click at [261, 309] on icon at bounding box center [247, 296] width 48 height 61
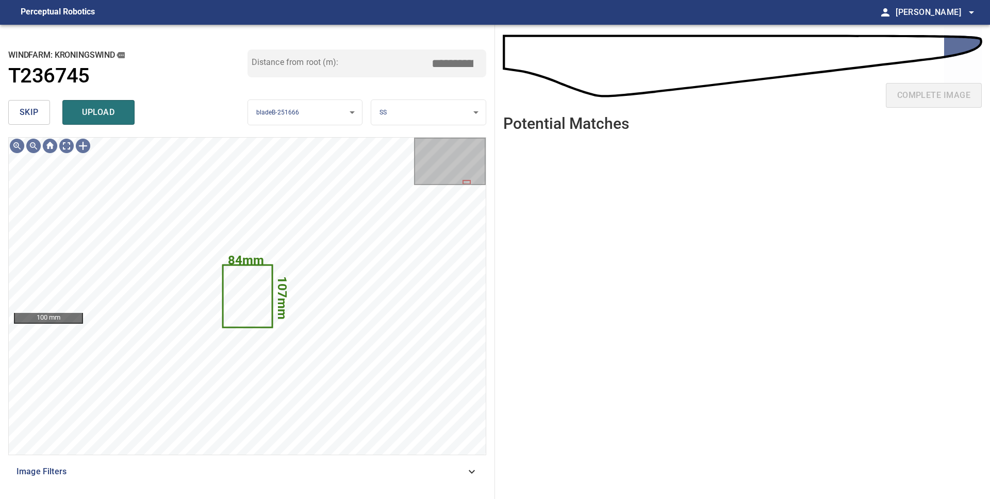
click at [396, 107] on body "**********" at bounding box center [495, 249] width 990 height 499
click at [394, 108] on li "LE" at bounding box center [428, 112] width 114 height 17
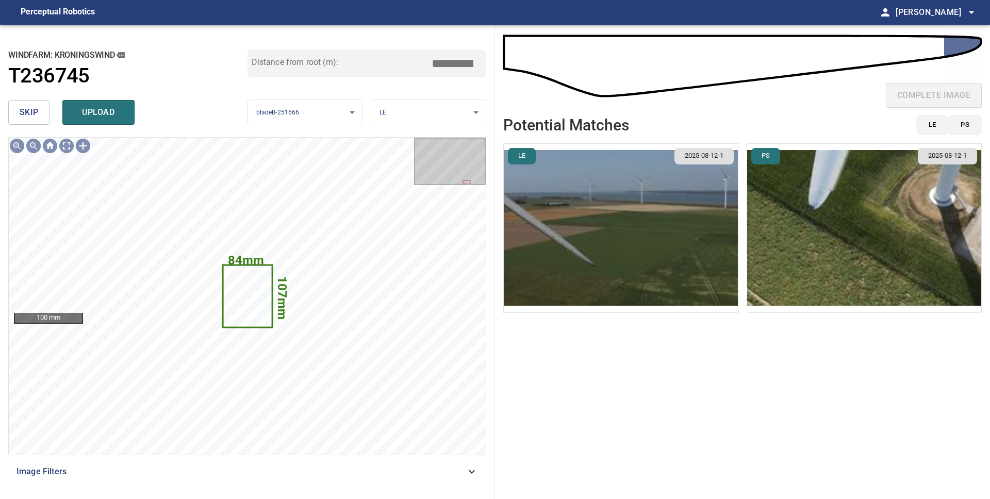
click at [815, 226] on img "button" at bounding box center [864, 228] width 234 height 169
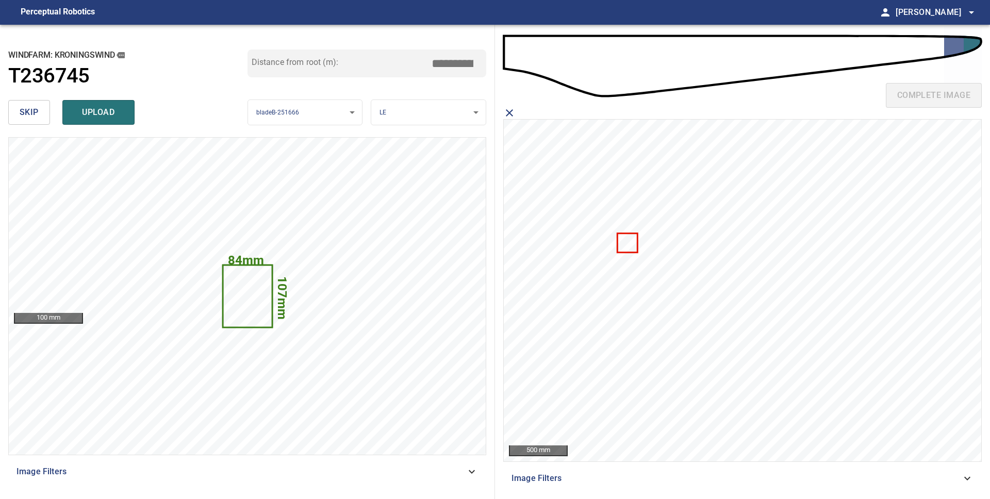
click at [629, 240] on icon at bounding box center [627, 243] width 19 height 18
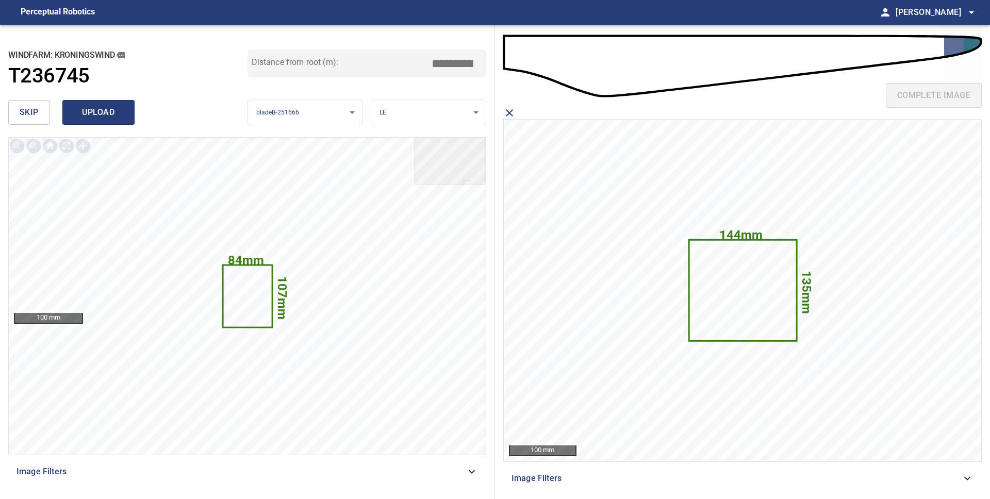
click at [120, 111] on span "upload" at bounding box center [98, 112] width 49 height 14
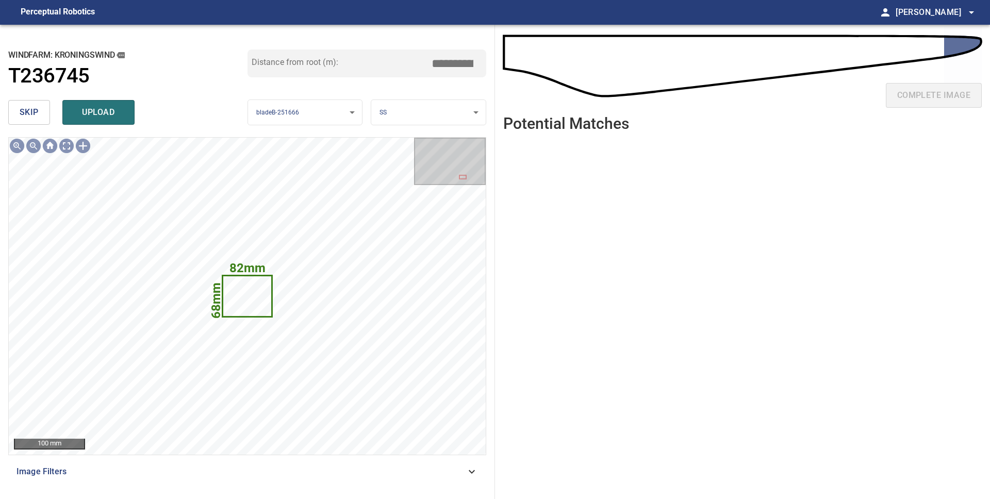
click at [36, 115] on span "skip" at bounding box center [29, 112] width 19 height 14
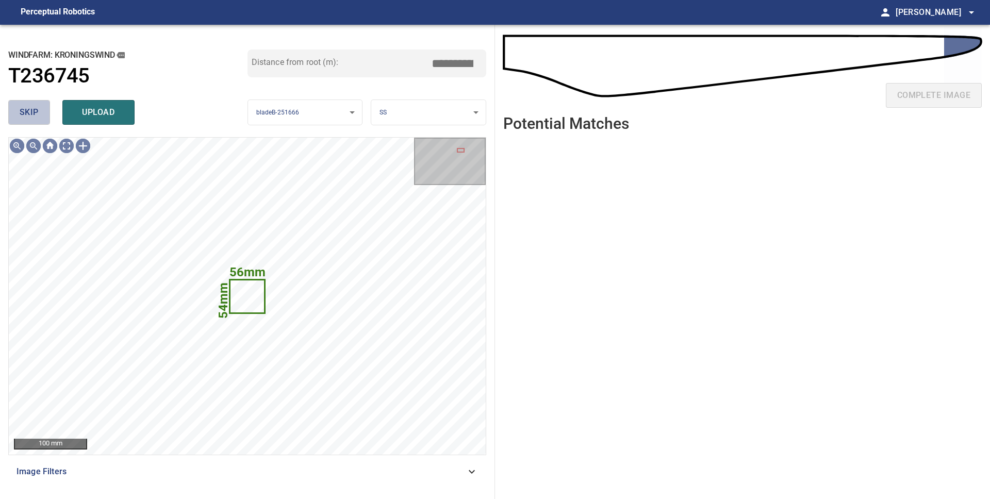
click at [15, 109] on button "skip" at bounding box center [29, 112] width 42 height 25
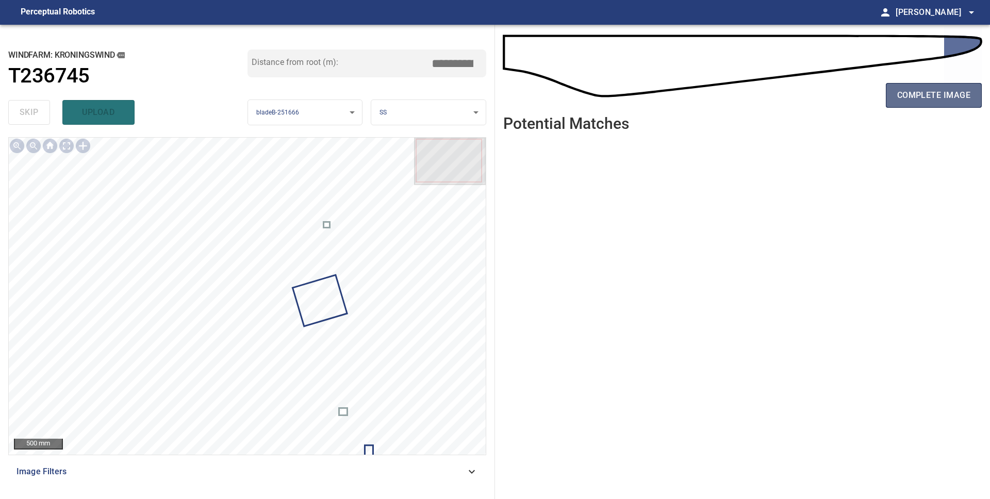
click at [925, 92] on span "complete image" at bounding box center [933, 95] width 73 height 14
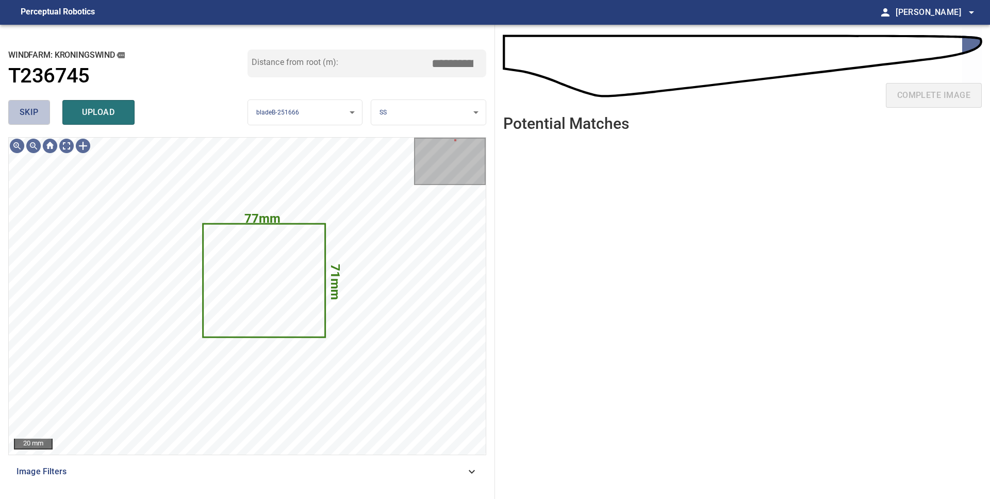
click at [35, 114] on span "skip" at bounding box center [29, 112] width 19 height 14
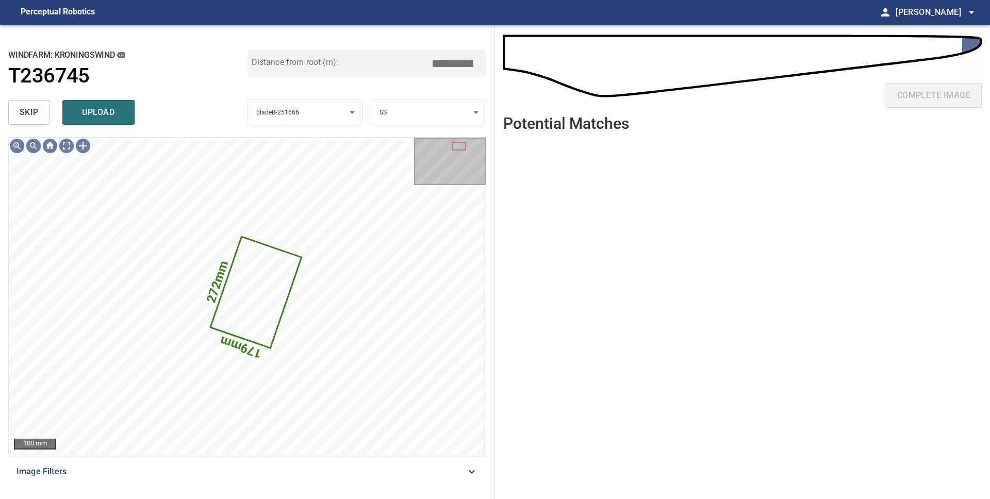
click at [404, 113] on body "**********" at bounding box center [495, 249] width 990 height 499
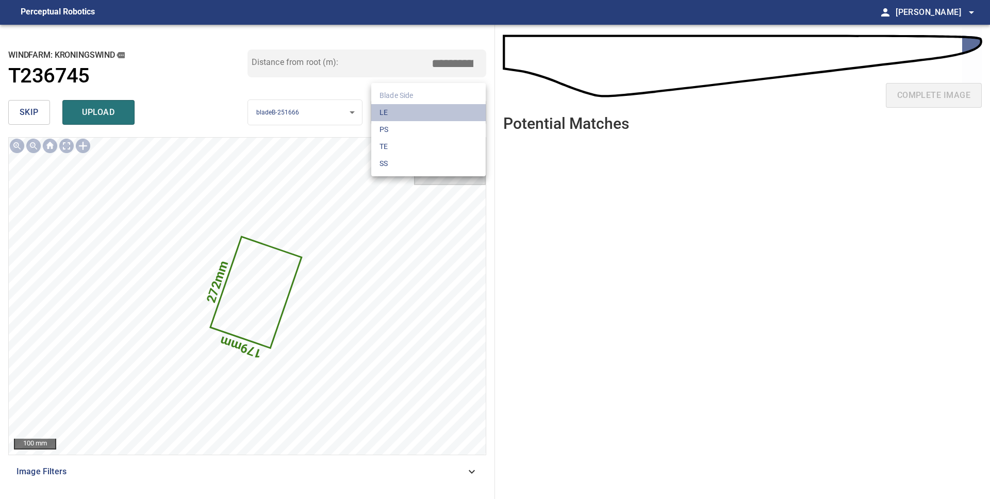
click at [404, 113] on li "LE" at bounding box center [428, 112] width 114 height 17
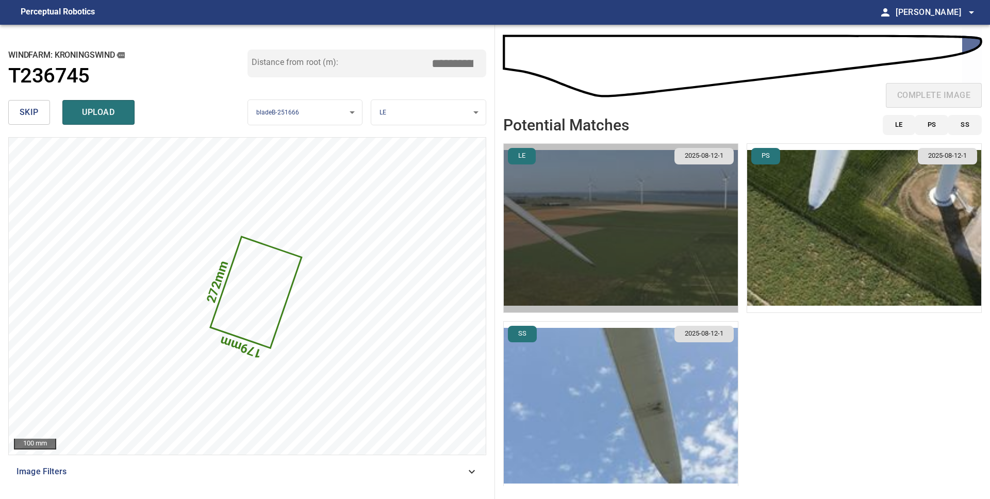
click at [652, 278] on img "button" at bounding box center [621, 228] width 234 height 169
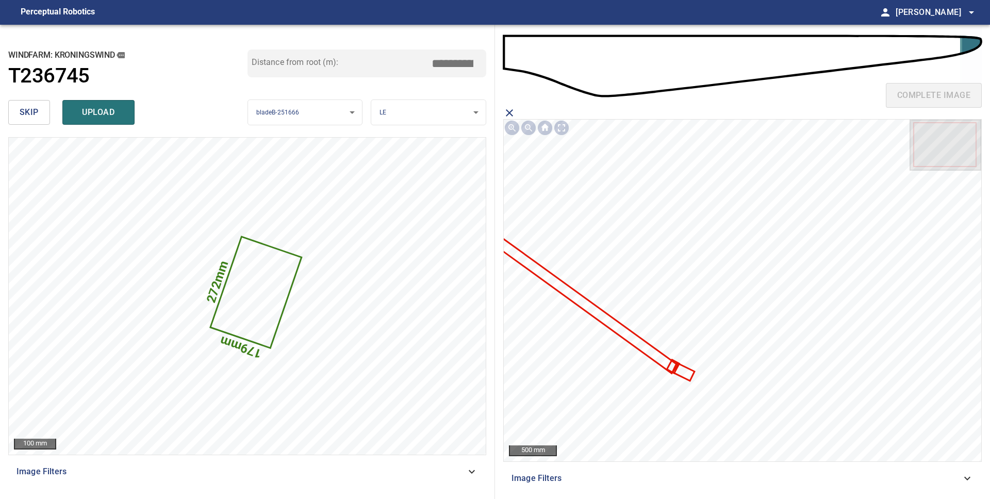
click at [688, 373] on icon at bounding box center [683, 371] width 20 height 15
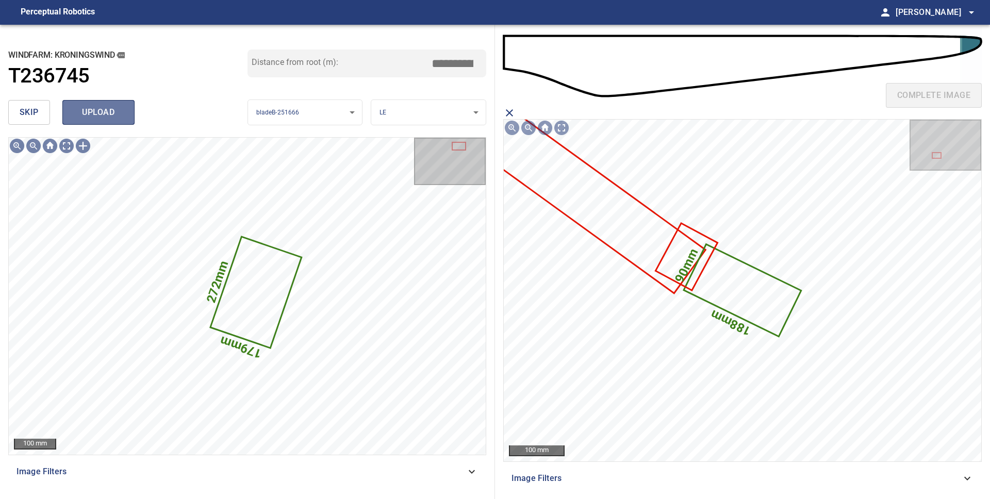
click at [121, 116] on span "upload" at bounding box center [98, 112] width 49 height 14
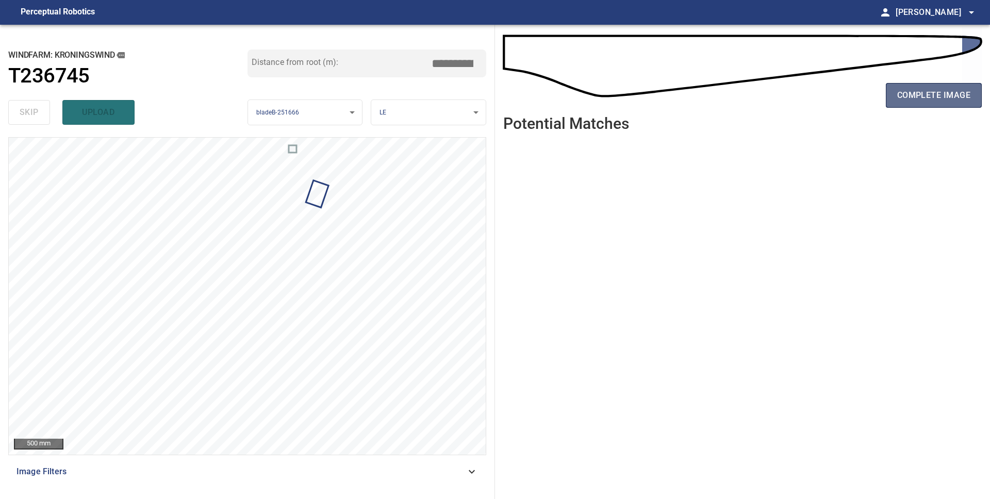
click at [934, 102] on span "complete image" at bounding box center [933, 95] width 73 height 14
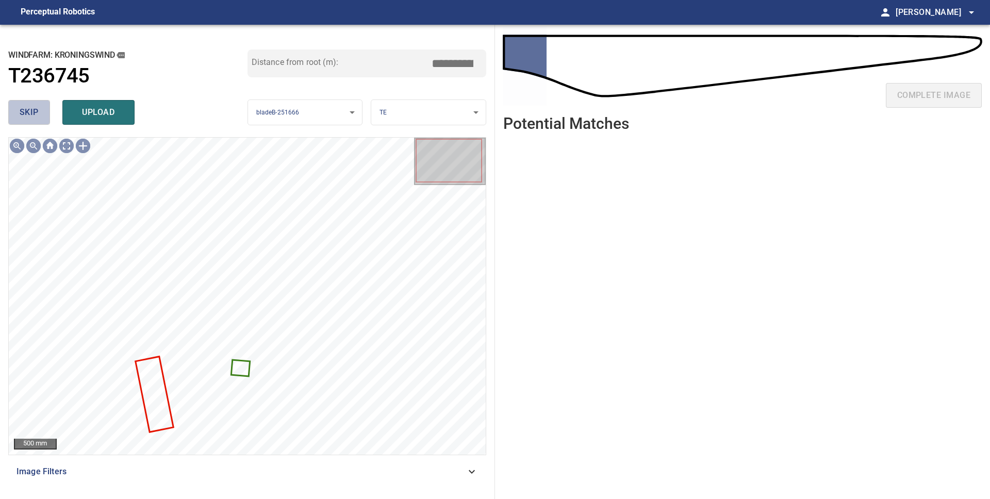
click at [23, 116] on span "skip" at bounding box center [29, 112] width 19 height 14
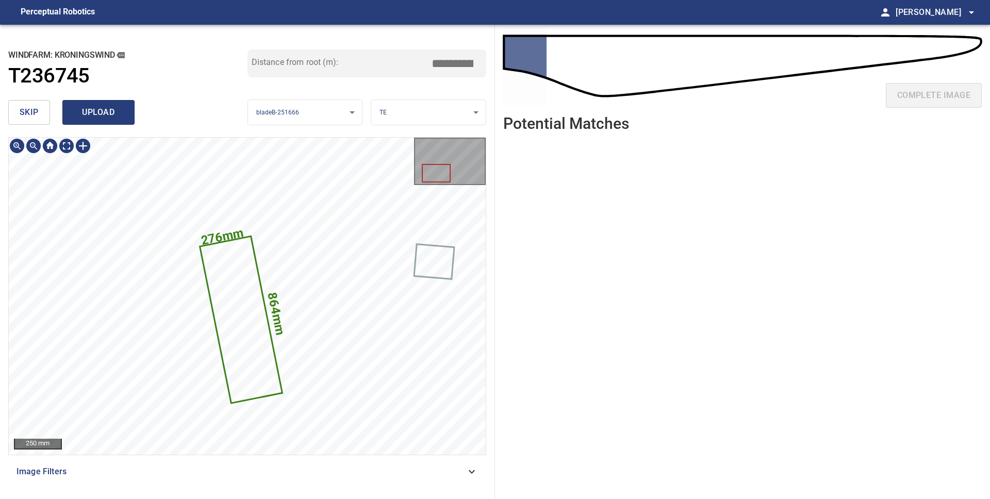
click at [81, 114] on span "upload" at bounding box center [98, 112] width 49 height 14
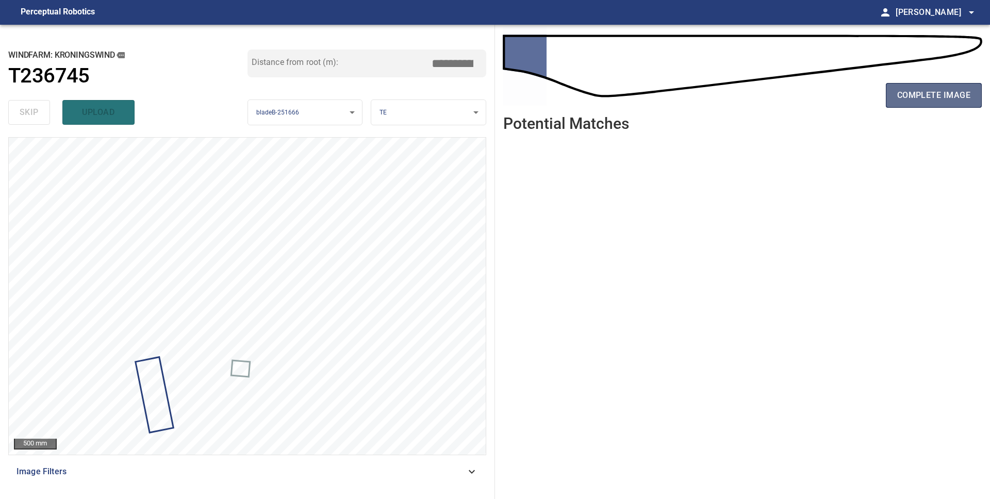
click at [960, 92] on span "complete image" at bounding box center [933, 95] width 73 height 14
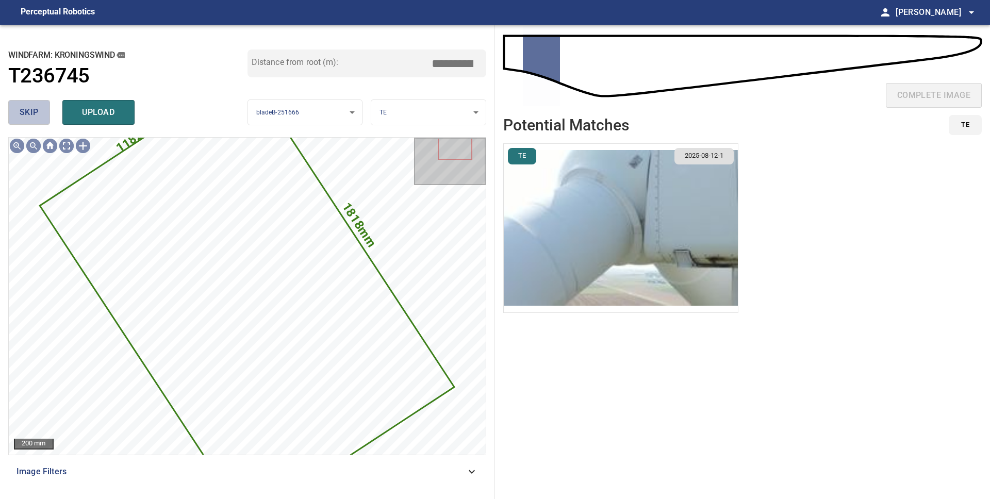
click at [31, 120] on button "skip" at bounding box center [29, 112] width 42 height 25
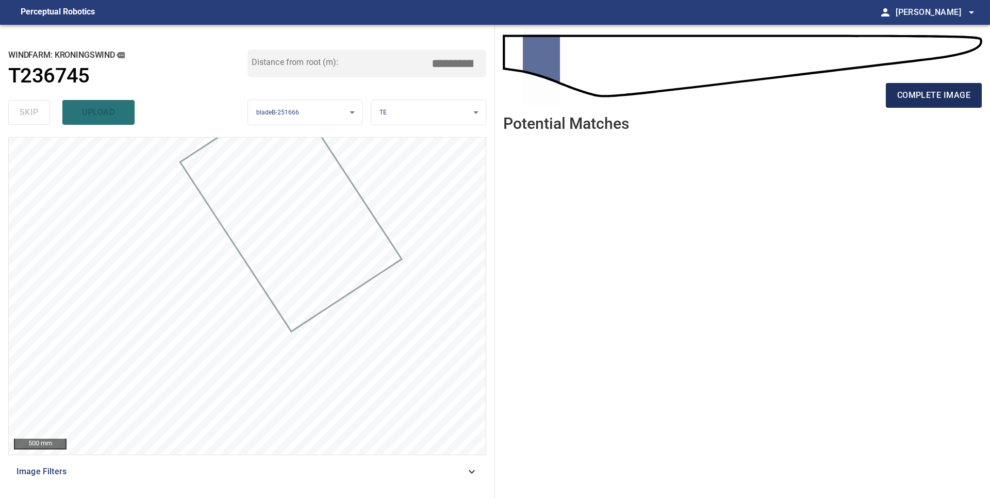
click at [916, 98] on span "complete image" at bounding box center [933, 95] width 73 height 14
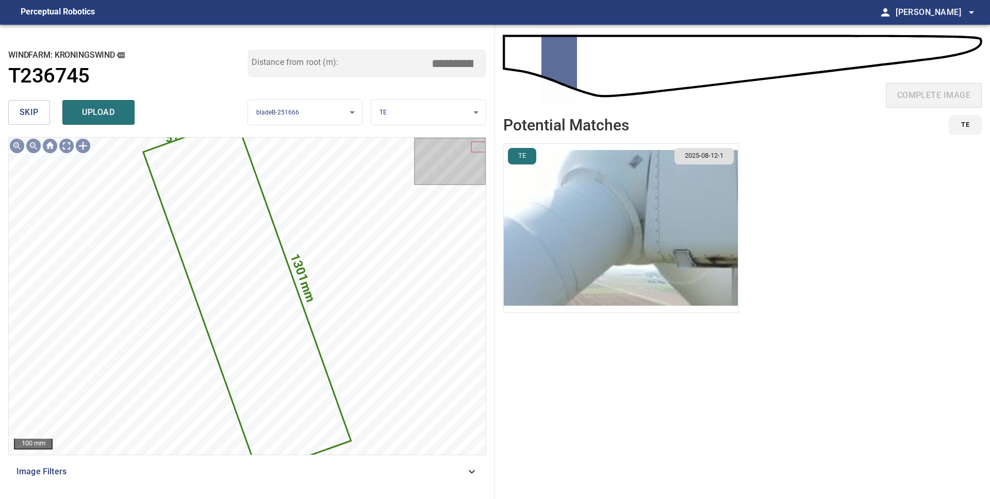
click at [642, 241] on img "button" at bounding box center [621, 228] width 234 height 169
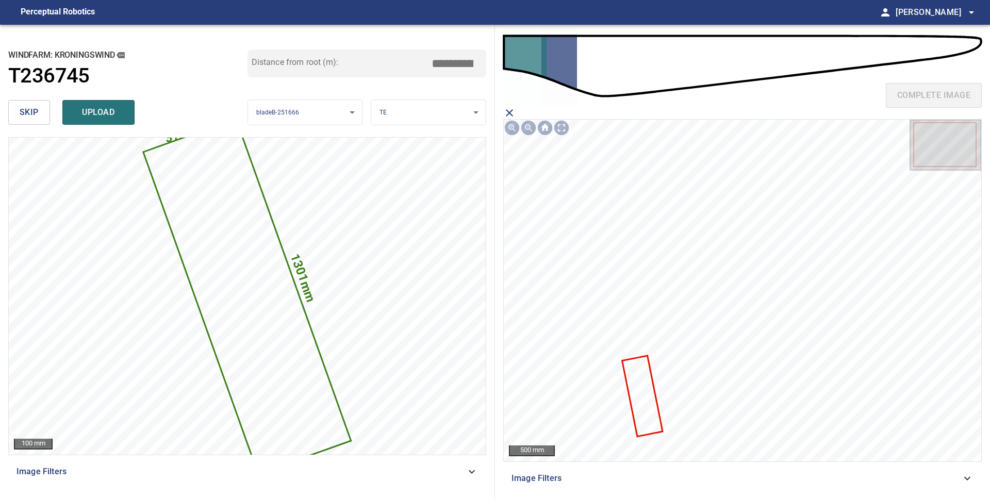
click at [641, 397] on icon at bounding box center [642, 396] width 39 height 79
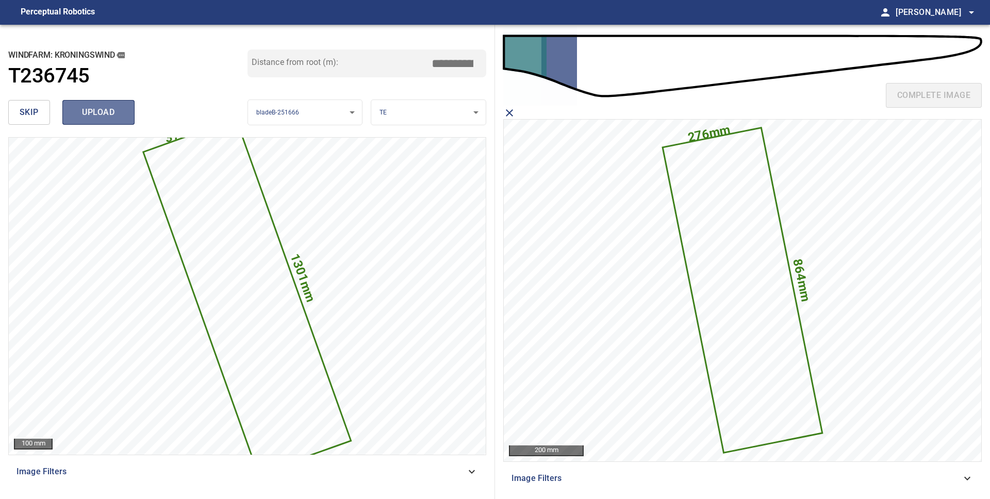
click at [93, 116] on span "upload" at bounding box center [98, 112] width 49 height 14
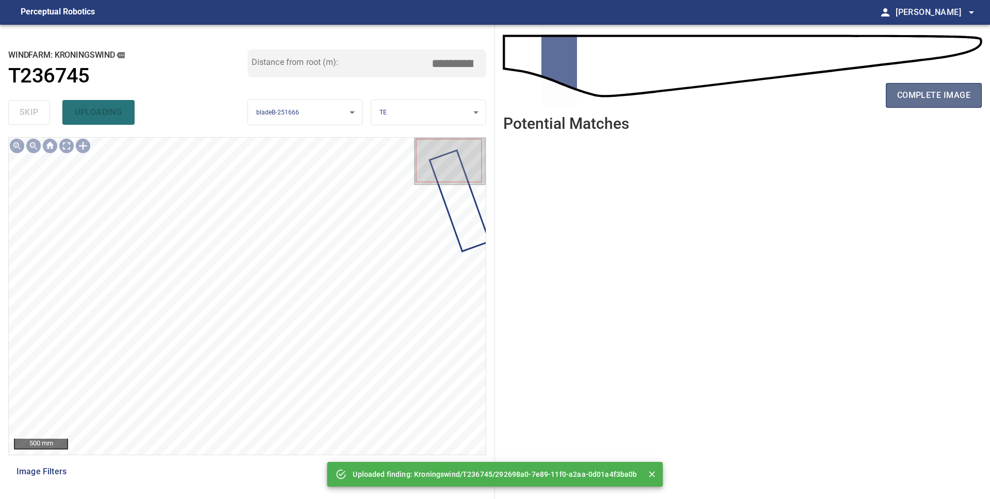
click at [919, 98] on span "complete image" at bounding box center [933, 95] width 73 height 14
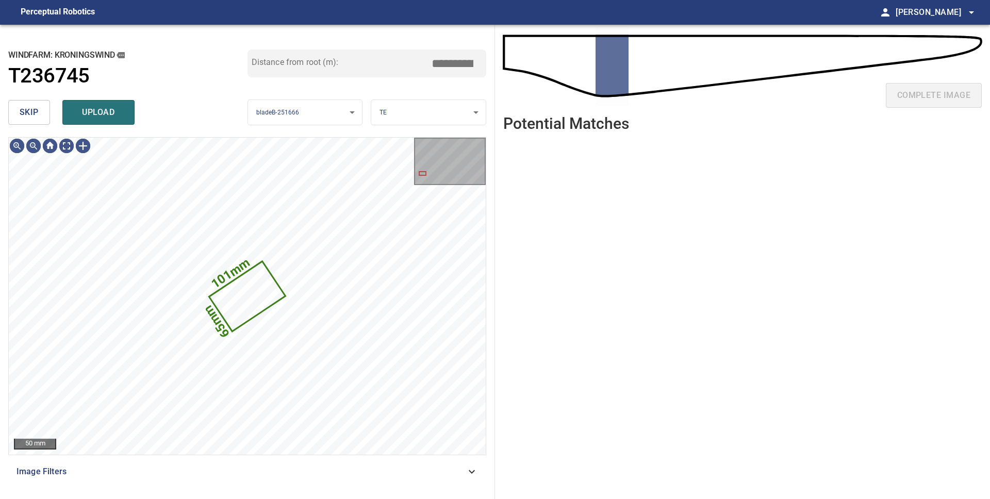
click at [37, 113] on span "skip" at bounding box center [29, 112] width 19 height 14
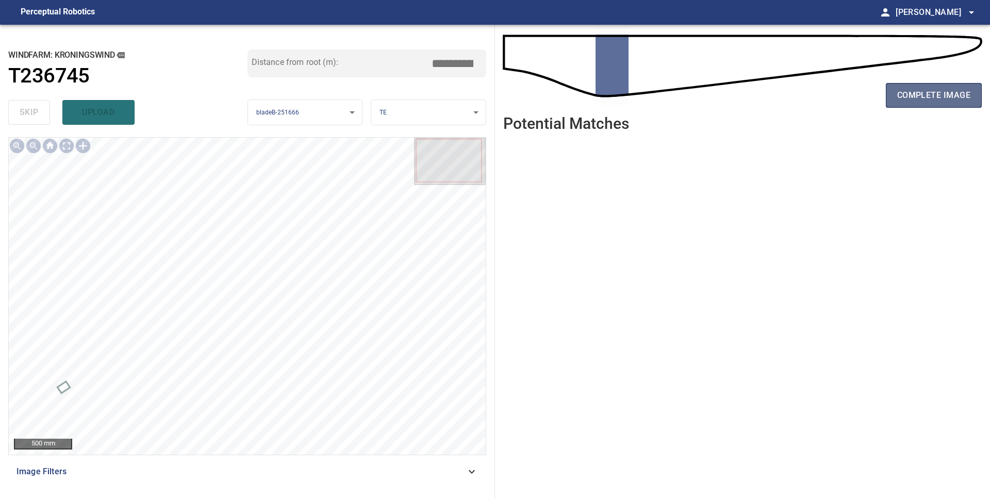
click at [932, 96] on span "complete image" at bounding box center [933, 95] width 73 height 14
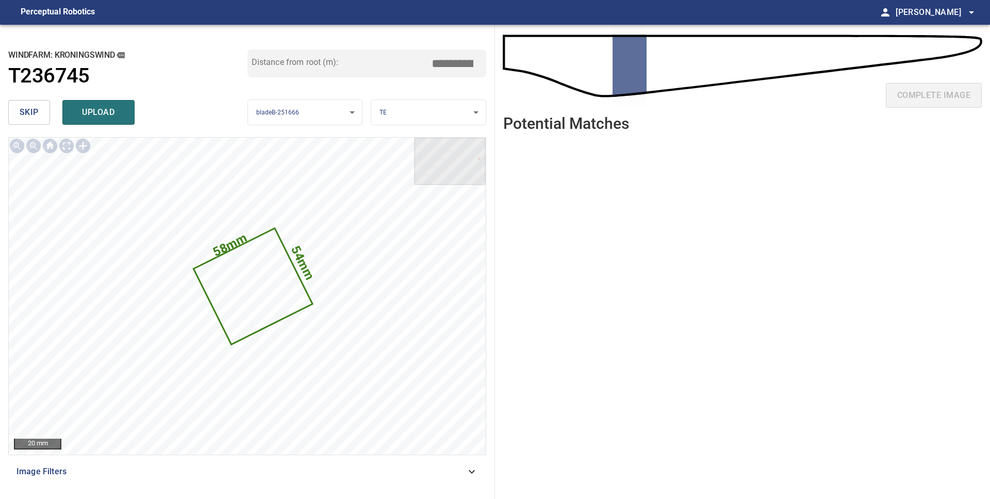
click at [36, 111] on span "skip" at bounding box center [29, 112] width 19 height 14
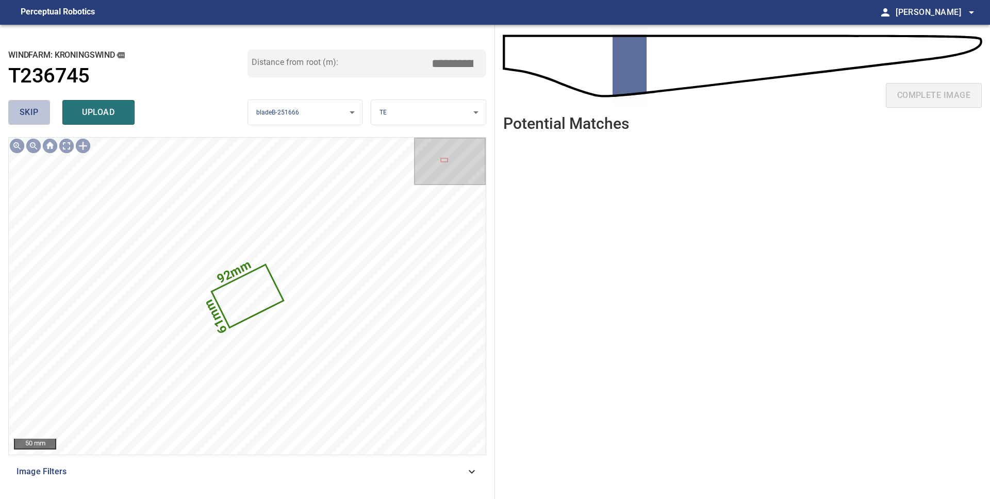
click at [36, 111] on span "skip" at bounding box center [29, 112] width 19 height 14
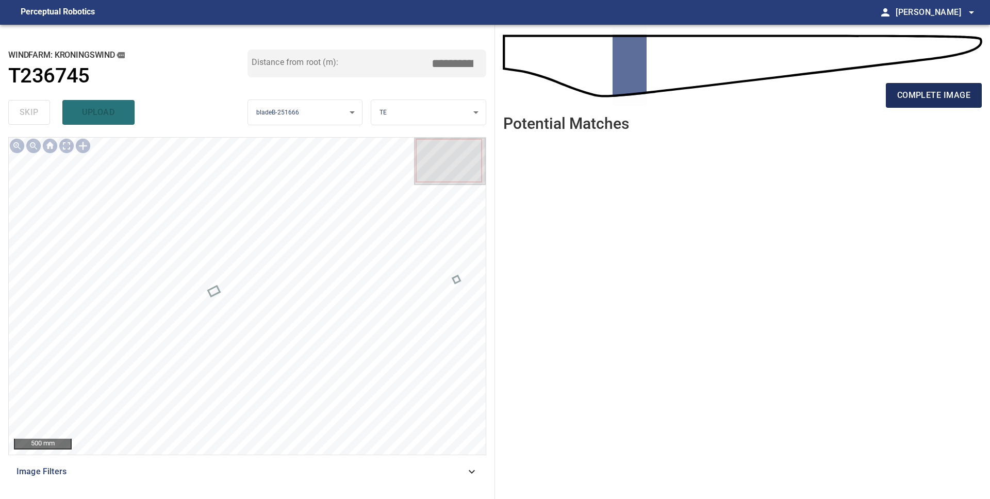
click at [901, 99] on span "complete image" at bounding box center [933, 95] width 73 height 14
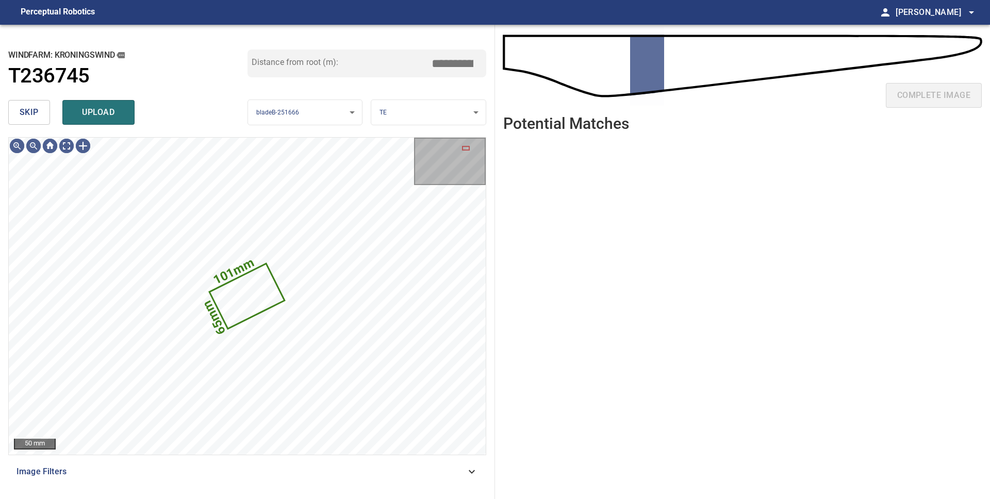
click at [37, 114] on span "skip" at bounding box center [29, 112] width 19 height 14
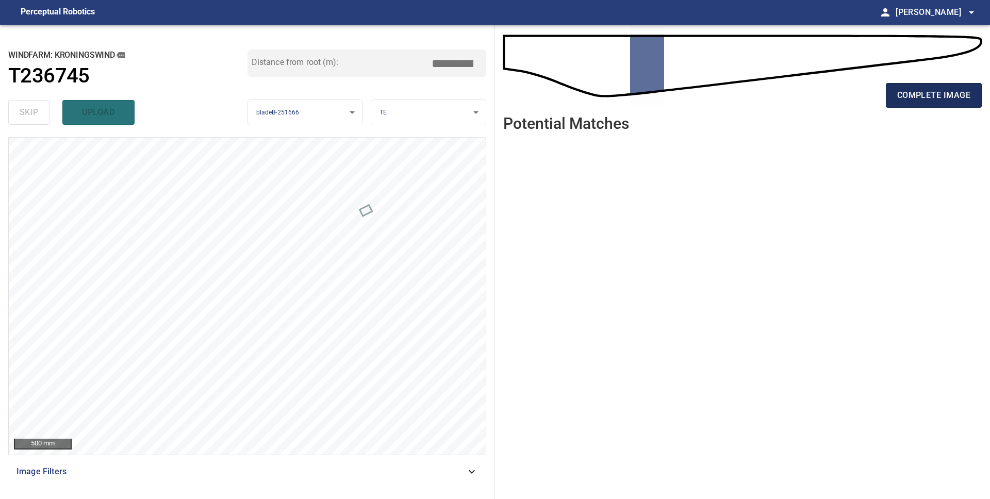
click at [956, 96] on span "complete image" at bounding box center [933, 95] width 73 height 14
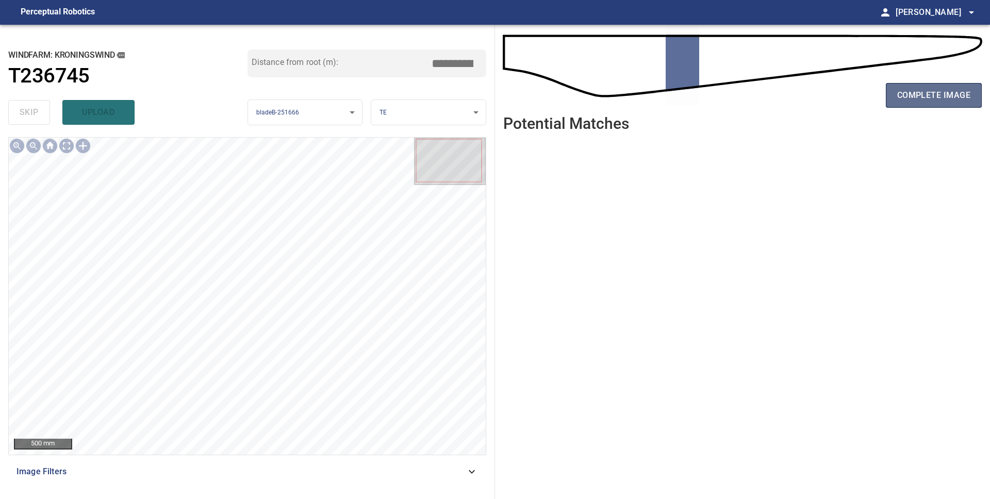
click at [909, 96] on span "complete image" at bounding box center [933, 95] width 73 height 14
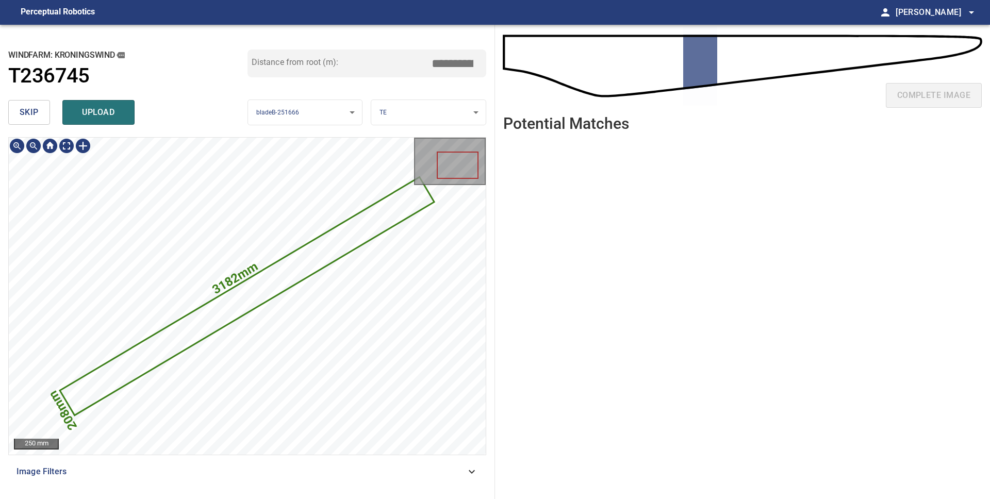
click at [243, 303] on icon at bounding box center [247, 296] width 372 height 236
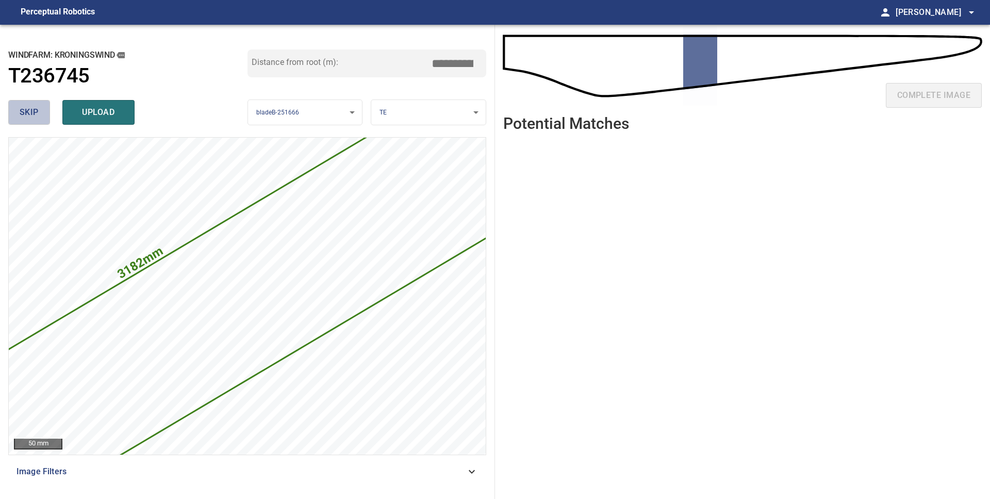
click at [34, 114] on span "skip" at bounding box center [29, 112] width 19 height 14
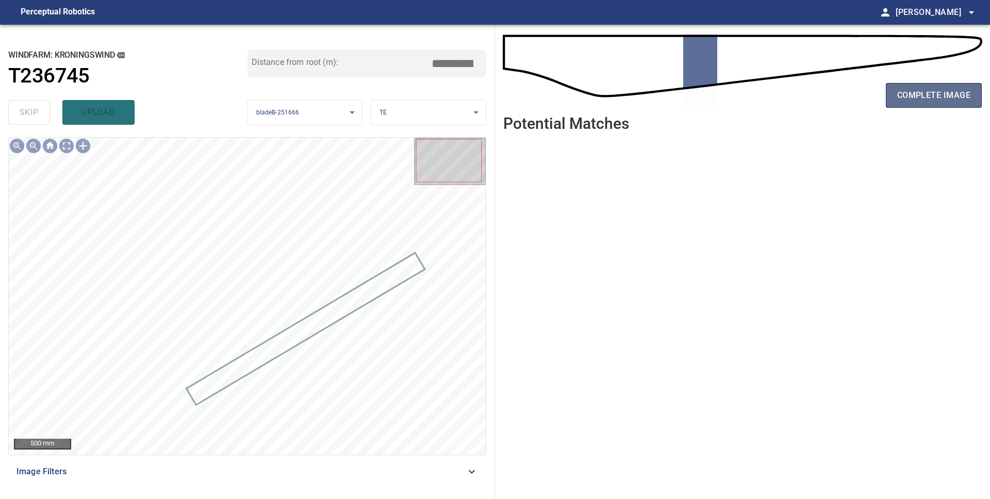
click at [913, 100] on span "complete image" at bounding box center [933, 95] width 73 height 14
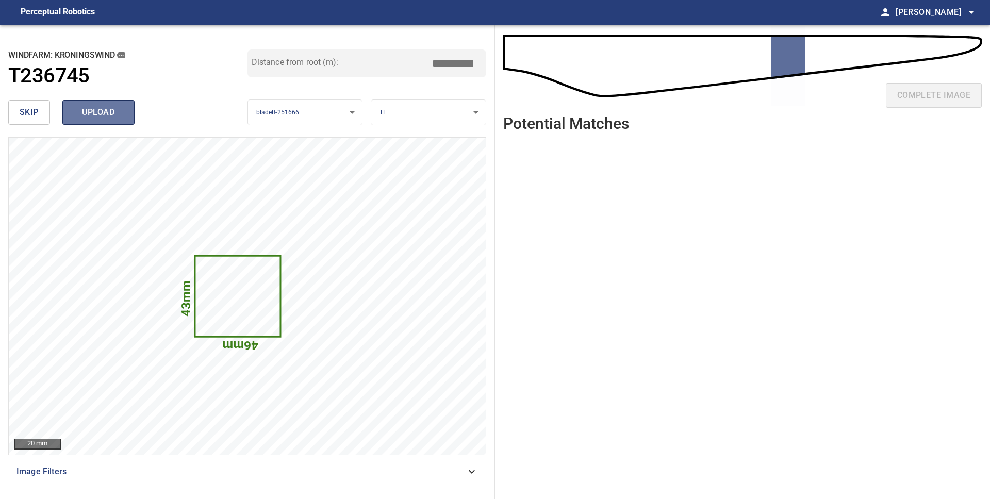
click at [123, 115] on span "upload" at bounding box center [98, 112] width 49 height 14
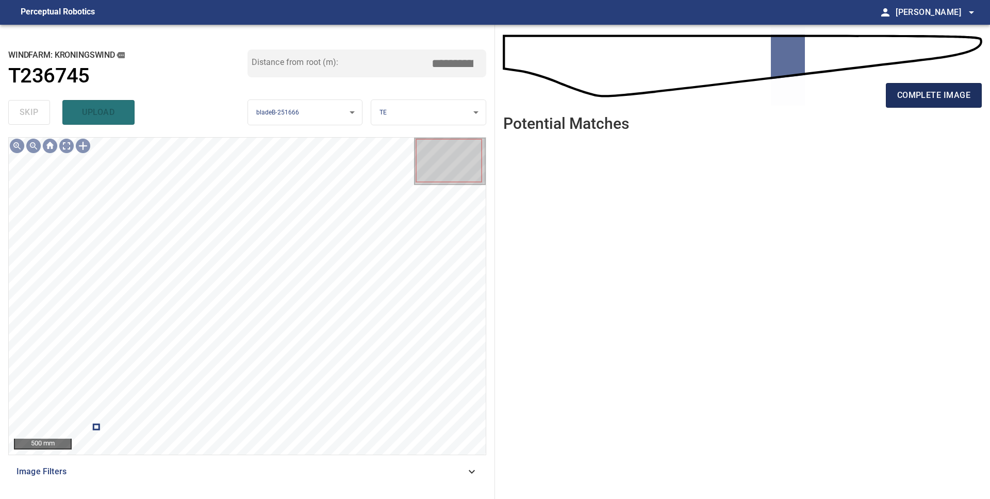
click at [955, 92] on span "complete image" at bounding box center [933, 95] width 73 height 14
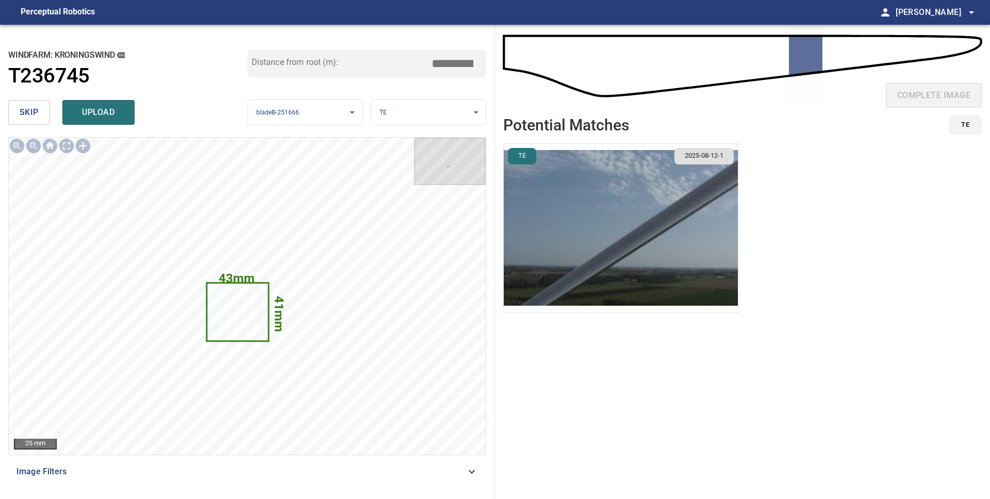
click at [27, 113] on span "skip" at bounding box center [29, 112] width 19 height 14
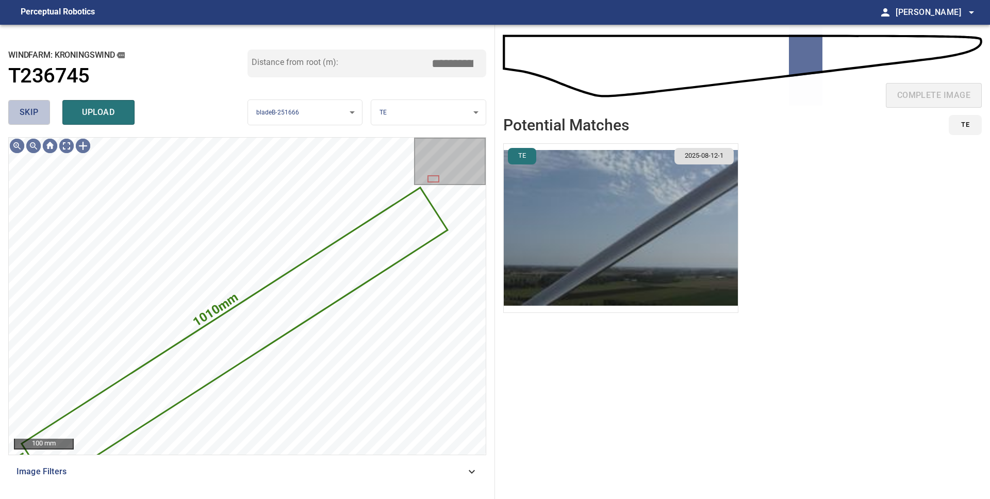
drag, startPoint x: 37, startPoint y: 113, endPoint x: 52, endPoint y: 127, distance: 20.1
click at [37, 113] on span "skip" at bounding box center [29, 112] width 19 height 14
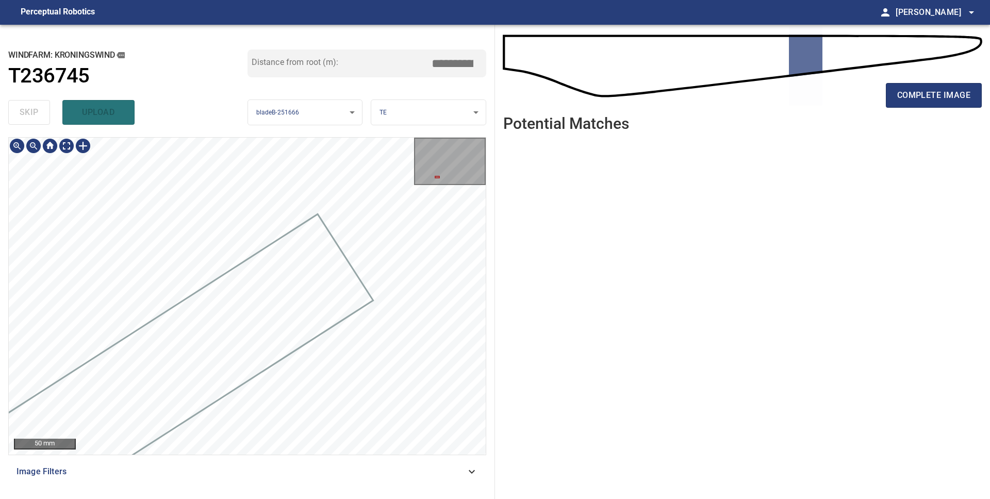
click at [495, 212] on div "**********" at bounding box center [495, 262] width 990 height 474
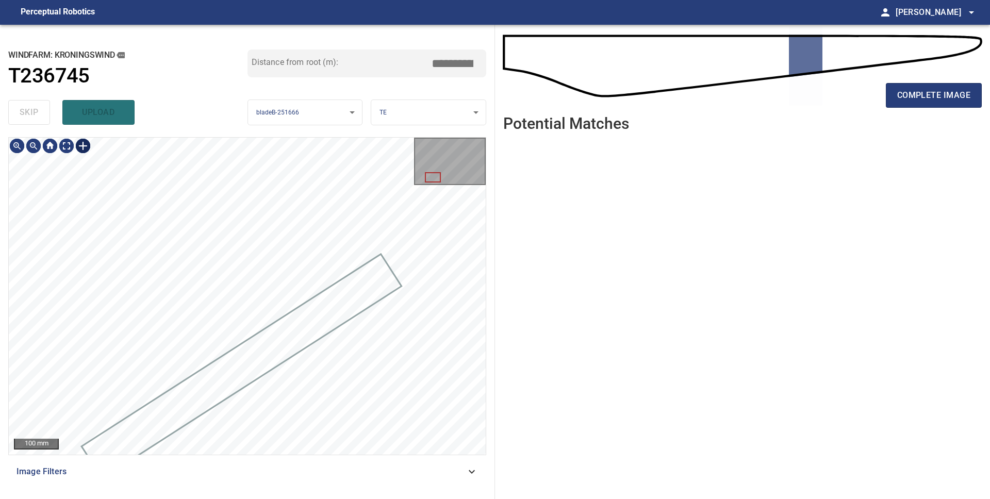
click at [86, 145] on div at bounding box center [83, 146] width 16 height 16
click at [183, 246] on div at bounding box center [247, 296] width 477 height 317
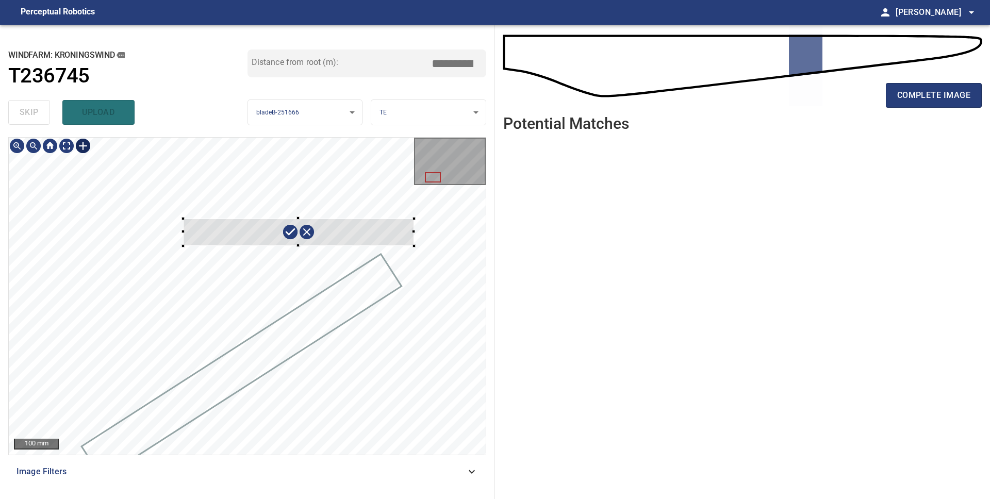
click at [236, 236] on div at bounding box center [298, 233] width 231 height 28
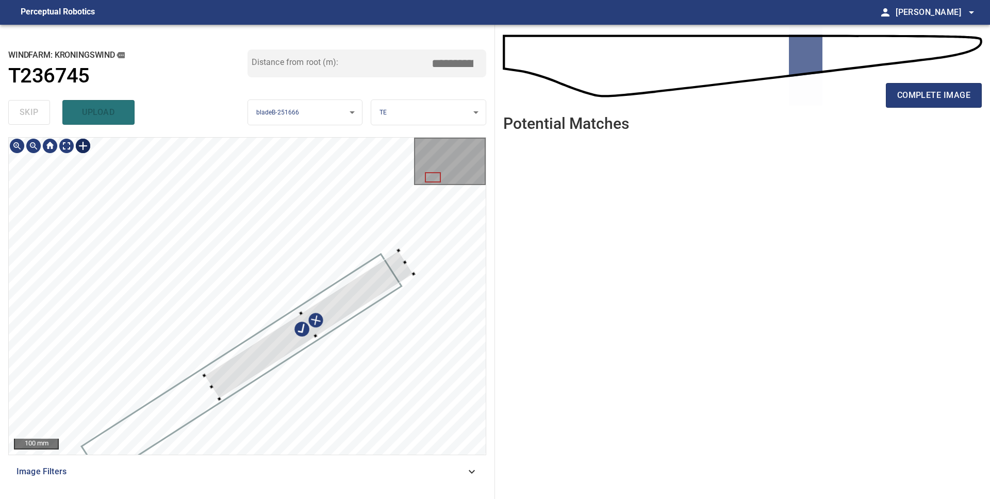
click at [254, 360] on div at bounding box center [308, 325] width 209 height 148
click at [444, 239] on div at bounding box center [247, 296] width 477 height 317
click at [368, 289] on div at bounding box center [305, 325] width 170 height 123
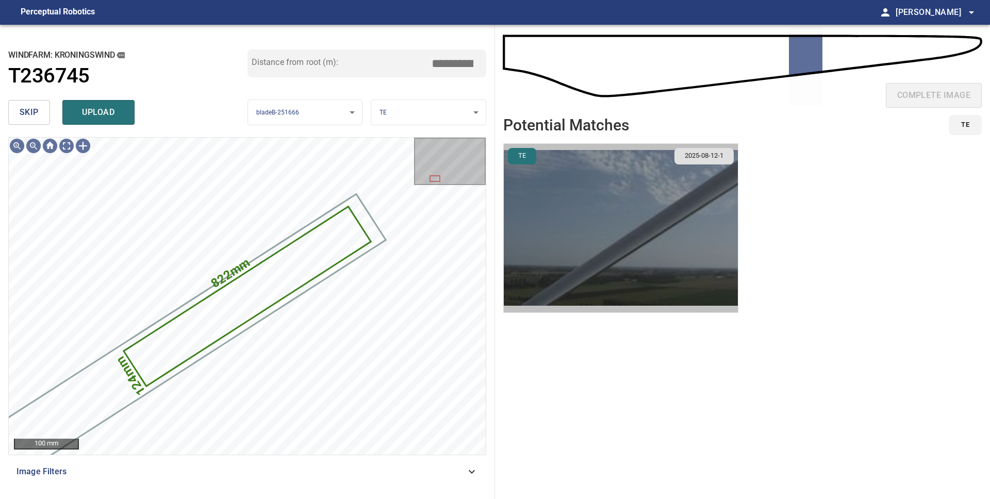
click at [635, 233] on img "button" at bounding box center [621, 228] width 234 height 169
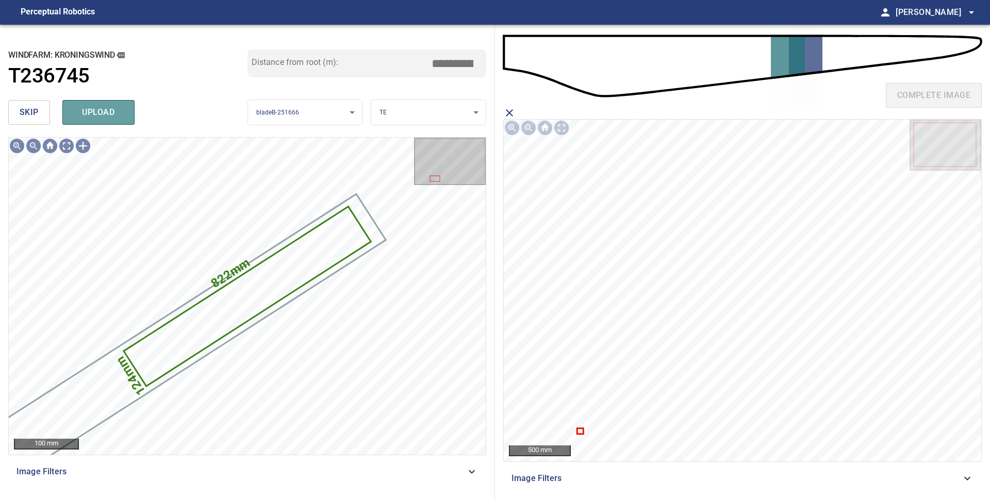
click at [122, 116] on span "upload" at bounding box center [98, 112] width 49 height 14
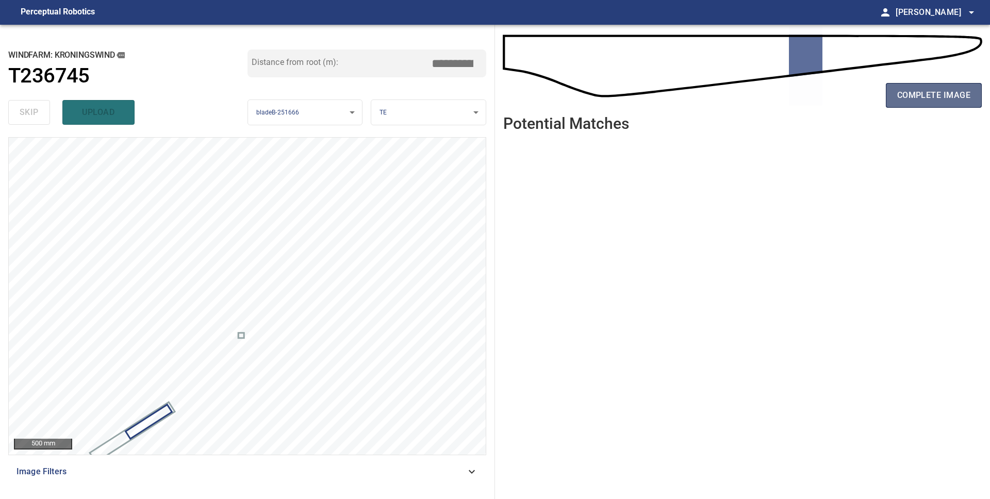
drag, startPoint x: 923, startPoint y: 99, endPoint x: 972, endPoint y: 98, distance: 49.0
click at [923, 98] on span "complete image" at bounding box center [933, 95] width 73 height 14
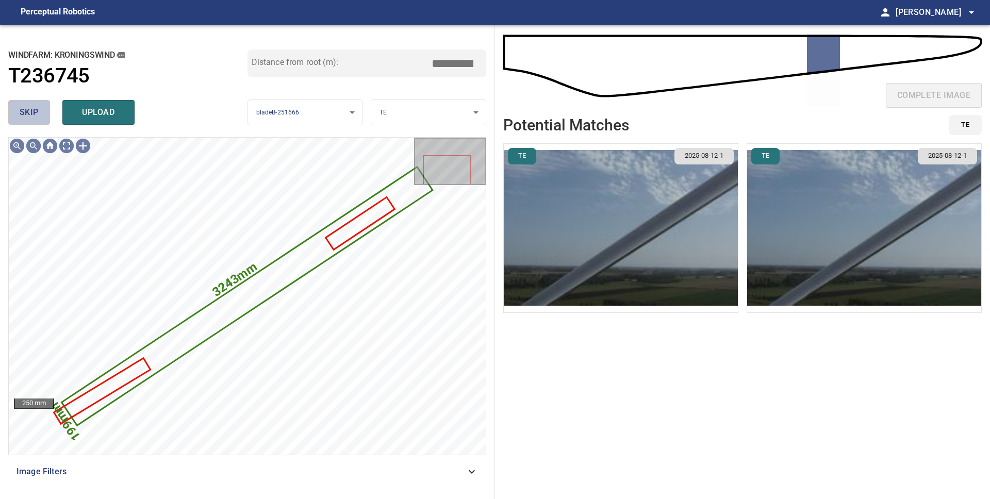
click at [27, 114] on span "skip" at bounding box center [29, 112] width 19 height 14
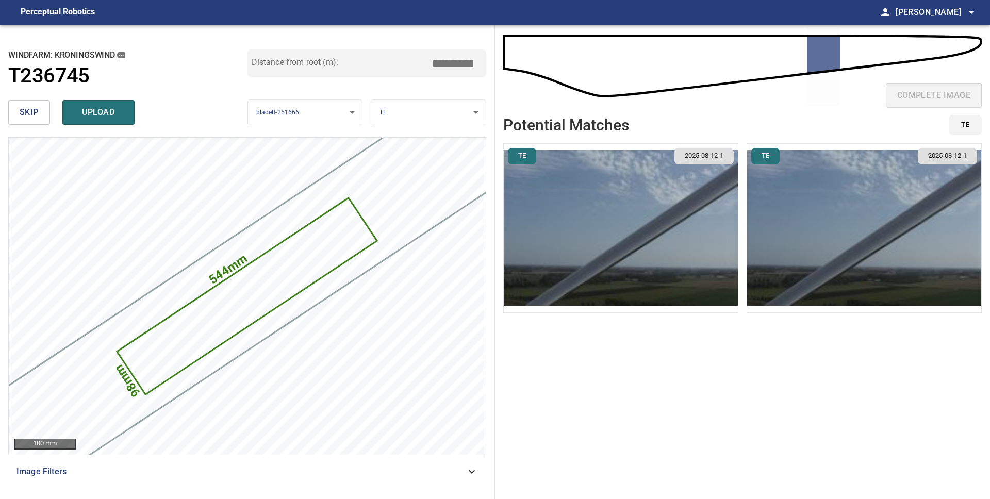
click at [710, 226] on img "button" at bounding box center [621, 228] width 234 height 169
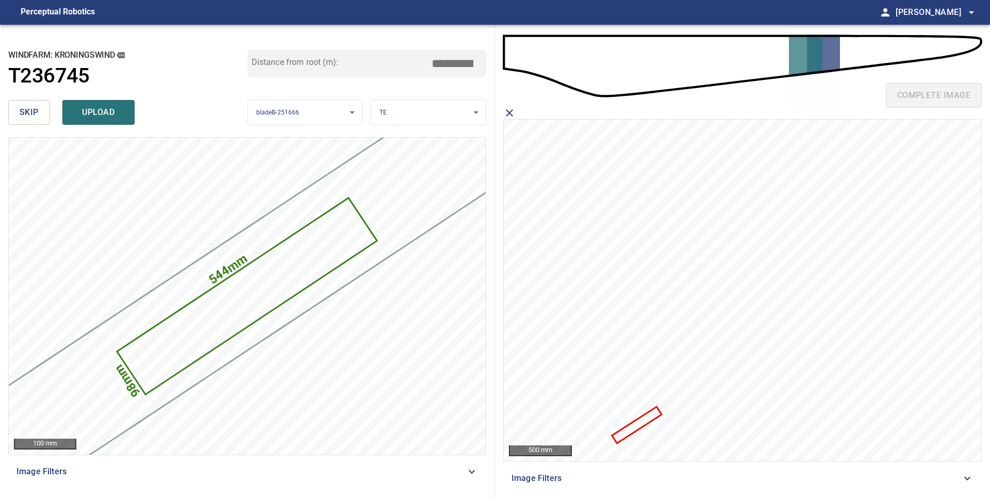
click at [637, 424] on icon at bounding box center [636, 425] width 47 height 35
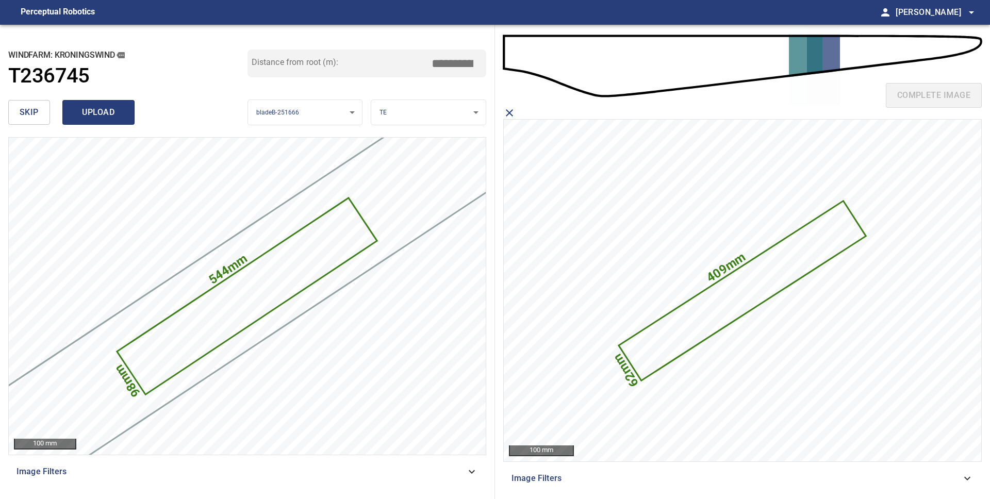
click at [112, 110] on span "upload" at bounding box center [98, 112] width 49 height 14
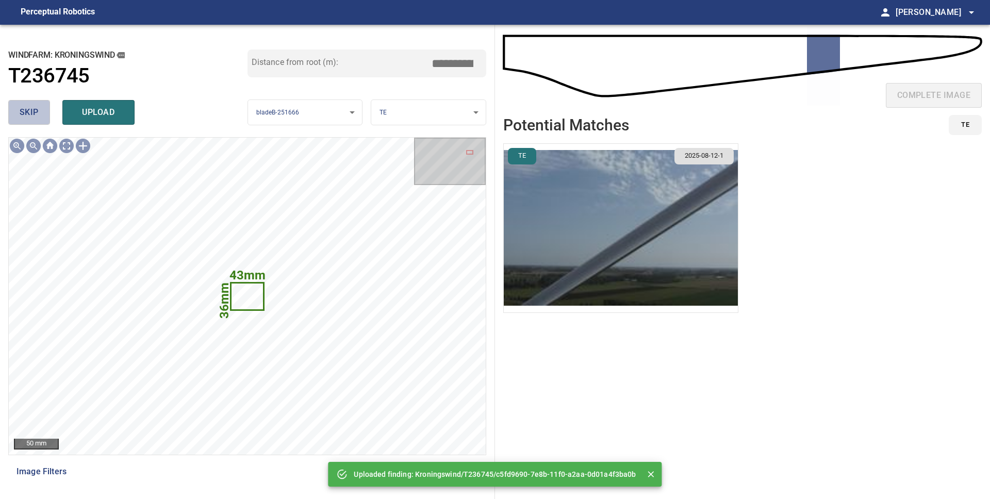
click at [19, 108] on button "skip" at bounding box center [29, 112] width 42 height 25
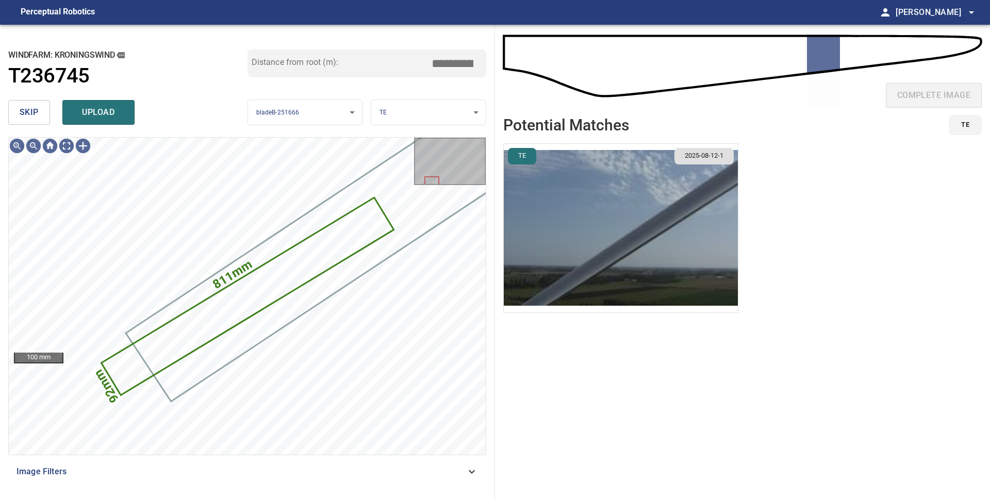
click at [30, 118] on span "skip" at bounding box center [29, 112] width 19 height 14
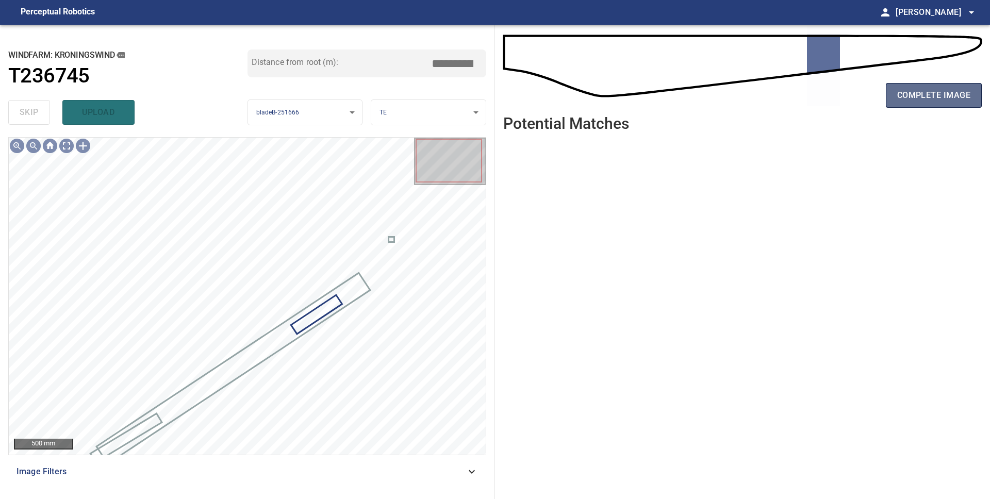
click at [909, 92] on span "complete image" at bounding box center [933, 95] width 73 height 14
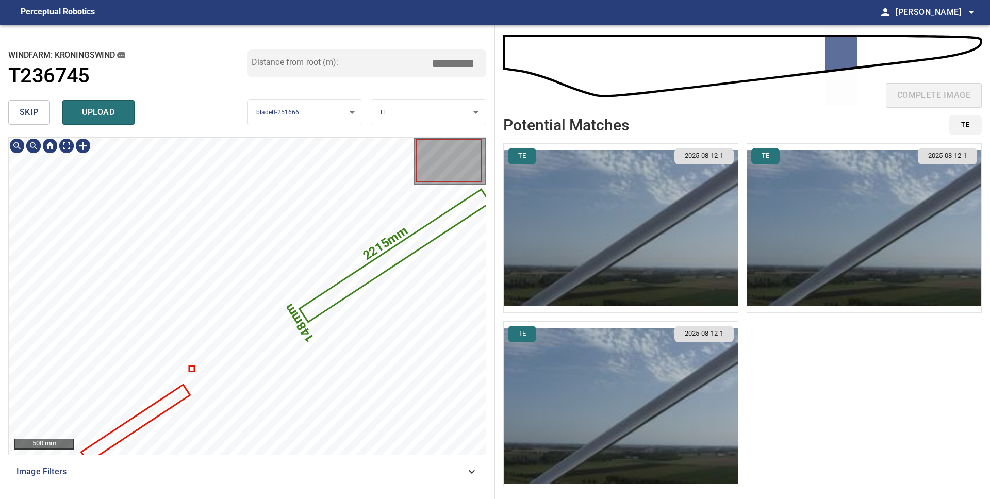
click at [22, 106] on span "skip" at bounding box center [29, 112] width 19 height 14
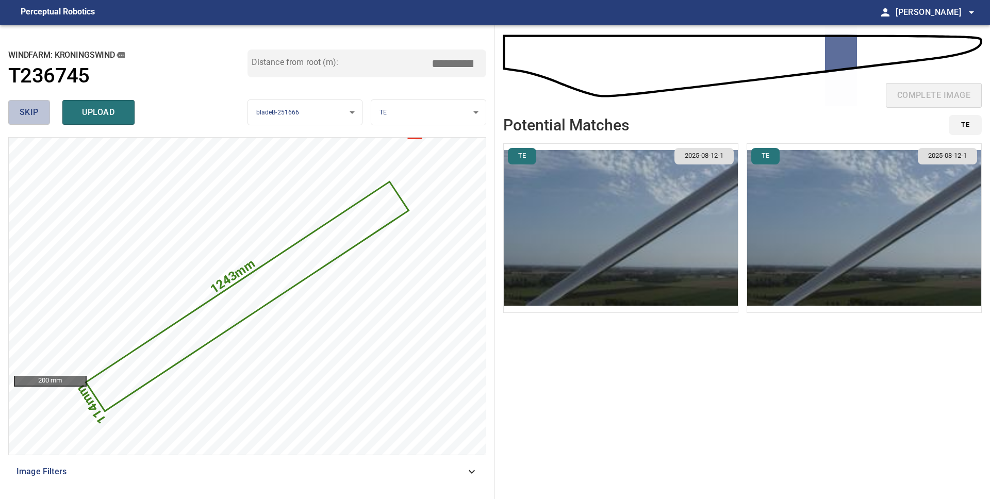
click at [22, 108] on span "skip" at bounding box center [29, 112] width 19 height 14
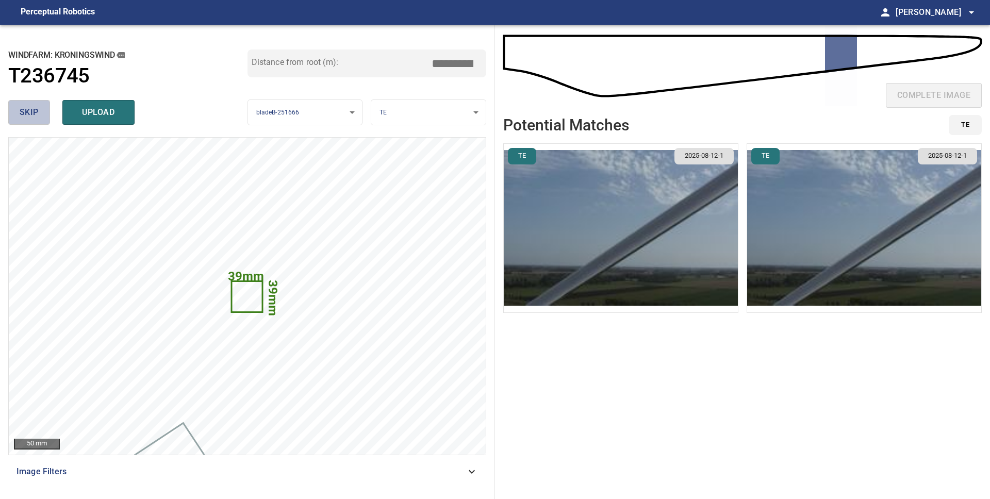
click at [22, 108] on span "skip" at bounding box center [29, 112] width 19 height 14
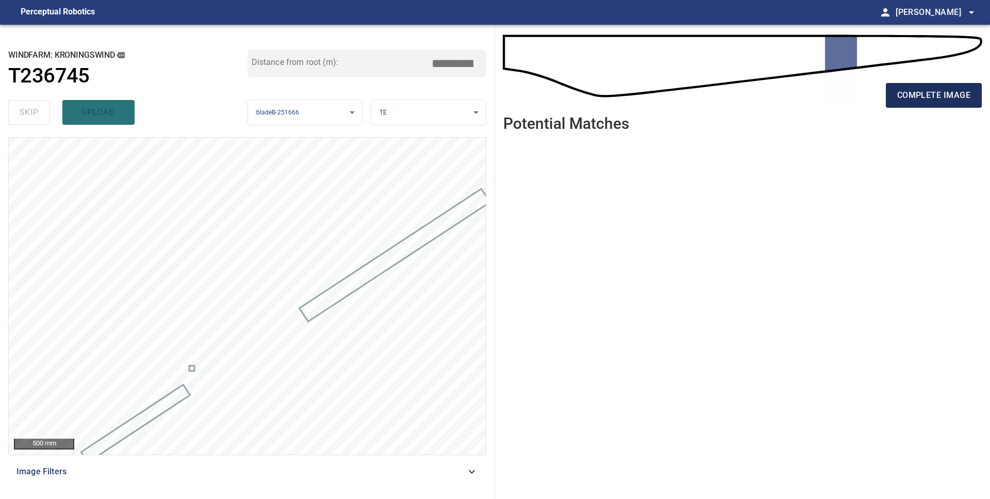
click at [962, 92] on span "complete image" at bounding box center [933, 95] width 73 height 14
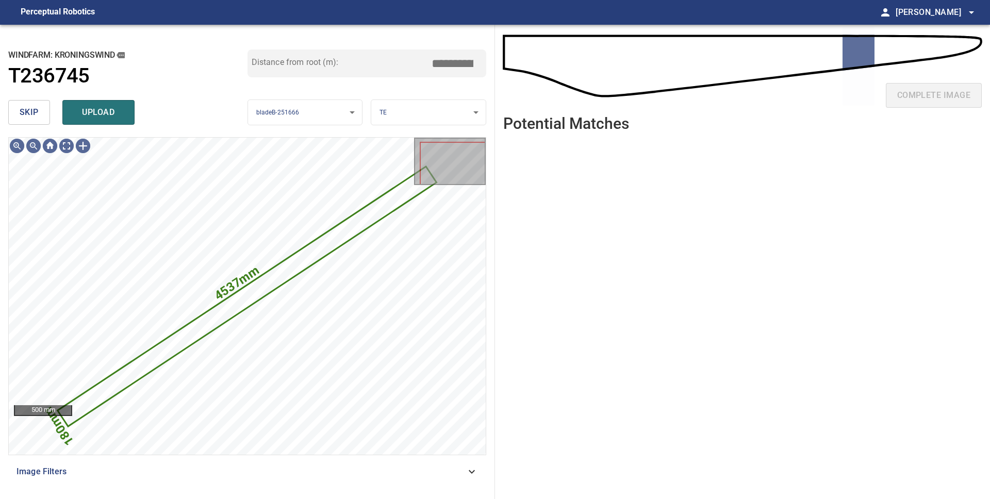
click at [37, 115] on span "skip" at bounding box center [29, 112] width 19 height 14
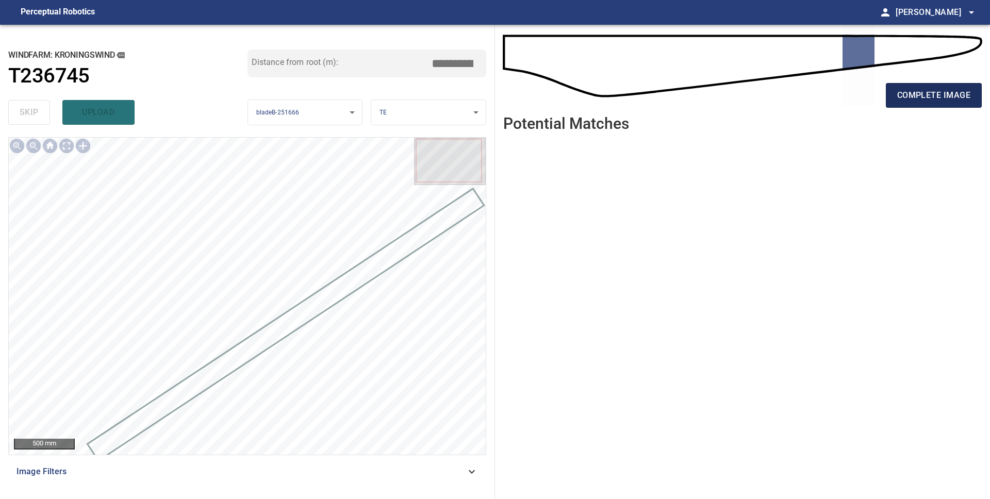
click at [899, 102] on span "complete image" at bounding box center [933, 95] width 73 height 14
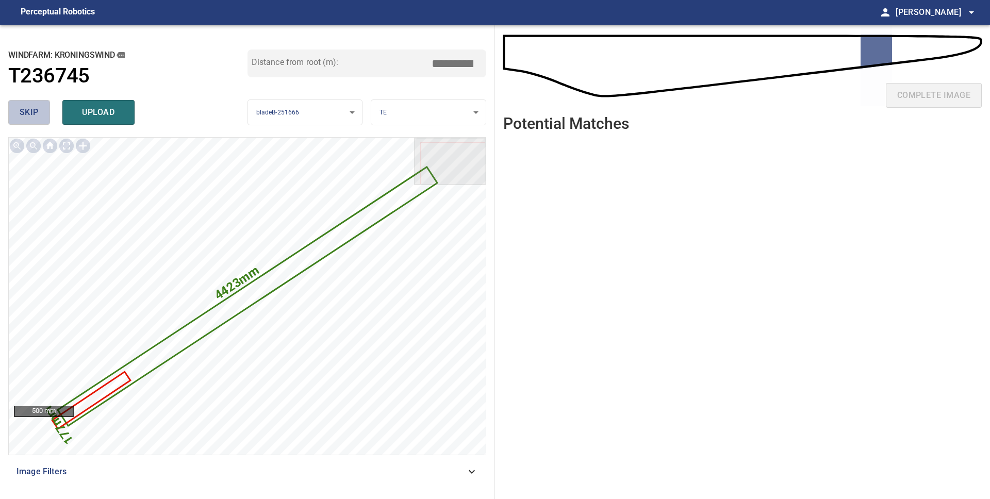
click at [37, 116] on span "skip" at bounding box center [29, 112] width 19 height 14
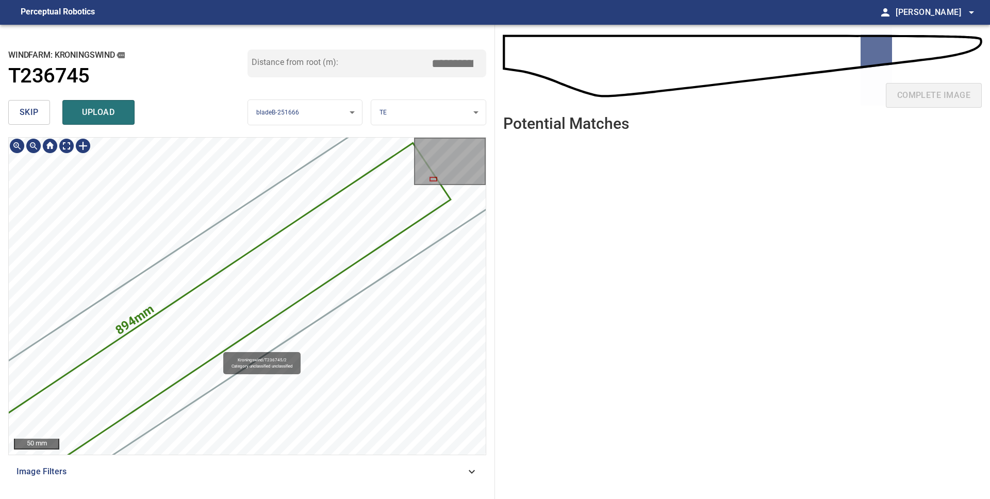
click at [206, 138] on div "894mm 91mm Kroningswind/T236745/2 Category unclassified unclassified" at bounding box center [247, 138] width 477 height 0
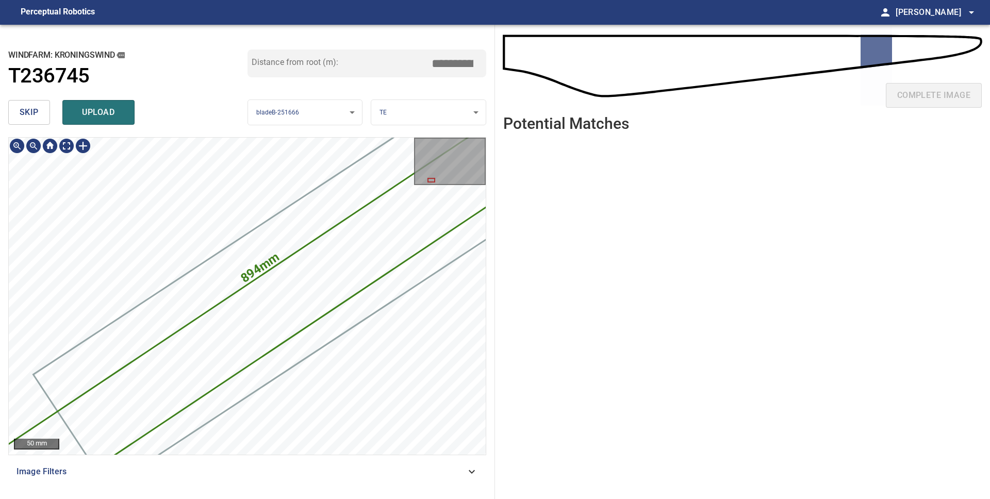
click at [405, 275] on div "894mm 91mm Kroningswind/T236745/2 Category unclassified unclassified" at bounding box center [247, 296] width 477 height 317
click at [36, 107] on span "skip" at bounding box center [29, 112] width 19 height 14
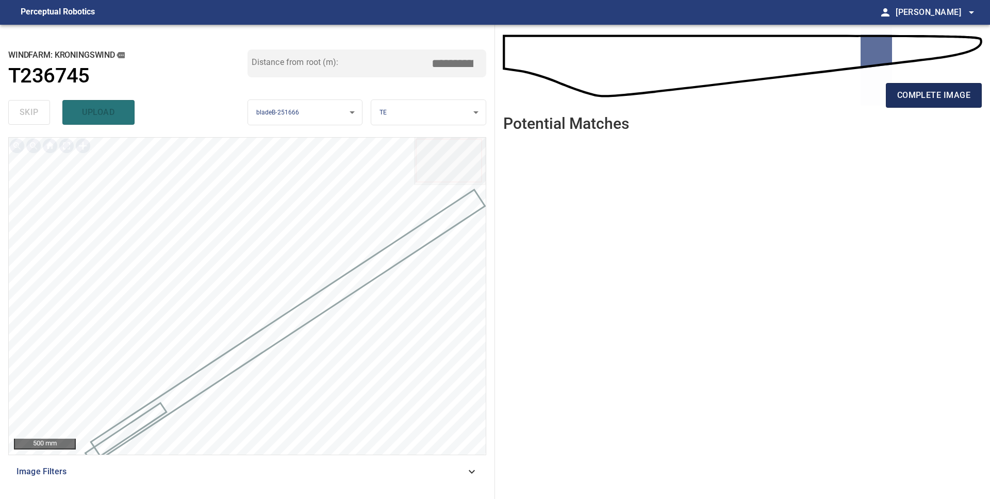
click at [897, 98] on span "complete image" at bounding box center [933, 95] width 73 height 14
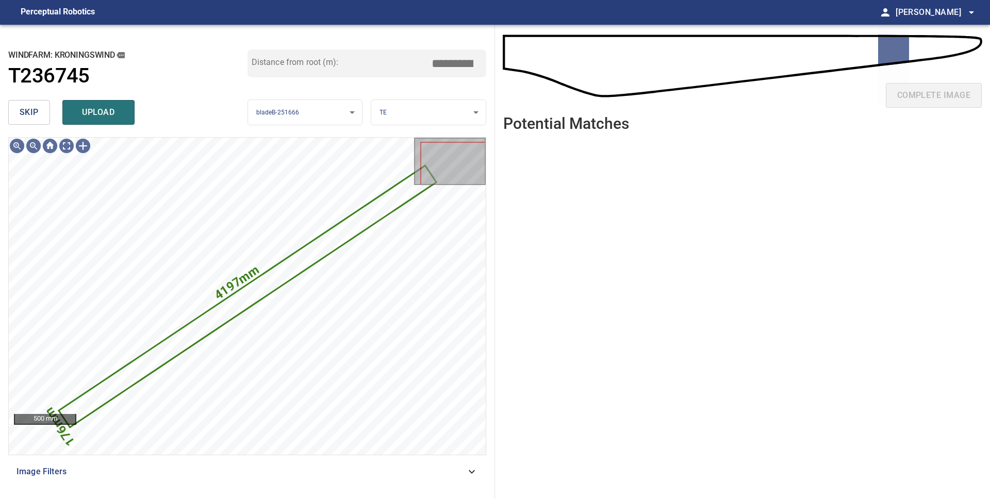
click at [40, 113] on button "skip" at bounding box center [29, 112] width 42 height 25
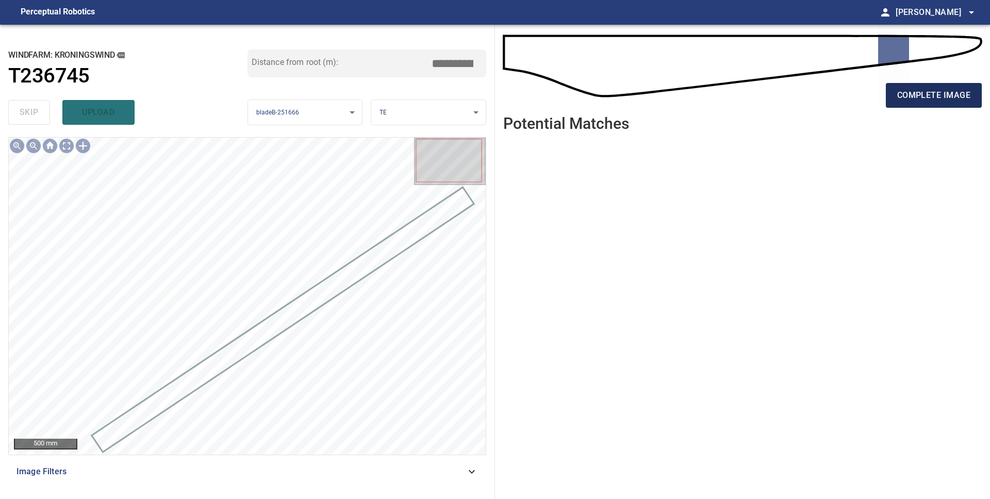
click at [920, 91] on span "complete image" at bounding box center [933, 95] width 73 height 14
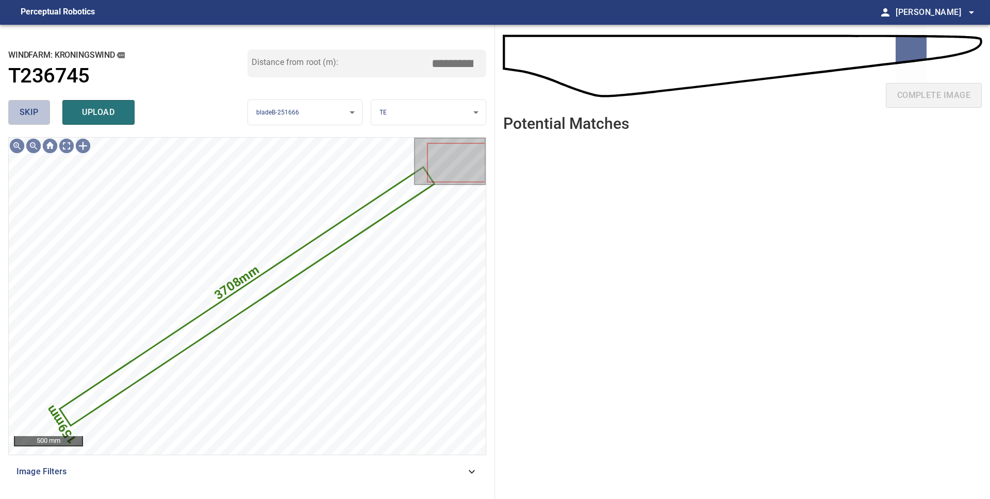
click at [28, 118] on span "skip" at bounding box center [29, 112] width 19 height 14
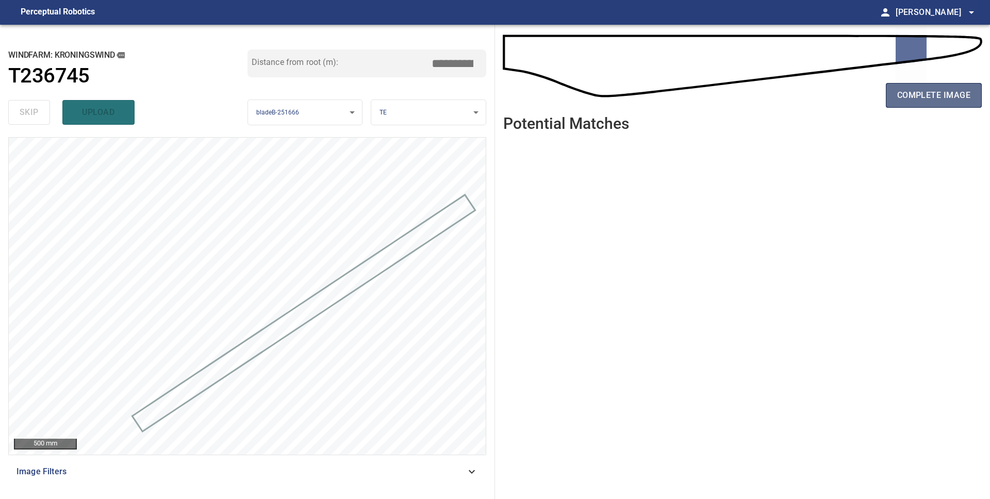
click at [918, 95] on span "complete image" at bounding box center [933, 95] width 73 height 14
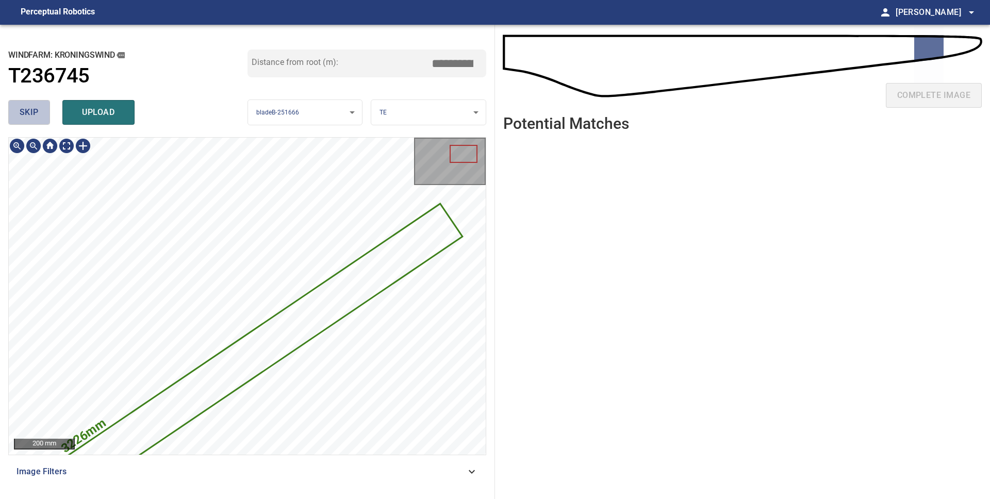
drag, startPoint x: 31, startPoint y: 109, endPoint x: 46, endPoint y: 121, distance: 19.1
click at [31, 109] on span "skip" at bounding box center [29, 112] width 19 height 14
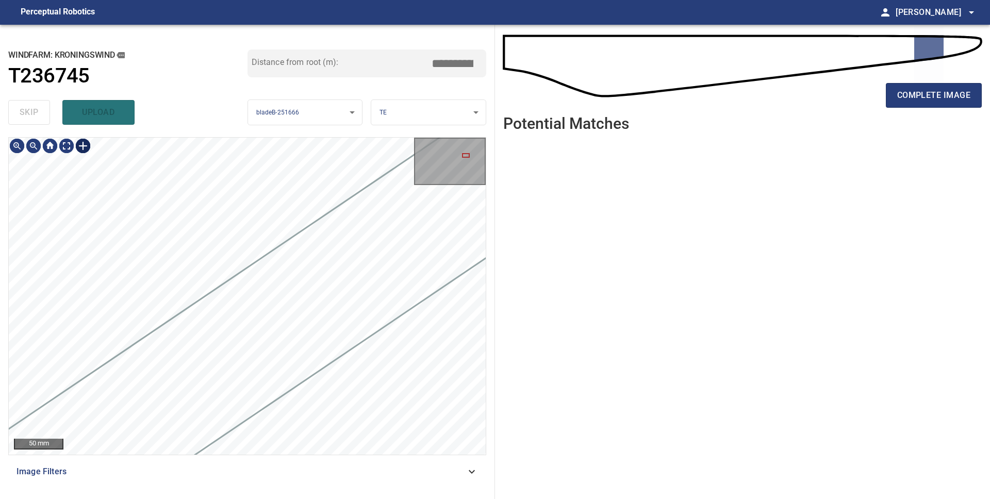
click at [84, 146] on div at bounding box center [83, 146] width 16 height 16
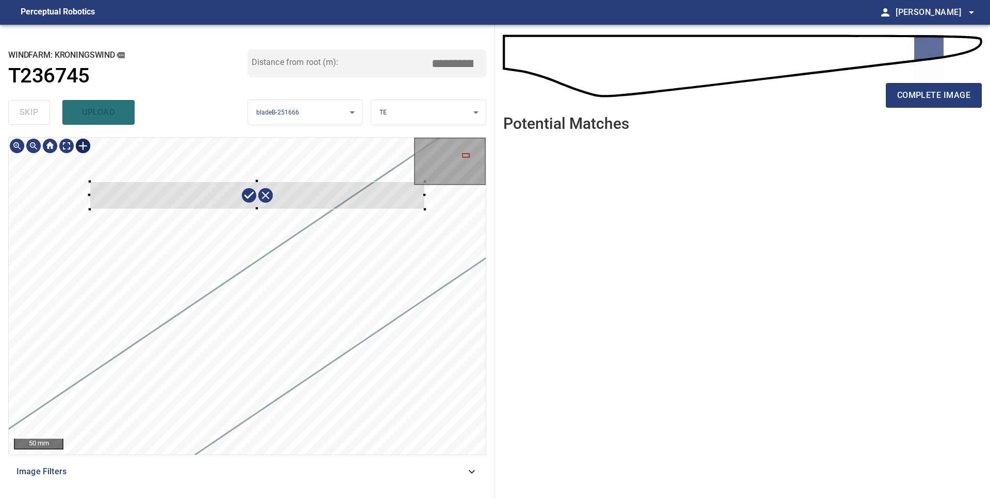
click at [425, 209] on div at bounding box center [247, 296] width 477 height 317
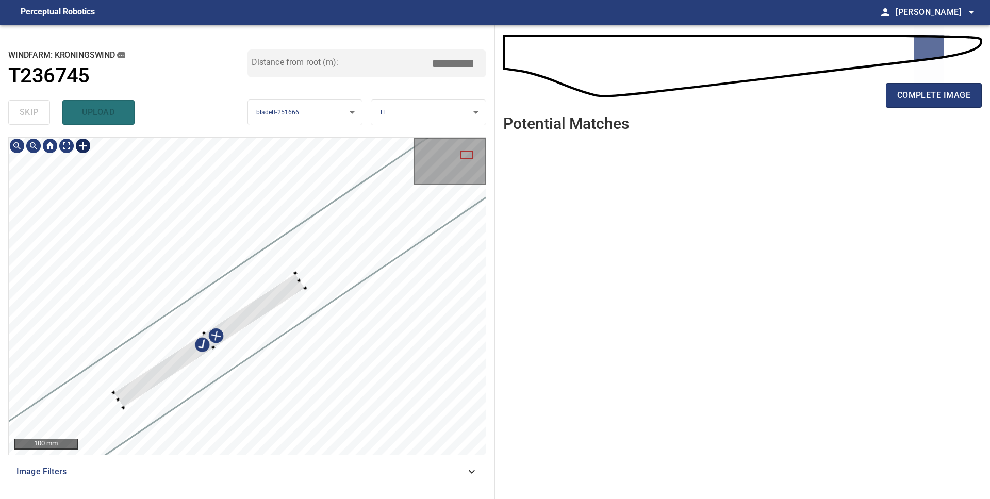
click at [148, 381] on div at bounding box center [209, 340] width 192 height 135
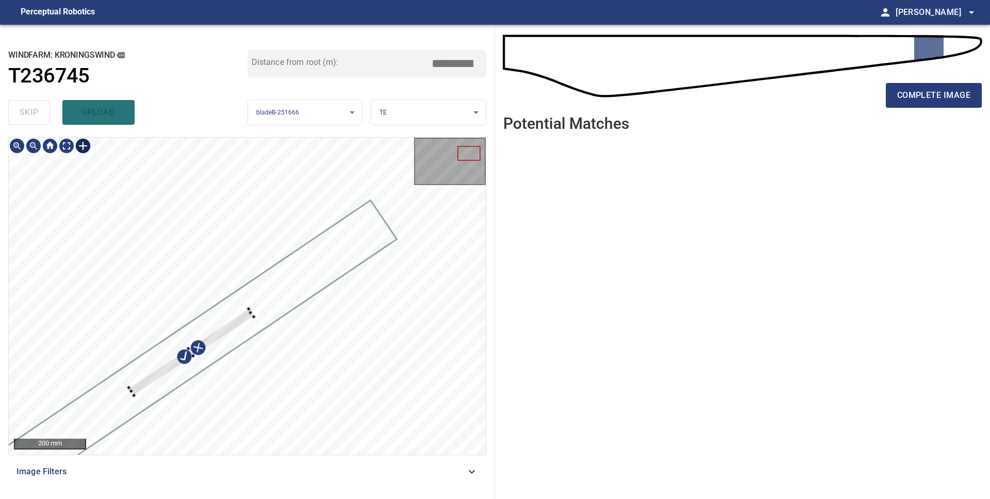
click at [256, 316] on div at bounding box center [247, 296] width 477 height 317
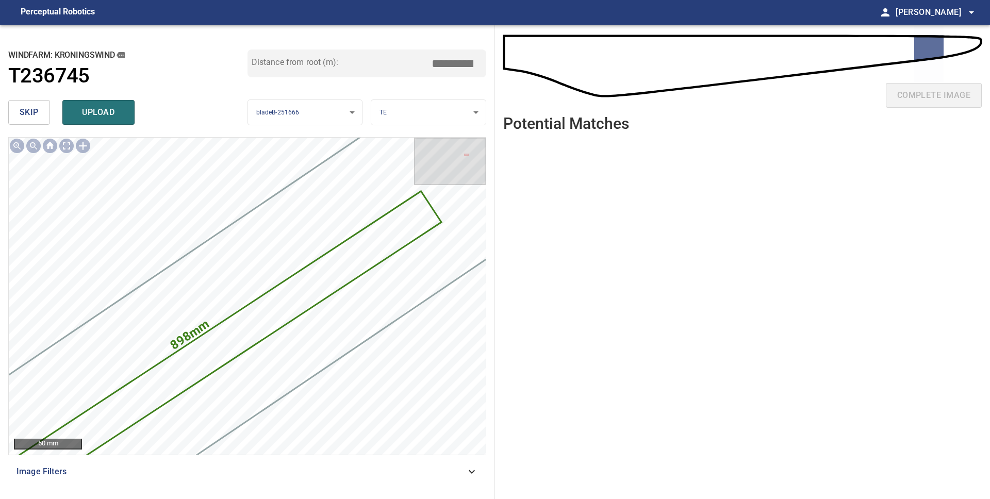
click at [422, 108] on body "**********" at bounding box center [495, 249] width 990 height 499
click at [419, 125] on li "PS" at bounding box center [428, 129] width 114 height 17
drag, startPoint x: 396, startPoint y: 109, endPoint x: 408, endPoint y: 118, distance: 14.0
click at [396, 109] on body "**********" at bounding box center [495, 249] width 990 height 499
click at [409, 160] on li "SS" at bounding box center [428, 163] width 114 height 17
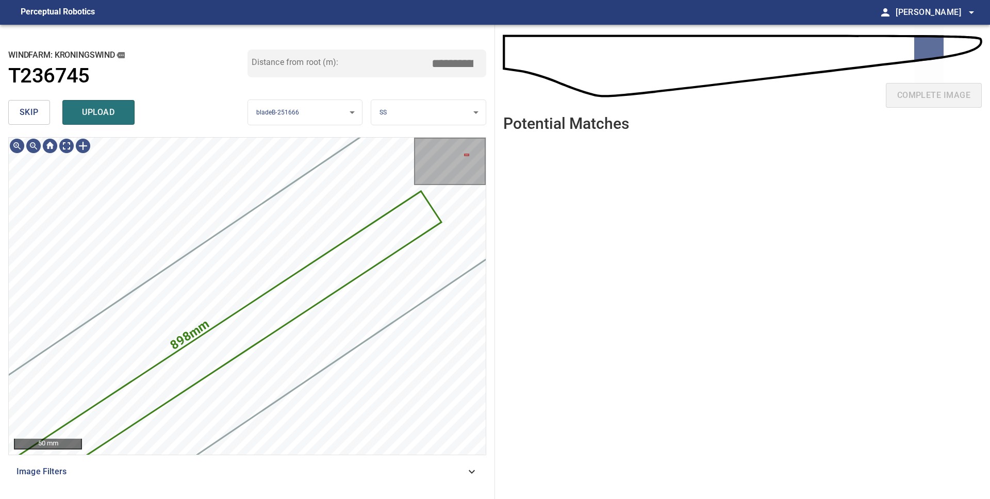
click at [421, 110] on body "**********" at bounding box center [495, 249] width 990 height 499
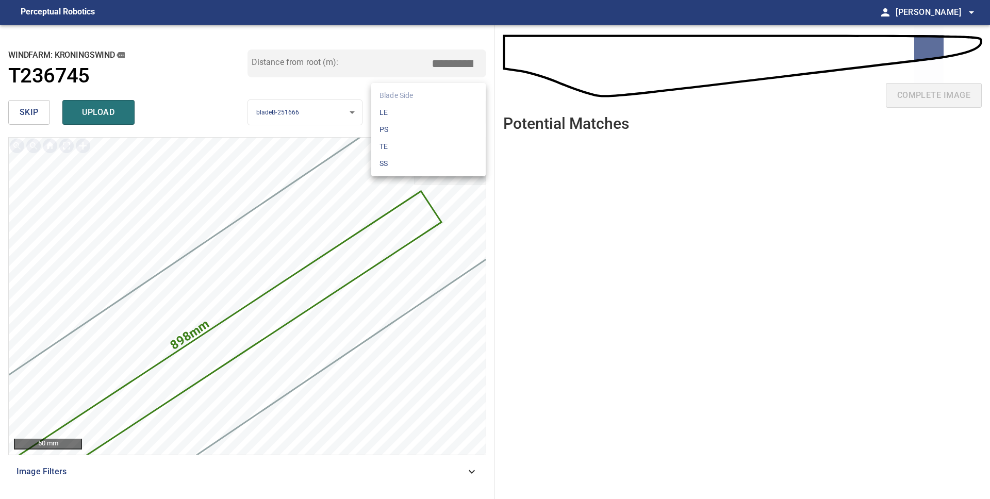
click at [419, 114] on li "LE" at bounding box center [428, 112] width 114 height 17
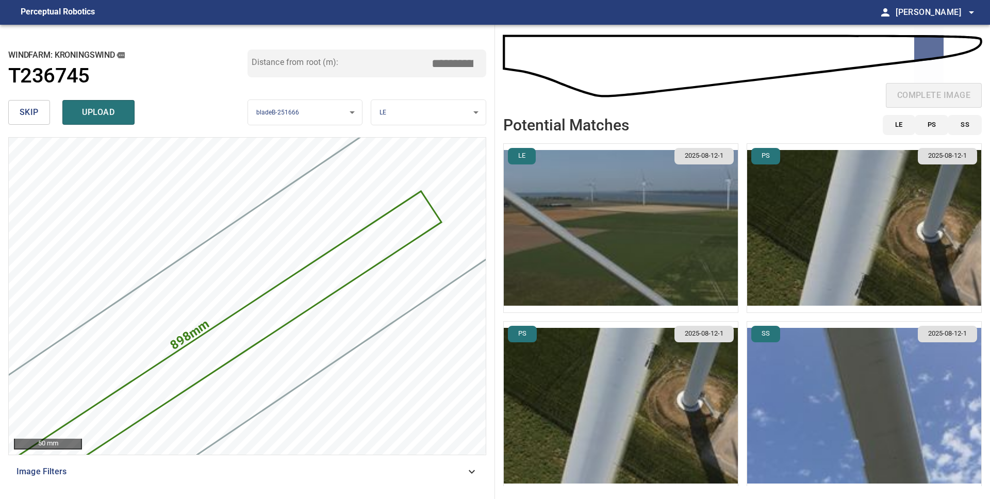
click at [820, 269] on img "button" at bounding box center [864, 228] width 234 height 169
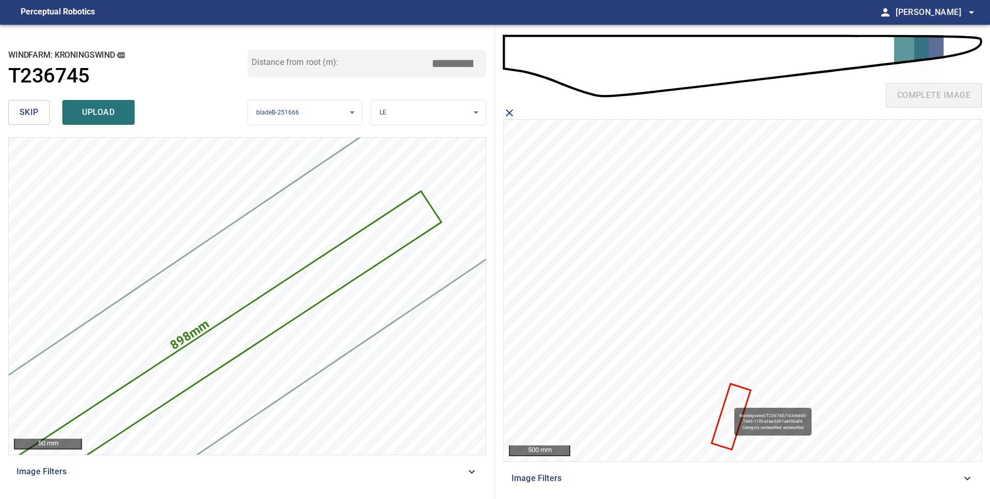
click at [729, 403] on icon at bounding box center [730, 417] width 37 height 64
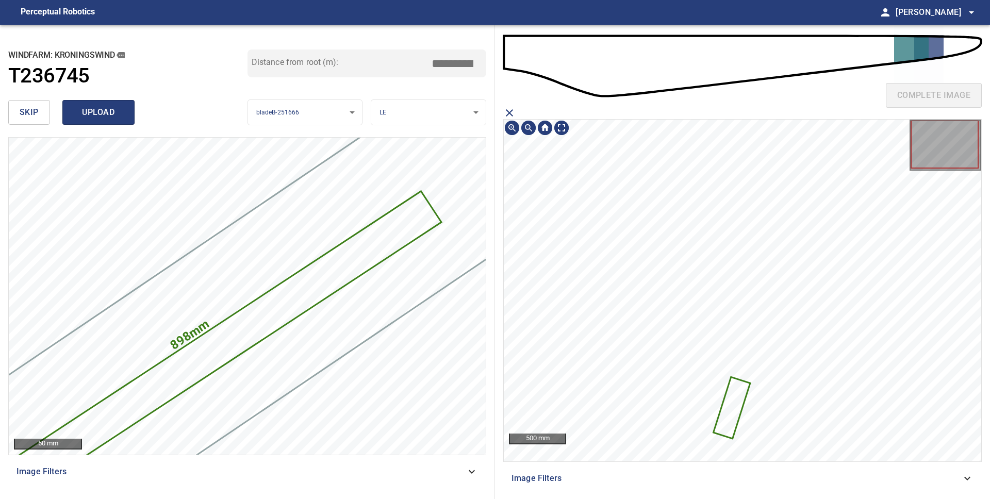
click at [103, 113] on span "upload" at bounding box center [98, 112] width 49 height 14
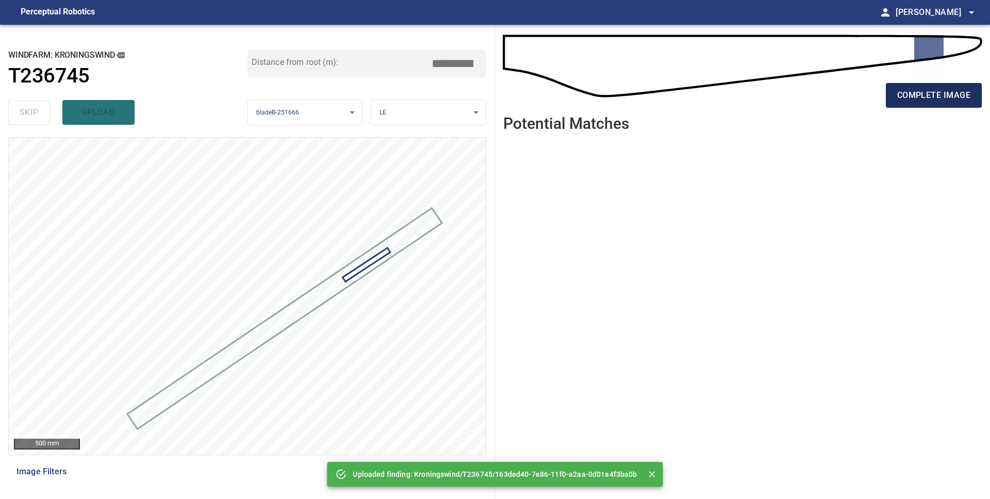
click at [919, 97] on span "complete image" at bounding box center [933, 95] width 73 height 14
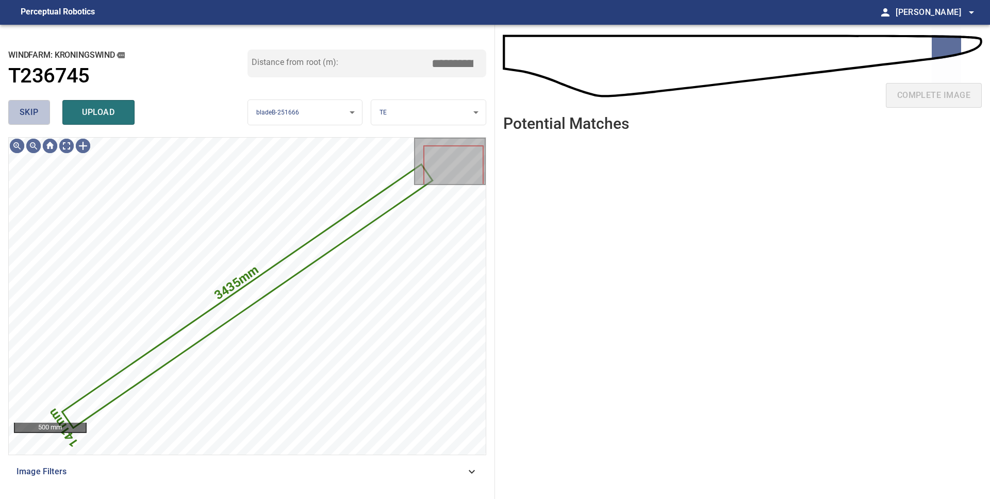
click at [33, 116] on span "skip" at bounding box center [29, 112] width 19 height 14
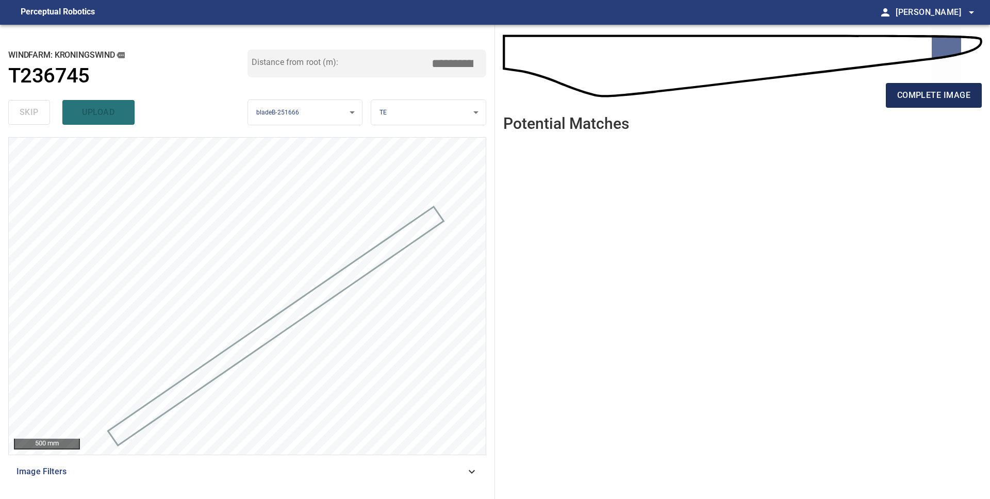
click at [917, 97] on span "complete image" at bounding box center [933, 95] width 73 height 14
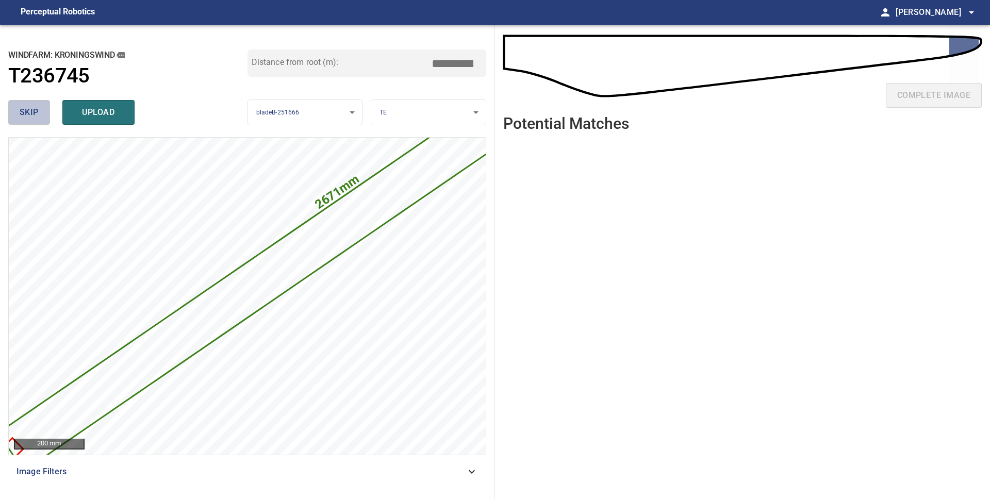
click at [34, 112] on span "skip" at bounding box center [29, 112] width 19 height 14
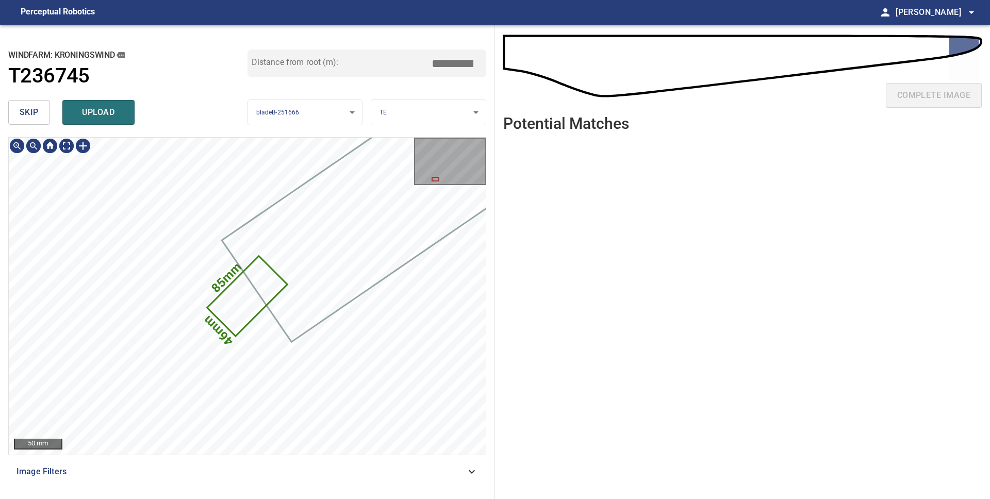
click at [238, 314] on icon at bounding box center [247, 296] width 78 height 78
click at [451, 109] on body "**********" at bounding box center [495, 249] width 990 height 499
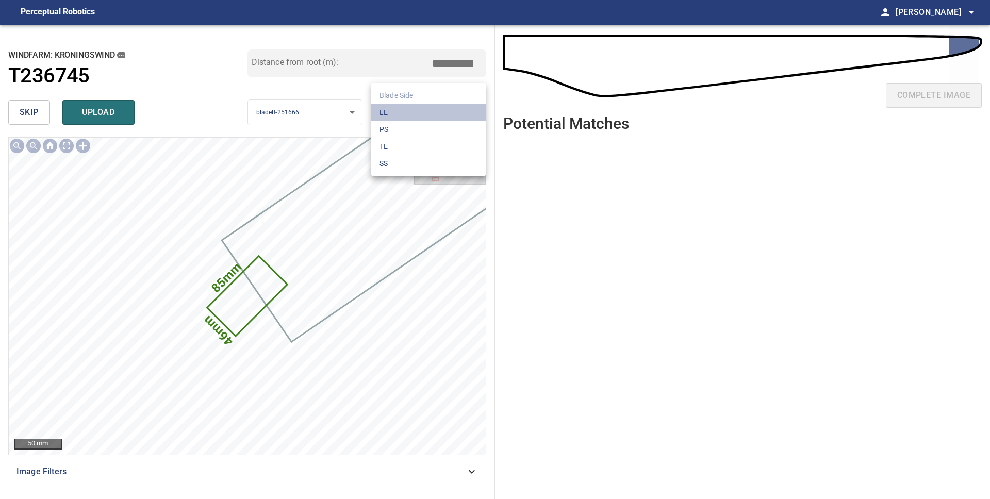
click at [449, 111] on li "LE" at bounding box center [428, 112] width 114 height 17
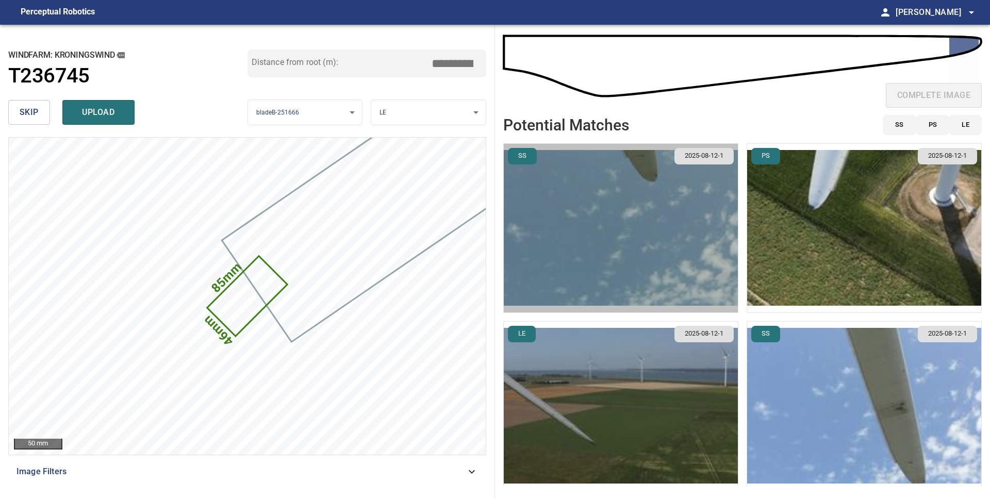
click at [605, 280] on img "button" at bounding box center [621, 228] width 234 height 169
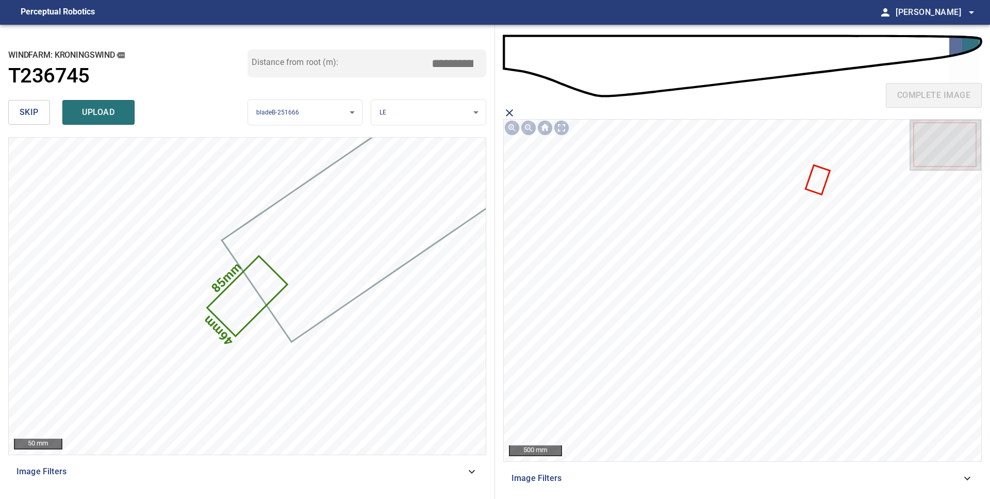
click at [815, 180] on icon at bounding box center [817, 179] width 22 height 27
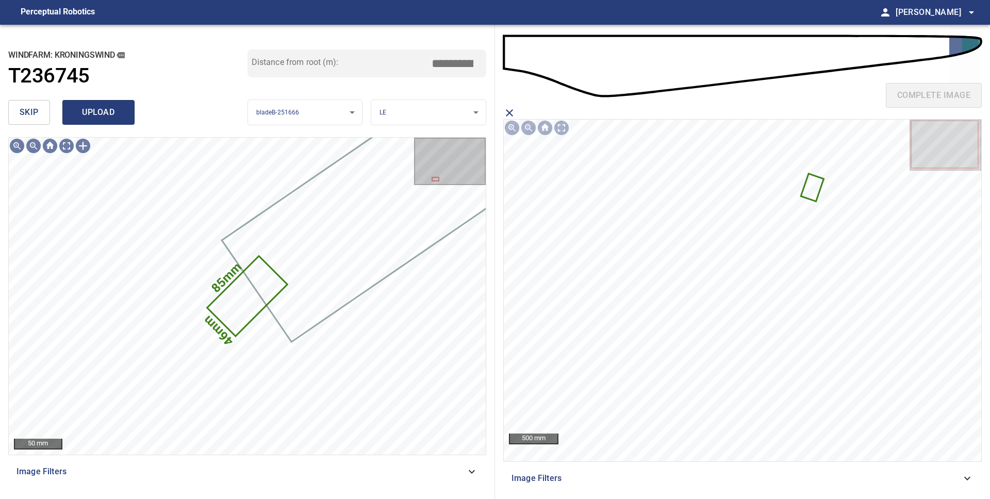
click at [109, 112] on span "upload" at bounding box center [98, 112] width 49 height 14
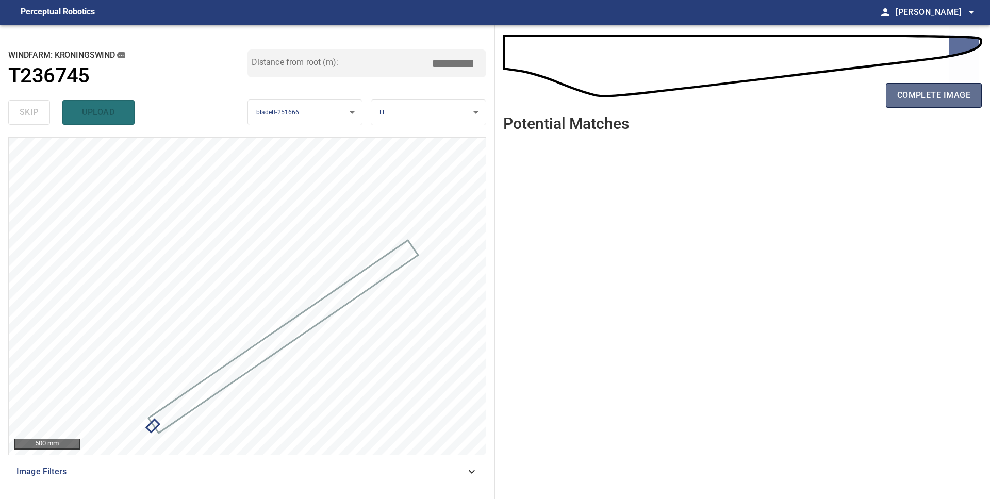
click at [902, 99] on span "complete image" at bounding box center [933, 95] width 73 height 14
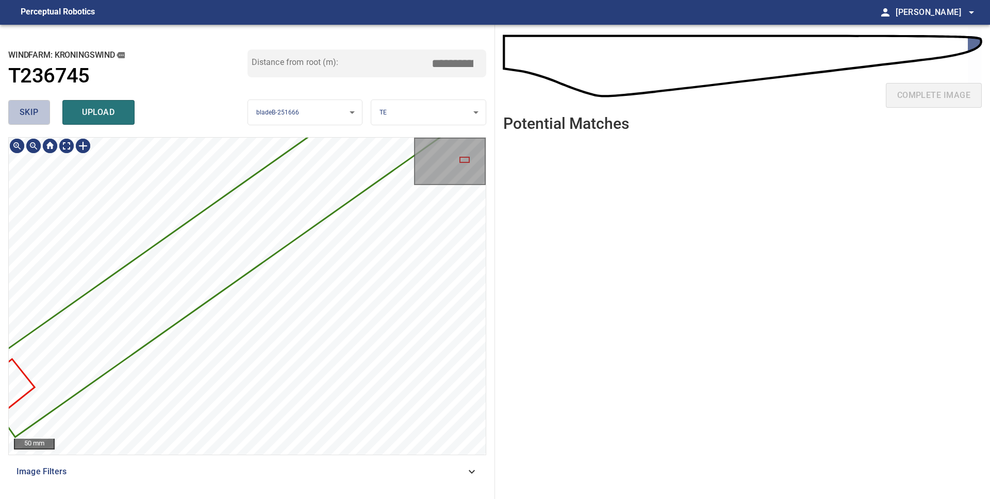
click at [32, 113] on span "skip" at bounding box center [29, 112] width 19 height 14
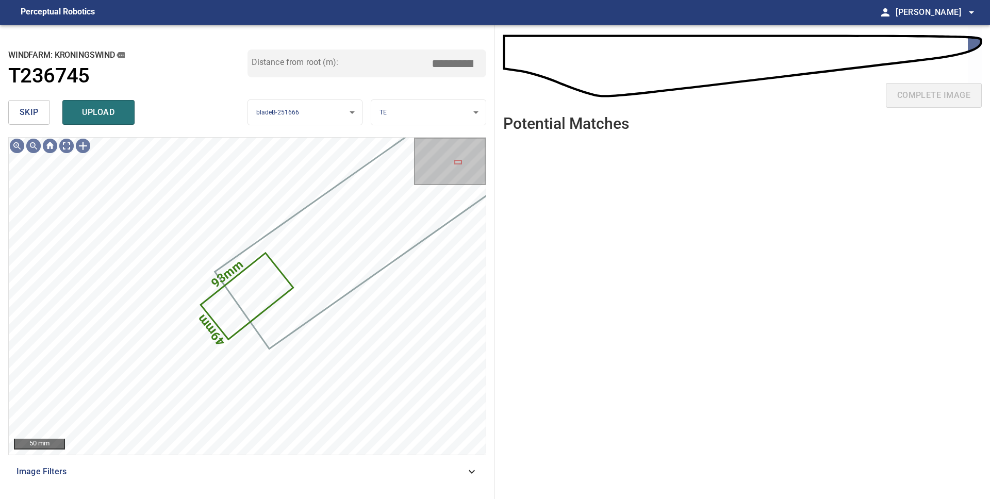
click at [452, 114] on body "**********" at bounding box center [495, 249] width 990 height 499
click at [437, 116] on li "LE" at bounding box center [428, 112] width 114 height 17
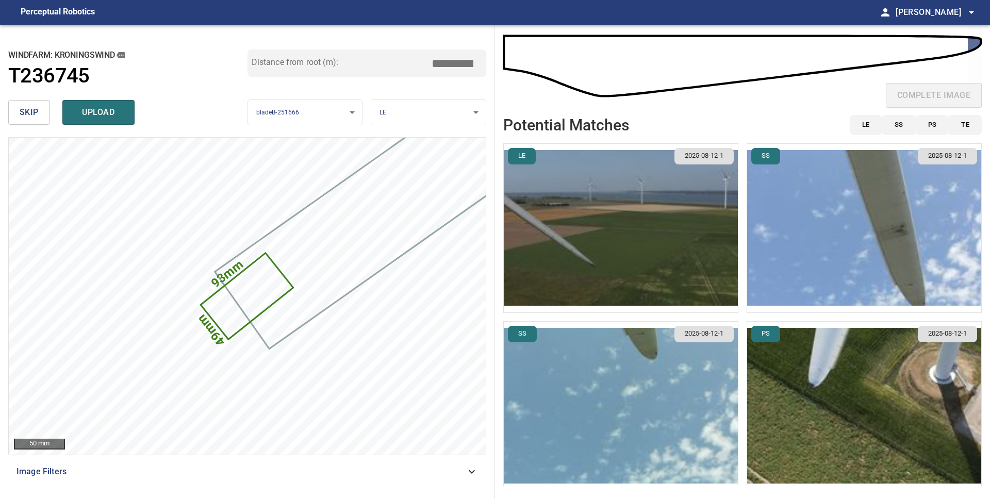
click at [591, 266] on img "button" at bounding box center [621, 228] width 234 height 169
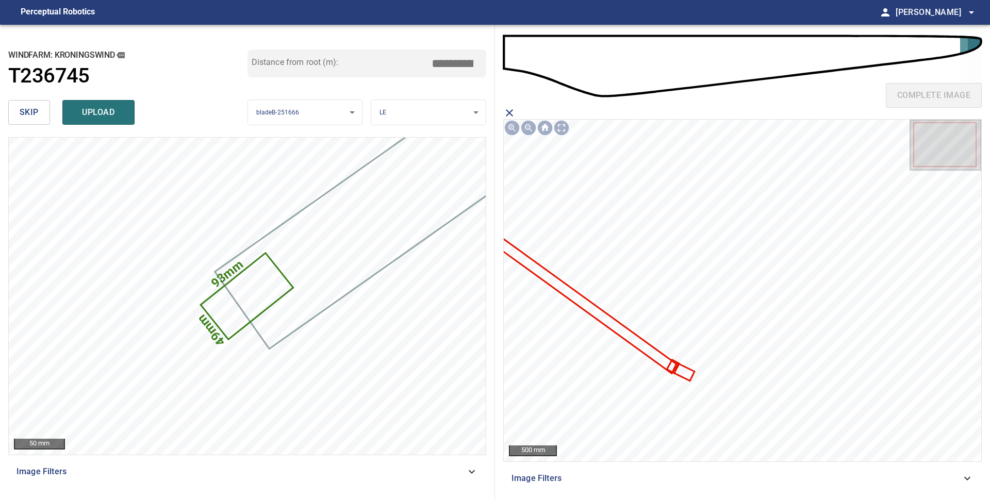
click at [686, 374] on icon at bounding box center [683, 371] width 20 height 15
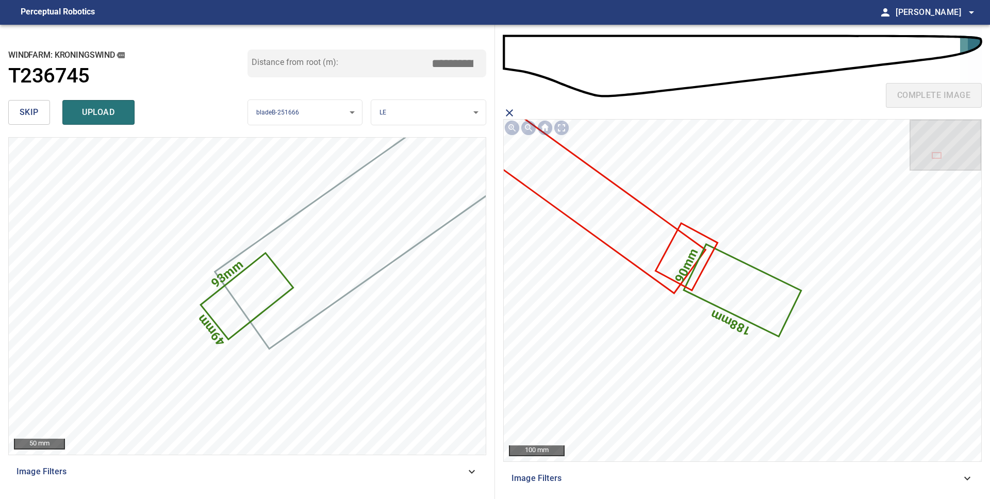
click at [101, 114] on span "upload" at bounding box center [98, 112] width 49 height 14
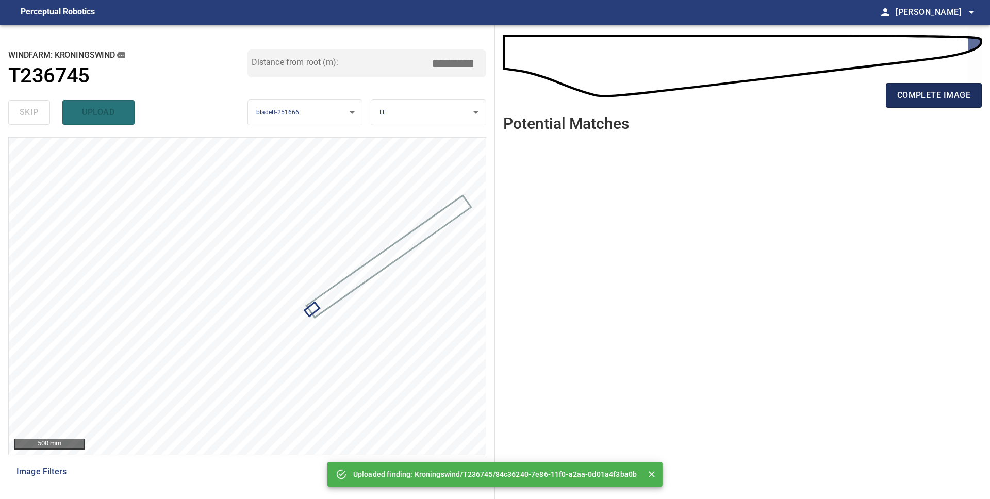
click at [941, 100] on span "complete image" at bounding box center [933, 95] width 73 height 14
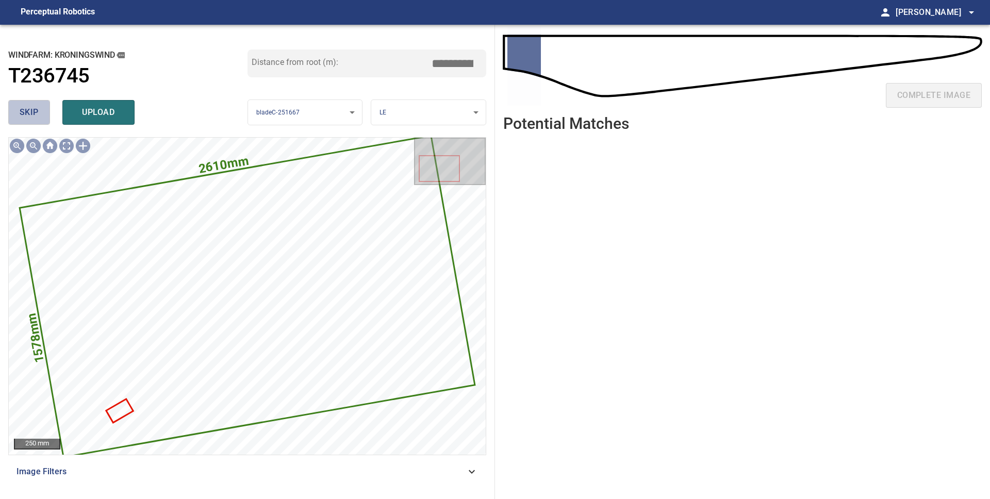
click at [48, 122] on button "skip" at bounding box center [29, 112] width 42 height 25
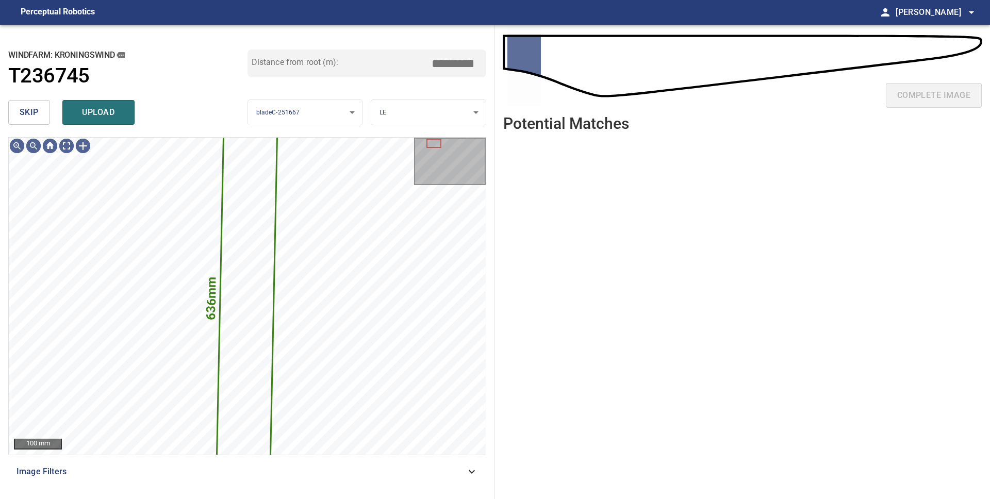
click at [36, 114] on span "skip" at bounding box center [29, 112] width 19 height 14
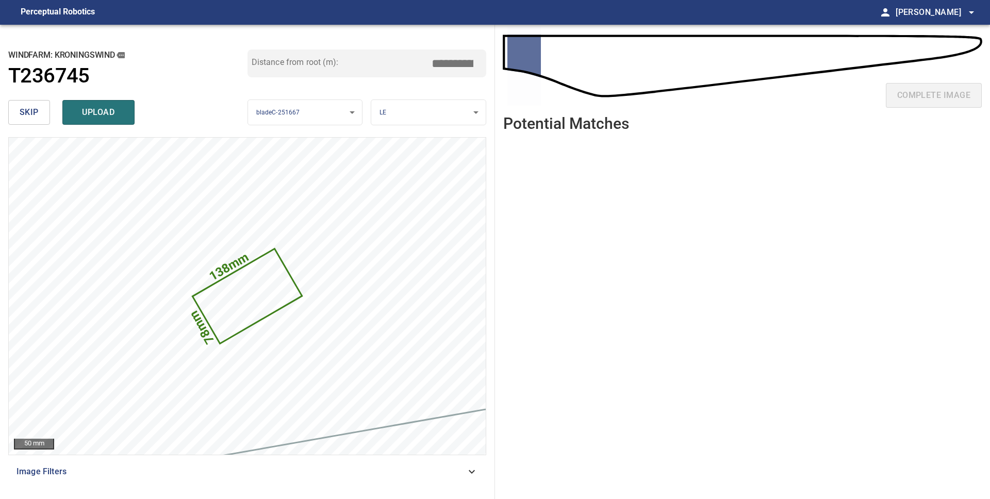
click at [36, 113] on span "skip" at bounding box center [29, 112] width 19 height 14
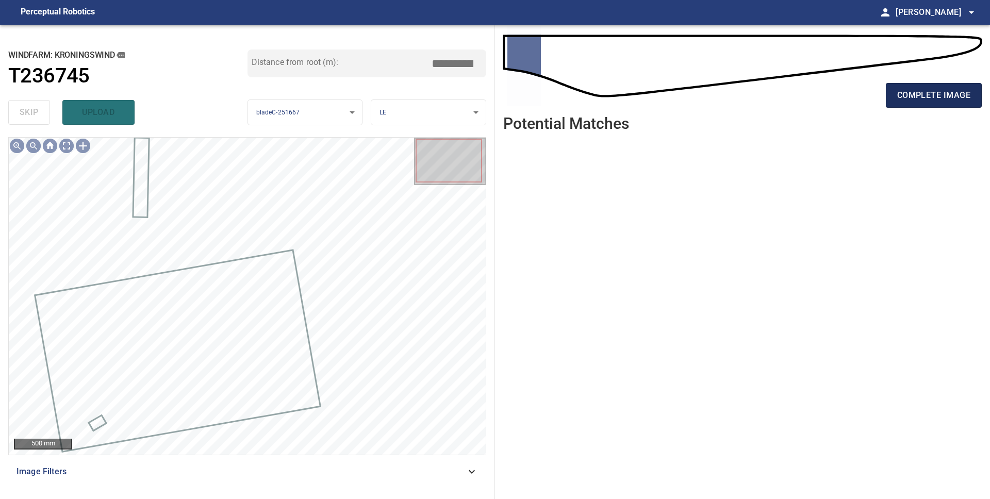
click at [921, 97] on span "complete image" at bounding box center [933, 95] width 73 height 14
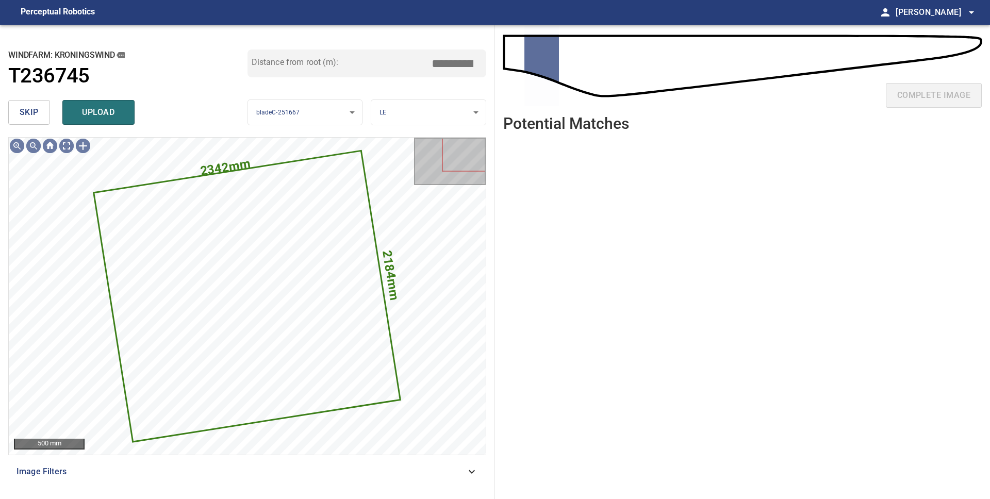
click at [39, 117] on button "skip" at bounding box center [29, 112] width 42 height 25
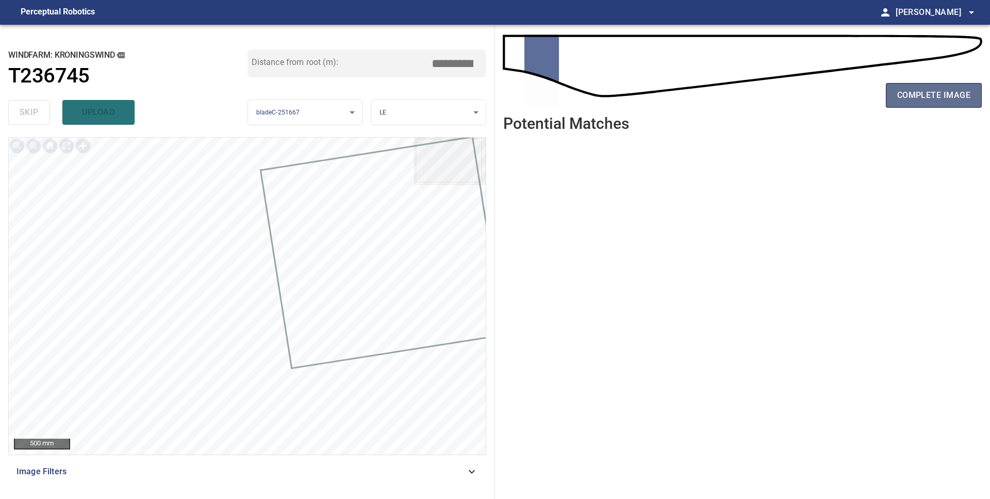
click at [946, 90] on span "complete image" at bounding box center [933, 95] width 73 height 14
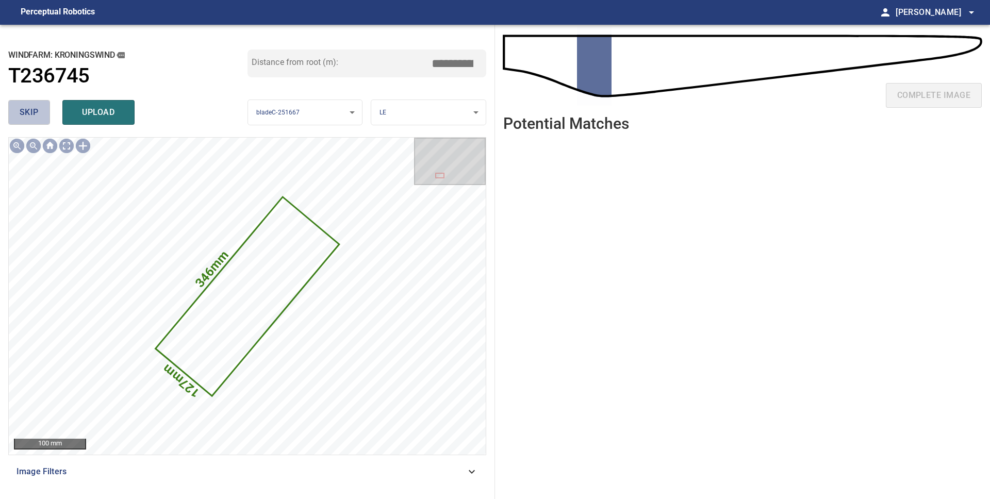
click at [21, 115] on span "skip" at bounding box center [29, 112] width 19 height 14
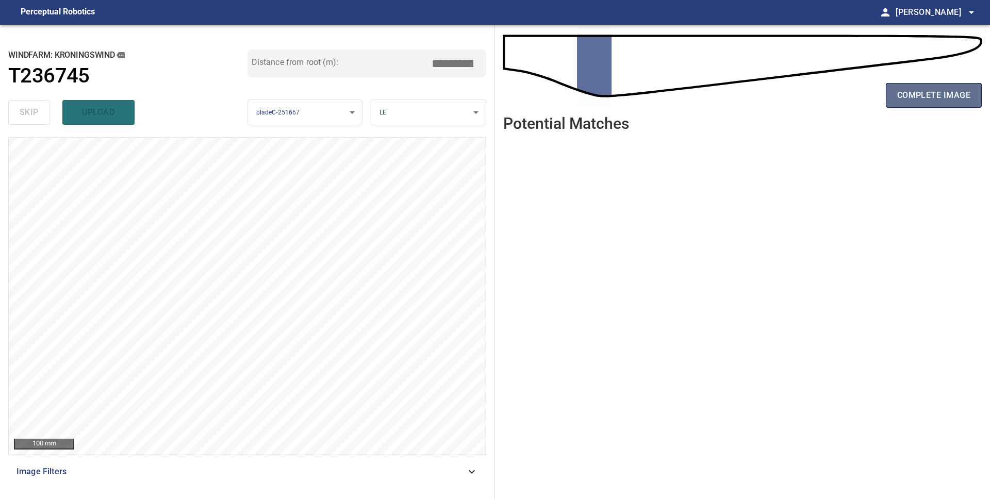
click at [922, 94] on span "complete image" at bounding box center [933, 95] width 73 height 14
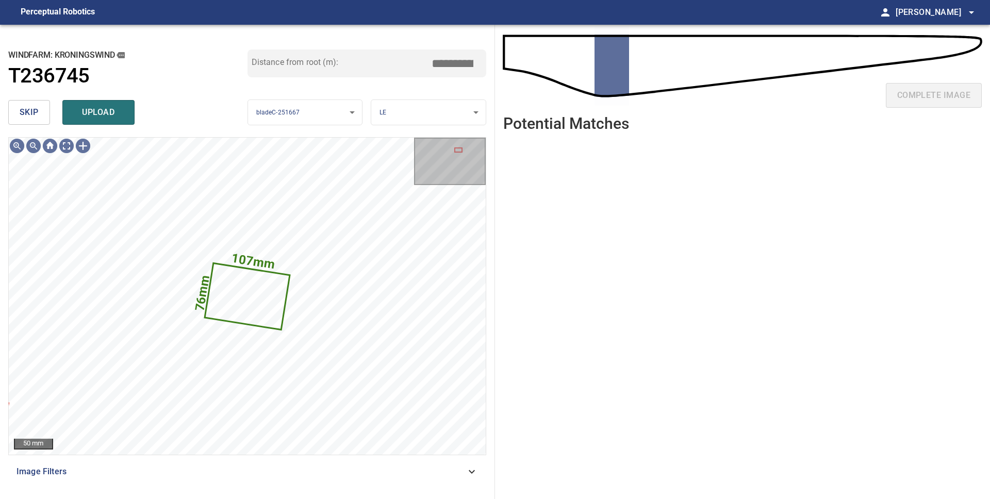
click at [43, 112] on button "skip" at bounding box center [29, 112] width 42 height 25
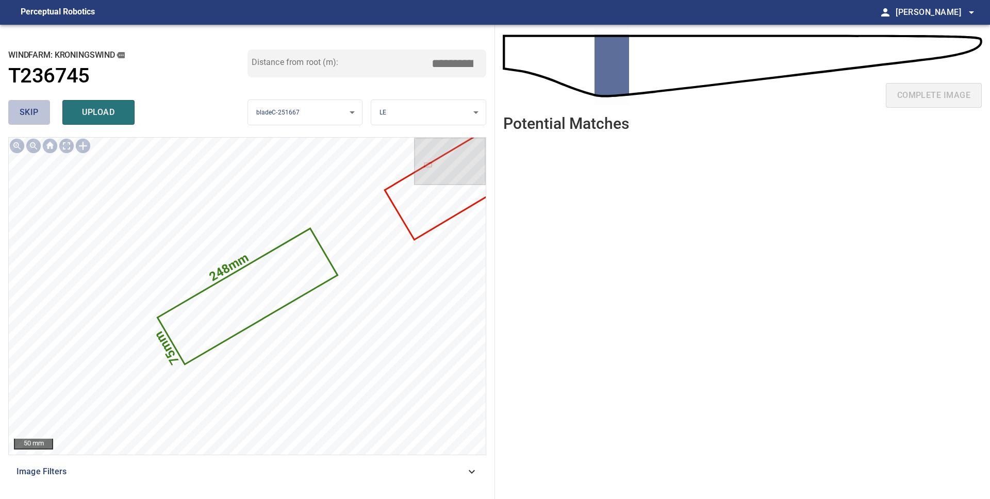
click at [43, 112] on button "skip" at bounding box center [29, 112] width 42 height 25
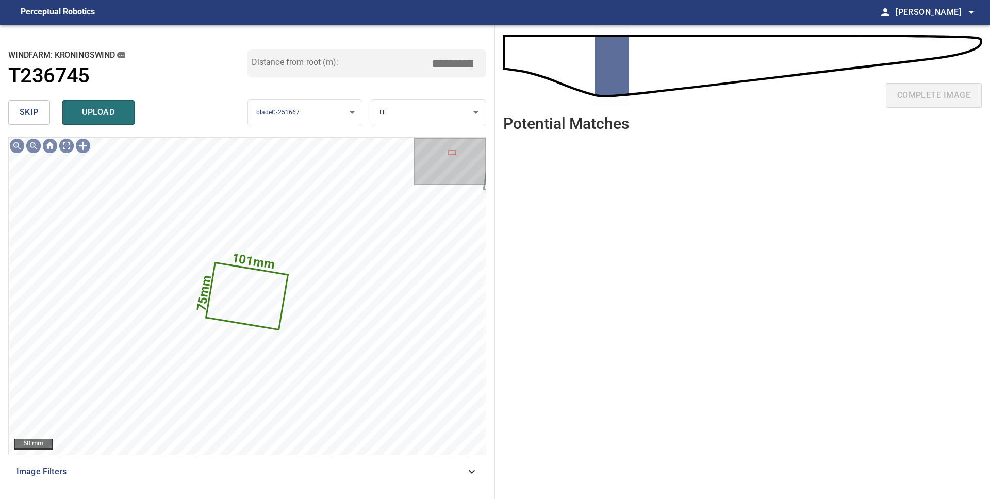
click at [43, 112] on button "skip" at bounding box center [29, 112] width 42 height 25
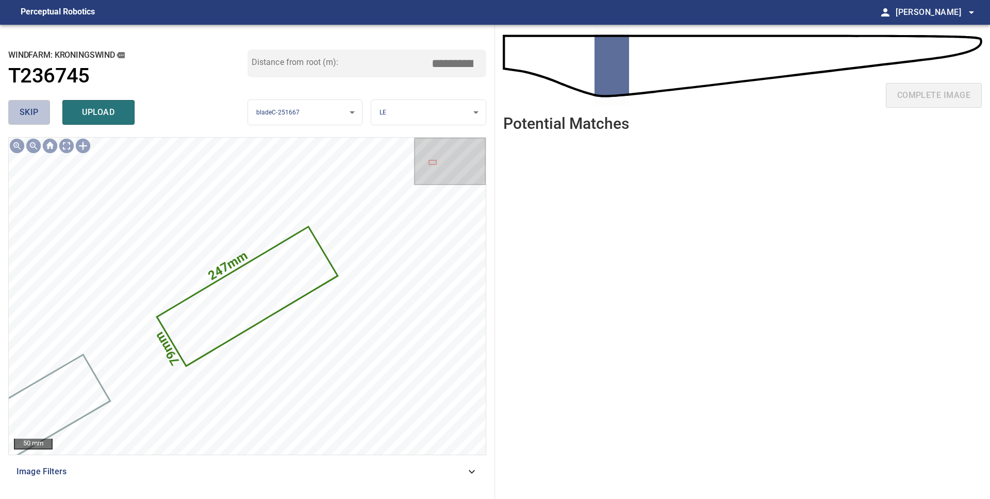
click at [43, 112] on button "skip" at bounding box center [29, 112] width 42 height 25
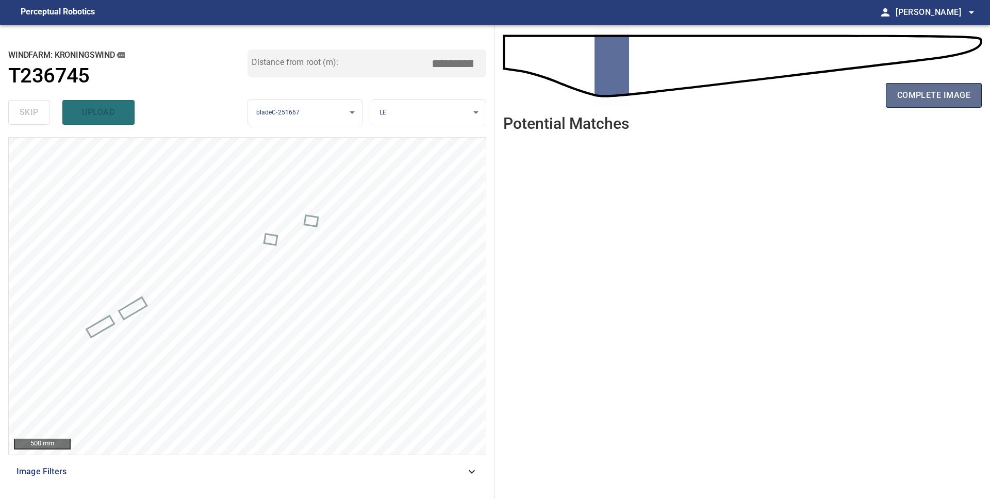
click at [931, 107] on button "complete image" at bounding box center [934, 95] width 96 height 25
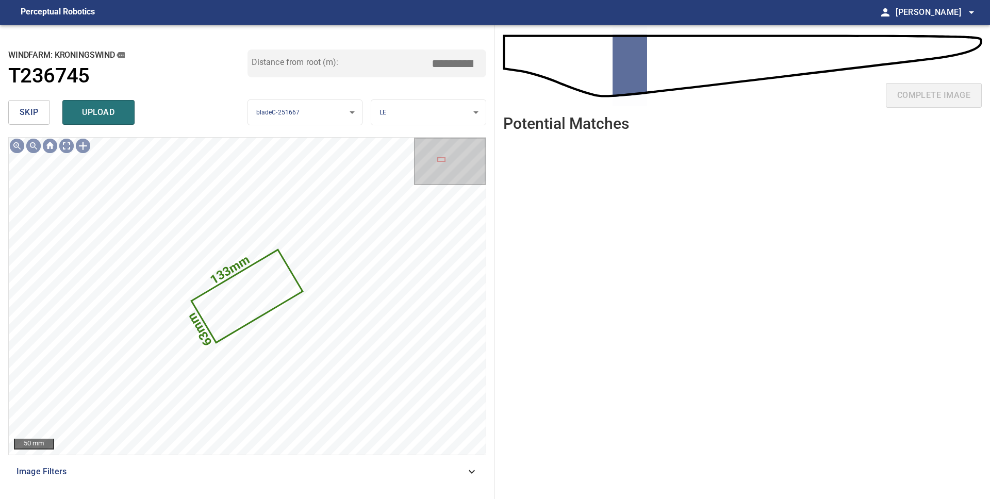
click at [35, 116] on span "skip" at bounding box center [29, 112] width 19 height 14
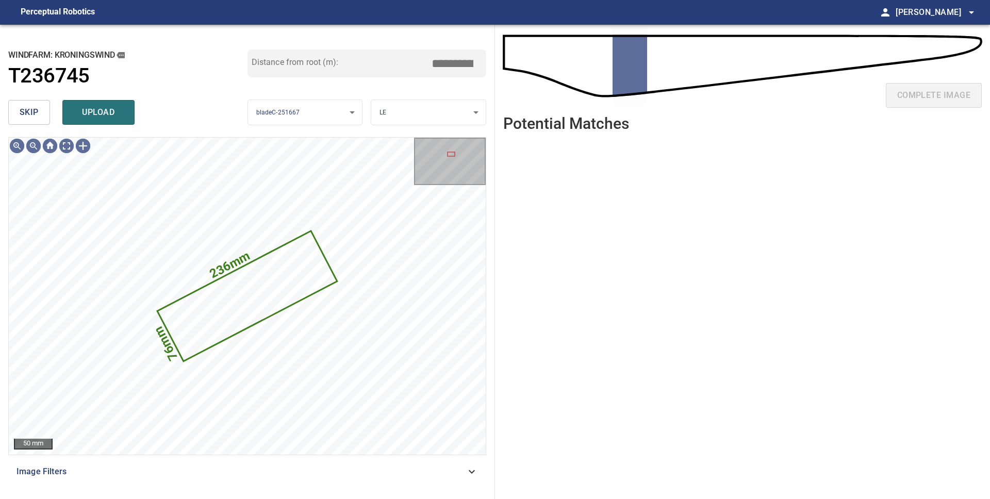
click at [18, 112] on button "skip" at bounding box center [29, 112] width 42 height 25
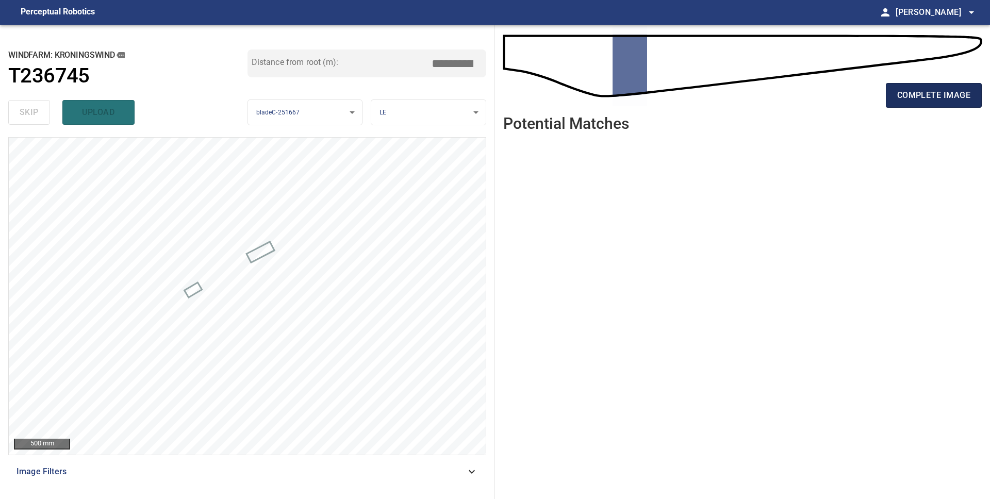
click at [929, 94] on span "complete image" at bounding box center [933, 95] width 73 height 14
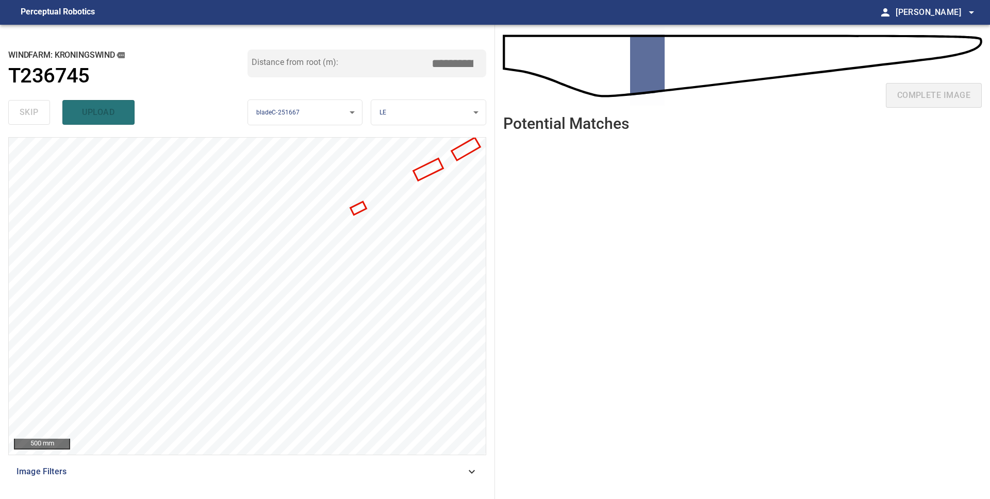
click at [465, 149] on div at bounding box center [448, 161] width 66 height 44
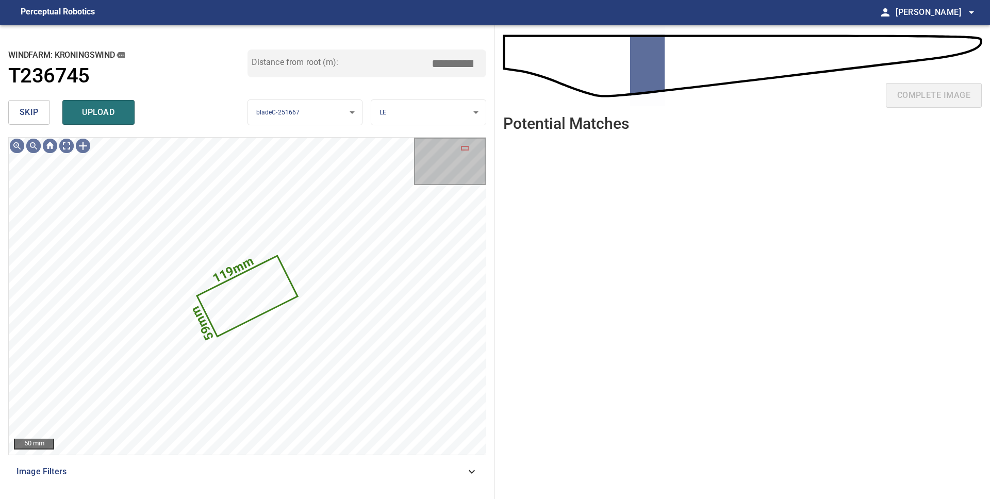
click at [23, 116] on span "skip" at bounding box center [29, 112] width 19 height 14
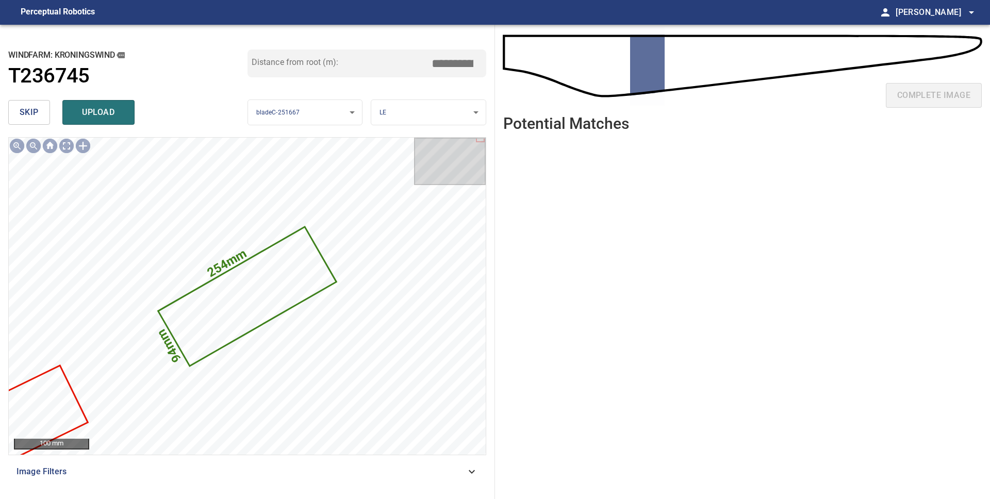
click at [23, 116] on span "skip" at bounding box center [29, 112] width 19 height 14
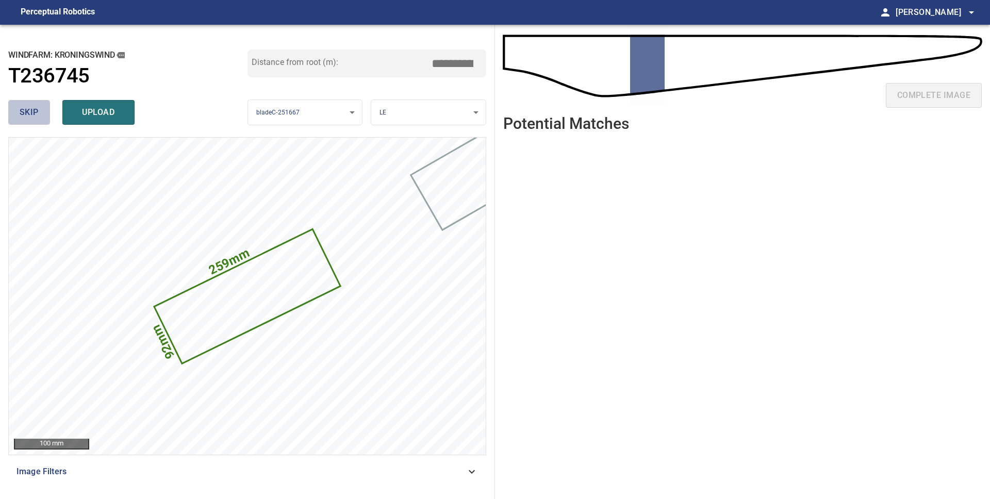
click at [23, 116] on span "skip" at bounding box center [29, 112] width 19 height 14
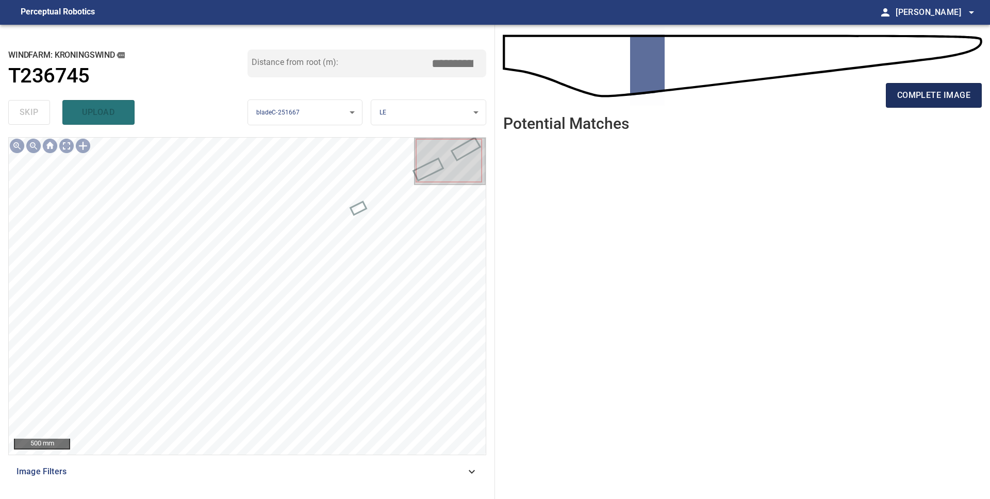
click at [912, 99] on span "complete image" at bounding box center [933, 95] width 73 height 14
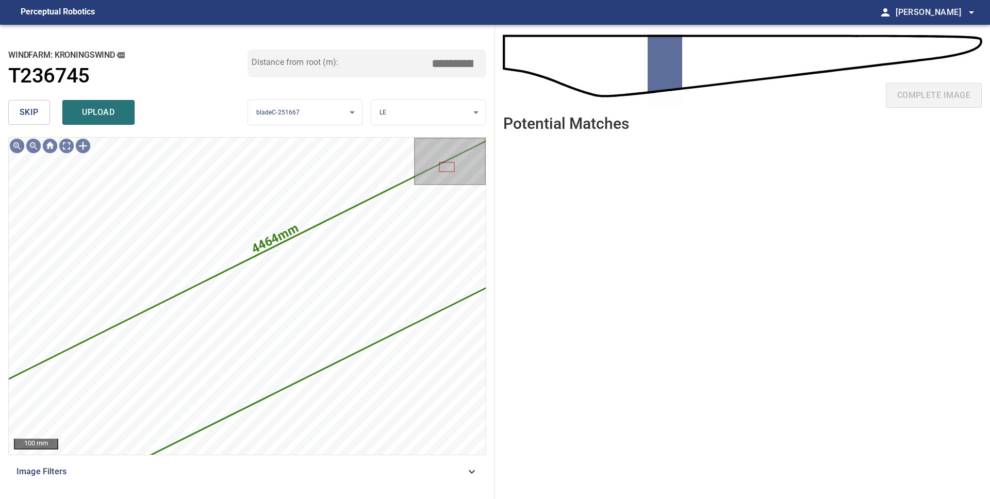
click at [32, 116] on span "skip" at bounding box center [29, 112] width 19 height 14
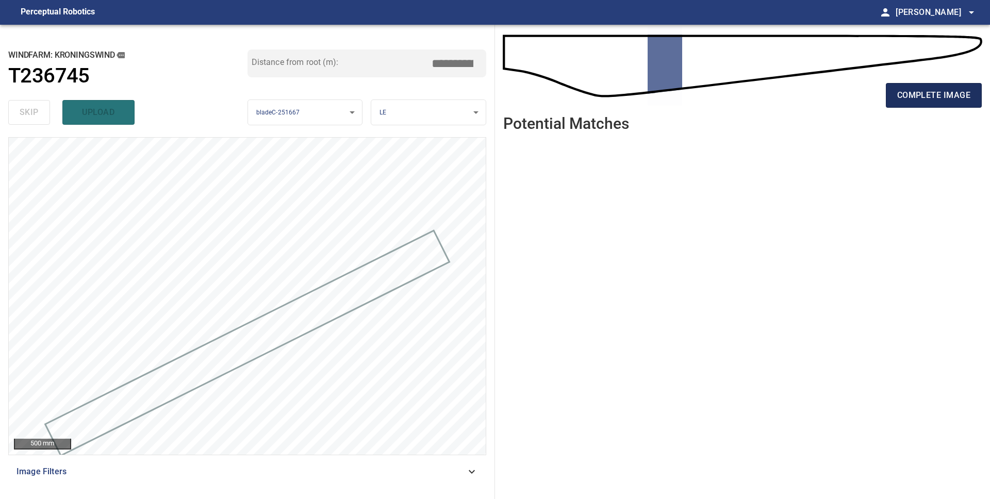
click at [976, 101] on button "complete image" at bounding box center [934, 95] width 96 height 25
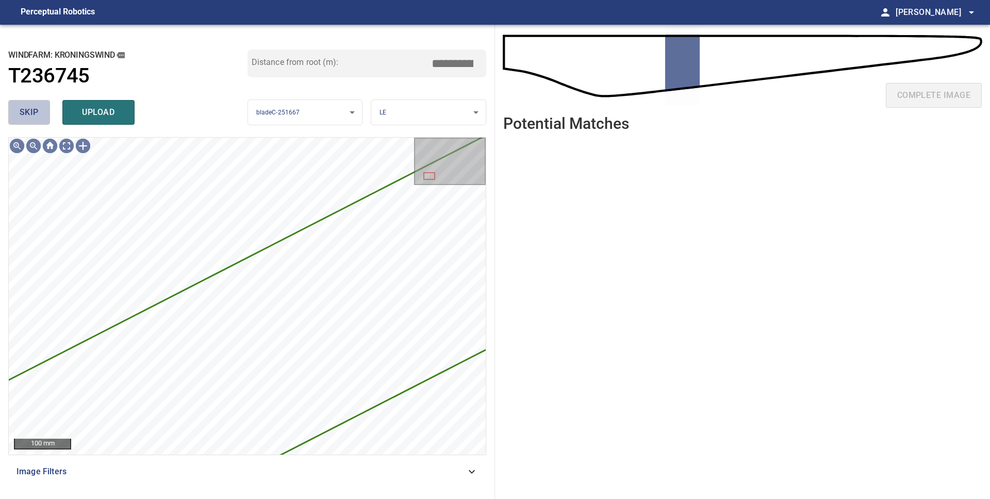
click at [27, 115] on span "skip" at bounding box center [29, 112] width 19 height 14
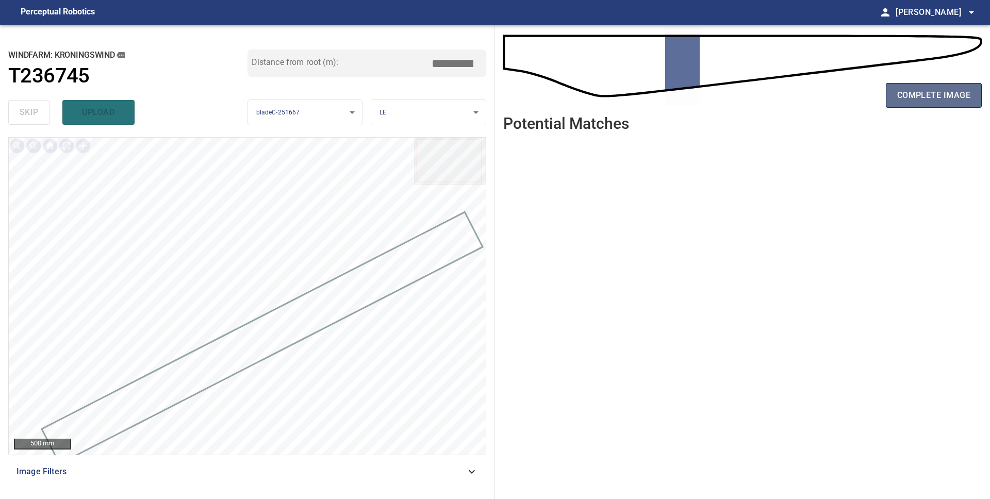
click at [944, 102] on span "complete image" at bounding box center [933, 95] width 73 height 14
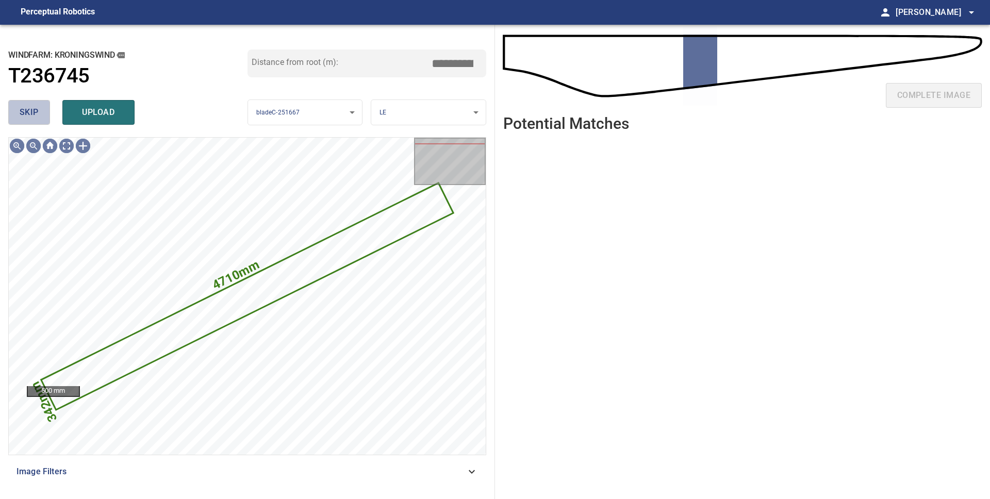
click at [32, 118] on span "skip" at bounding box center [29, 112] width 19 height 14
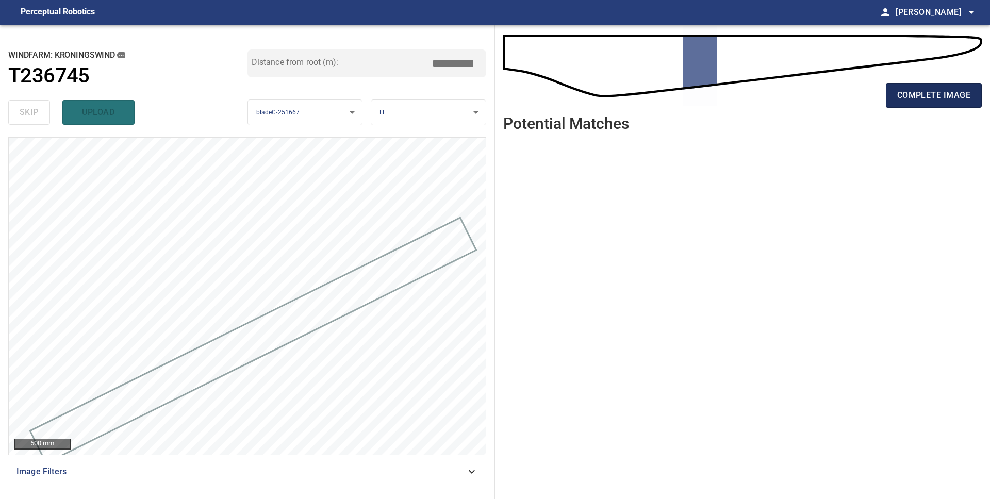
click at [932, 102] on span "complete image" at bounding box center [933, 95] width 73 height 14
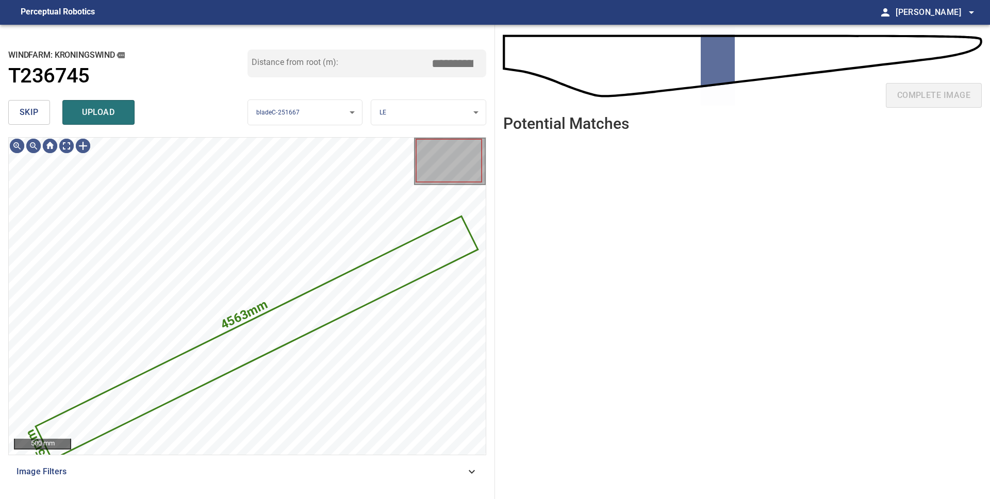
click at [29, 105] on span "skip" at bounding box center [29, 112] width 19 height 14
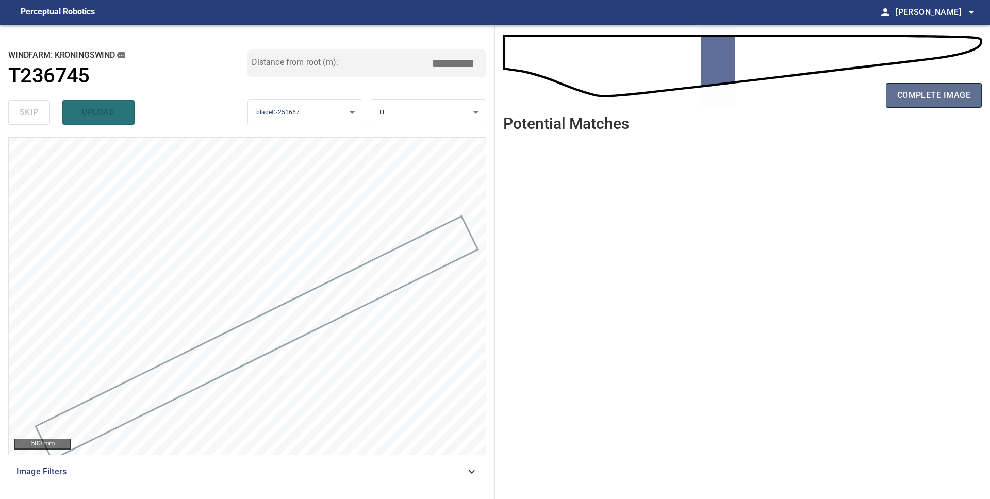
click at [902, 103] on button "complete image" at bounding box center [934, 95] width 96 height 25
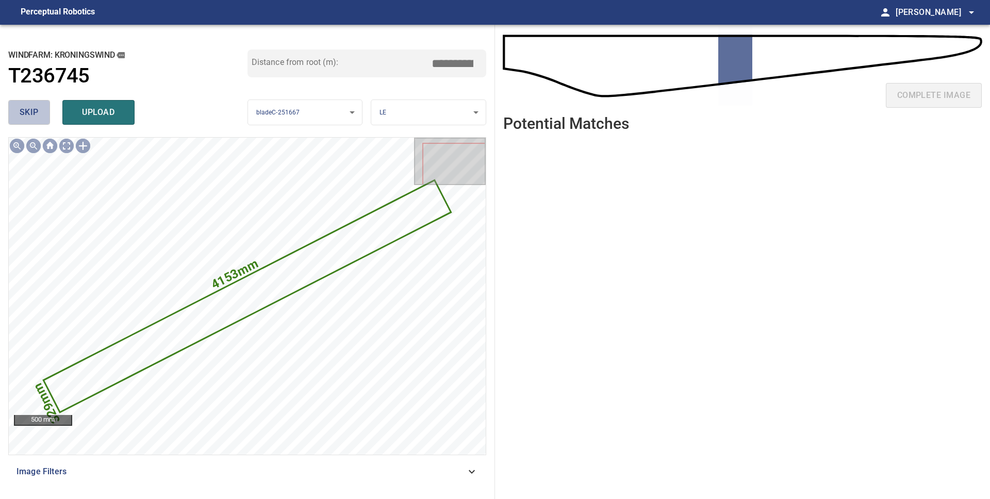
click at [15, 114] on button "skip" at bounding box center [29, 112] width 42 height 25
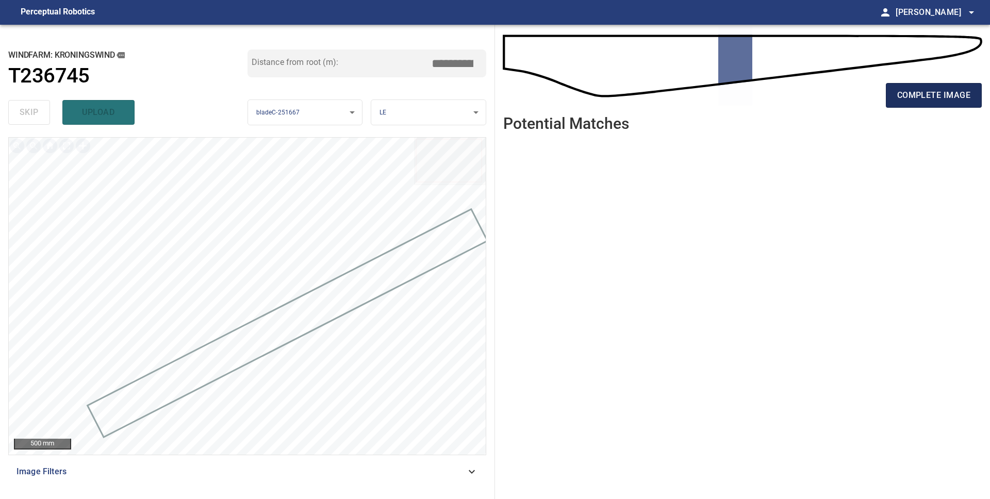
click at [926, 97] on span "complete image" at bounding box center [933, 95] width 73 height 14
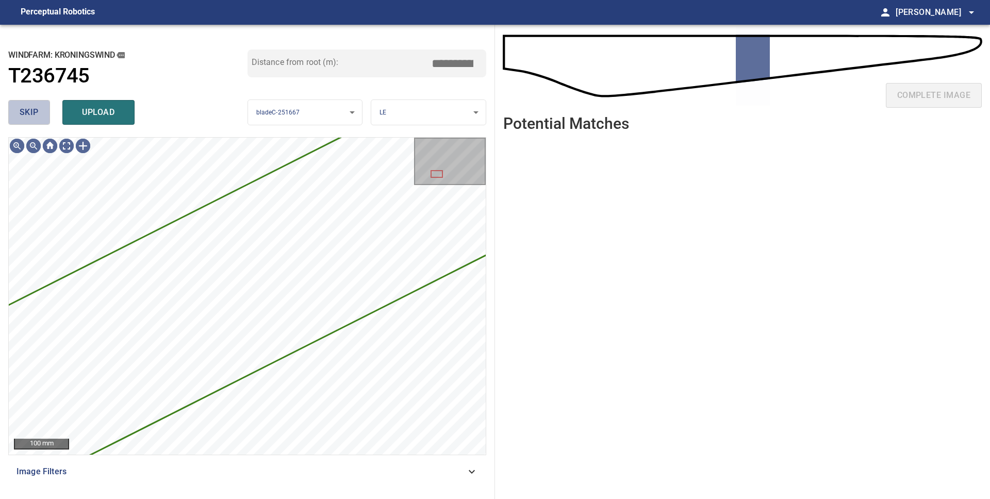
click at [27, 115] on span "skip" at bounding box center [29, 112] width 19 height 14
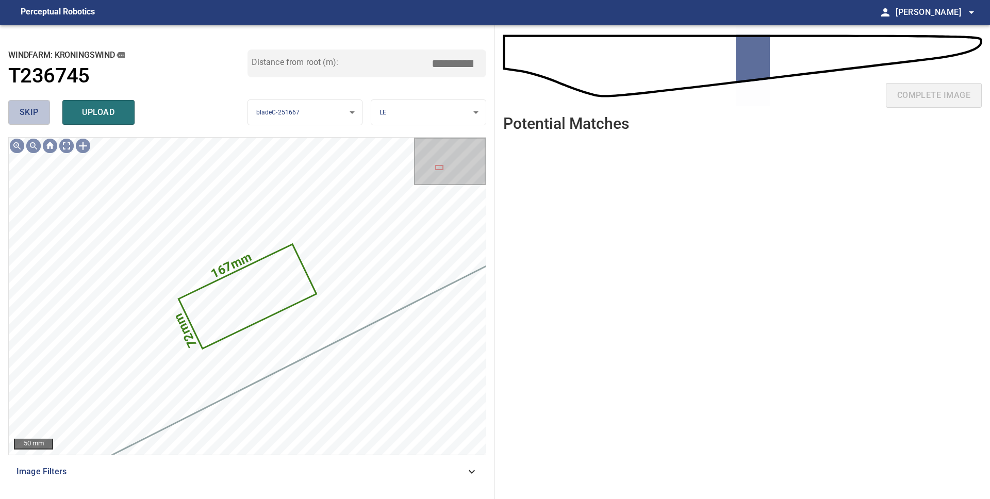
click at [28, 115] on span "skip" at bounding box center [29, 112] width 19 height 14
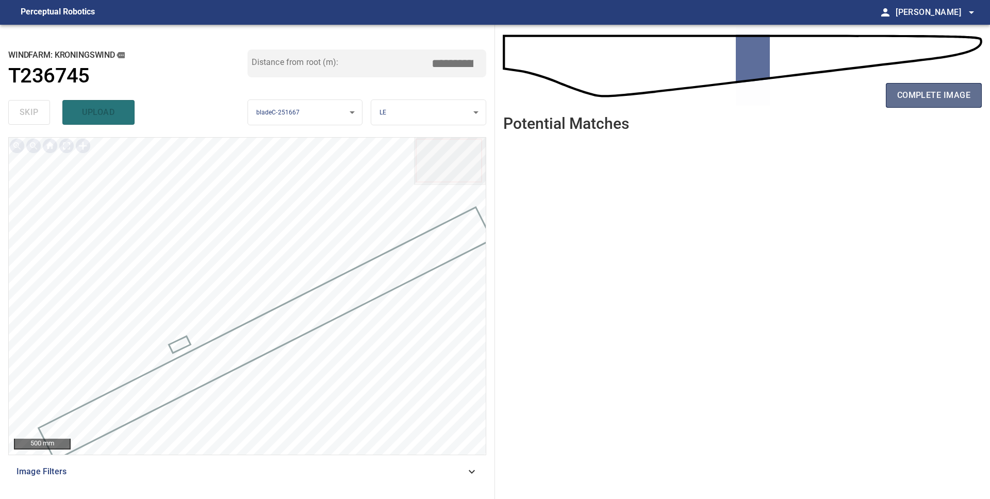
click at [936, 93] on span "complete image" at bounding box center [933, 95] width 73 height 14
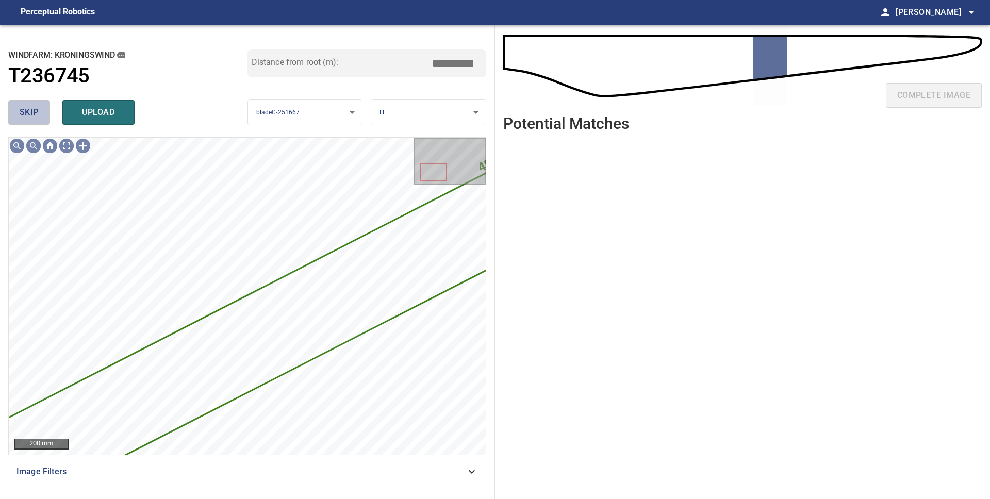
click at [15, 109] on button "skip" at bounding box center [29, 112] width 42 height 25
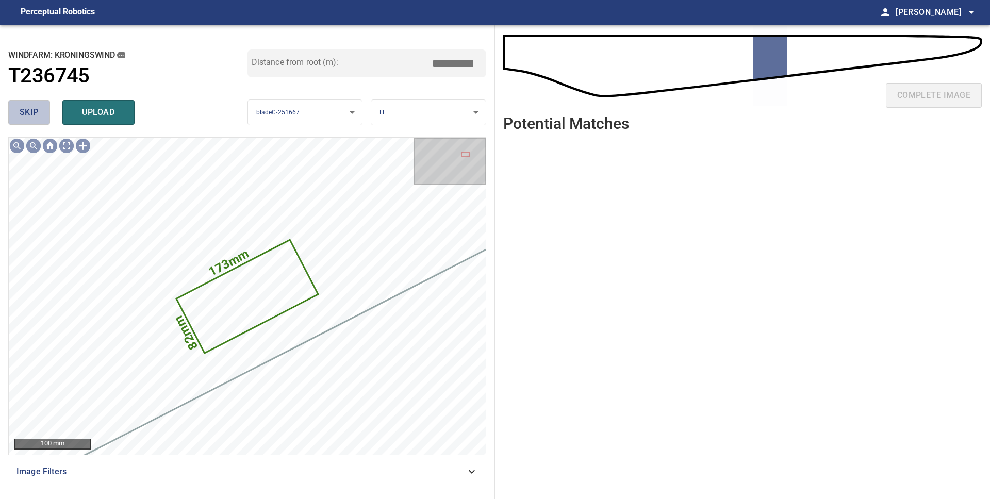
click at [18, 110] on button "skip" at bounding box center [29, 112] width 42 height 25
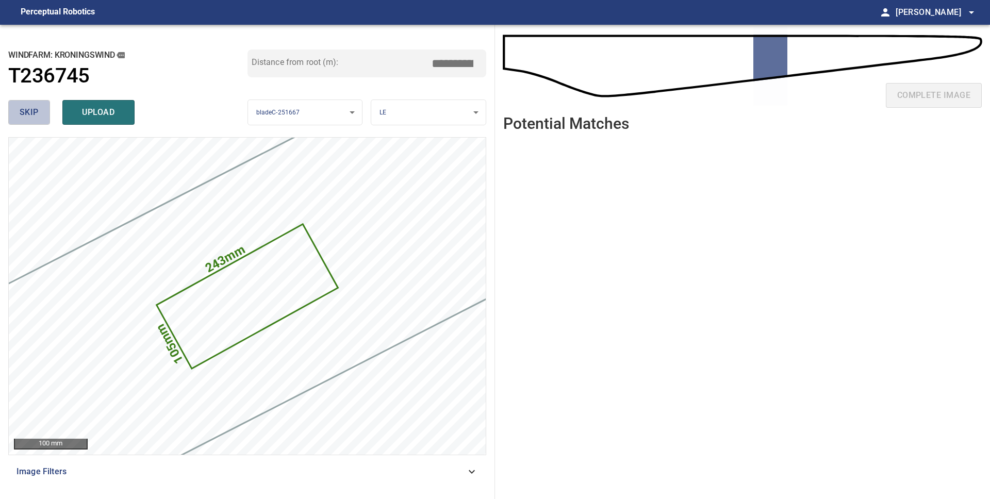
click at [18, 110] on button "skip" at bounding box center [29, 112] width 42 height 25
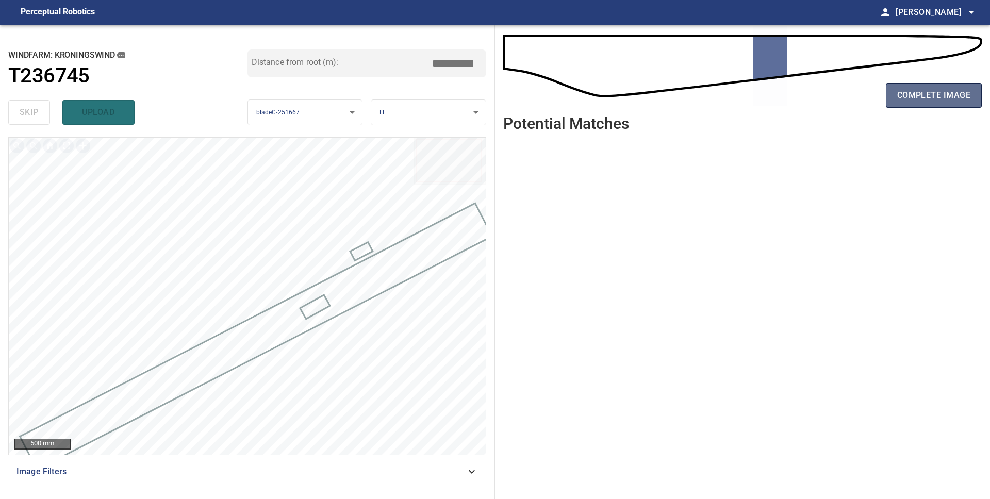
click at [943, 103] on button "complete image" at bounding box center [934, 95] width 96 height 25
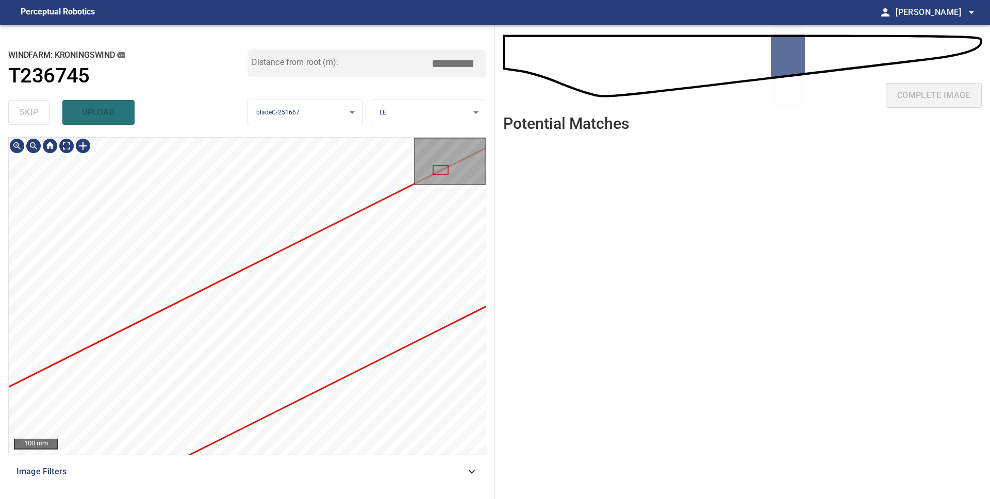
click at [240, 170] on div "Kroningswind/T236745/1 Category unclassified unclassified" at bounding box center [247, 296] width 477 height 317
click at [359, 84] on div "**********" at bounding box center [247, 262] width 495 height 474
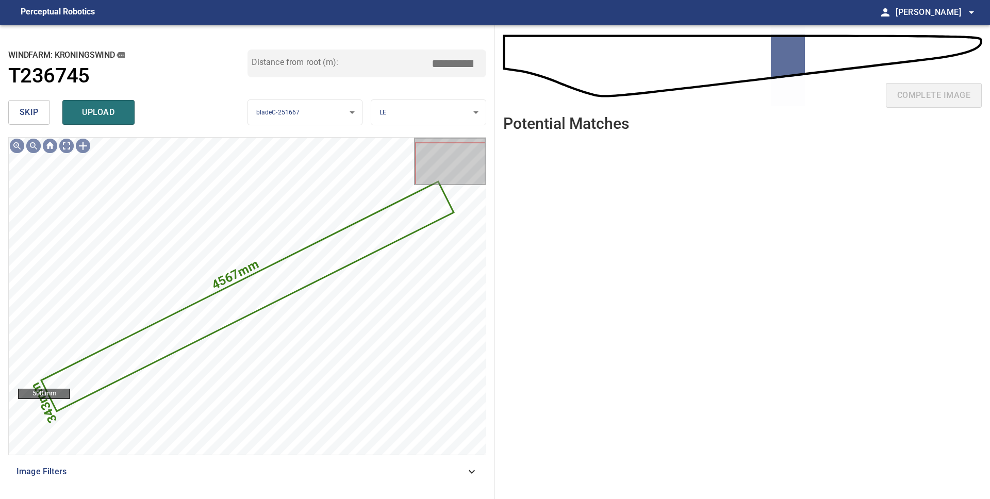
click at [32, 112] on span "skip" at bounding box center [29, 112] width 19 height 14
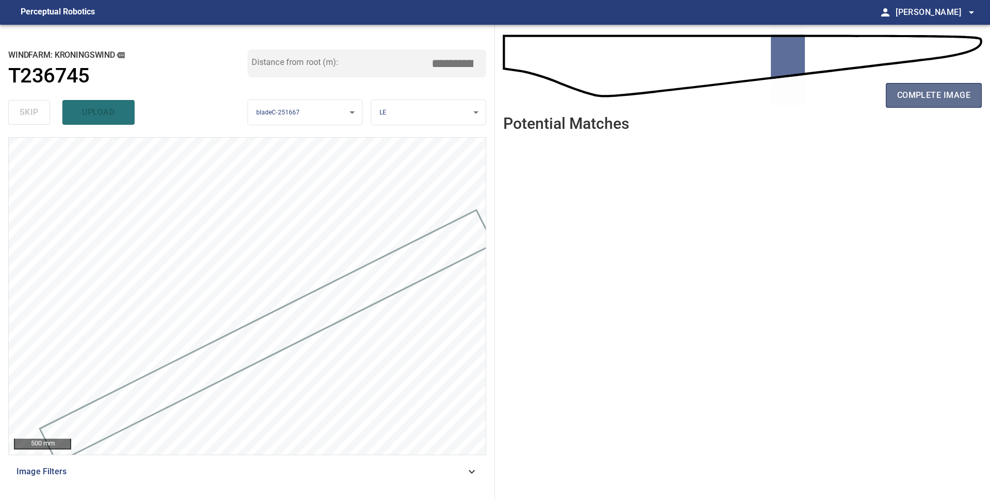
click at [890, 93] on button "complete image" at bounding box center [934, 95] width 96 height 25
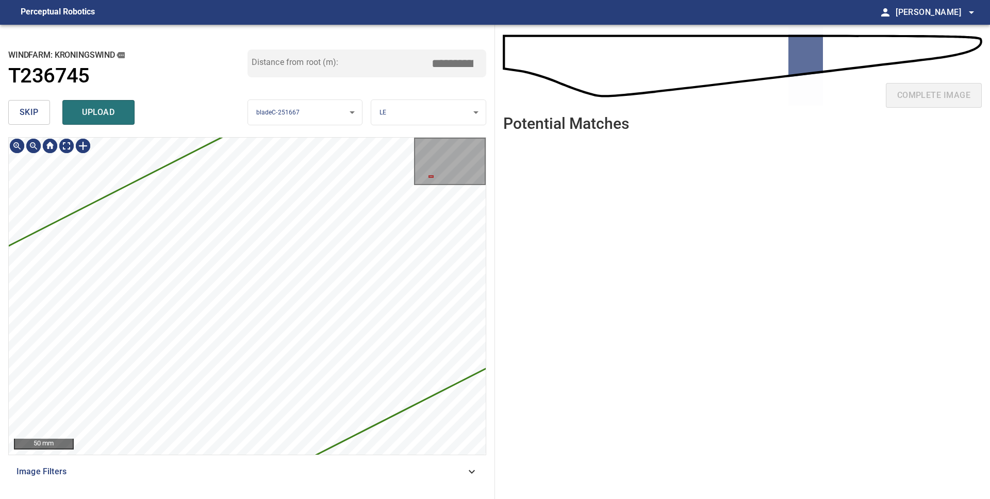
click at [23, 112] on span "skip" at bounding box center [29, 112] width 19 height 14
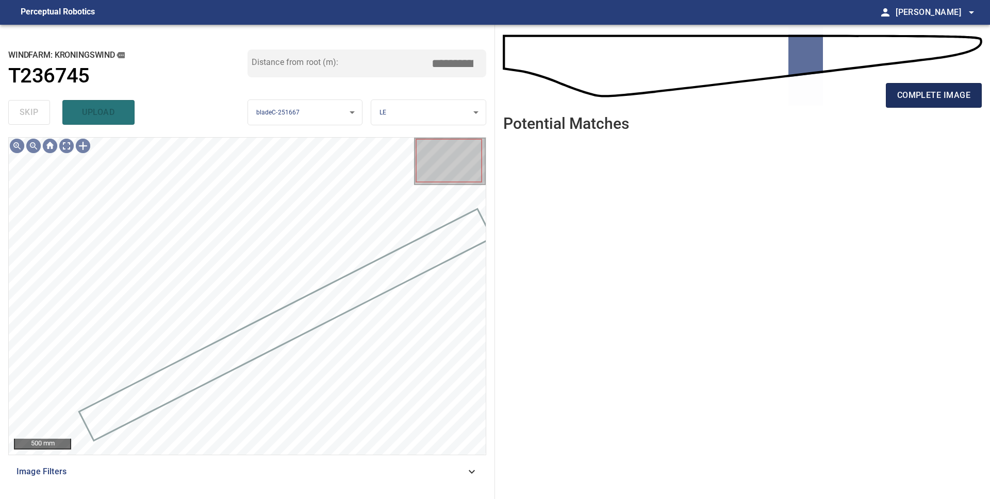
click at [935, 89] on span "complete image" at bounding box center [933, 95] width 73 height 14
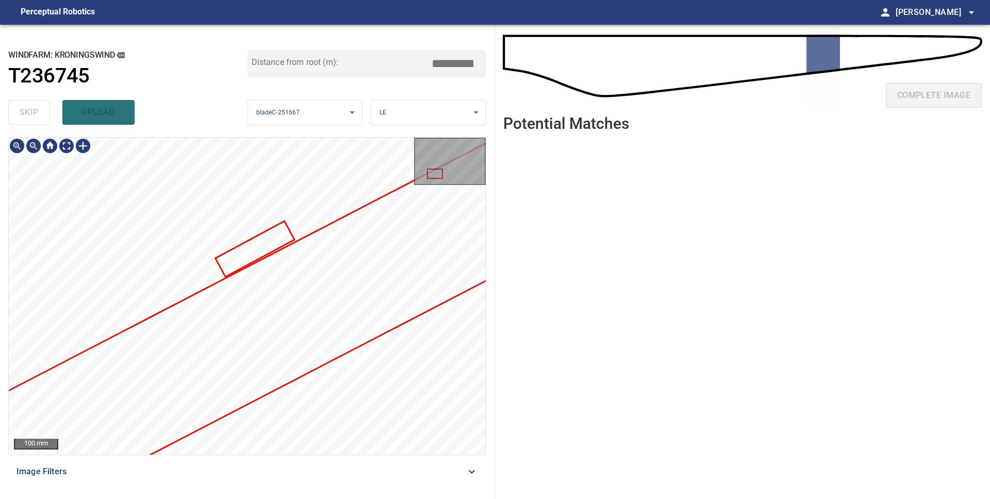
click at [212, 462] on div "100 mm Image Filters" at bounding box center [247, 314] width 478 height 354
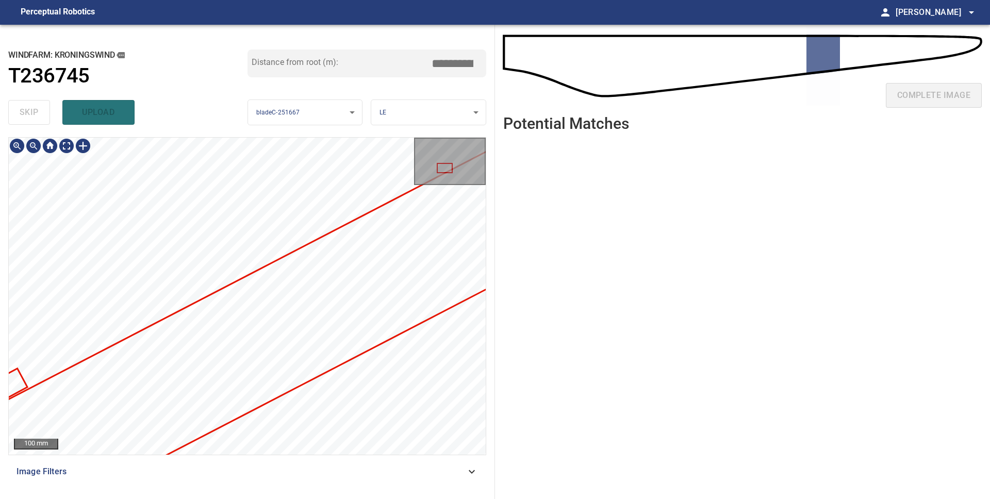
click at [177, 498] on div "**********" at bounding box center [247, 262] width 495 height 474
click at [111, 498] on div "**********" at bounding box center [247, 262] width 495 height 474
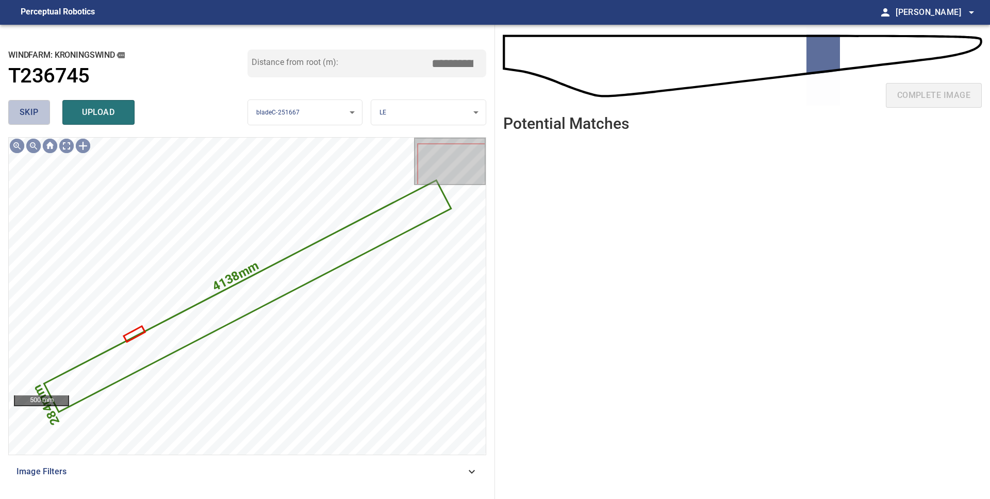
click at [27, 119] on span "skip" at bounding box center [29, 112] width 19 height 14
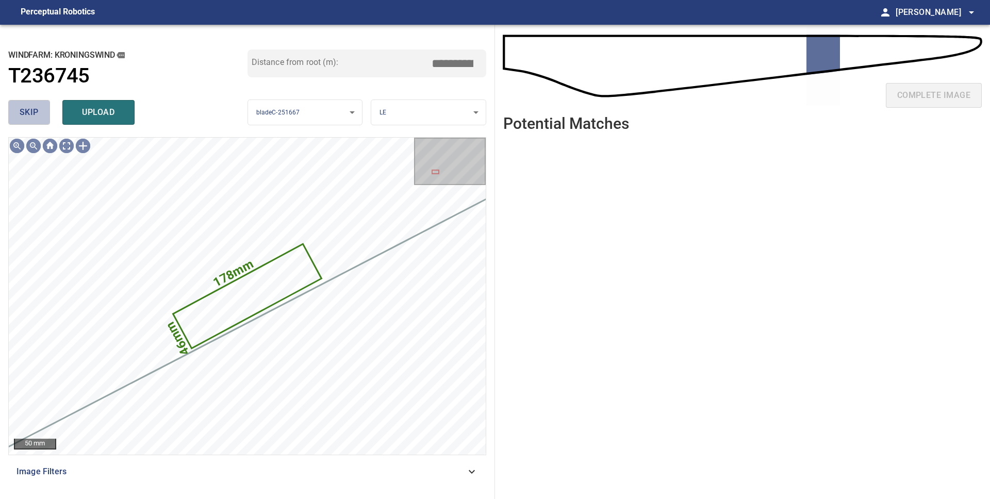
click at [32, 112] on span "skip" at bounding box center [29, 112] width 19 height 14
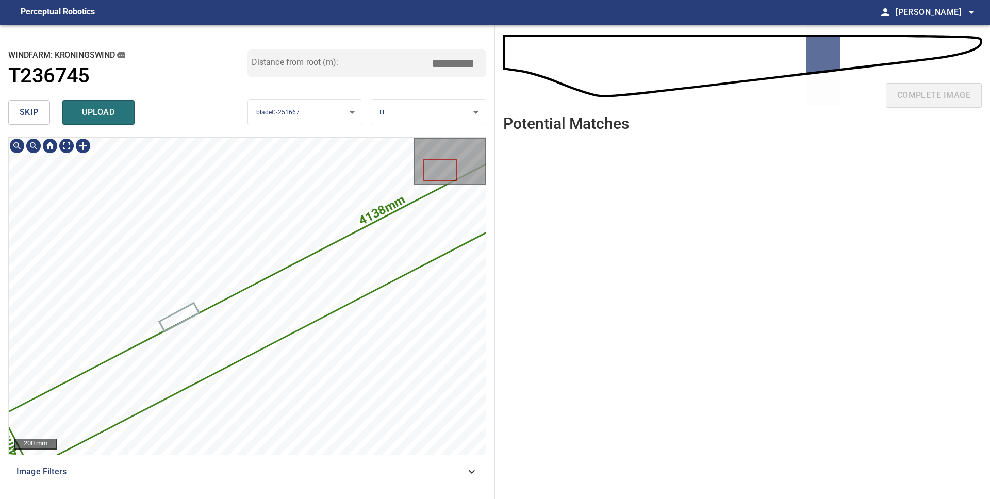
click at [418, 264] on div "4138mm 284mm" at bounding box center [247, 296] width 477 height 317
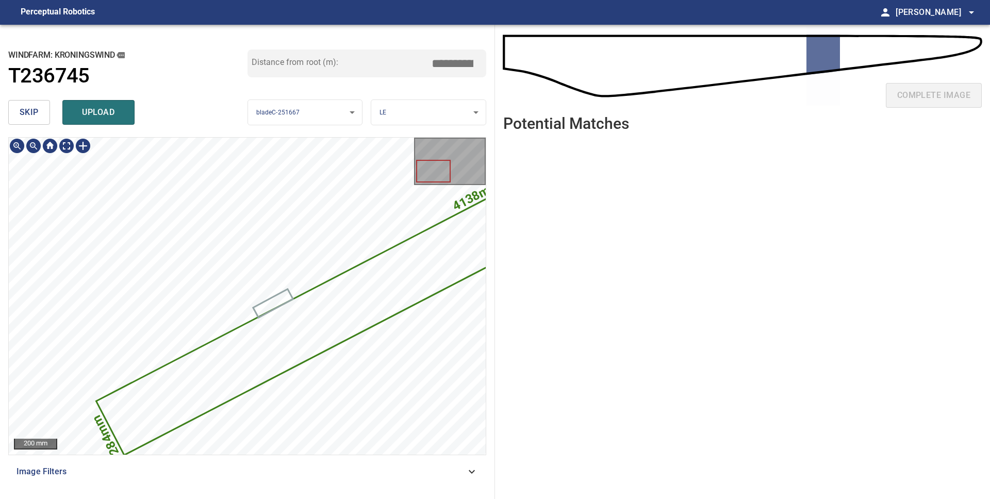
click at [289, 349] on div "4138mm 284mm" at bounding box center [247, 296] width 477 height 317
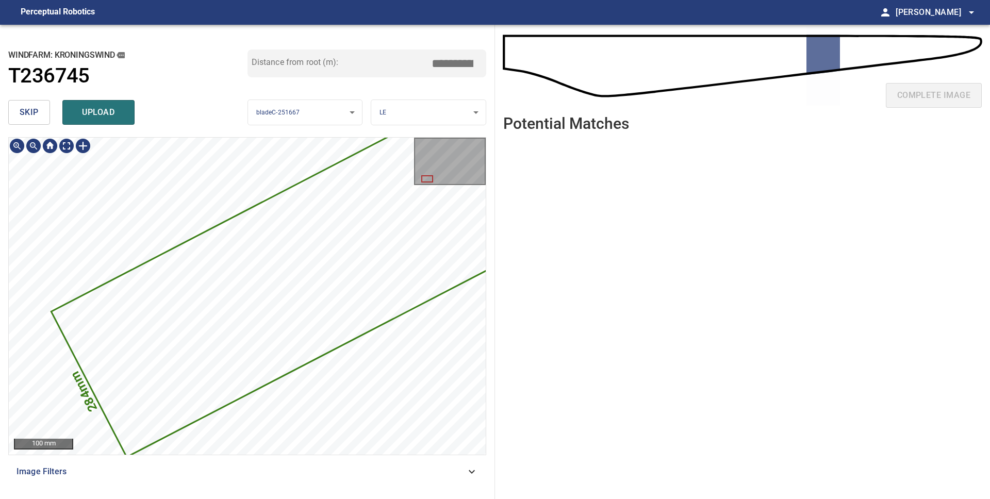
click at [468, 278] on div "4138mm 284mm" at bounding box center [247, 296] width 477 height 317
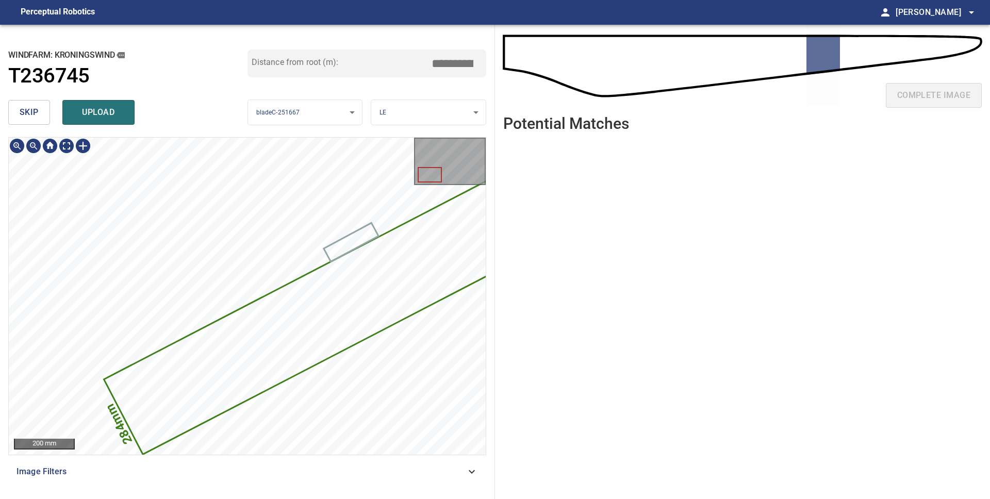
click at [350, 344] on div "4138mm 284mm" at bounding box center [247, 296] width 477 height 317
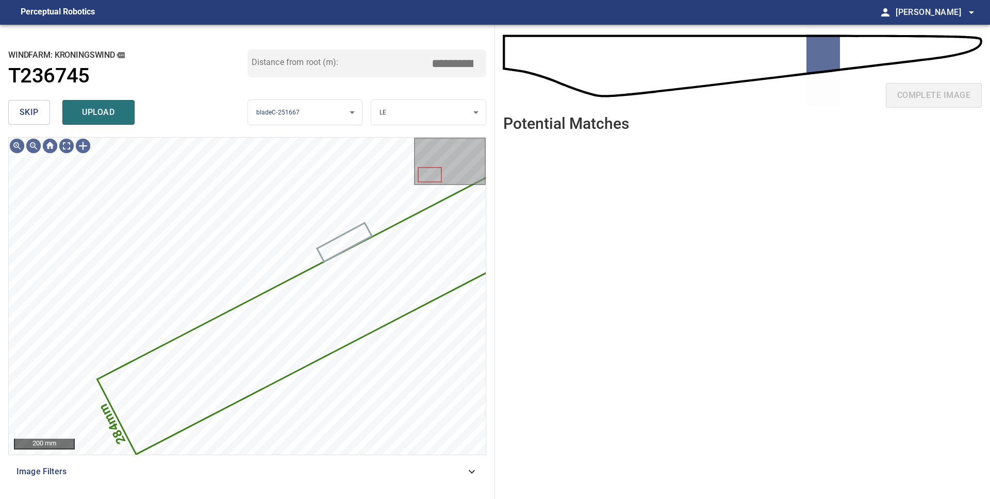
click at [27, 116] on span "skip" at bounding box center [29, 112] width 19 height 14
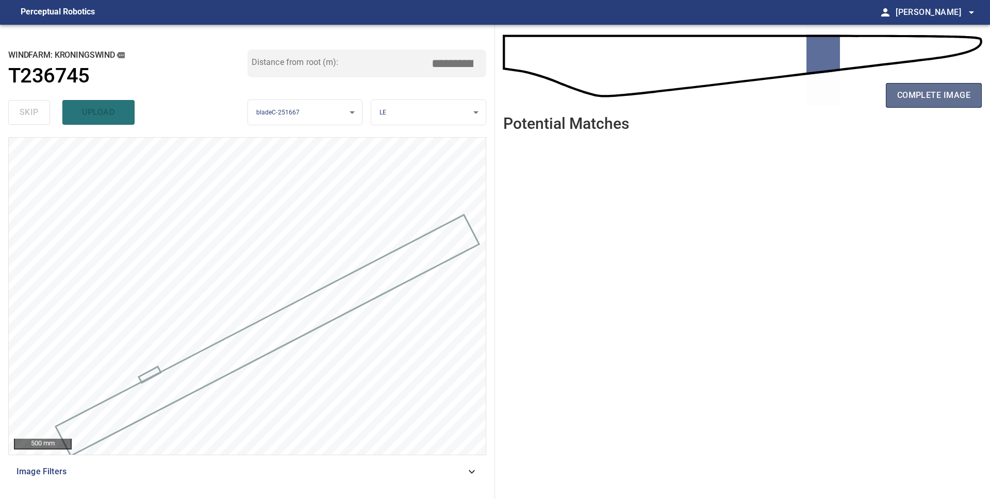
click at [957, 94] on span "complete image" at bounding box center [933, 95] width 73 height 14
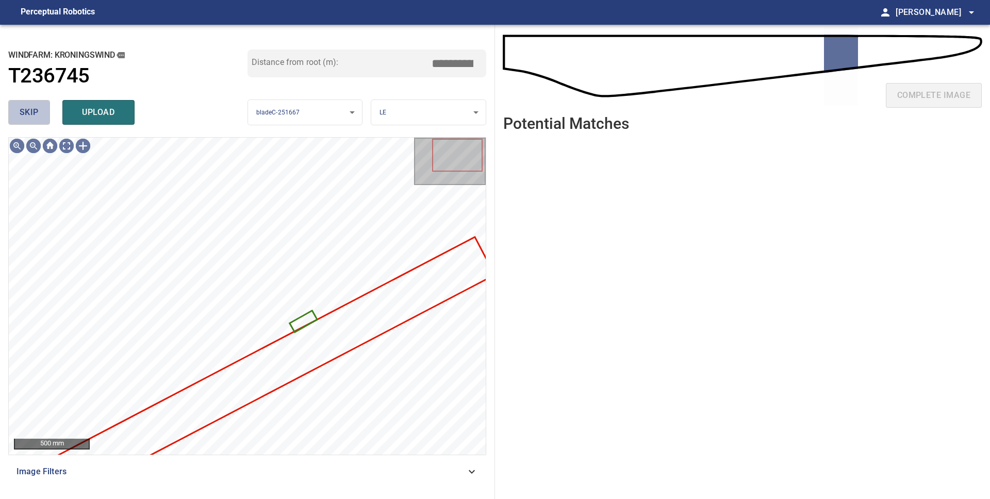
click at [18, 116] on button "skip" at bounding box center [29, 112] width 42 height 25
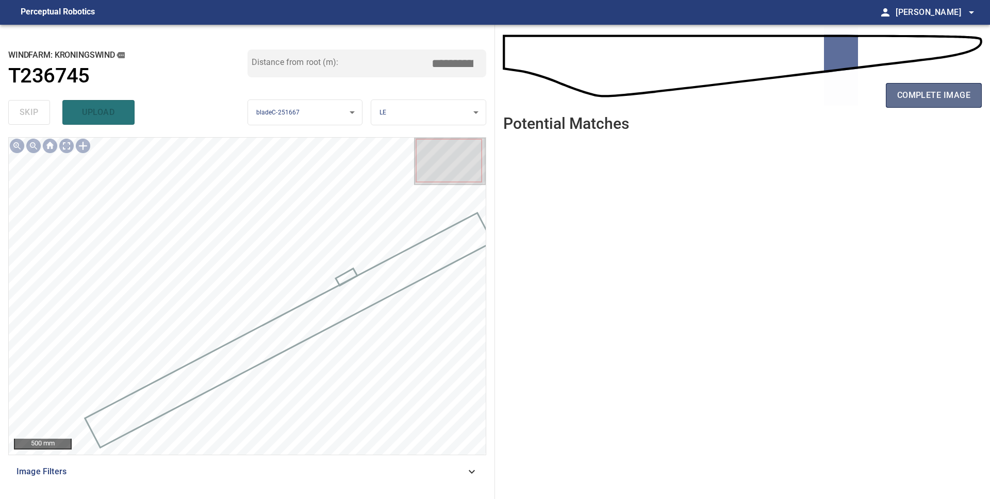
click at [934, 95] on span "complete image" at bounding box center [933, 95] width 73 height 14
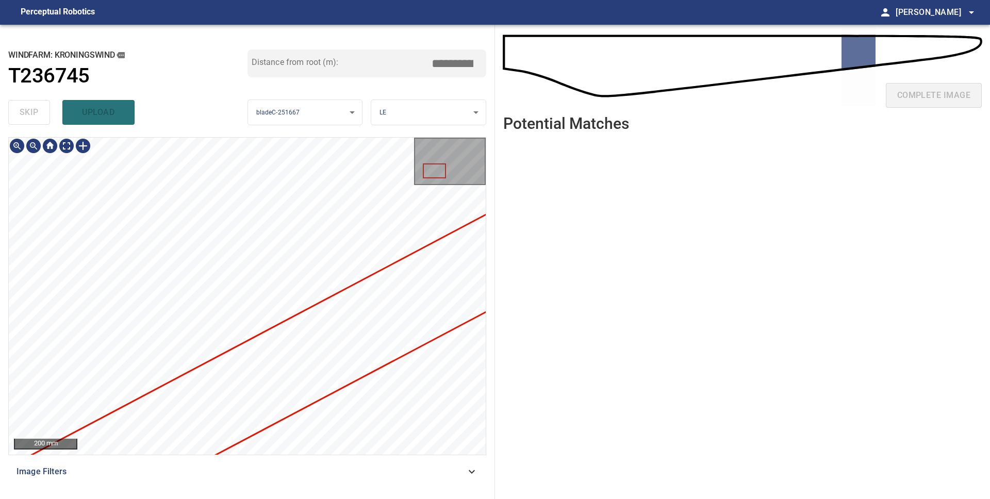
click at [282, 456] on div "200 mm Image Filters" at bounding box center [247, 314] width 478 height 354
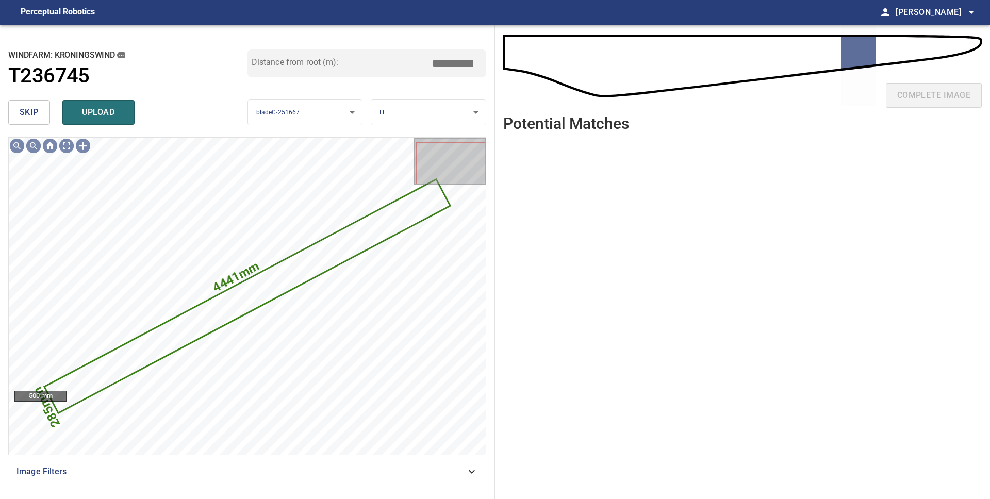
click at [29, 119] on span "skip" at bounding box center [29, 112] width 19 height 14
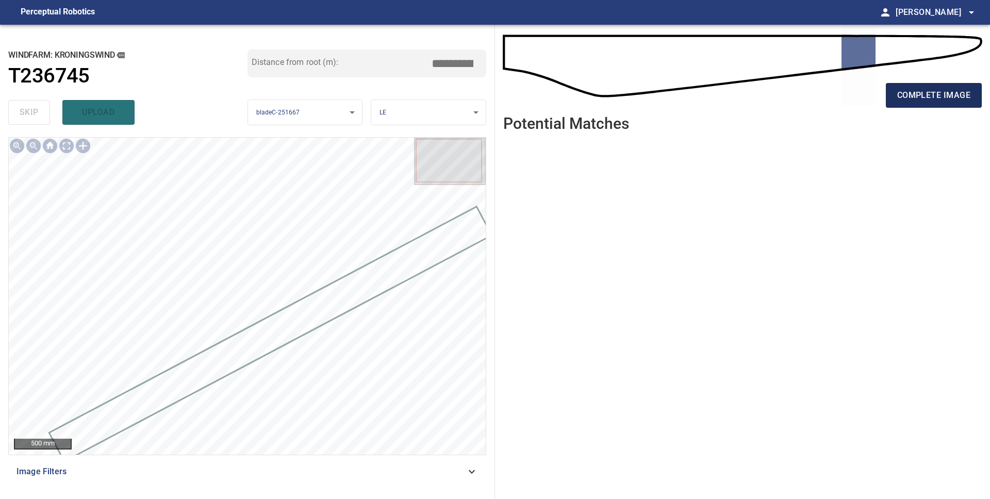
drag, startPoint x: 937, startPoint y: 103, endPoint x: 931, endPoint y: 103, distance: 5.2
click at [937, 103] on span "complete image" at bounding box center [933, 95] width 73 height 14
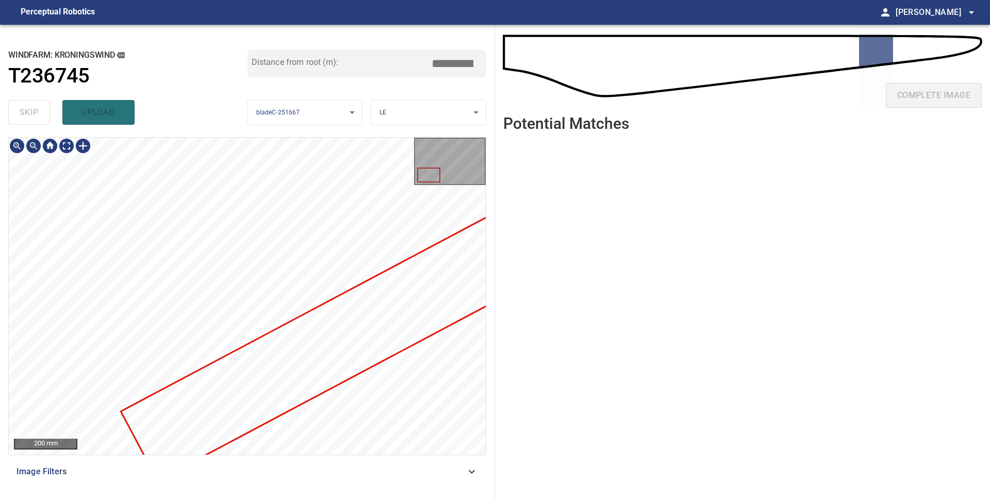
click at [410, 329] on div at bounding box center [247, 296] width 477 height 317
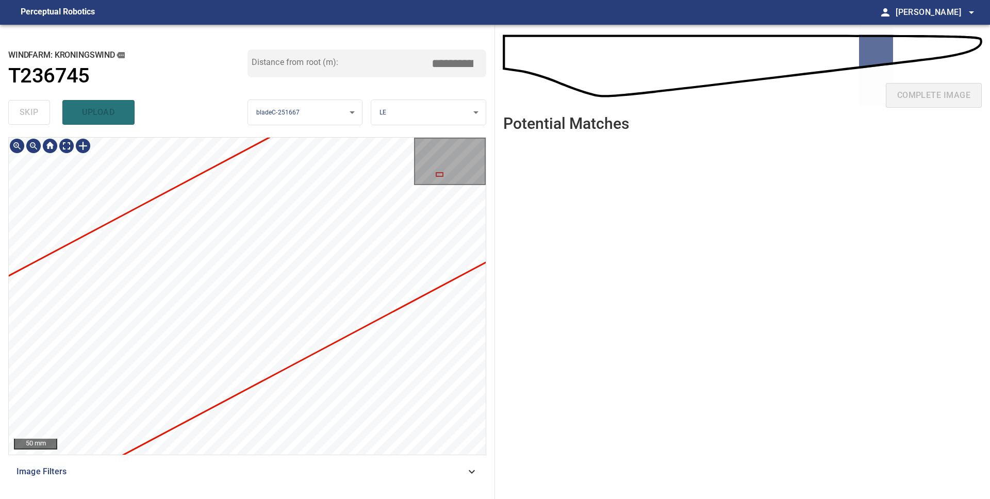
click at [552, 252] on div "**********" at bounding box center [495, 262] width 990 height 474
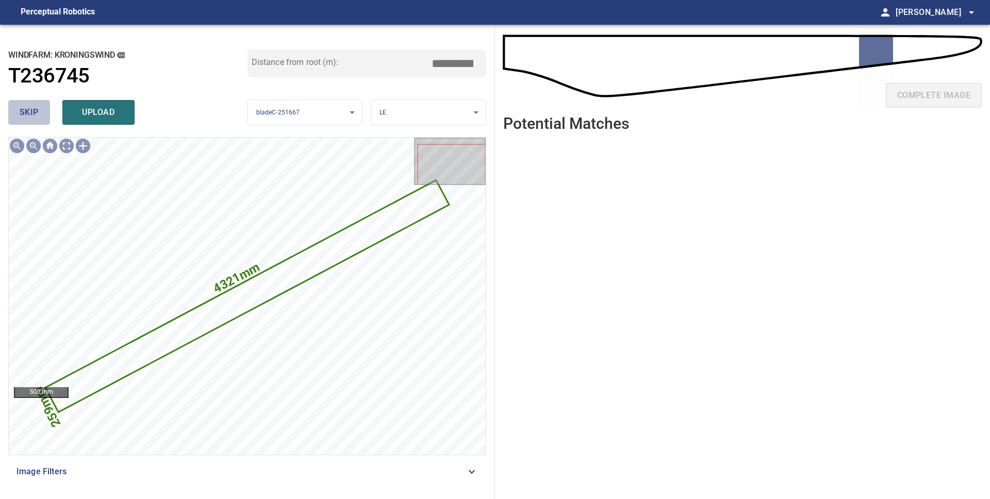
drag, startPoint x: 14, startPoint y: 109, endPoint x: 27, endPoint y: 122, distance: 17.9
click at [14, 109] on button "skip" at bounding box center [29, 112] width 42 height 25
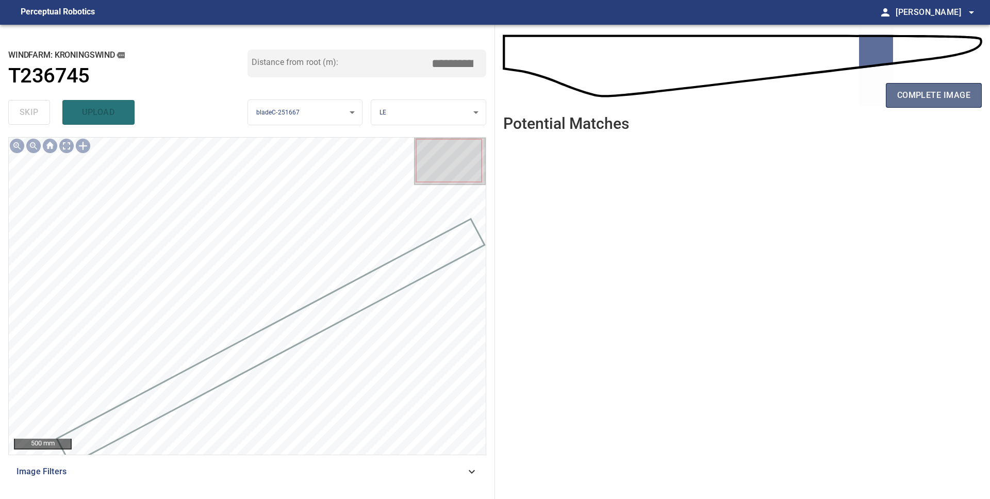
click at [941, 102] on span "complete image" at bounding box center [933, 95] width 73 height 14
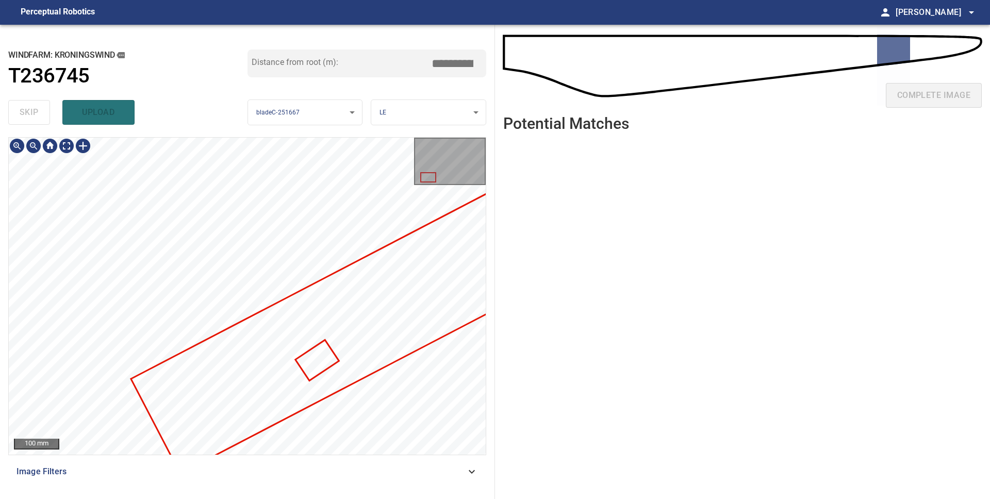
click at [427, 297] on div at bounding box center [247, 296] width 477 height 317
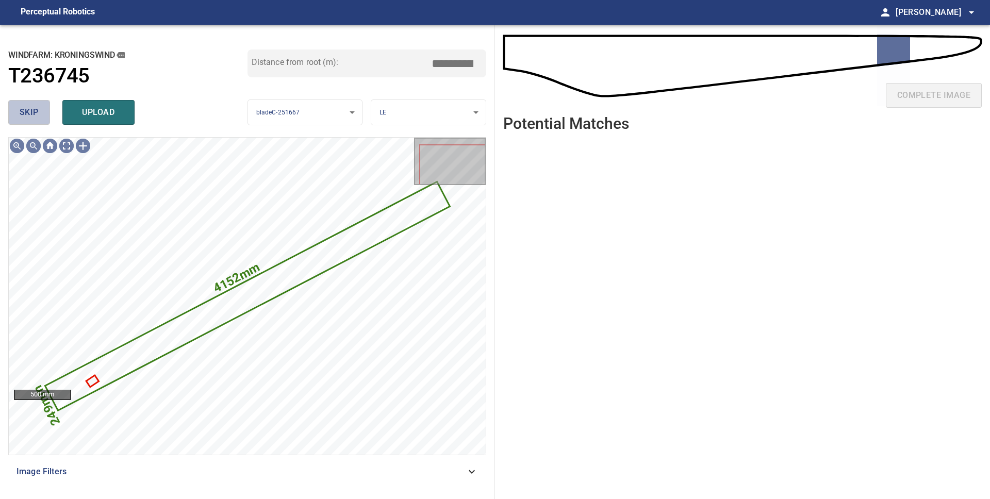
click at [21, 114] on span "skip" at bounding box center [29, 112] width 19 height 14
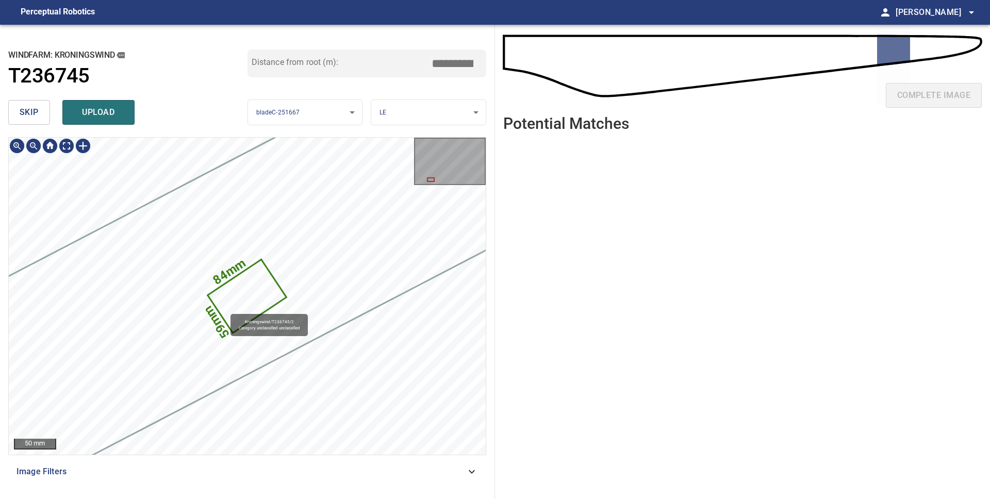
click at [225, 309] on icon at bounding box center [247, 296] width 77 height 72
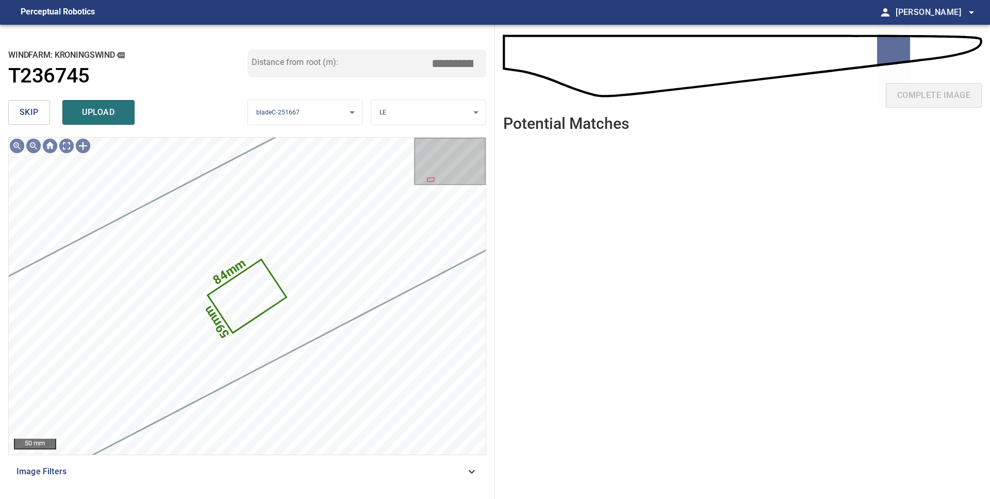
click at [17, 115] on button "skip" at bounding box center [29, 112] width 42 height 25
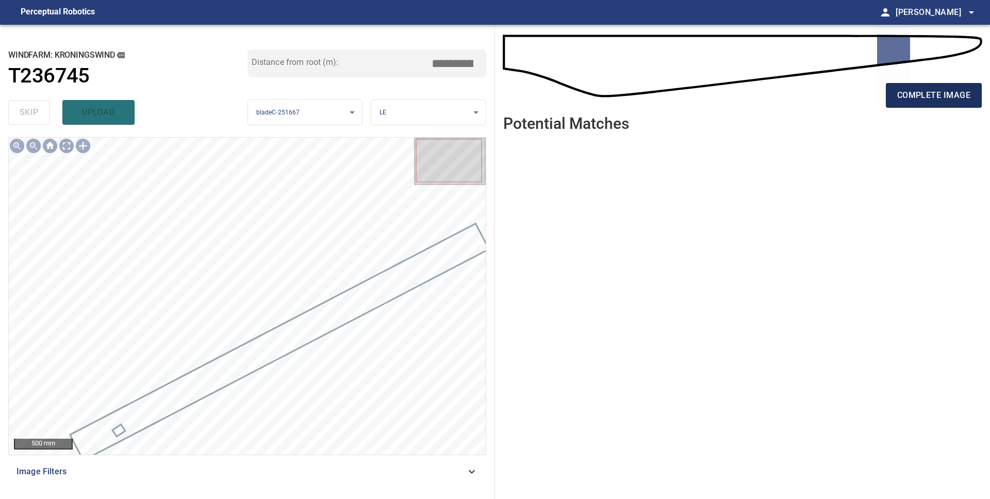
click at [910, 93] on span "complete image" at bounding box center [933, 95] width 73 height 14
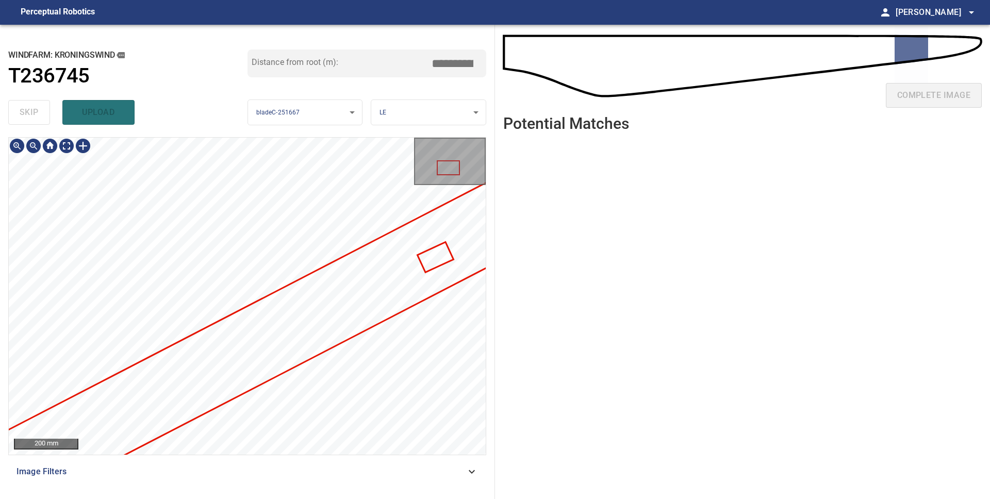
click at [520, 293] on div "**********" at bounding box center [495, 262] width 990 height 474
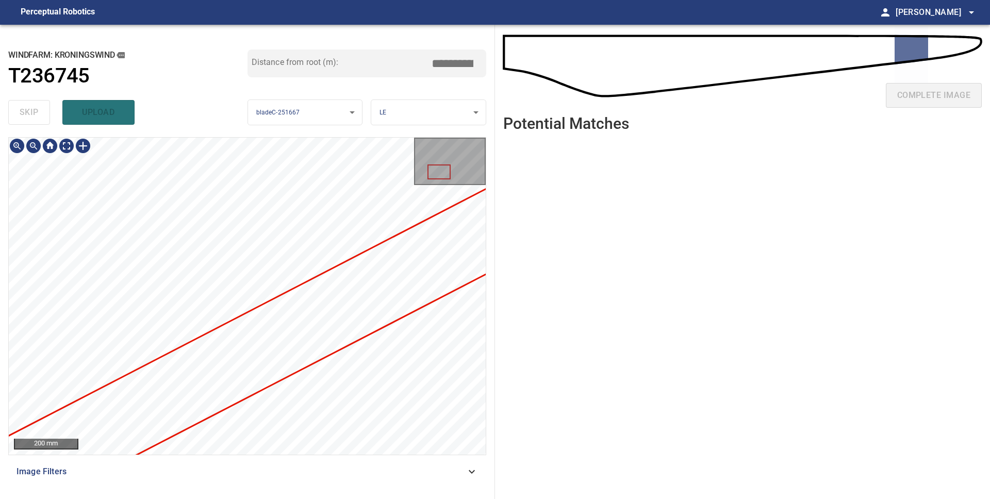
click at [484, 298] on div at bounding box center [247, 296] width 477 height 317
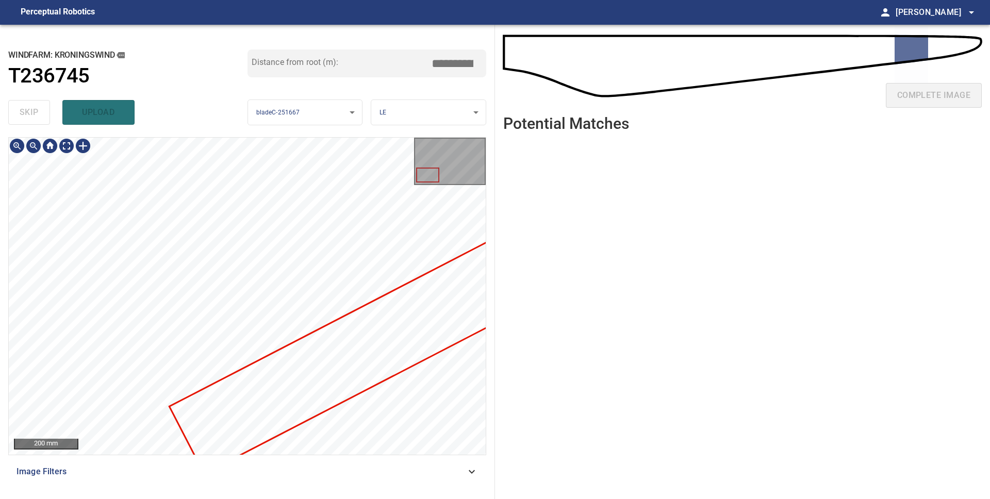
click at [415, 364] on div at bounding box center [247, 296] width 477 height 317
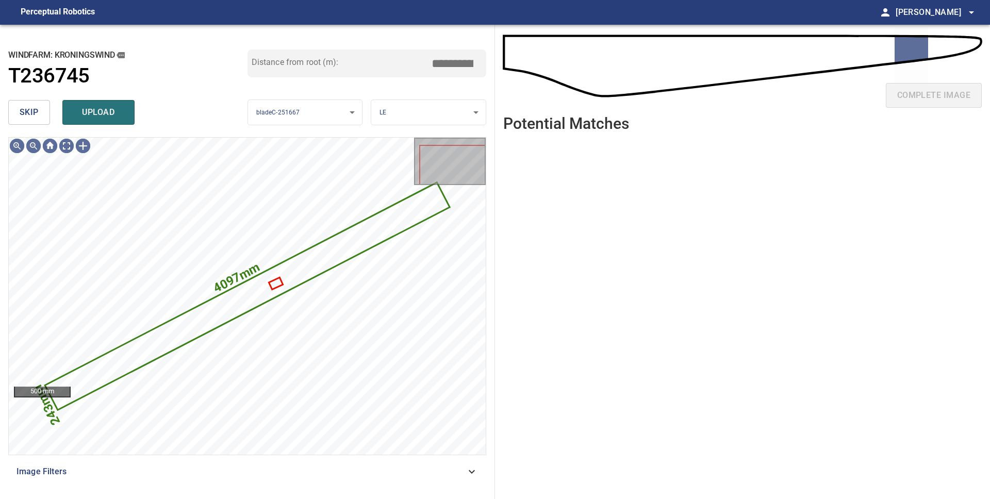
click at [25, 113] on span "skip" at bounding box center [29, 112] width 19 height 14
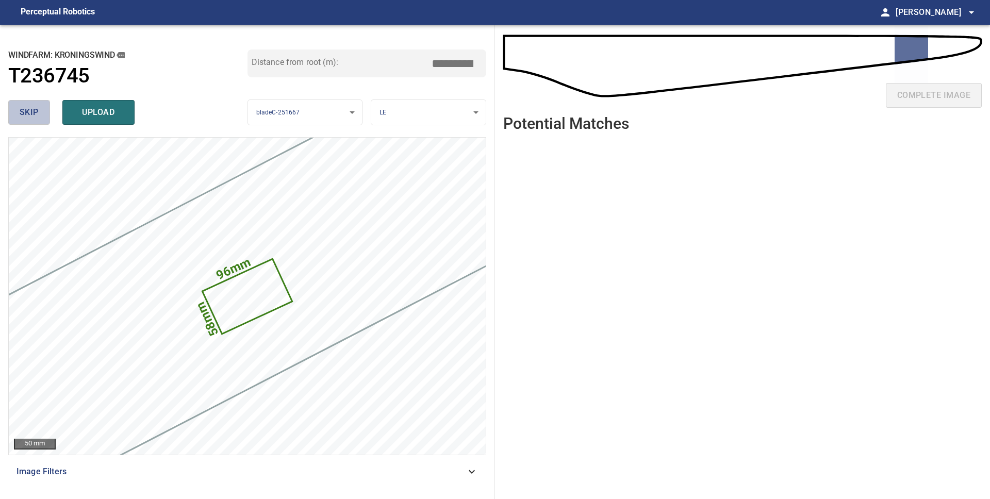
click at [25, 114] on span "skip" at bounding box center [29, 112] width 19 height 14
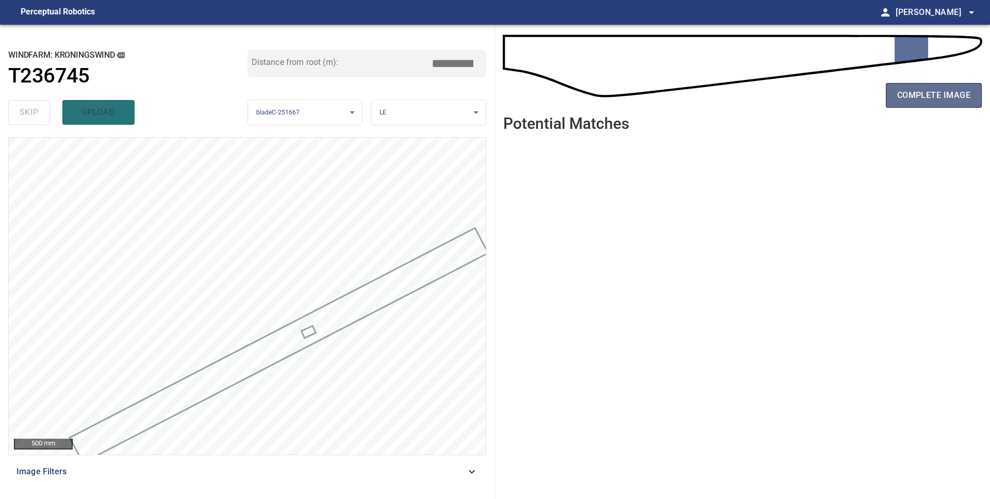
click at [912, 98] on span "complete image" at bounding box center [933, 95] width 73 height 14
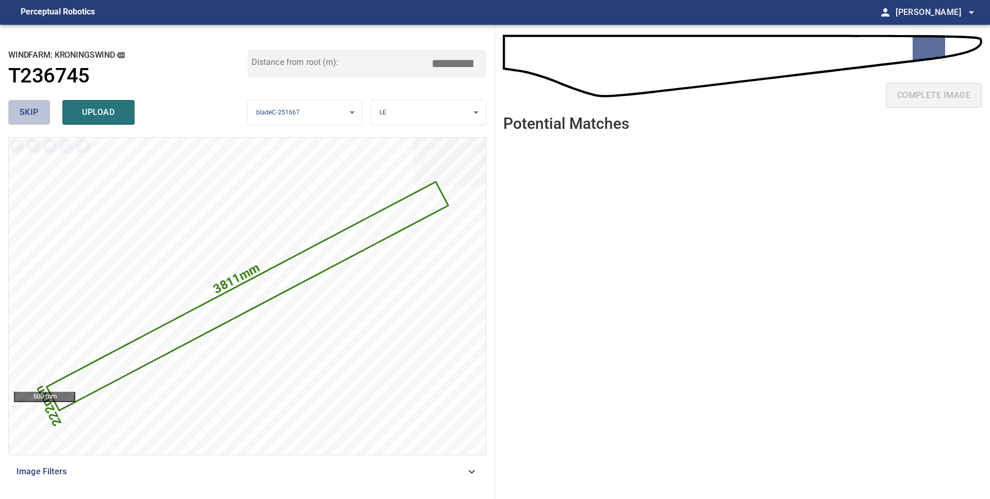
click at [36, 112] on span "skip" at bounding box center [29, 112] width 19 height 14
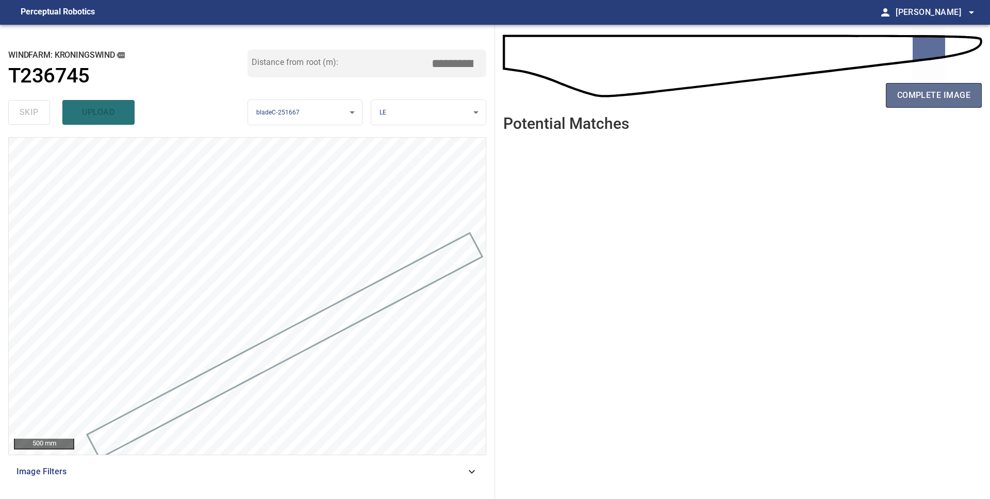
click at [951, 100] on span "complete image" at bounding box center [933, 95] width 73 height 14
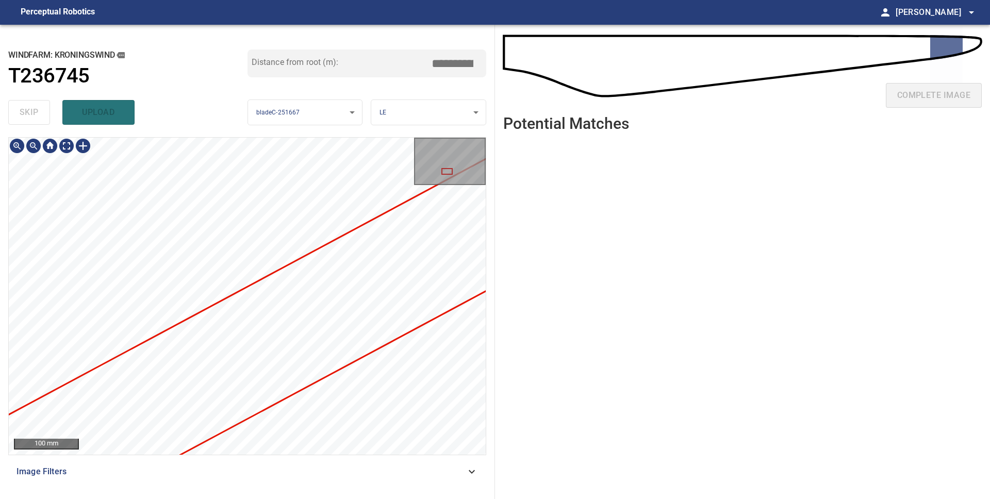
click at [486, 305] on div "100 mm" at bounding box center [247, 296] width 478 height 318
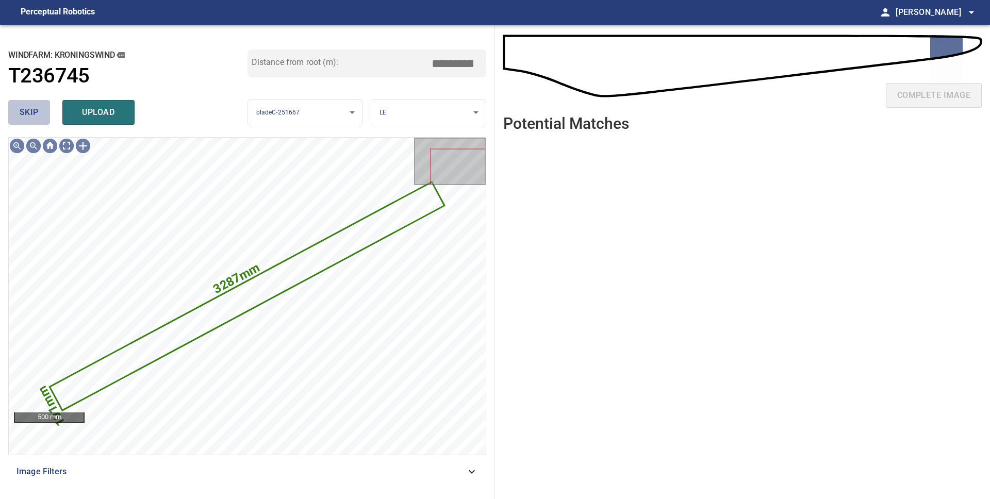
click at [30, 114] on span "skip" at bounding box center [29, 112] width 19 height 14
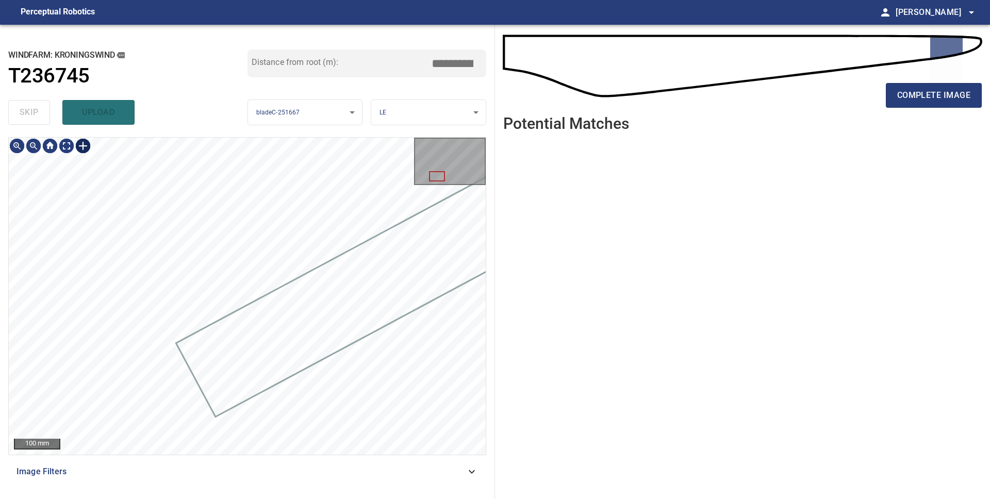
click at [84, 147] on div at bounding box center [83, 146] width 16 height 16
click at [328, 231] on div at bounding box center [247, 296] width 477 height 317
click at [378, 281] on div at bounding box center [310, 314] width 235 height 130
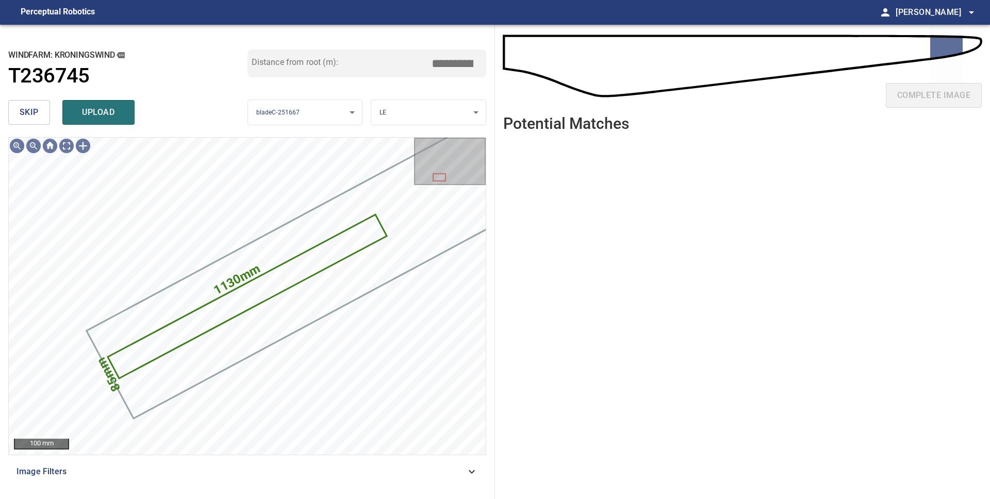
click at [82, 105] on span "upload" at bounding box center [98, 112] width 49 height 14
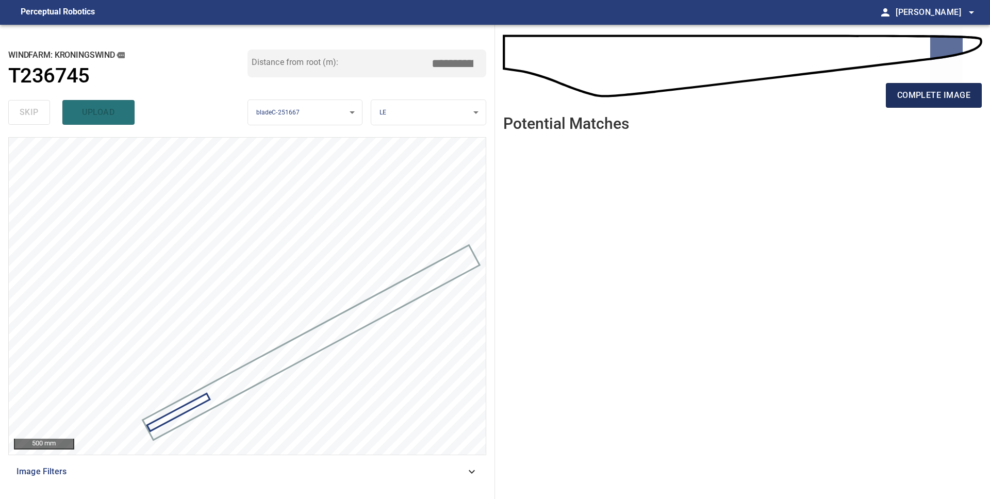
click at [924, 97] on span "complete image" at bounding box center [933, 95] width 73 height 14
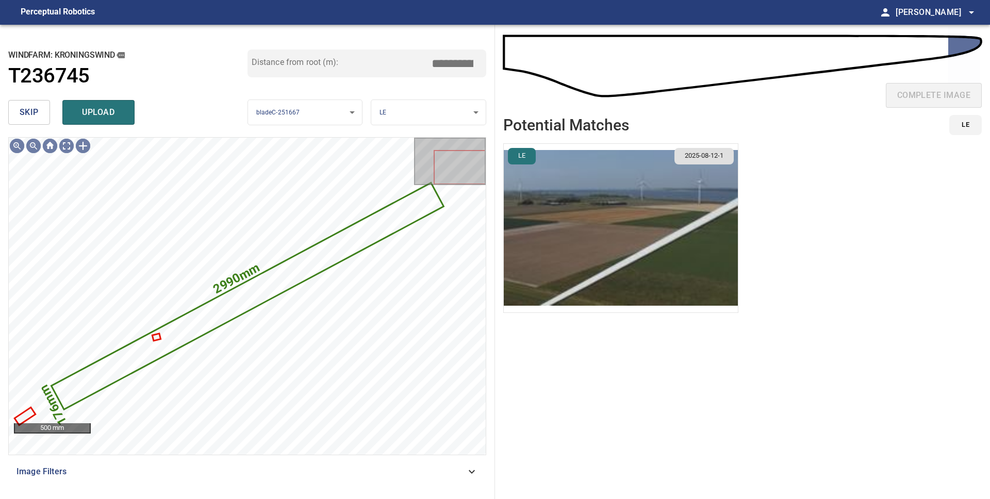
click at [26, 115] on span "skip" at bounding box center [29, 112] width 19 height 14
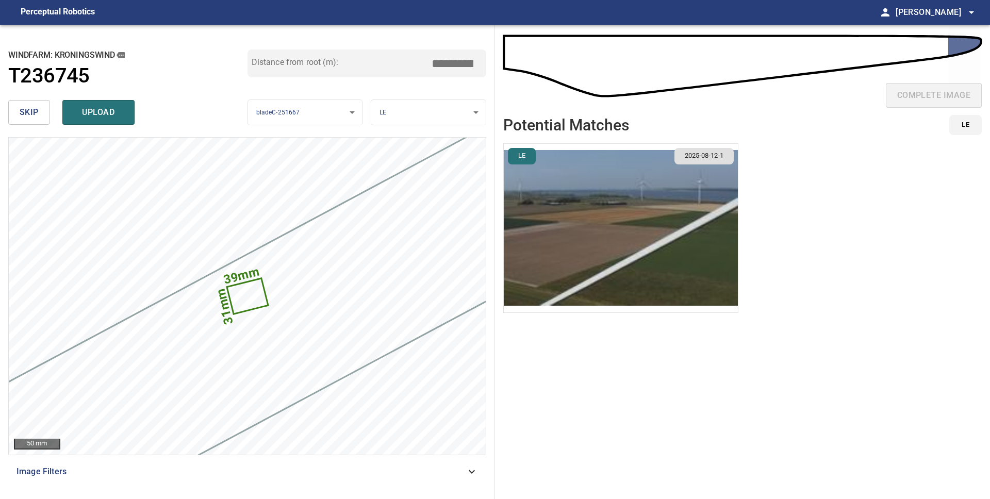
click at [29, 115] on span "skip" at bounding box center [29, 112] width 19 height 14
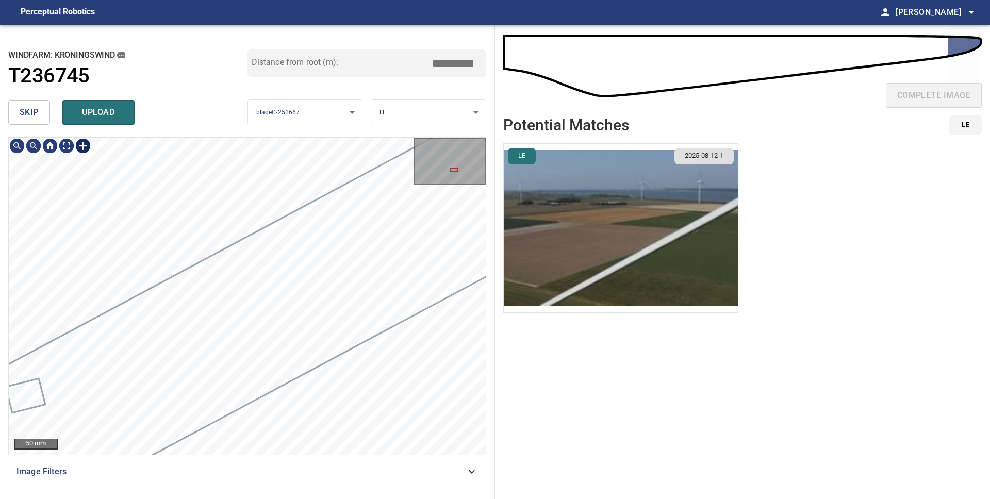
click at [82, 148] on div at bounding box center [83, 146] width 16 height 16
click at [166, 226] on div "128mm 48mm" at bounding box center [247, 296] width 477 height 317
click at [194, 263] on div "128mm 48mm" at bounding box center [247, 296] width 477 height 317
click at [264, 324] on div at bounding box center [259, 312] width 49 height 43
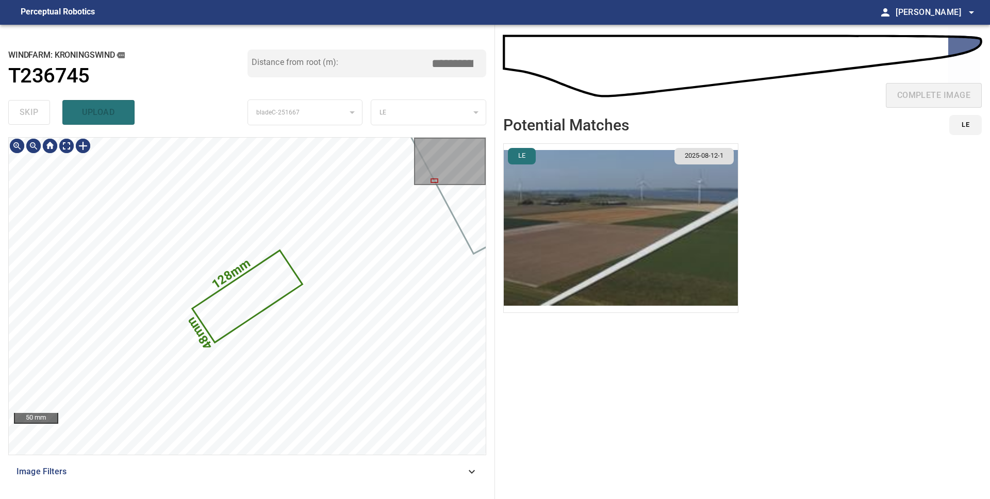
click at [247, 295] on icon at bounding box center [247, 296] width 108 height 90
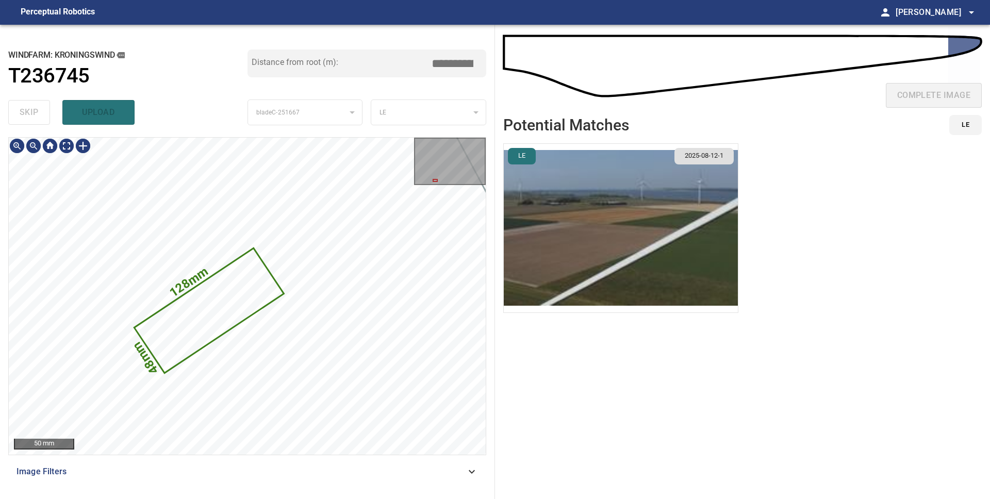
click at [231, 307] on icon at bounding box center [208, 310] width 147 height 123
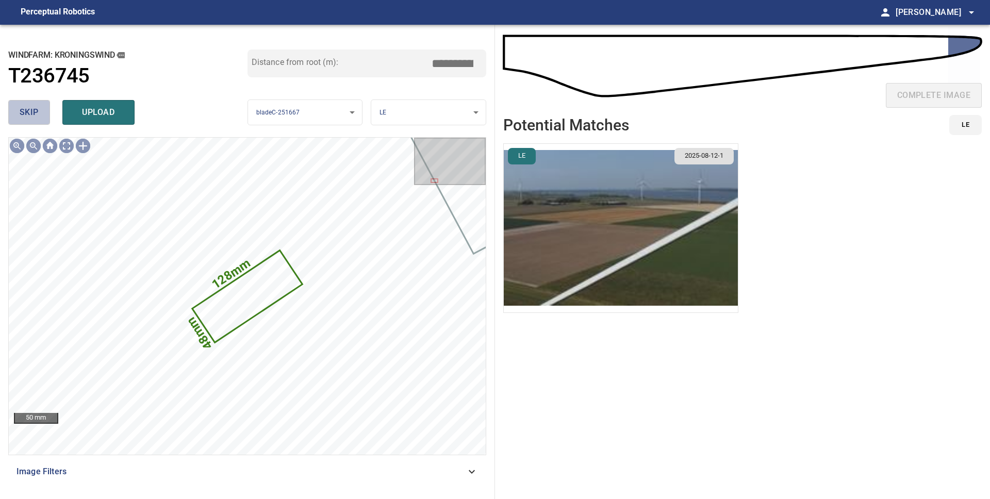
click at [26, 109] on span "skip" at bounding box center [29, 112] width 19 height 14
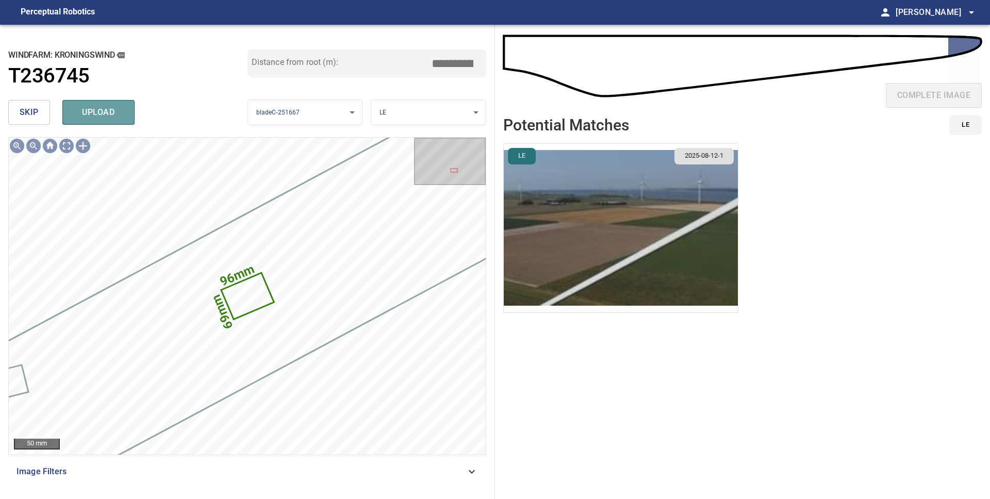
drag, startPoint x: 92, startPoint y: 122, endPoint x: 90, endPoint y: 128, distance: 6.4
click at [92, 122] on button "upload" at bounding box center [98, 112] width 72 height 25
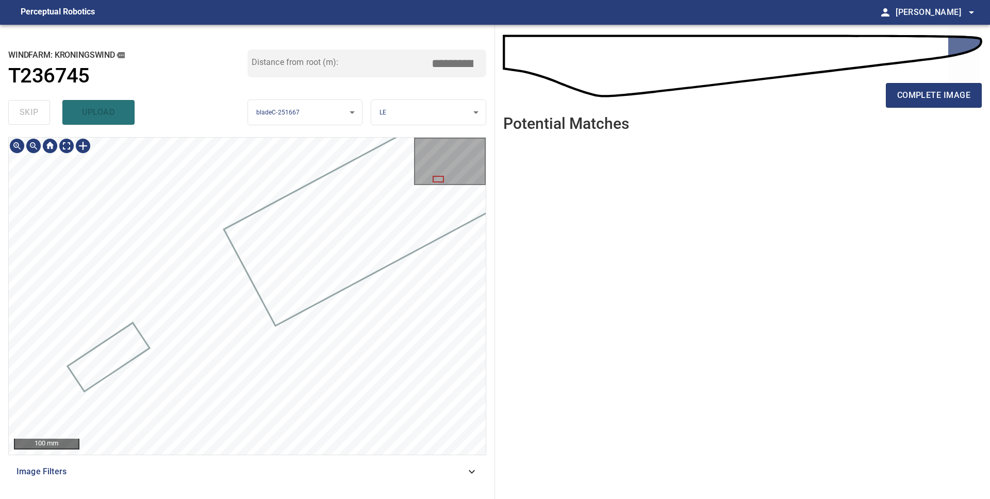
click at [316, 279] on div at bounding box center [247, 296] width 477 height 317
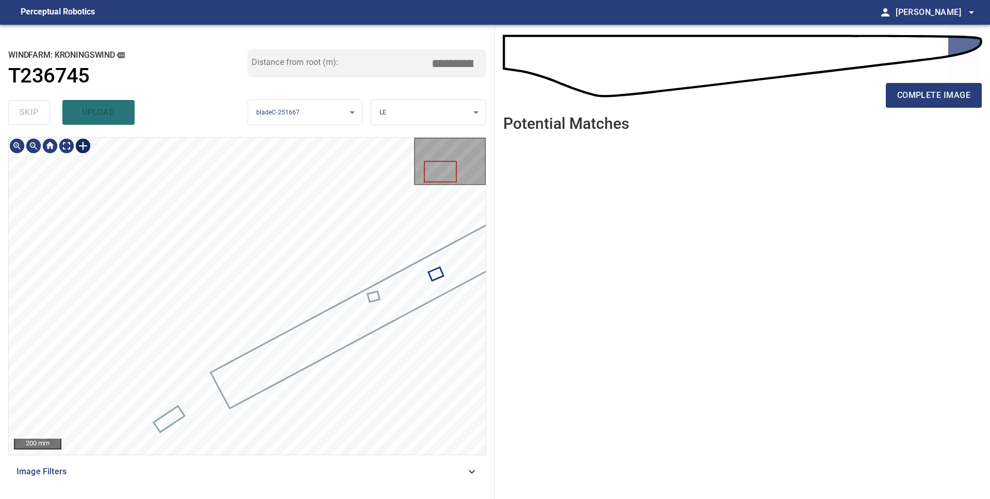
click at [82, 148] on div at bounding box center [83, 146] width 16 height 16
click at [93, 216] on div at bounding box center [247, 296] width 477 height 317
click at [211, 402] on div at bounding box center [285, 354] width 293 height 163
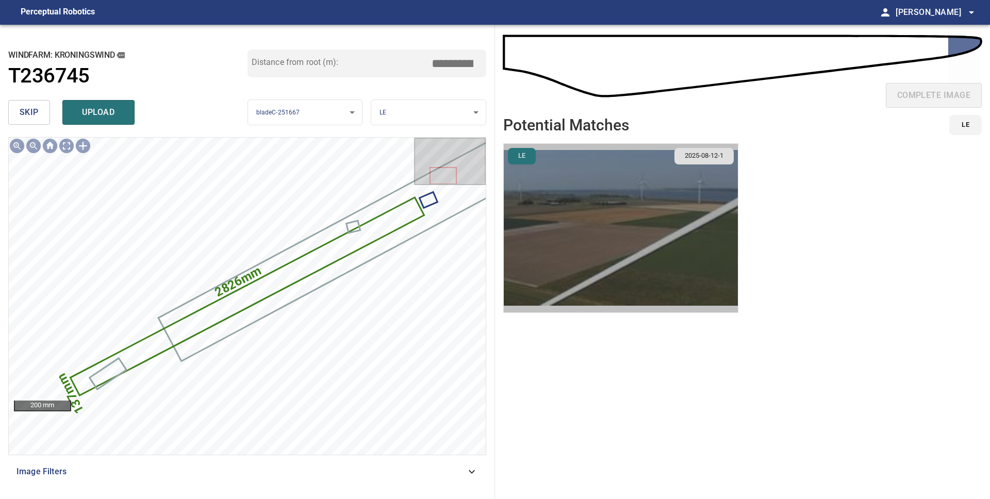
click at [629, 196] on img "button" at bounding box center [621, 228] width 234 height 169
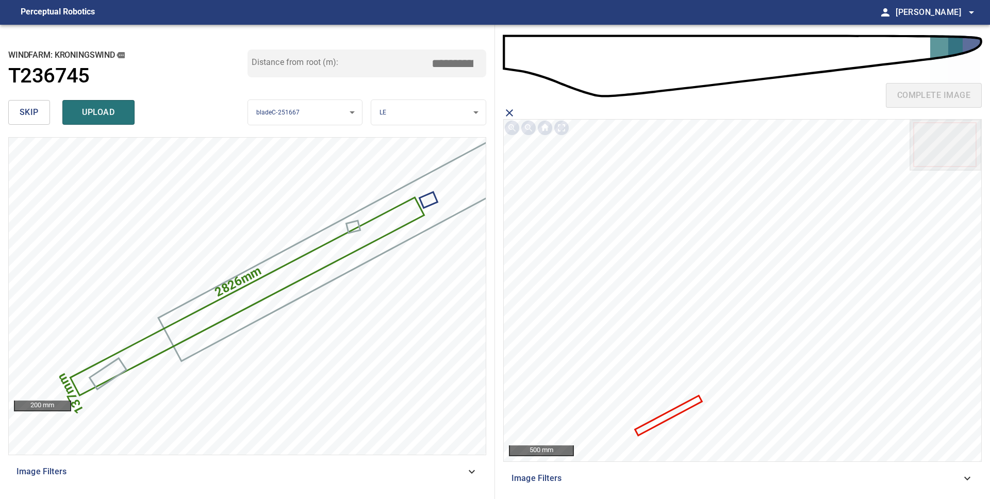
click at [672, 416] on icon at bounding box center [668, 415] width 65 height 38
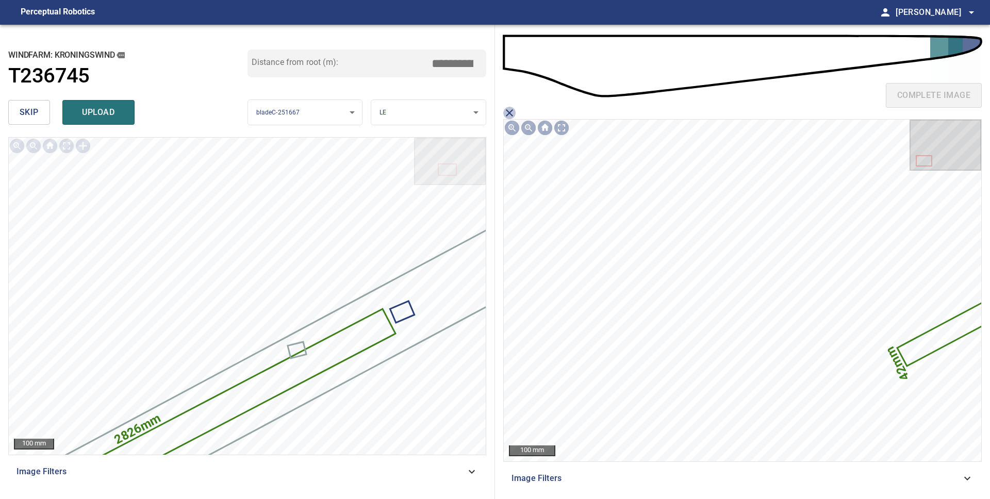
click at [511, 110] on icon "close matching imageResolution:" at bounding box center [509, 113] width 12 height 12
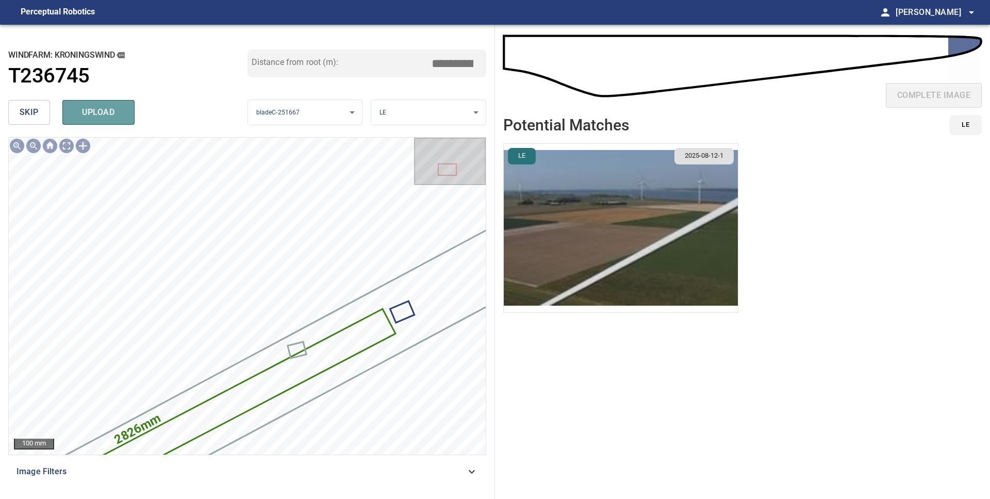
click at [85, 107] on span "upload" at bounding box center [98, 112] width 49 height 14
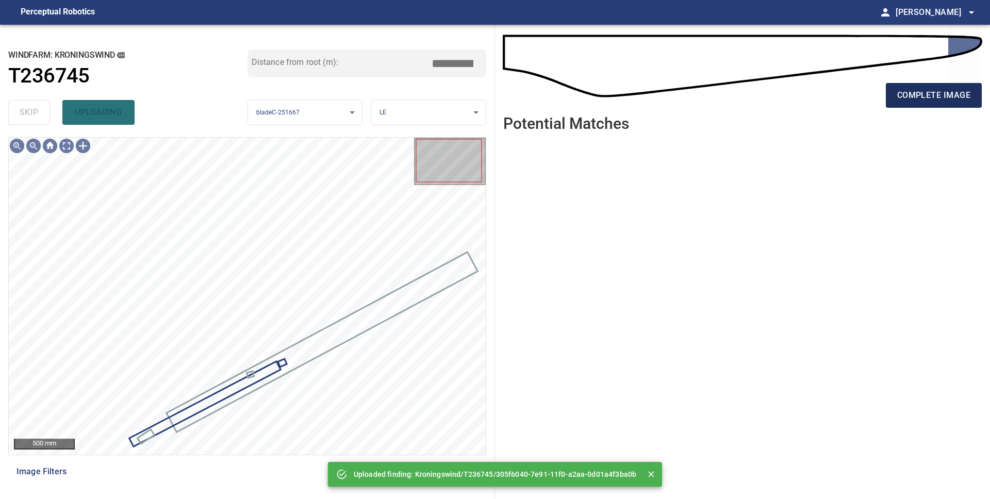
click at [912, 94] on span "complete image" at bounding box center [933, 95] width 73 height 14
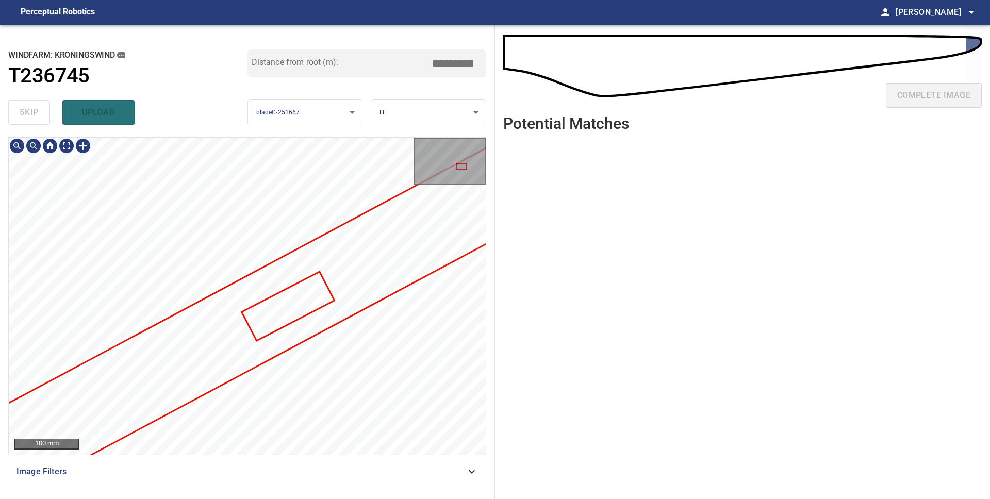
click at [504, 259] on div "**********" at bounding box center [495, 262] width 990 height 474
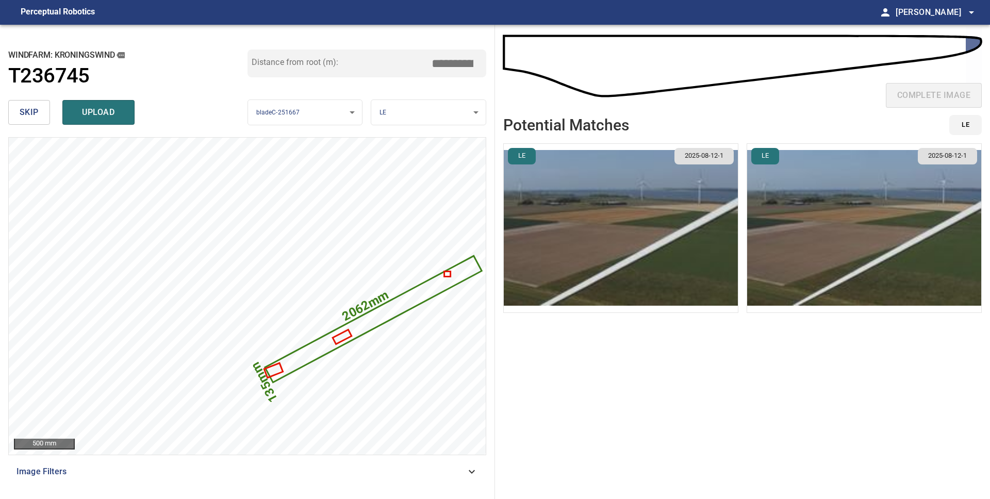
click at [19, 111] on button "skip" at bounding box center [29, 112] width 42 height 25
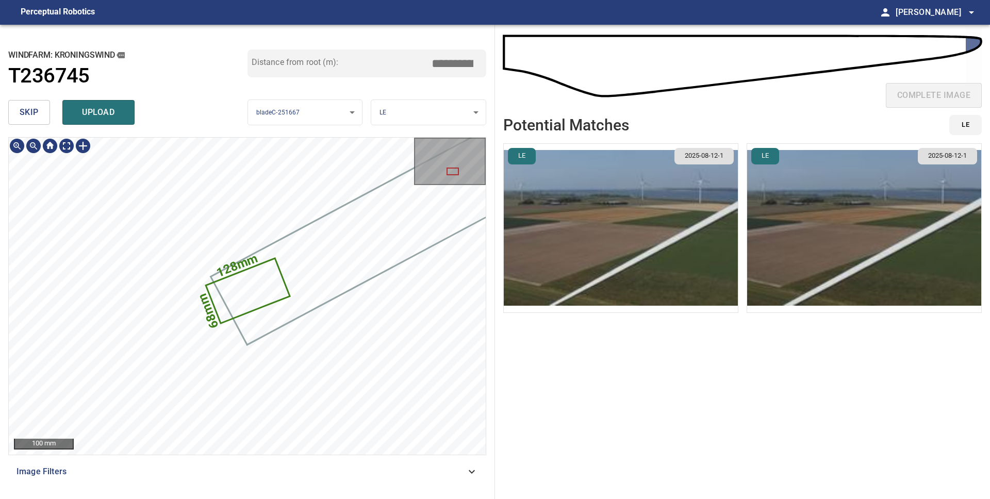
click at [406, 114] on body "**********" at bounding box center [495, 249] width 990 height 499
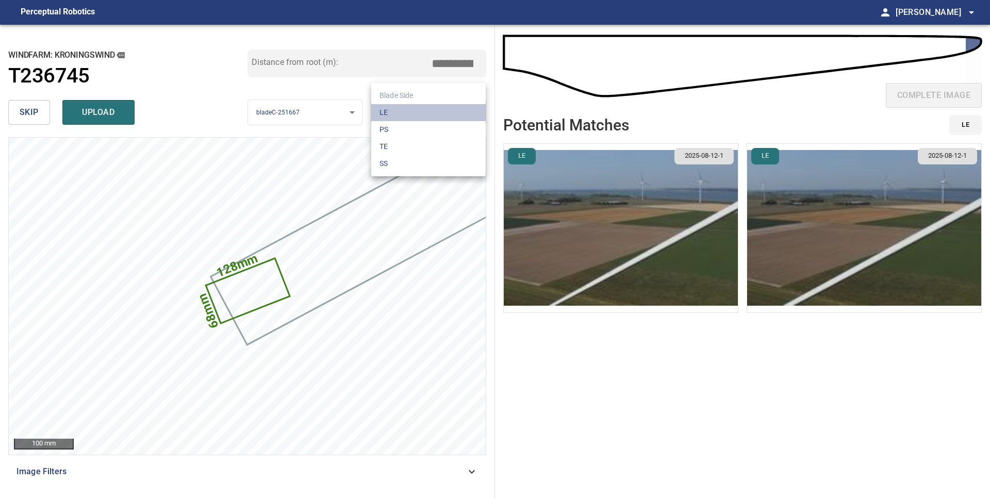
click at [395, 112] on li "LE" at bounding box center [428, 112] width 114 height 17
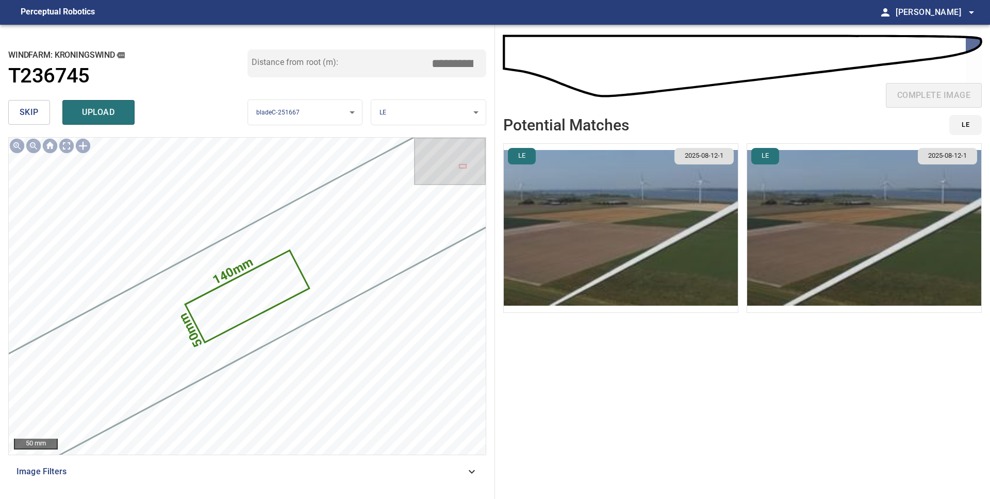
click at [26, 115] on span "skip" at bounding box center [29, 112] width 19 height 14
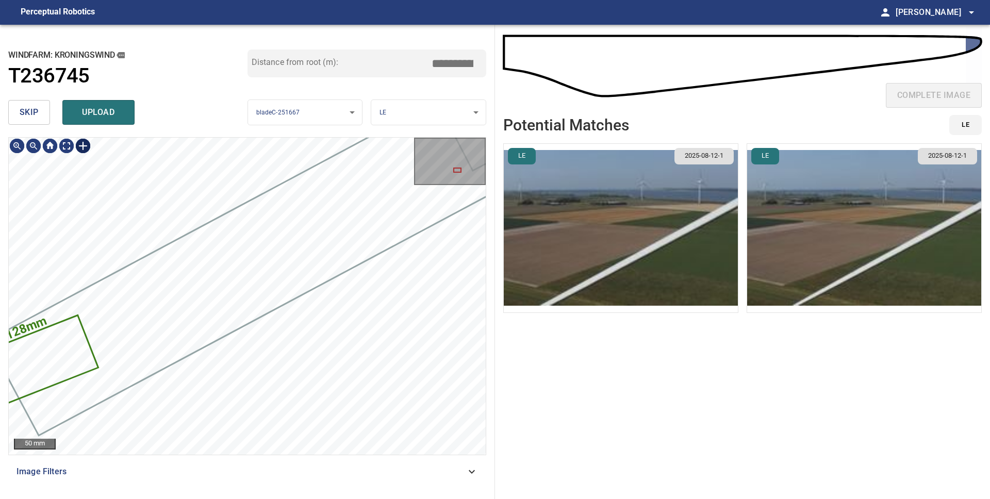
click at [78, 147] on div at bounding box center [83, 146] width 16 height 16
click at [476, 391] on div "128mm 68mm" at bounding box center [247, 296] width 477 height 317
click at [227, 276] on div at bounding box center [173, 302] width 231 height 134
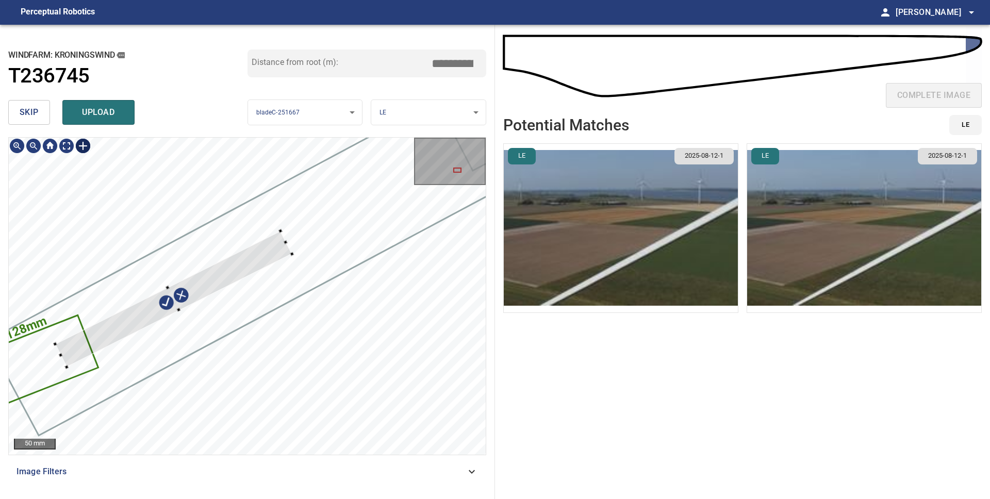
click at [279, 230] on div at bounding box center [280, 230] width 4 height 4
click at [270, 250] on div at bounding box center [174, 301] width 237 height 136
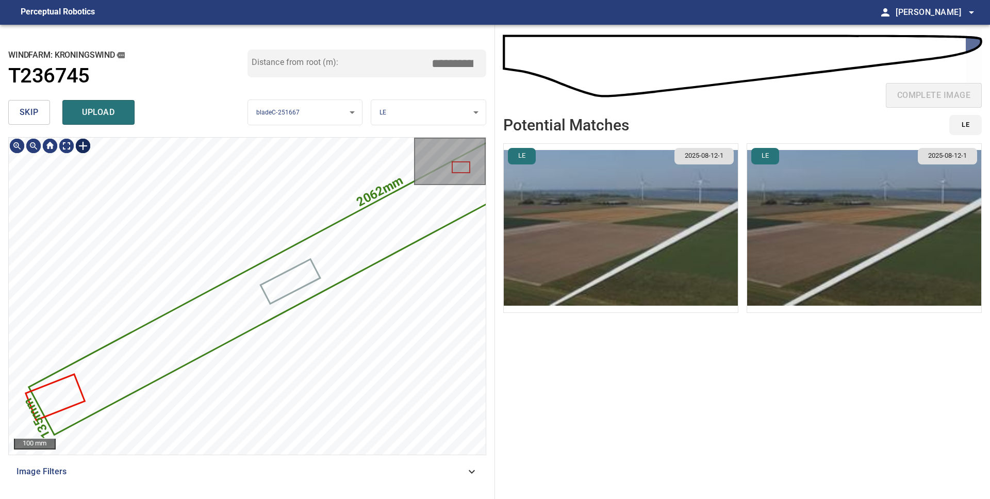
click at [82, 147] on div at bounding box center [83, 146] width 16 height 16
click at [72, 149] on div "2062mm 135mm 100 mm" at bounding box center [247, 296] width 477 height 317
click at [174, 309] on div "2062mm 135mm" at bounding box center [247, 296] width 477 height 317
click at [195, 319] on div at bounding box center [145, 348] width 169 height 113
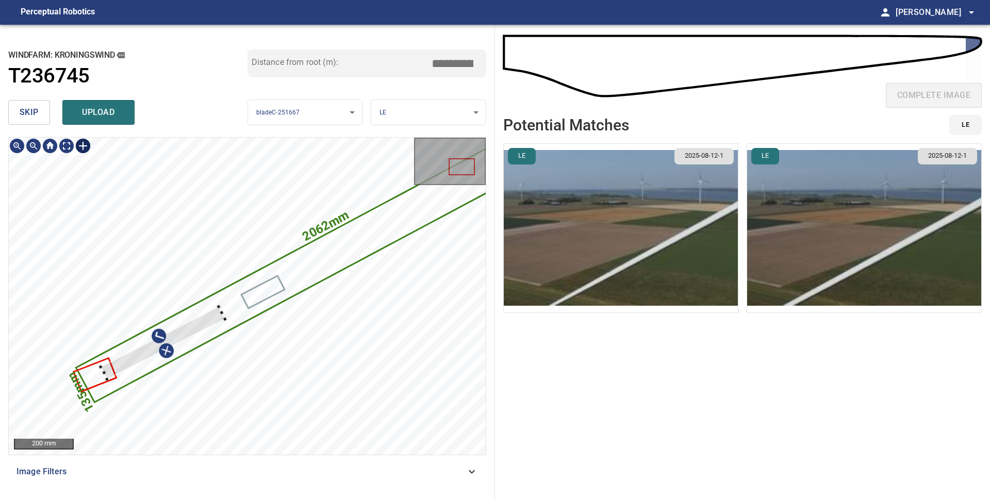
click at [184, 331] on div at bounding box center [163, 343] width 124 height 73
click at [206, 316] on div at bounding box center [157, 346] width 138 height 79
click at [194, 323] on div at bounding box center [168, 340] width 138 height 79
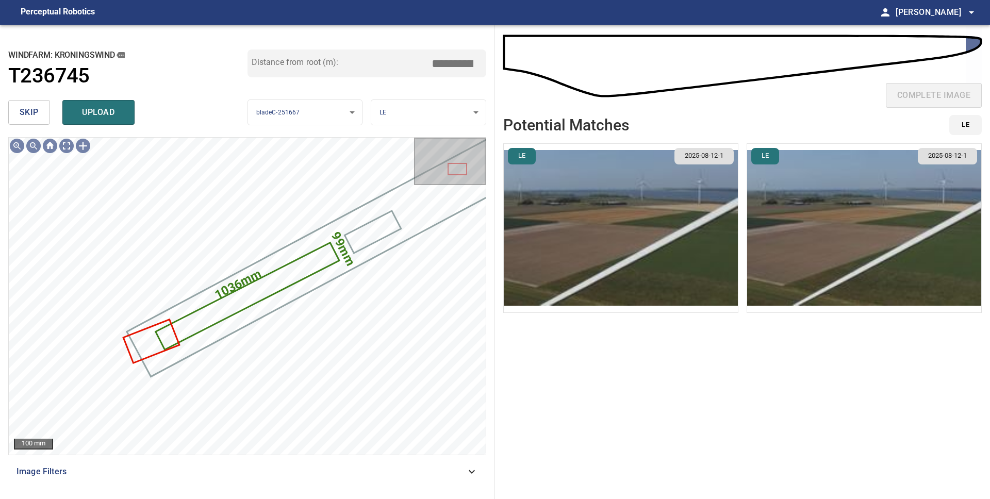
click at [648, 275] on img "button" at bounding box center [621, 228] width 234 height 169
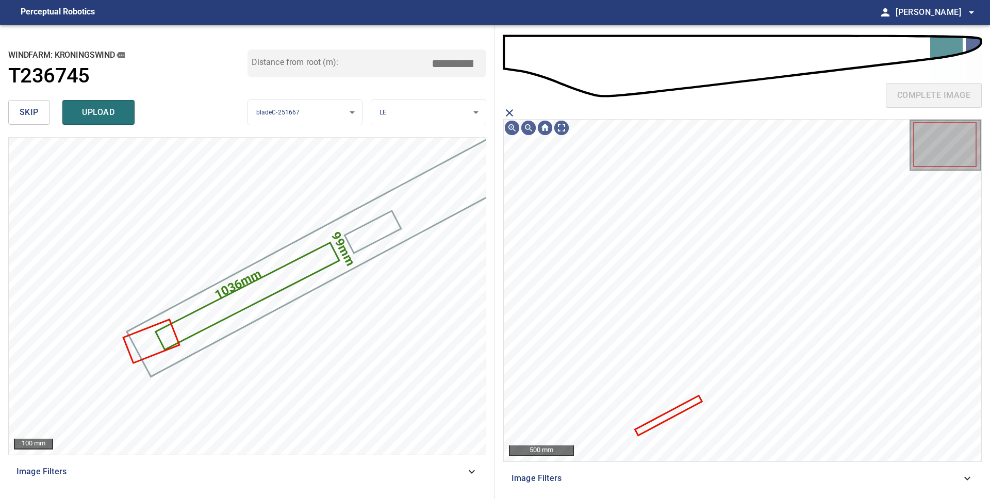
click at [506, 114] on icon "close matching imageResolution:" at bounding box center [509, 113] width 12 height 12
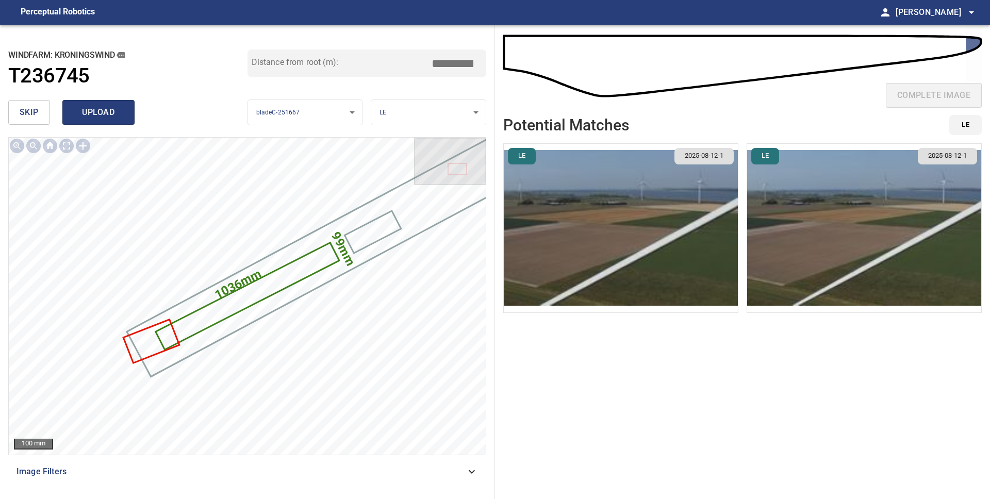
click at [106, 118] on span "upload" at bounding box center [98, 112] width 49 height 14
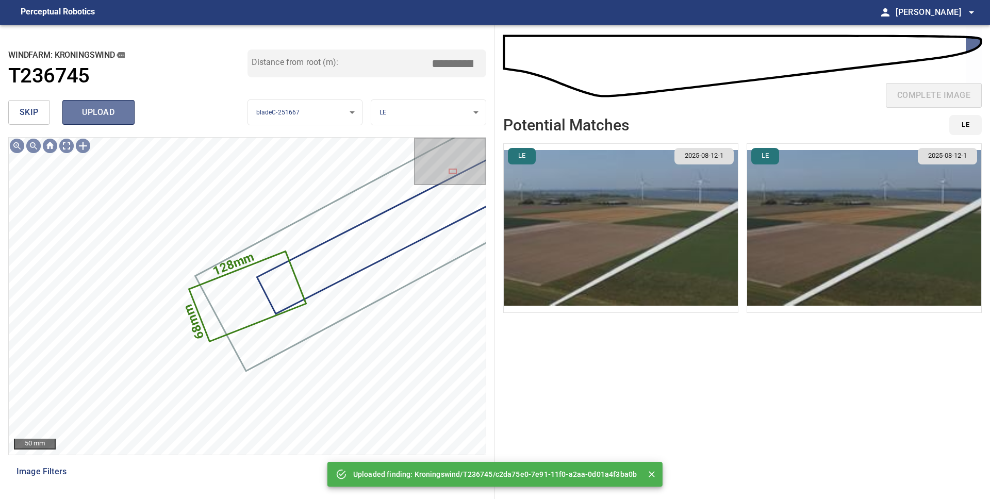
click at [89, 114] on span "upload" at bounding box center [98, 112] width 49 height 14
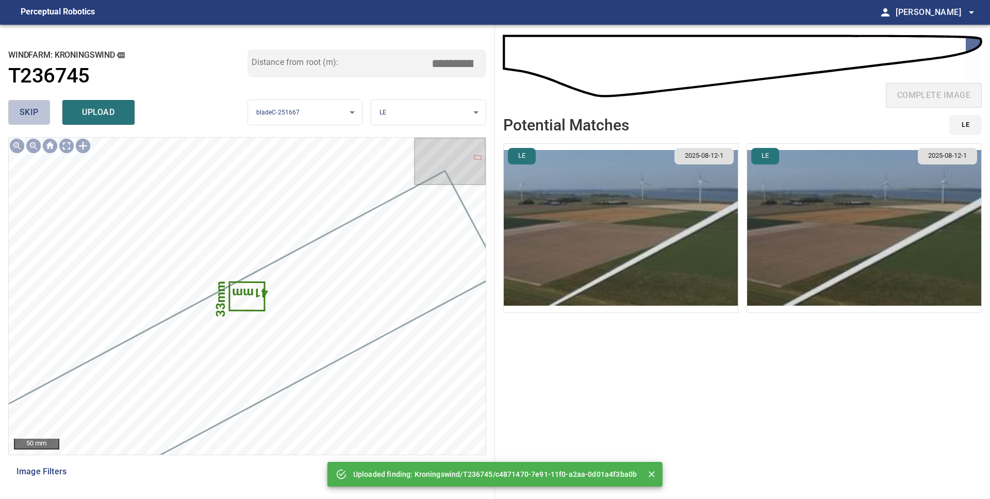
click at [30, 118] on span "skip" at bounding box center [29, 112] width 19 height 14
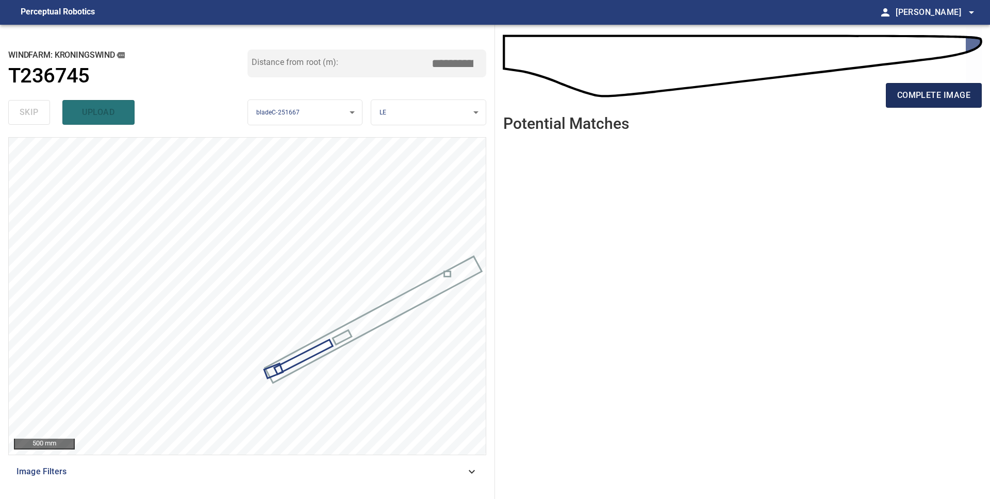
click at [950, 100] on span "complete image" at bounding box center [933, 95] width 73 height 14
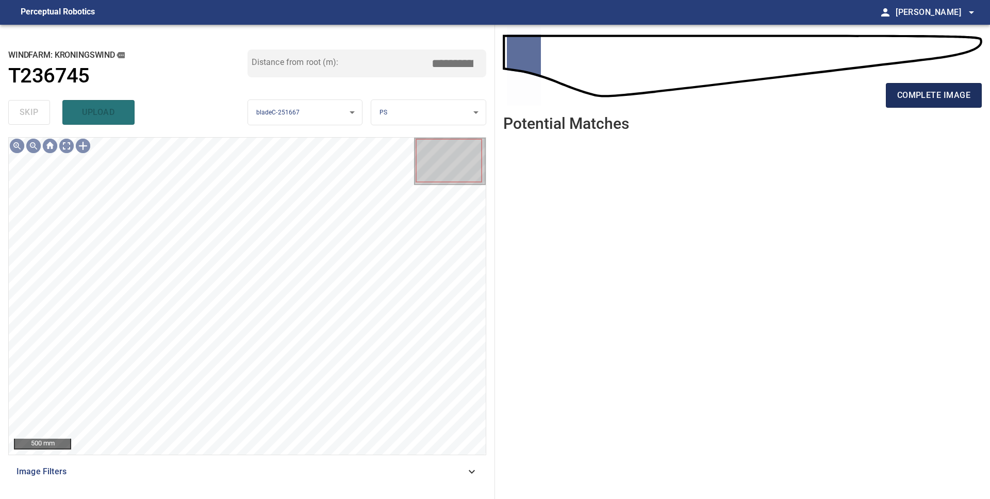
click at [920, 104] on button "complete image" at bounding box center [934, 95] width 96 height 25
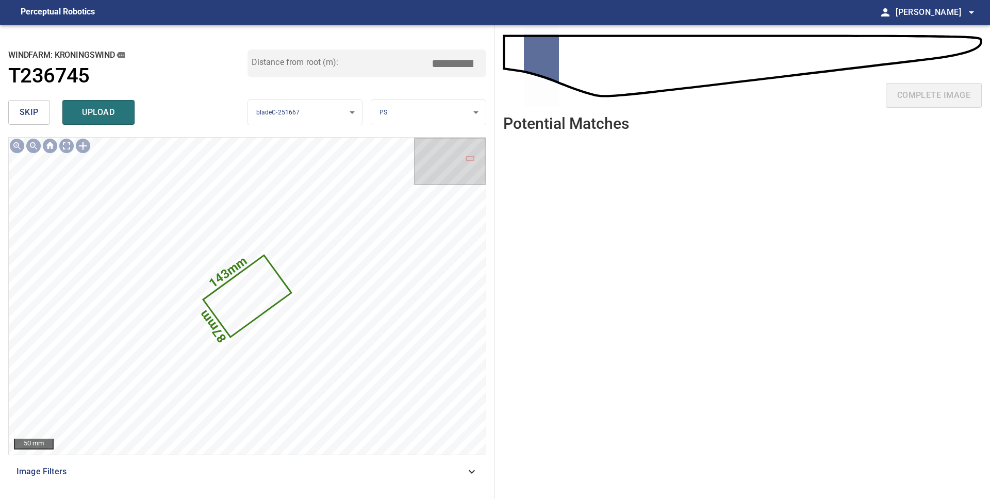
click at [31, 113] on span "skip" at bounding box center [29, 112] width 19 height 14
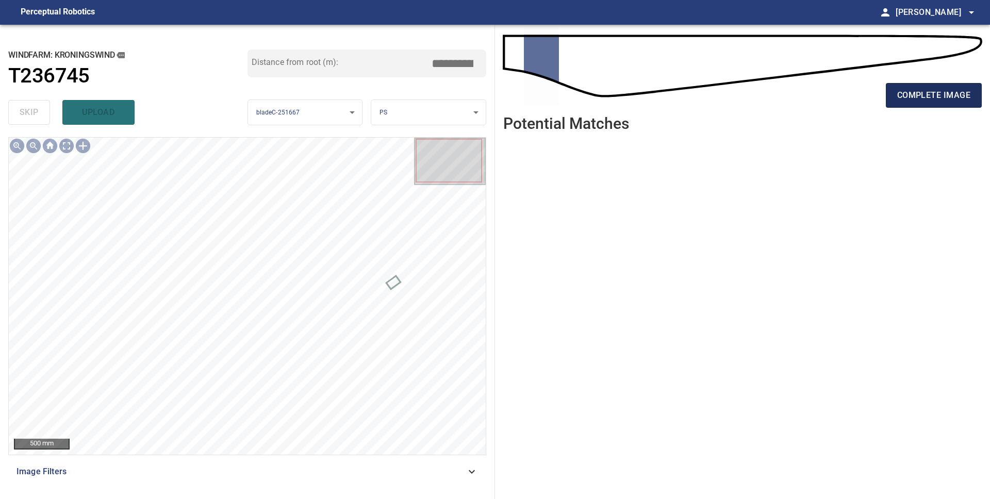
click at [960, 97] on span "complete image" at bounding box center [933, 95] width 73 height 14
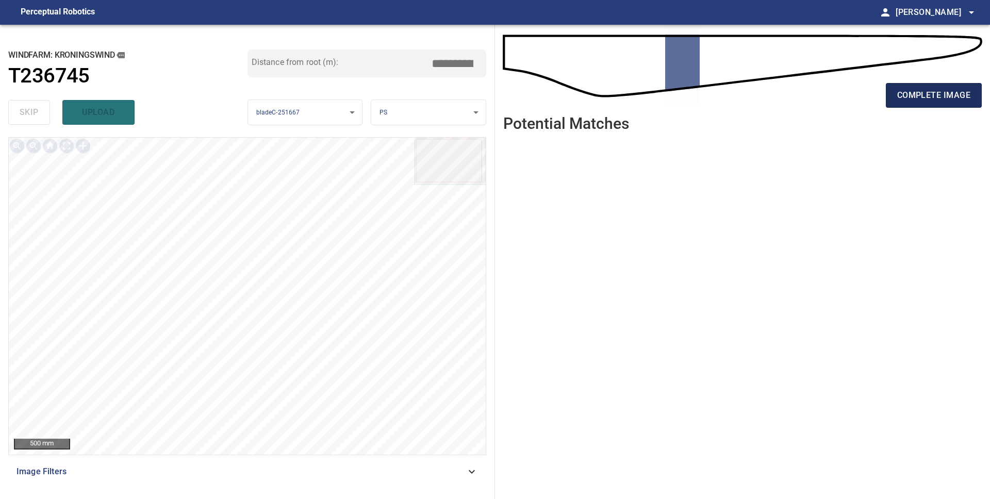
click at [918, 94] on span "complete image" at bounding box center [933, 95] width 73 height 14
